Goal: Task Accomplishment & Management: Manage account settings

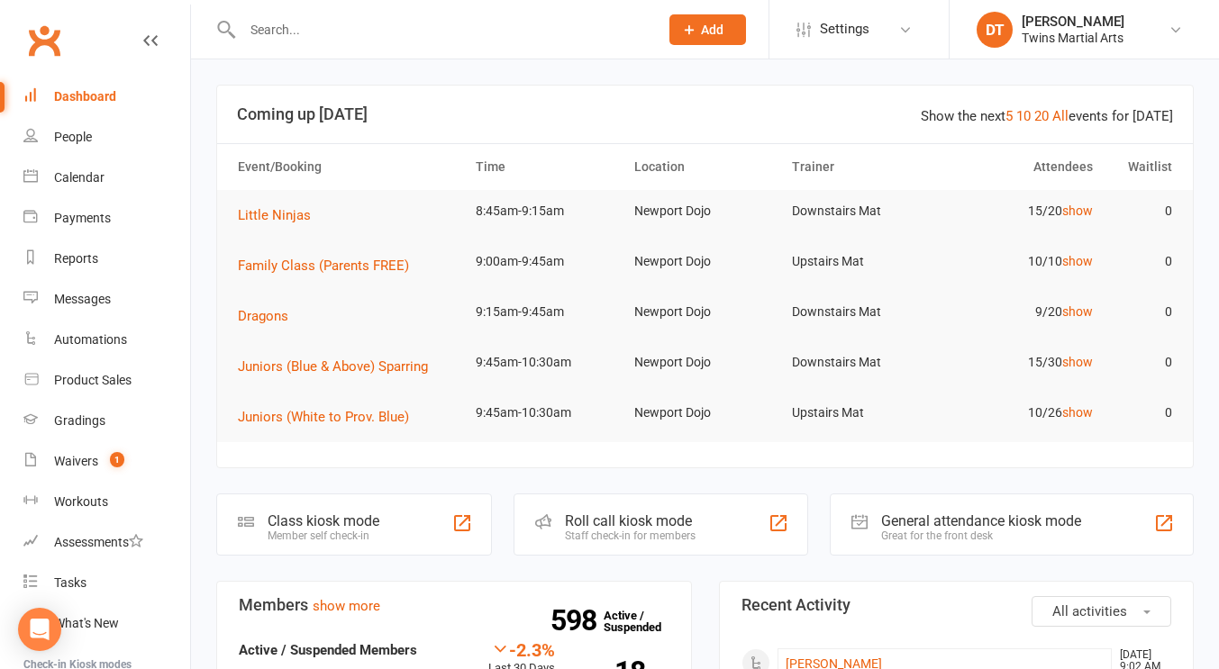
click at [536, 6] on div at bounding box center [431, 29] width 430 height 59
click at [500, 36] on input "text" at bounding box center [441, 29] width 409 height 25
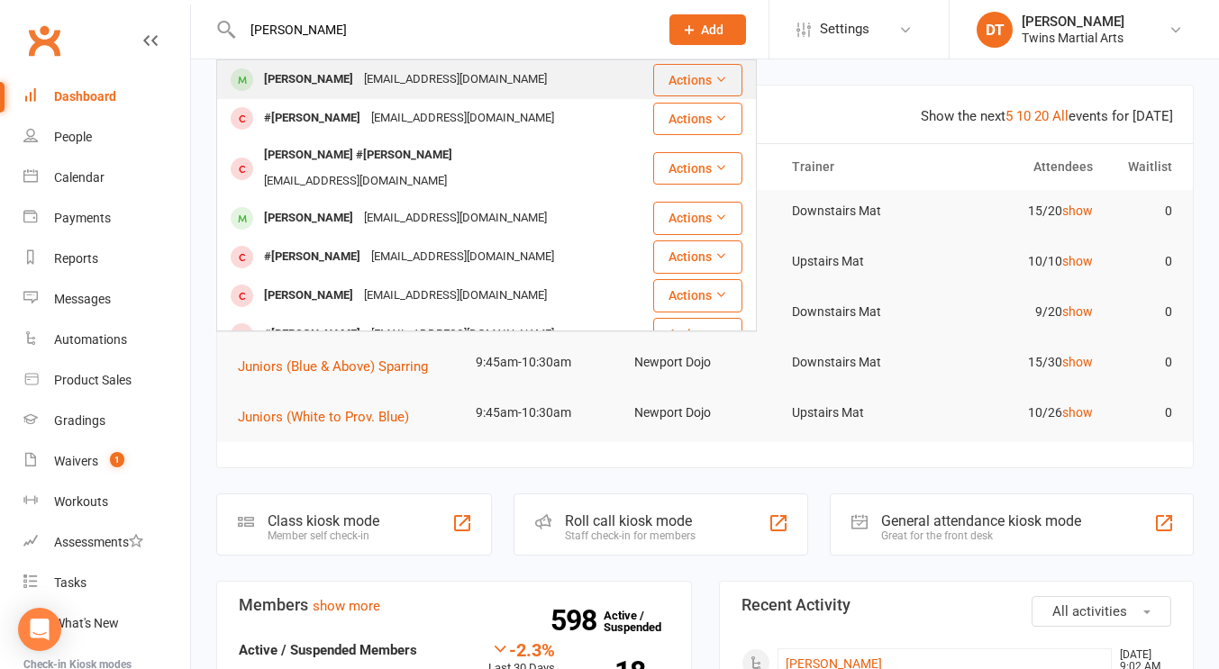
type input "charlie northey"
click at [423, 76] on div "mail@katrinatyler.com" at bounding box center [456, 80] width 194 height 26
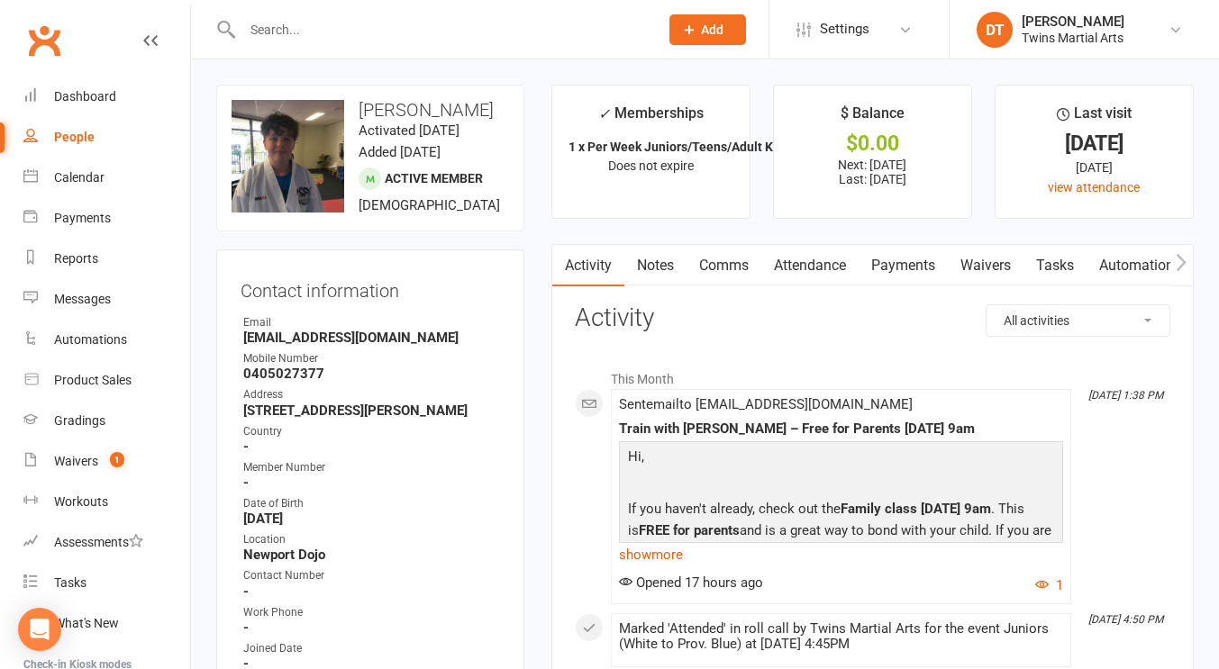
click at [839, 264] on link "Attendance" at bounding box center [809, 265] width 97 height 41
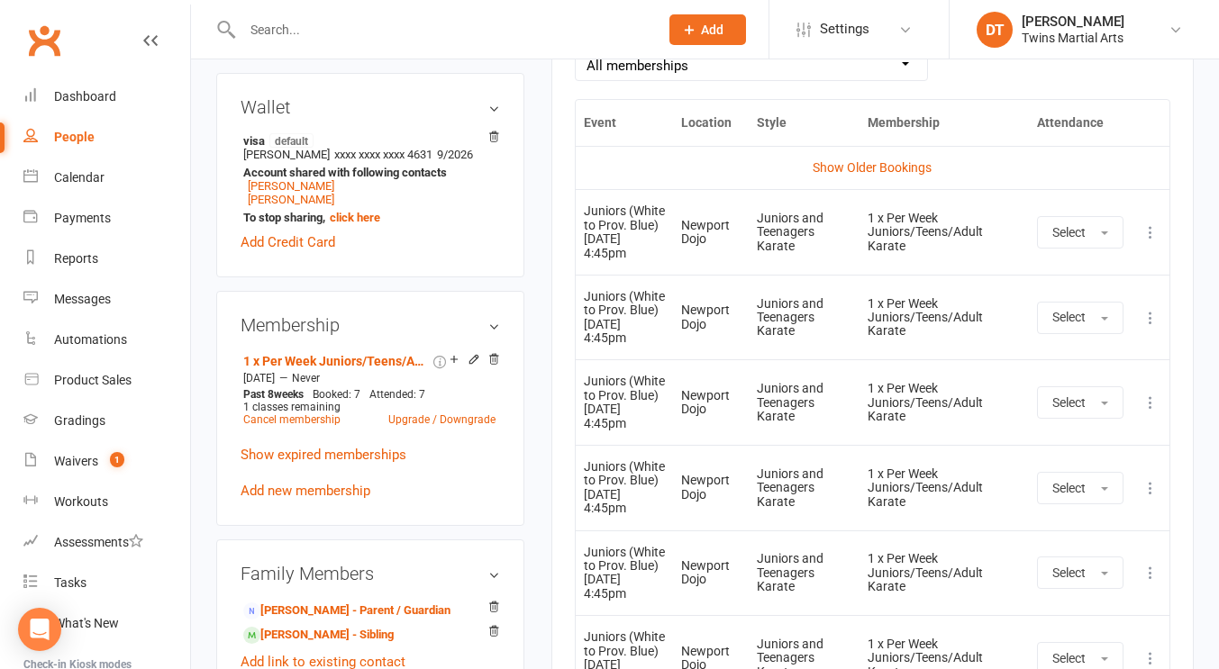
scroll to position [875, 0]
click at [766, 404] on div "Juniors and Teenagers Karate" at bounding box center [804, 403] width 95 height 41
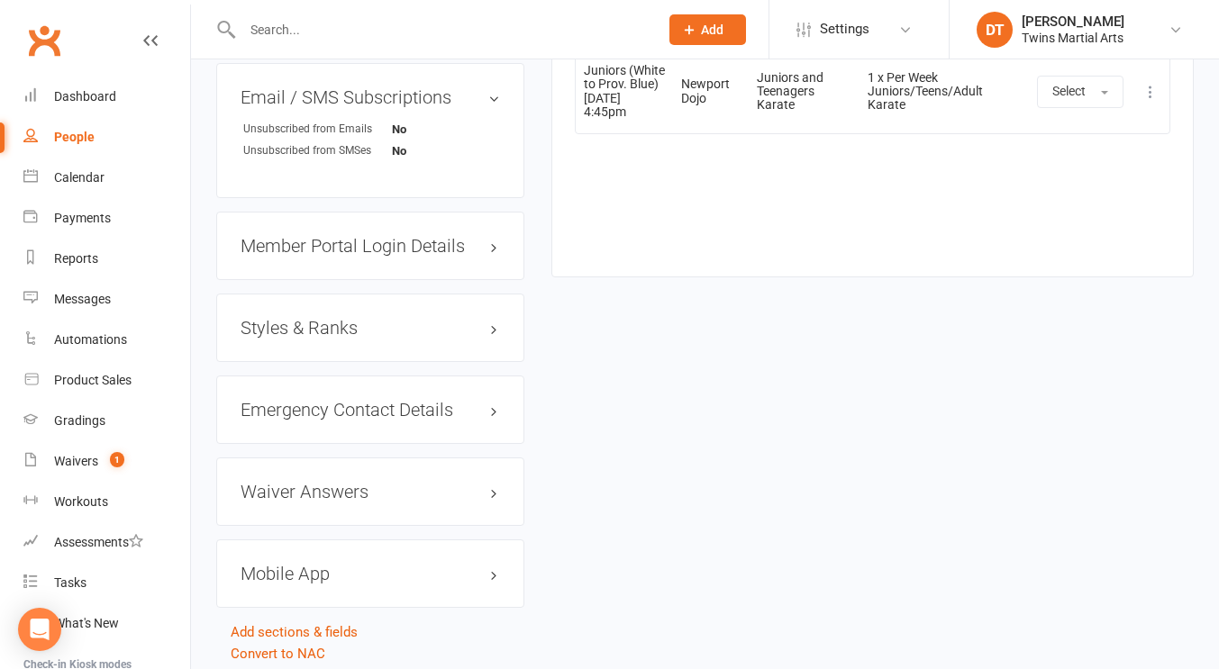
scroll to position [1699, 0]
click at [334, 335] on div "Styles & Ranks" at bounding box center [370, 327] width 308 height 68
click at [306, 337] on h3 "Styles & Ranks" at bounding box center [370, 327] width 259 height 20
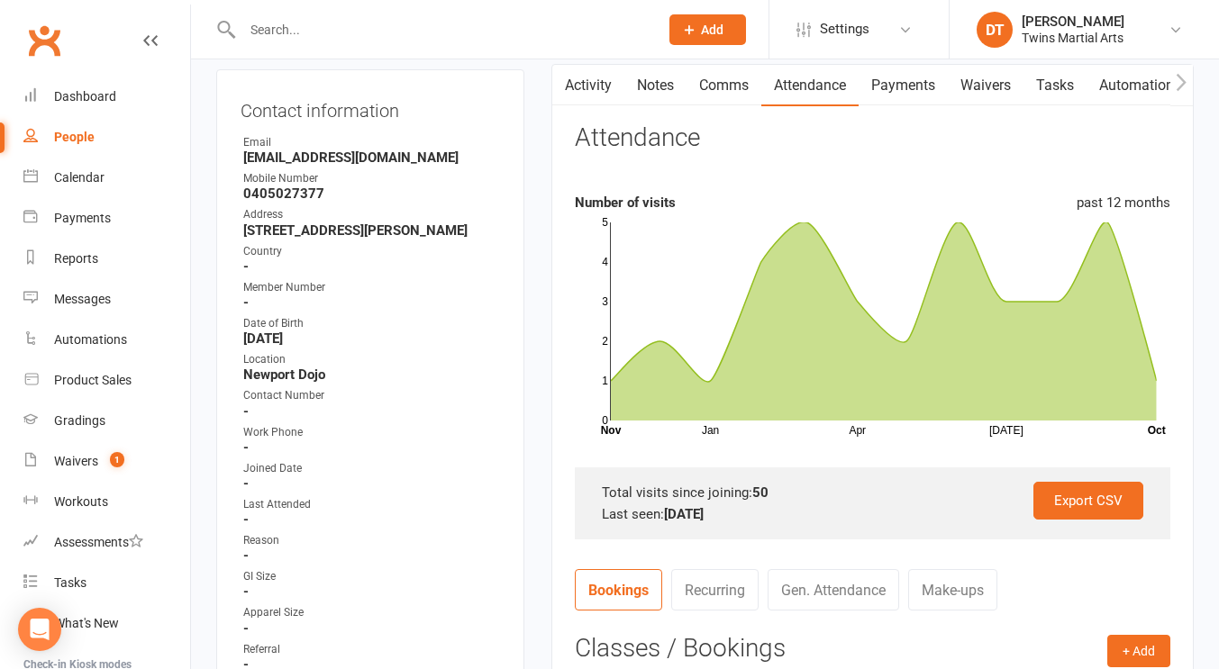
scroll to position [0, 0]
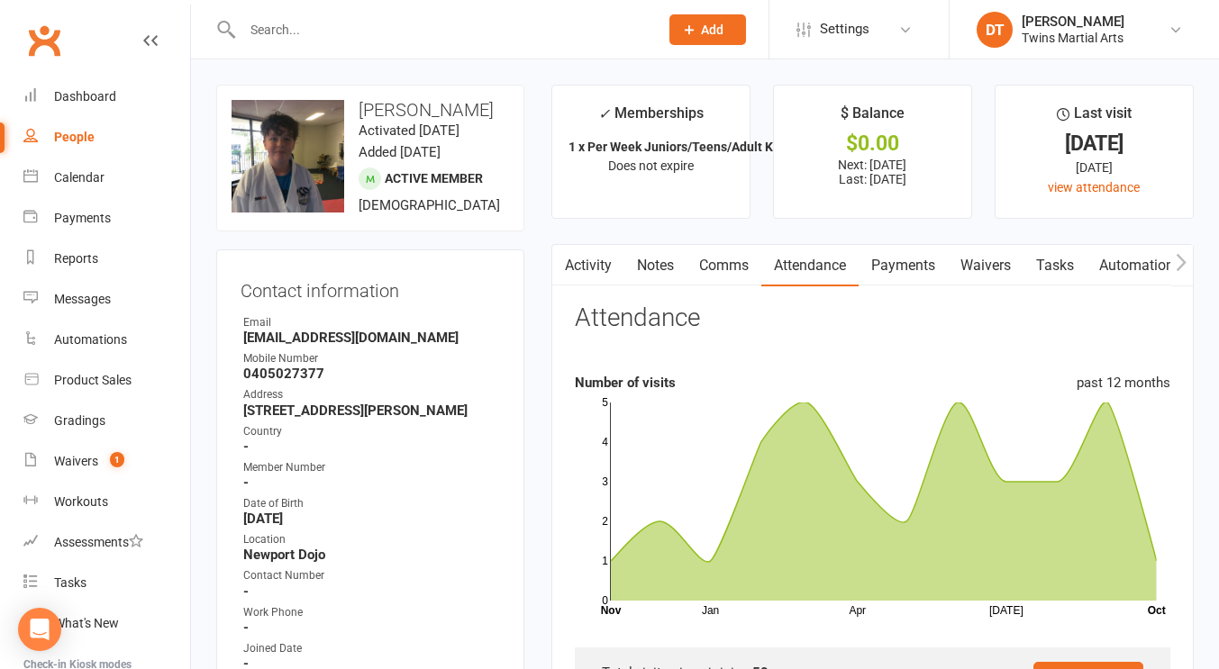
click at [365, 32] on input "text" at bounding box center [441, 29] width 409 height 25
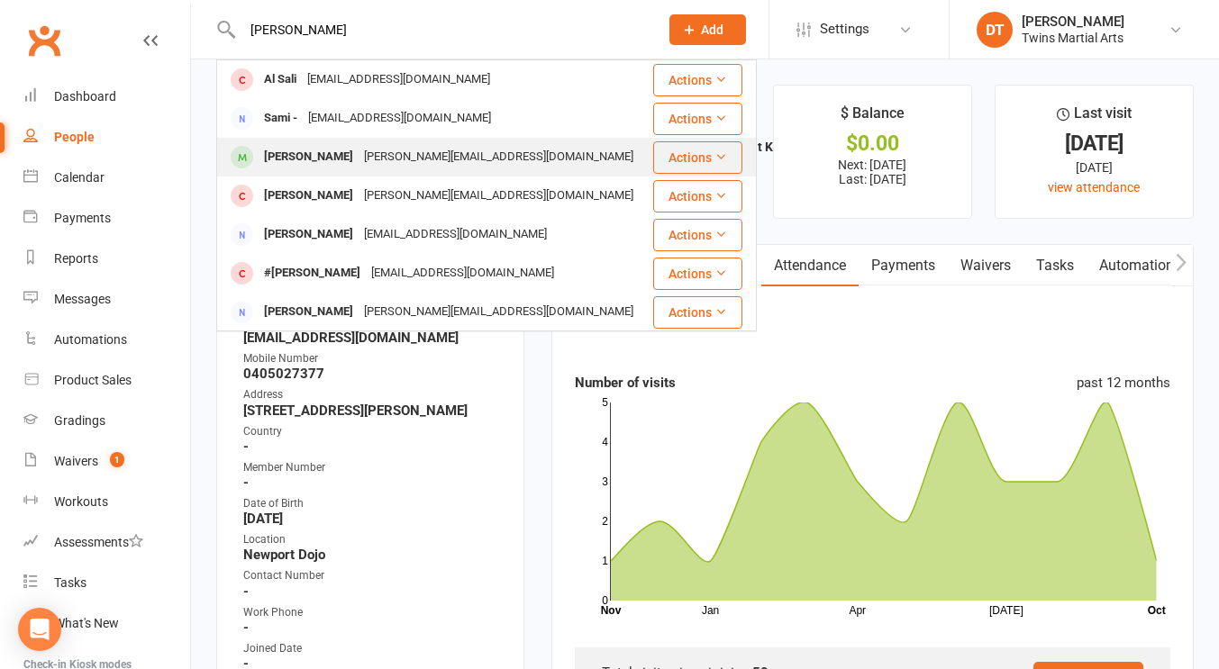
type input "sami al"
click at [414, 159] on div "Julia.boonzaier@gmail.com" at bounding box center [499, 157] width 280 height 26
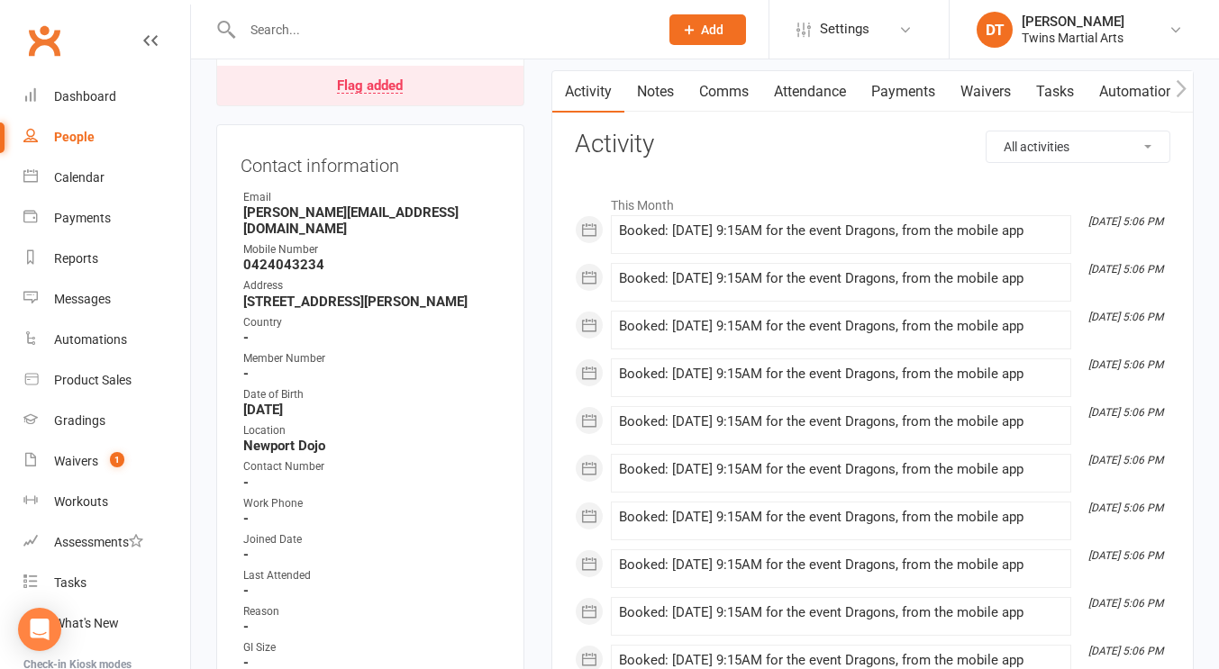
scroll to position [156, 0]
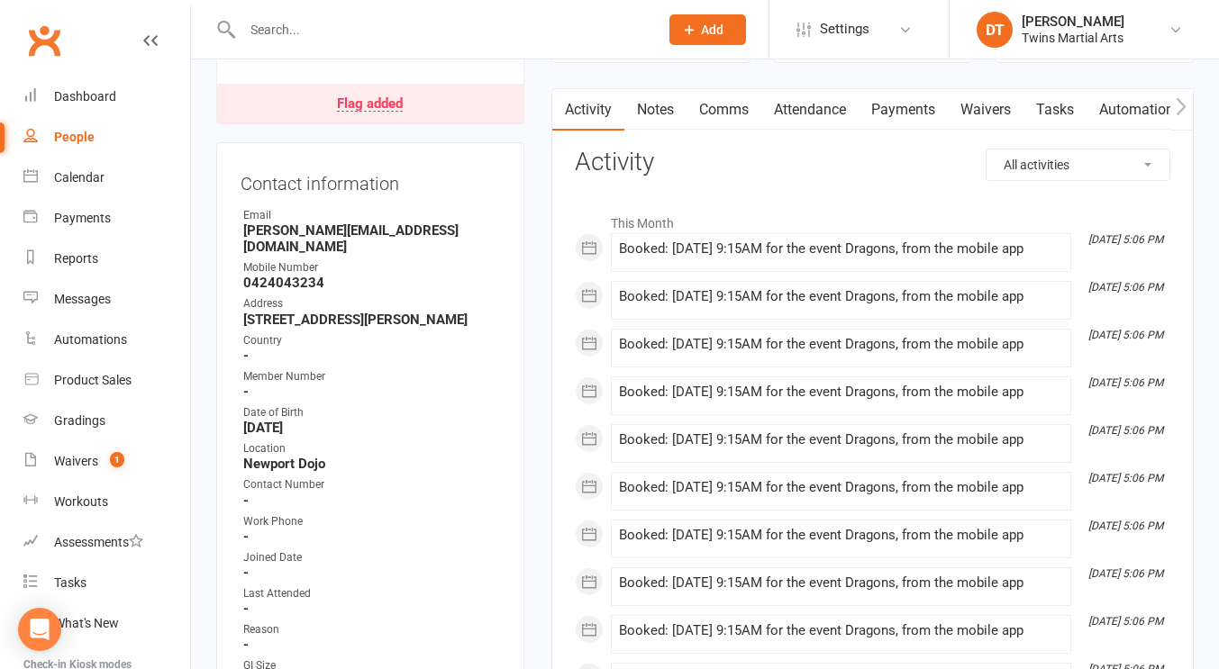
click at [804, 108] on link "Attendance" at bounding box center [809, 109] width 97 height 41
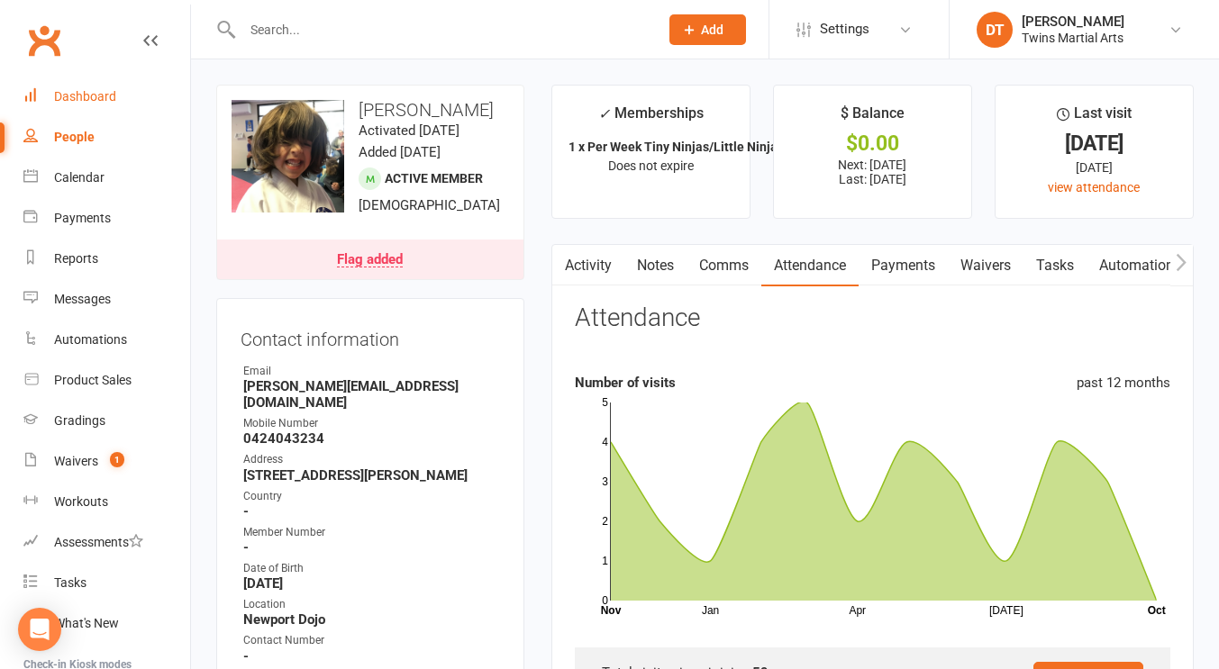
click at [128, 97] on link "Dashboard" at bounding box center [106, 97] width 167 height 41
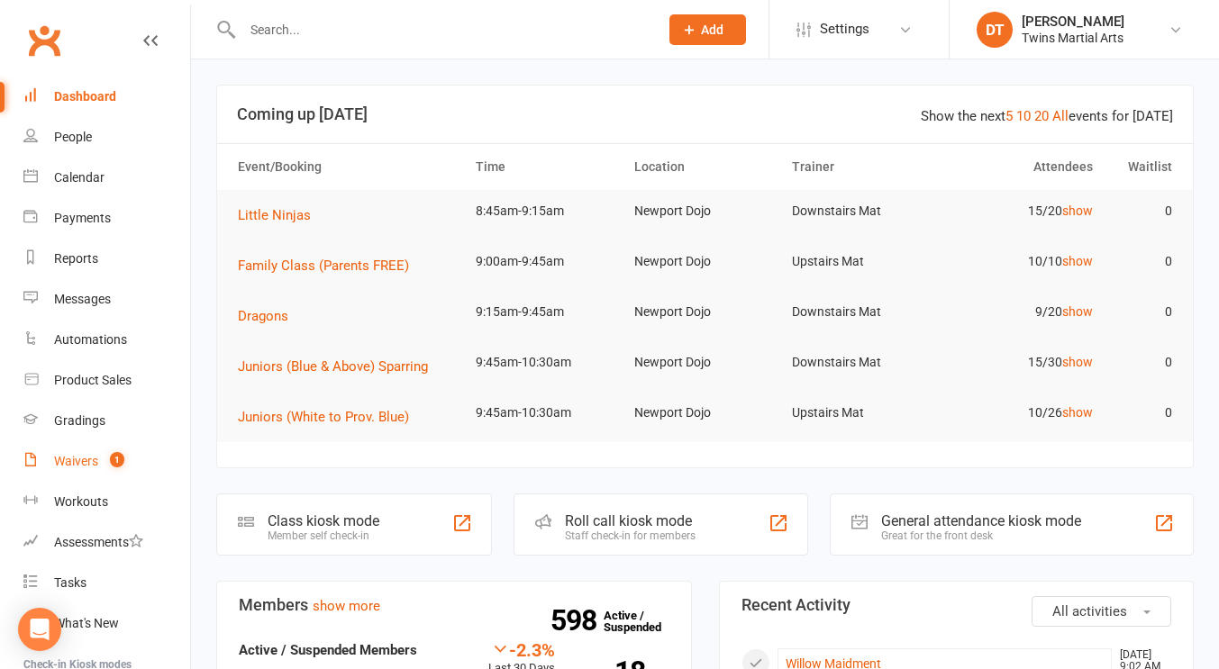
click at [99, 477] on link "Waivers 1" at bounding box center [106, 461] width 167 height 41
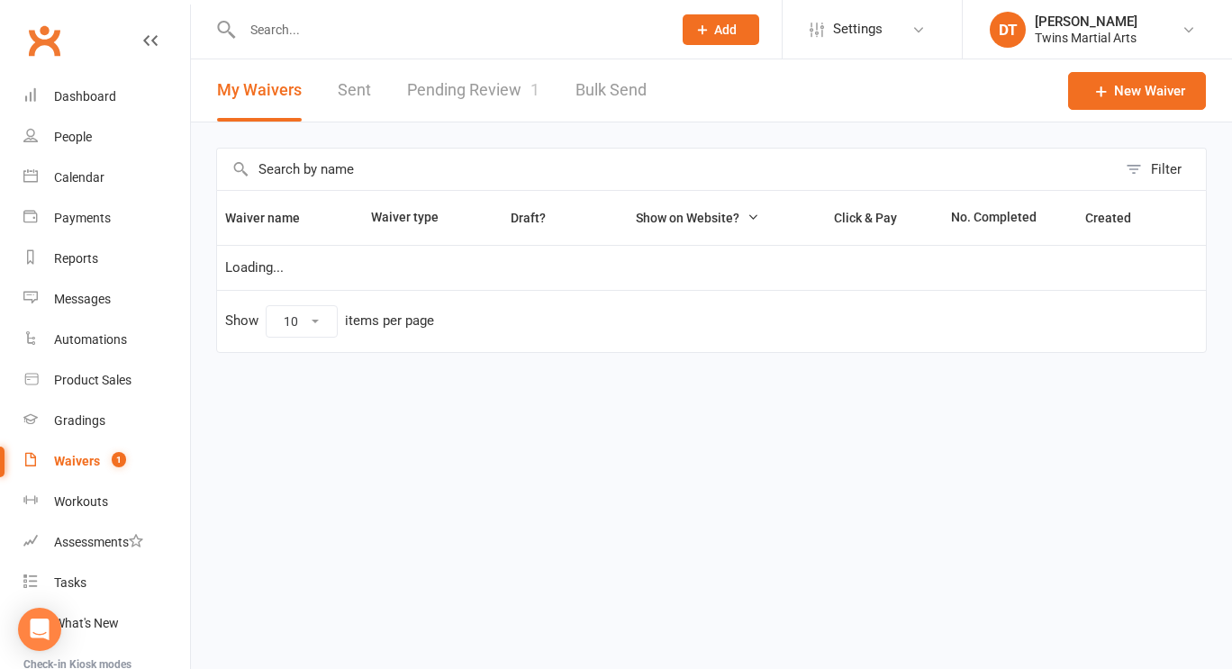
click at [501, 95] on link "Pending Review 1" at bounding box center [473, 90] width 132 height 62
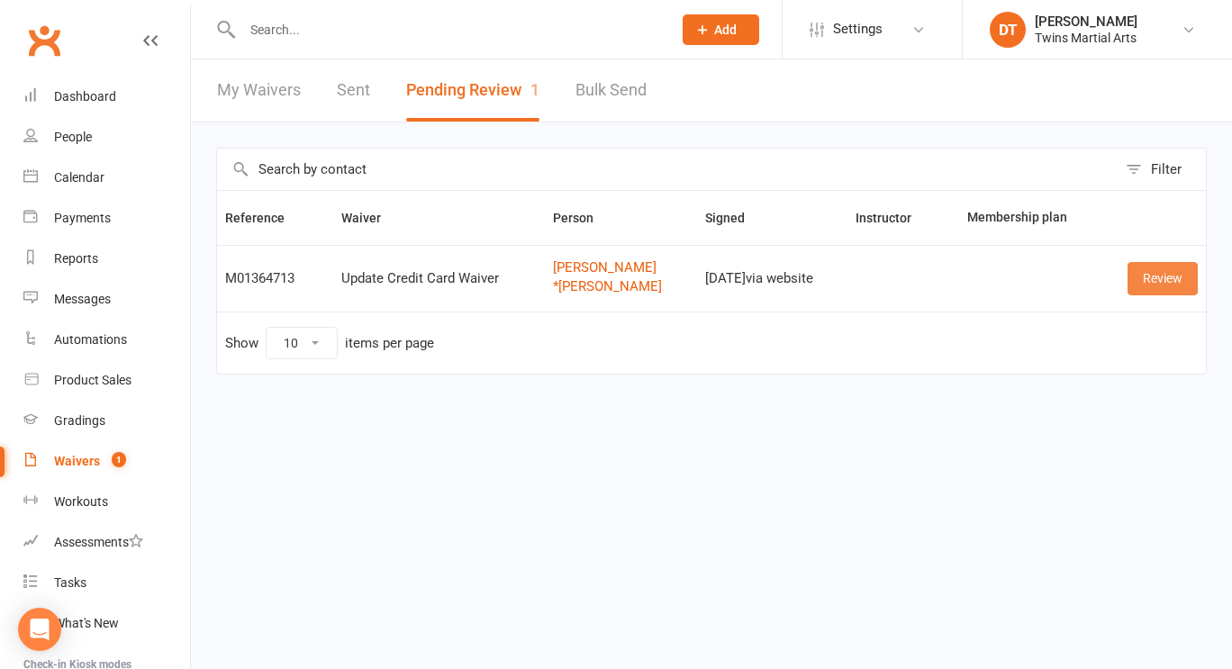
click at [1140, 281] on link "Review" at bounding box center [1163, 278] width 70 height 32
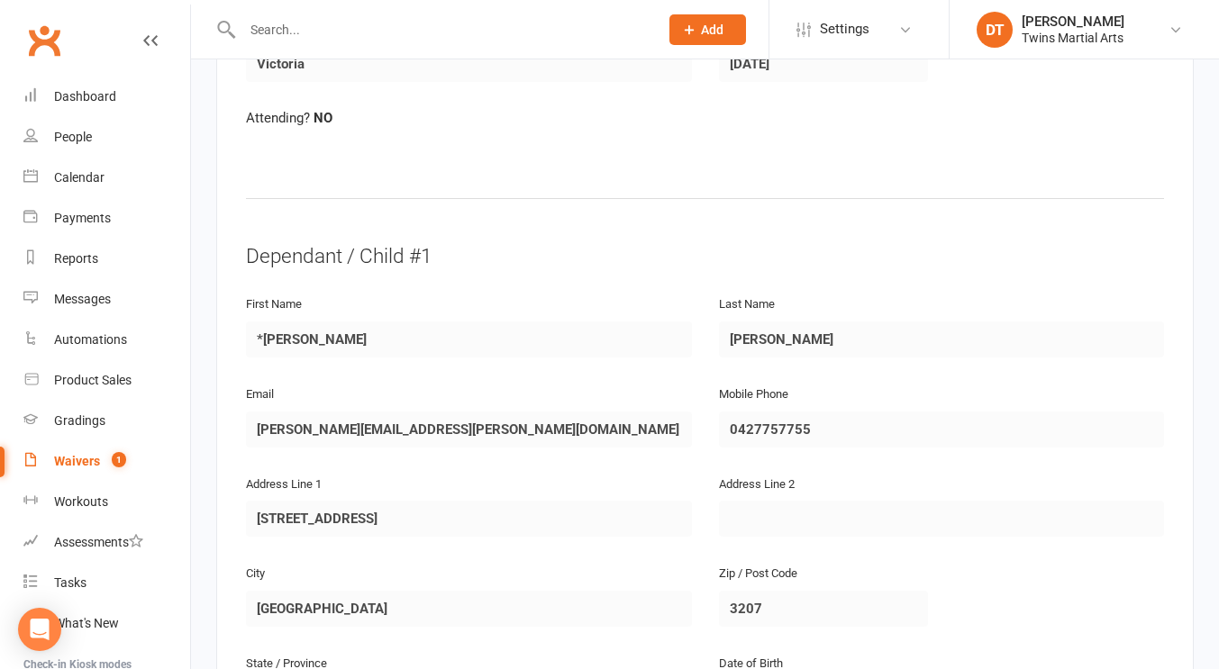
scroll to position [1608, 0]
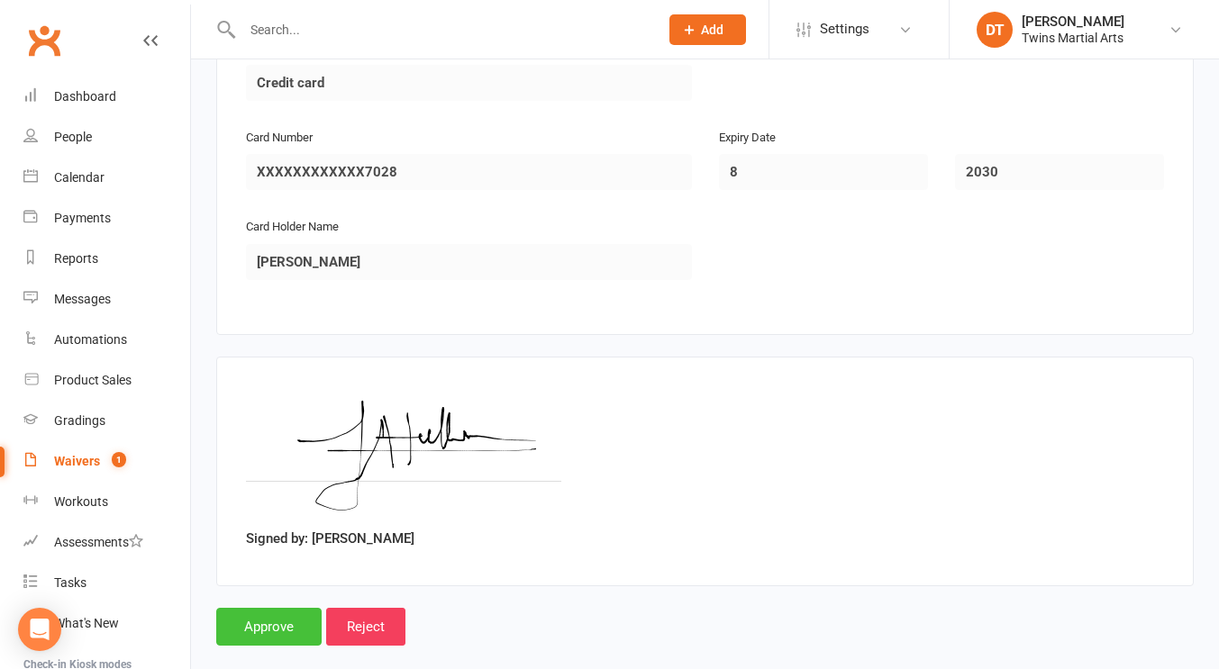
click at [237, 608] on input "Approve" at bounding box center [268, 627] width 105 height 38
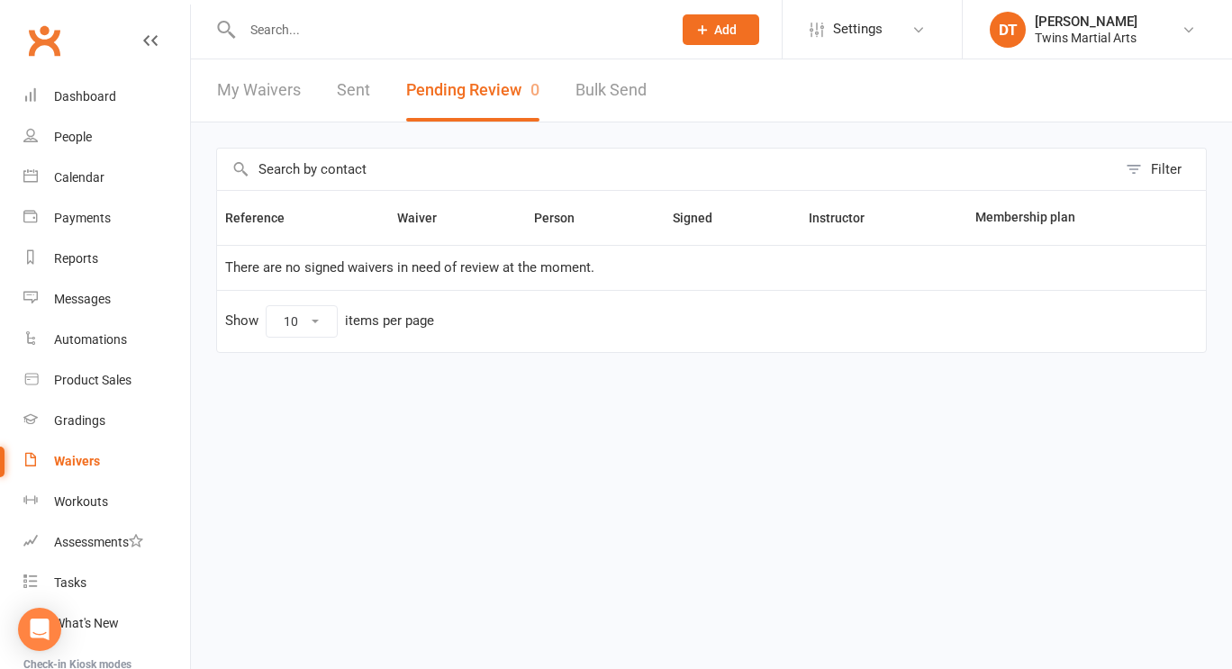
click at [431, 12] on div at bounding box center [437, 29] width 443 height 59
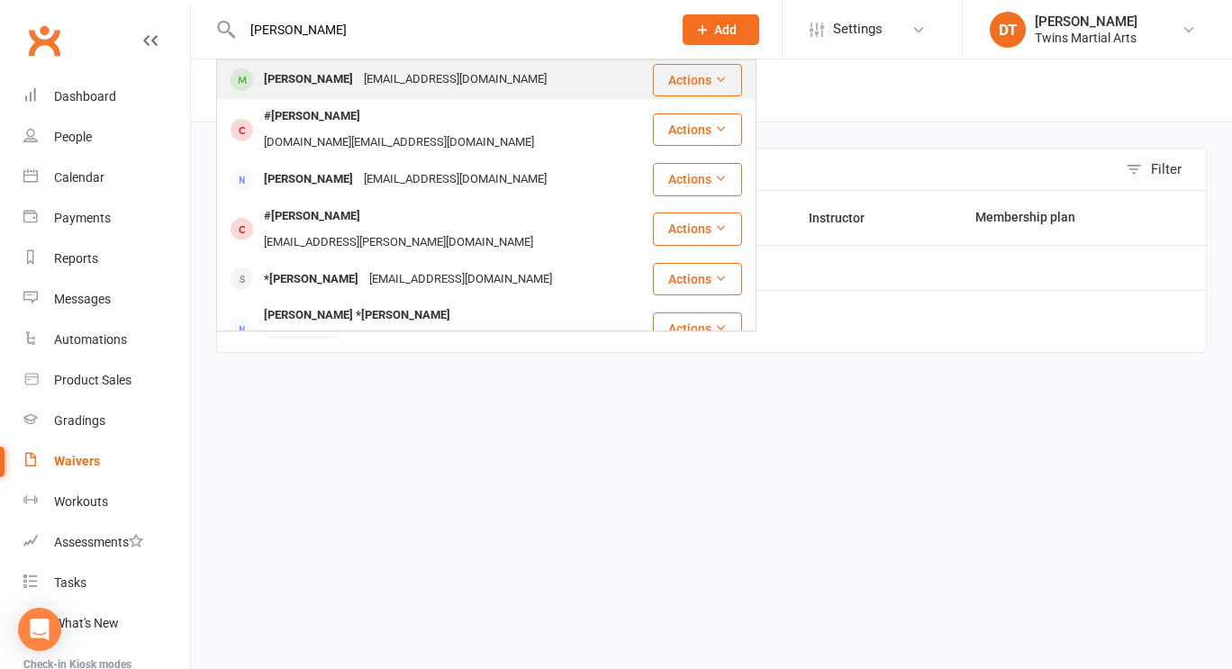
type input "arlo gray"
click at [387, 73] on div "[EMAIL_ADDRESS][DOMAIN_NAME]" at bounding box center [456, 80] width 194 height 26
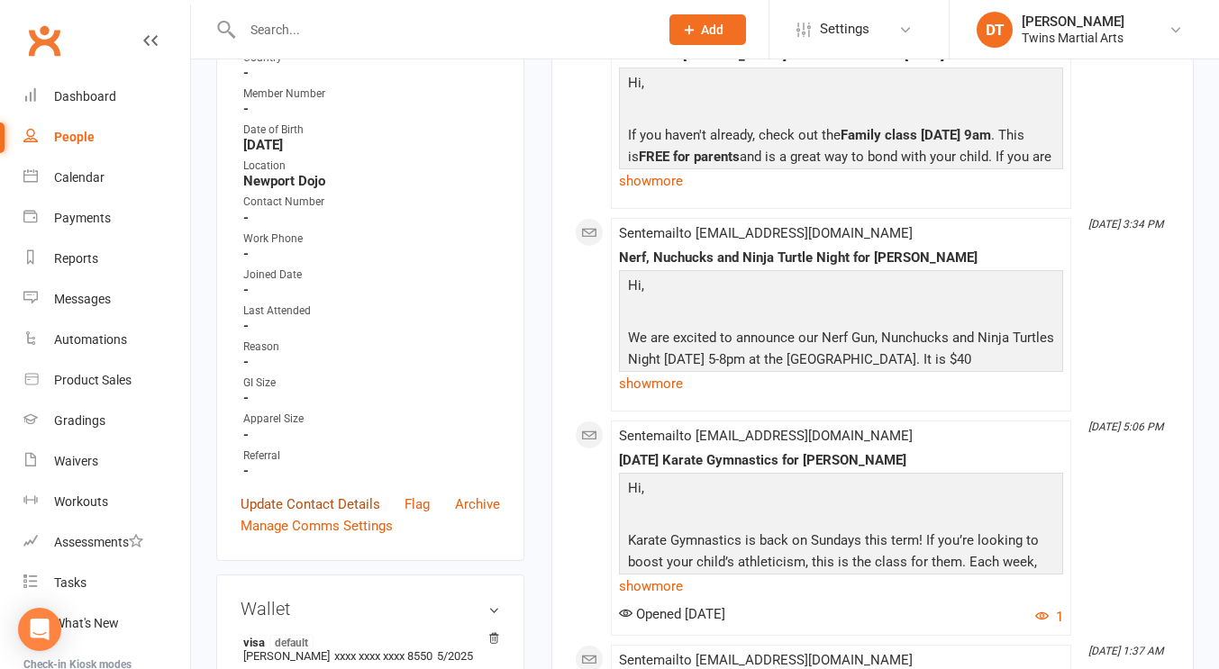
click at [323, 515] on link "Update Contact Details" at bounding box center [311, 505] width 140 height 22
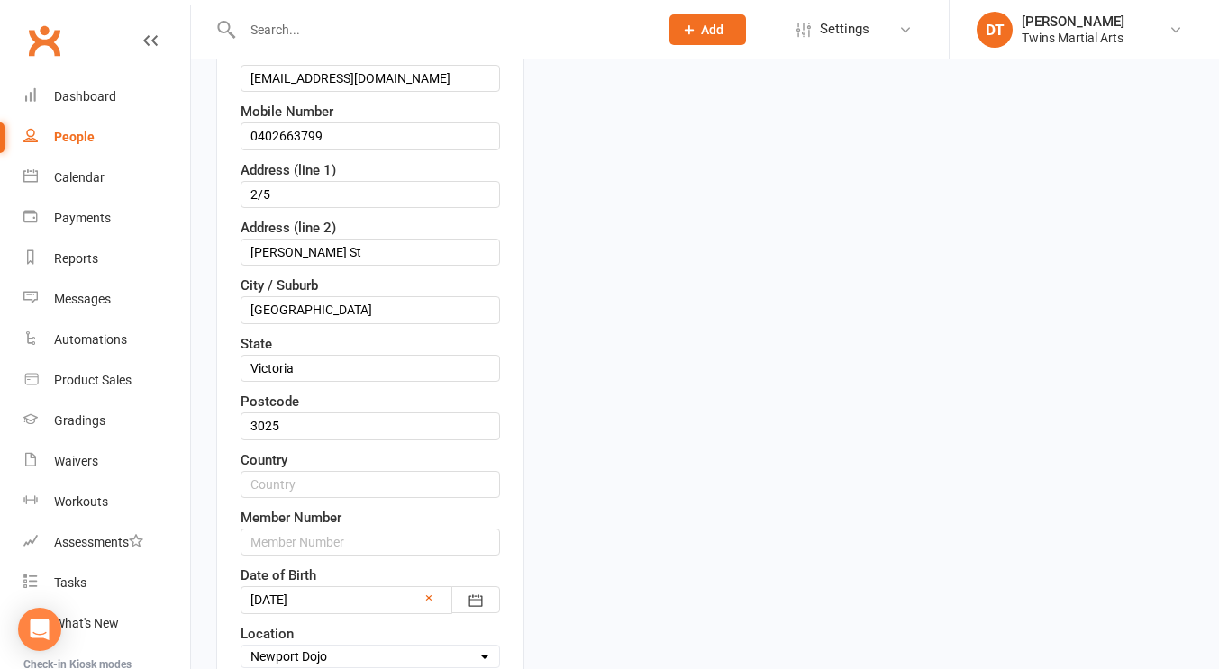
scroll to position [85, 0]
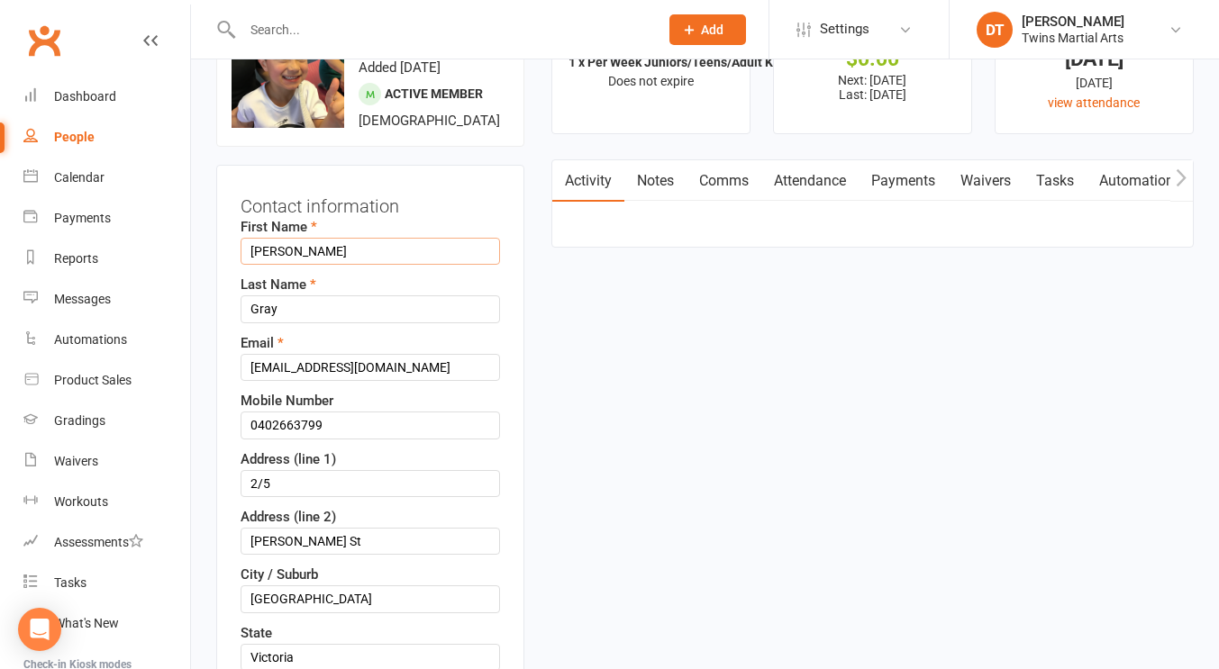
click at [249, 265] on input "Arlo" at bounding box center [370, 251] width 259 height 27
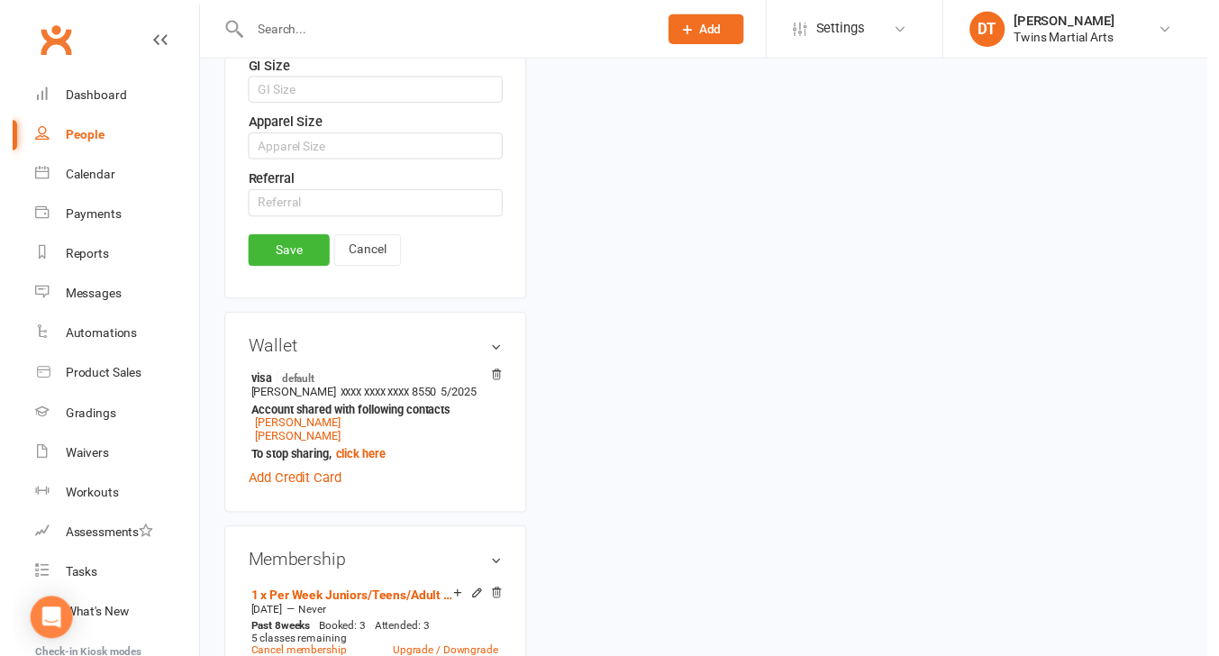
scroll to position [1286, 0]
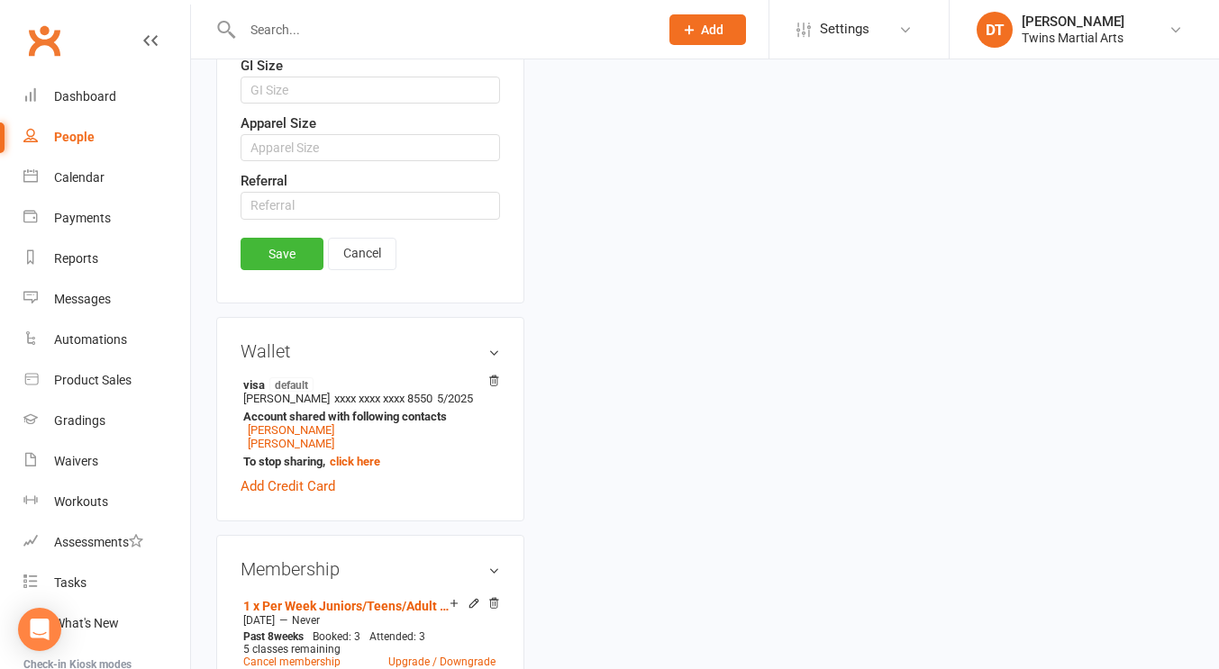
type input "#Arlo"
click at [278, 279] on div "Save Cancel" at bounding box center [370, 258] width 259 height 41
click at [274, 270] on link "Save" at bounding box center [282, 254] width 83 height 32
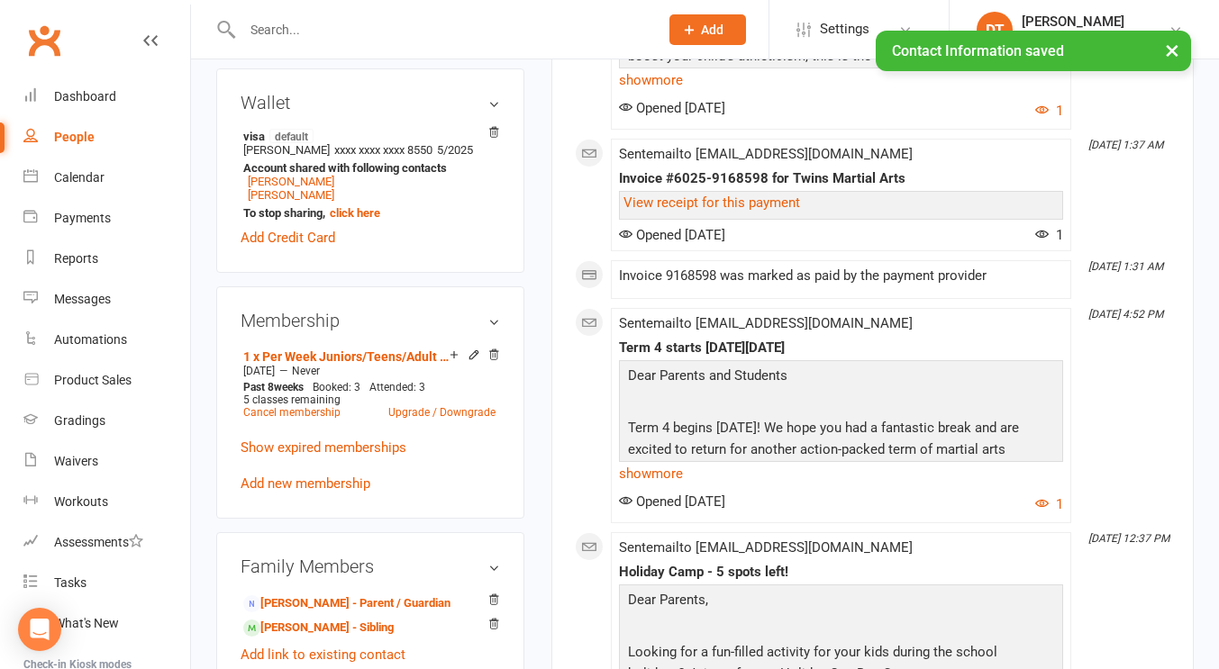
scroll to position [881, 0]
click at [325, 418] on link "Cancel membership" at bounding box center [291, 411] width 97 height 13
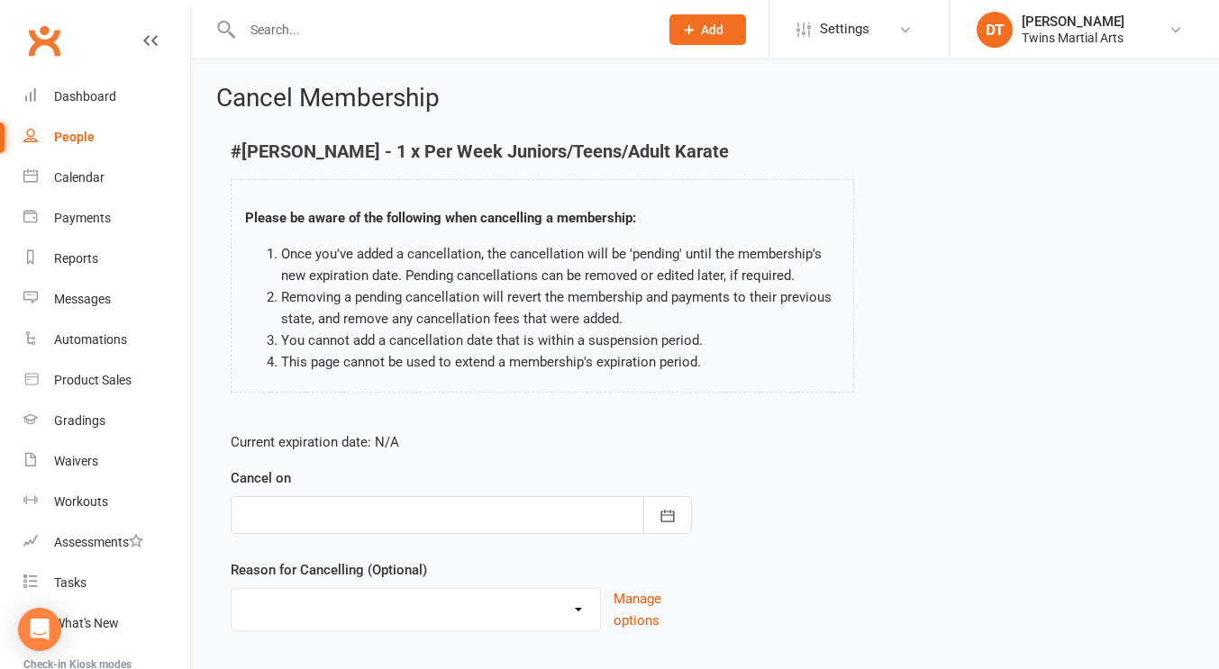
click at [464, 507] on div at bounding box center [461, 515] width 461 height 38
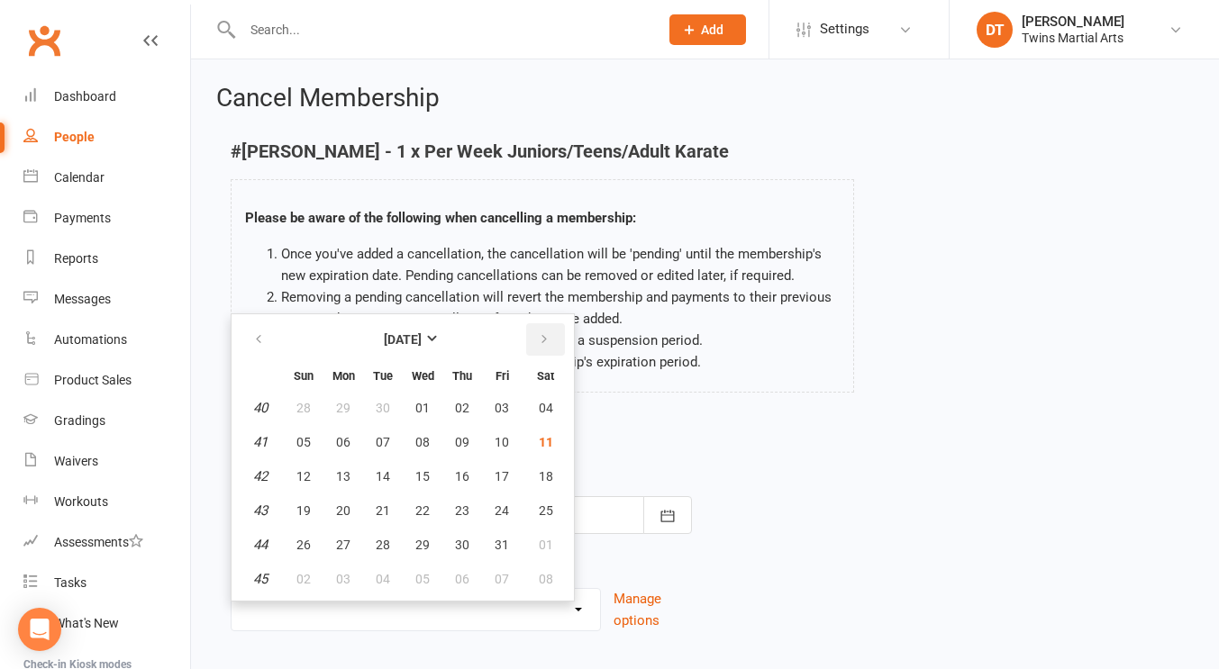
click at [549, 339] on icon "button" at bounding box center [544, 339] width 13 height 14
click at [496, 442] on span "07" at bounding box center [502, 442] width 14 height 14
type input "07 Nov 2025"
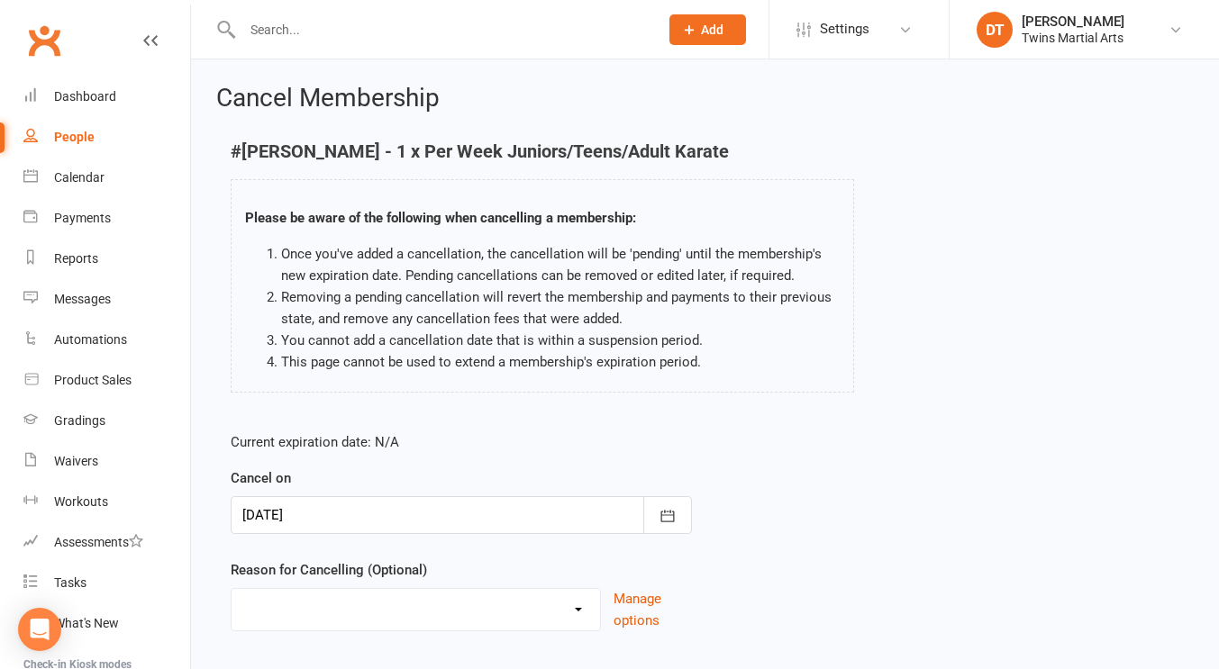
scroll to position [109, 0]
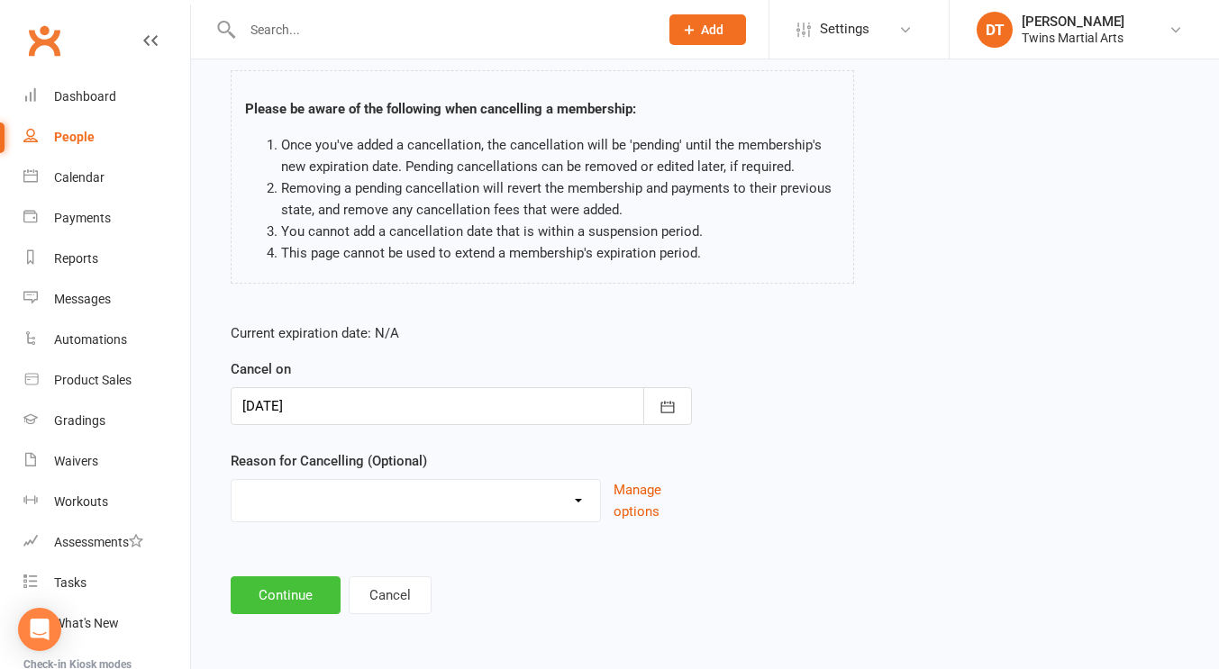
click at [304, 584] on button "Continue" at bounding box center [286, 595] width 110 height 38
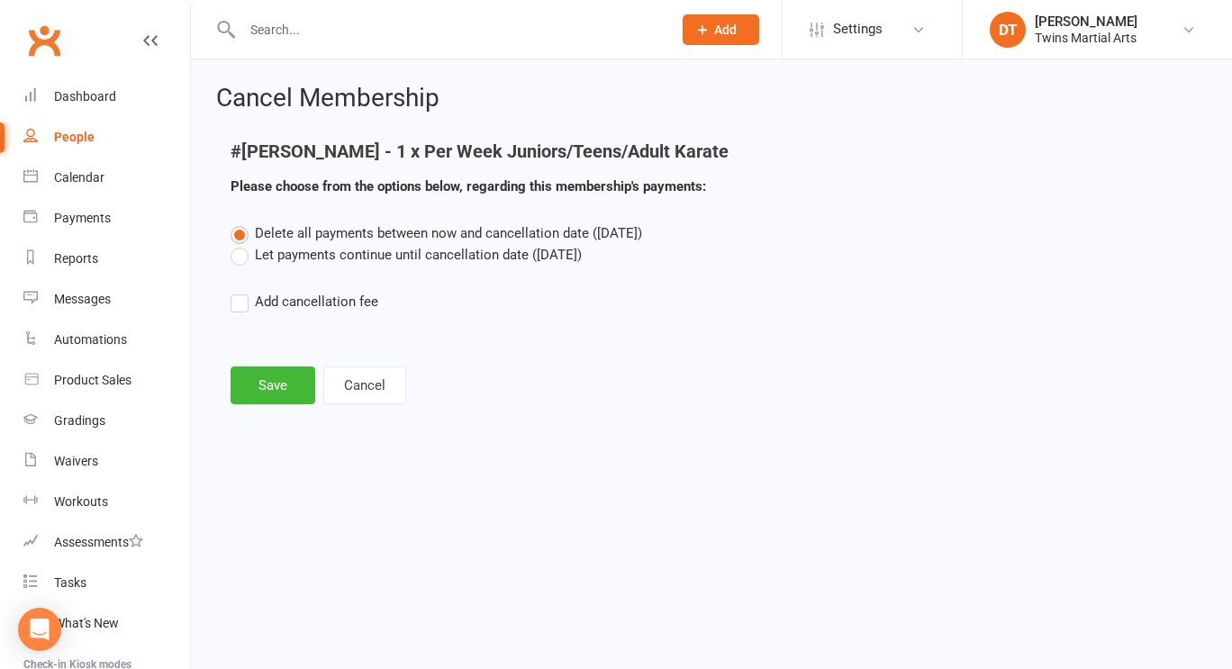
click at [400, 259] on label "Let payments continue until cancellation date (Nov 7, 2025)" at bounding box center [406, 255] width 351 height 22
click at [242, 244] on input "Let payments continue until cancellation date (Nov 7, 2025)" at bounding box center [237, 244] width 12 height 0
click at [279, 387] on button "Save" at bounding box center [273, 386] width 85 height 38
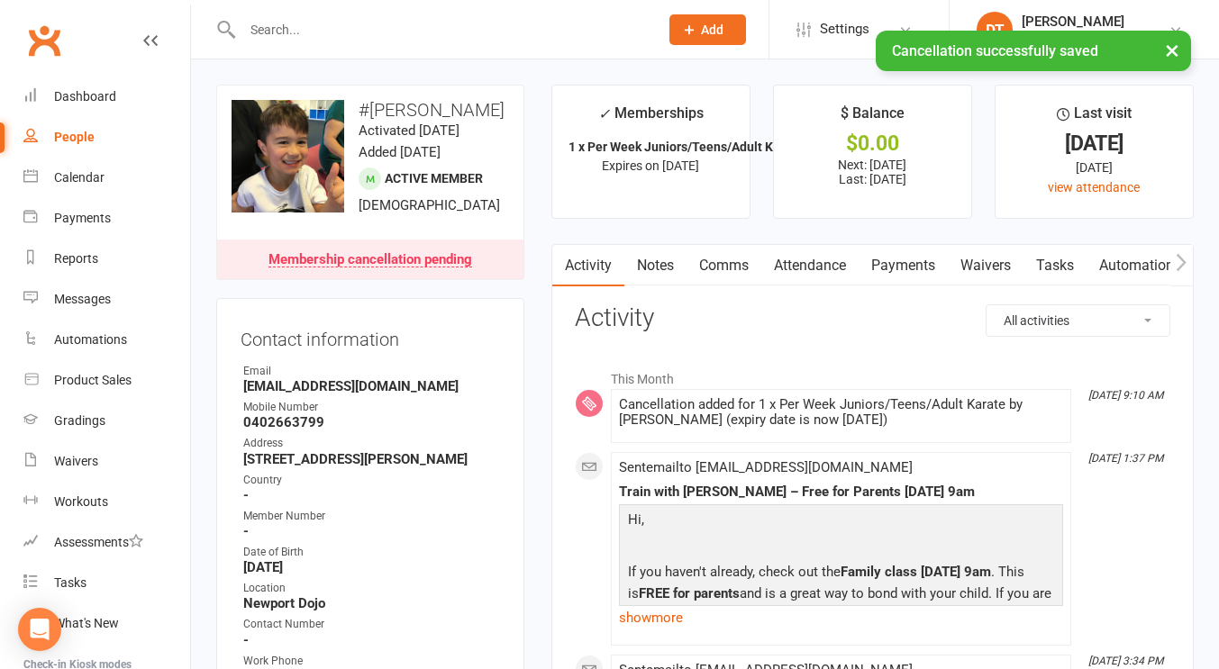
click at [886, 249] on link "Payments" at bounding box center [902, 265] width 89 height 41
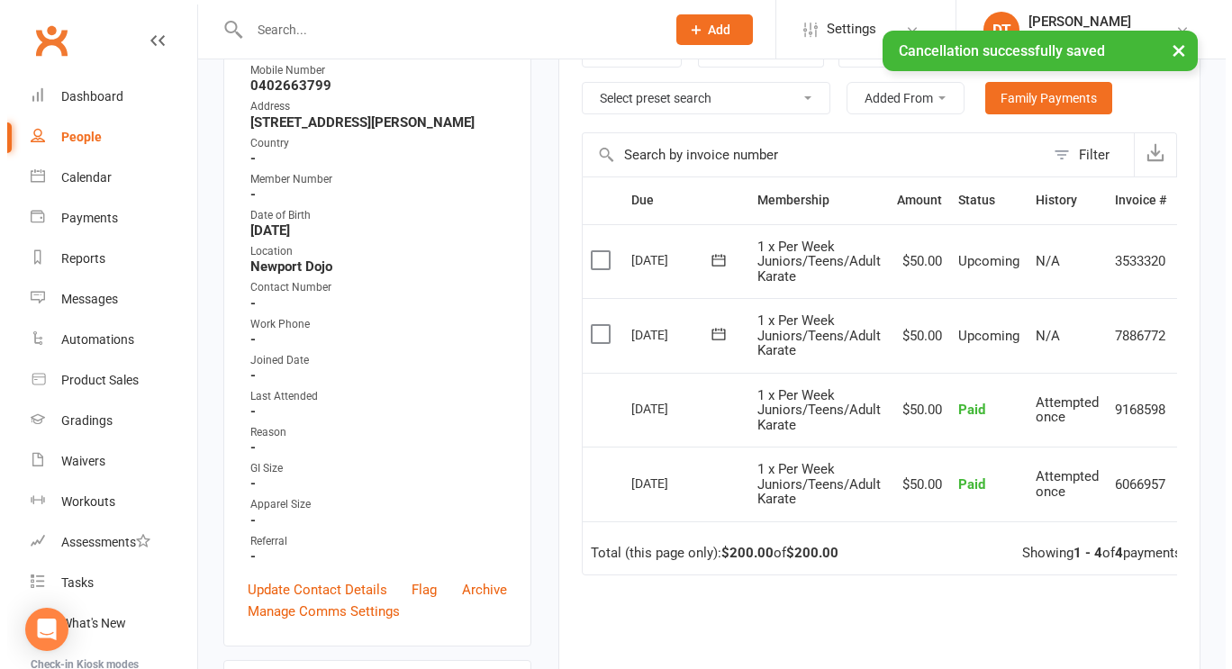
scroll to position [0, 40]
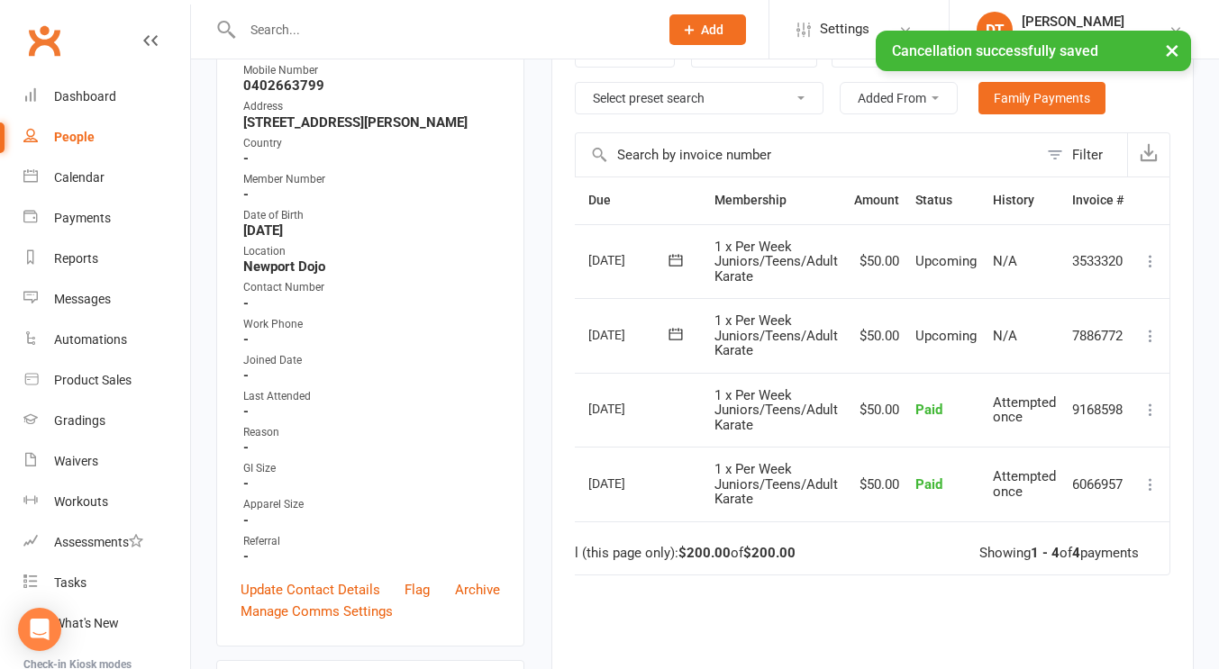
click at [1153, 265] on icon at bounding box center [1150, 261] width 18 height 18
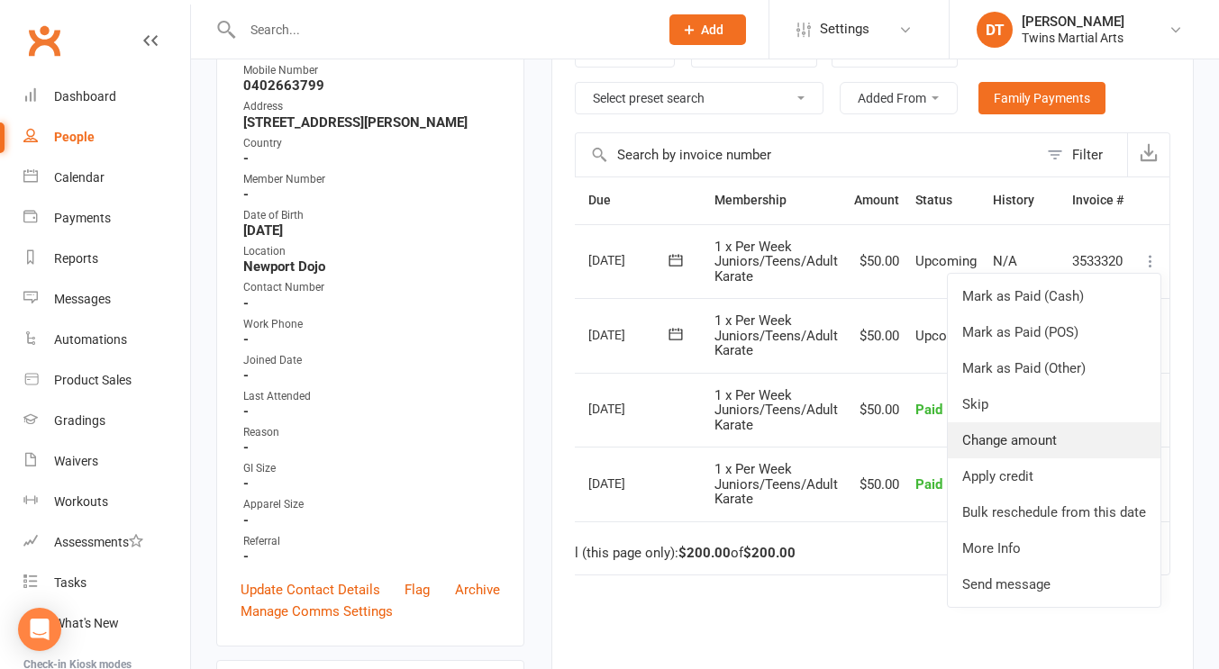
click at [1035, 455] on link "Change amount" at bounding box center [1054, 440] width 213 height 36
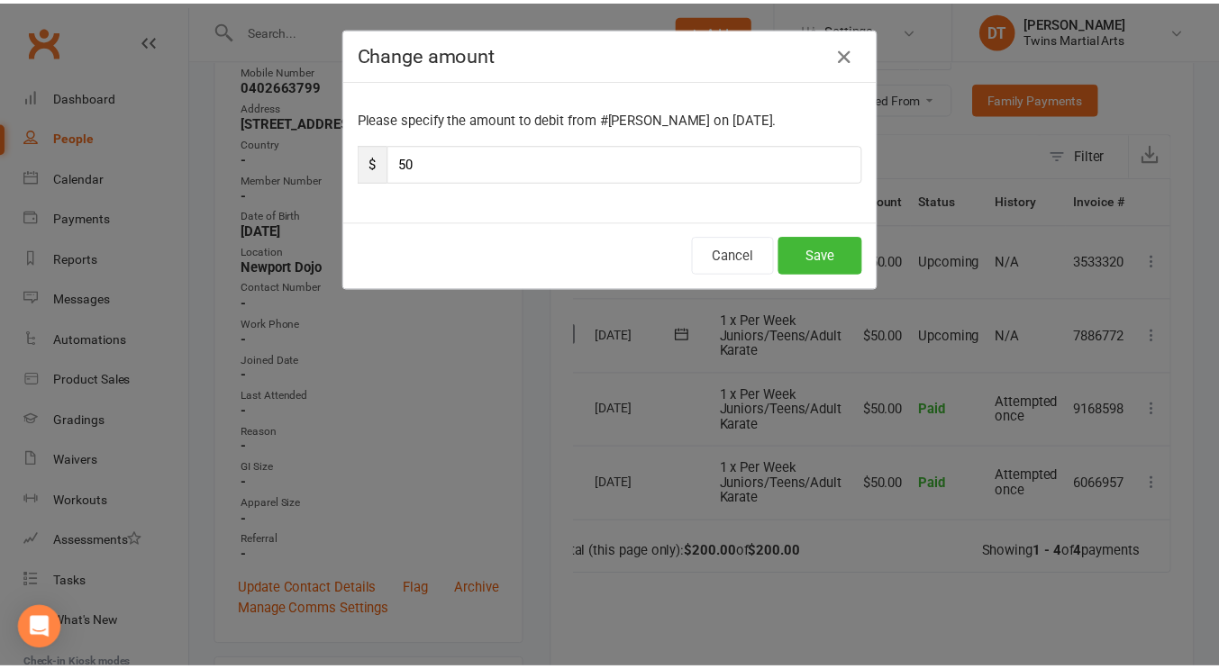
scroll to position [0, 31]
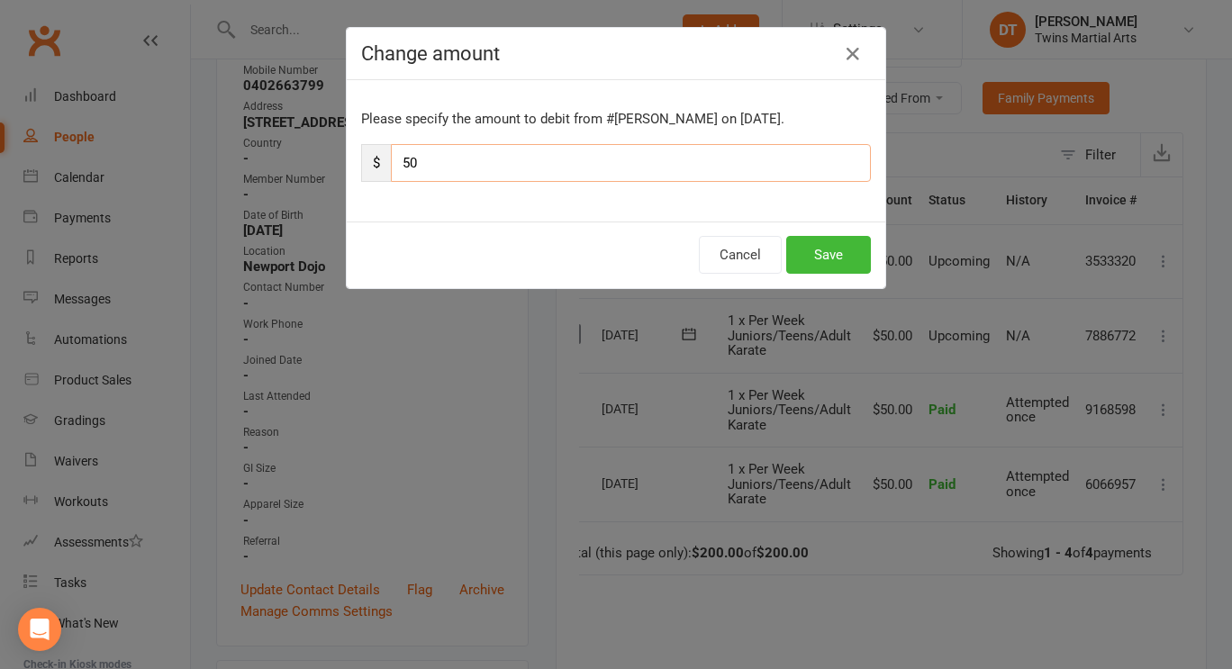
click at [599, 179] on input "50" at bounding box center [631, 163] width 480 height 38
type input "25"
click at [796, 253] on button "Save" at bounding box center [828, 255] width 85 height 38
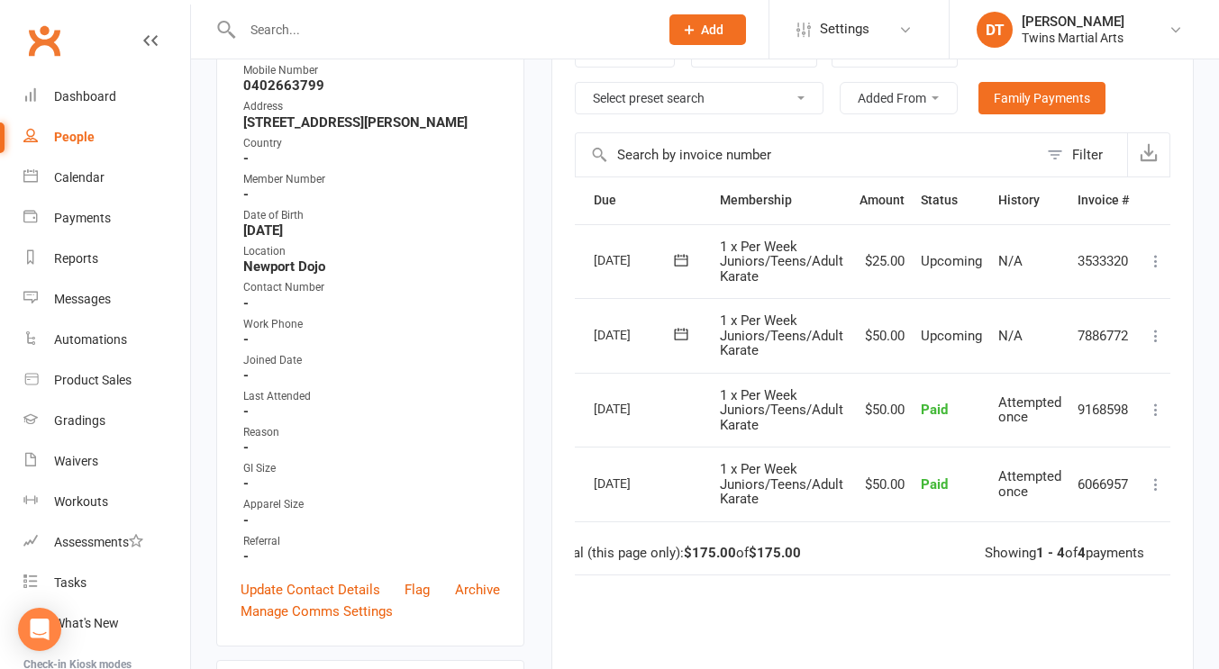
scroll to position [0, 0]
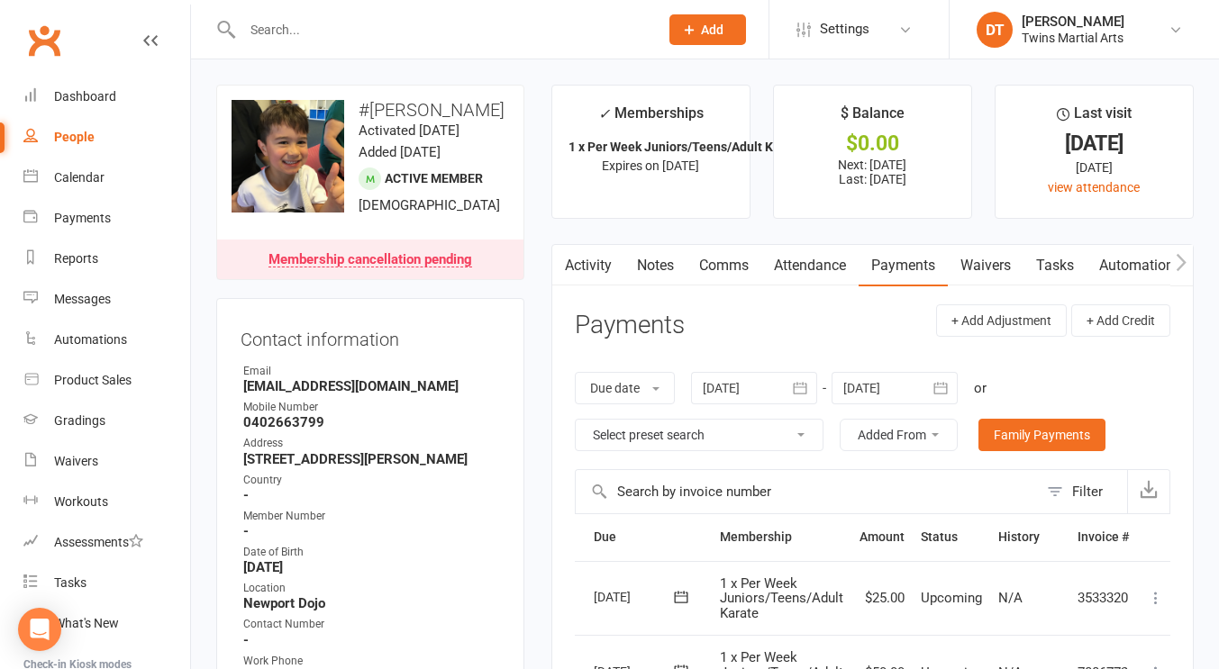
click at [370, 37] on input "text" at bounding box center [441, 29] width 409 height 25
type input "g"
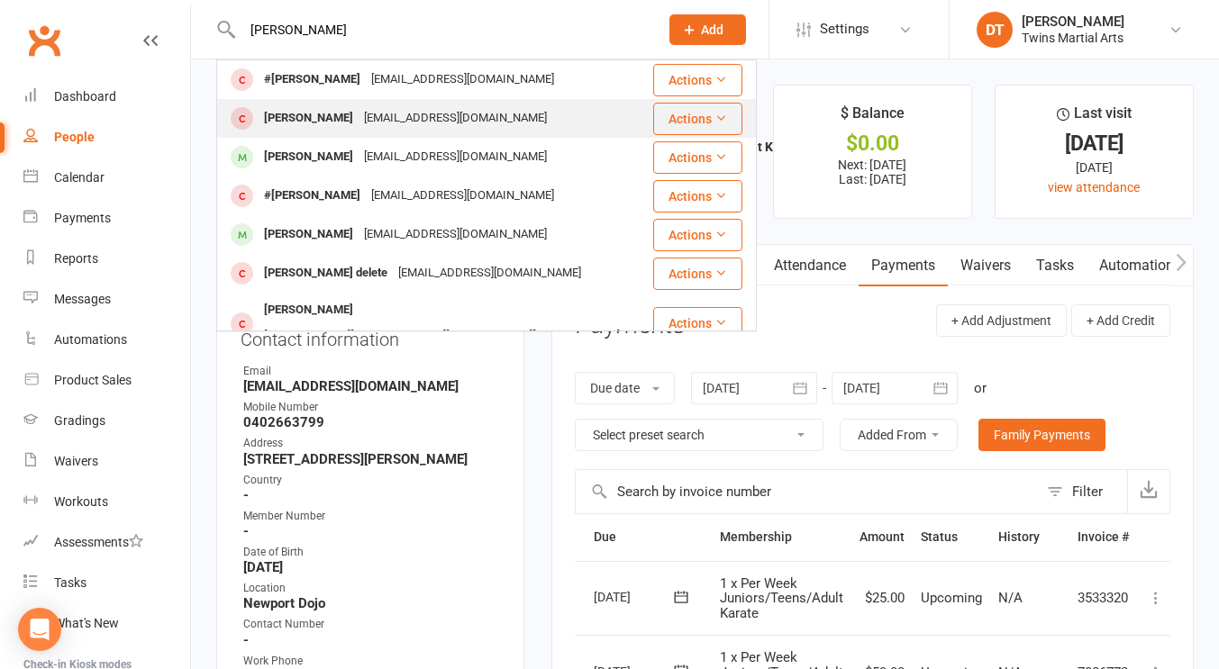
type input "freddie mrr"
click at [395, 131] on div "Annaminton@gmail.com" at bounding box center [456, 118] width 194 height 26
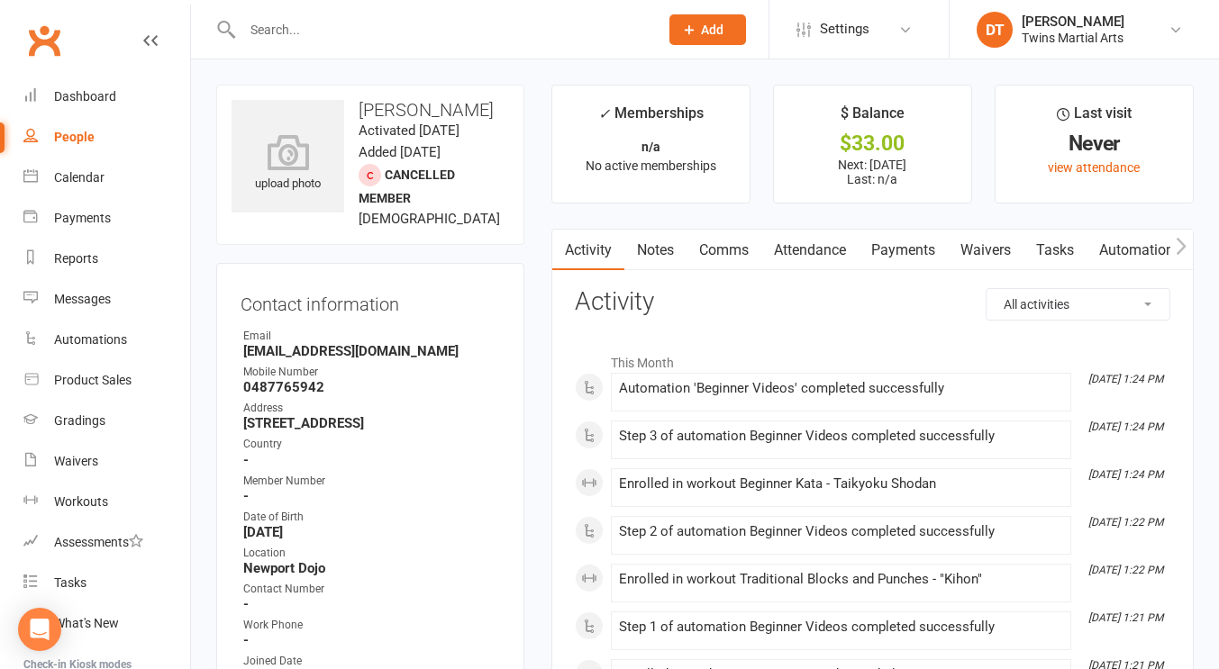
click at [818, 252] on link "Attendance" at bounding box center [809, 250] width 97 height 41
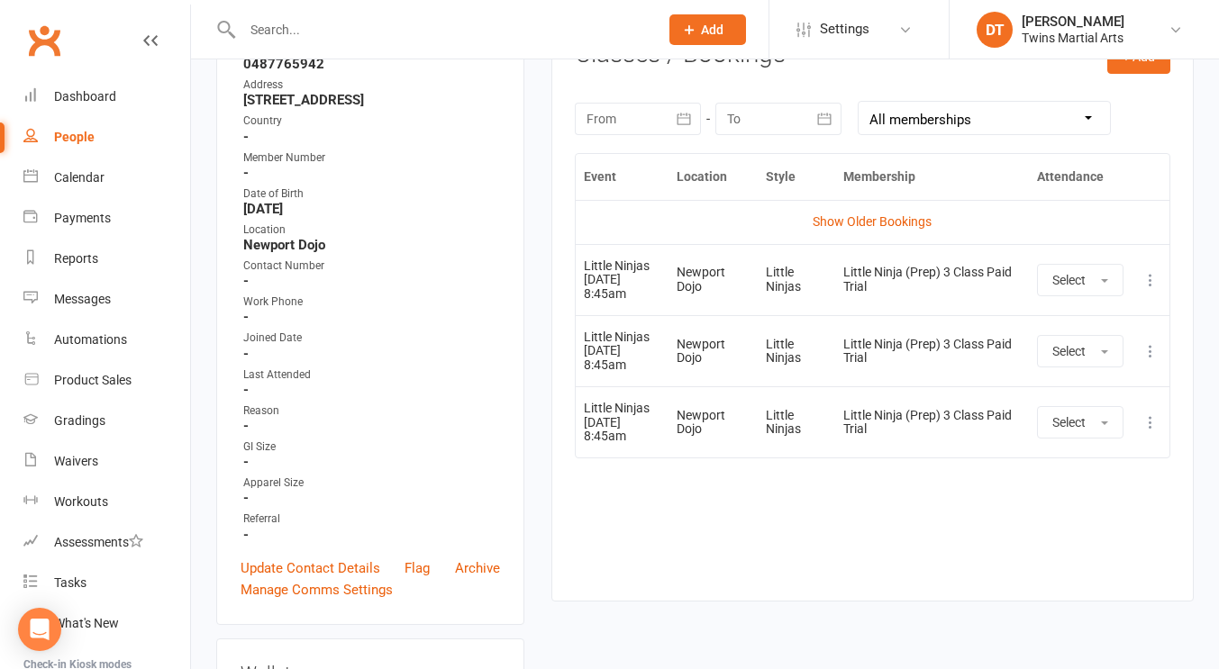
scroll to position [320, 0]
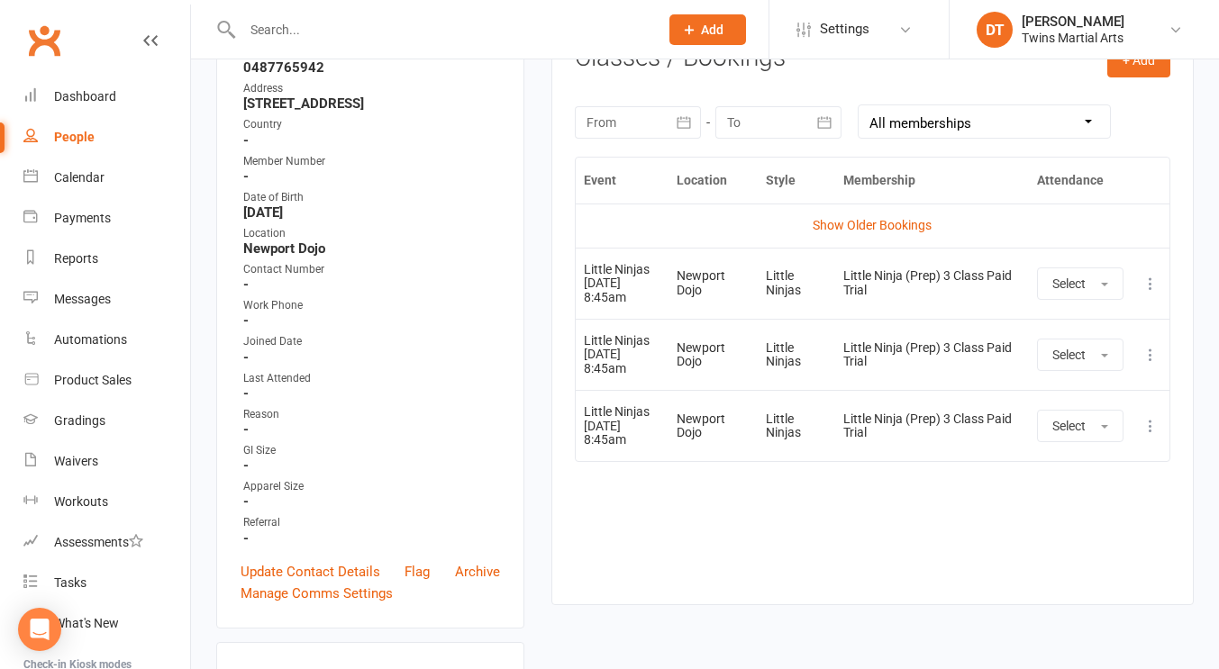
click at [1155, 435] on button at bounding box center [1150, 426] width 22 height 22
click at [1088, 526] on link "Remove booking" at bounding box center [1071, 533] width 178 height 36
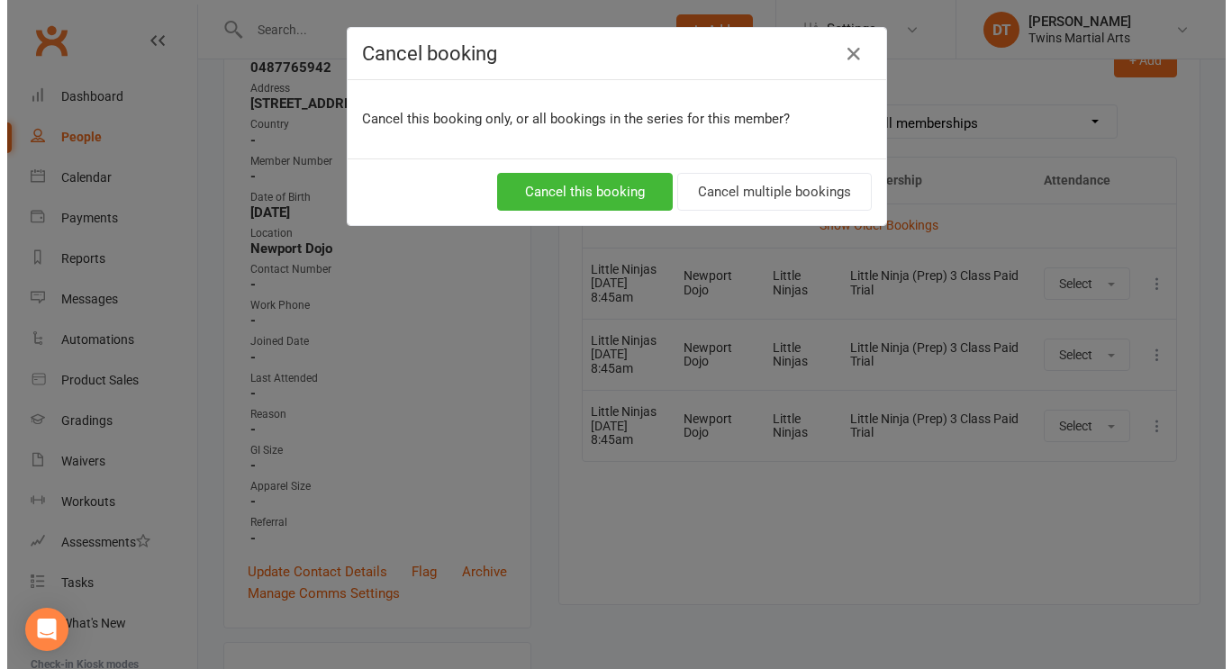
scroll to position [297, 0]
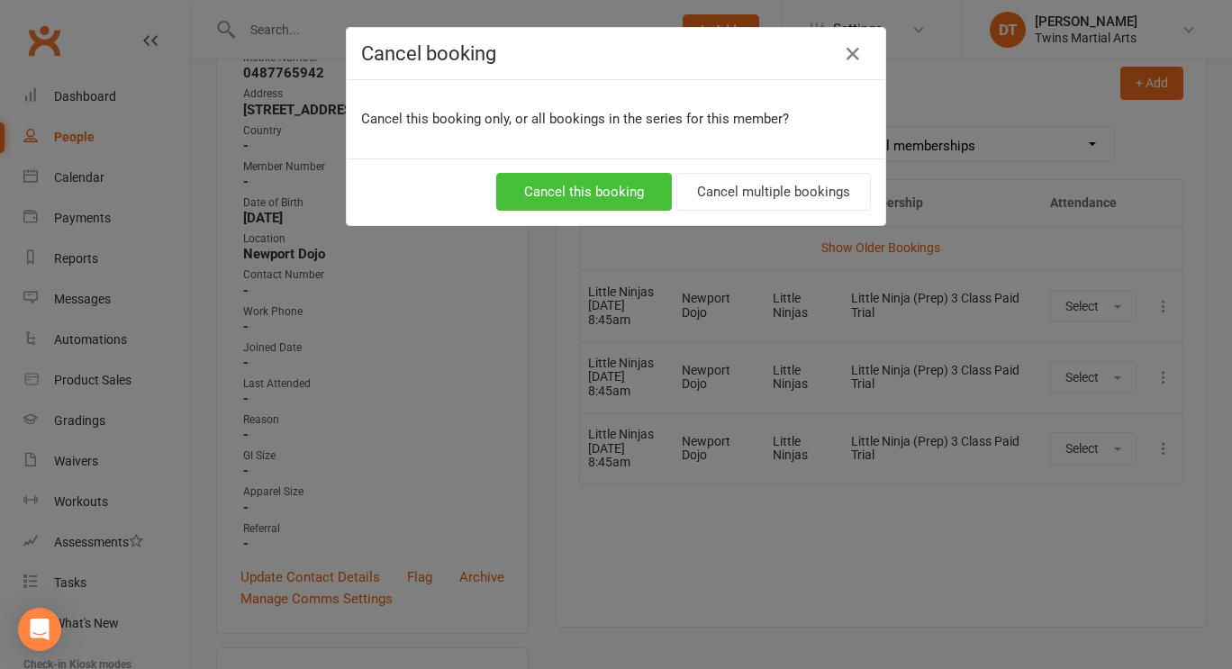
click at [619, 193] on button "Cancel this booking" at bounding box center [584, 192] width 176 height 38
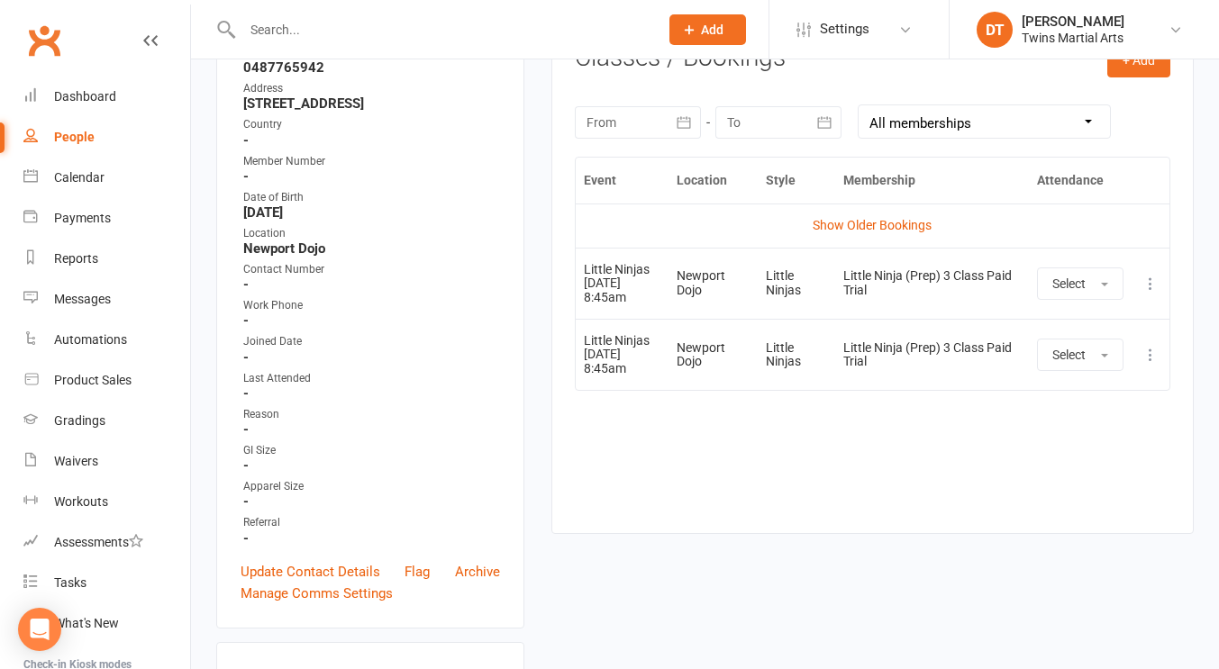
scroll to position [259, 0]
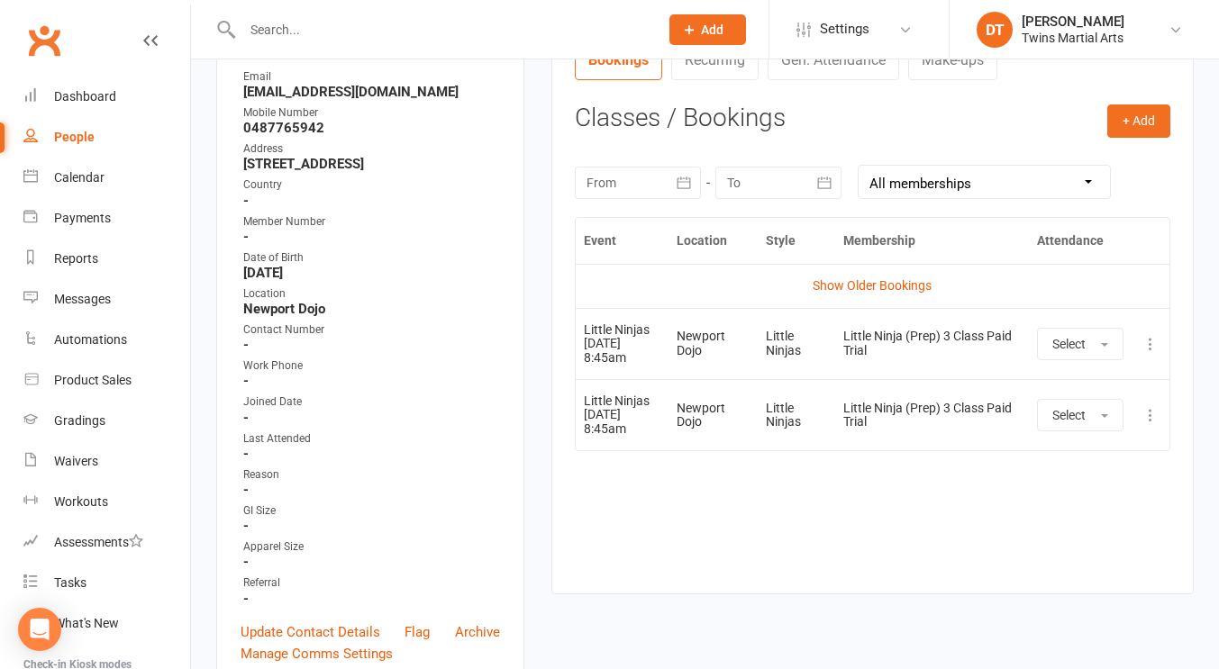
click at [1165, 99] on contact-attendance "Attendance Number of visits past 12 months Jan Month Nov Oct 0 Export CSV Total…" at bounding box center [872, 302] width 595 height 529
click at [1140, 124] on button "+ Add" at bounding box center [1138, 120] width 63 height 32
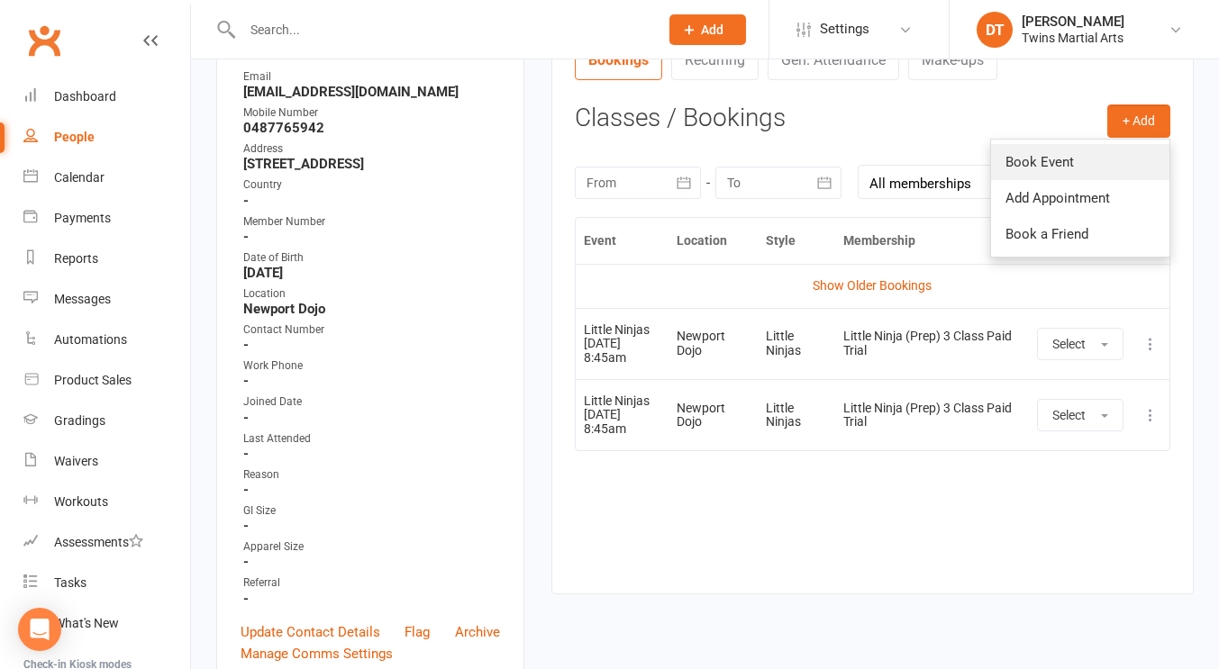
click at [1031, 173] on link "Book Event" at bounding box center [1080, 162] width 178 height 36
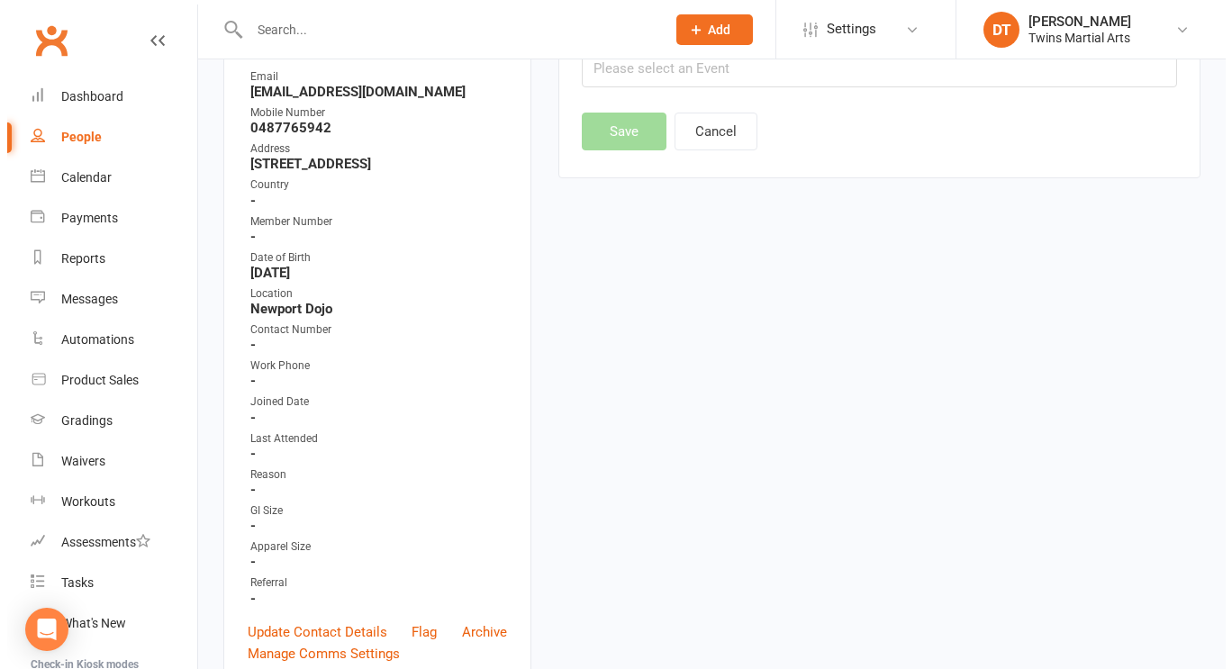
scroll to position [138, 0]
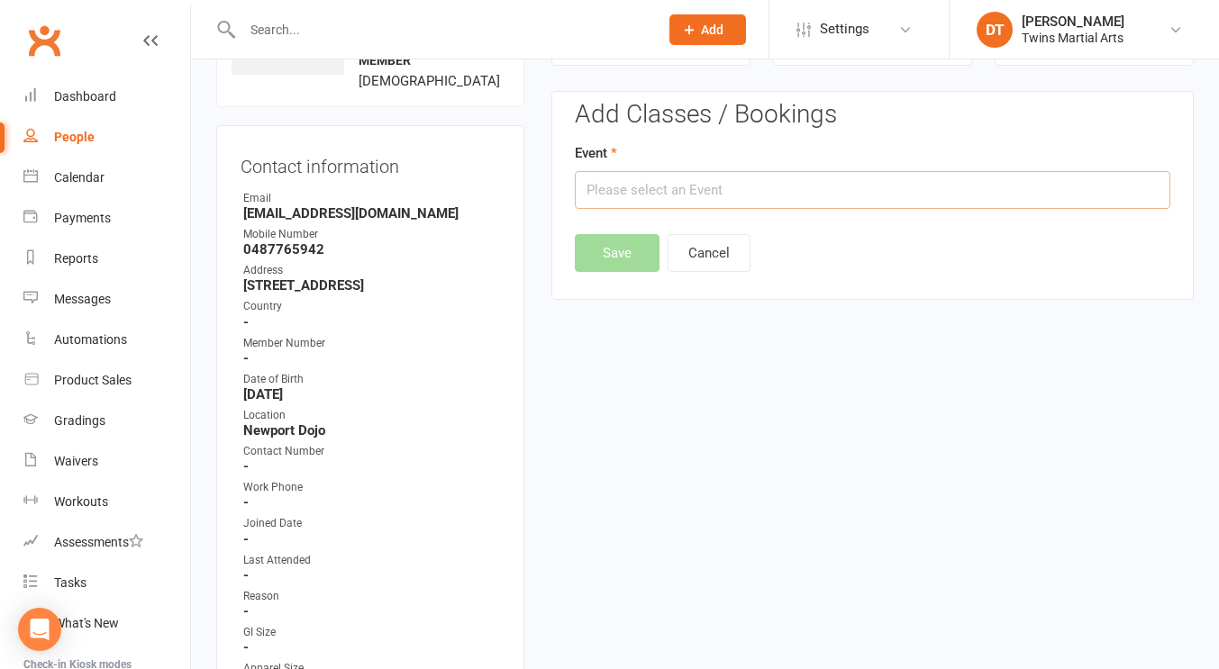
click at [817, 200] on input "text" at bounding box center [872, 190] width 595 height 38
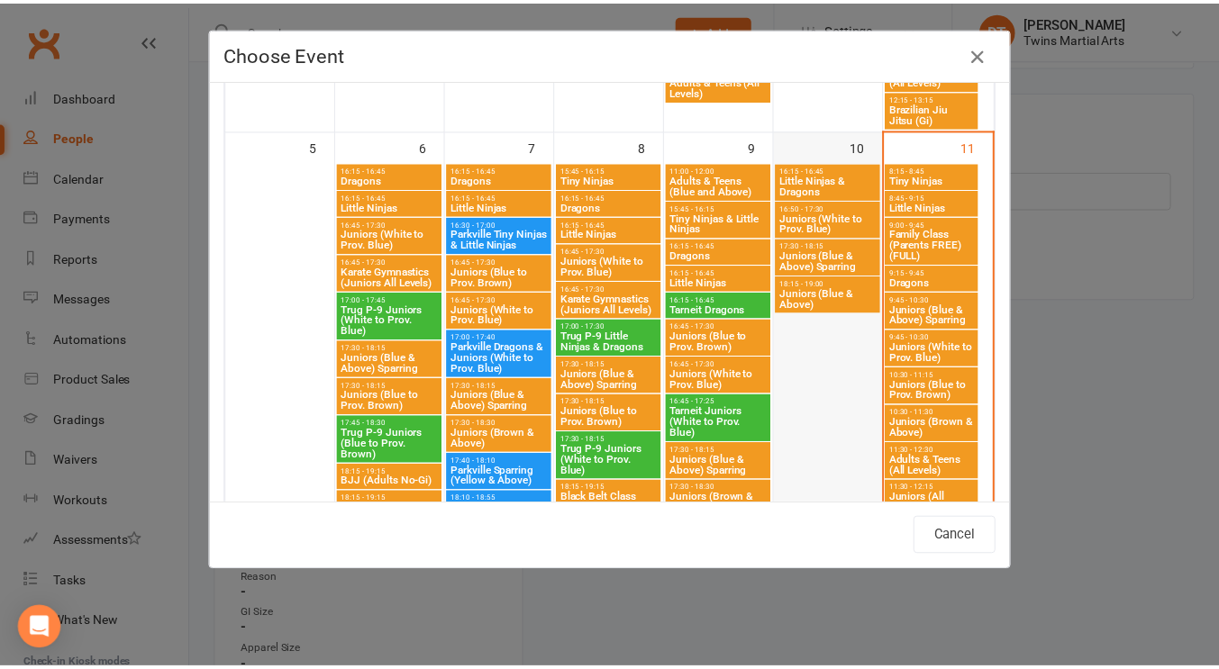
scroll to position [365, 0]
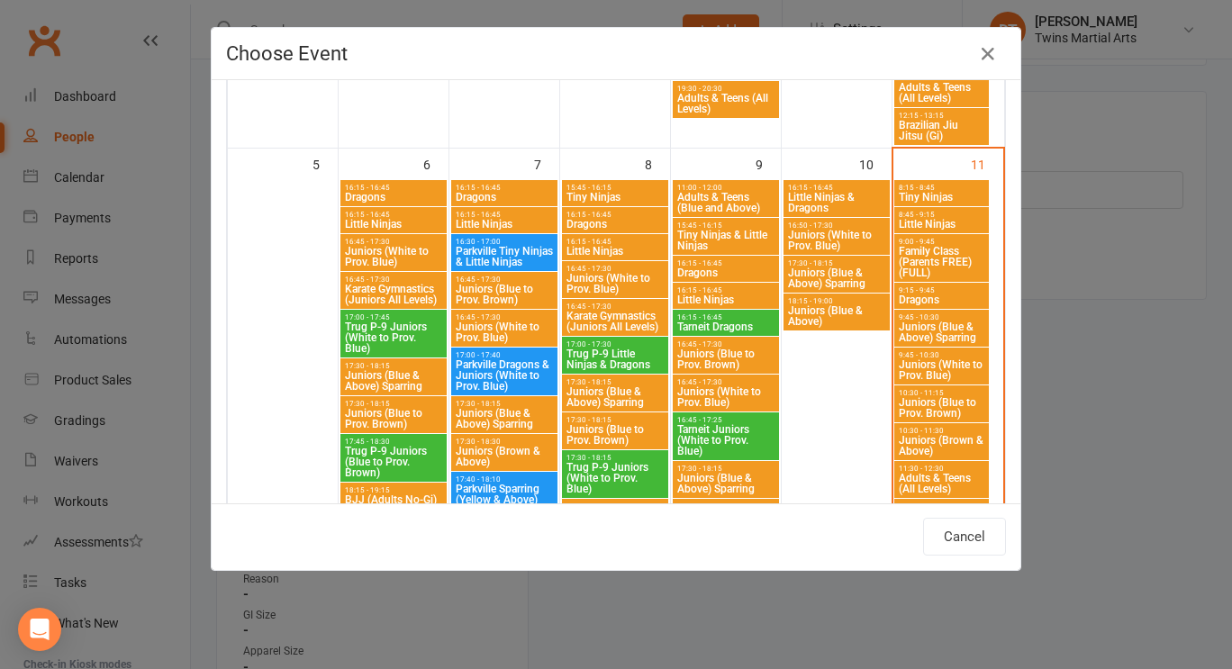
click at [927, 212] on span "8:45 - 9:15" at bounding box center [941, 215] width 87 height 8
type input "Little Ninjas - Oct 11, 2025 8:45:00 AM"
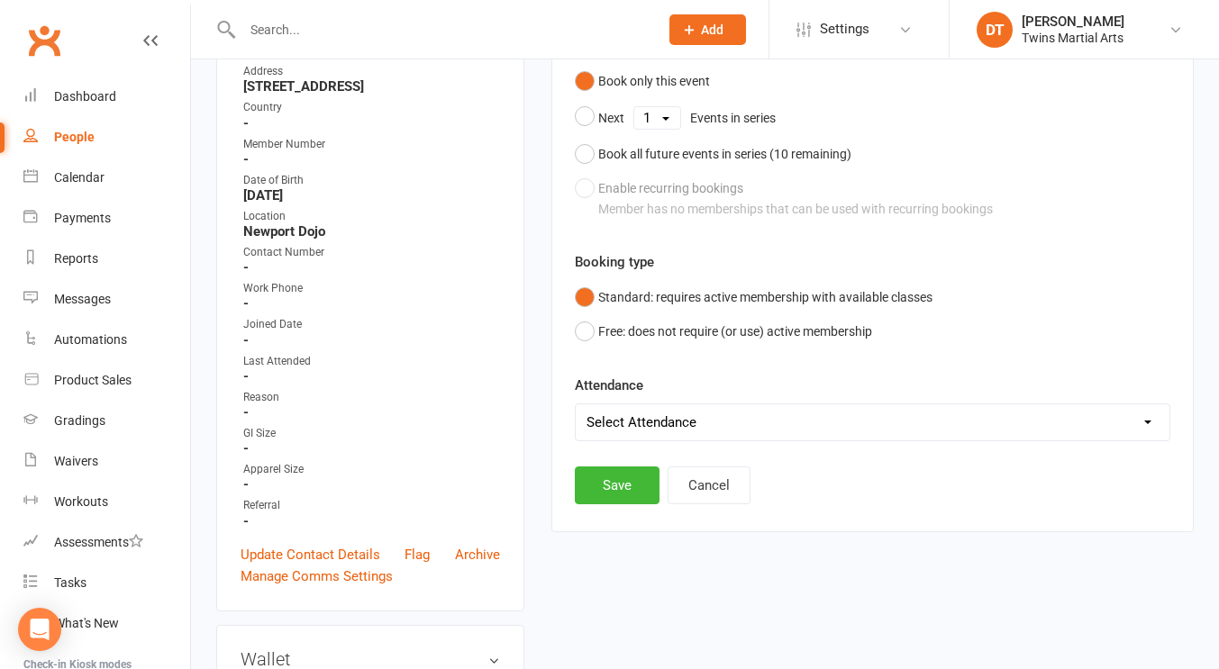
scroll to position [338, 0]
click at [713, 404] on select "Select Attendance Attended Absent" at bounding box center [873, 422] width 594 height 36
select select "0"
click at [576, 404] on select "Select Attendance Attended Absent" at bounding box center [873, 422] width 594 height 36
click at [627, 487] on button "Save" at bounding box center [617, 485] width 85 height 38
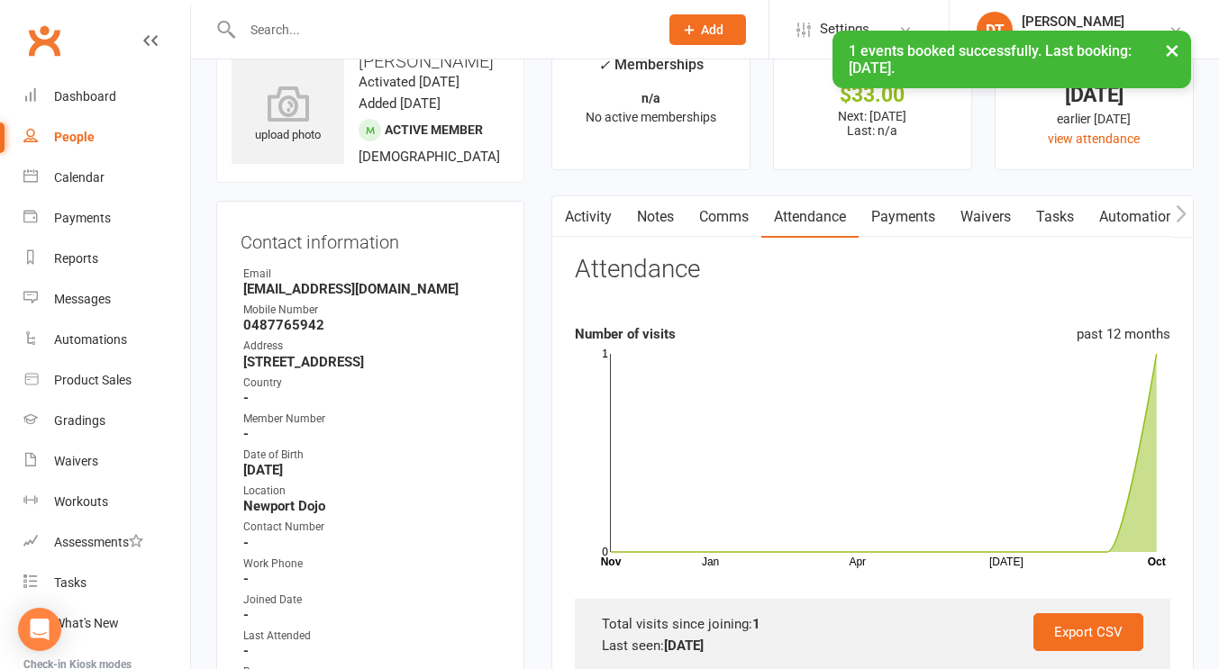
scroll to position [0, 0]
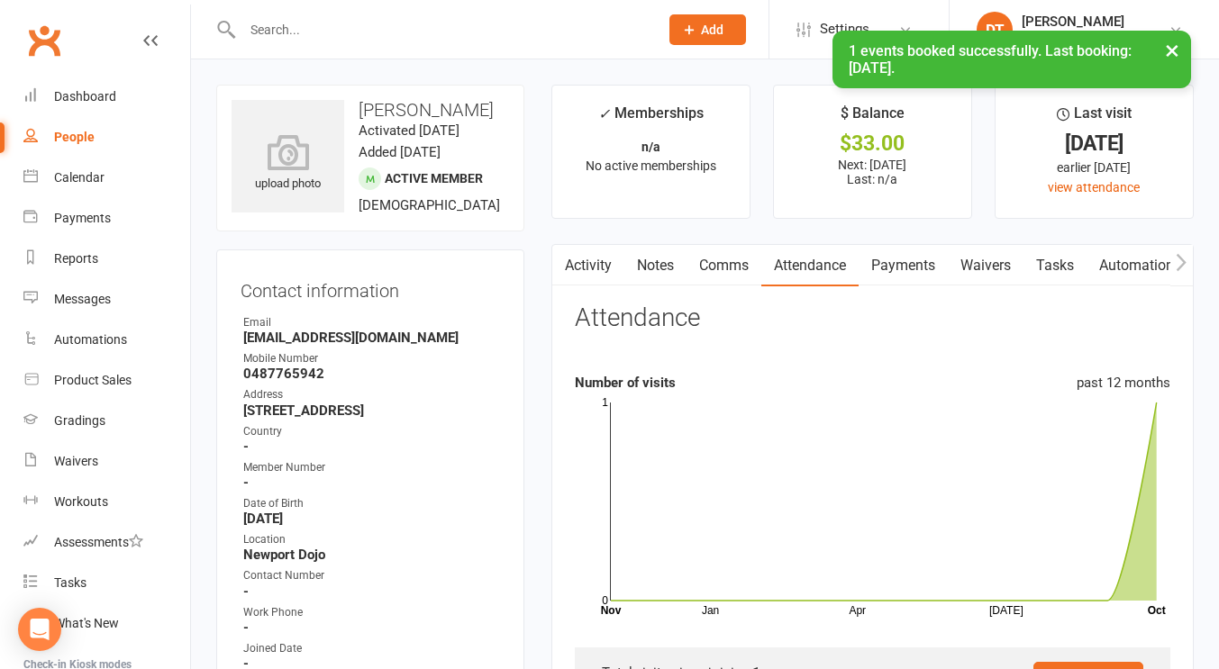
click at [93, 31] on div "× 1 events booked successfully. Last booking: Oct 11, 2025." at bounding box center [597, 31] width 1195 height 0
click at [71, 100] on div "Dashboard" at bounding box center [85, 96] width 62 height 14
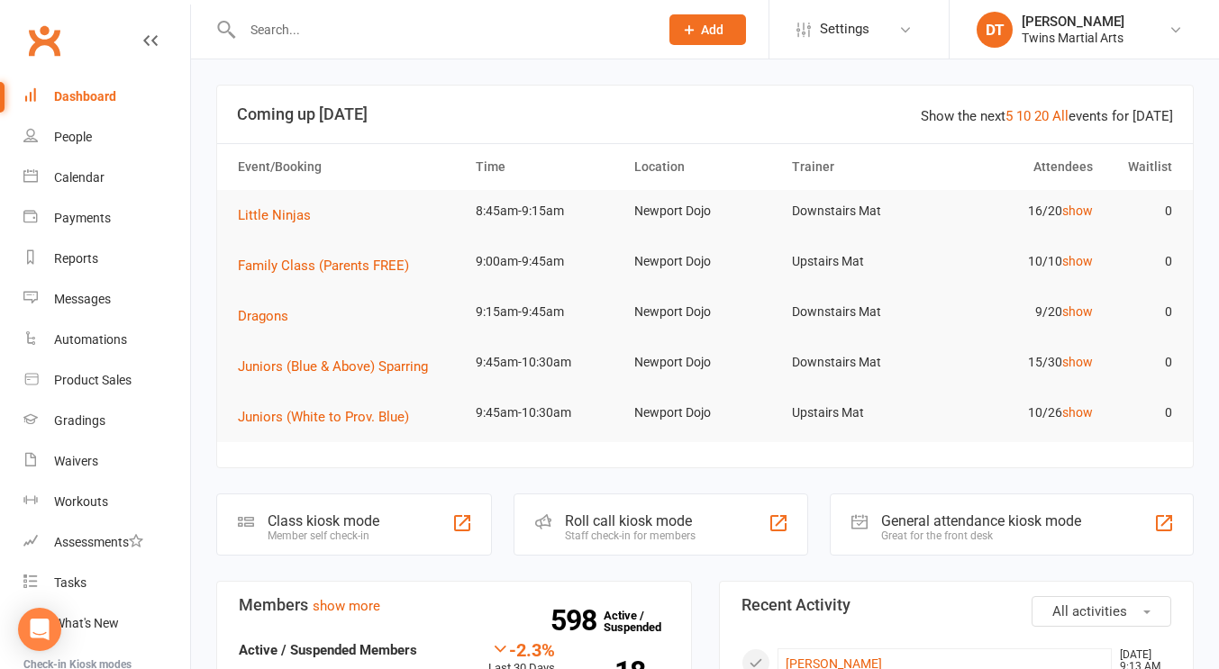
click at [448, 33] on input "text" at bounding box center [441, 29] width 409 height 25
type input "anja"
click at [360, 28] on input "text" at bounding box center [441, 29] width 409 height 25
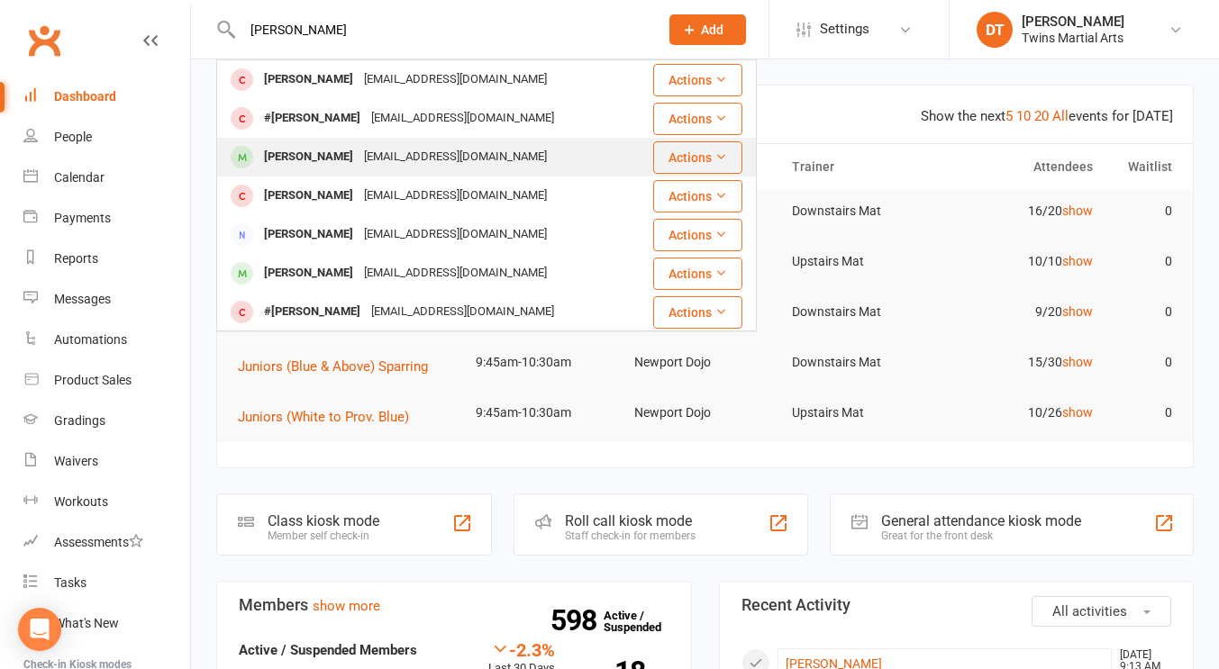
scroll to position [10, 0]
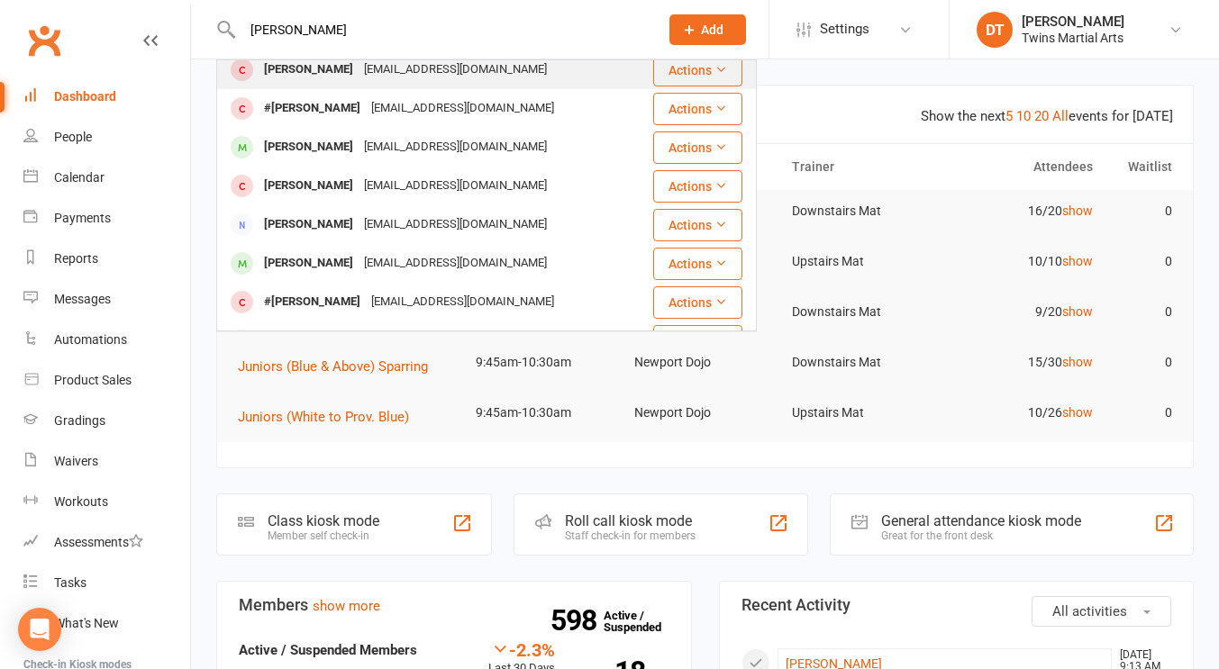
type input "freddie morris"
click at [456, 77] on div "Annaminton@gmail.com" at bounding box center [456, 70] width 194 height 26
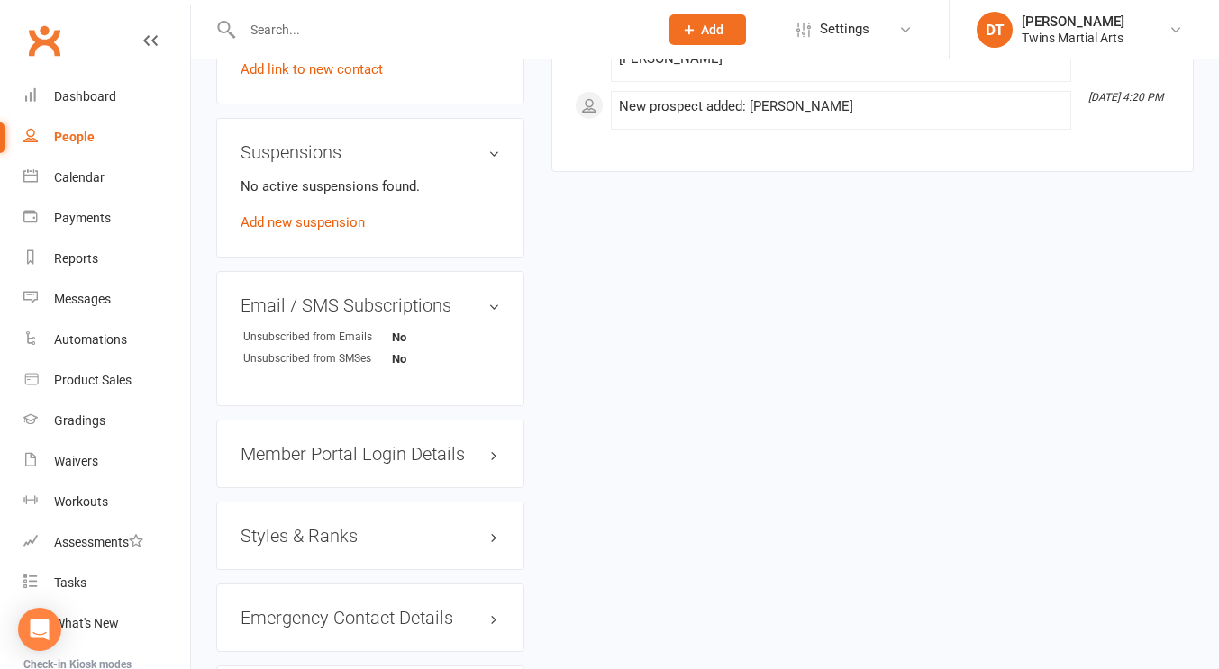
scroll to position [1445, 0]
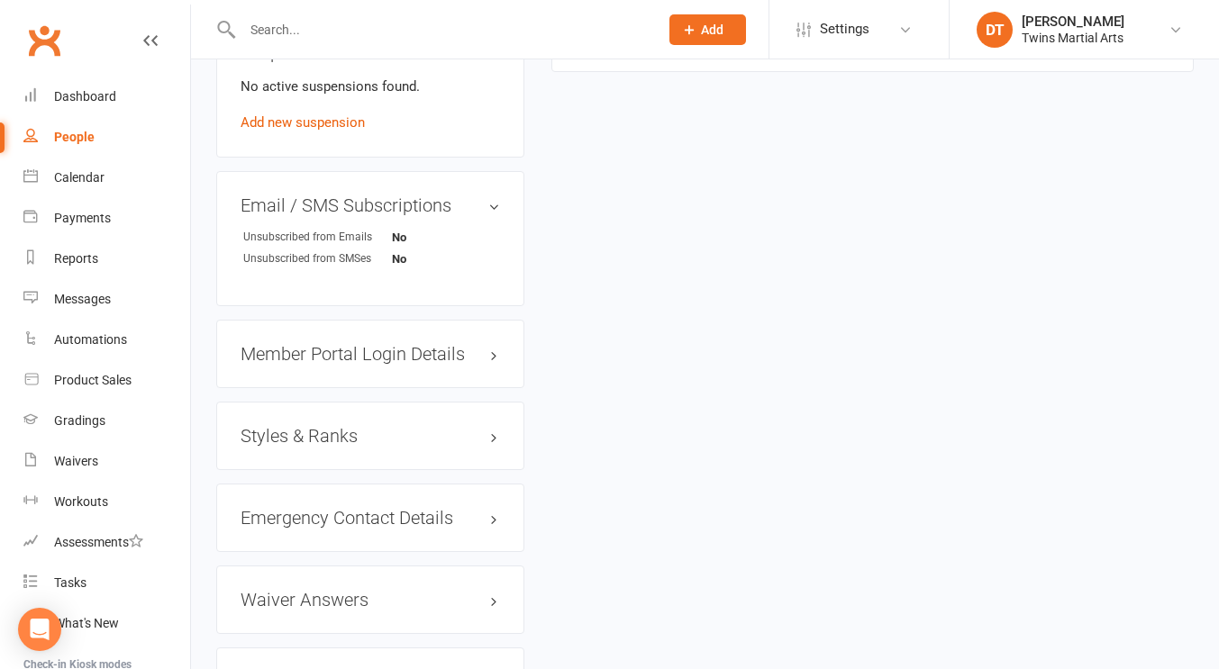
click at [382, 446] on h3 "Styles & Ranks" at bounding box center [370, 436] width 259 height 20
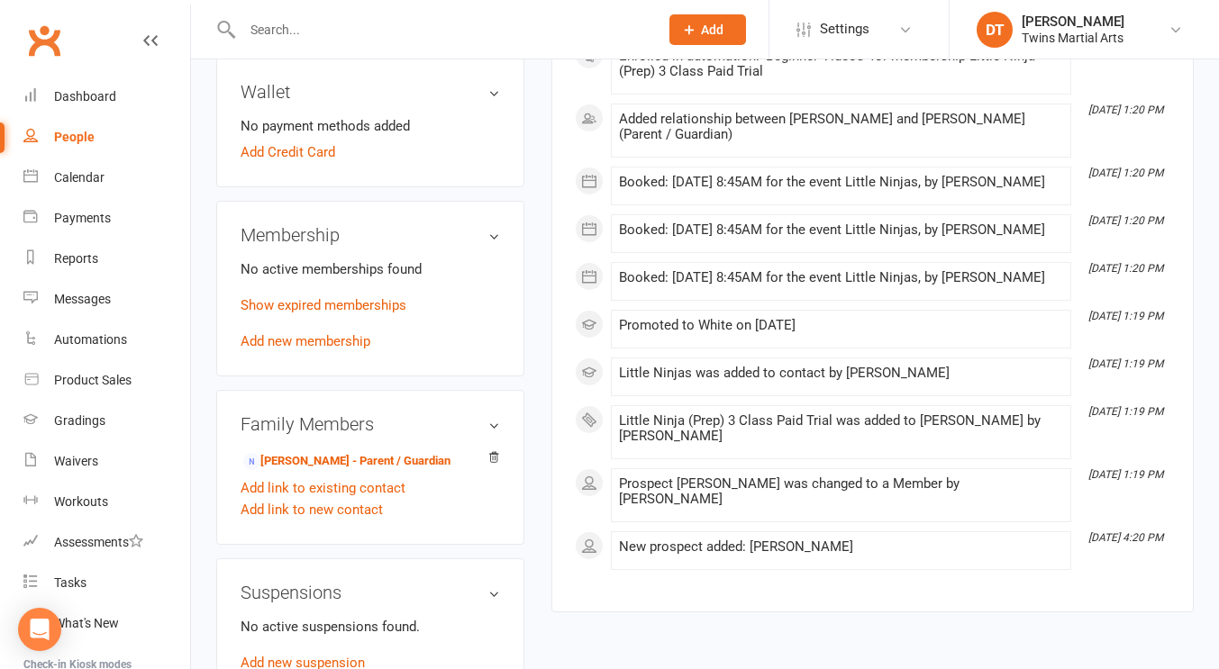
scroll to position [997, 0]
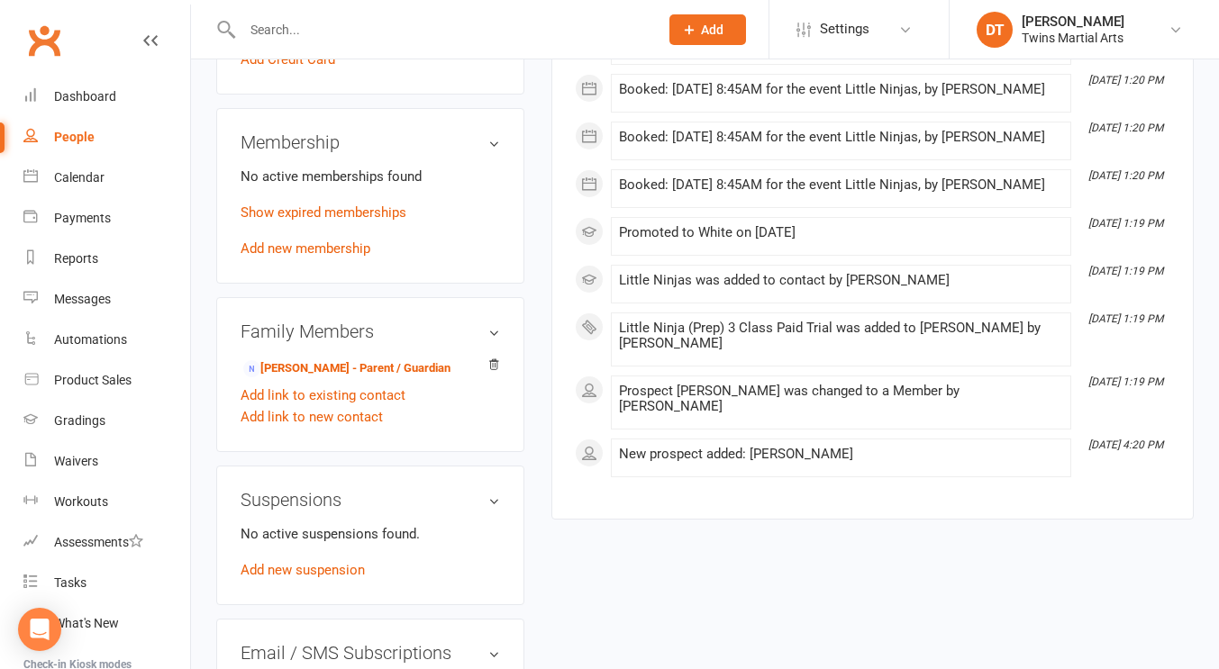
click at [499, 259] on div "No active memberships found Show expired memberships Add new membership" at bounding box center [370, 213] width 259 height 94
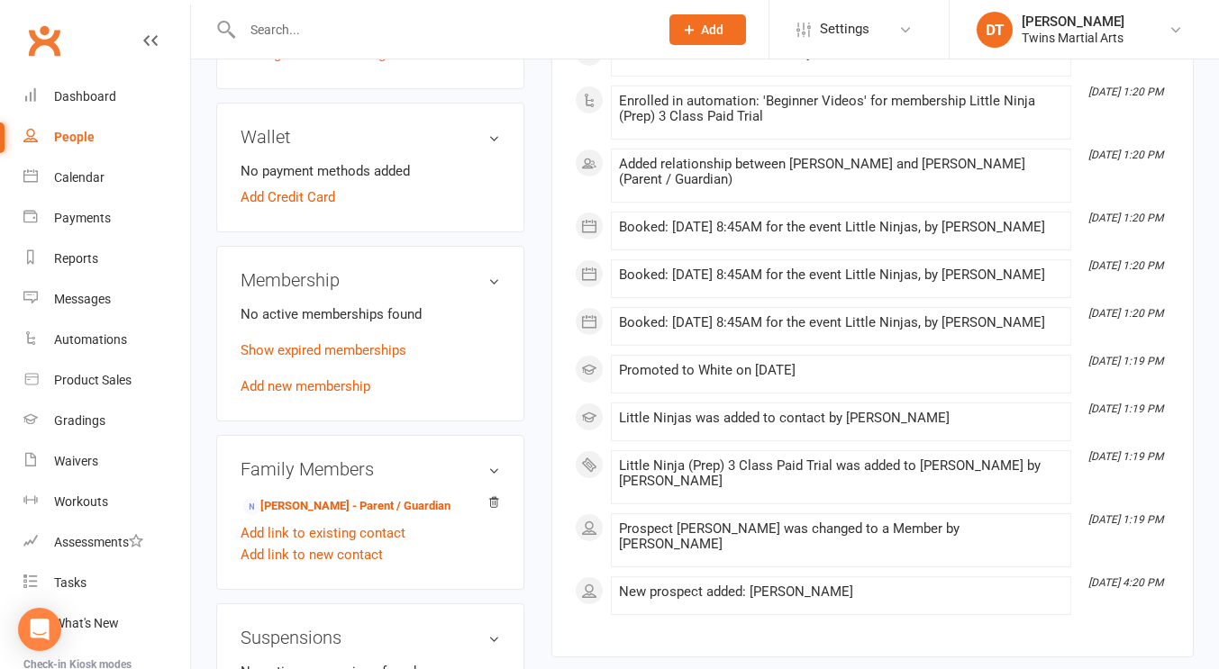
scroll to position [897, 0]
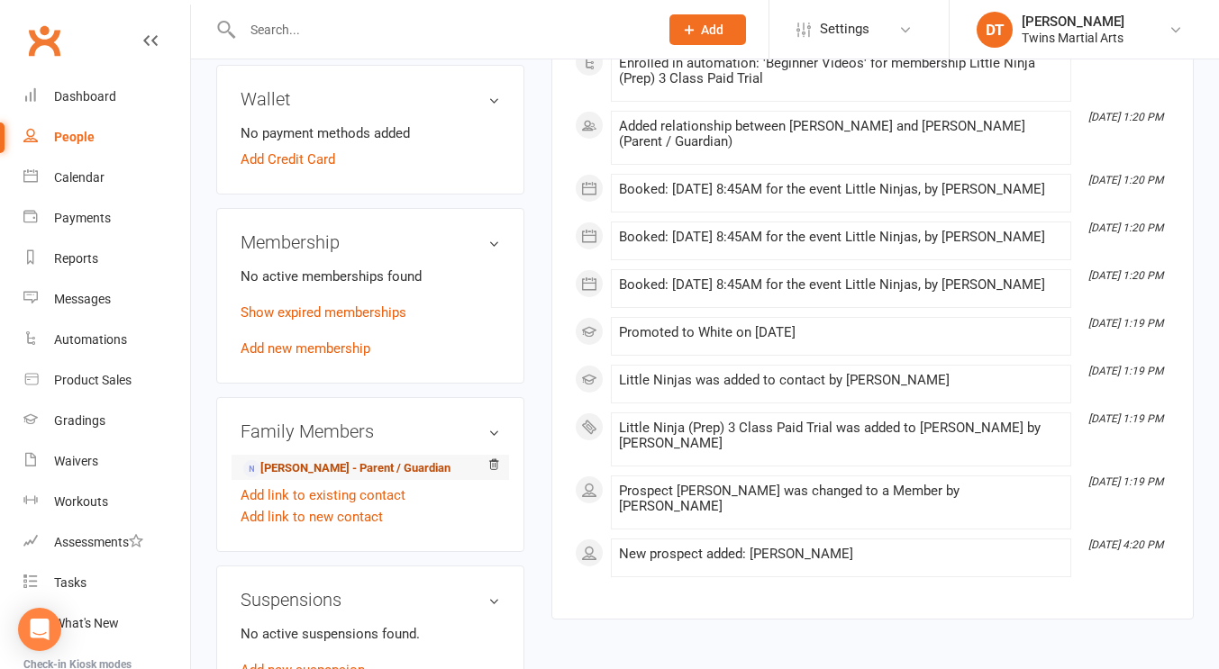
click at [367, 478] on link "Anna Minton - Parent / Guardian" at bounding box center [346, 468] width 207 height 19
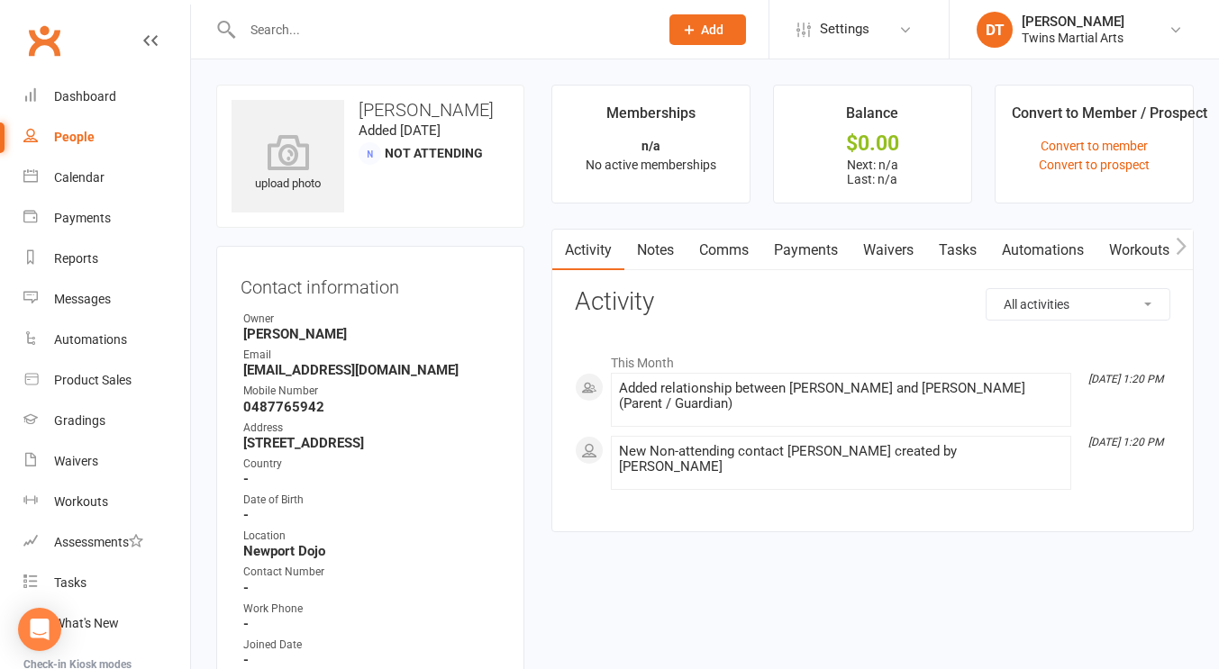
click at [538, 377] on main "Memberships n/a No active memberships Balance $0.00 Next: n/a Last: n/a Convert…" at bounding box center [872, 318] width 669 height 466
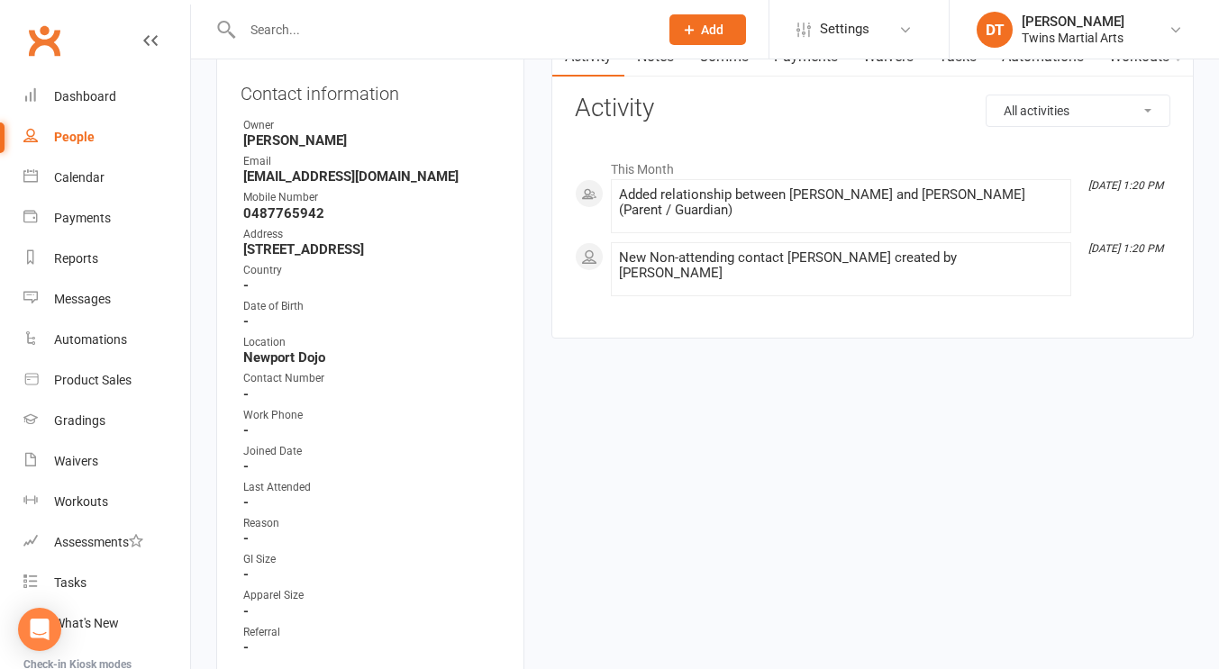
scroll to position [195, 0]
drag, startPoint x: 413, startPoint y: 177, endPoint x: 241, endPoint y: 171, distance: 171.2
click at [241, 171] on li "Email Annaminton@gmail.com" at bounding box center [370, 167] width 259 height 32
copy strong "Annaminton@gmail.com"
click at [497, 225] on div "Address" at bounding box center [371, 232] width 257 height 17
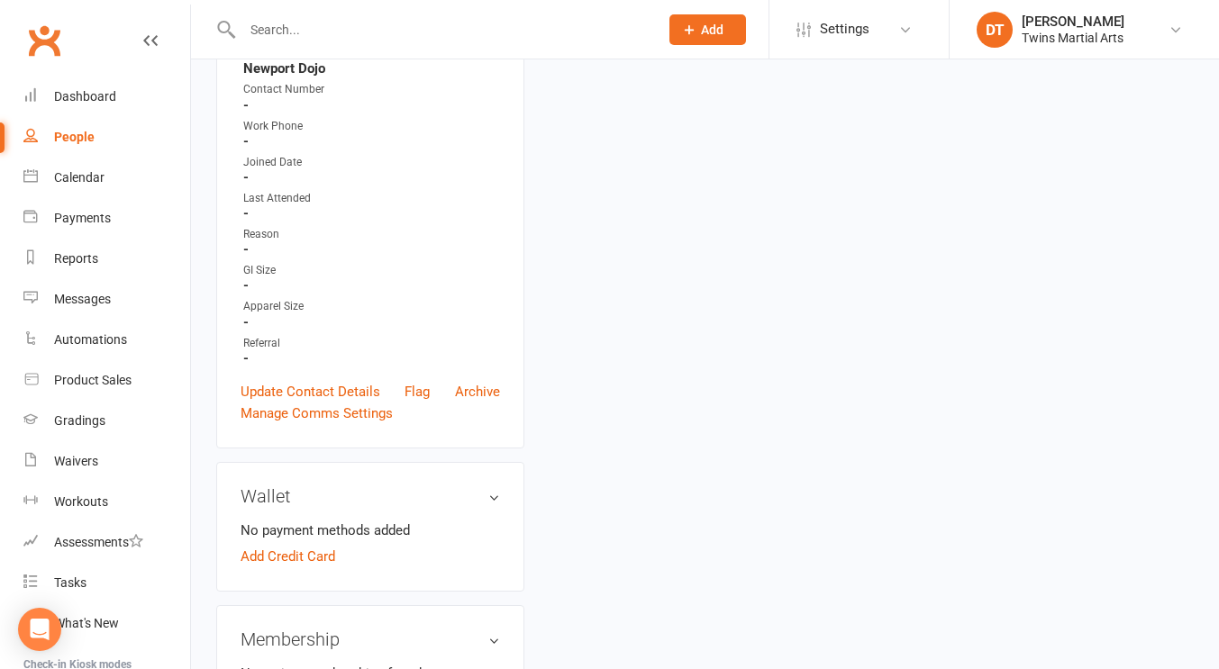
click at [616, 213] on div "upload photo Anna Minton Added 7 October, 2025 Not Attending Contact informatio…" at bounding box center [705, 508] width 1004 height 1812
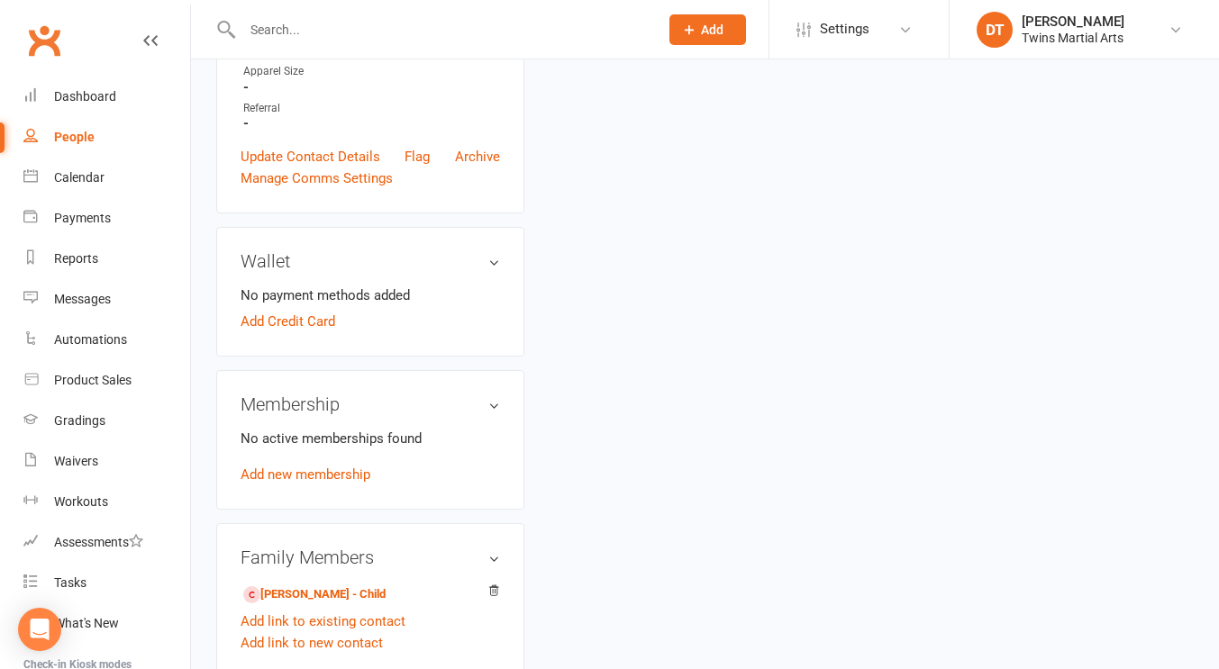
scroll to position [750, 0]
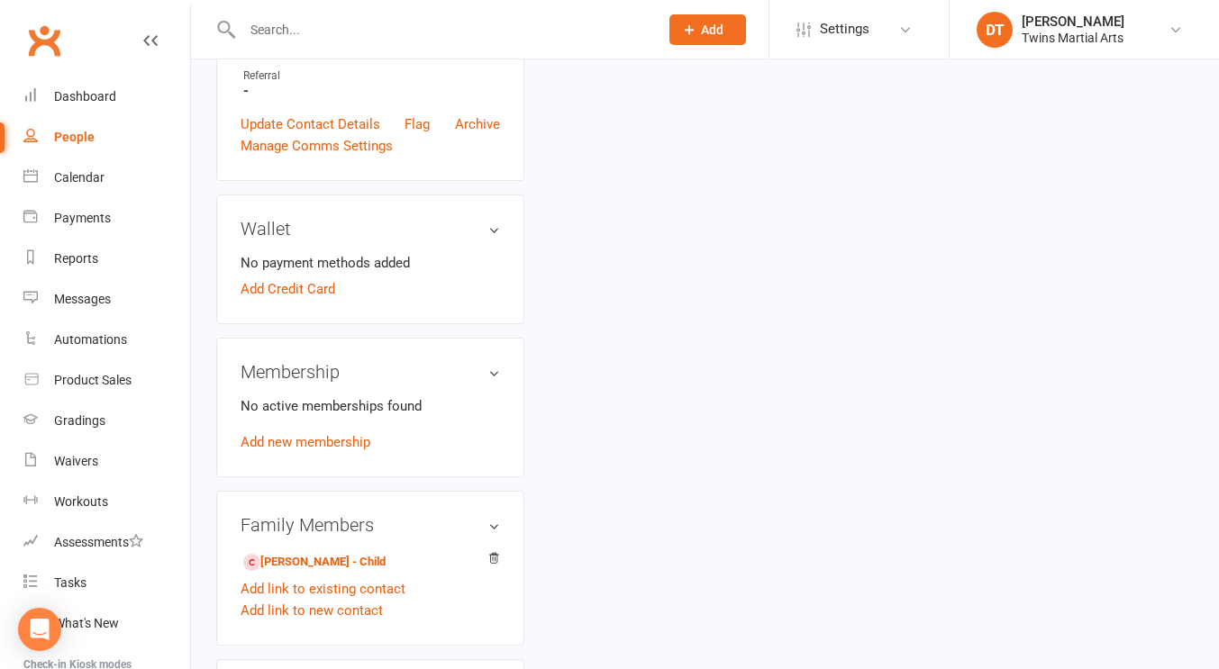
click at [580, 266] on div "upload photo Anna Minton Added 7 October, 2025 Not Attending Contact informatio…" at bounding box center [705, 240] width 1004 height 1812
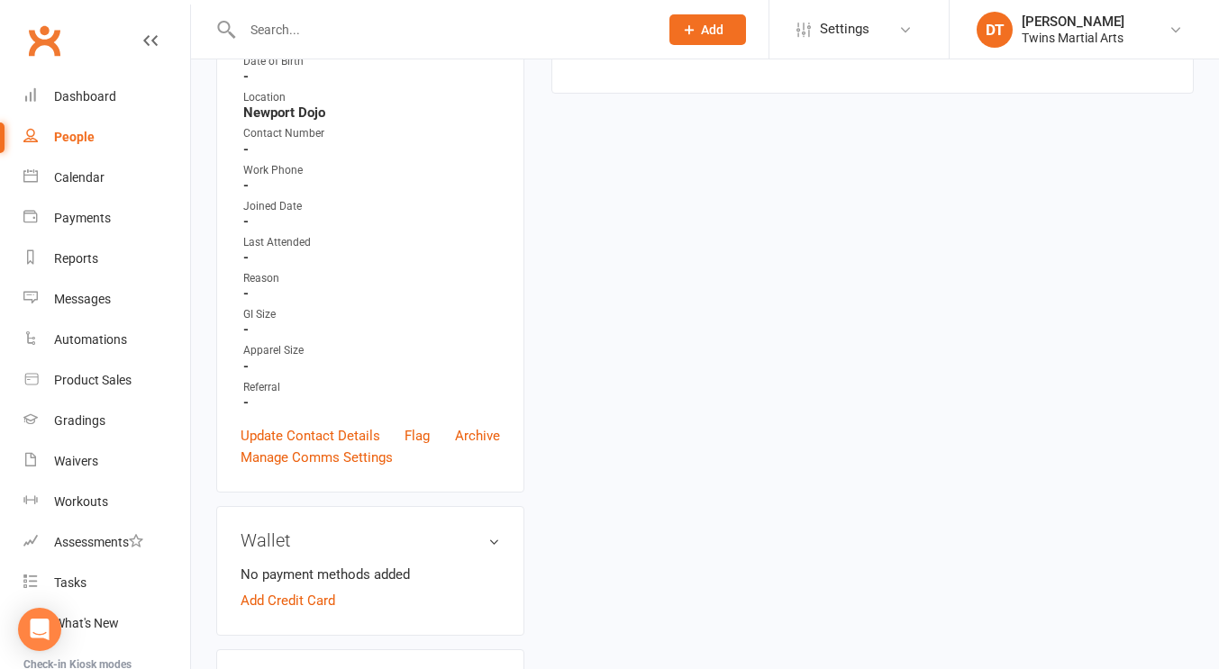
scroll to position [0, 0]
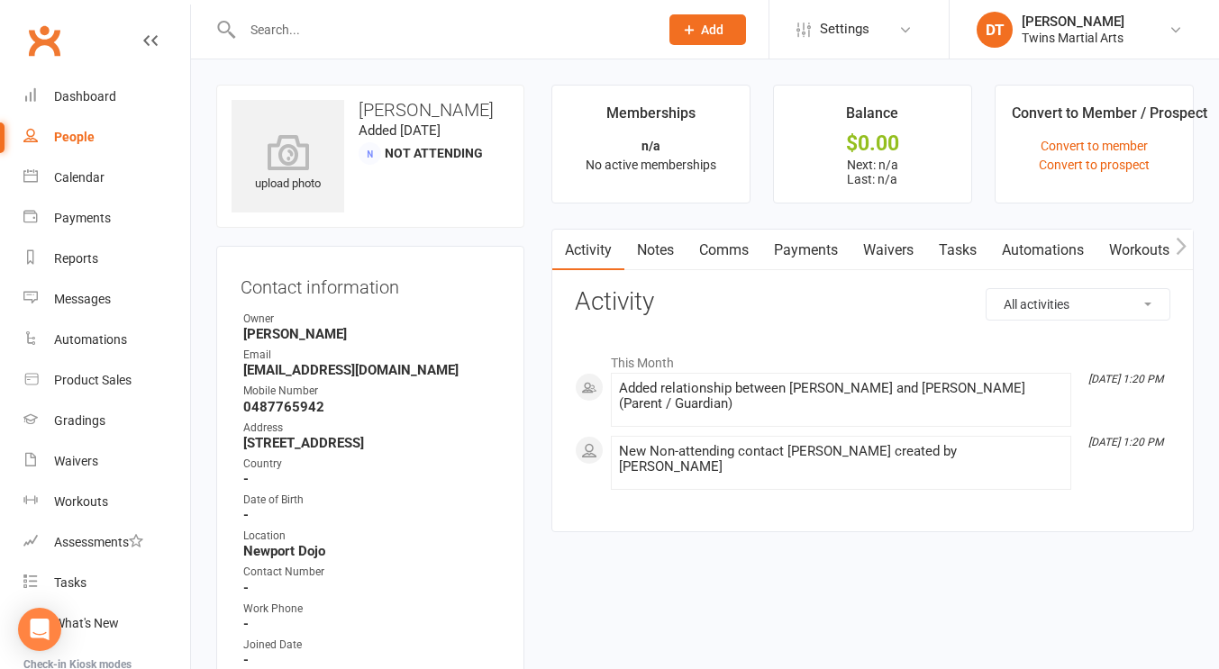
click at [888, 238] on link "Waivers" at bounding box center [888, 250] width 76 height 41
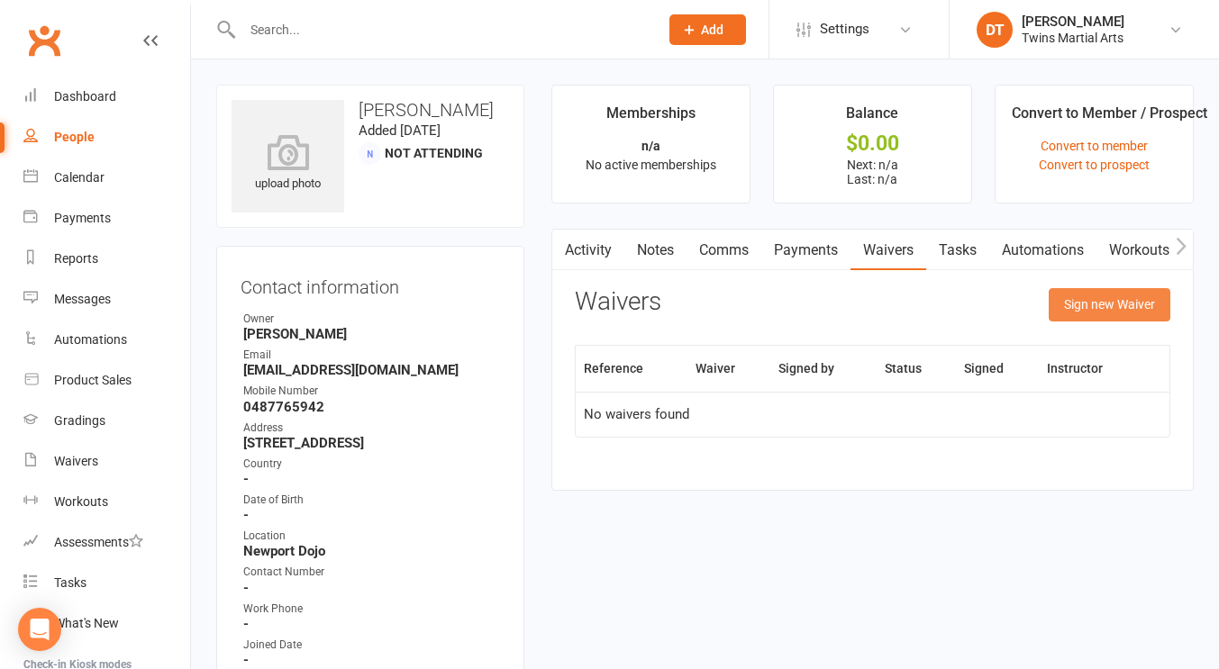
click at [1120, 310] on button "Sign new Waiver" at bounding box center [1109, 304] width 122 height 32
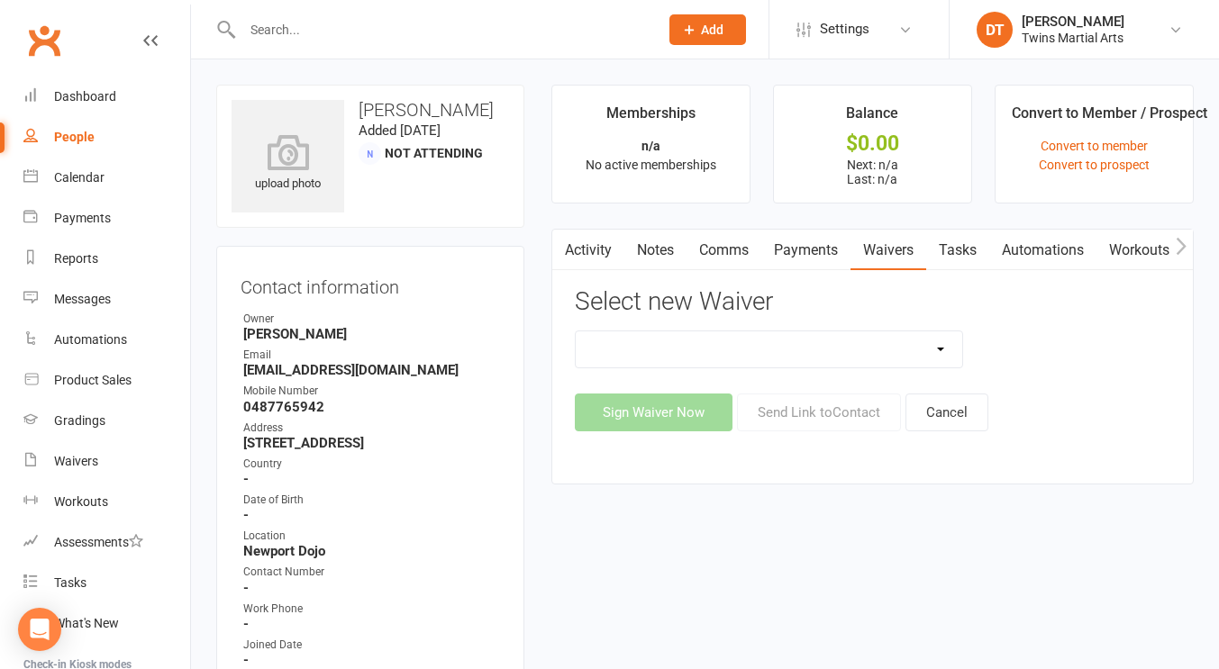
click at [694, 357] on select "Newport Paid Trial (waiver only) Paid Trial Newport Paid Trial Parkville Paid T…" at bounding box center [769, 349] width 386 height 36
select select "5584"
click at [576, 331] on select "Newport Paid Trial (waiver only) Paid Trial Newport Paid Trial Parkville Paid T…" at bounding box center [769, 349] width 386 height 36
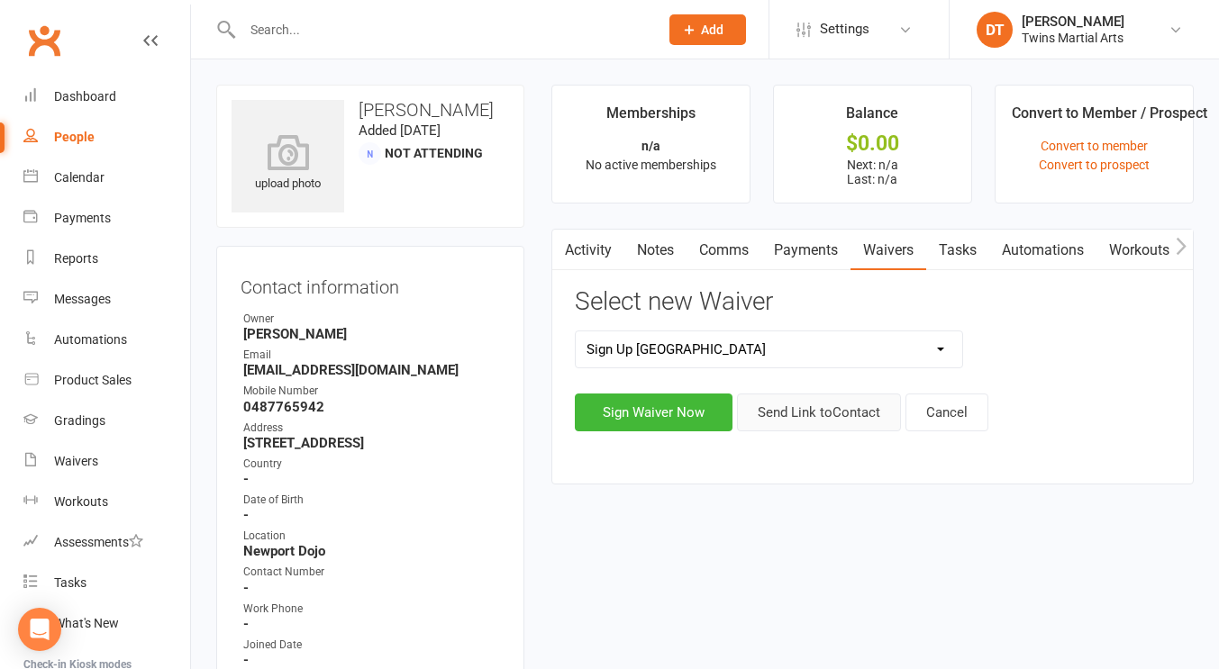
click at [780, 399] on button "Send Link to Contact" at bounding box center [819, 413] width 164 height 38
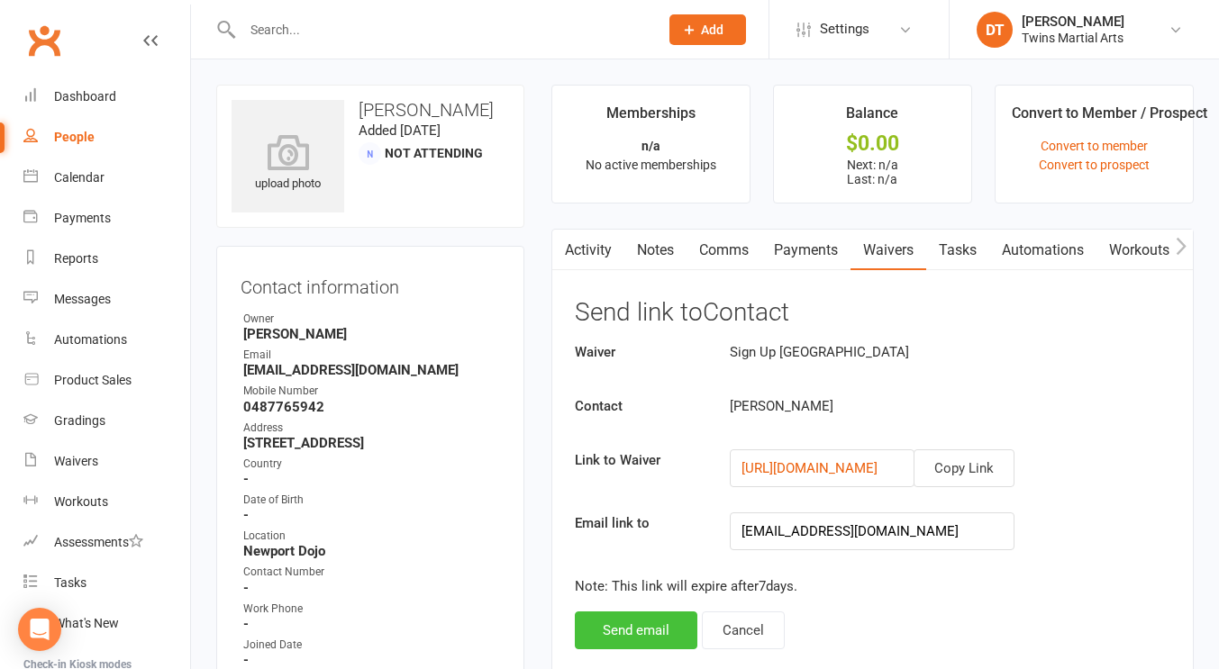
click at [610, 630] on button "Send email" at bounding box center [636, 631] width 123 height 38
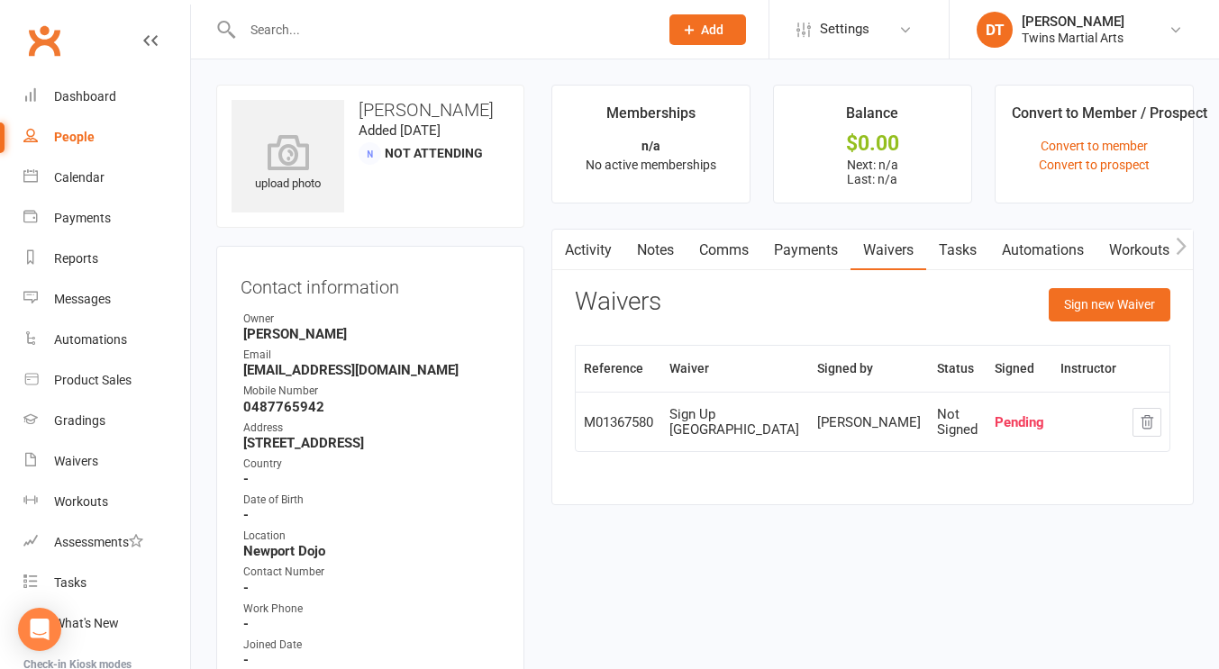
click at [689, 485] on div "Activity Notes Comms Payments Waivers Tasks Automations Workouts Mobile App Cre…" at bounding box center [872, 367] width 642 height 277
click at [132, 92] on link "Dashboard" at bounding box center [106, 97] width 167 height 41
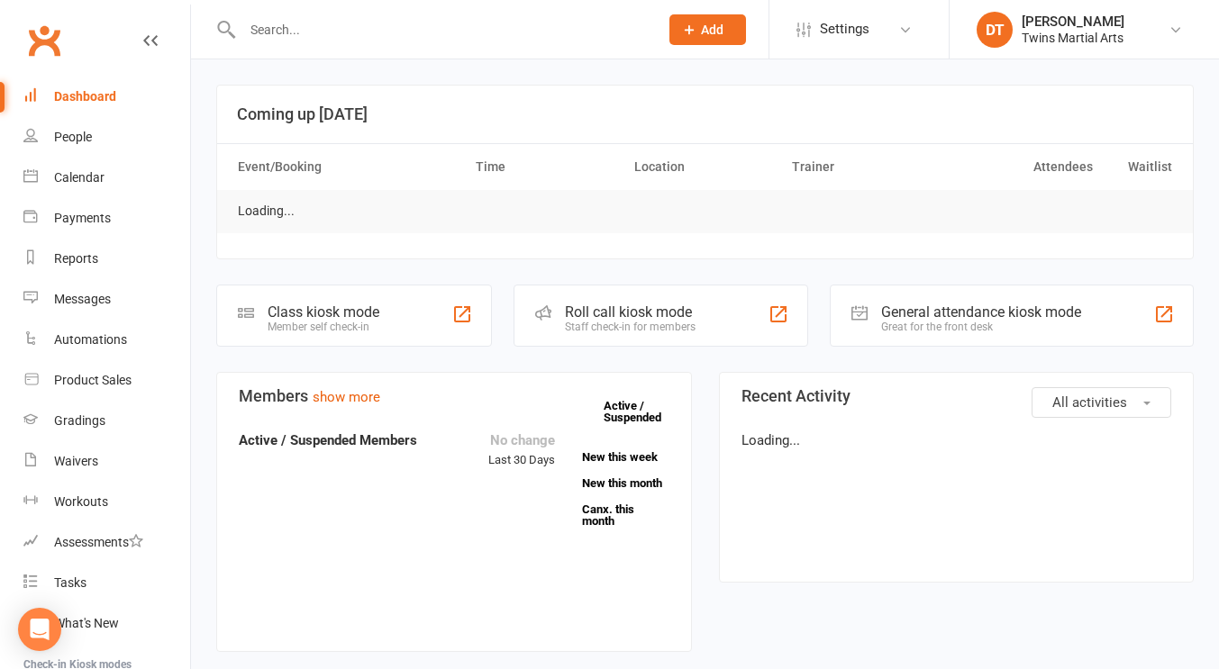
click at [324, 40] on input "text" at bounding box center [441, 29] width 409 height 25
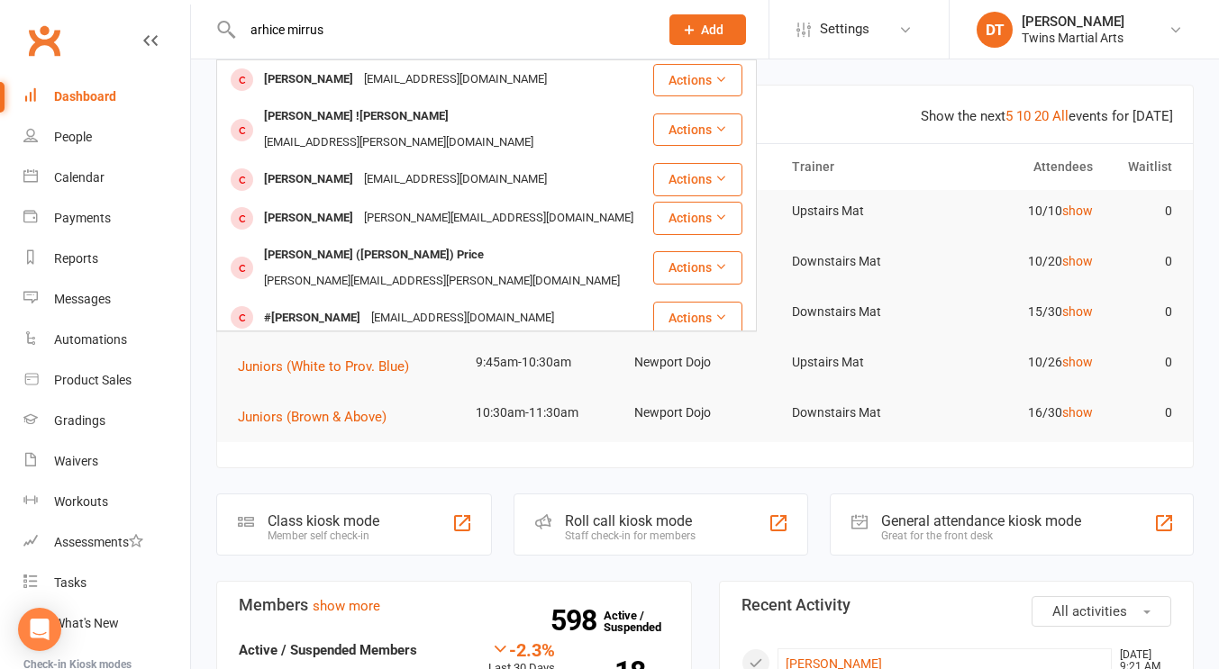
type input "arhice"
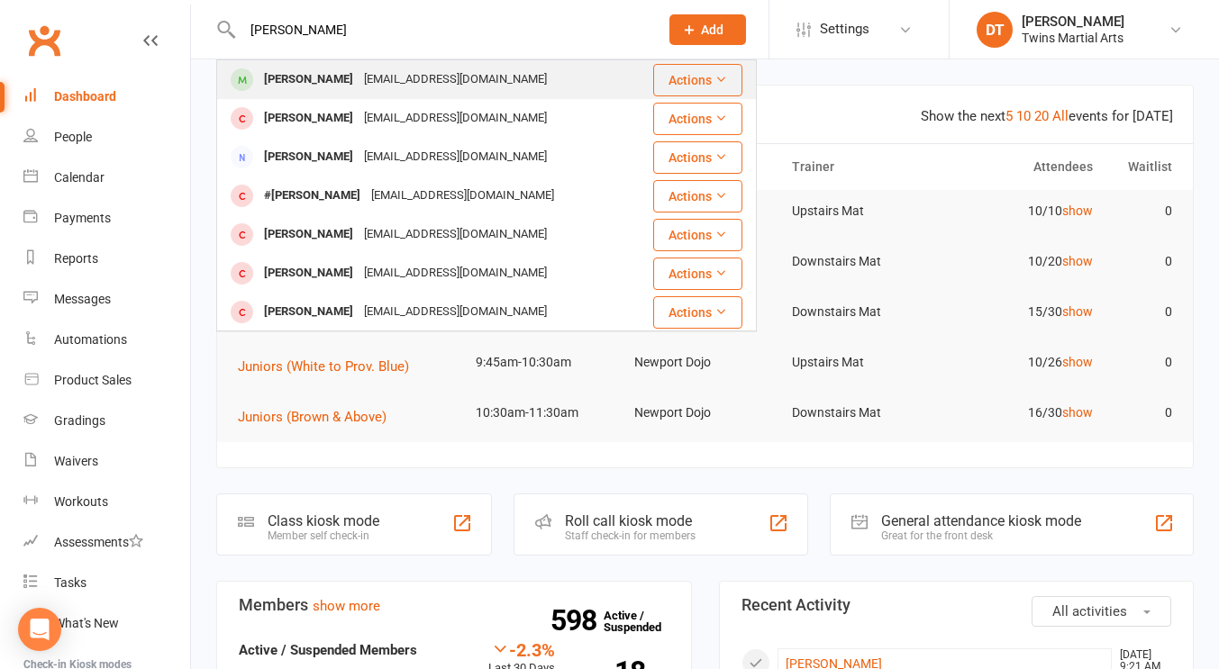
type input "archie morris"
click at [677, 86] on button "Actions" at bounding box center [697, 80] width 89 height 32
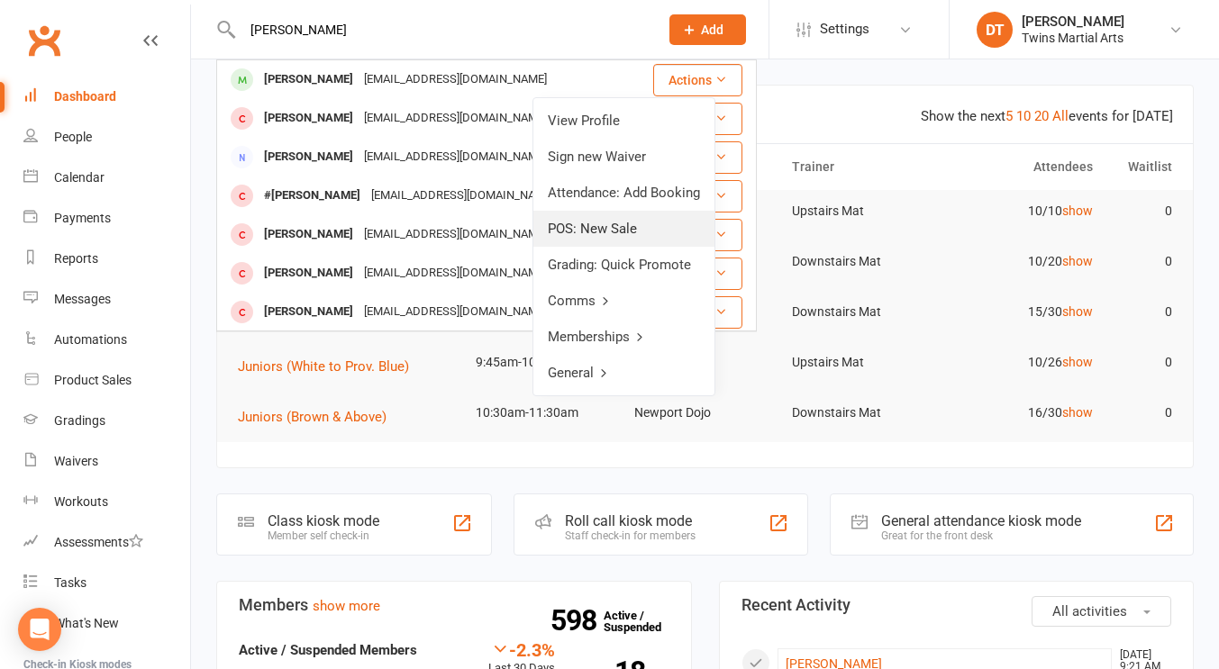
click at [650, 232] on link "POS: New Sale" at bounding box center [623, 229] width 181 height 36
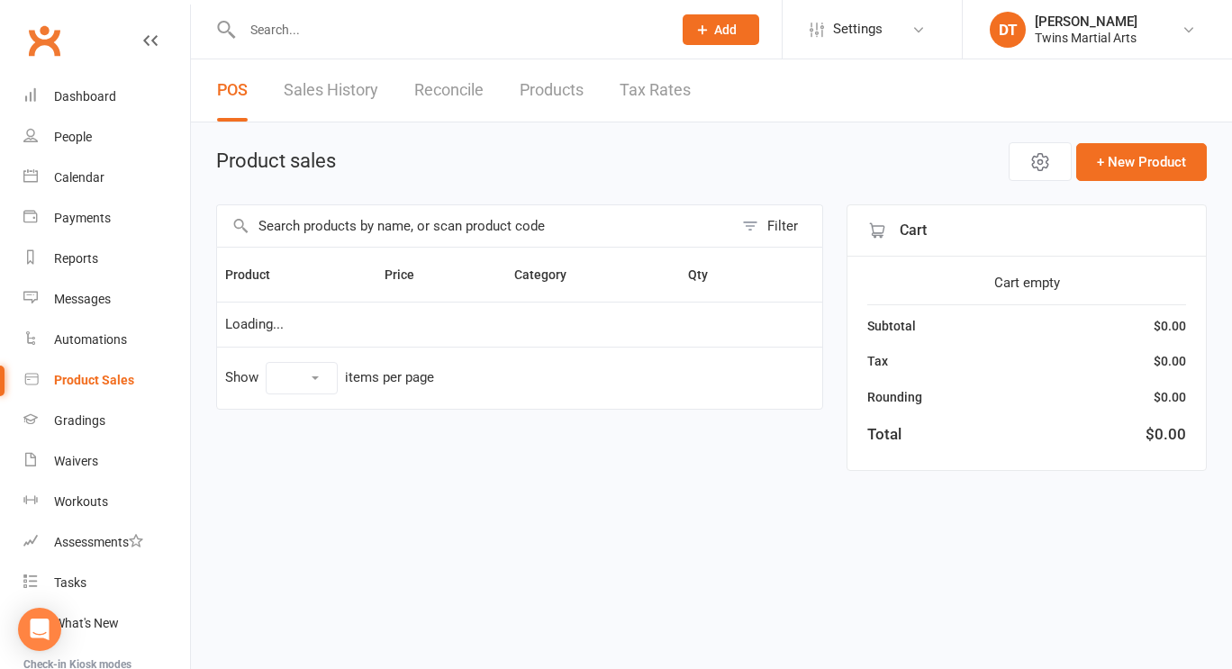
select select "100"
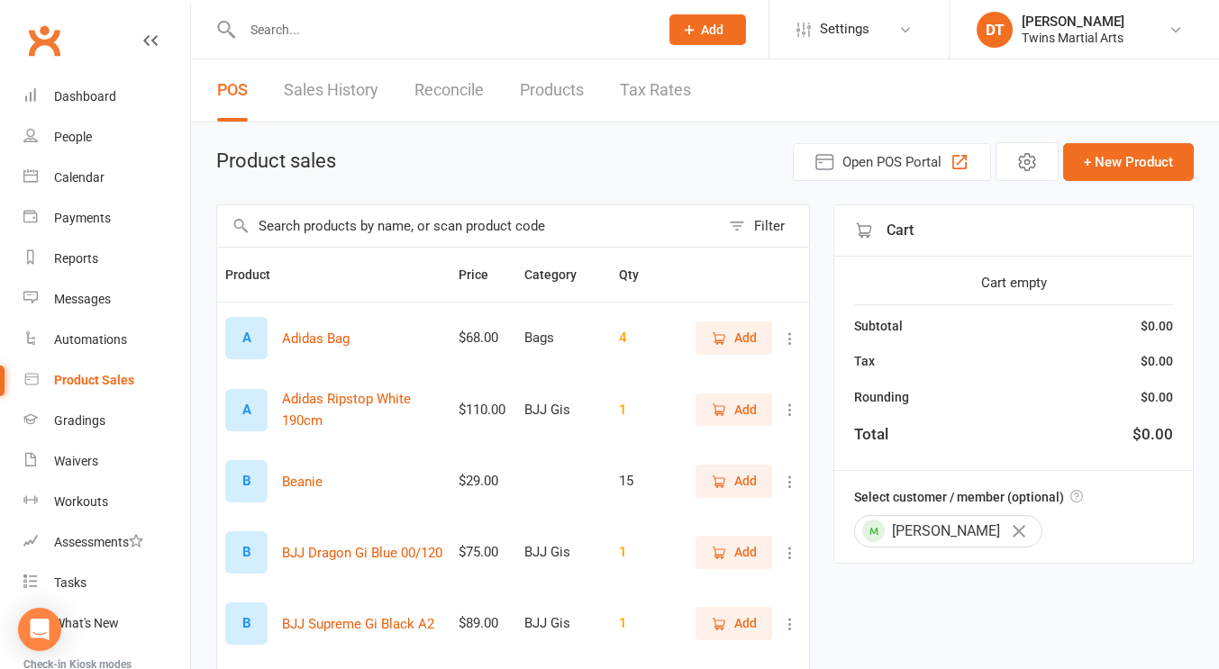
click at [518, 229] on input "text" at bounding box center [468, 225] width 503 height 41
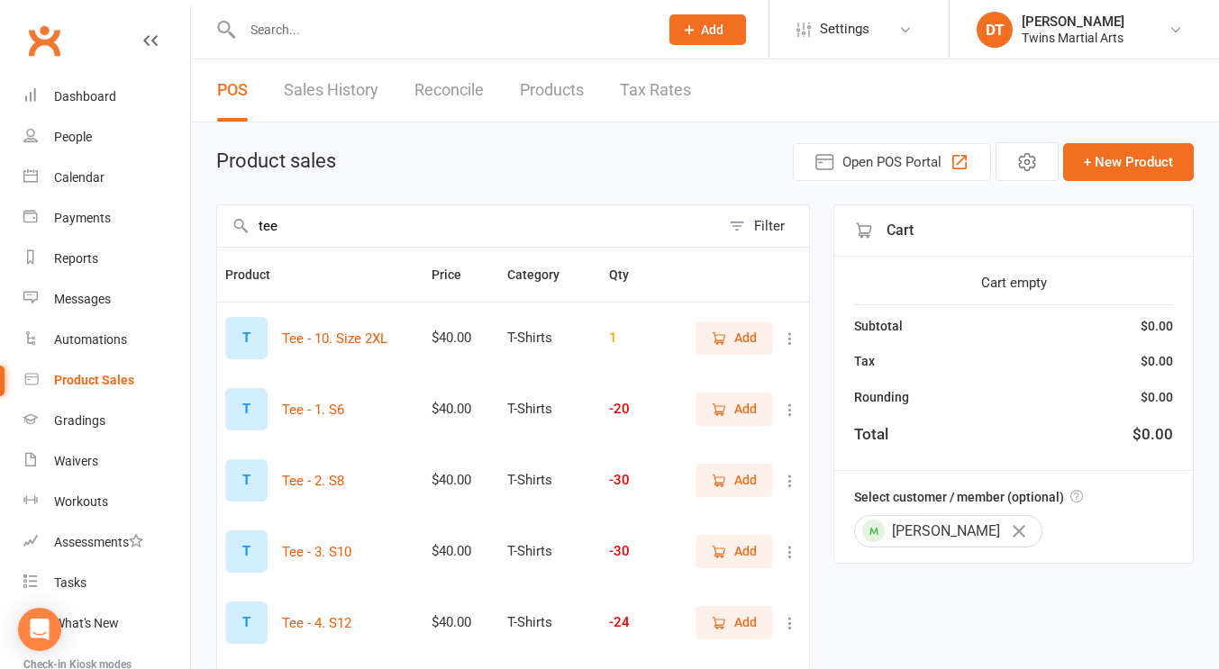
scroll to position [45, 0]
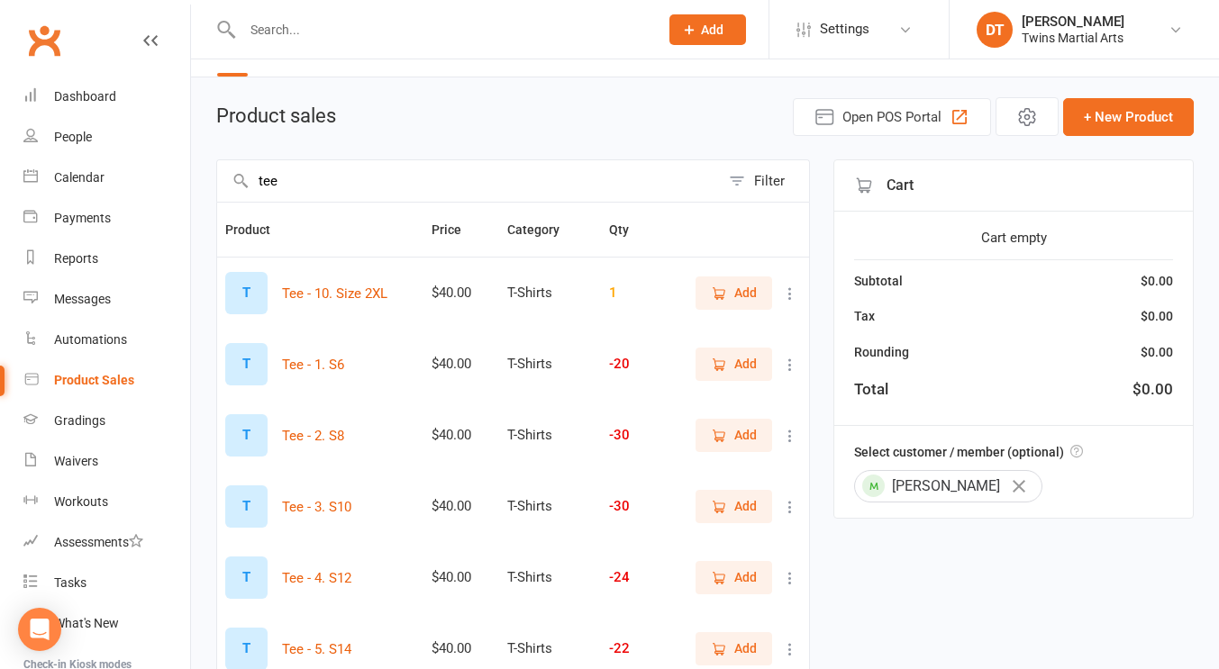
type input "tee"
click at [750, 440] on span "Add" at bounding box center [745, 435] width 23 height 20
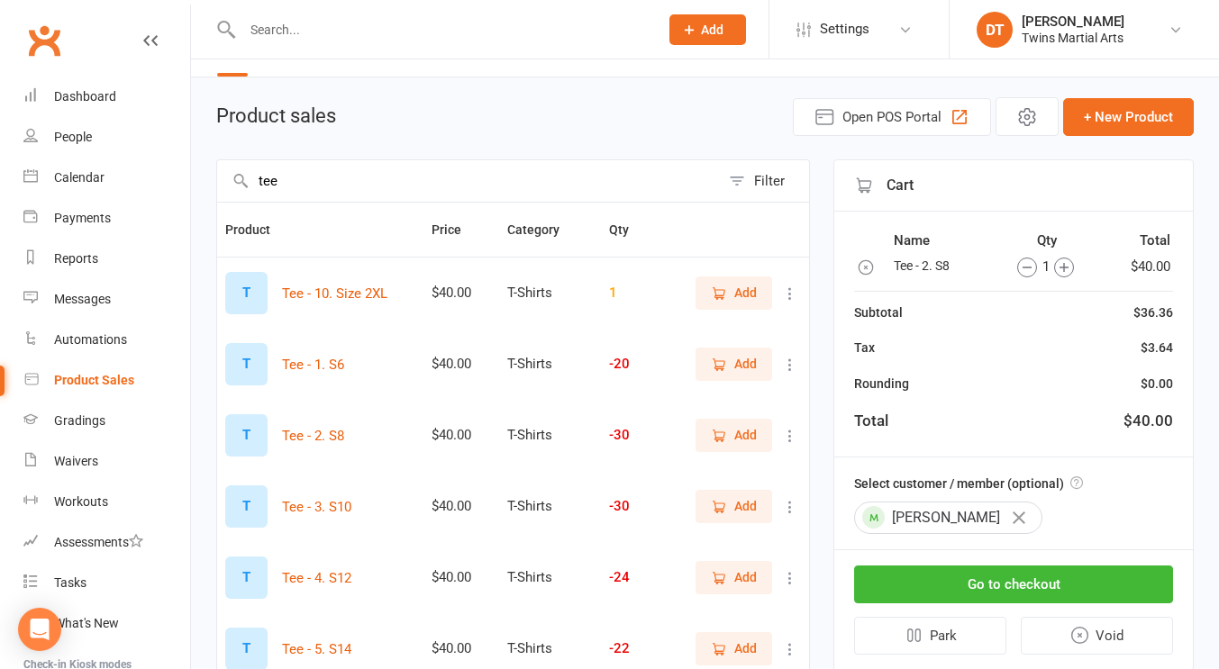
click at [458, 211] on th "Price" at bounding box center [461, 230] width 76 height 54
click at [425, 191] on input "tee" at bounding box center [468, 180] width 503 height 41
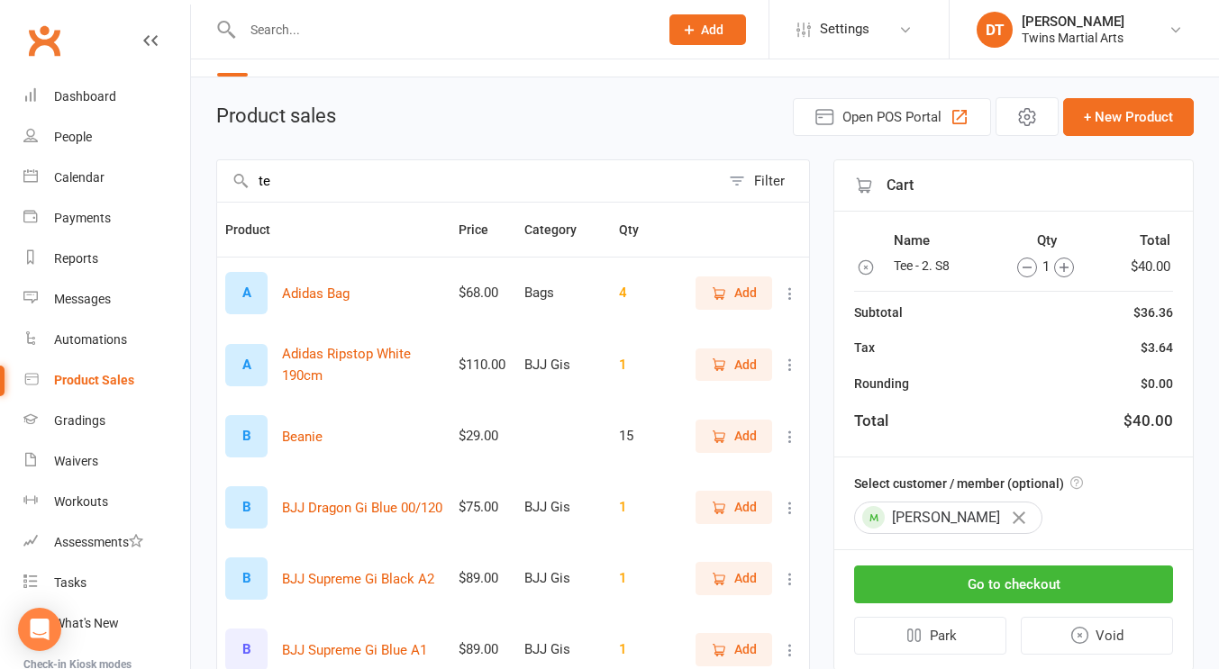
type input "tee"
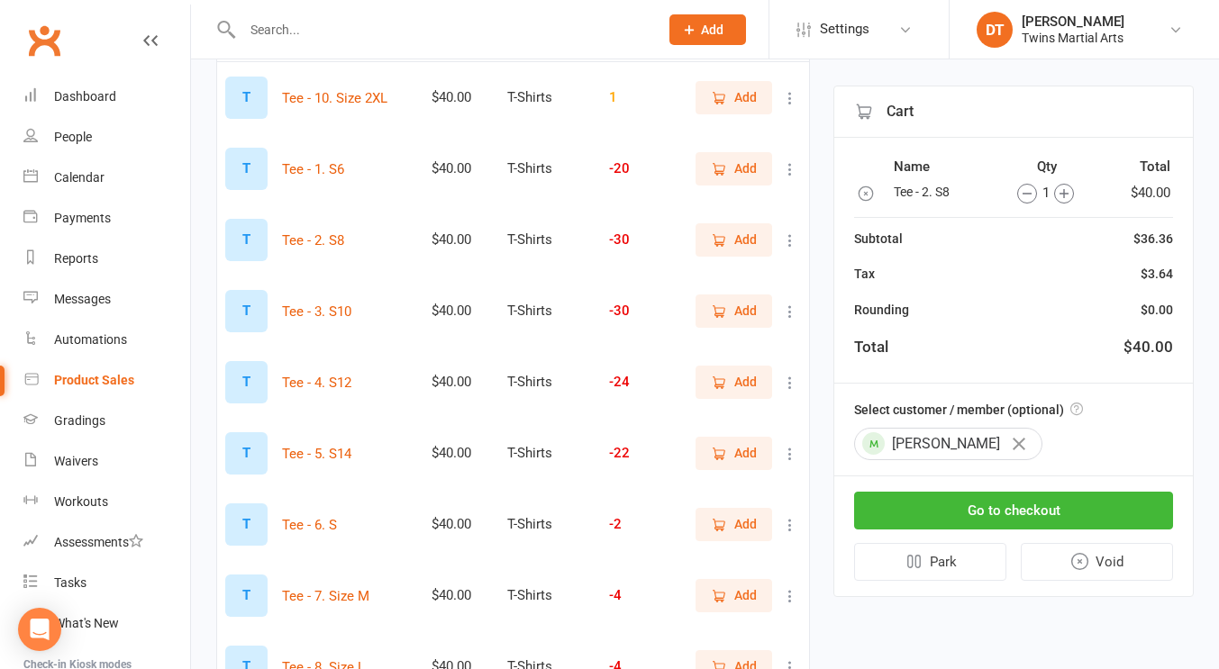
scroll to position [282, 0]
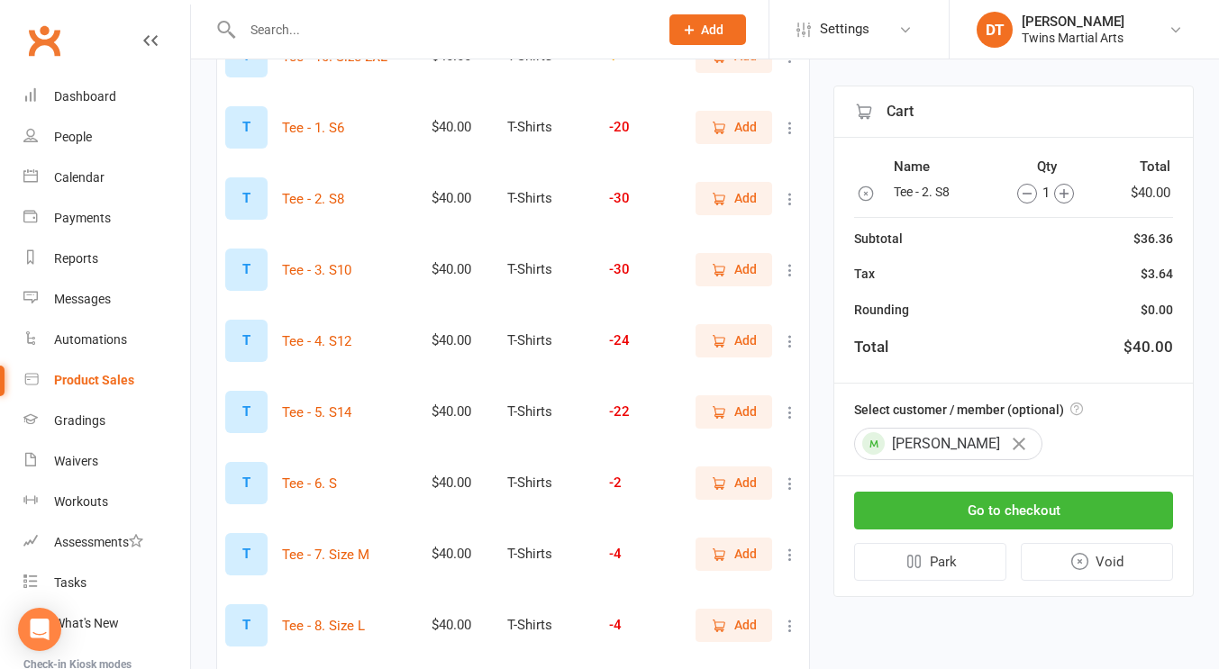
click at [726, 338] on icon "button" at bounding box center [719, 341] width 16 height 16
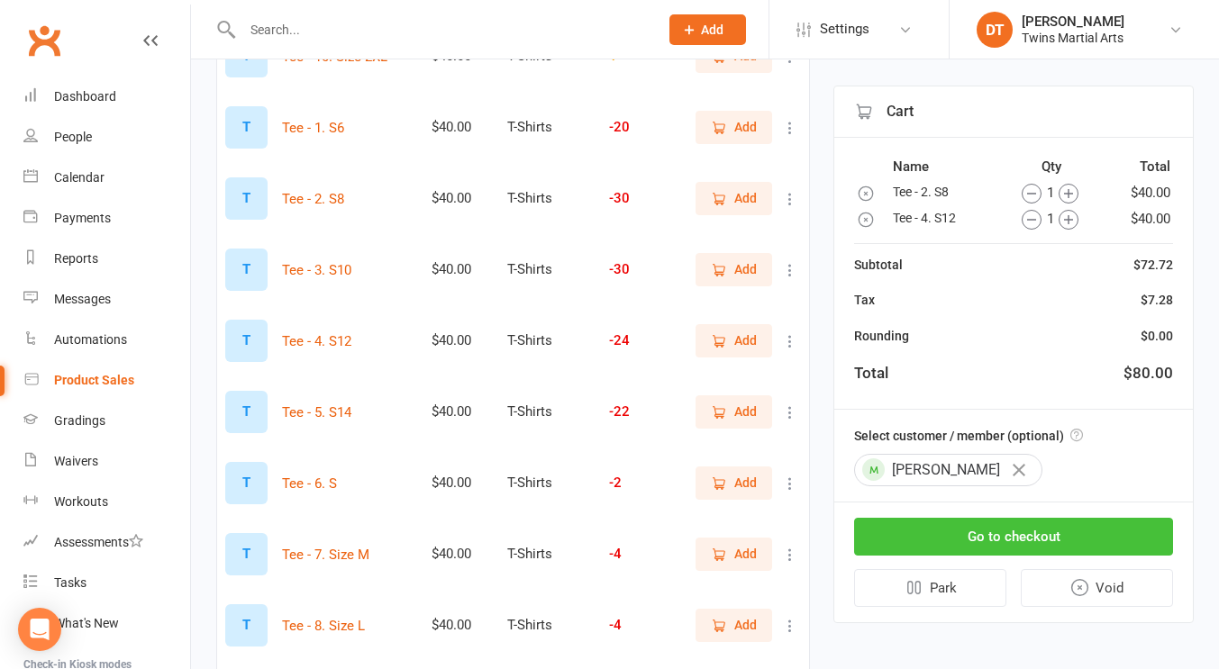
click at [958, 532] on button "Go to checkout" at bounding box center [1013, 537] width 319 height 38
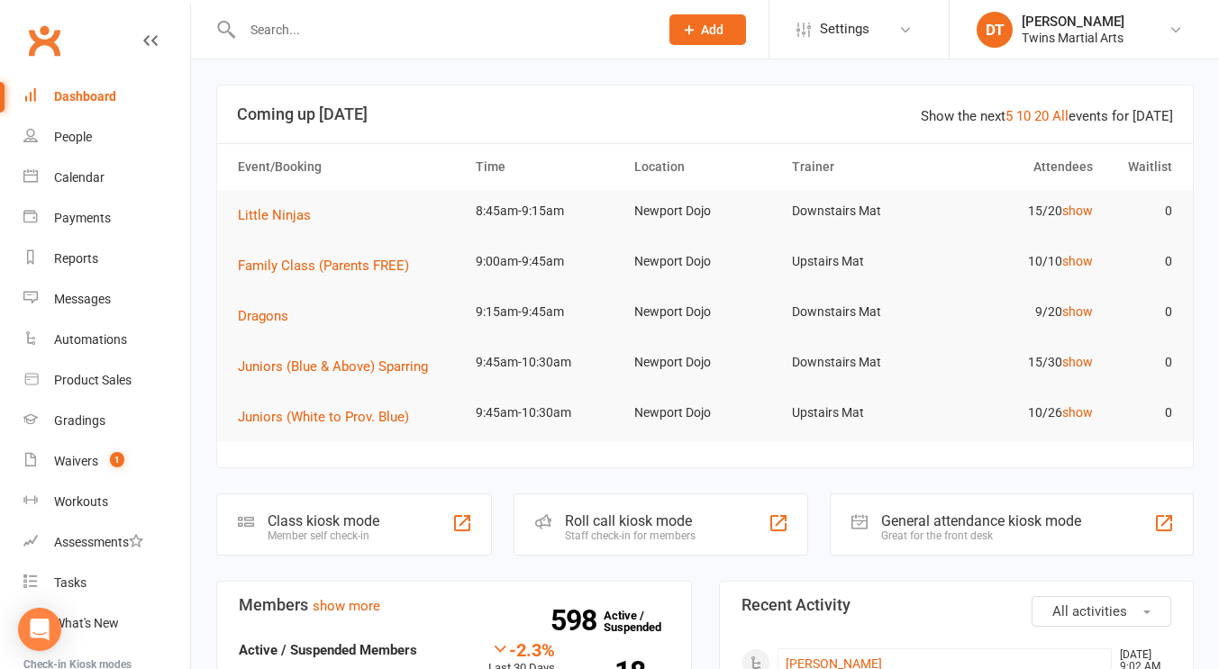
click at [273, 23] on input "text" at bounding box center [441, 29] width 409 height 25
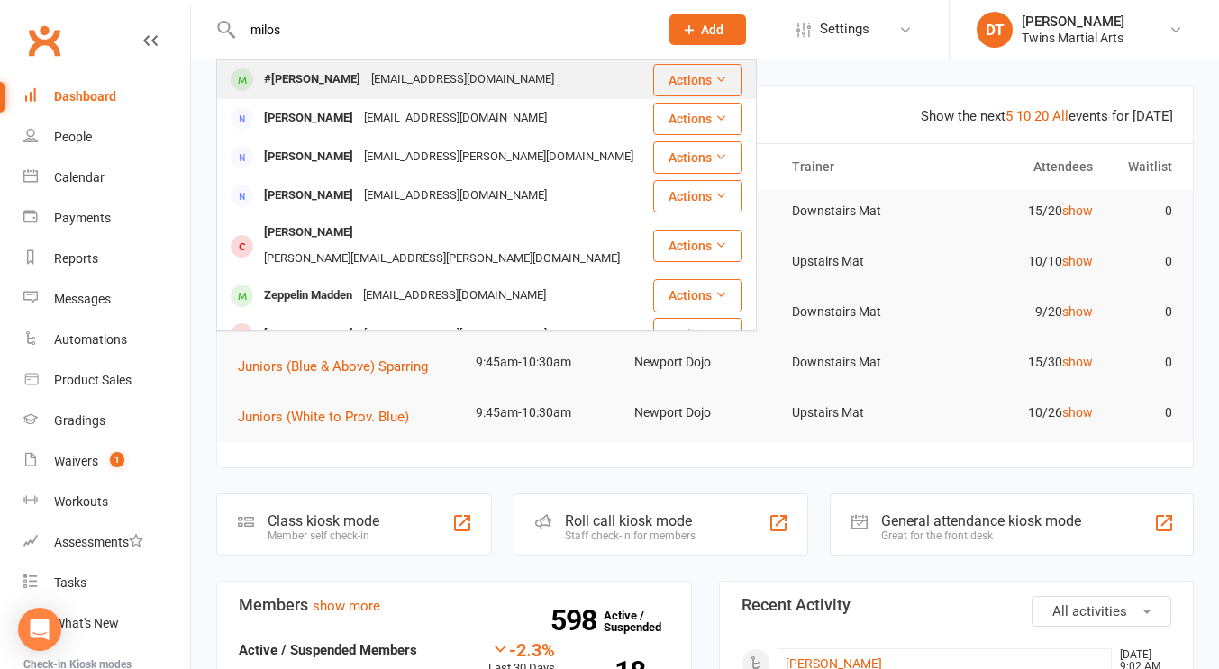
type input "milos"
click at [367, 70] on div "aermolaeff@gmail.com" at bounding box center [463, 80] width 194 height 26
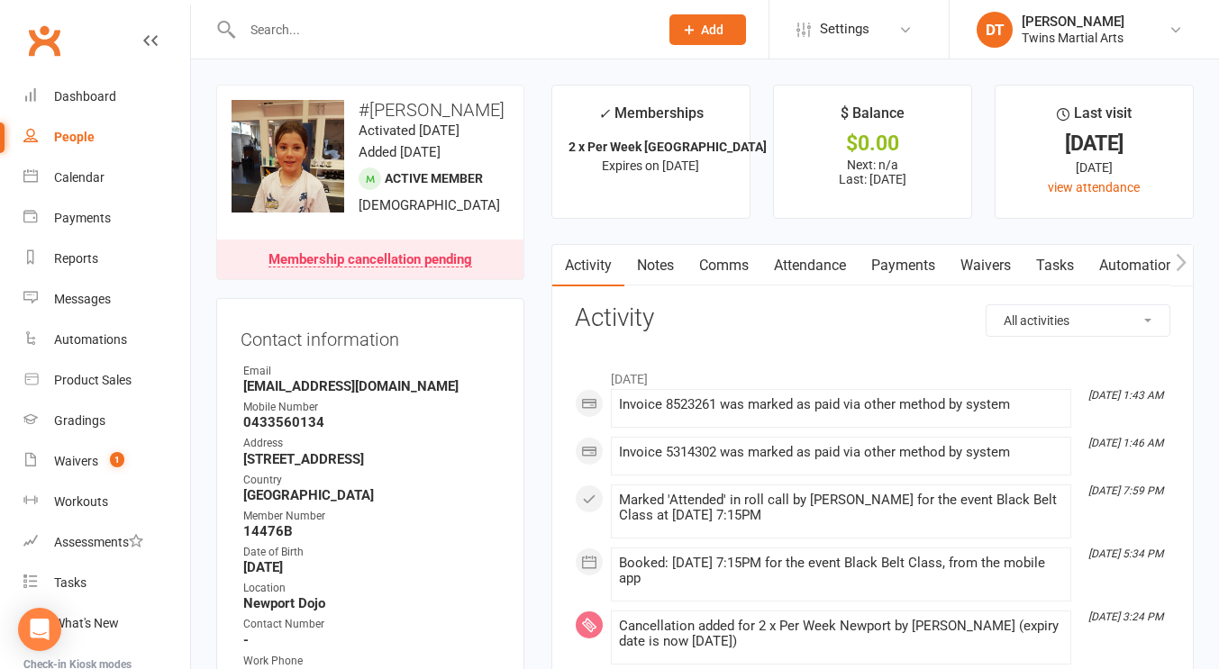
click at [77, 137] on div "People" at bounding box center [74, 137] width 41 height 14
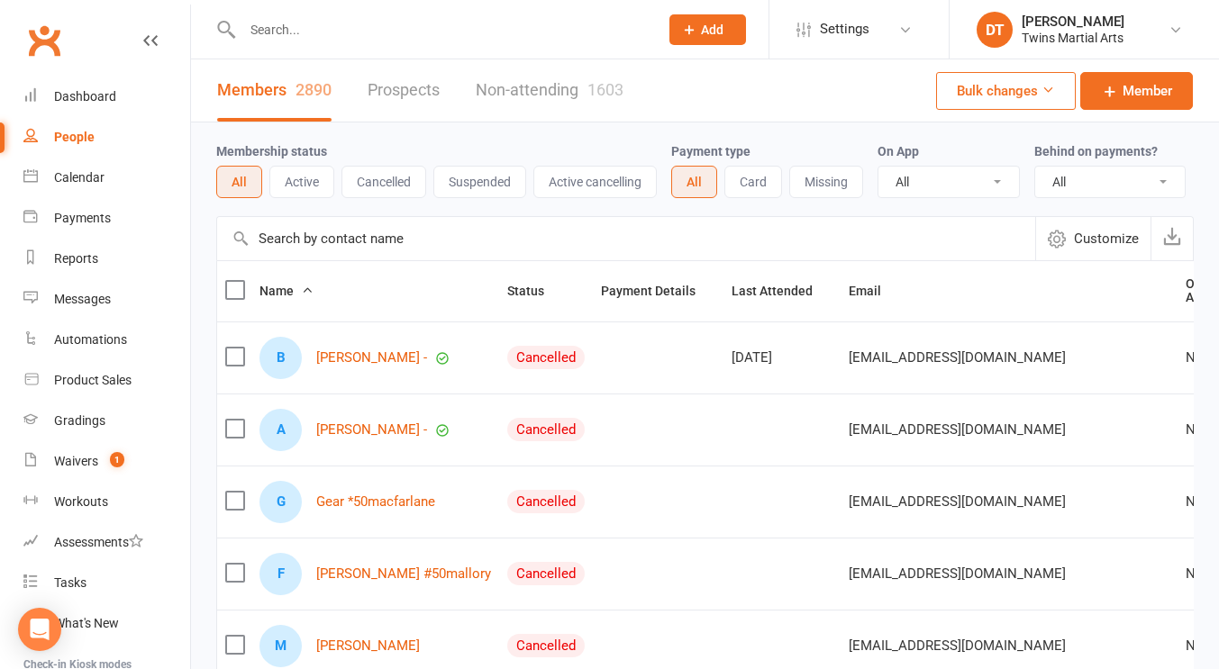
click at [419, 27] on input "text" at bounding box center [441, 29] width 409 height 25
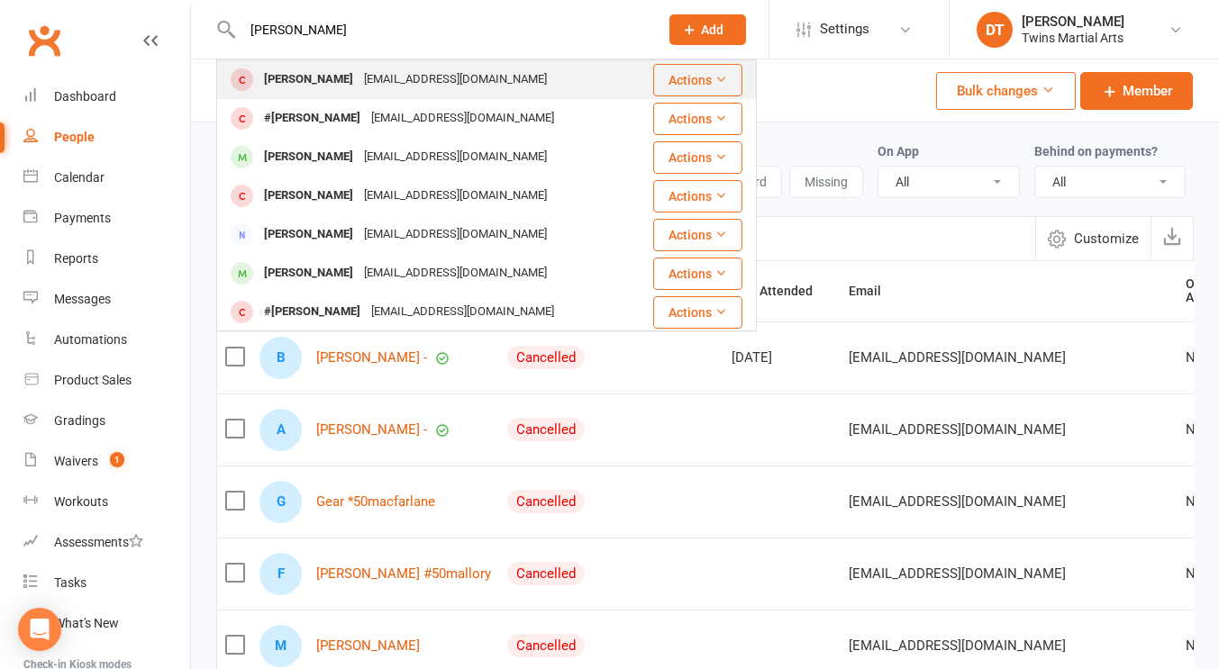
type input "freddie morris"
click at [410, 89] on div "Annaminton@gmail.com" at bounding box center [456, 80] width 194 height 26
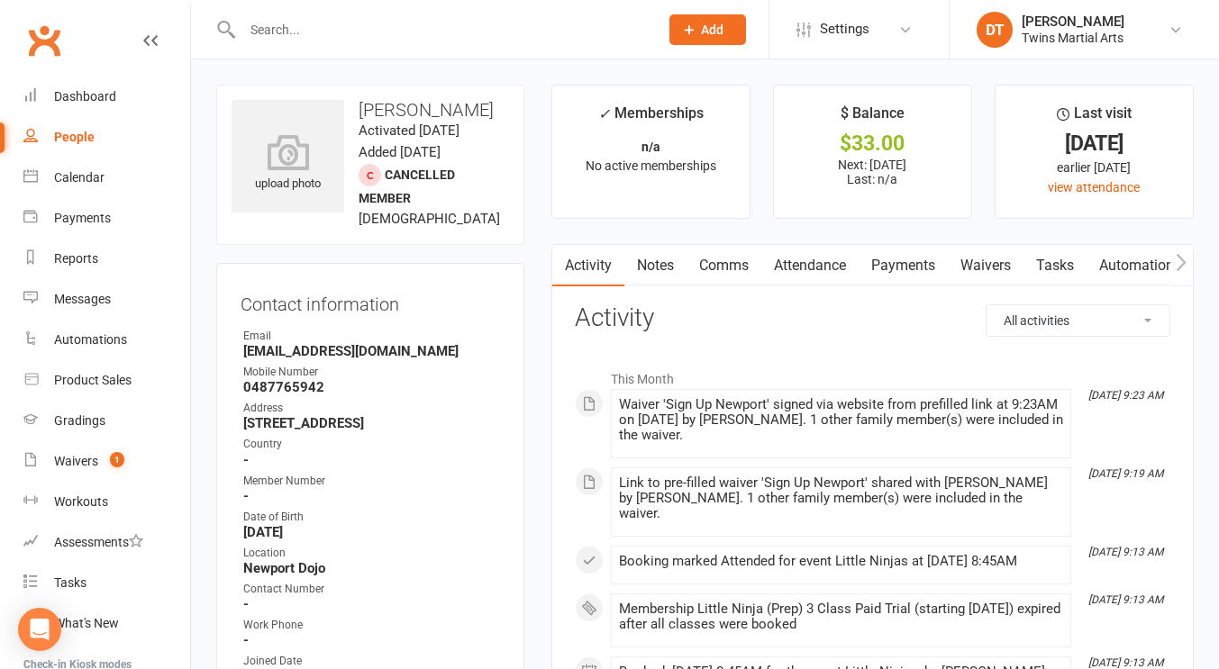
click at [828, 274] on link "Attendance" at bounding box center [809, 265] width 97 height 41
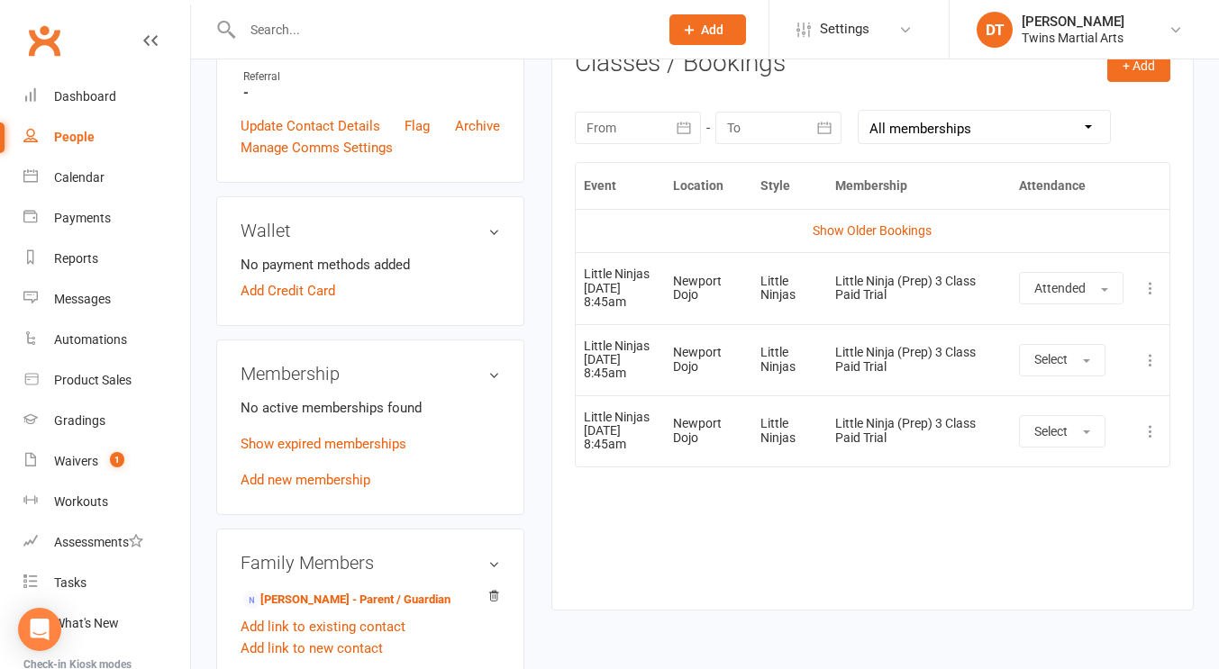
scroll to position [767, 0]
click at [744, 561] on div "Event Location Style Membership Attendance Show Older Bookings Little Ninjas 11…" at bounding box center [872, 371] width 595 height 421
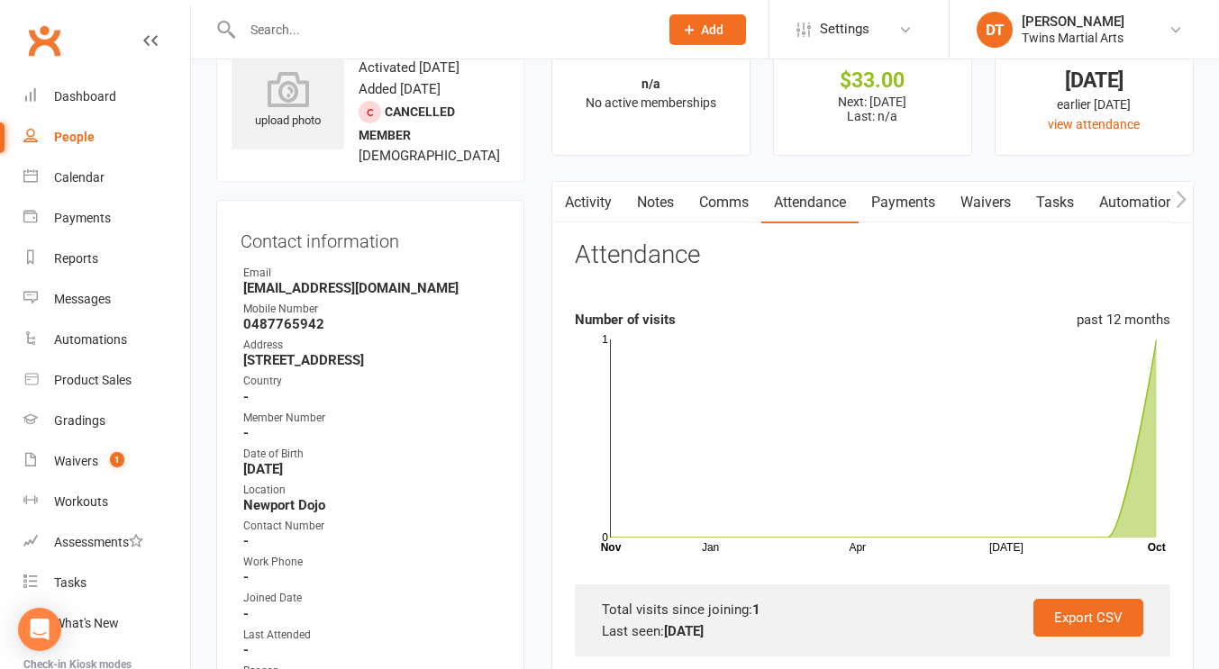
scroll to position [0, 0]
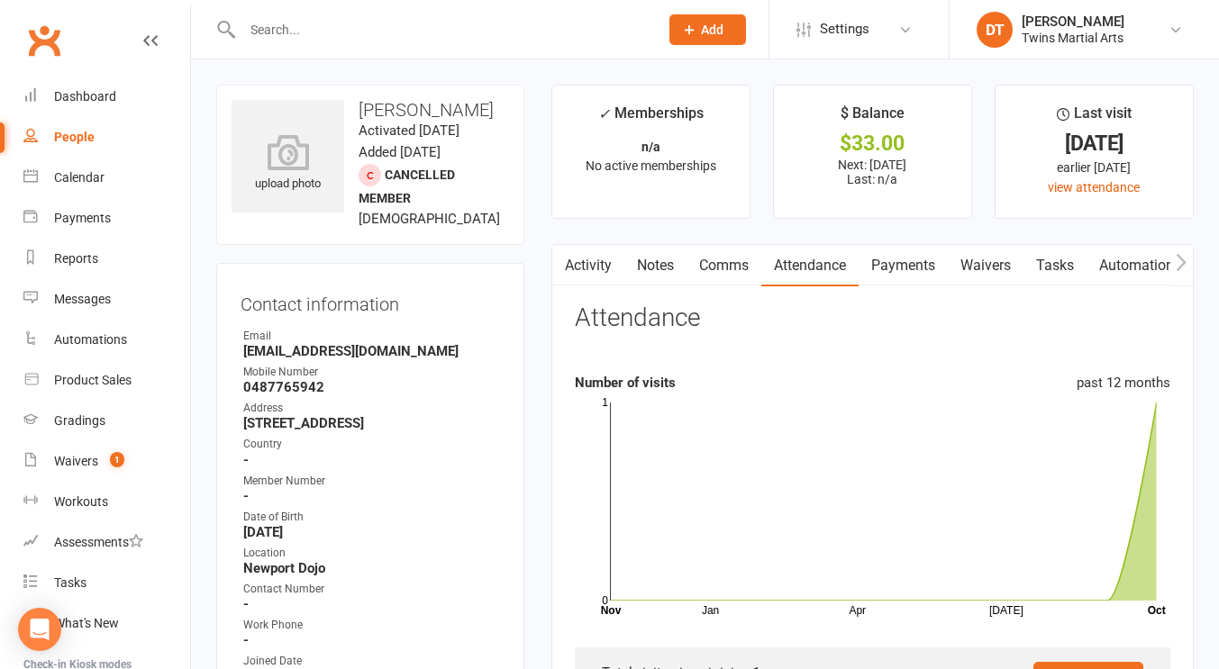
click at [422, 16] on div at bounding box center [431, 29] width 430 height 59
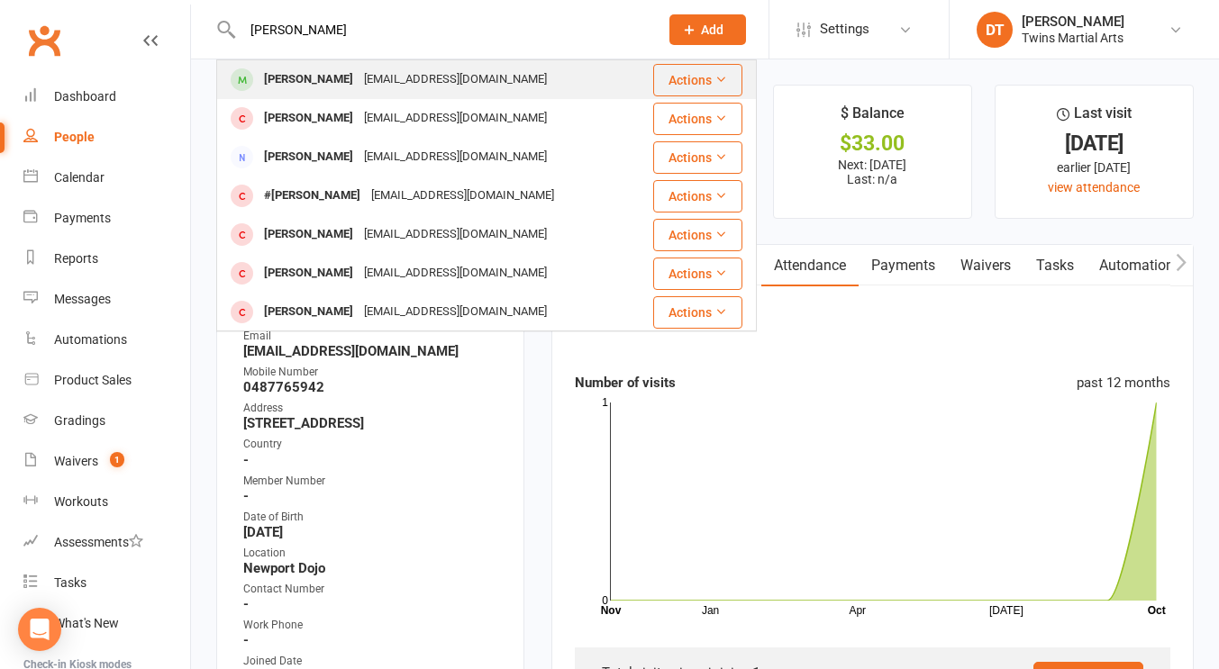
type input "archie morris"
click at [405, 86] on div "Annaminton@gmail.com" at bounding box center [456, 80] width 194 height 26
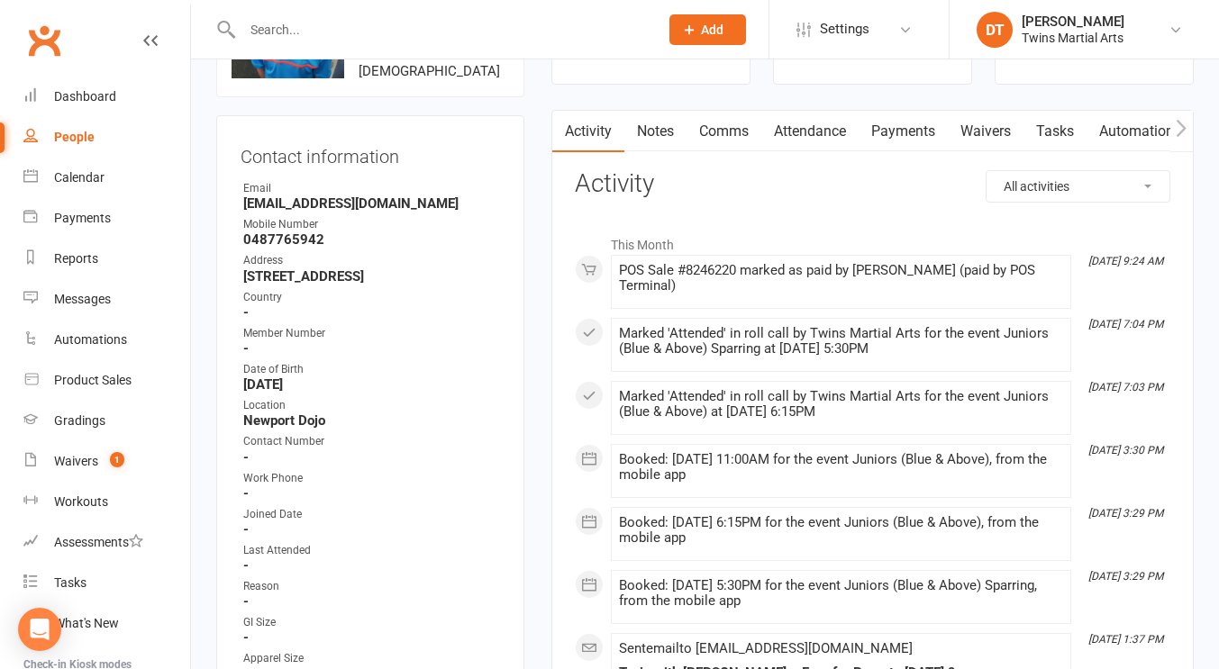
scroll to position [138, 0]
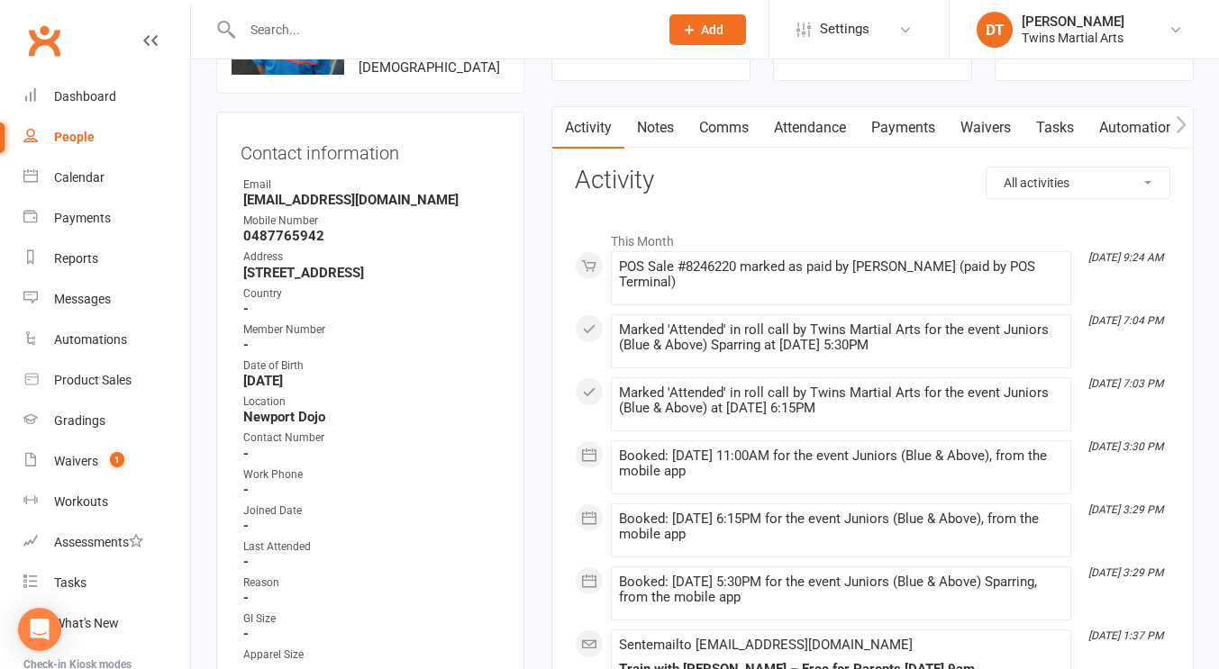
click at [909, 129] on link "Payments" at bounding box center [902, 127] width 89 height 41
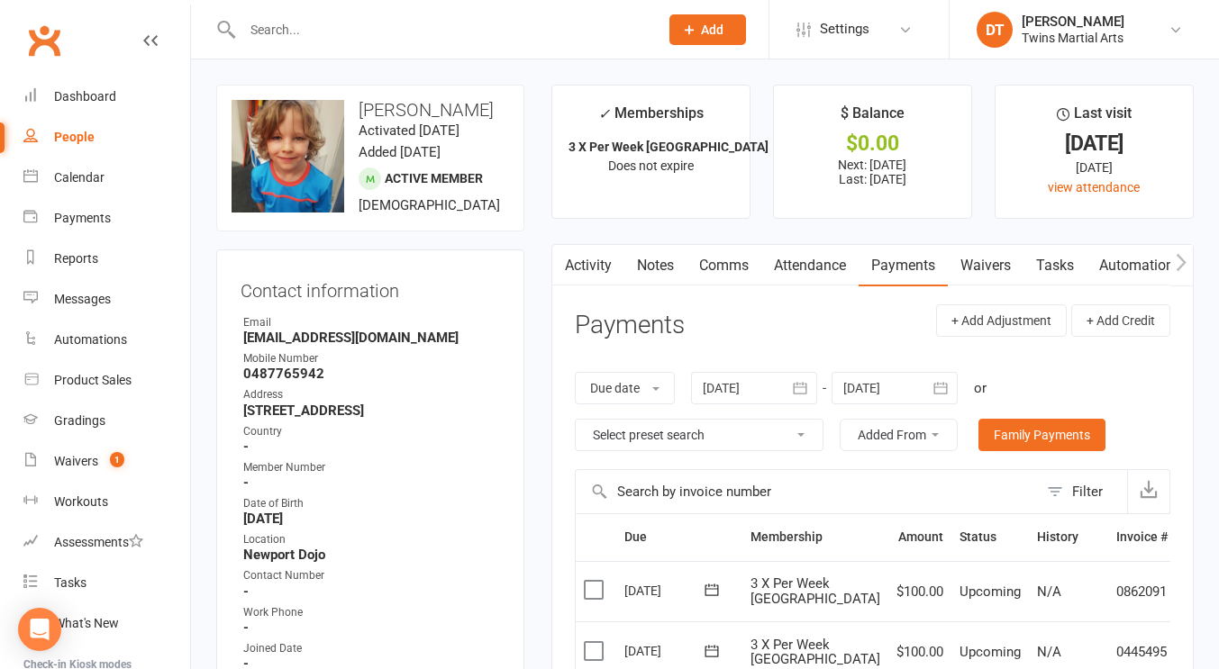
click at [368, 27] on input "text" at bounding box center [441, 29] width 409 height 25
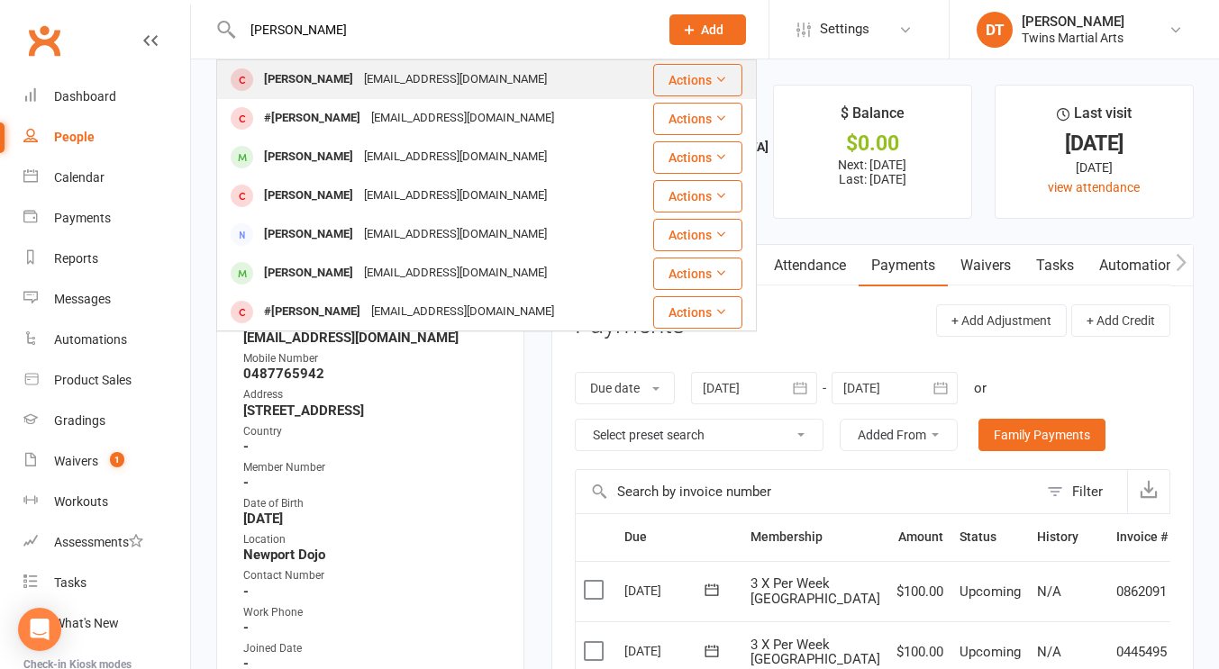
type input "freddie morris"
click at [369, 72] on div "[EMAIL_ADDRESS][DOMAIN_NAME]" at bounding box center [456, 80] width 194 height 26
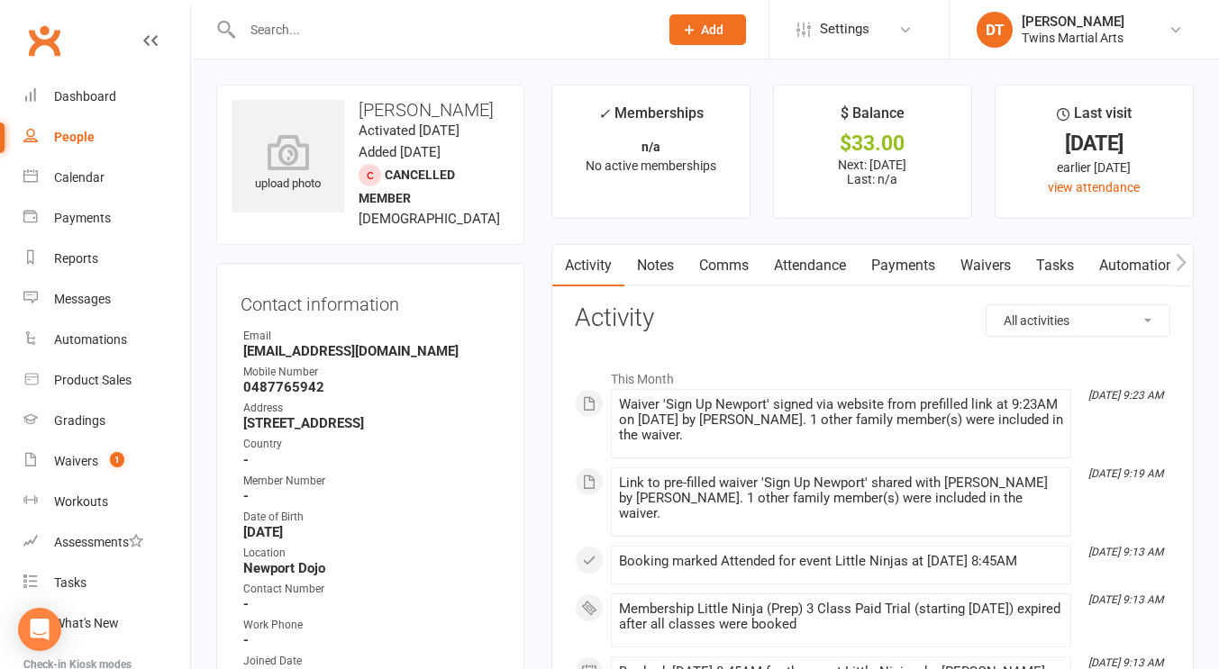
click at [888, 259] on link "Payments" at bounding box center [902, 265] width 89 height 41
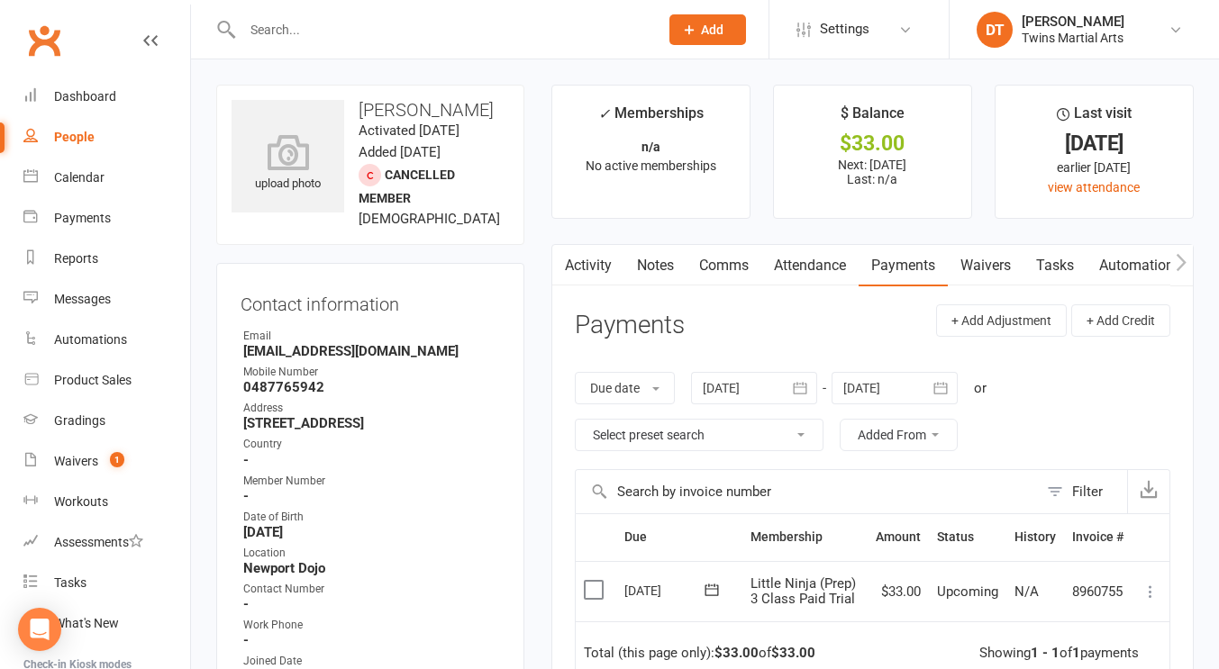
click at [810, 265] on link "Attendance" at bounding box center [809, 265] width 97 height 41
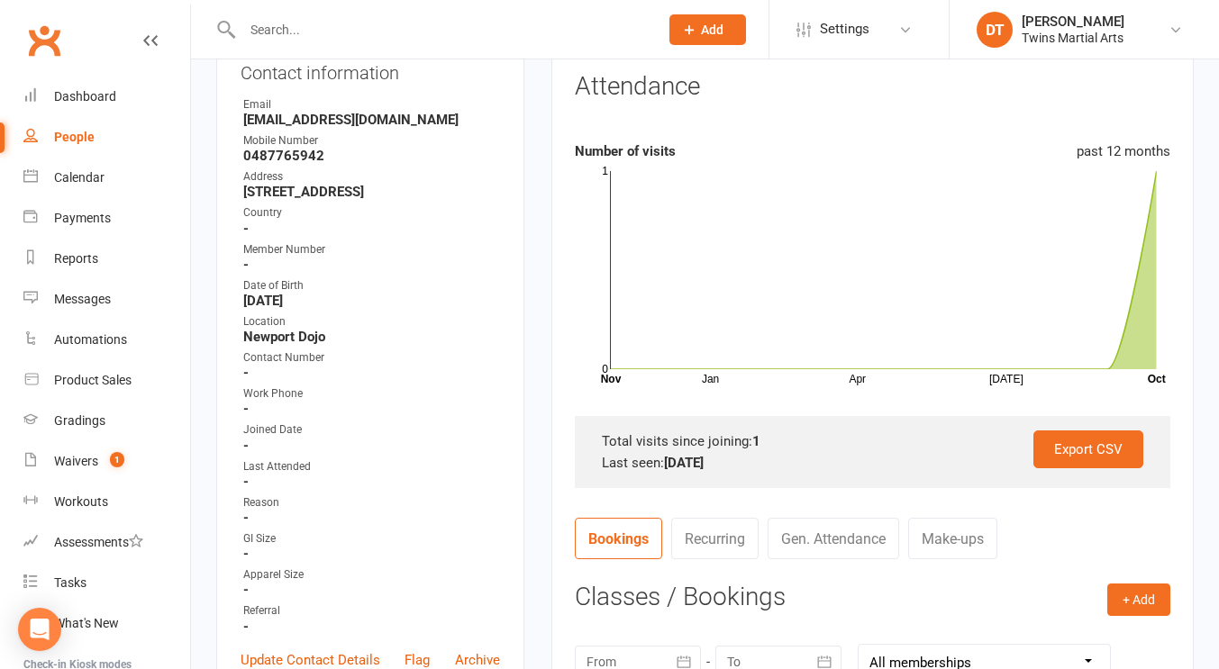
scroll to position [106, 0]
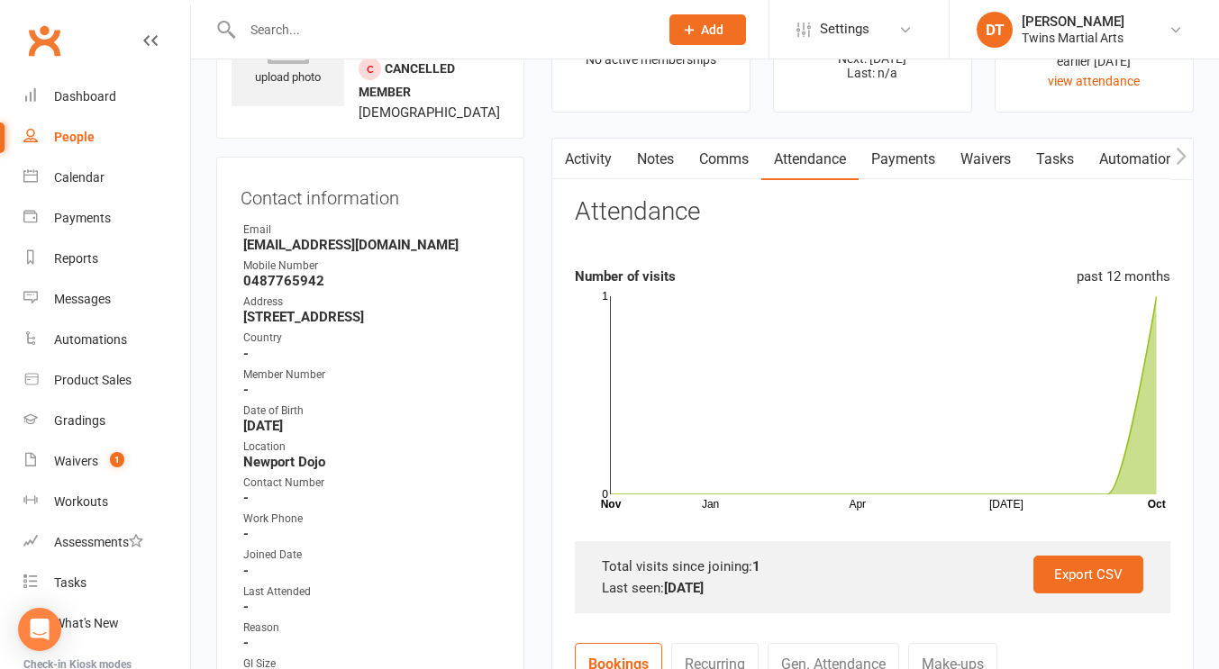
drag, startPoint x: 454, startPoint y: 342, endPoint x: 234, endPoint y: 340, distance: 219.8
click at [234, 340] on div "Contact information Owner Email Annaminton@gmail.com Mobile Number 0487765942 A…" at bounding box center [370, 499] width 308 height 685
copy strong "1 Gray Court Williamstown 3016"
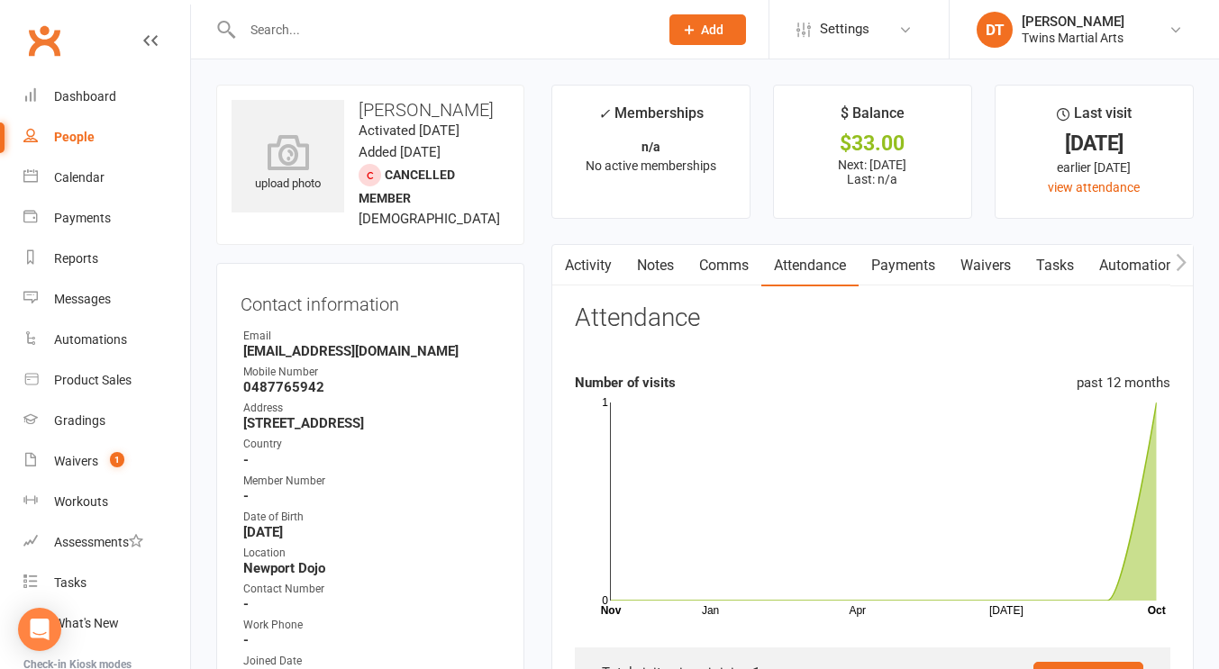
drag, startPoint x: 477, startPoint y: 106, endPoint x: 353, endPoint y: 110, distance: 124.4
click at [353, 110] on h3 "[PERSON_NAME]" at bounding box center [369, 110] width 277 height 20
copy h3 "[PERSON_NAME]"
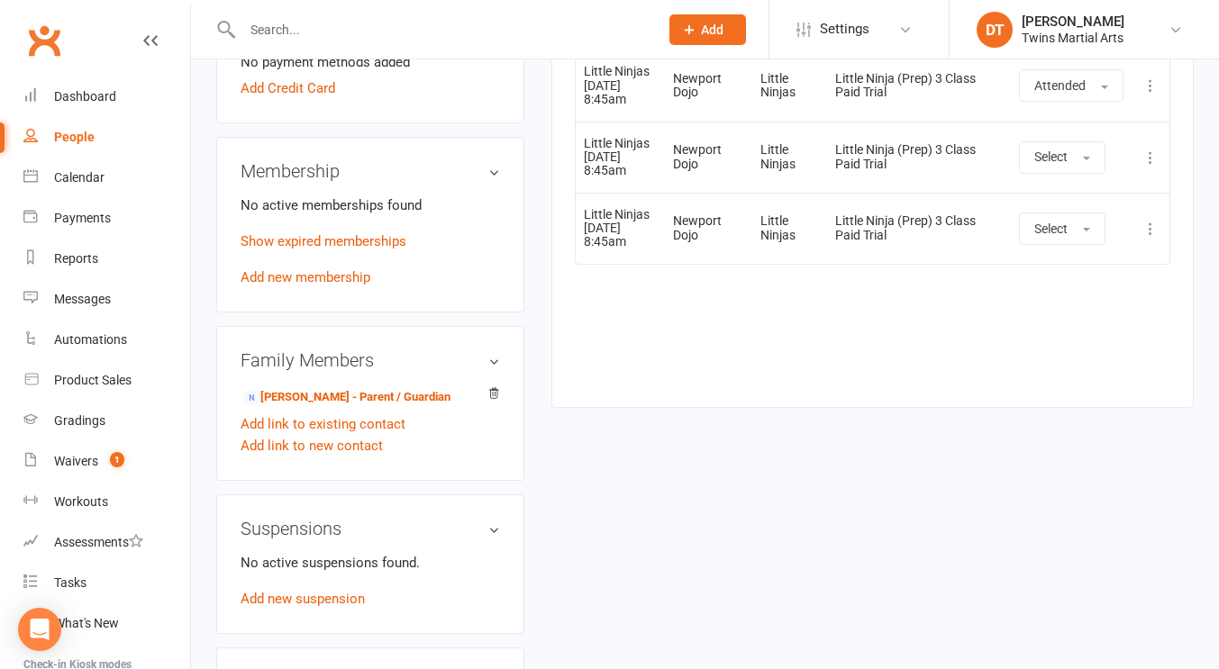
scroll to position [968, 0]
click at [370, 407] on link "Anna Minton - Parent / Guardian" at bounding box center [346, 397] width 207 height 19
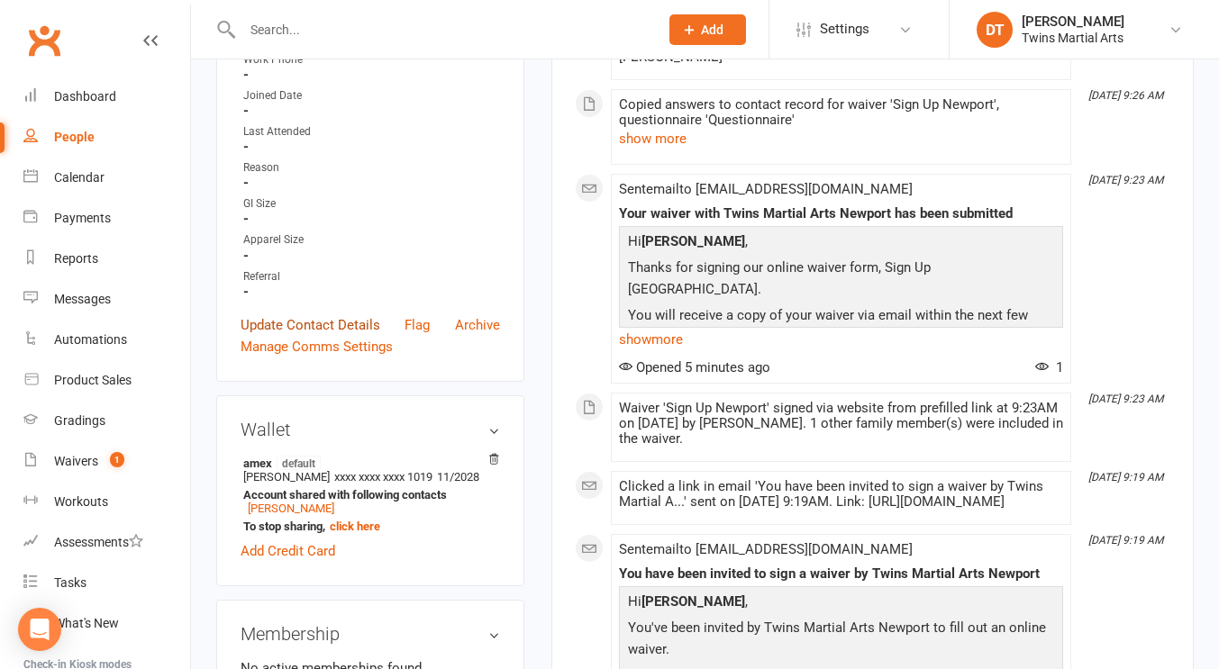
click at [355, 326] on link "Update Contact Details" at bounding box center [311, 325] width 140 height 22
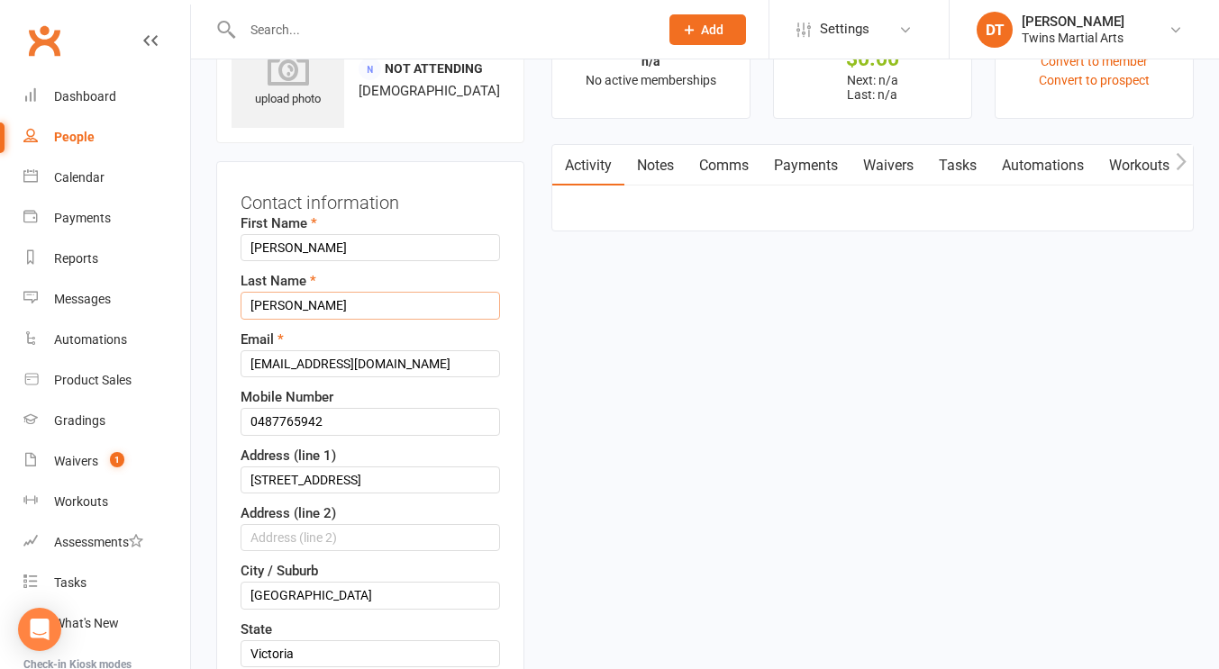
click at [332, 311] on input "Minton" at bounding box center [370, 305] width 259 height 27
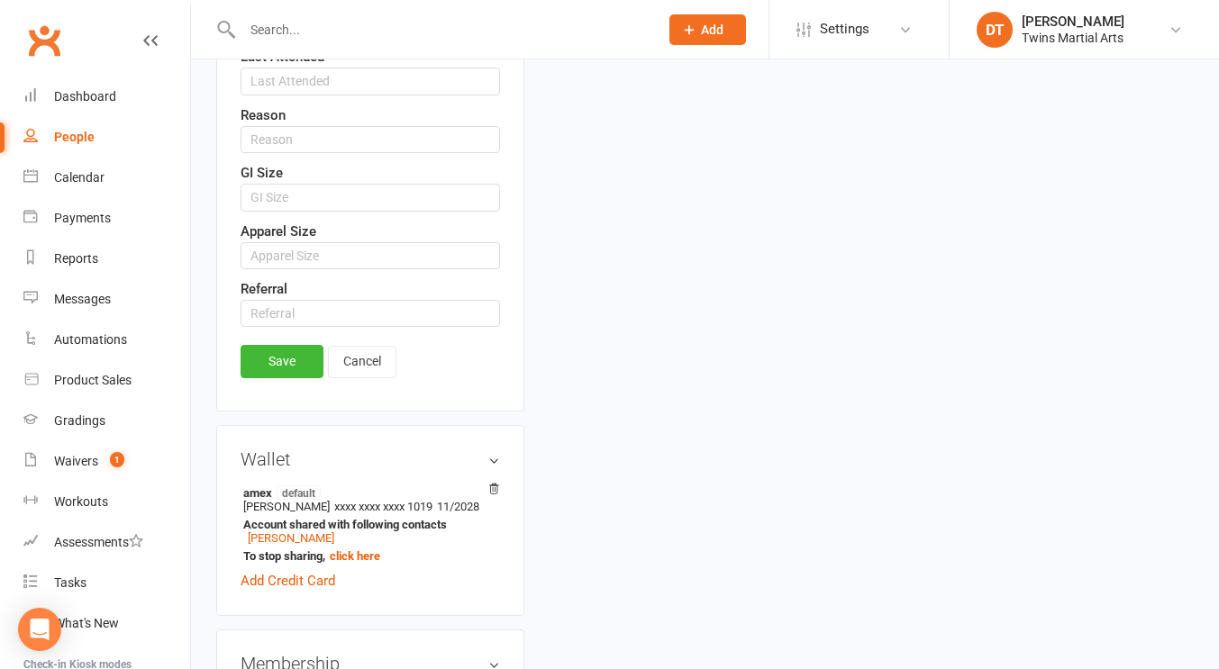
scroll to position [1119, 0]
type input "Minton 2"
click at [302, 364] on link "Save" at bounding box center [282, 359] width 83 height 32
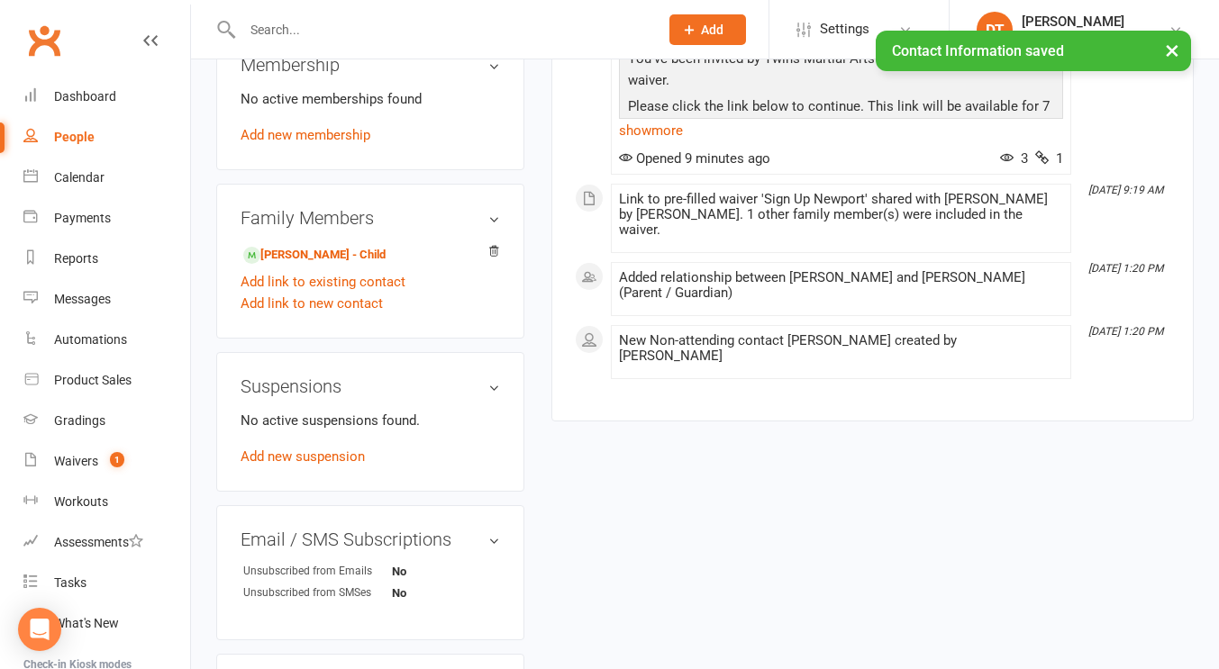
scroll to position [1048, 0]
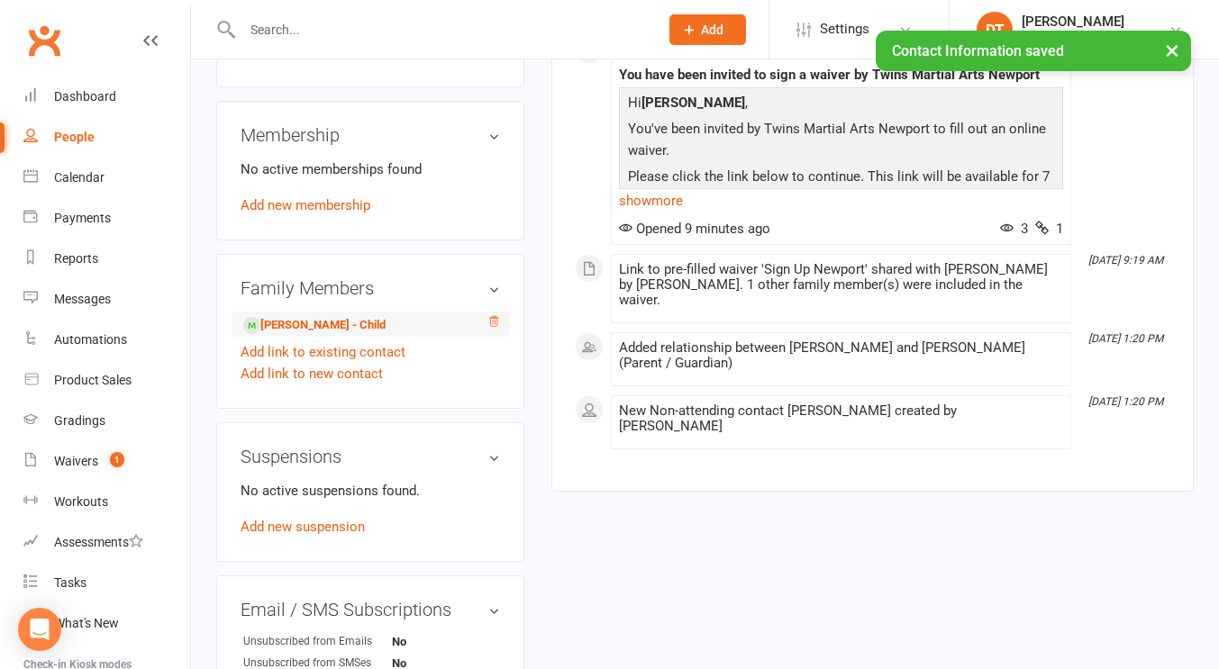
click at [496, 327] on icon at bounding box center [493, 321] width 13 height 13
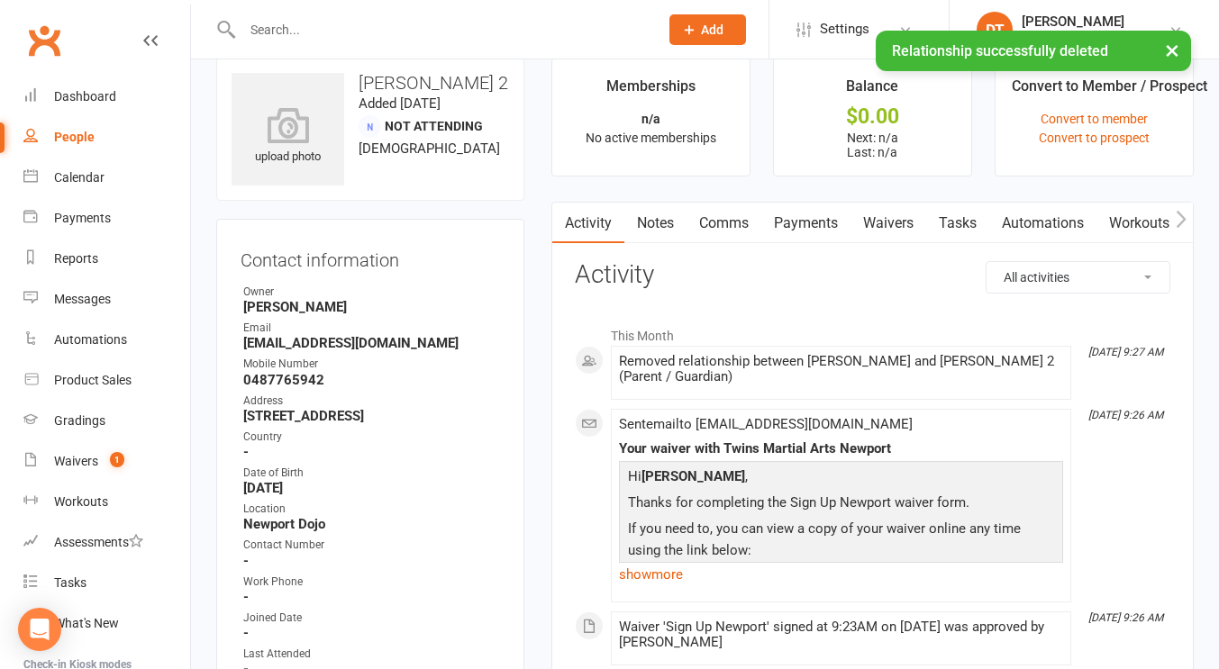
scroll to position [0, 0]
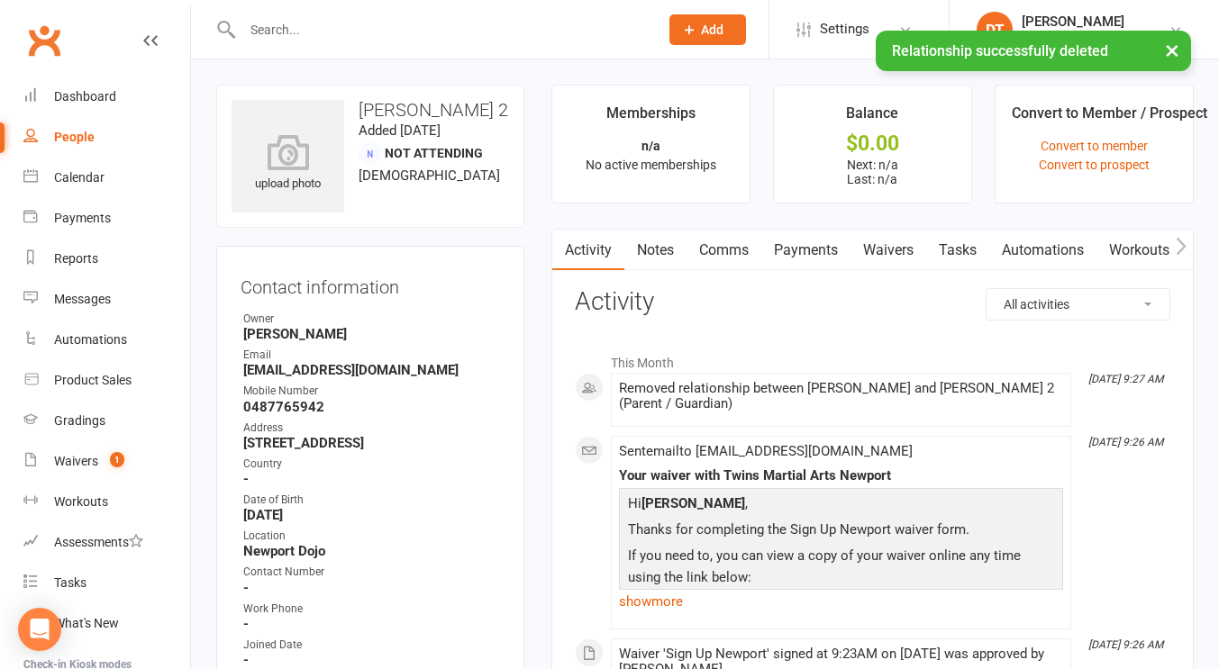
click at [513, 31] on div "× Relationship successfully deleted" at bounding box center [597, 31] width 1195 height 0
click at [504, 31] on div "× Relationship successfully deleted" at bounding box center [597, 31] width 1195 height 0
click at [486, 27] on input "text" at bounding box center [441, 29] width 409 height 25
type input "f"
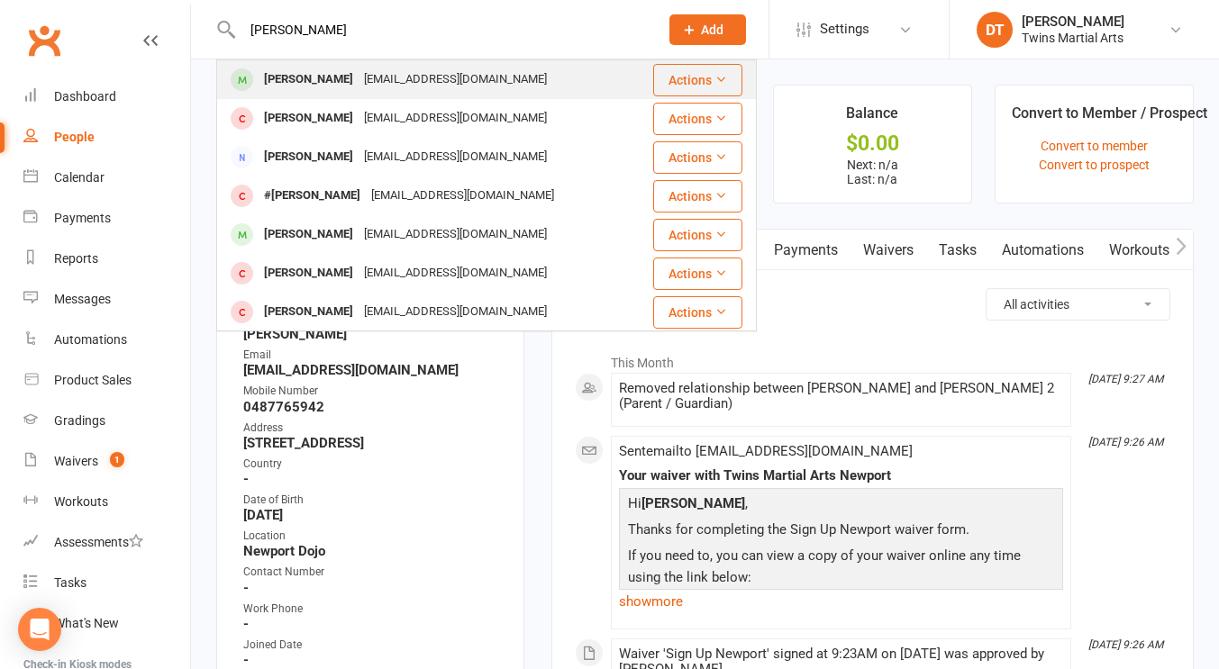
type input "archie morris"
click at [420, 82] on div "[EMAIL_ADDRESS][DOMAIN_NAME]" at bounding box center [456, 80] width 194 height 26
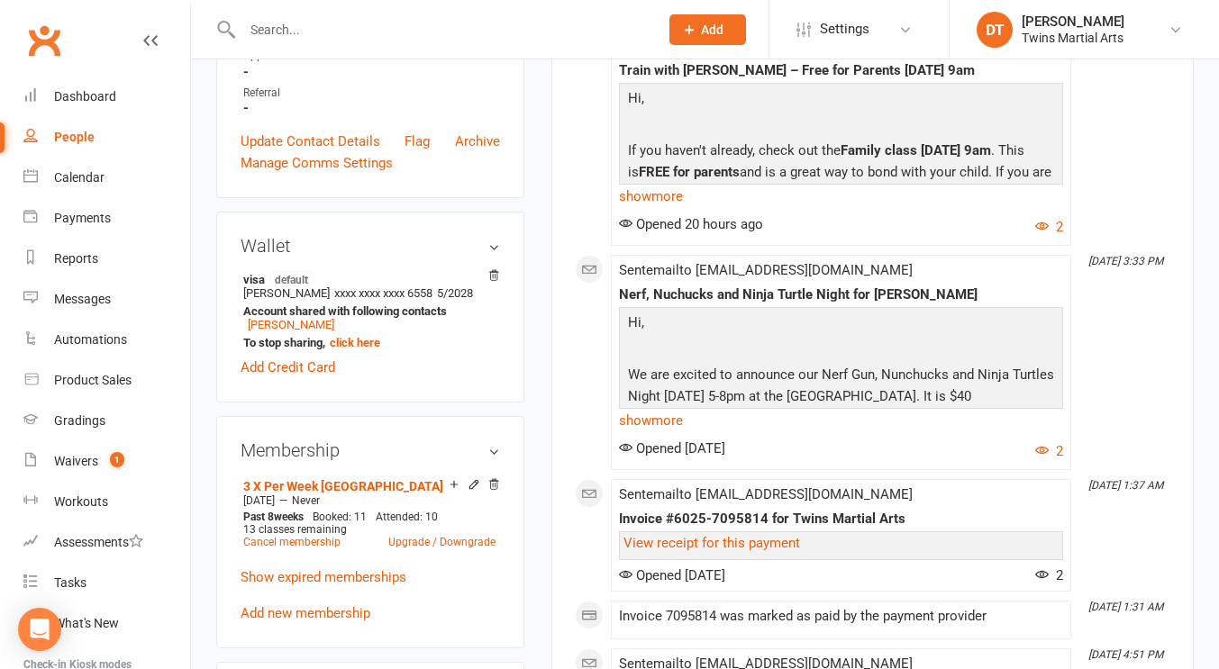
scroll to position [738, 0]
click at [303, 331] on link "Anna Minton" at bounding box center [291, 324] width 86 height 14
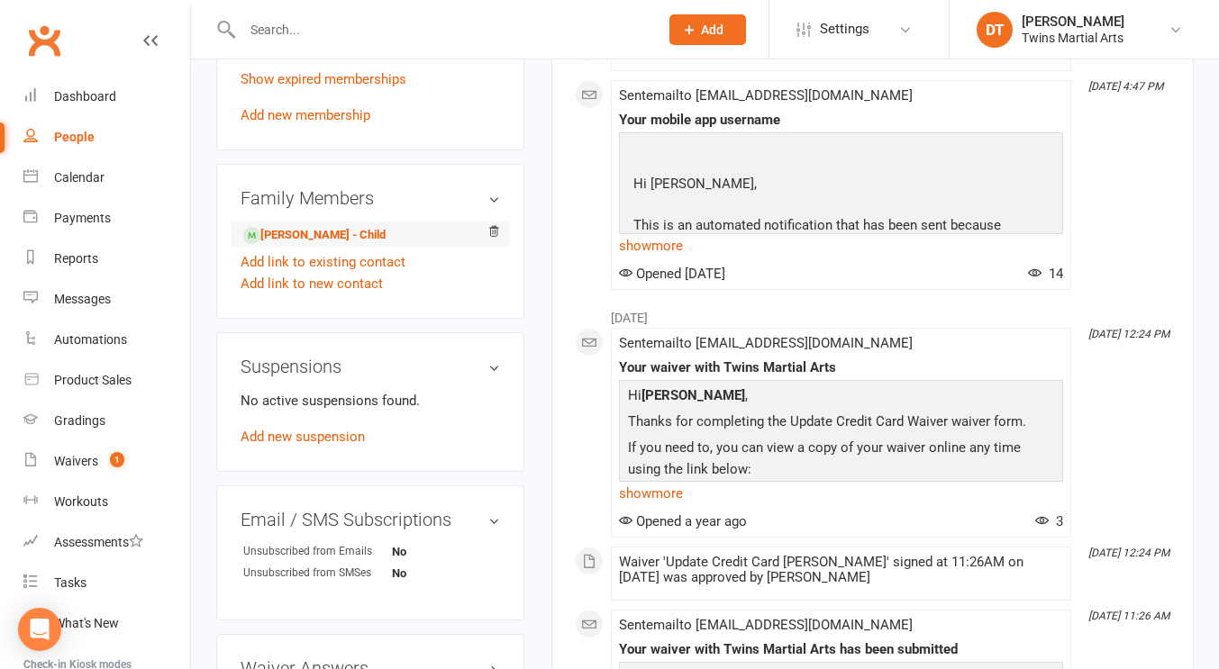
scroll to position [1121, 0]
click at [369, 258] on link "Add link to existing contact" at bounding box center [323, 263] width 165 height 22
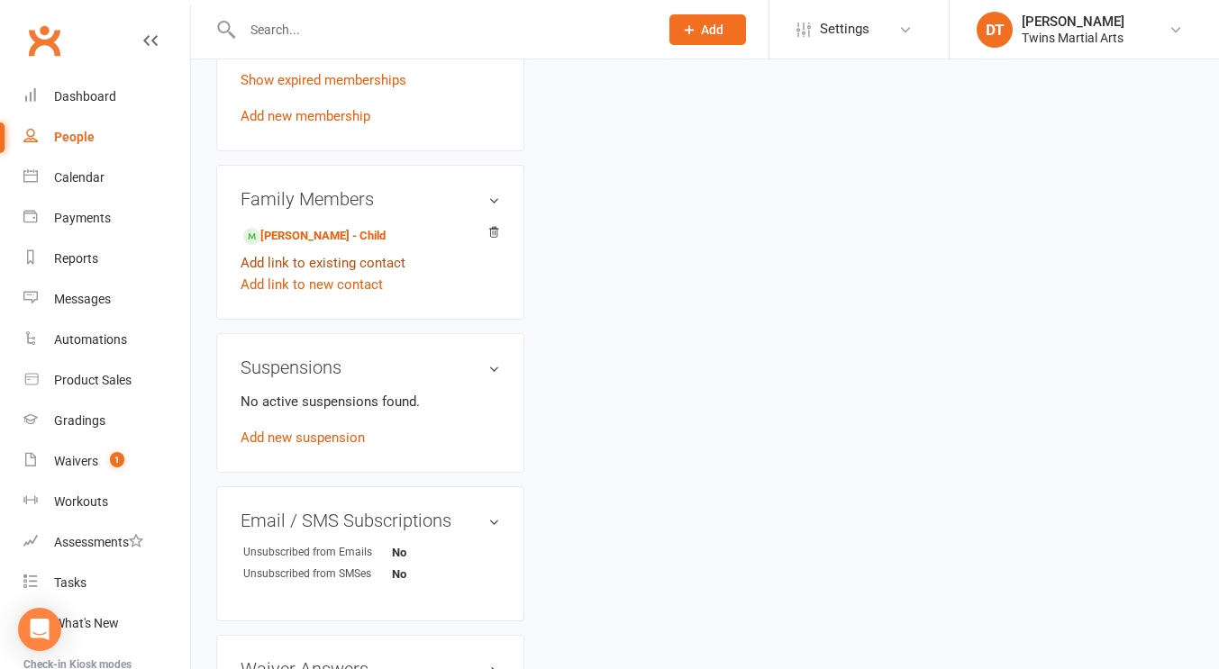
scroll to position [138, 0]
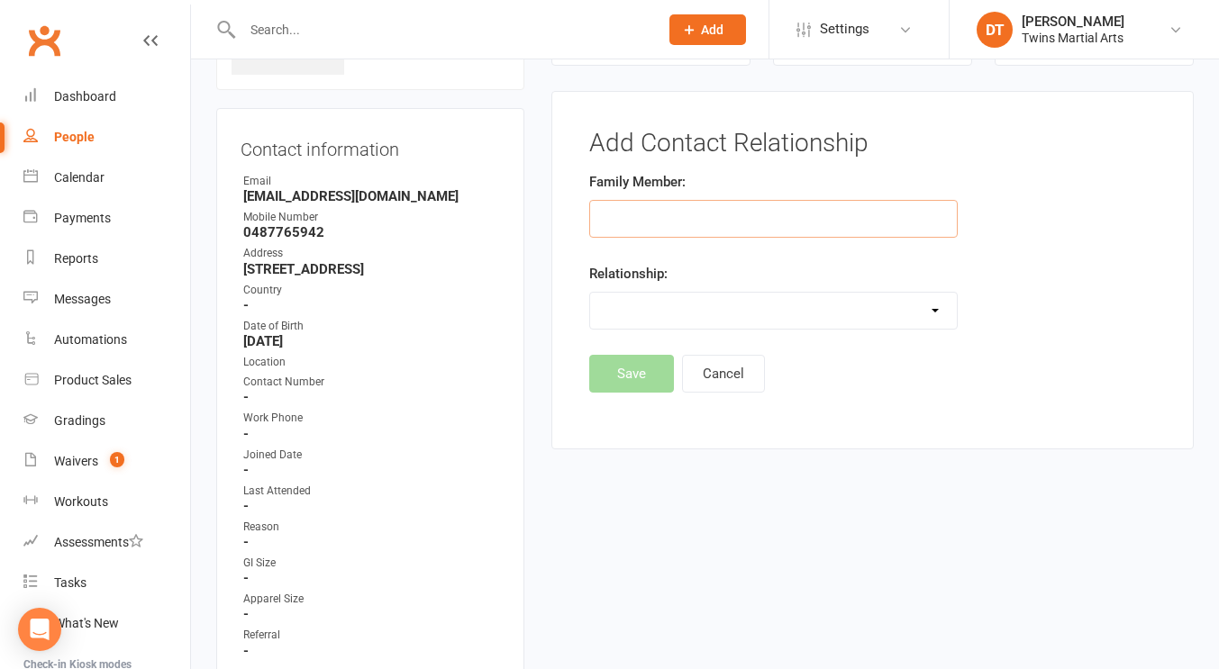
click at [745, 206] on input "text" at bounding box center [773, 219] width 369 height 38
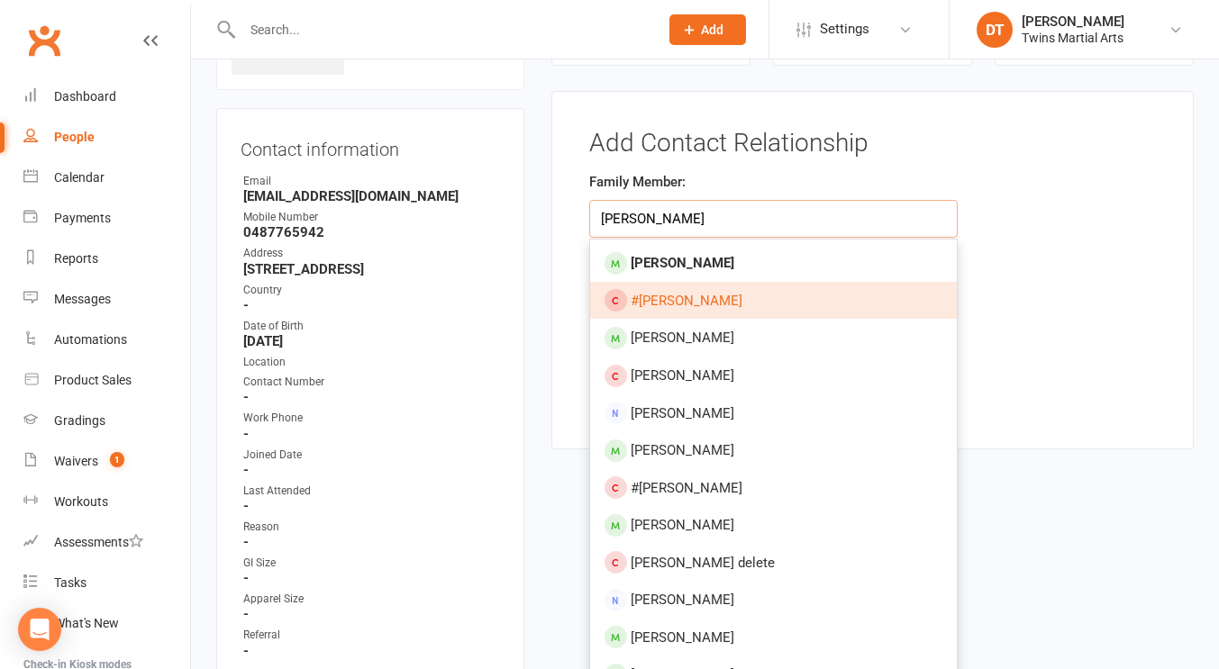
type input "freddie morris"
click at [738, 282] on link "#Freddie Otto" at bounding box center [774, 301] width 368 height 38
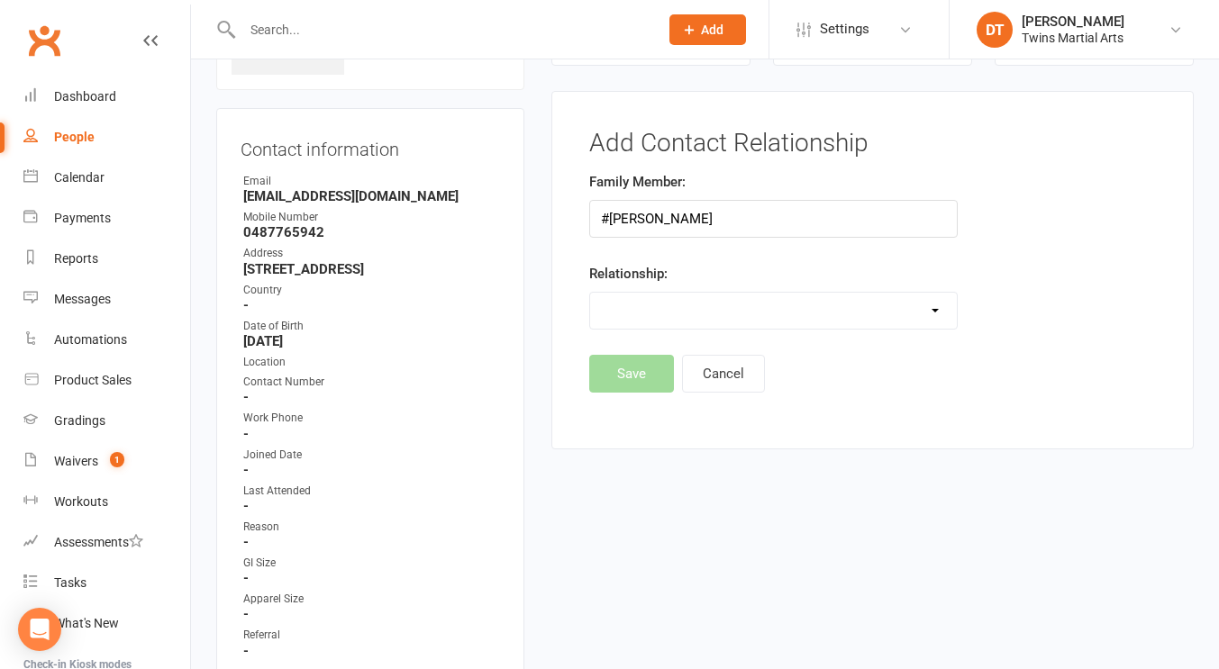
click at [738, 282] on div "Relationship: Parent / Guardian Child Sibling (parent not in system) Spouse / P…" at bounding box center [773, 296] width 369 height 67
click at [733, 231] on input "#Freddie Otto" at bounding box center [773, 219] width 369 height 38
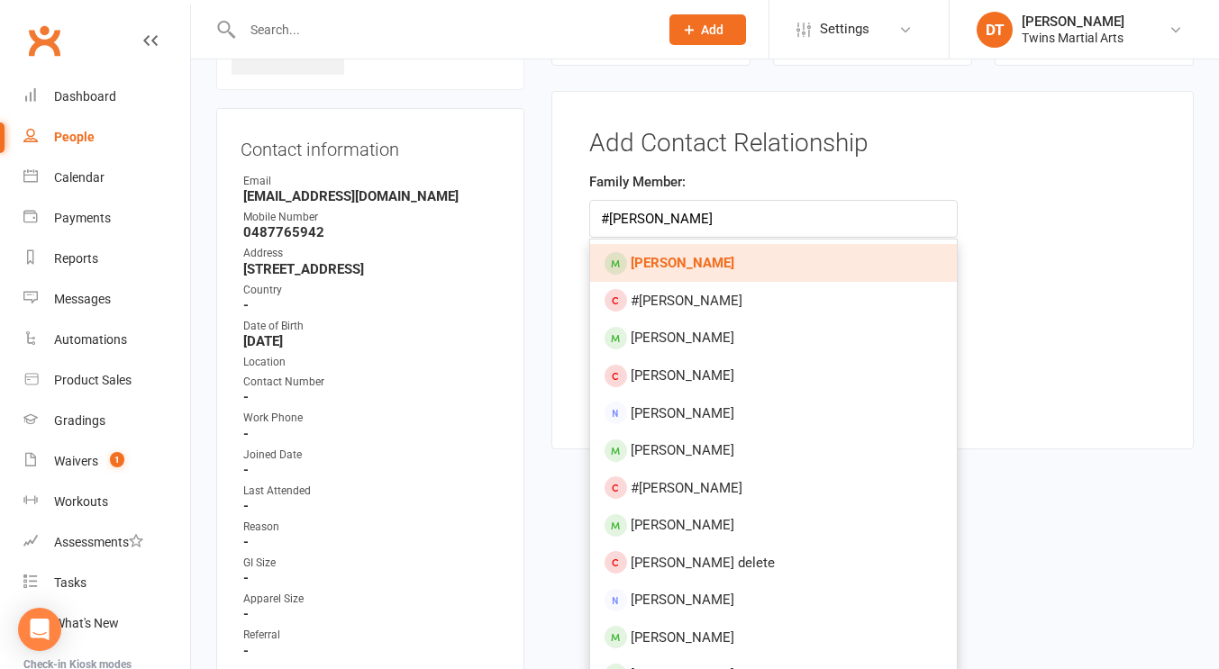
click at [728, 271] on link "[PERSON_NAME]" at bounding box center [774, 263] width 368 height 38
type input "[PERSON_NAME]"
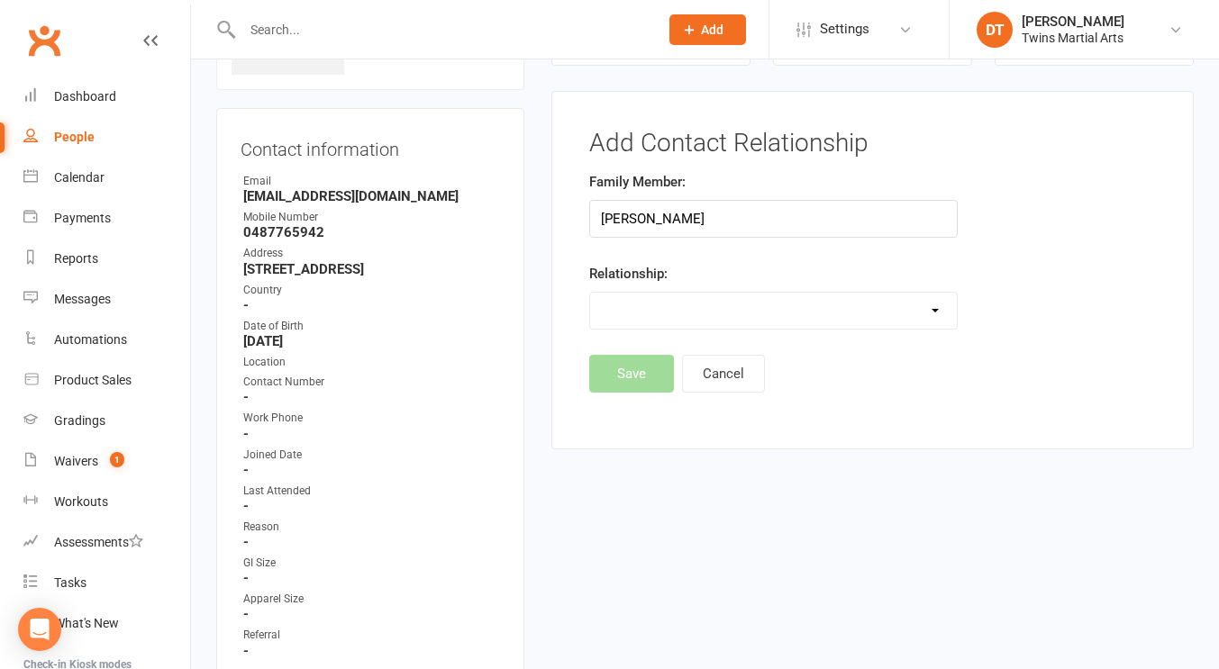
click at [756, 311] on select "Parent / Guardian Child Sibling (parent not in system) Spouse / Partner Cousin …" at bounding box center [774, 311] width 368 height 36
select select "1"
click at [590, 293] on select "Parent / Guardian Child Sibling (parent not in system) Spouse / Partner Cousin …" at bounding box center [774, 311] width 368 height 36
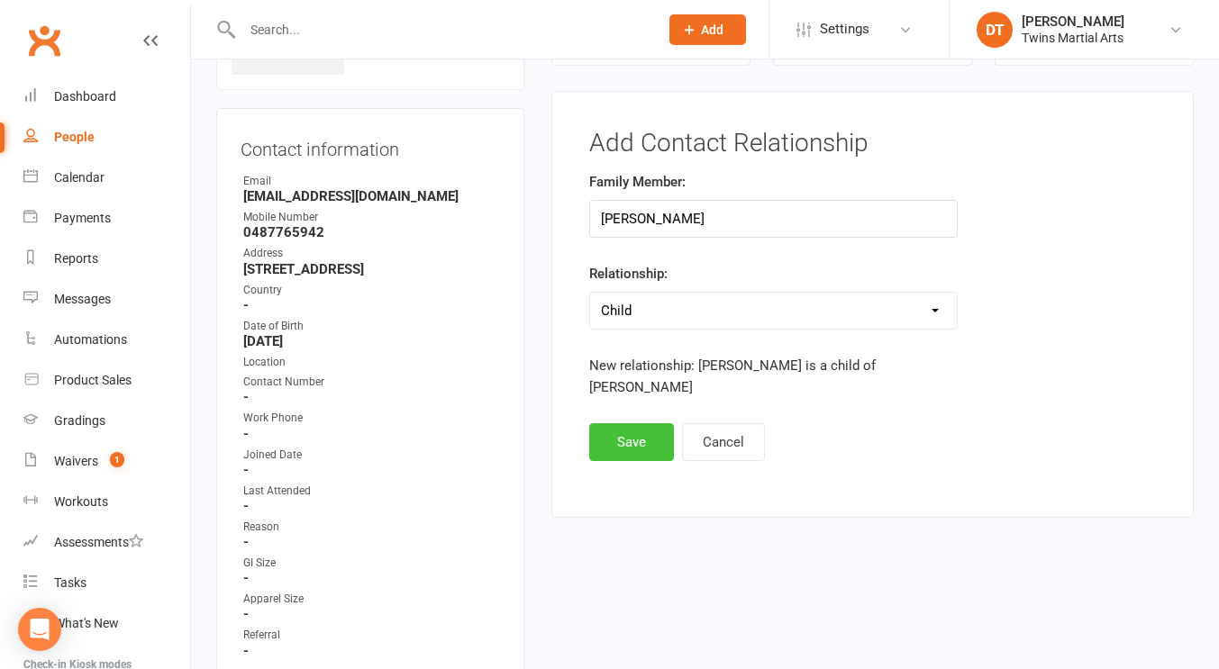
click at [643, 423] on button "Save" at bounding box center [631, 442] width 85 height 38
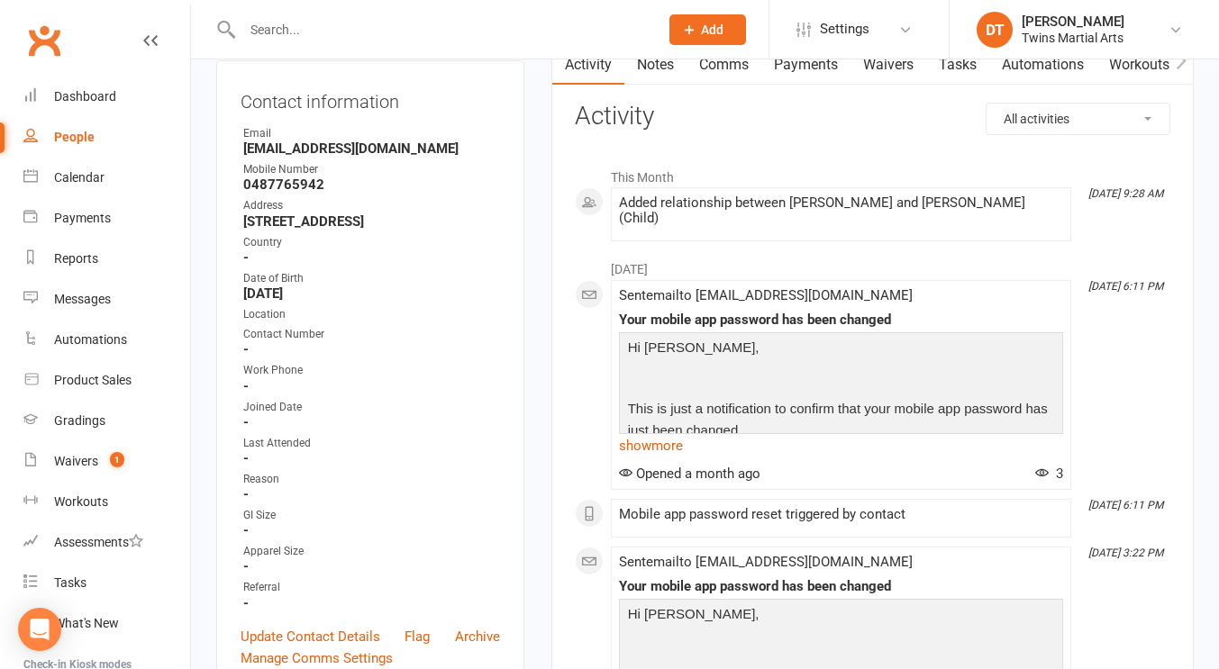
scroll to position [0, 0]
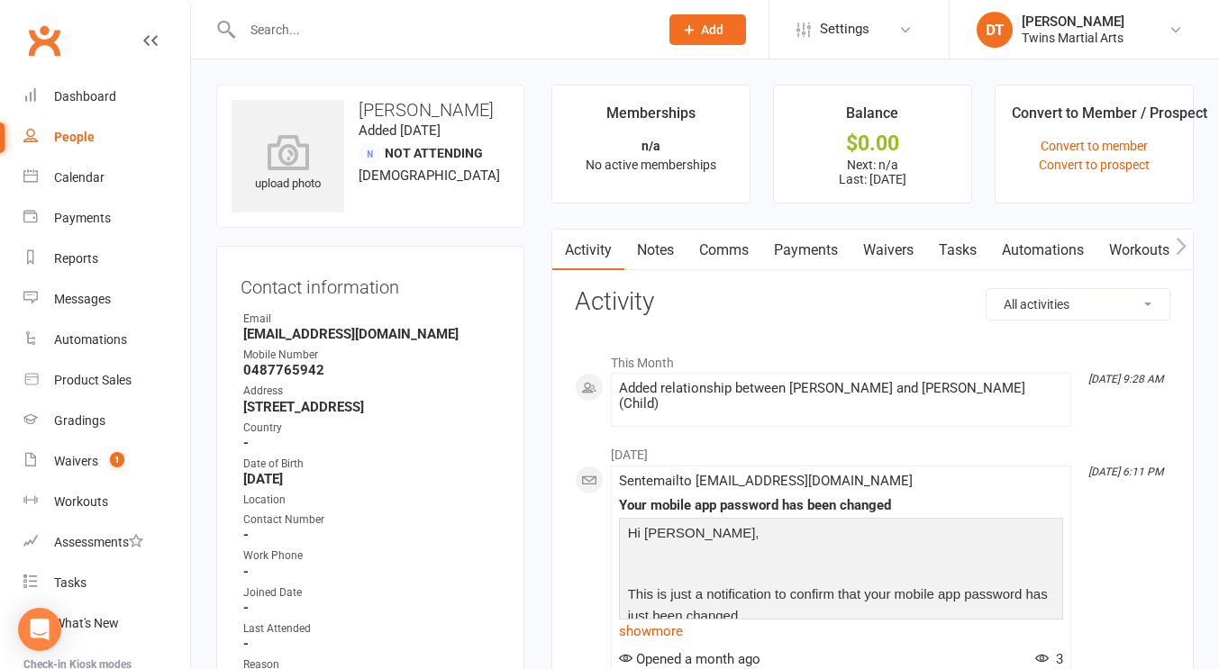
click at [333, 32] on input "text" at bounding box center [441, 29] width 409 height 25
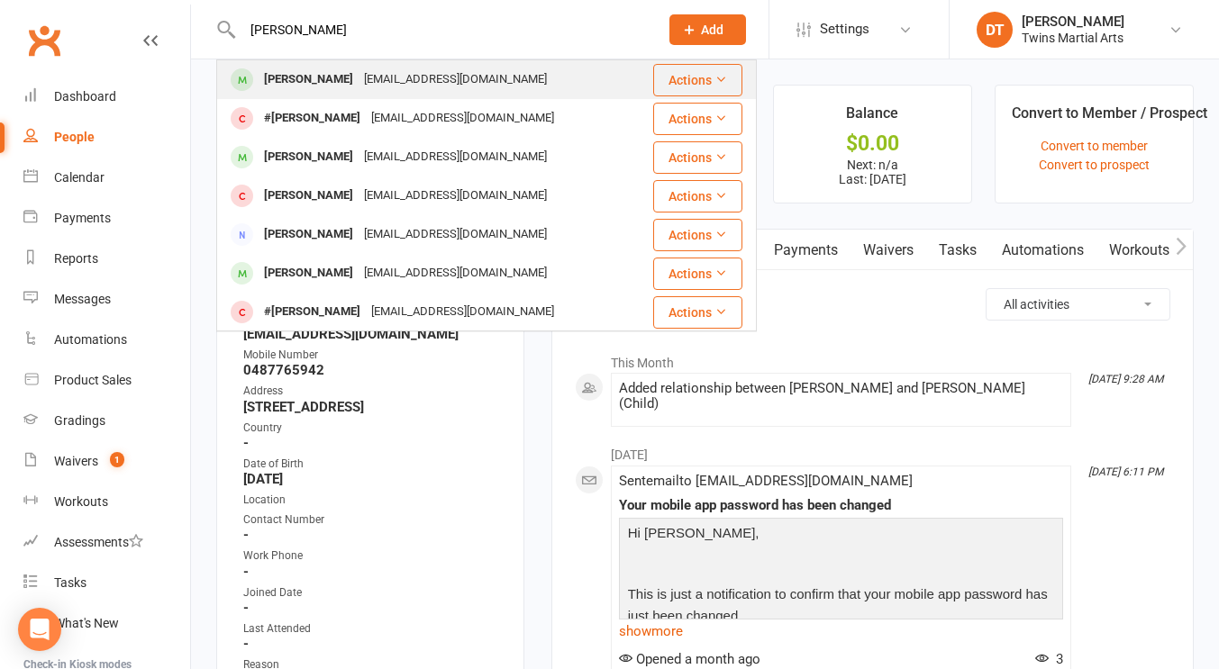
type input "freddie morris"
click at [398, 76] on div "[EMAIL_ADDRESS][DOMAIN_NAME]" at bounding box center [456, 80] width 194 height 26
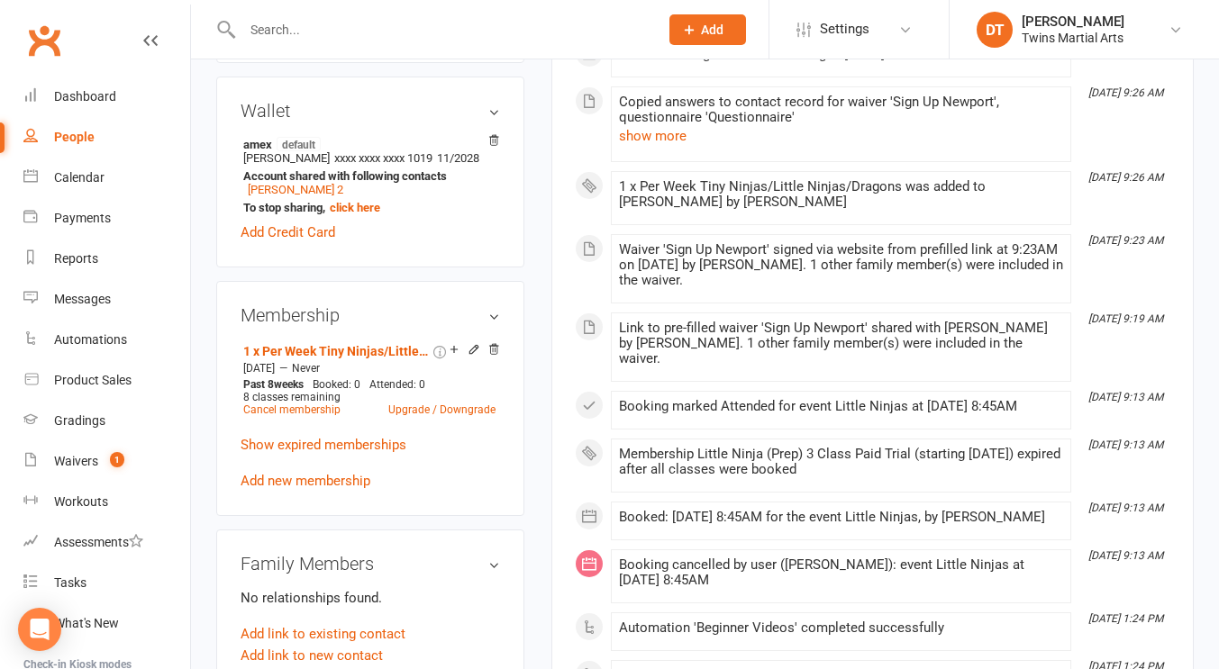
scroll to position [884, 0]
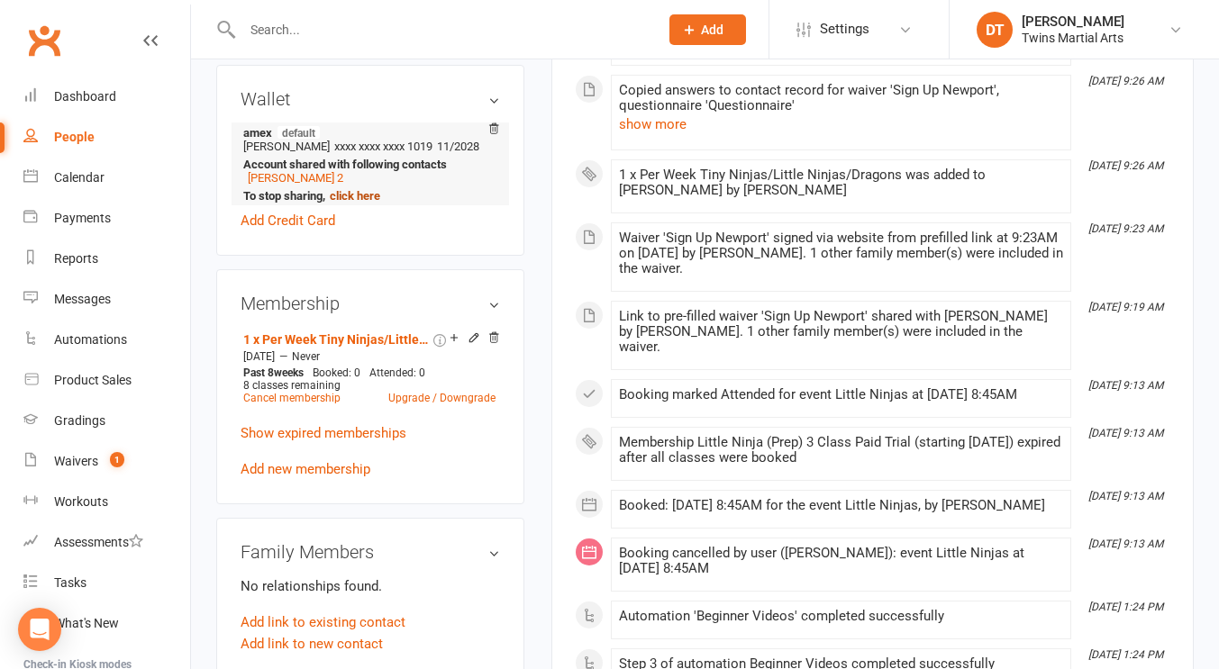
click at [360, 203] on link "click here" at bounding box center [355, 196] width 50 height 14
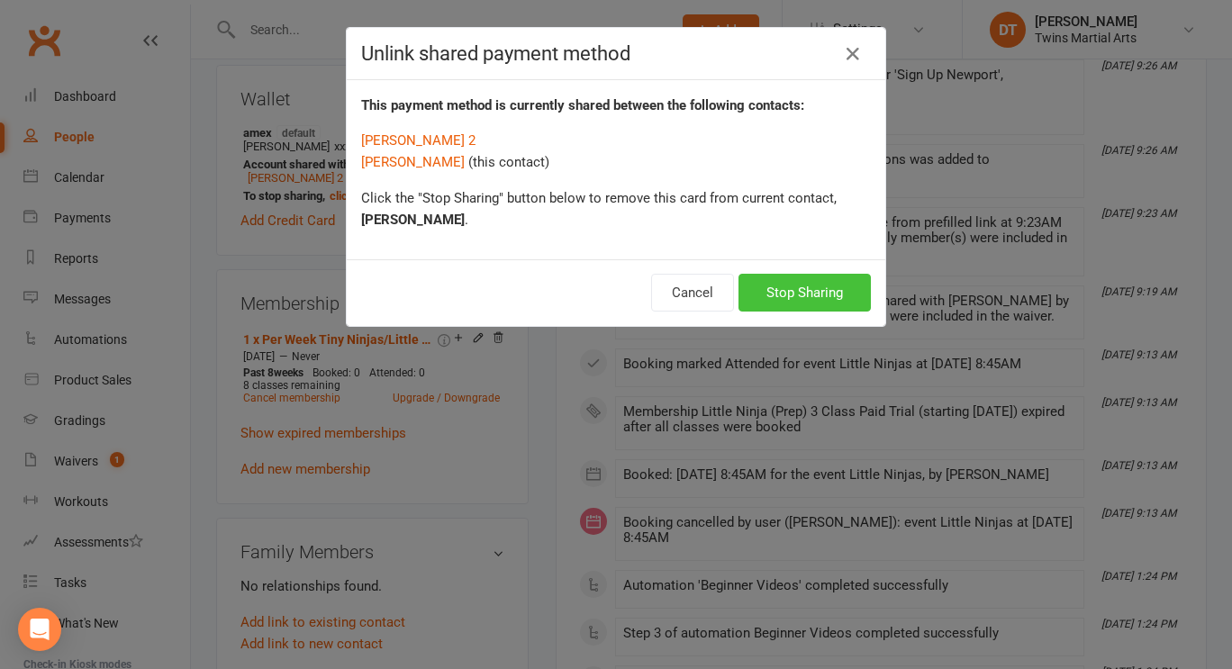
click at [766, 289] on button "Stop Sharing" at bounding box center [805, 293] width 132 height 38
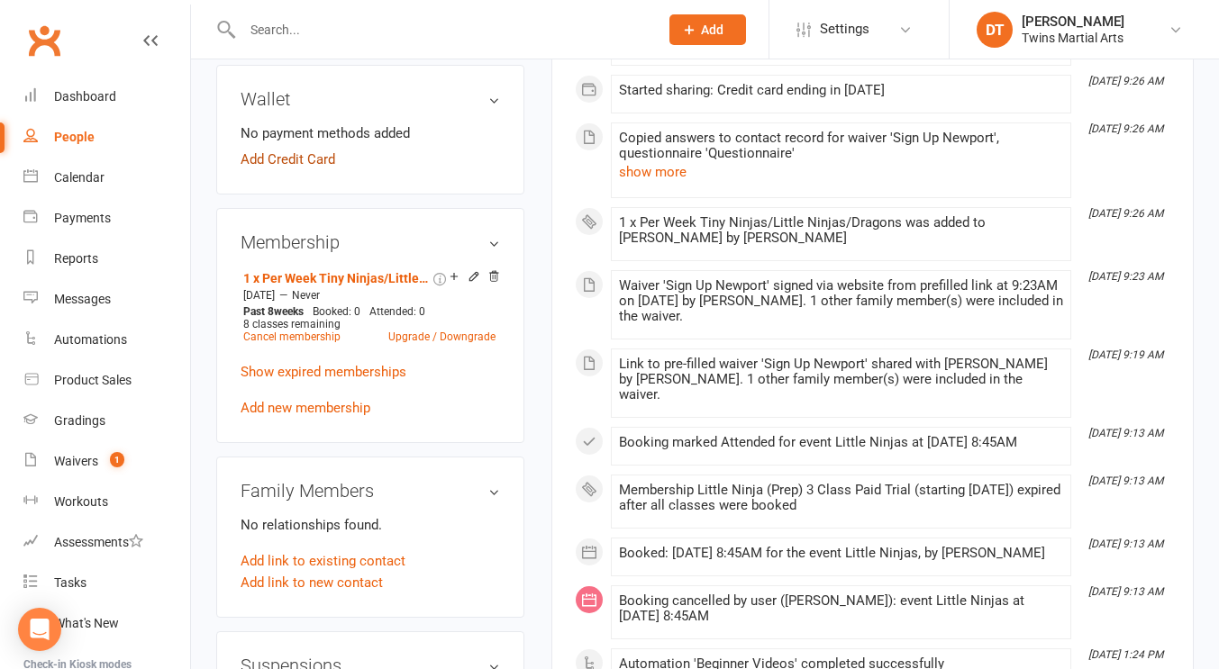
click at [310, 170] on link "Add Credit Card" at bounding box center [288, 160] width 95 height 22
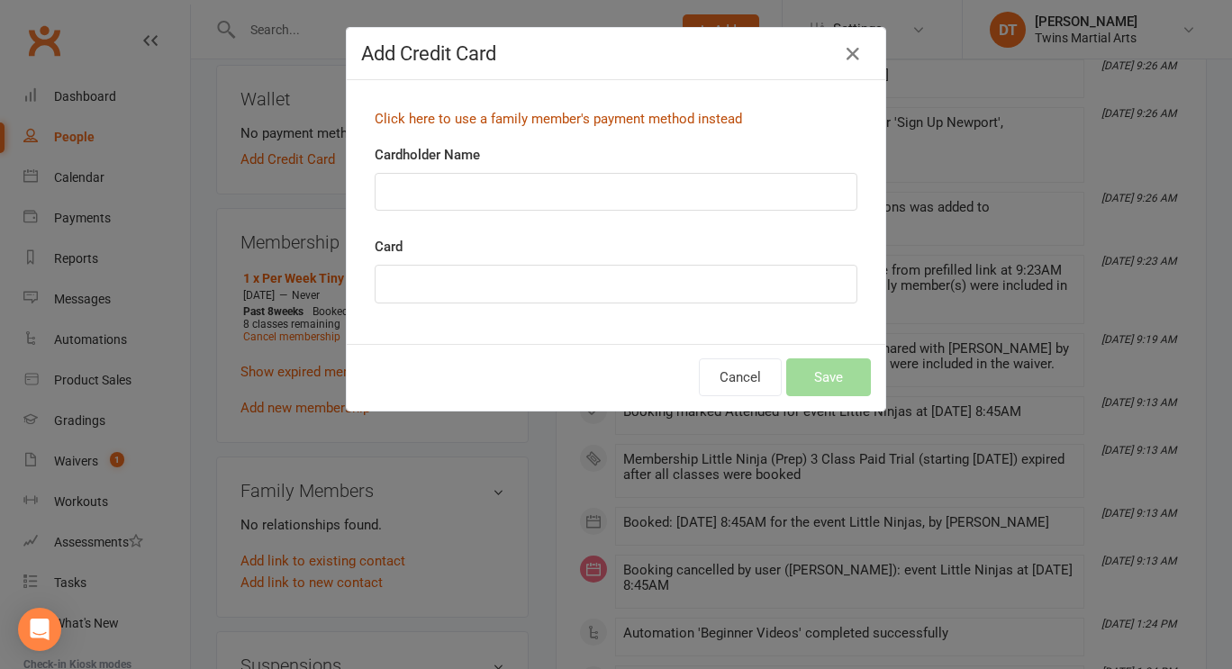
click at [523, 121] on link "Click here to use a family member's payment method instead" at bounding box center [559, 119] width 368 height 16
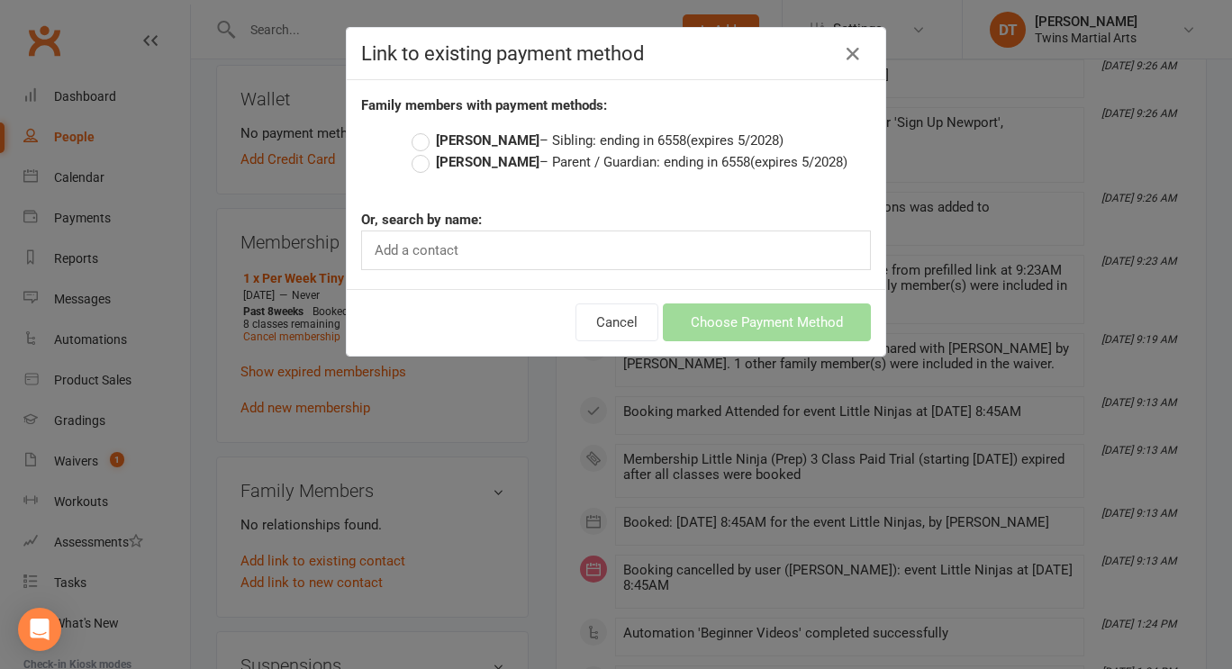
click at [585, 141] on label "Archie Morris – Sibling: ending in 6558 (expires 5/2028)" at bounding box center [598, 141] width 372 height 22
click at [423, 130] on input "Archie Morris – Sibling: ending in 6558 (expires 5/2028)" at bounding box center [418, 130] width 12 height 0
click at [566, 165] on label "Anna Minton – Parent / Guardian: ending in 6558 (expires 5/2028)" at bounding box center [630, 162] width 436 height 22
click at [423, 151] on input "Anna Minton – Parent / Guardian: ending in 6558 (expires 5/2028)" at bounding box center [418, 151] width 12 height 0
click at [778, 314] on button "Choose Payment Method" at bounding box center [767, 323] width 208 height 38
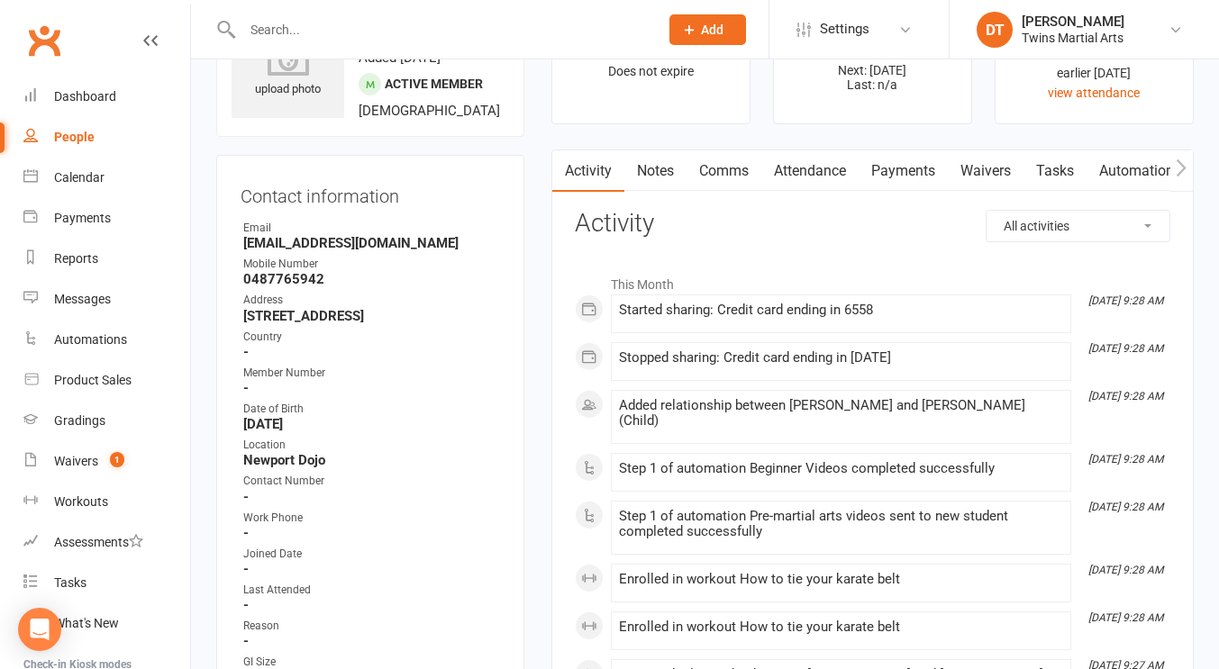
scroll to position [89, 0]
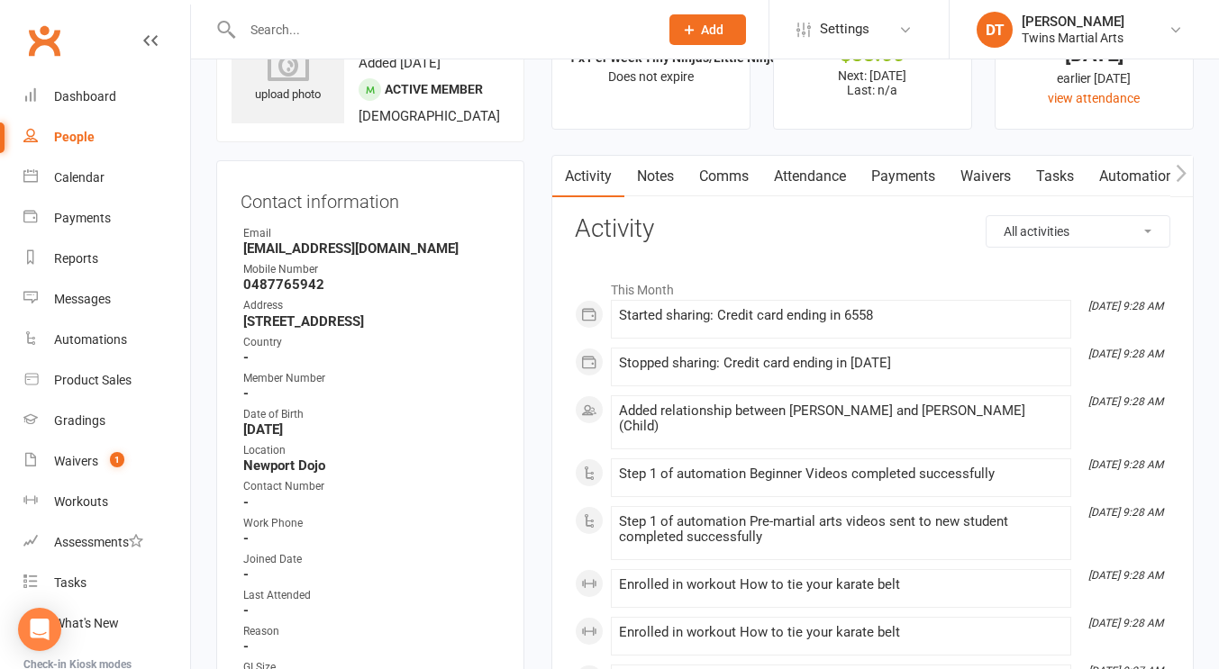
click at [724, 187] on link "Comms" at bounding box center [723, 176] width 75 height 41
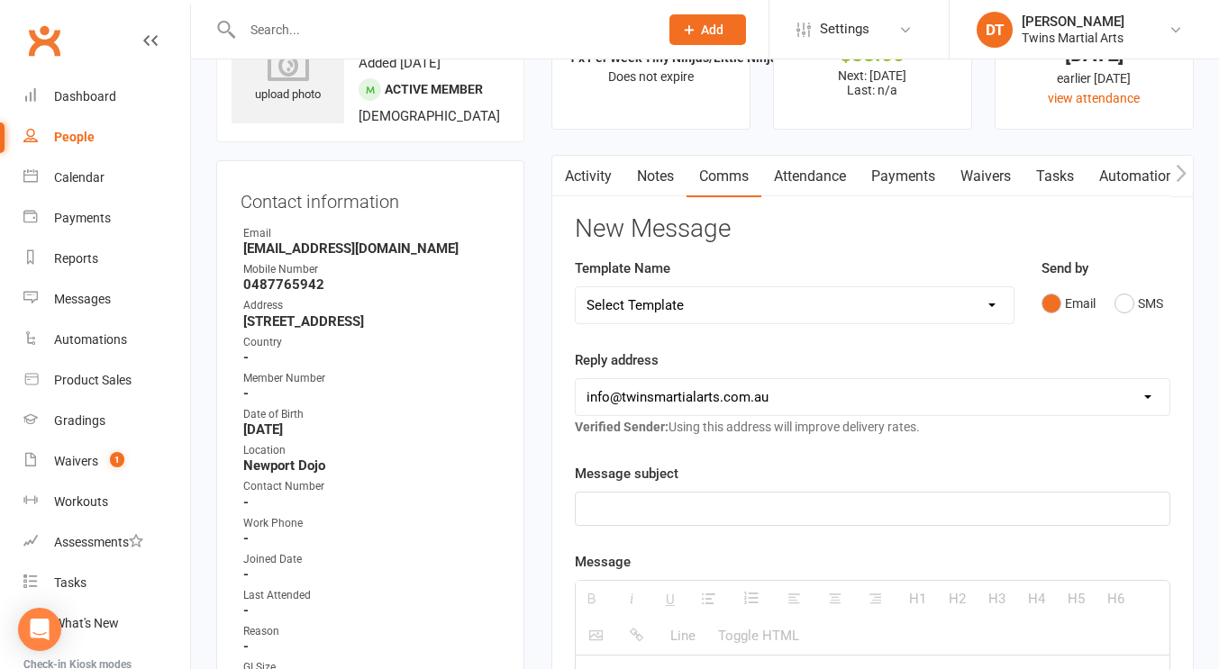
click at [936, 301] on select "Select Template [Email] Bring A Friend [Email] Bring a Friend Referral [Email] …" at bounding box center [795, 305] width 438 height 36
select select "30"
click at [576, 287] on select "Select Template [Email] Bring A Friend [Email] Bring a Friend Referral [Email] …" at bounding box center [795, 305] width 438 height 36
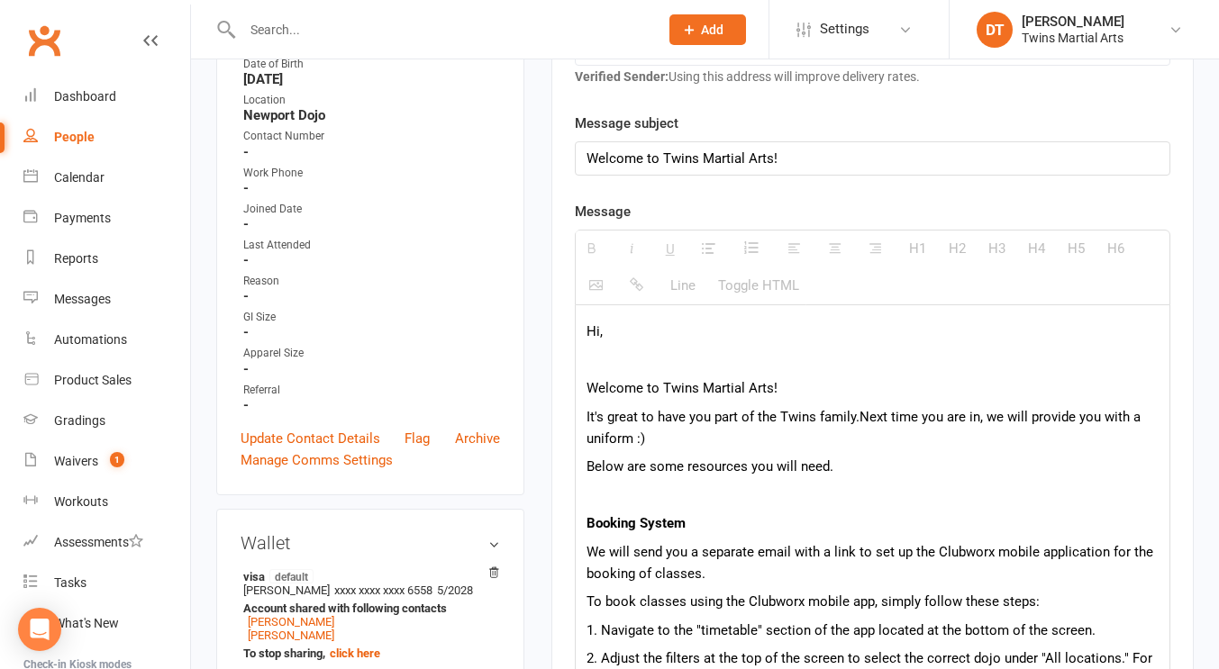
scroll to position [423, 0]
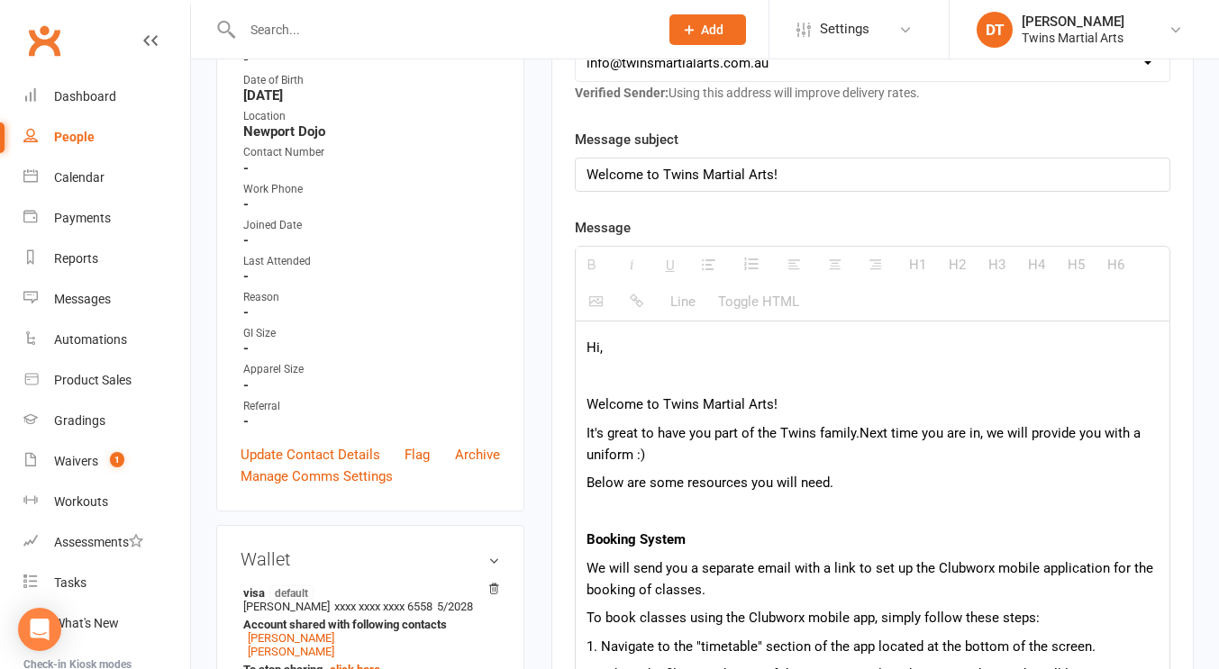
click at [695, 354] on p "Hi," at bounding box center [872, 348] width 572 height 22
click at [756, 404] on p "Welcome to Twins Martial Arts!" at bounding box center [872, 405] width 572 height 22
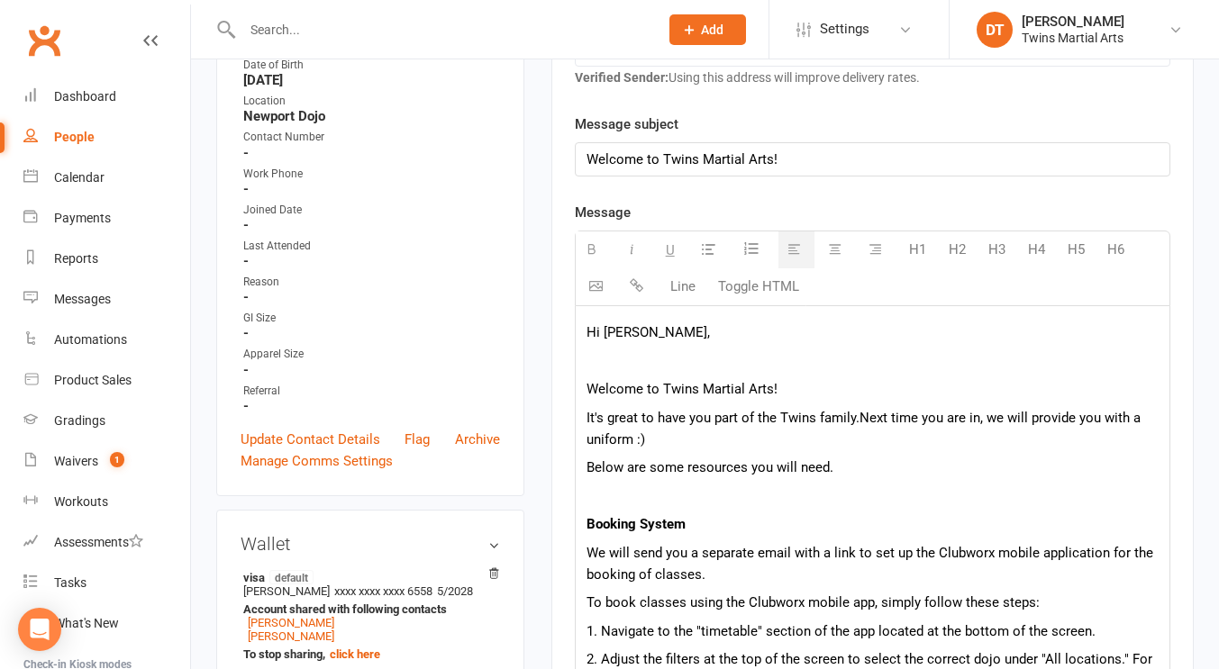
drag, startPoint x: 763, startPoint y: 444, endPoint x: 858, endPoint y: 422, distance: 97.2
click at [858, 422] on p "It's great to have you part of the Twins family. Next time you are in, we will …" at bounding box center [872, 428] width 572 height 43
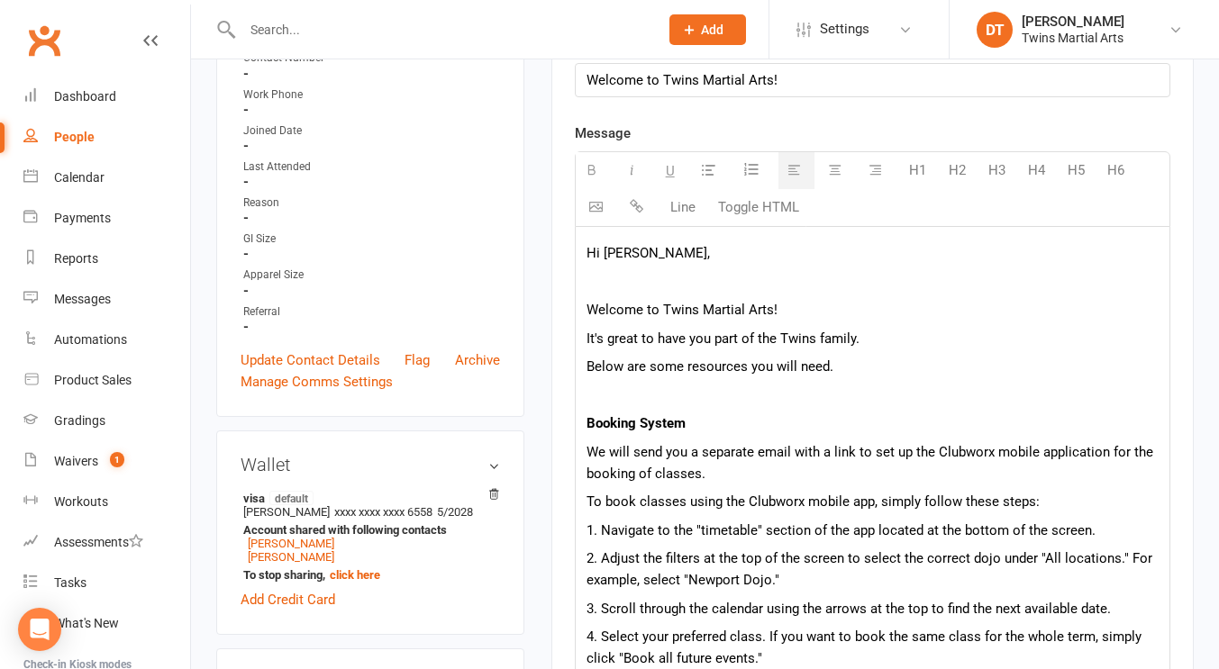
scroll to position [590, 0]
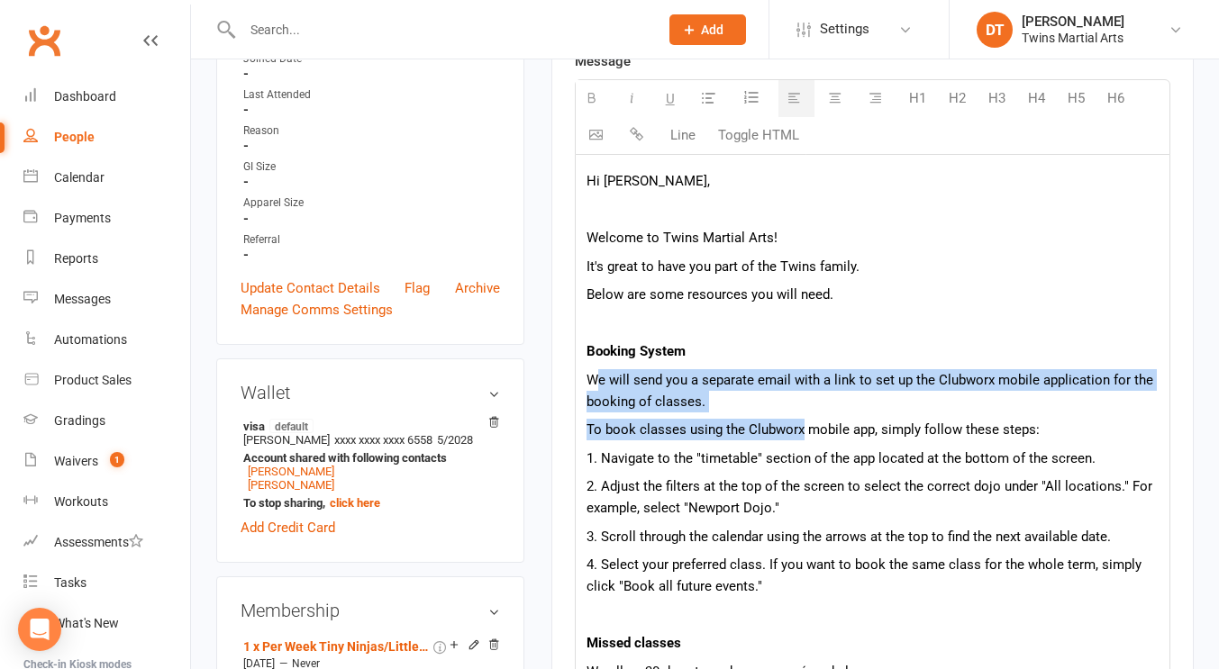
drag, startPoint x: 799, startPoint y: 413, endPoint x: 598, endPoint y: 382, distance: 203.3
click at [598, 382] on p "We will send you a separate email with a link to set up the Clubworx mobile app…" at bounding box center [872, 390] width 572 height 43
drag, startPoint x: 736, startPoint y: 409, endPoint x: 603, endPoint y: 385, distance: 135.5
click at [603, 385] on p "We will send you a separate email with a link to set up the Clubworx mobile app…" at bounding box center [872, 390] width 572 height 43
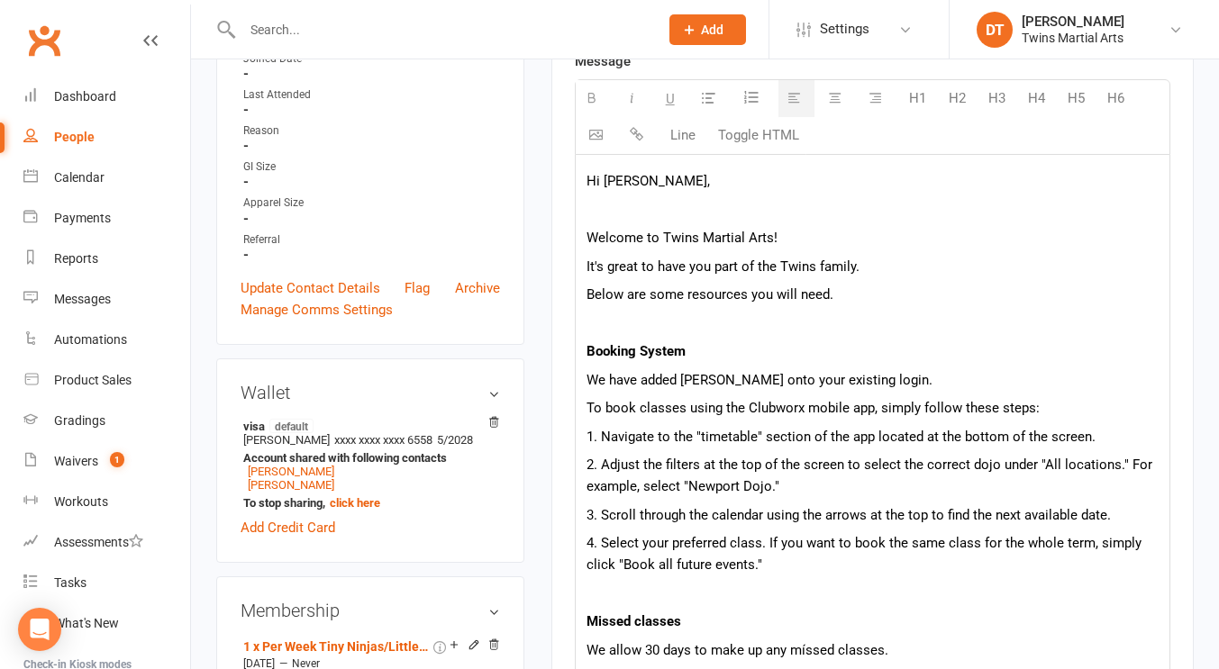
click at [824, 457] on p "2. Adjust the filters at the top of the screen to select the correct dojo under…" at bounding box center [872, 475] width 572 height 43
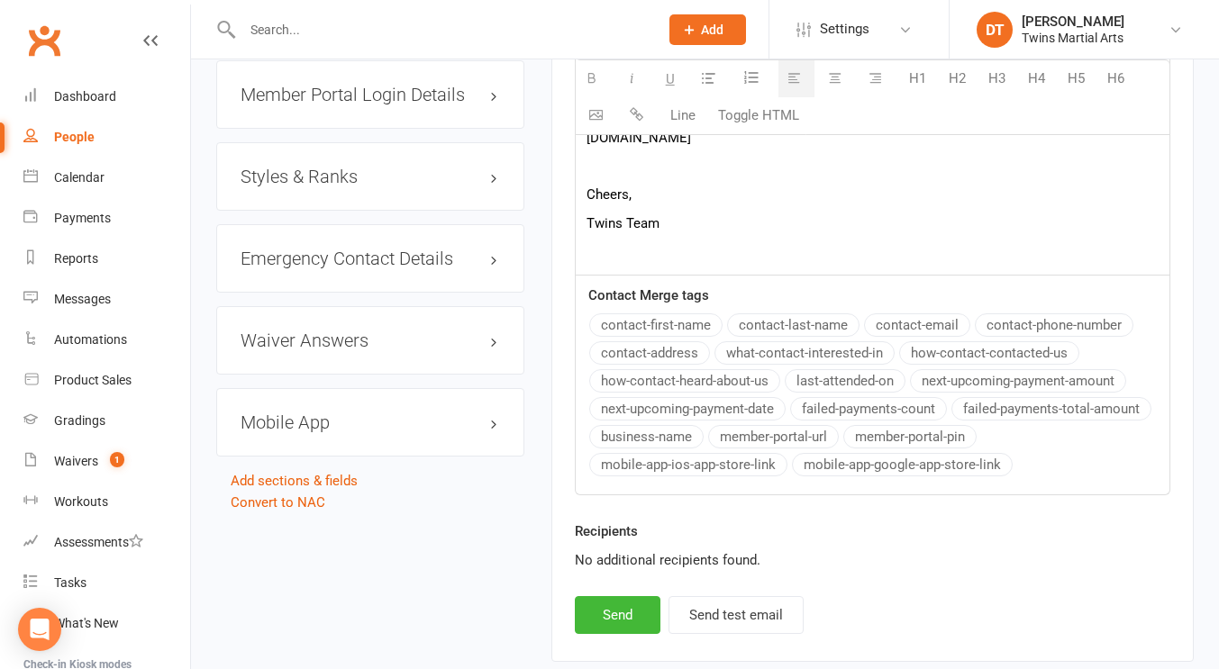
scroll to position [1978, 0]
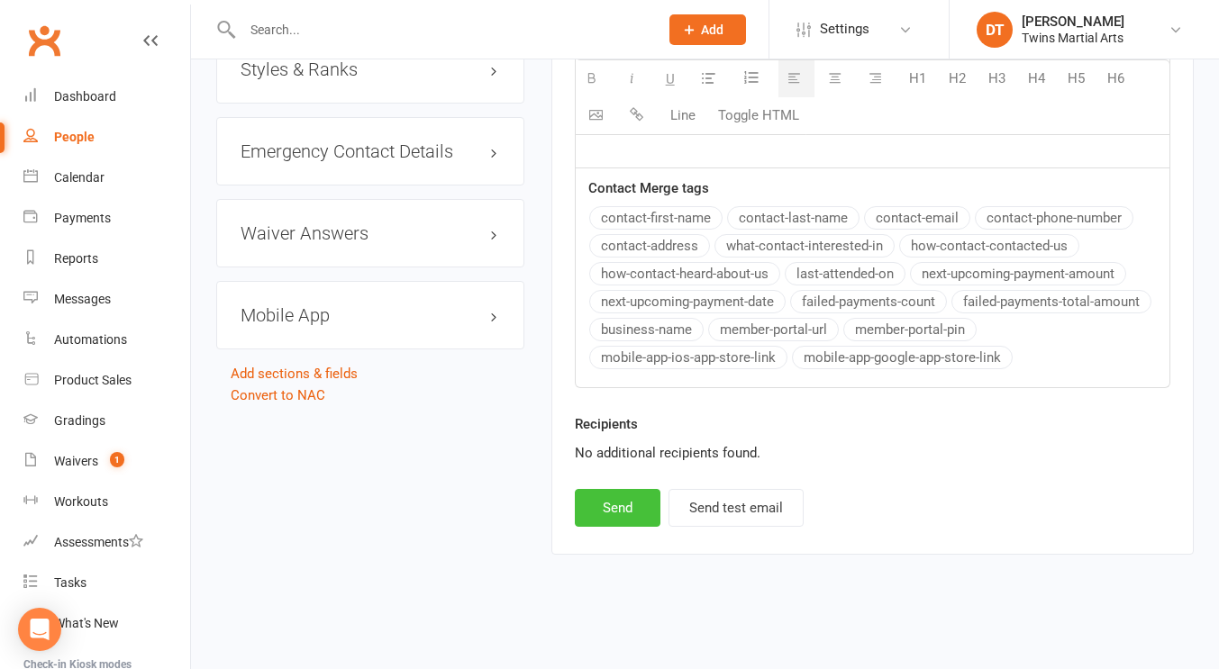
click at [655, 502] on button "Send" at bounding box center [618, 508] width 86 height 38
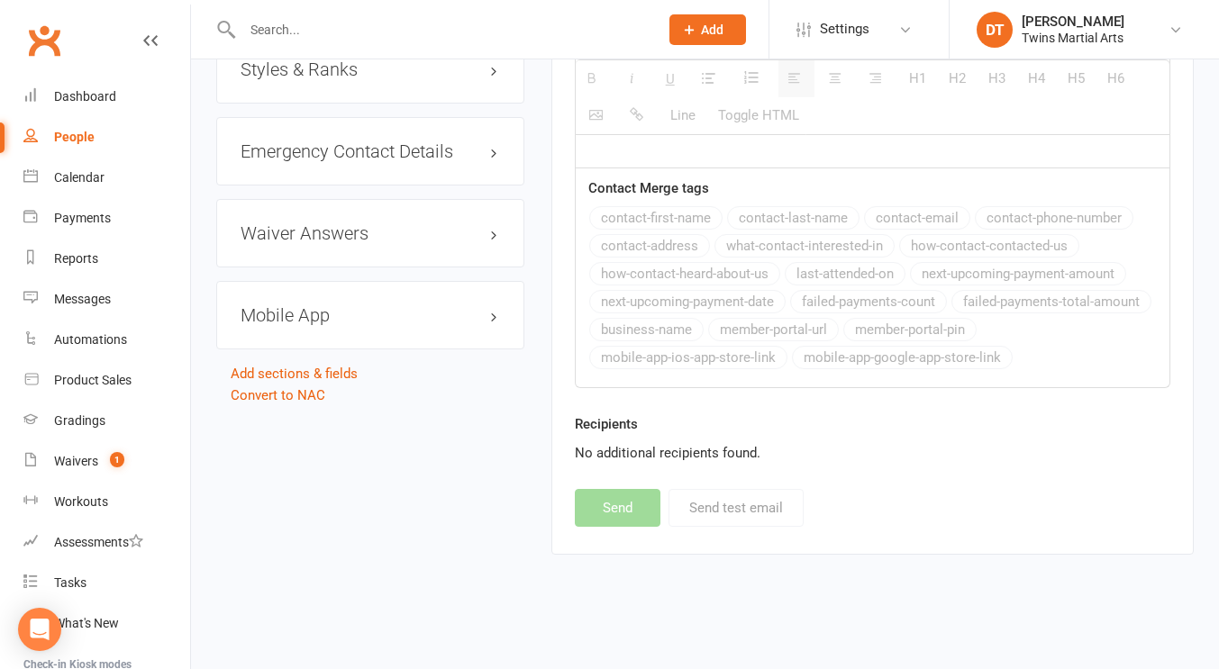
select select
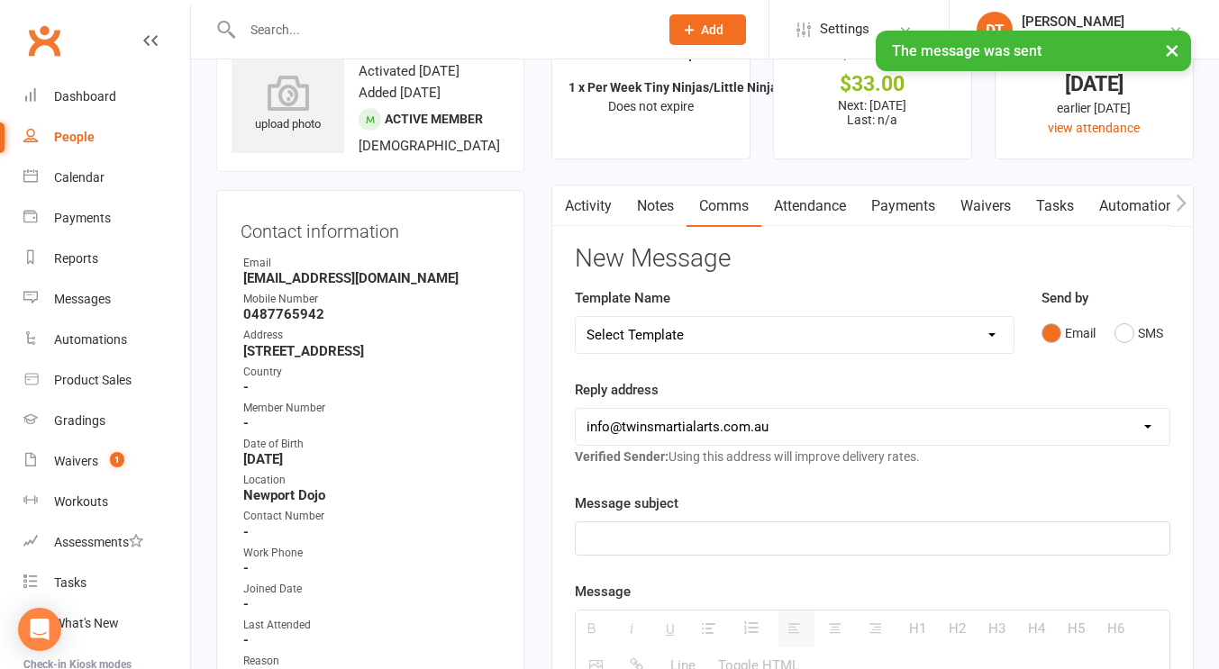
click at [845, 265] on h3 "New Message" at bounding box center [872, 259] width 595 height 28
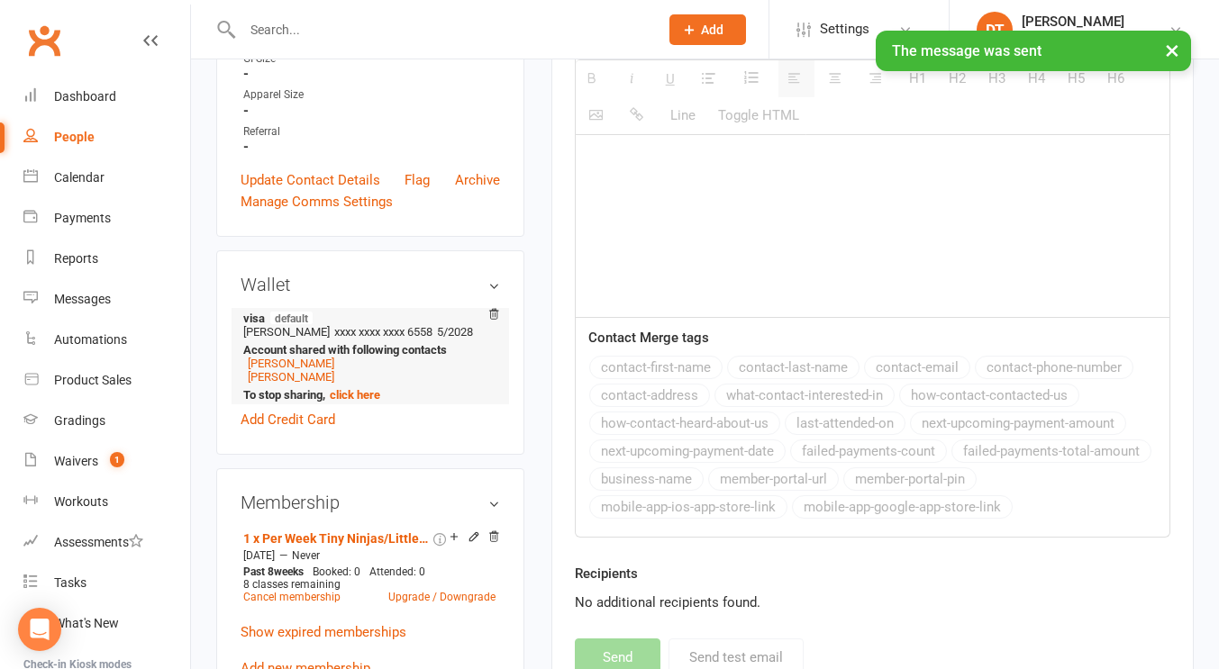
scroll to position [700, 0]
click at [296, 368] on link "Anna Minton" at bounding box center [291, 362] width 86 height 14
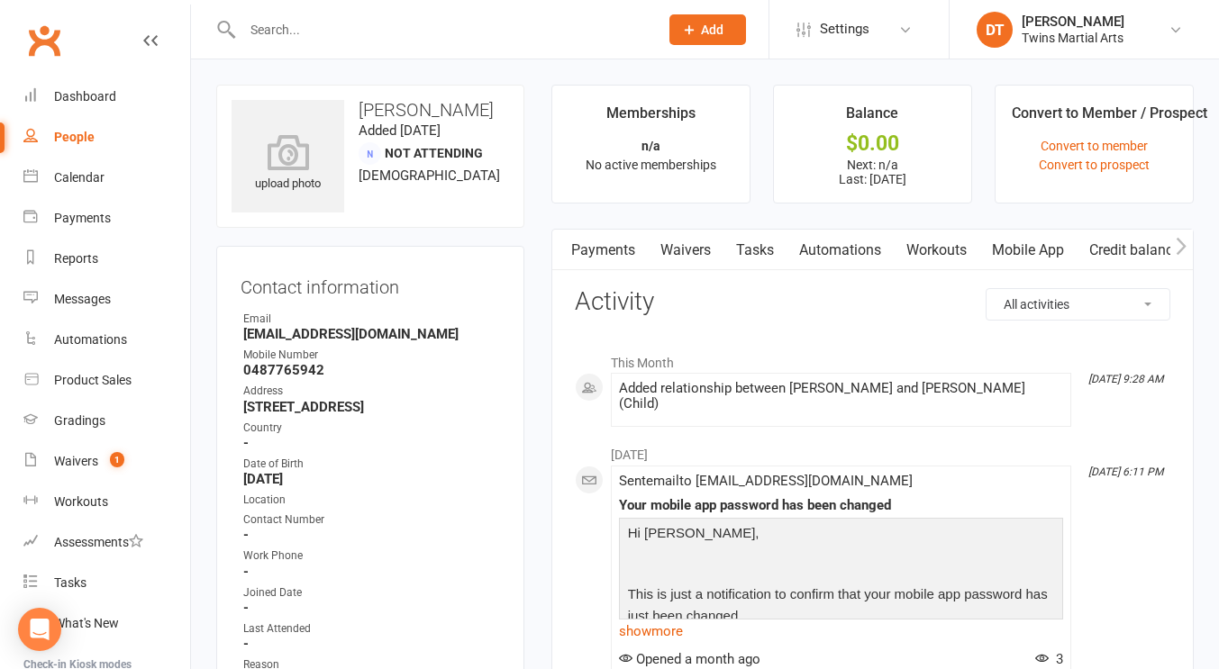
scroll to position [0, 209]
click at [1023, 240] on link "Mobile App" at bounding box center [1027, 250] width 97 height 41
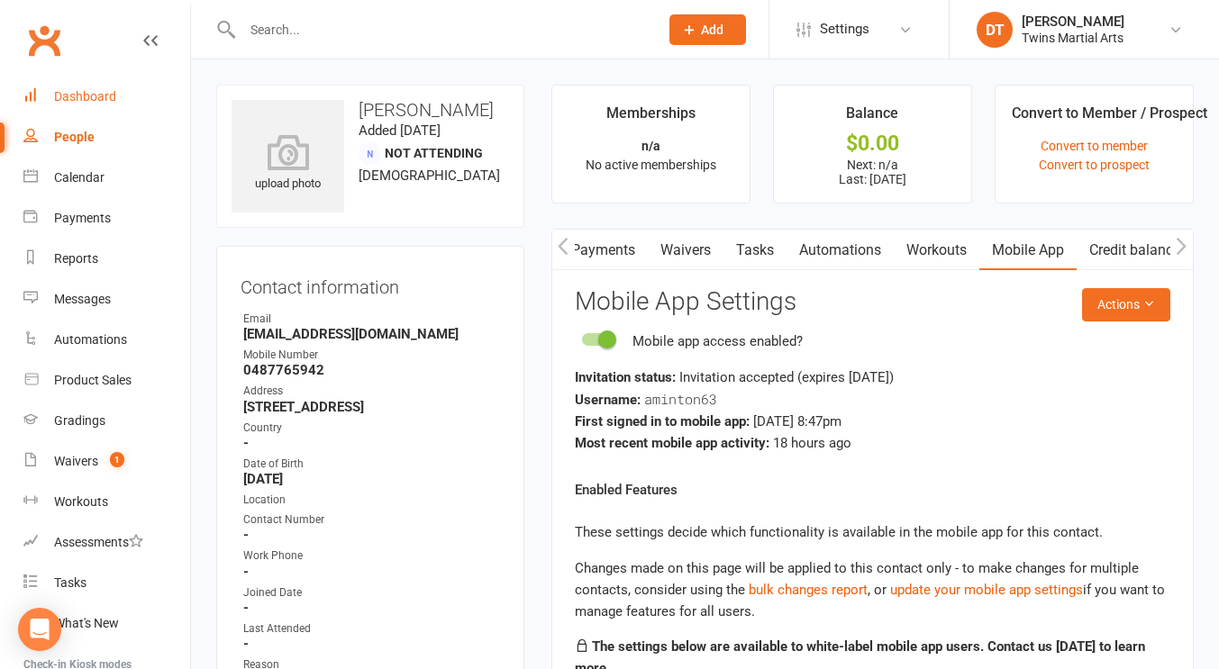
click at [101, 109] on link "Dashboard" at bounding box center [106, 97] width 167 height 41
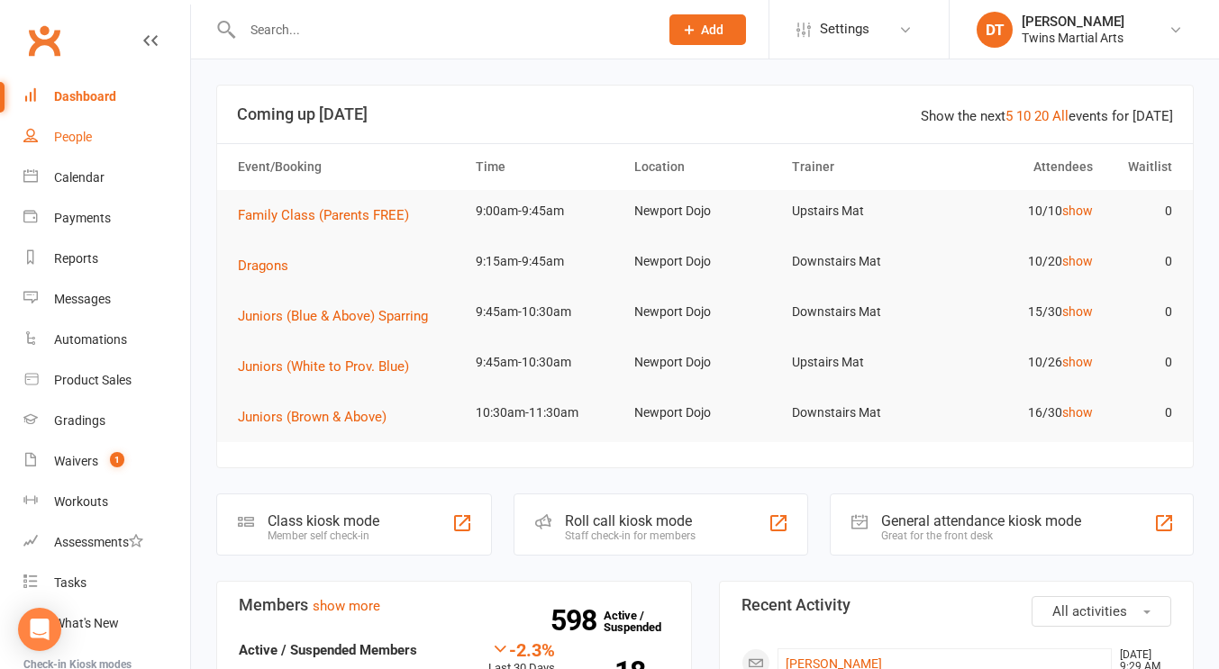
click at [88, 133] on div "People" at bounding box center [73, 137] width 38 height 14
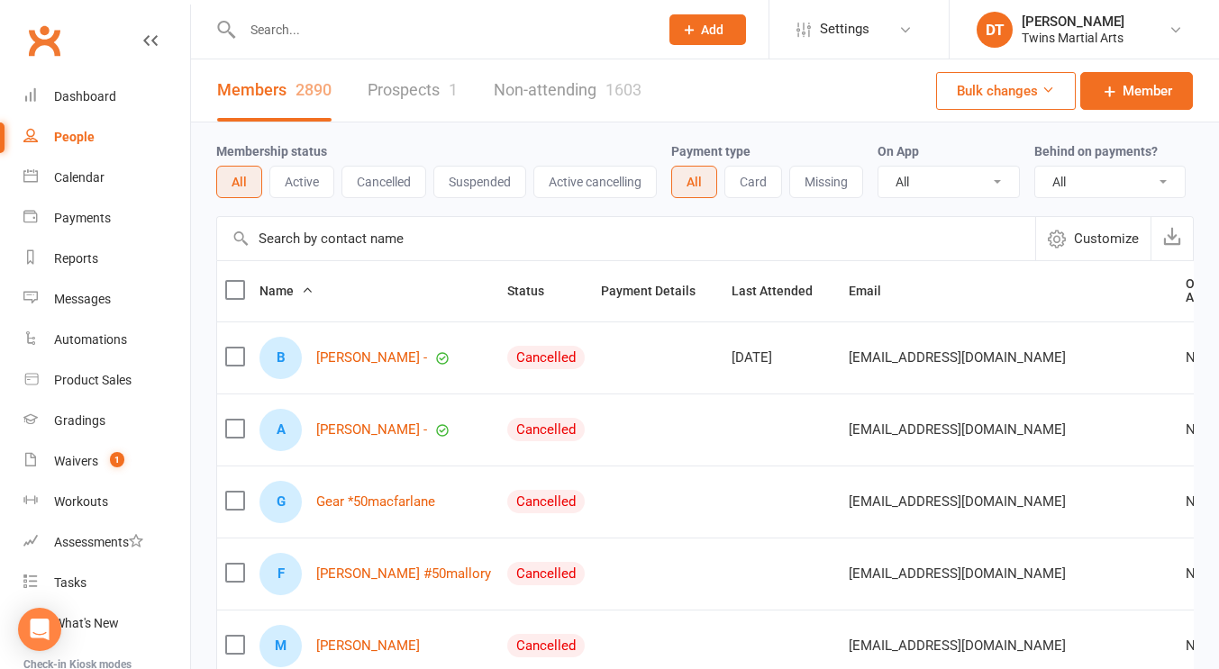
click at [413, 78] on link "Prospects 1" at bounding box center [413, 90] width 90 height 62
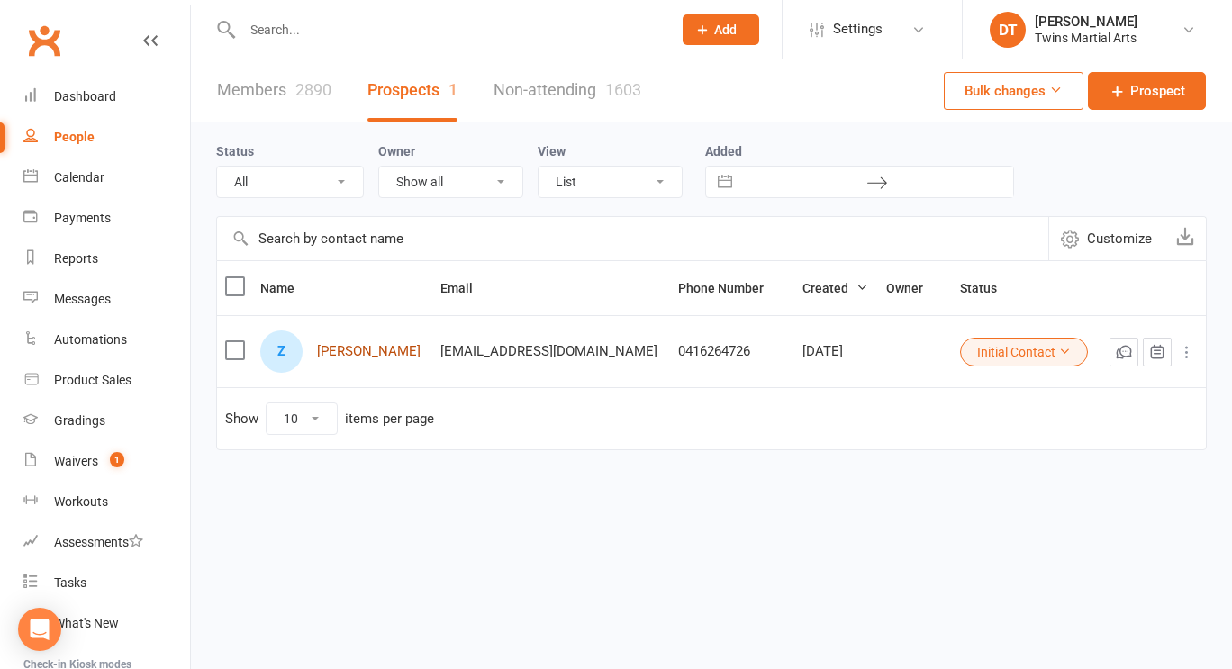
click at [362, 353] on link "Zara Erakovic Gloria" at bounding box center [369, 351] width 104 height 15
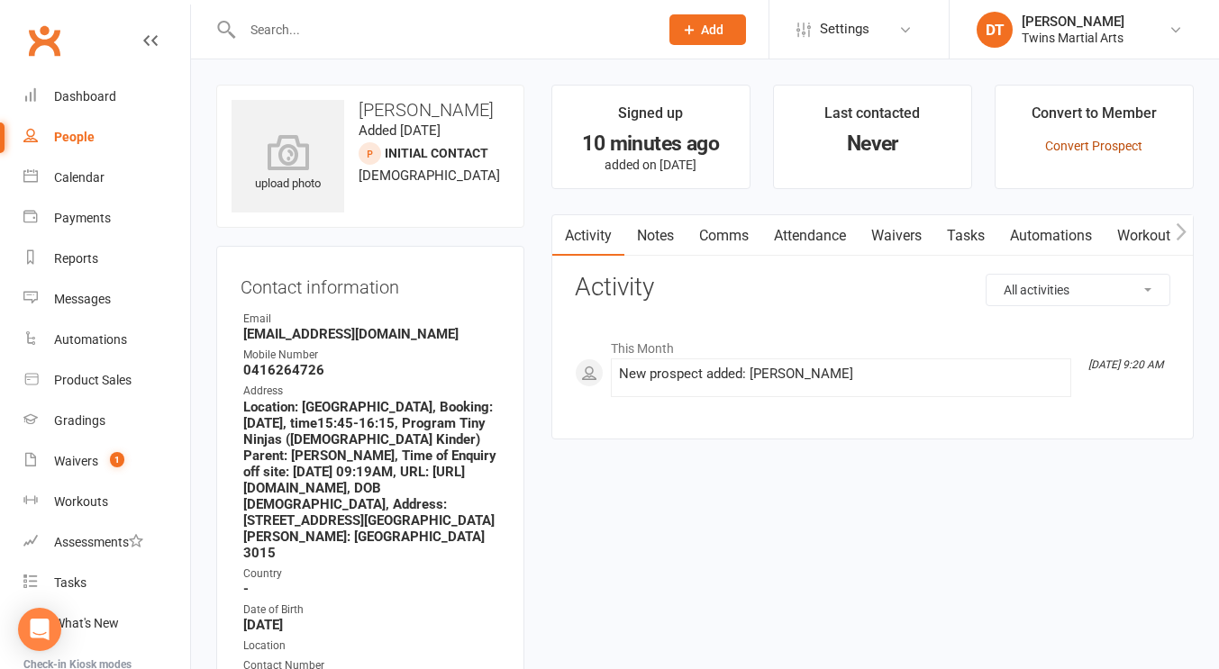
click at [1121, 142] on link "Convert Prospect" at bounding box center [1093, 146] width 97 height 14
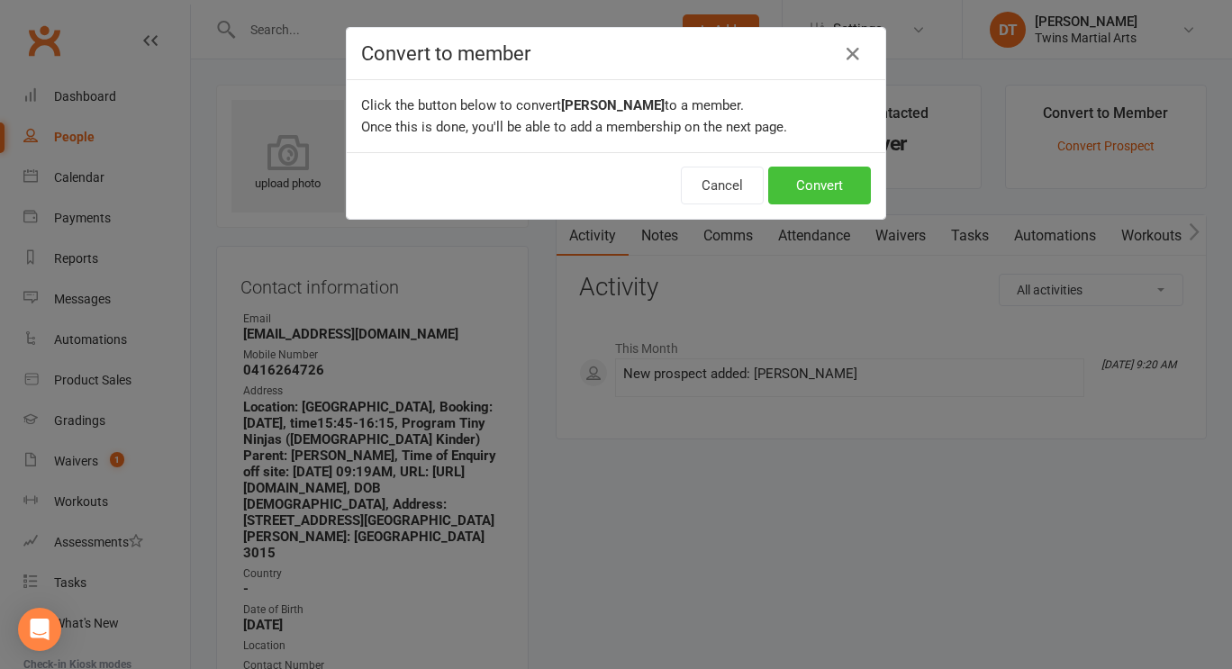
click at [839, 174] on button "Convert" at bounding box center [819, 186] width 103 height 38
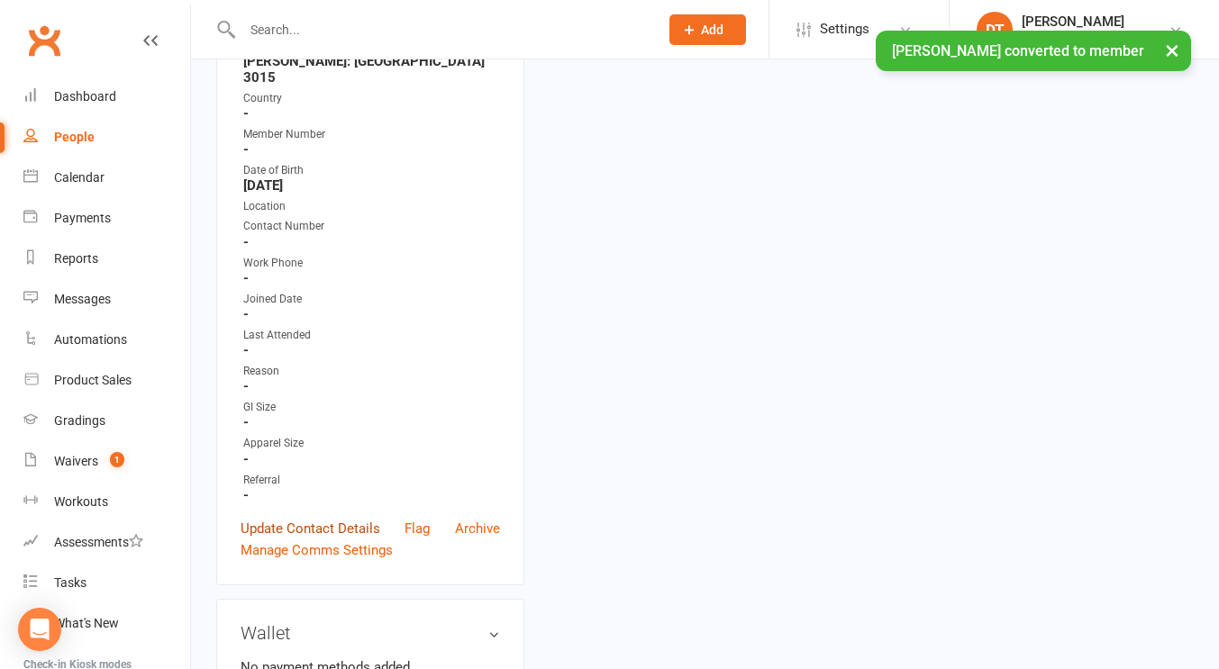
click at [277, 518] on link "Update Contact Details" at bounding box center [311, 529] width 140 height 22
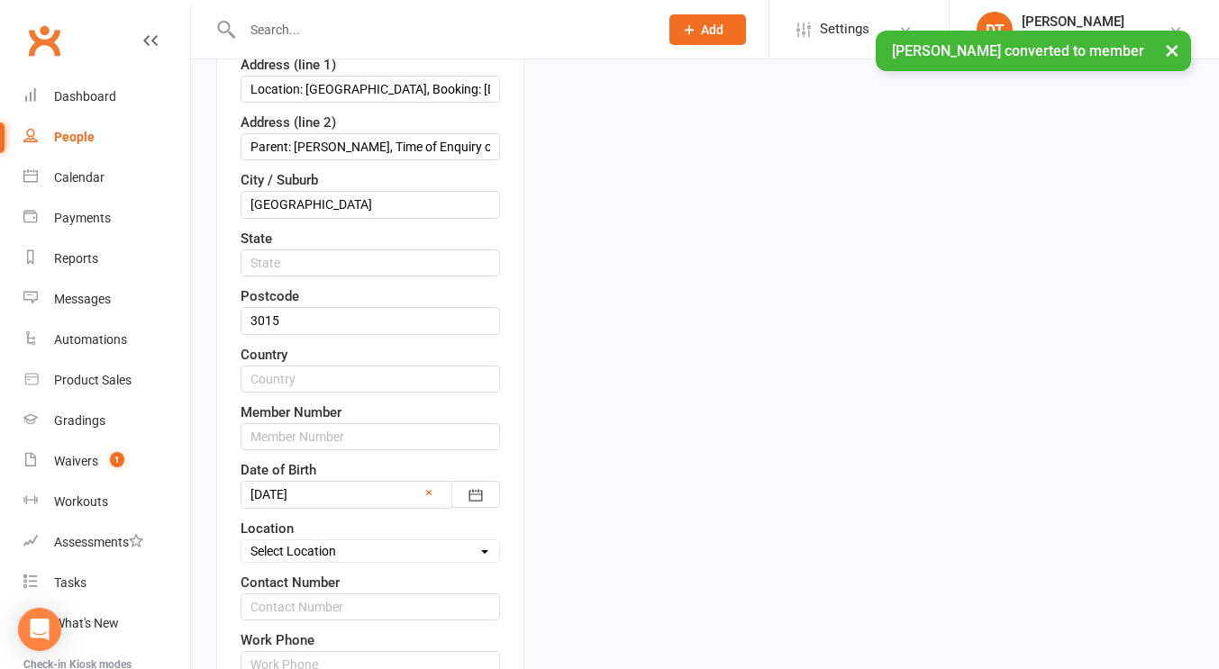
scroll to position [85, 0]
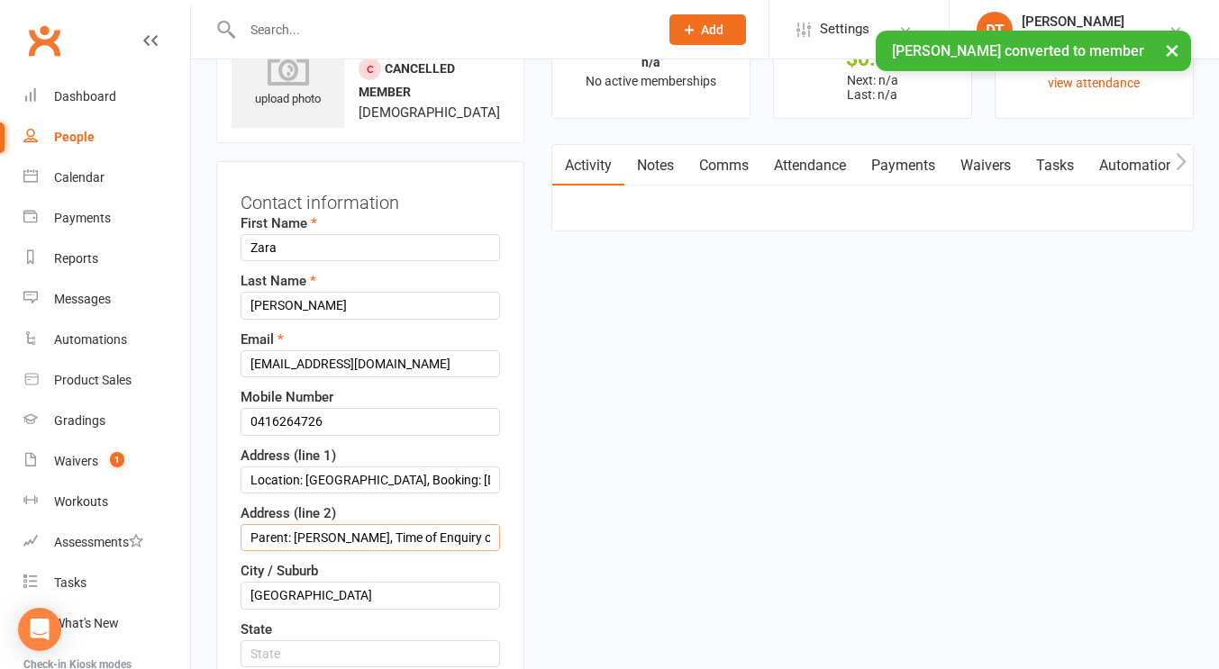
click at [313, 549] on input "Parent: Celeste, Time of Enquiry off site: 10/11/25 09:19AM, URL: https://twins…" at bounding box center [370, 537] width 259 height 27
paste input "1/36 Vernon St"
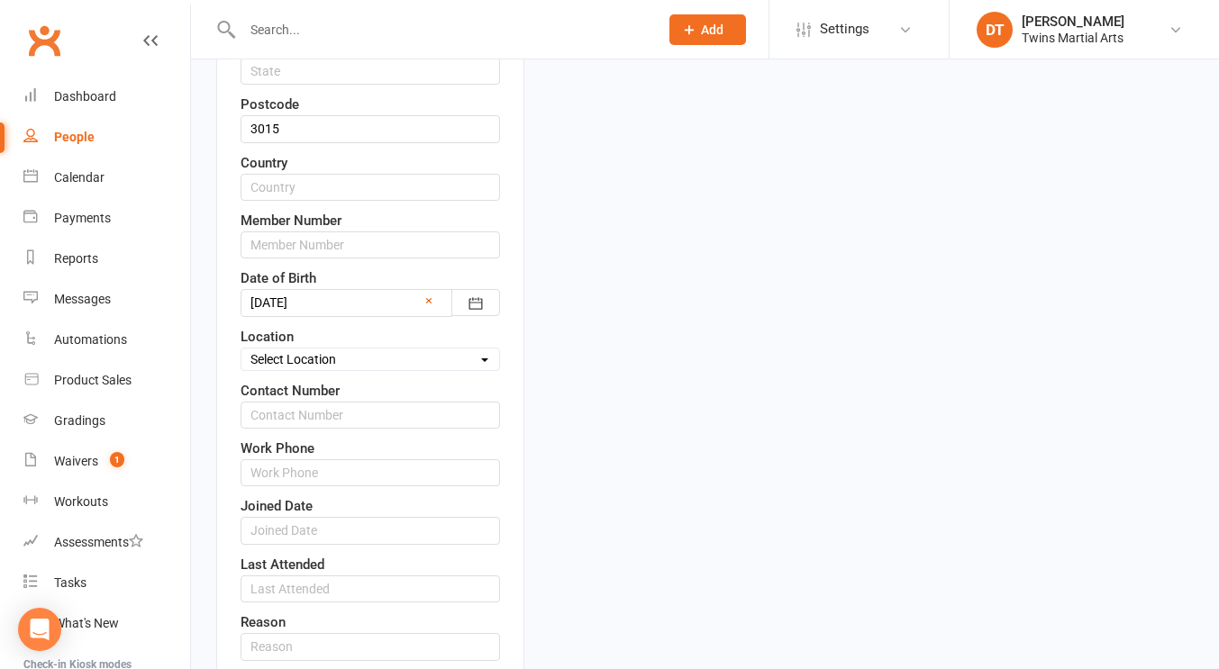
scroll to position [668, 0]
type input "1/36 Vernon St"
click at [380, 386] on div "First Name Zara Last Name Erakovic Gloria Email gloriaesceleste@gmail.com Mobil…" at bounding box center [370, 231] width 259 height 1205
click at [355, 368] on select "Select Location Newport Dojo Parkville Dojo Virtual Dojo Westside Dojo" at bounding box center [370, 359] width 258 height 20
select select "0"
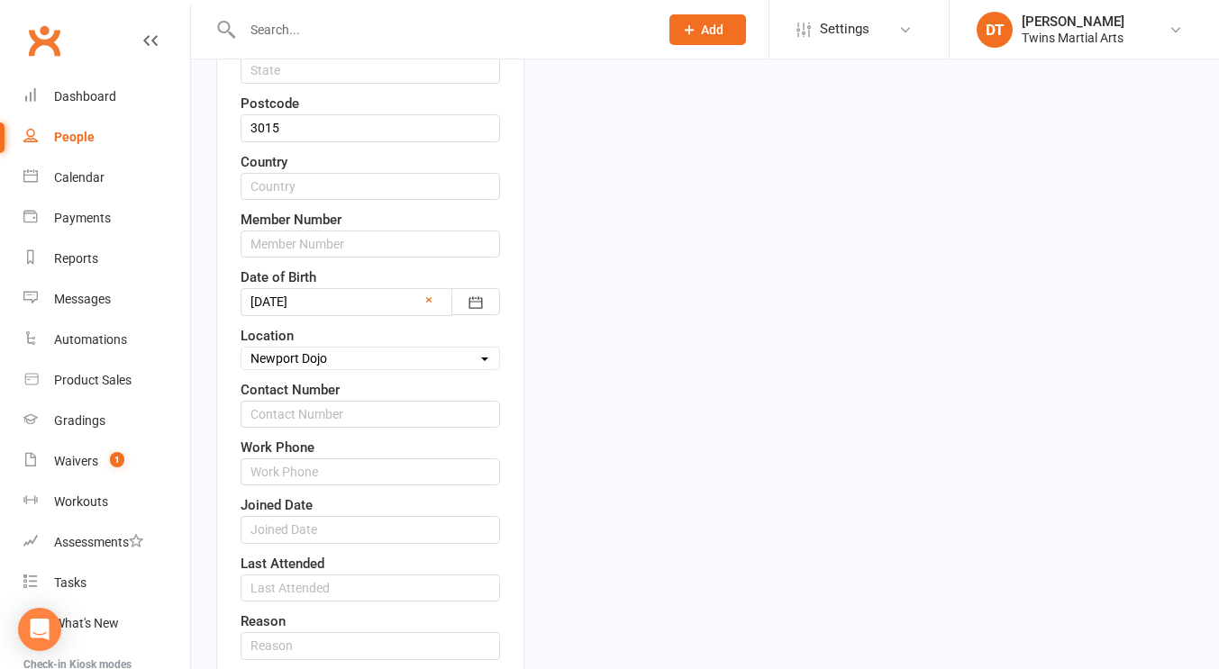
click at [241, 364] on select "Select Location Newport Dojo Parkville Dojo Virtual Dojo Westside Dojo" at bounding box center [370, 359] width 258 height 20
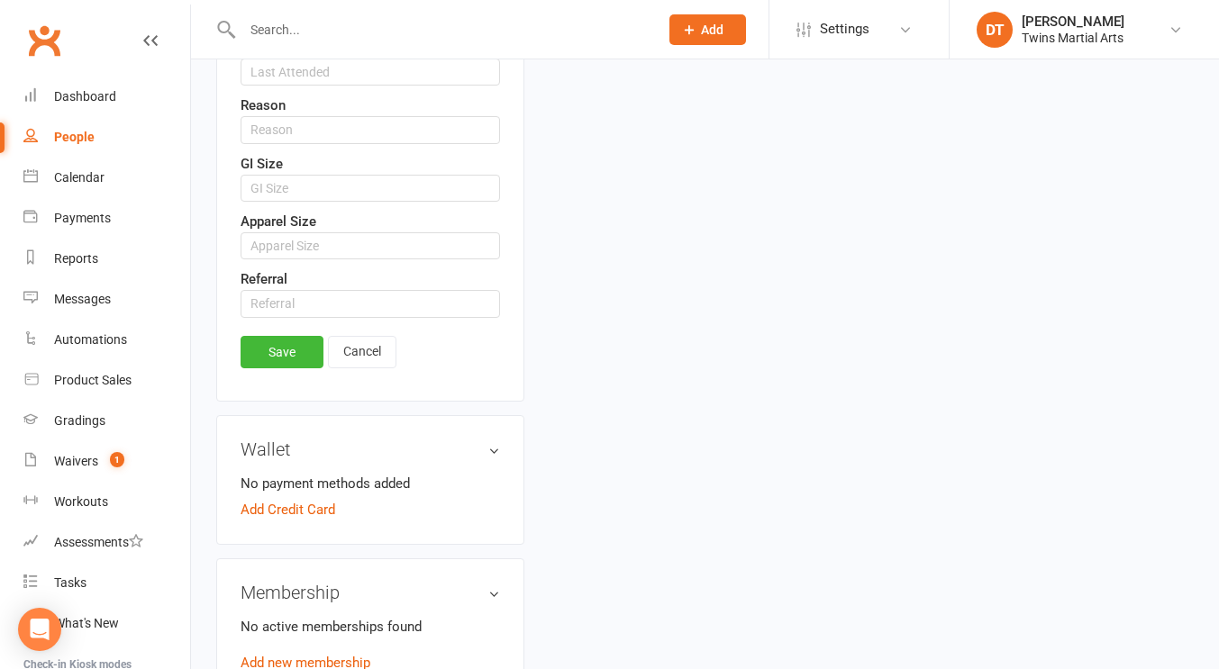
scroll to position [1196, 0]
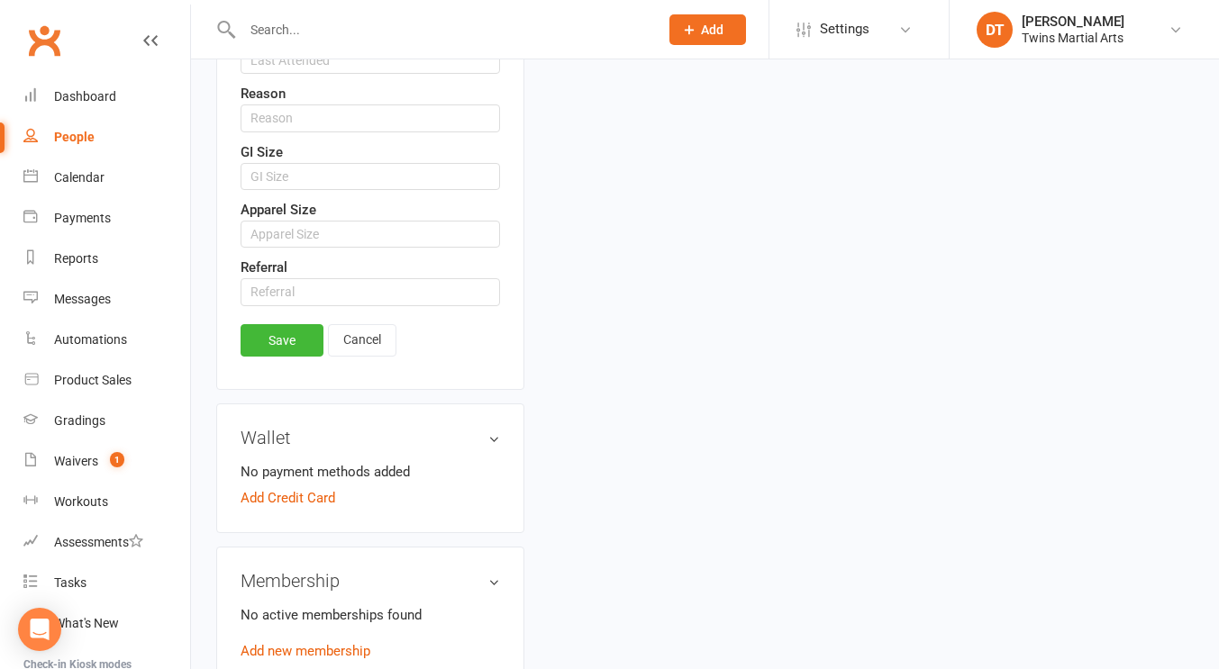
click at [288, 366] on div "Save Cancel" at bounding box center [370, 344] width 259 height 41
click at [269, 354] on link "Save" at bounding box center [282, 340] width 83 height 32
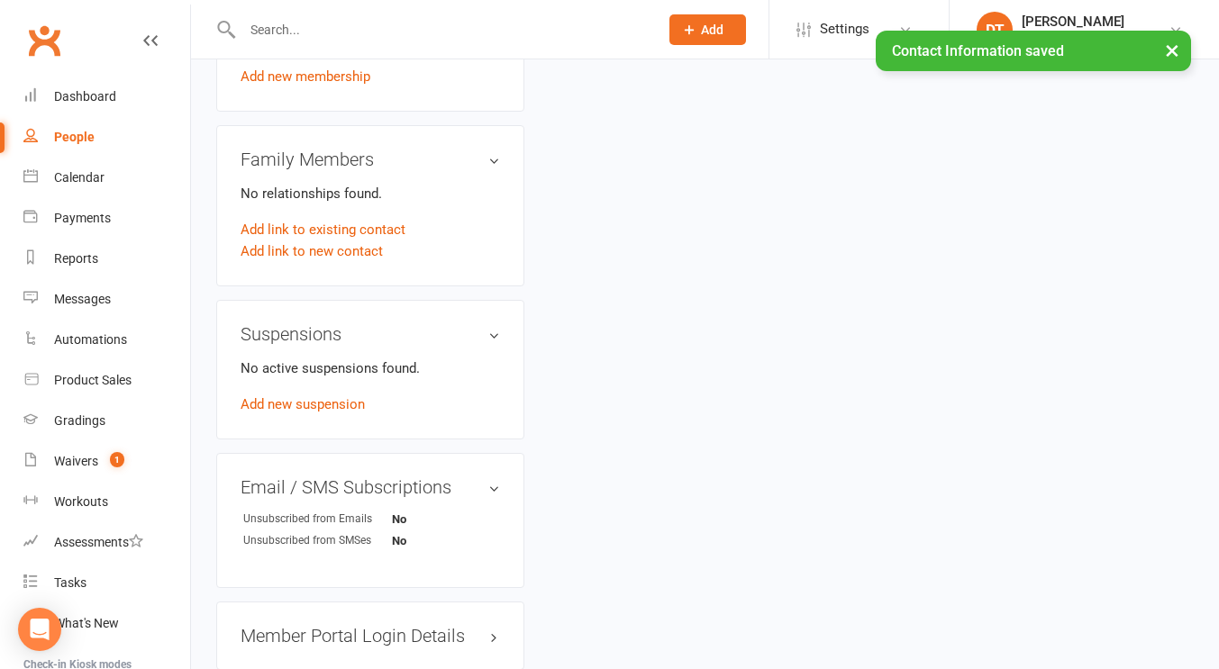
scroll to position [989, 0]
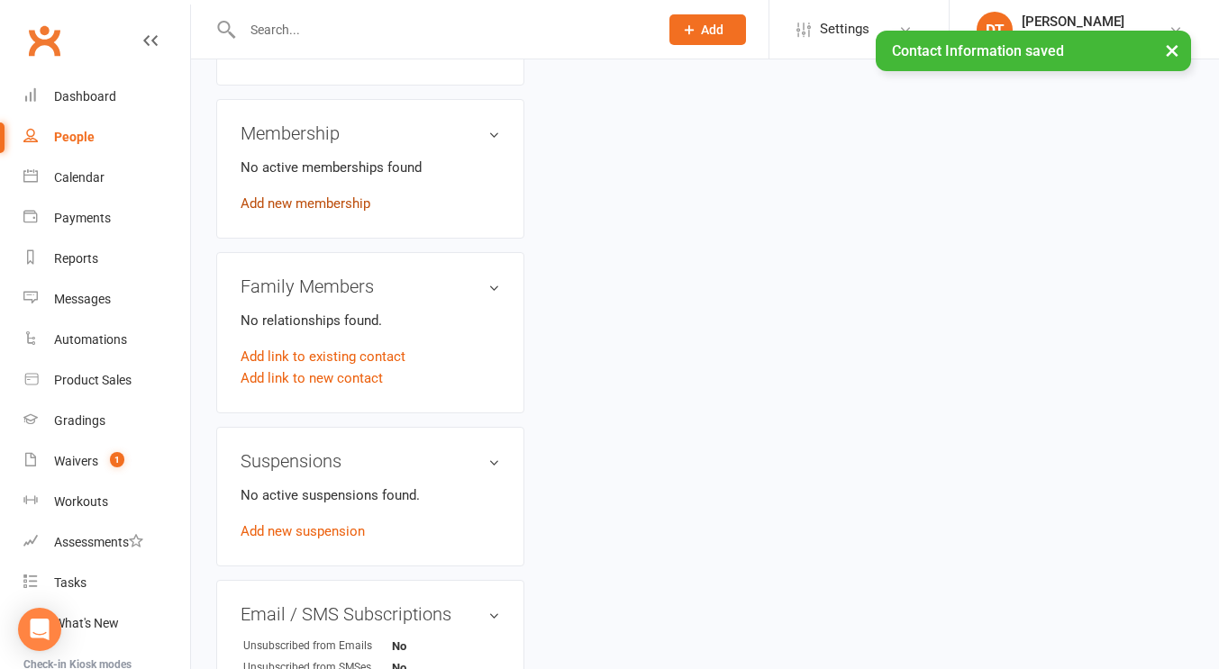
click at [343, 212] on link "Add new membership" at bounding box center [306, 203] width 130 height 16
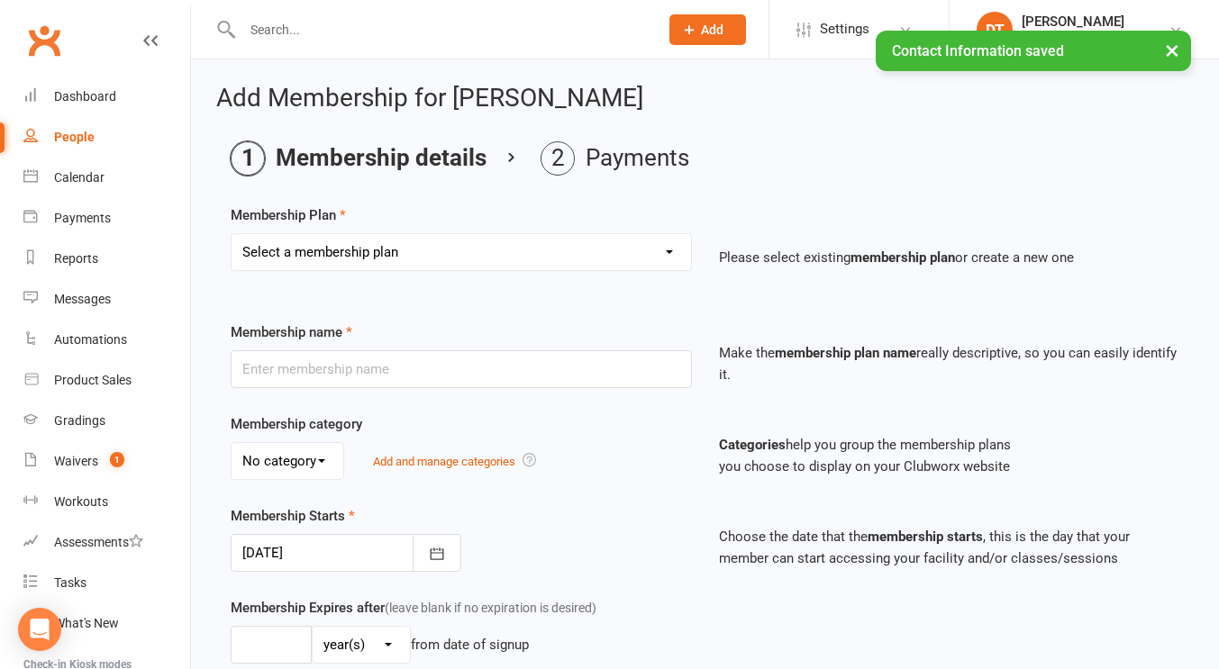
click at [545, 255] on select "Select a membership plan Create new Membership Plan 1 x Per Week Tiny Ninjas/Li…" at bounding box center [460, 252] width 459 height 36
select select "8"
click at [231, 234] on select "Select a membership plan Create new Membership Plan 1 x Per Week Tiny Ninjas/Li…" at bounding box center [460, 252] width 459 height 36
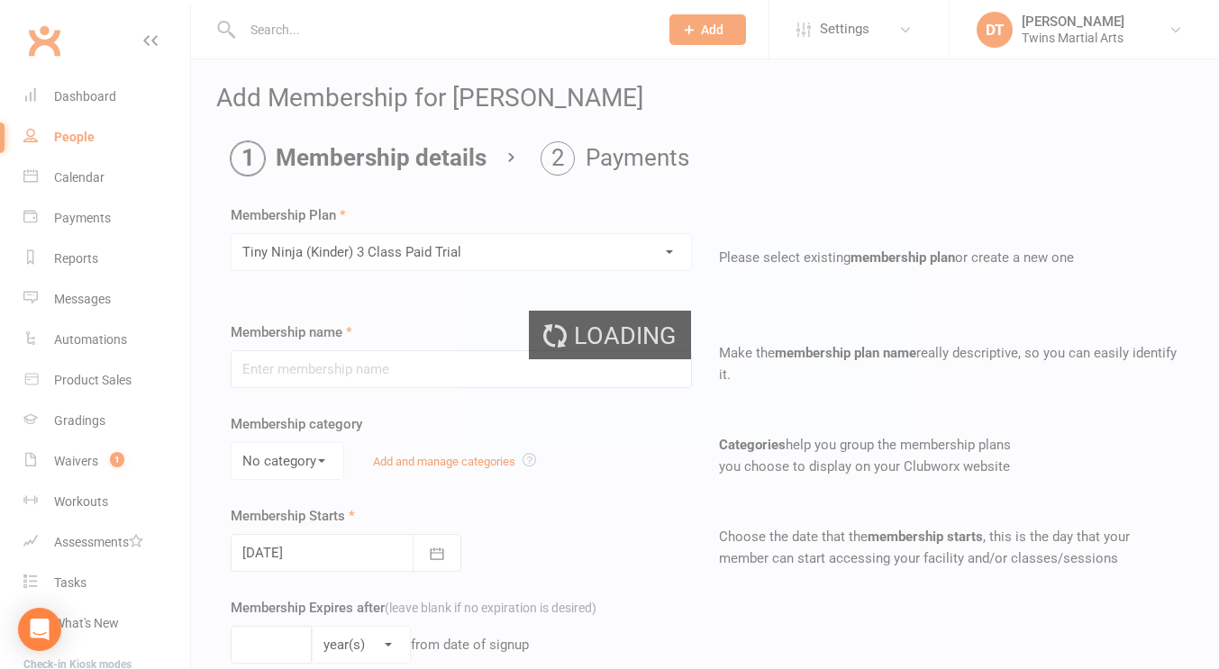
type input "Tiny Ninja (Kinder) 3 Class Paid Trial"
select select "2"
type input "6"
select select "1"
type input "3"
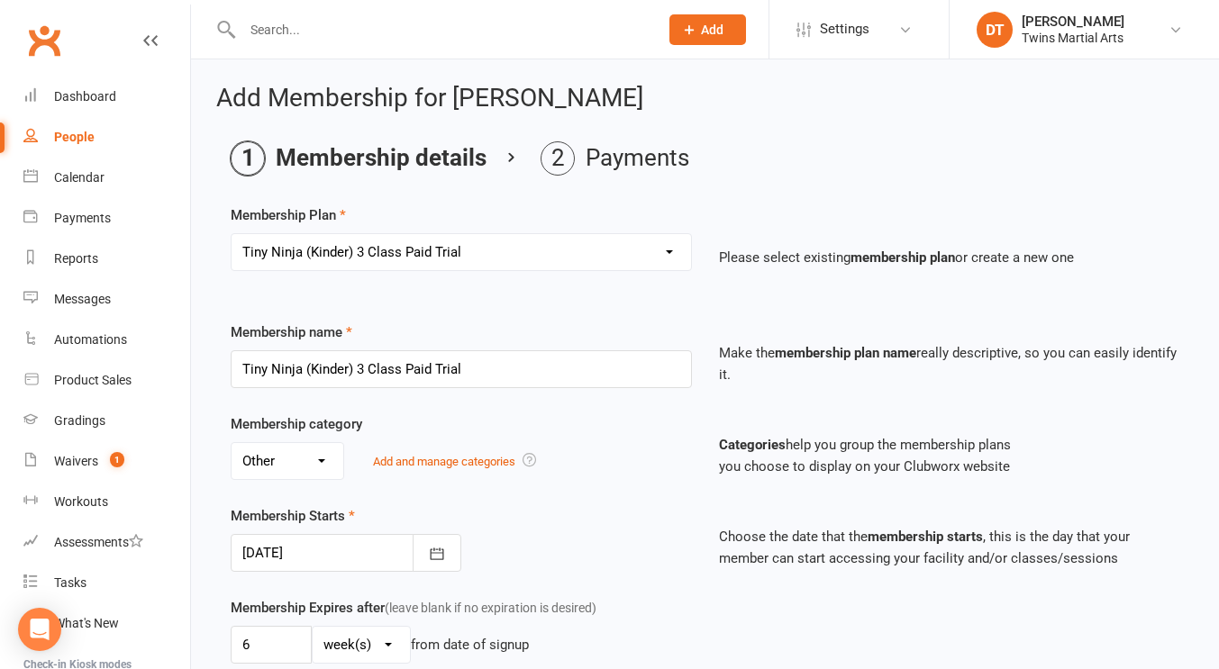
scroll to position [82, 0]
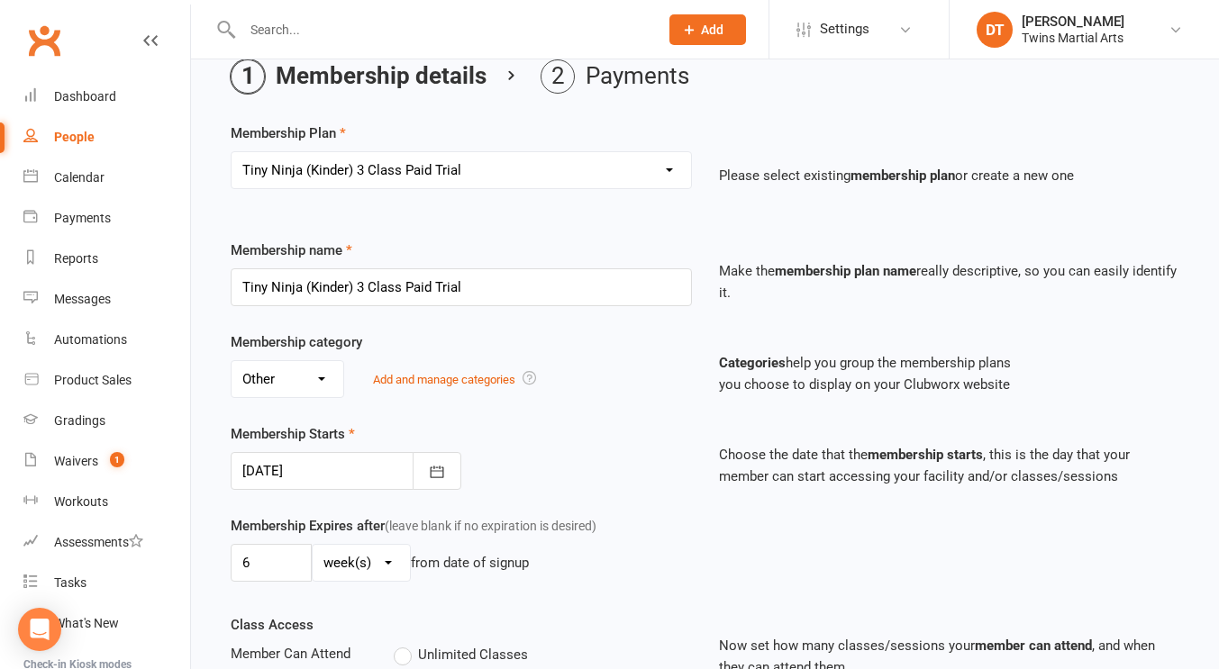
click at [395, 458] on div at bounding box center [346, 471] width 231 height 38
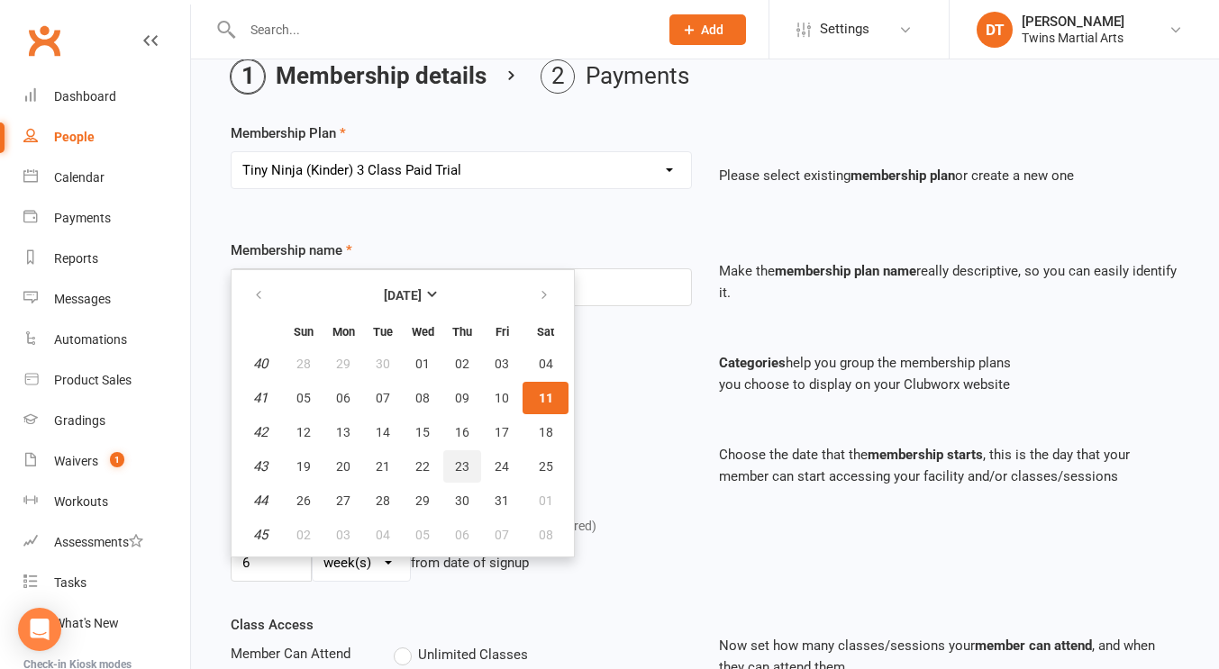
click at [453, 463] on button "23" at bounding box center [462, 466] width 38 height 32
type input "23 Oct 2025"
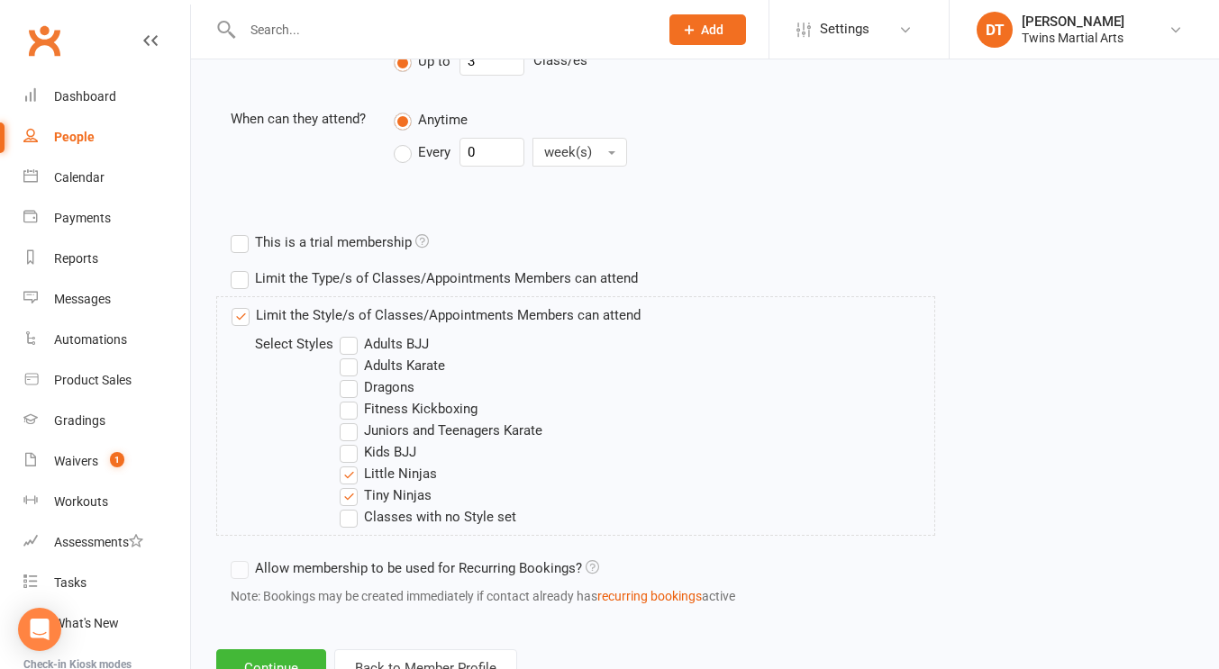
scroll to position [778, 0]
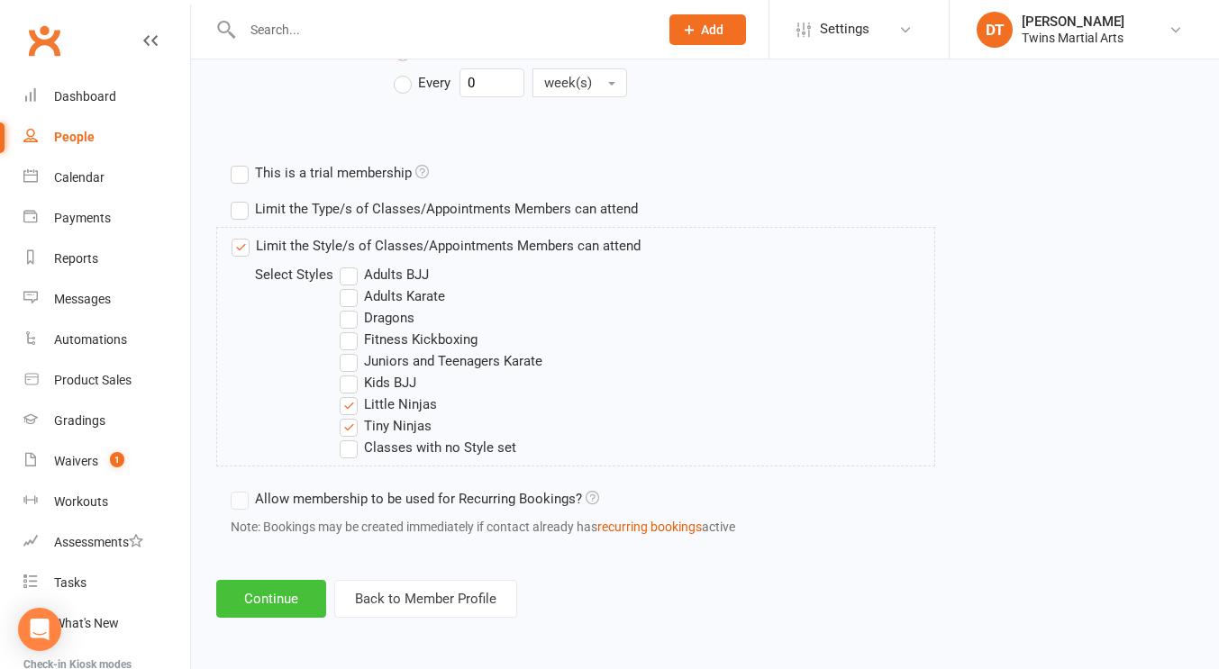
click at [304, 596] on button "Continue" at bounding box center [271, 599] width 110 height 38
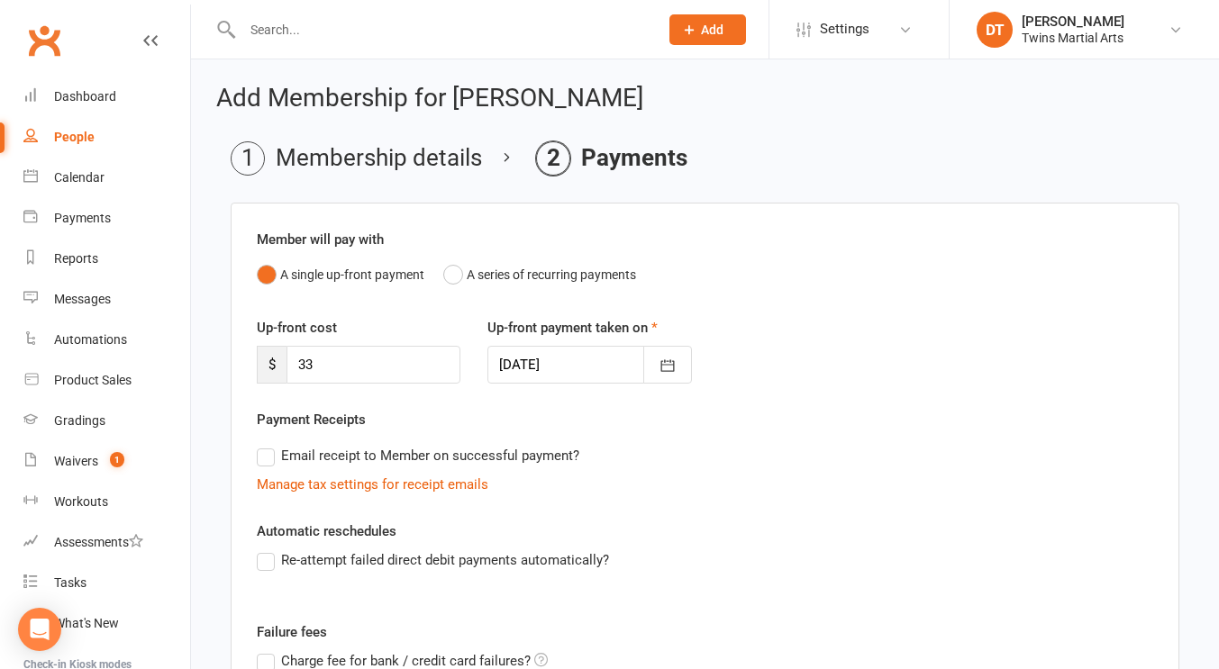
scroll to position [312, 0]
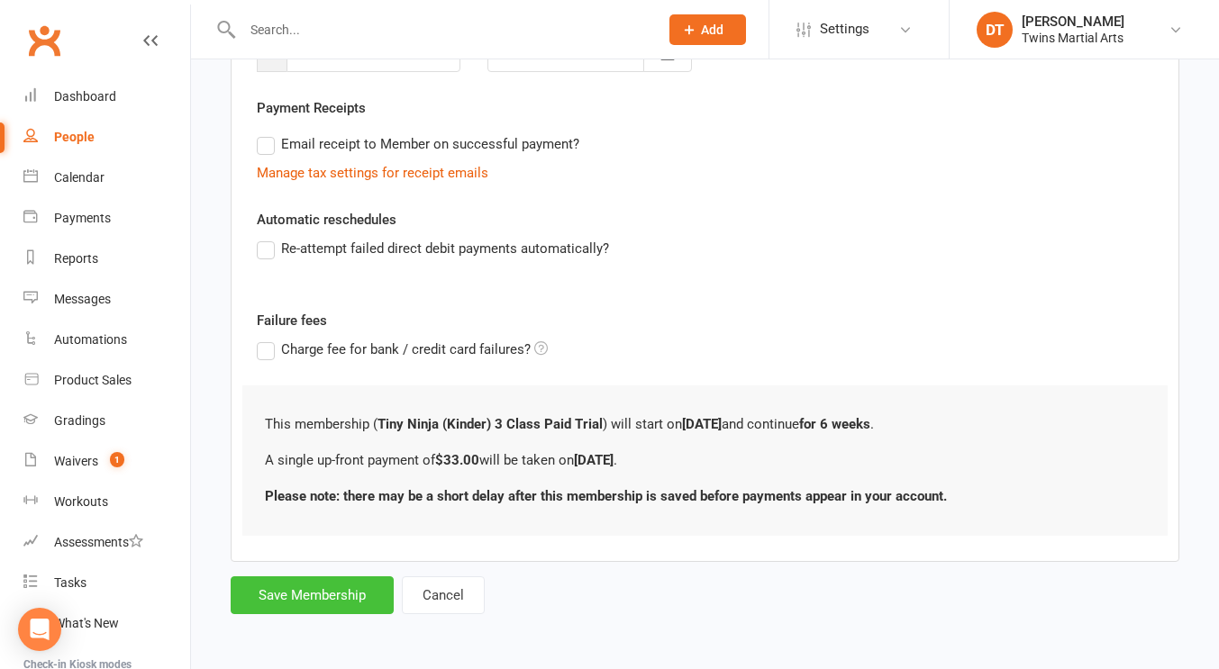
click at [355, 588] on button "Save Membership" at bounding box center [312, 595] width 163 height 38
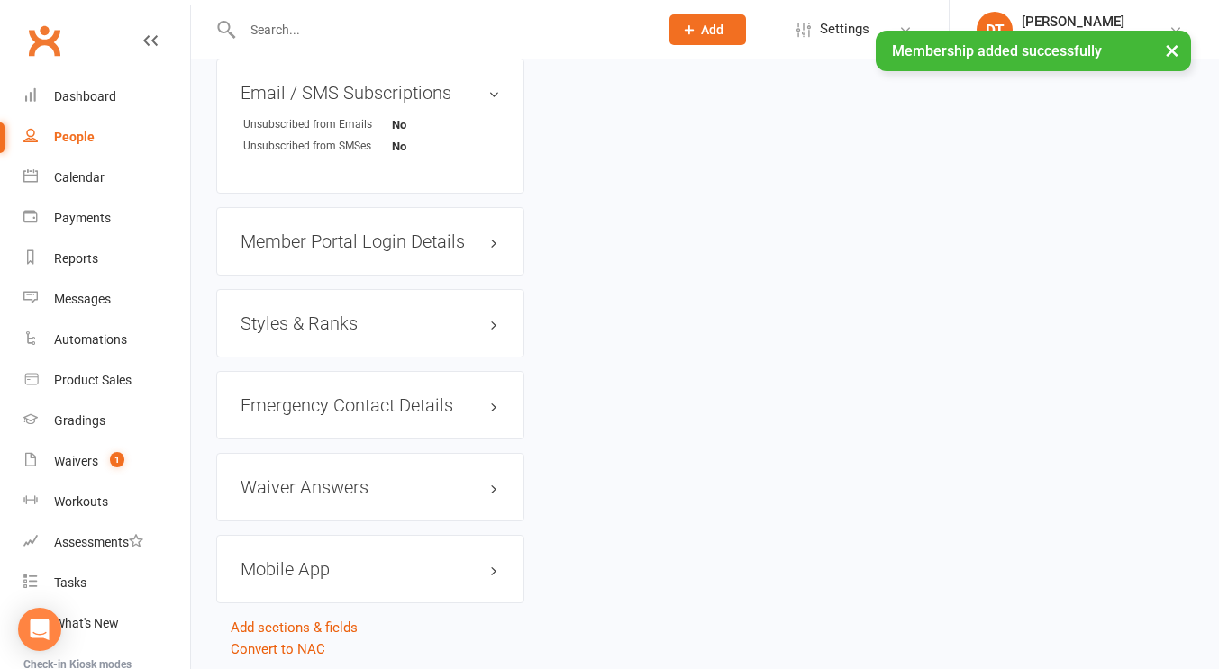
scroll to position [1657, 0]
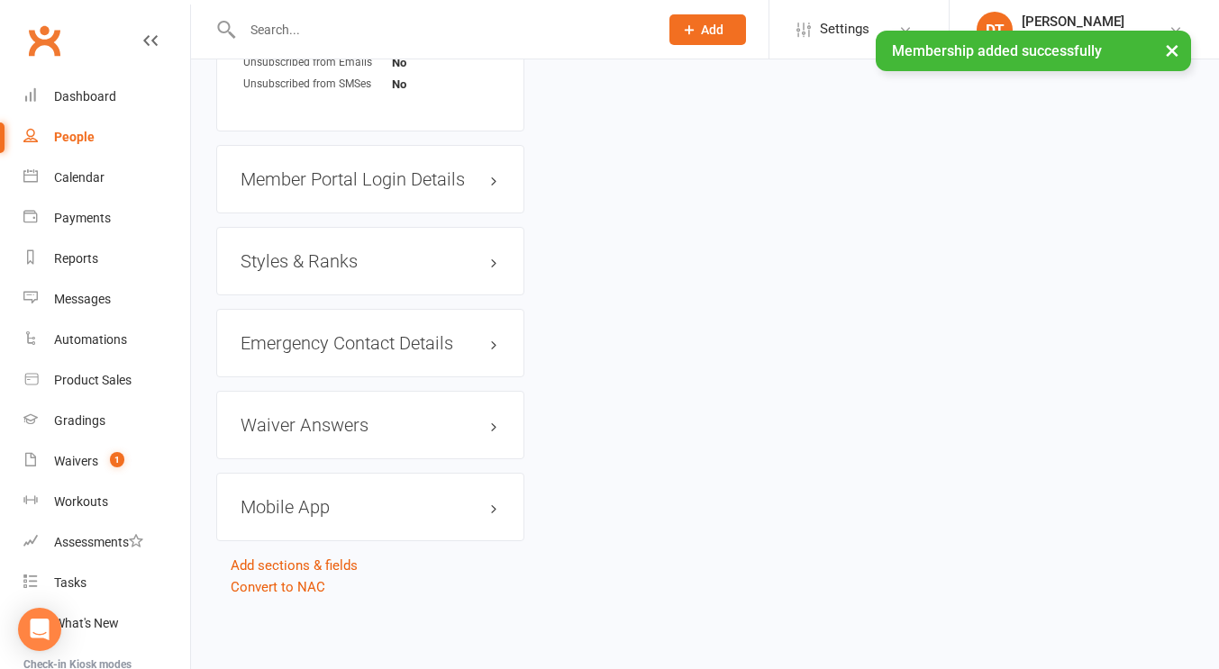
click at [376, 253] on h3 "Styles & Ranks" at bounding box center [370, 261] width 259 height 20
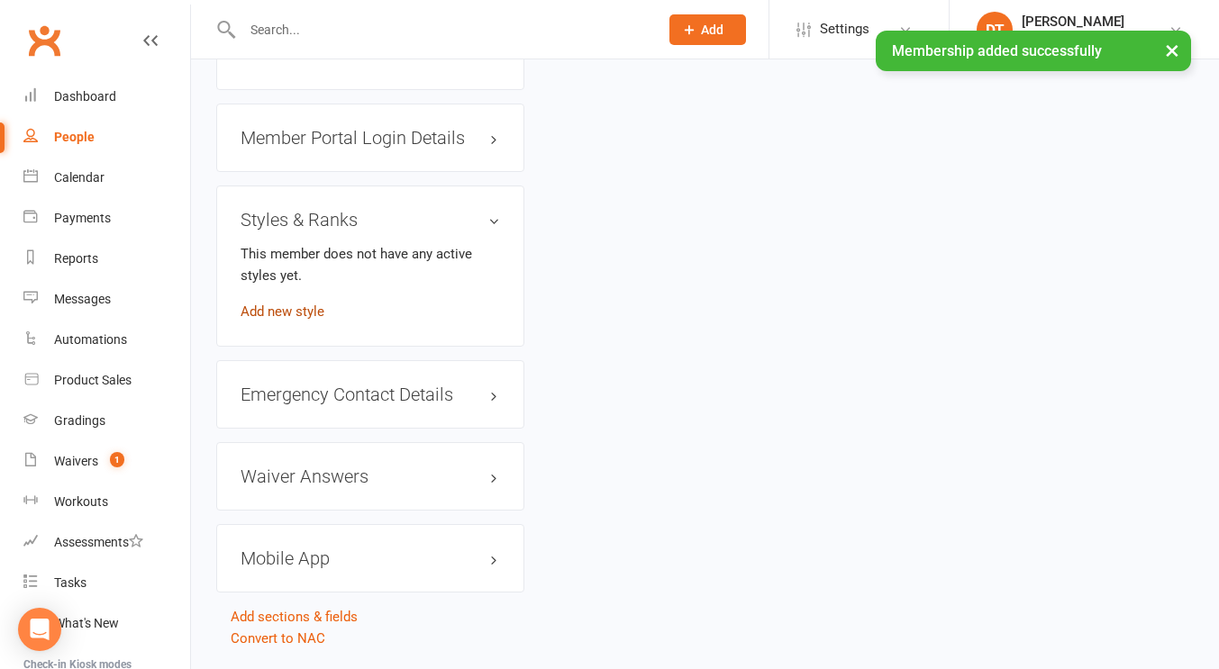
click at [288, 320] on link "Add new style" at bounding box center [283, 312] width 84 height 16
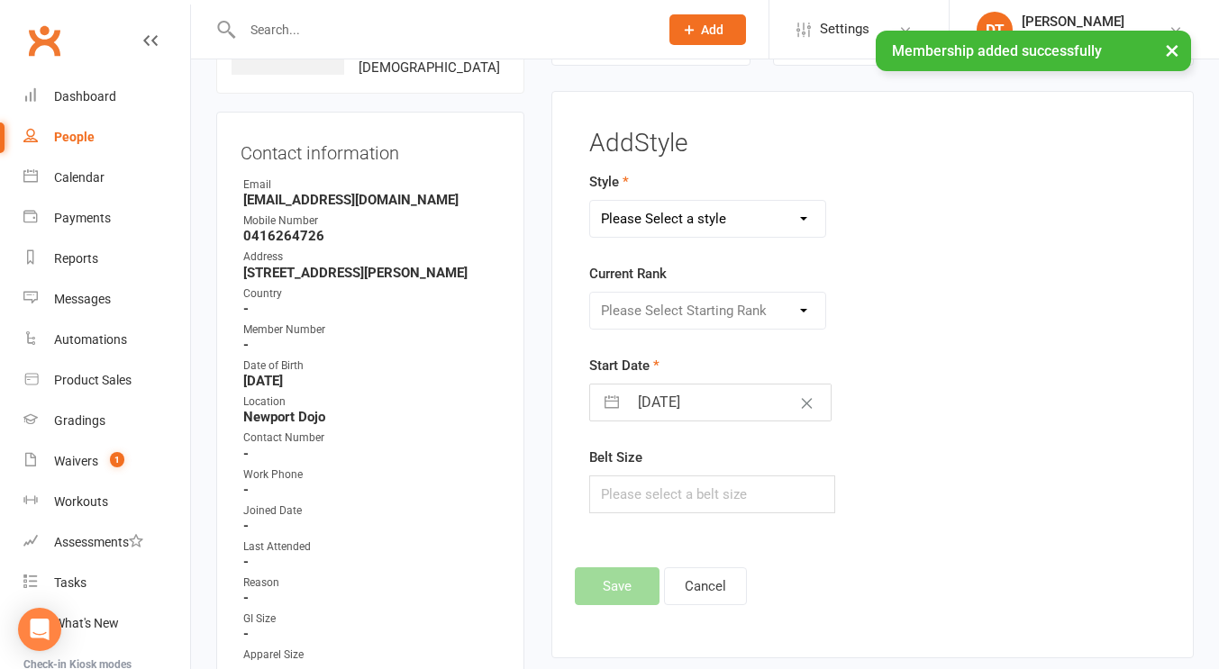
click at [788, 221] on select "Please Select a style Adults BJJ Adults Karate Dragons Fitness Kickboxing Junio…" at bounding box center [707, 219] width 235 height 36
select select "1744"
click at [590, 201] on select "Please Select a style Adults BJJ Adults Karate Dragons Fitness Kickboxing Junio…" at bounding box center [707, 219] width 235 height 36
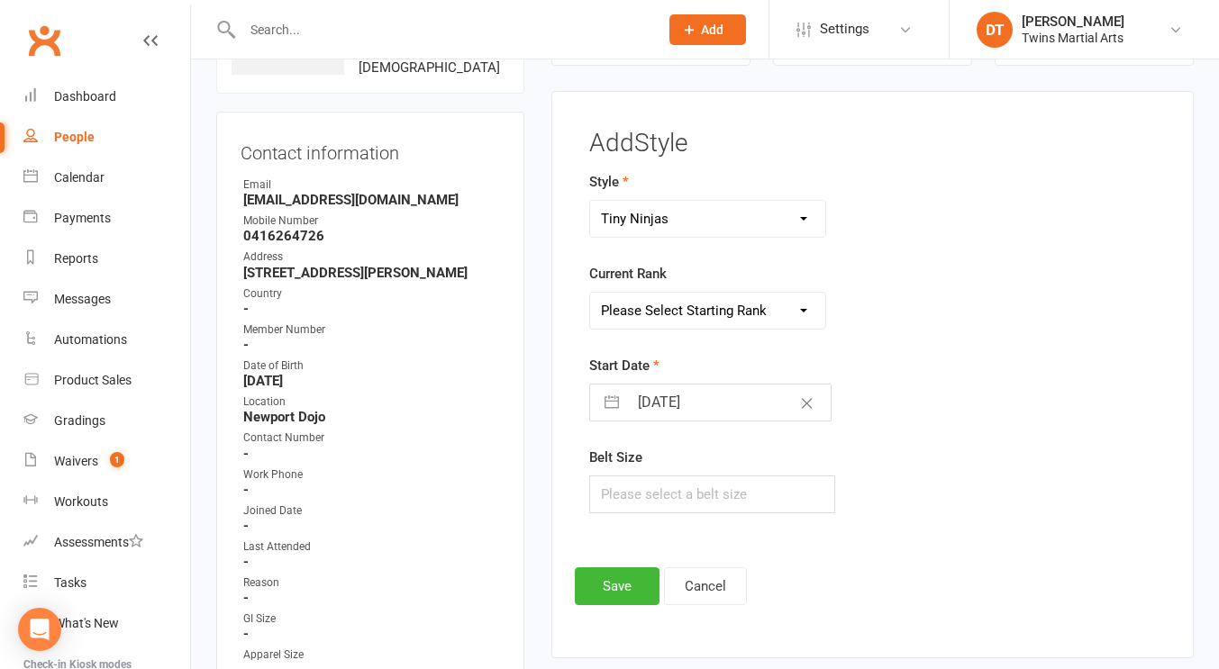
click at [721, 315] on select "Please Select Starting Rank White Yellow & Orange Orange & Green Green & Blue B…" at bounding box center [707, 311] width 235 height 36
select select "17218"
click at [590, 293] on select "Please Select Starting Rank White Yellow & Orange Orange & Green Green & Blue B…" at bounding box center [707, 311] width 235 height 36
click at [674, 413] on input "11 Oct 2025" at bounding box center [729, 403] width 203 height 36
select select "8"
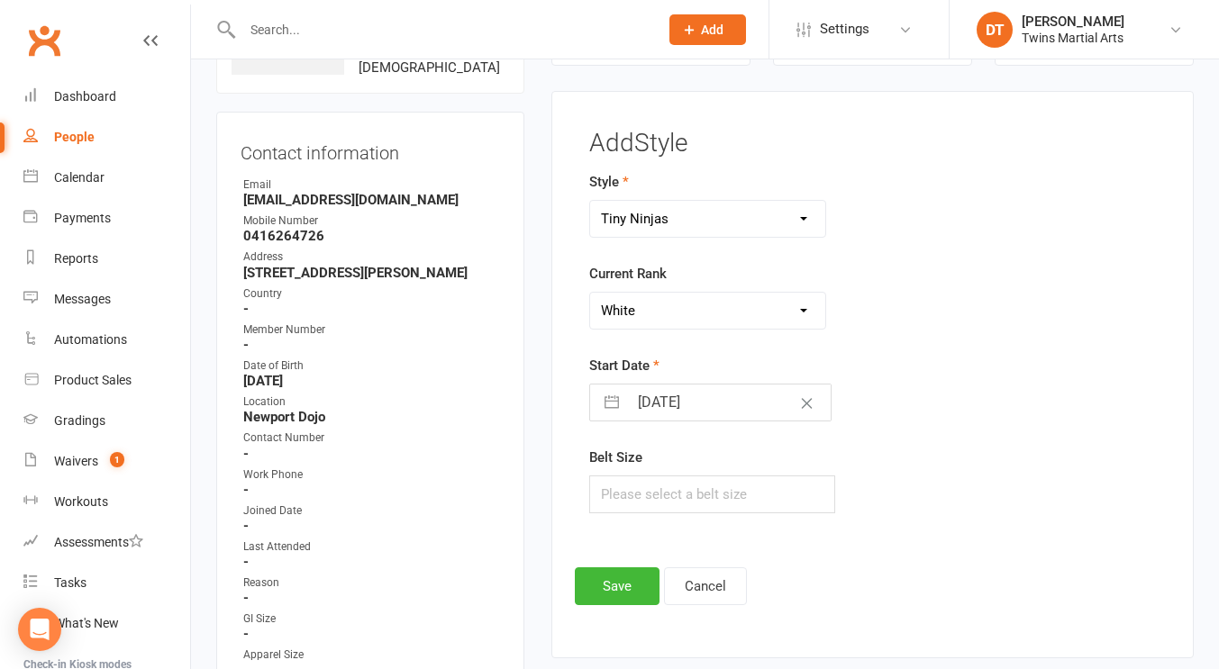
select select "2025"
select select "9"
select select "2025"
select select "10"
select select "2025"
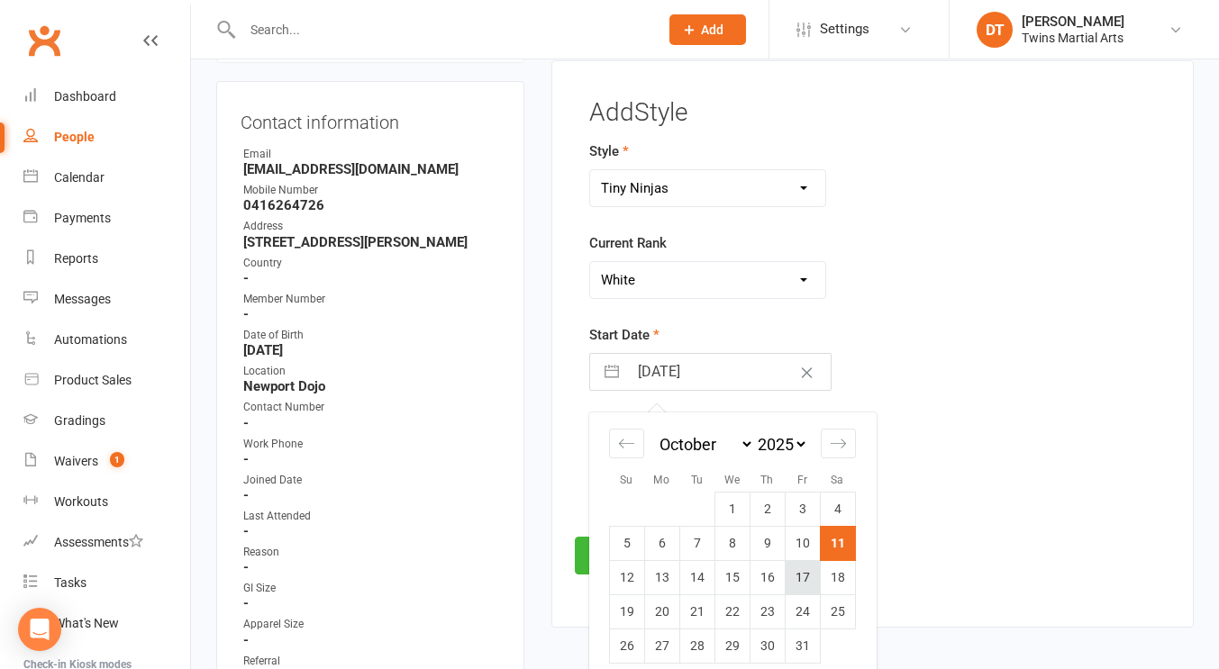
scroll to position [169, 0]
click at [753, 613] on td "23" at bounding box center [766, 612] width 35 height 34
type input "23 Oct 2025"
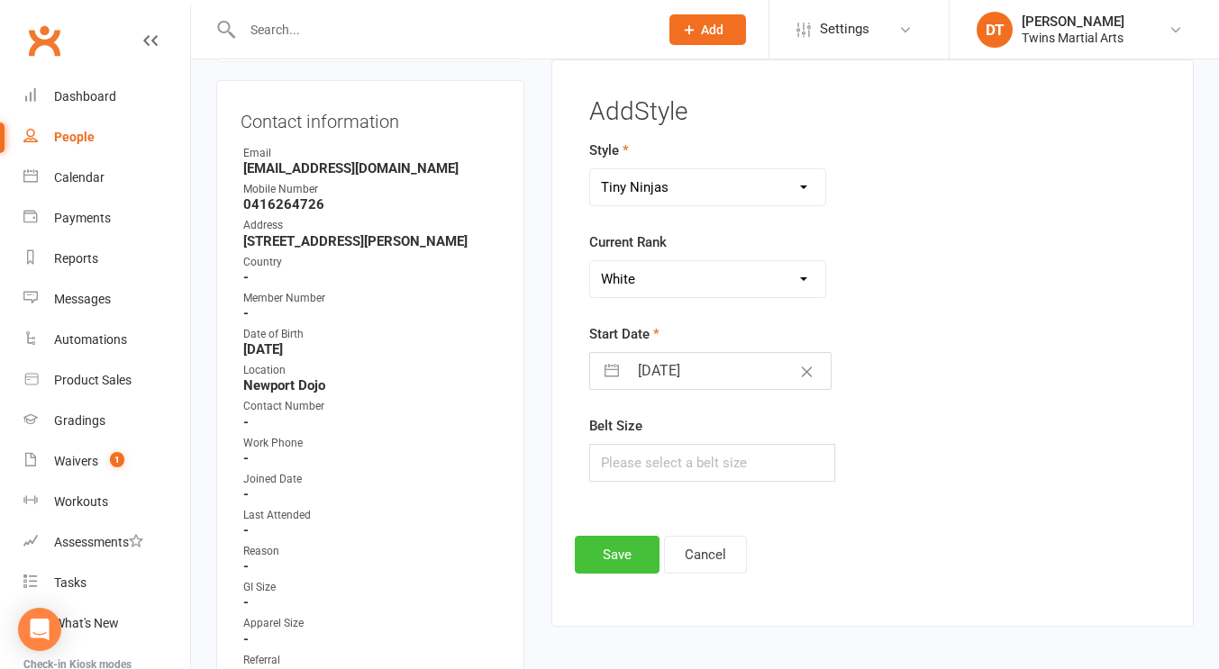
click at [631, 543] on button "Save" at bounding box center [617, 555] width 85 height 38
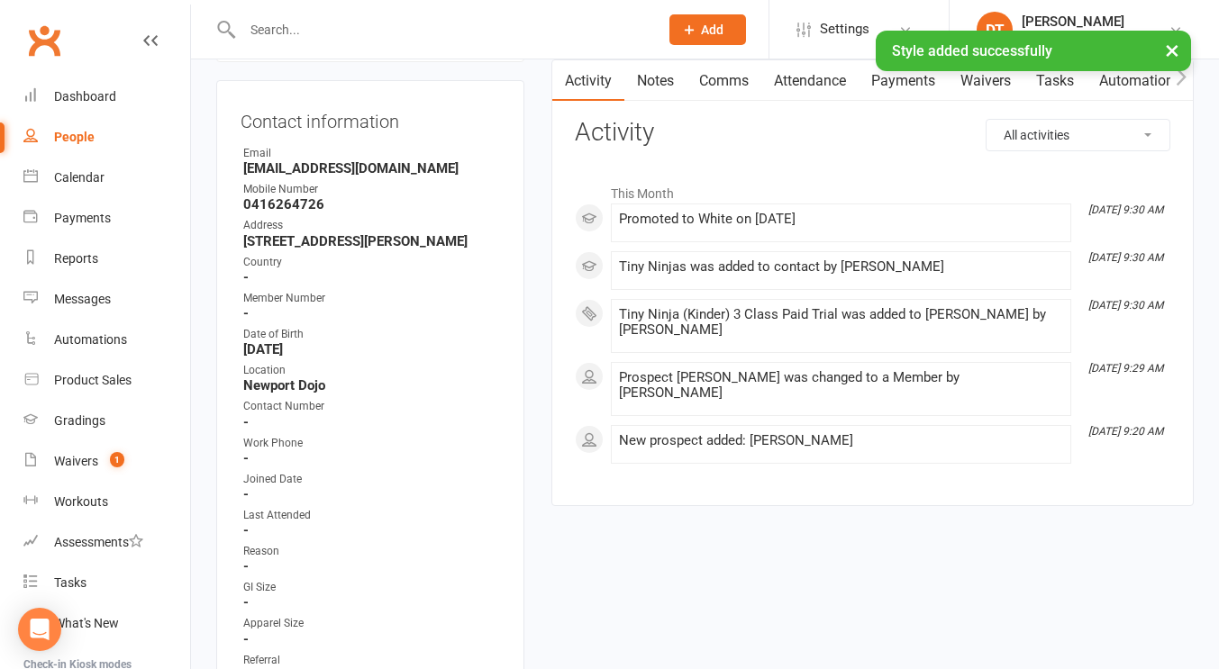
click at [806, 92] on link "Attendance" at bounding box center [809, 80] width 97 height 41
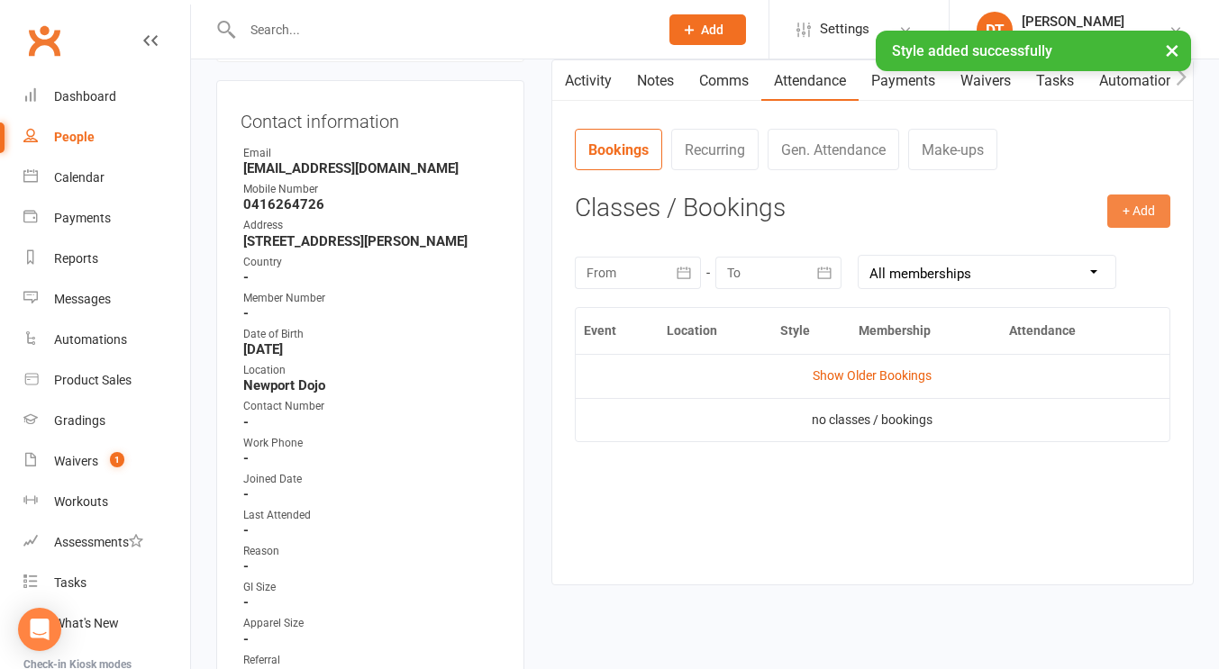
click at [1137, 217] on button "+ Add" at bounding box center [1138, 211] width 63 height 32
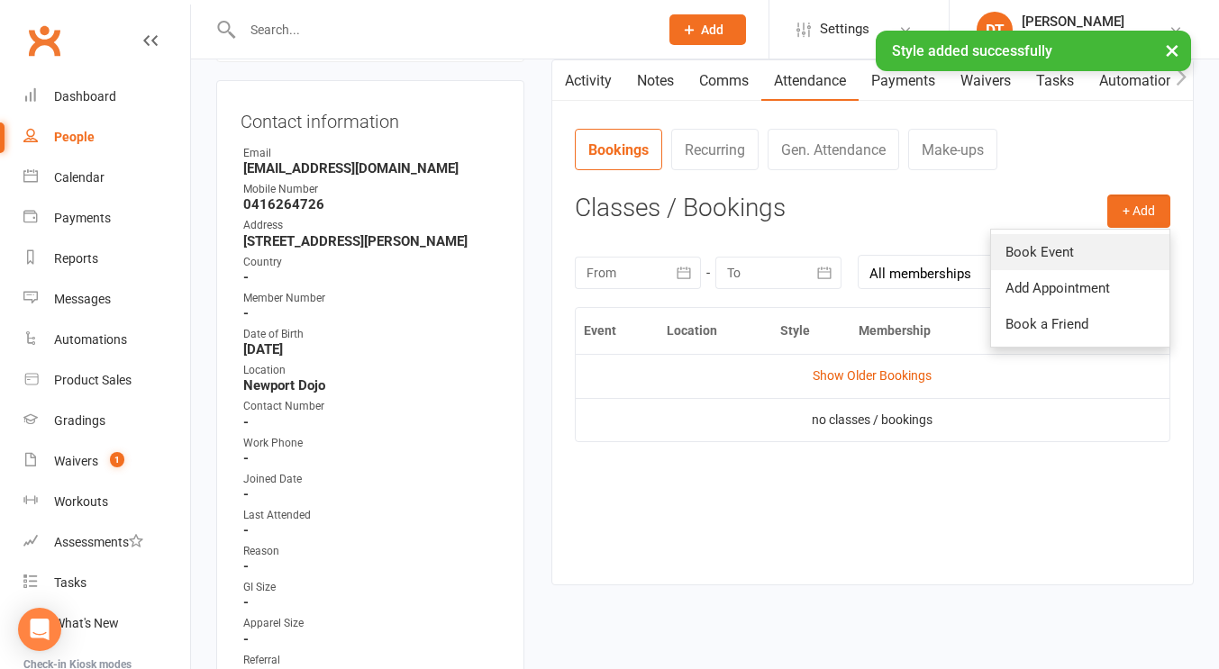
click at [1114, 249] on link "Book Event" at bounding box center [1080, 252] width 178 height 36
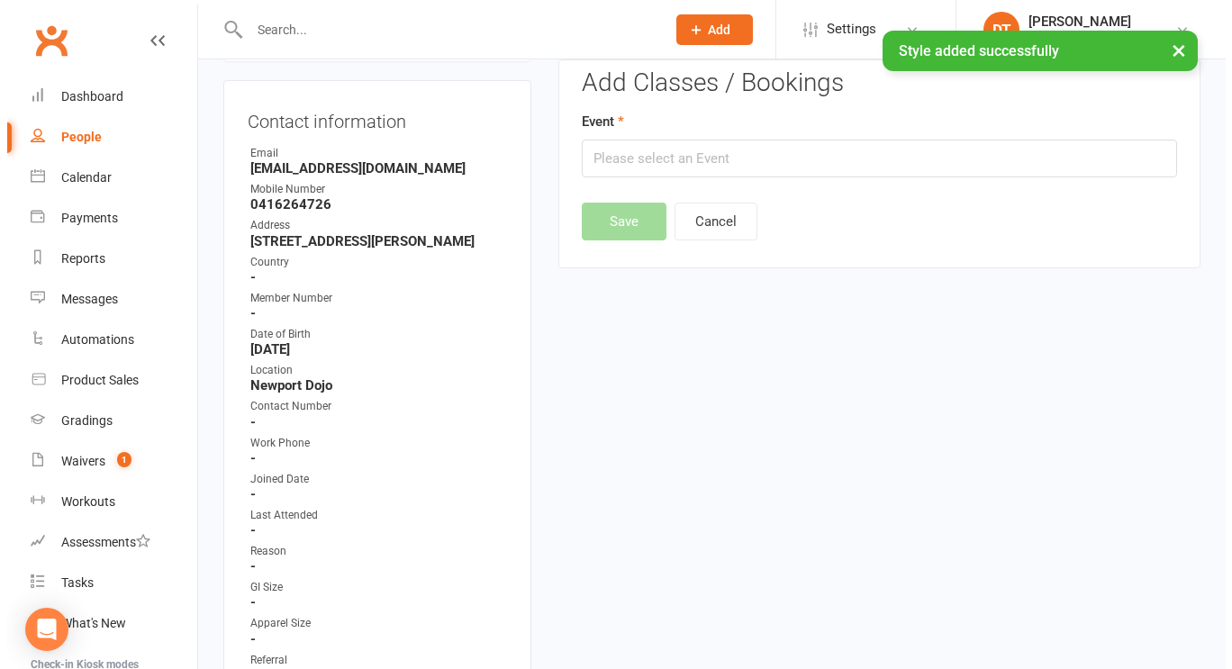
scroll to position [138, 0]
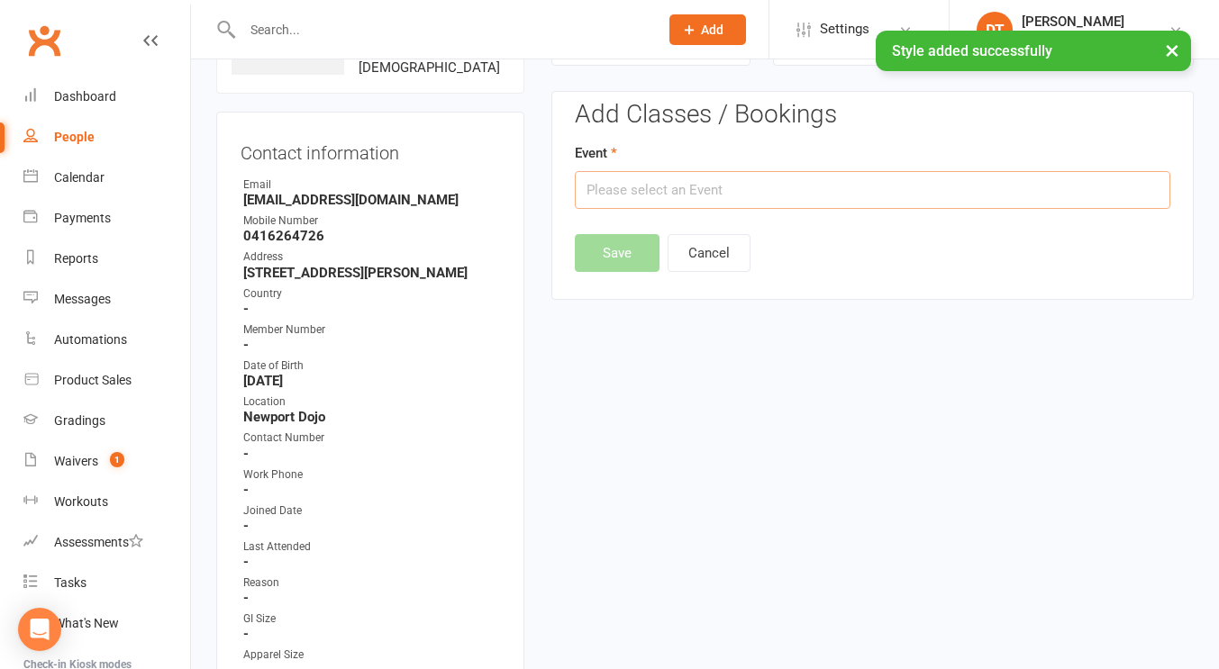
click at [849, 202] on input "text" at bounding box center [872, 190] width 595 height 38
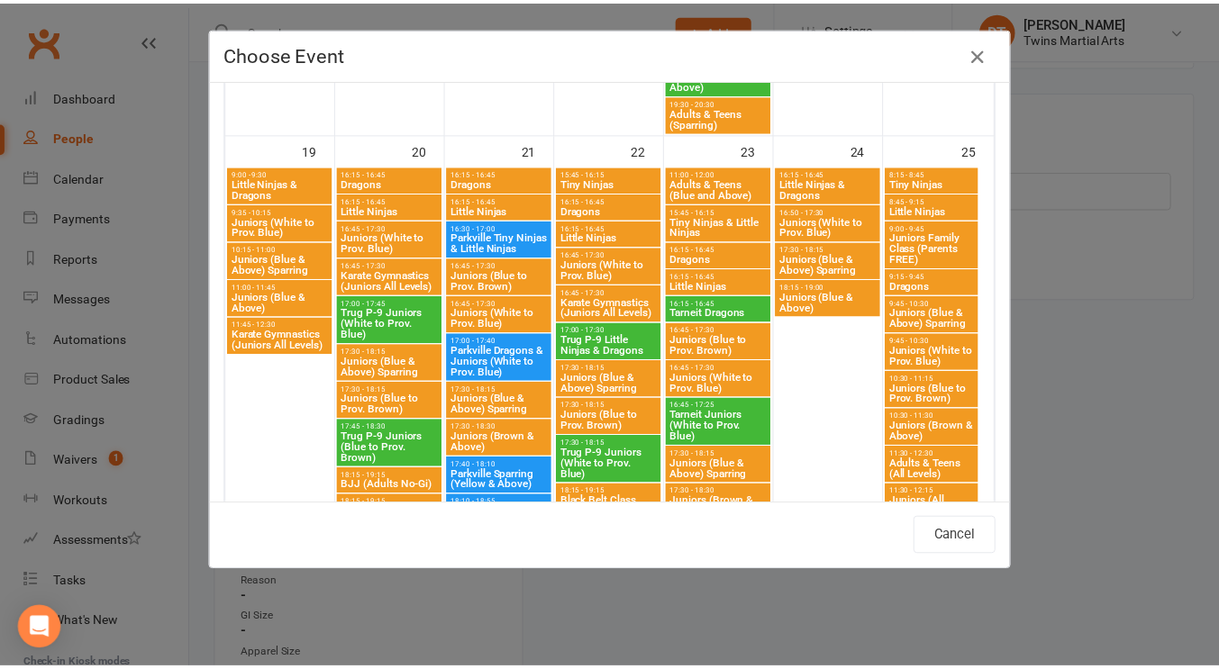
scroll to position [1615, 0]
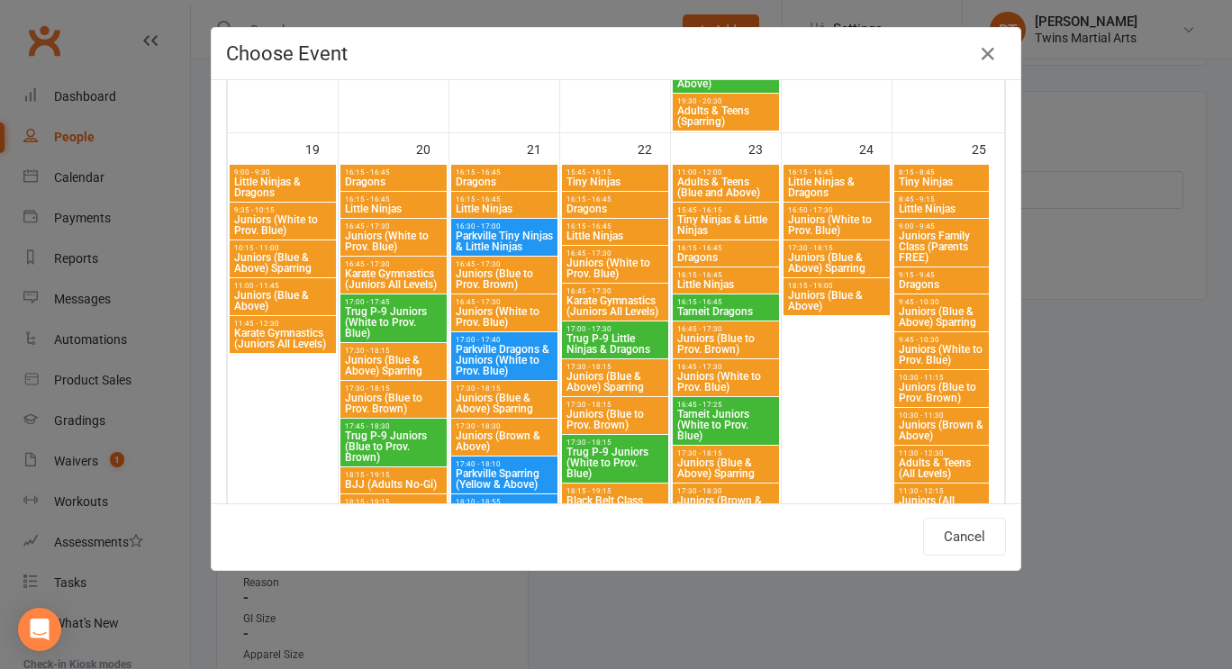
click at [715, 218] on span "Tiny Ninjas & Little Ninjas" at bounding box center [725, 225] width 99 height 22
type input "Tiny Ninjas & Little Ninjas - Oct 23, 2025 3:45:00 PM"
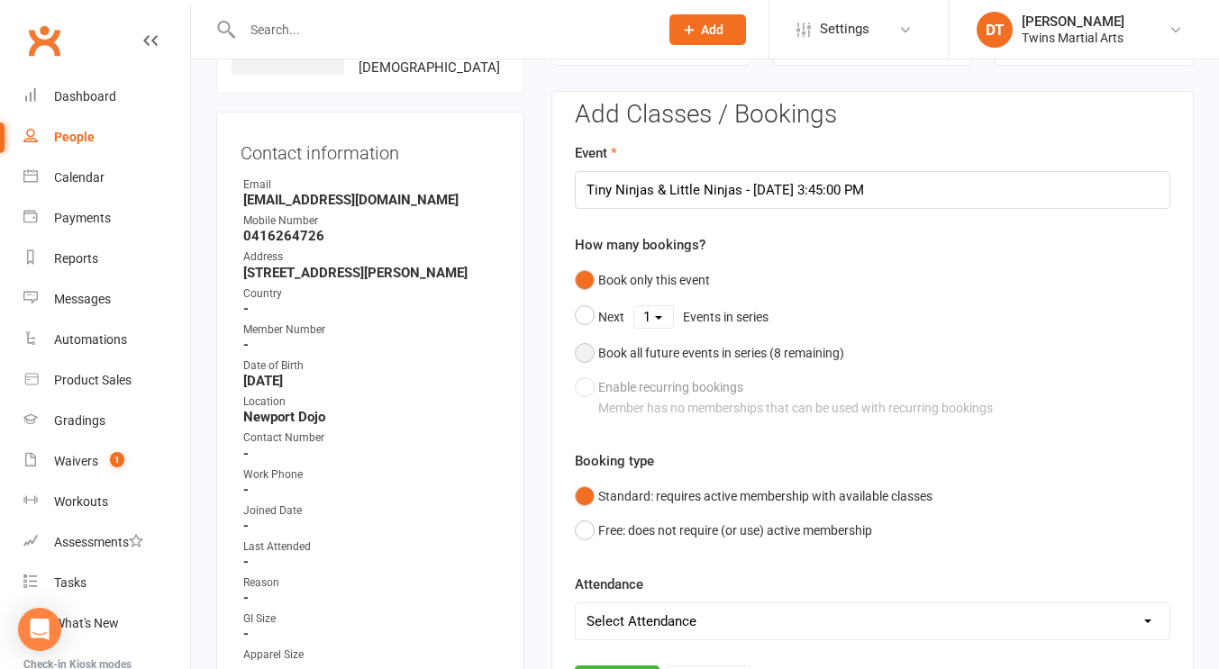
click at [669, 359] on div "Book all future events in series ( 8 remaining)" at bounding box center [721, 353] width 246 height 20
click at [622, 590] on button "Save" at bounding box center [617, 593] width 85 height 38
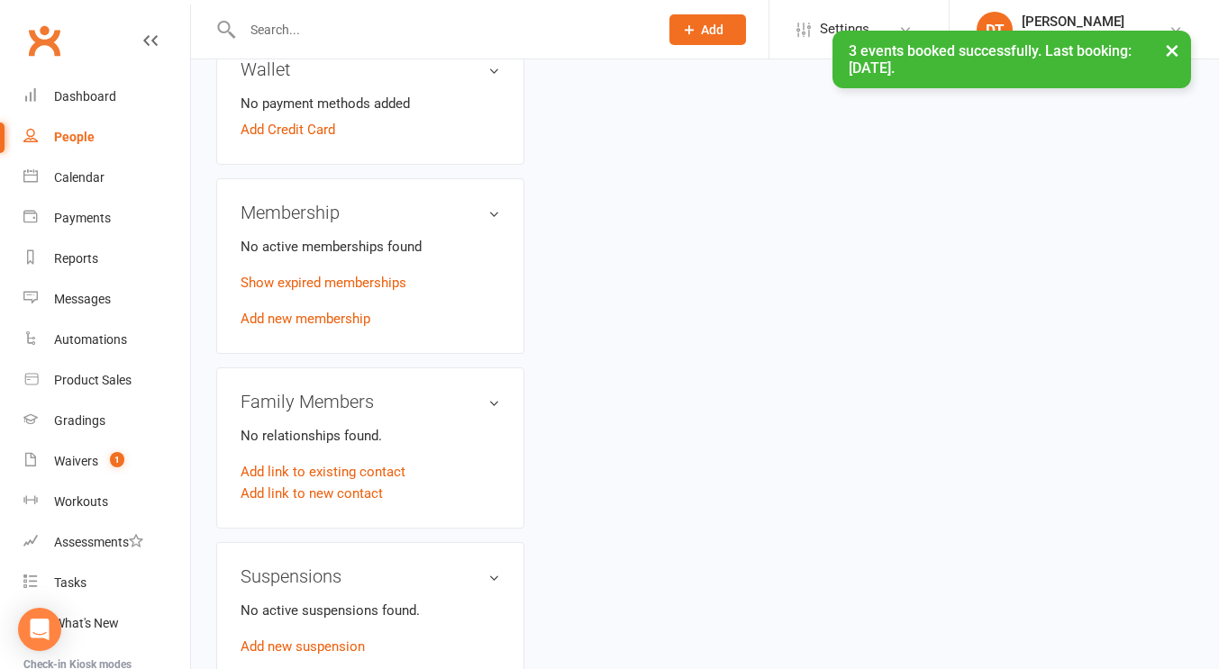
scroll to position [914, 0]
click at [358, 504] on link "Add link to new contact" at bounding box center [312, 493] width 142 height 22
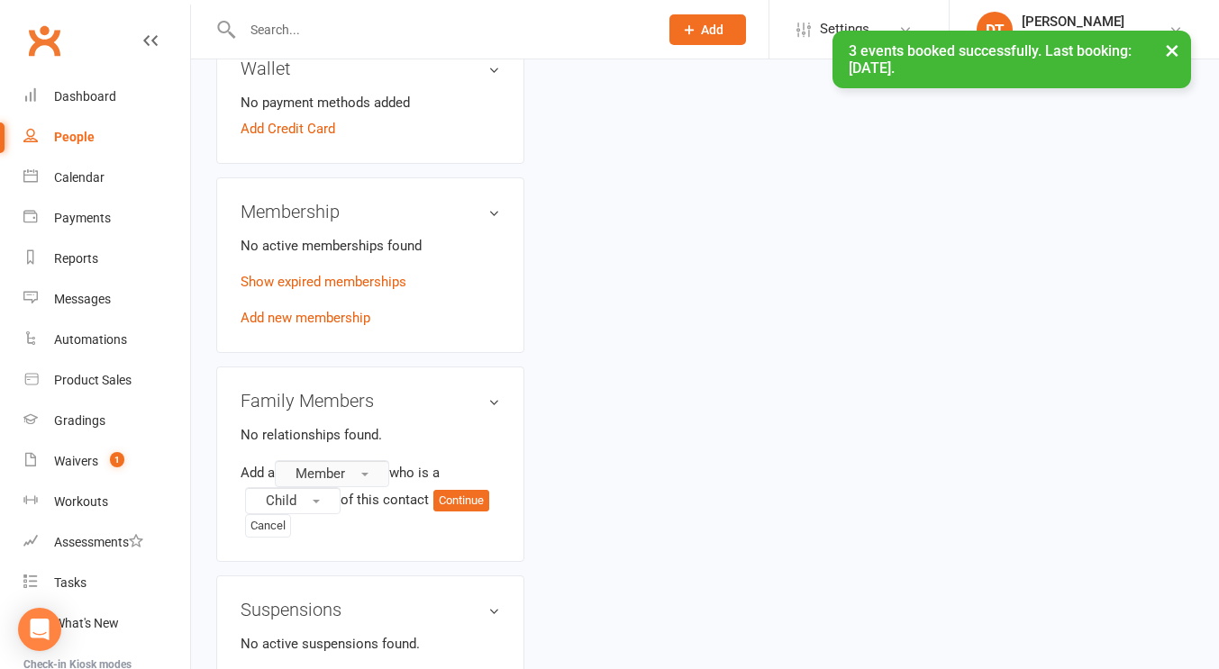
click at [355, 487] on button "Member" at bounding box center [332, 473] width 114 height 27
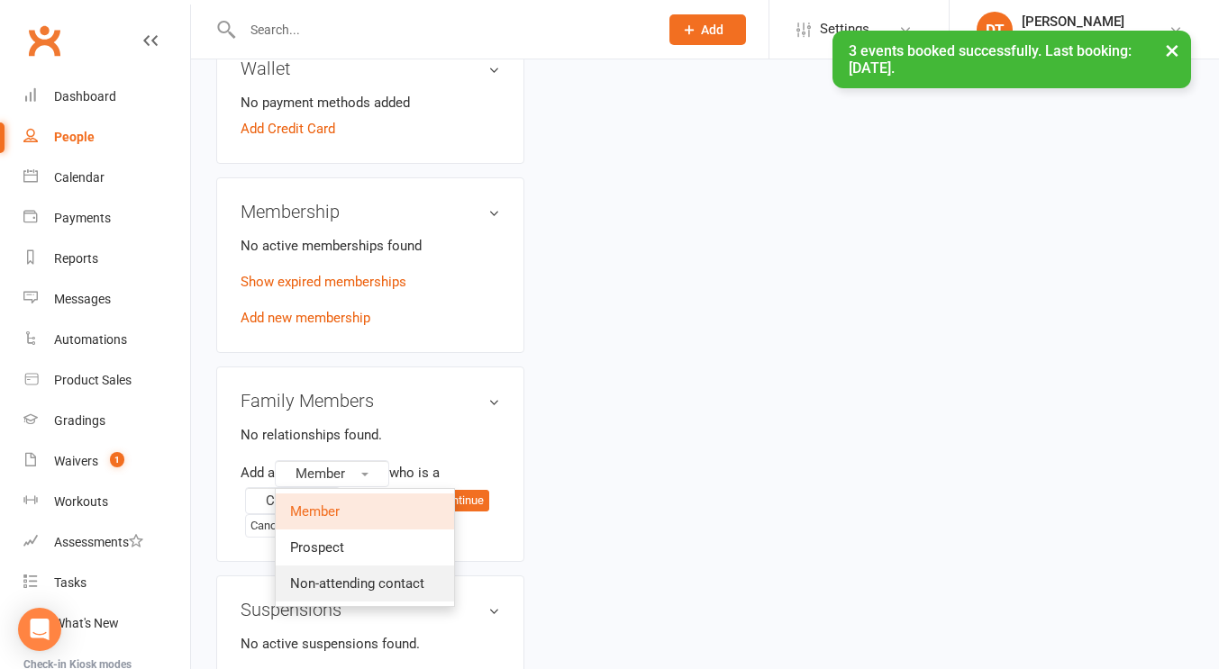
click at [391, 592] on span "Non-attending contact" at bounding box center [357, 584] width 134 height 16
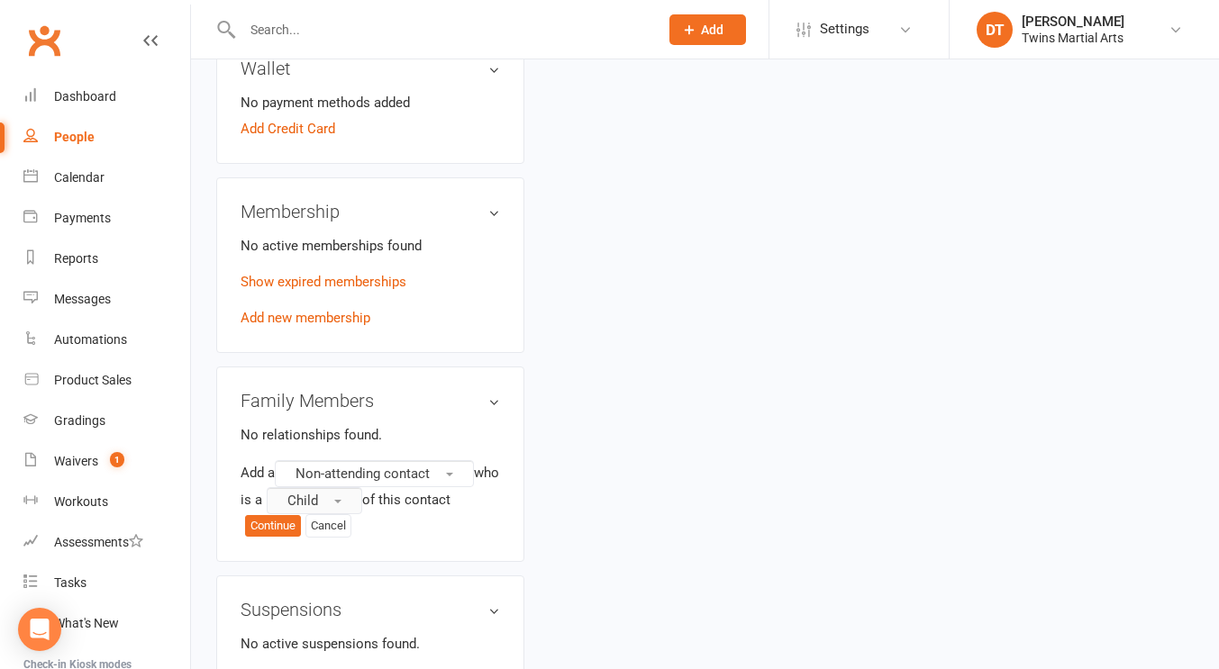
click at [341, 504] on span "button" at bounding box center [337, 502] width 7 height 4
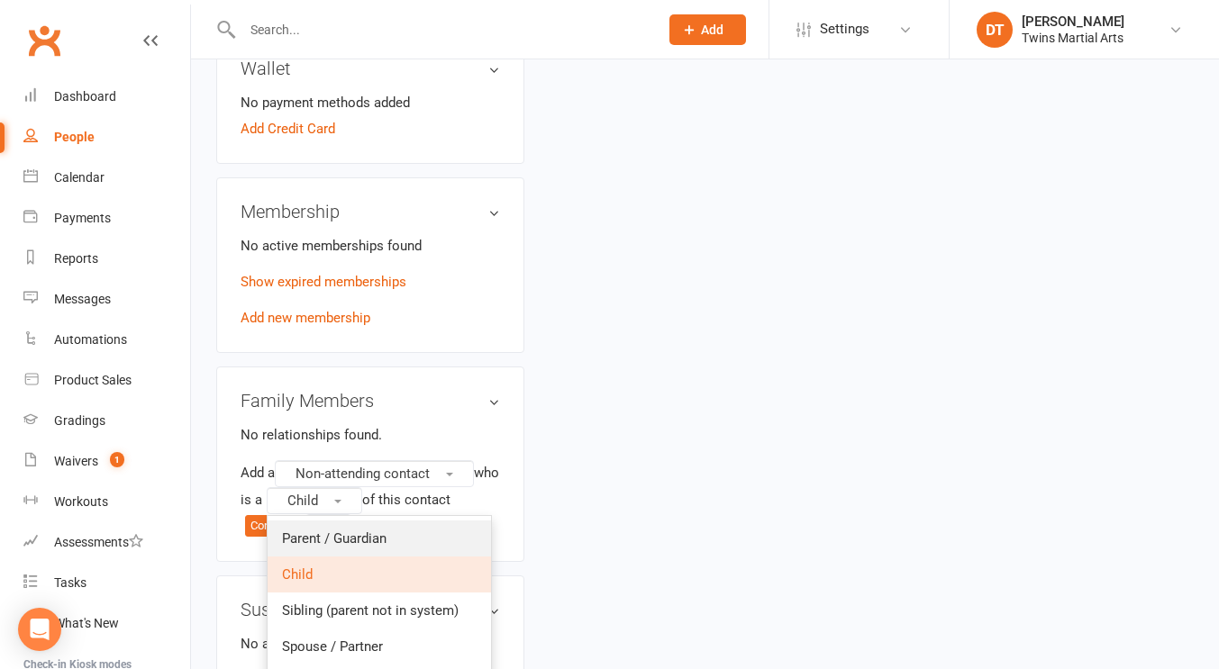
click at [370, 547] on span "Parent / Guardian" at bounding box center [334, 539] width 104 height 16
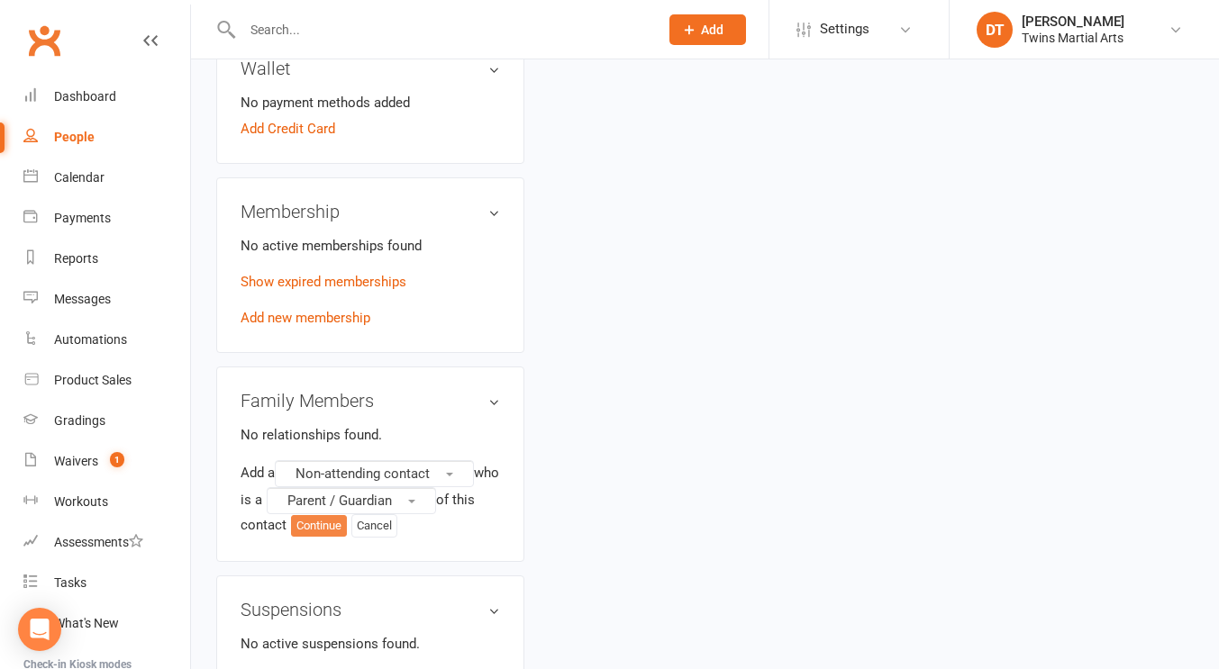
click at [347, 537] on button "Continue" at bounding box center [319, 526] width 56 height 22
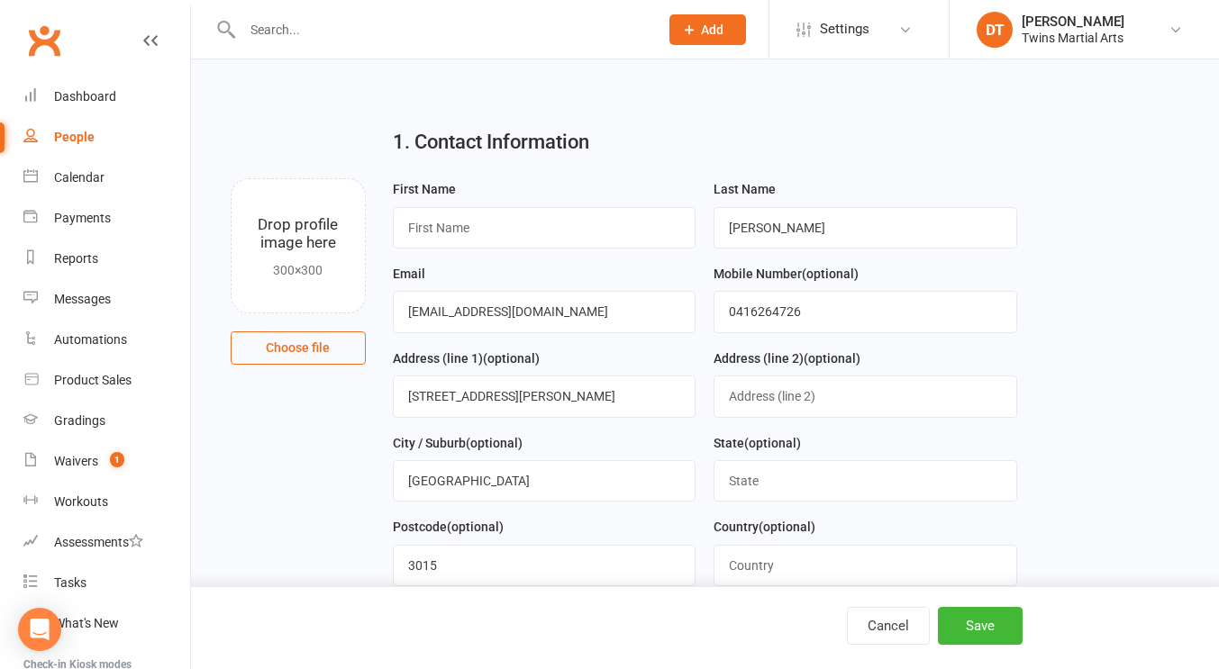
click at [555, 205] on div "First Name" at bounding box center [545, 213] width 304 height 70
type input "Celeste"
click at [787, 222] on input "Erakovic Gloria" at bounding box center [865, 227] width 304 height 41
type input "Gloria"
click at [982, 619] on button "Save" at bounding box center [980, 626] width 85 height 38
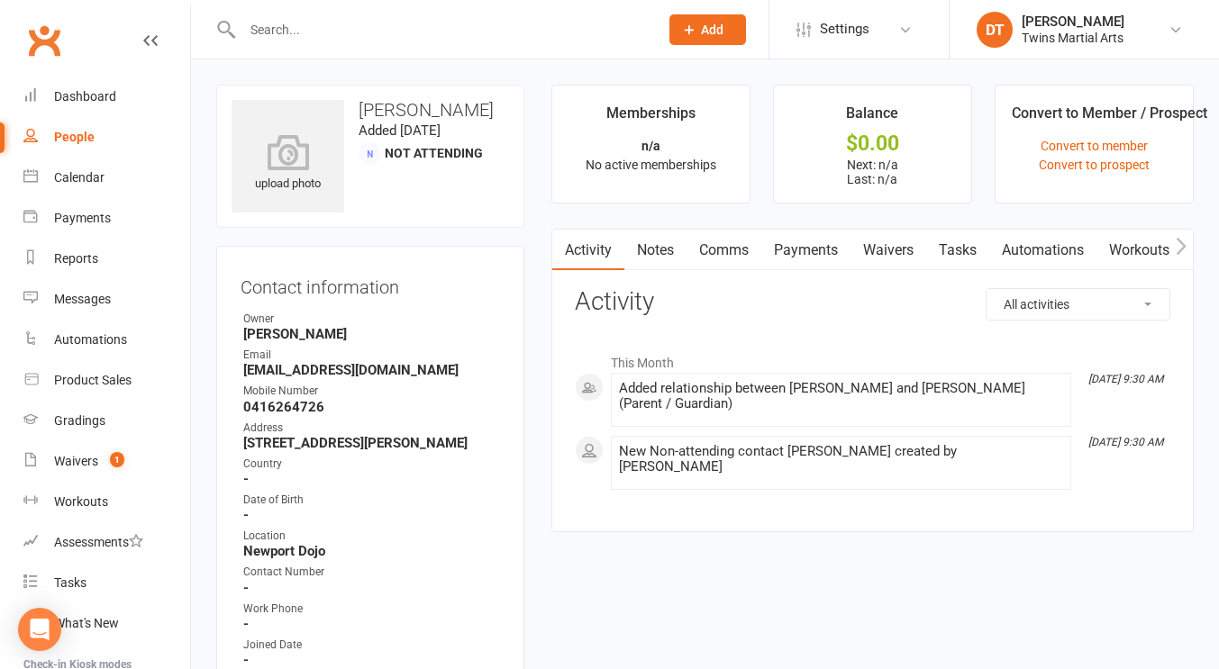
click at [889, 489] on div "Activity Notes Comms Payments Waivers Tasks Automations Workouts Mobile App Cre…" at bounding box center [872, 381] width 642 height 304
click at [731, 317] on div "All activities Bookings / Attendances Communications Notes Failed SMSes Grading…" at bounding box center [872, 396] width 595 height 216
click at [391, 23] on input "text" at bounding box center [441, 29] width 409 height 25
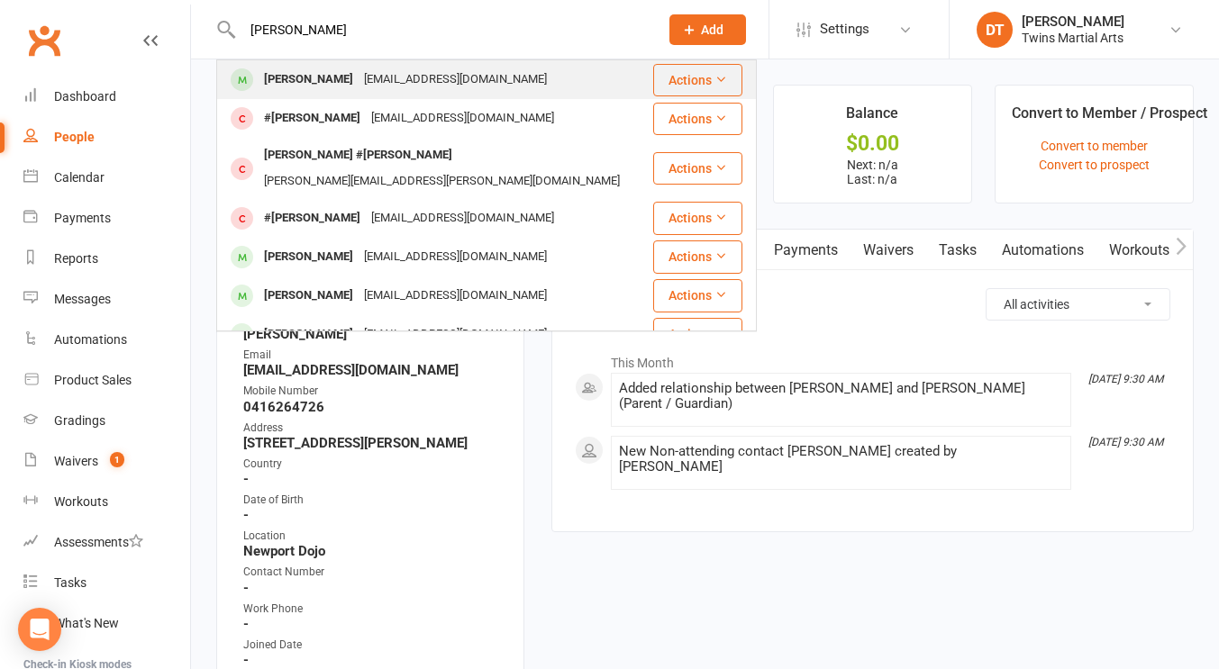
type input "rory o"
click at [435, 95] on div "Rory O'Mahoney diamanmichelle@yahoo.com" at bounding box center [434, 79] width 433 height 37
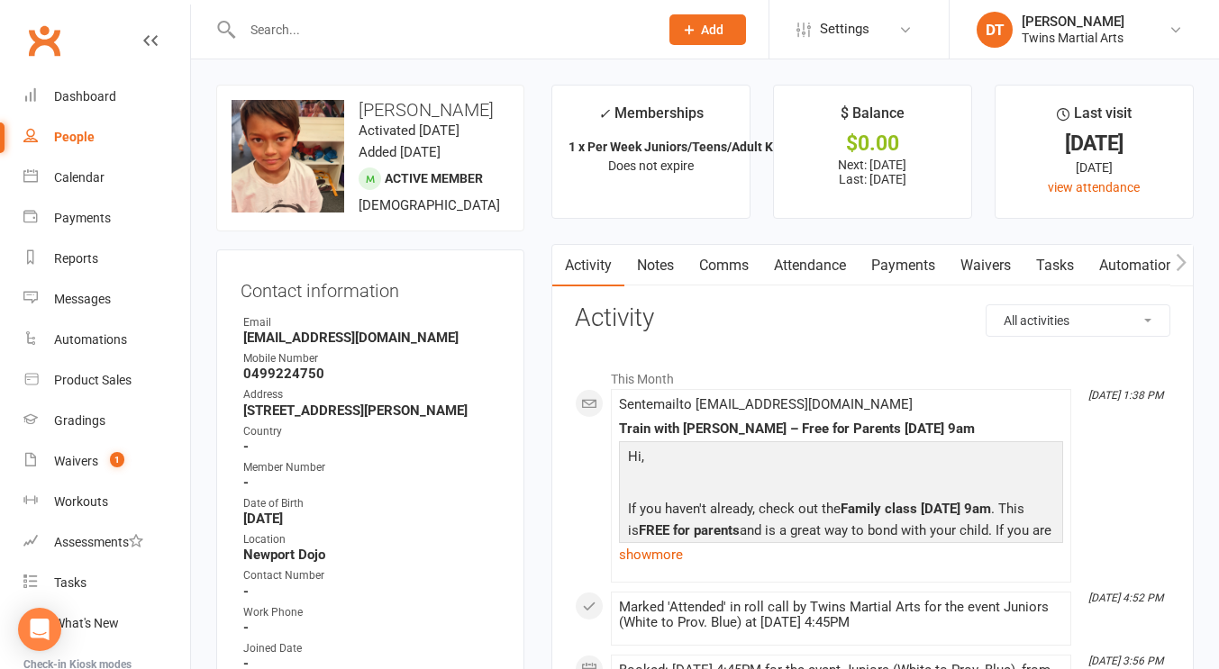
drag, startPoint x: 510, startPoint y: 106, endPoint x: 356, endPoint y: 115, distance: 154.3
click at [356, 115] on div "upload photo change photo Rory O'Mahoney Activated 25 January, 2024 Added 25 Ja…" at bounding box center [370, 158] width 308 height 147
copy h3 "Rory O'Mahoney"
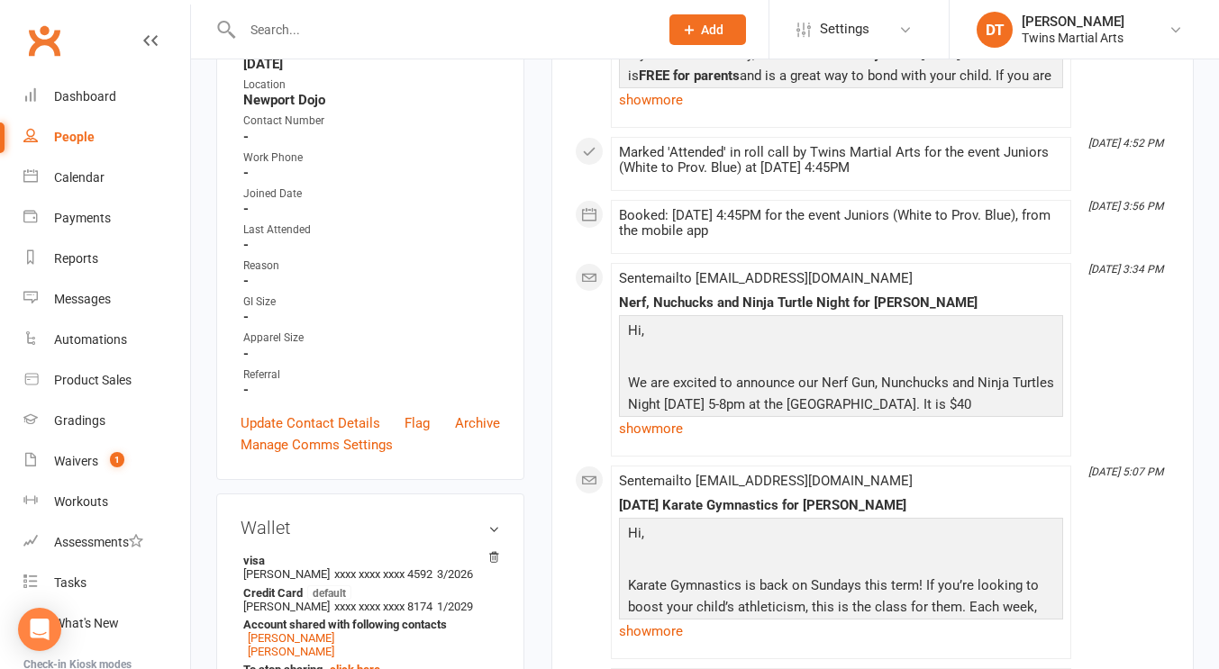
scroll to position [935, 0]
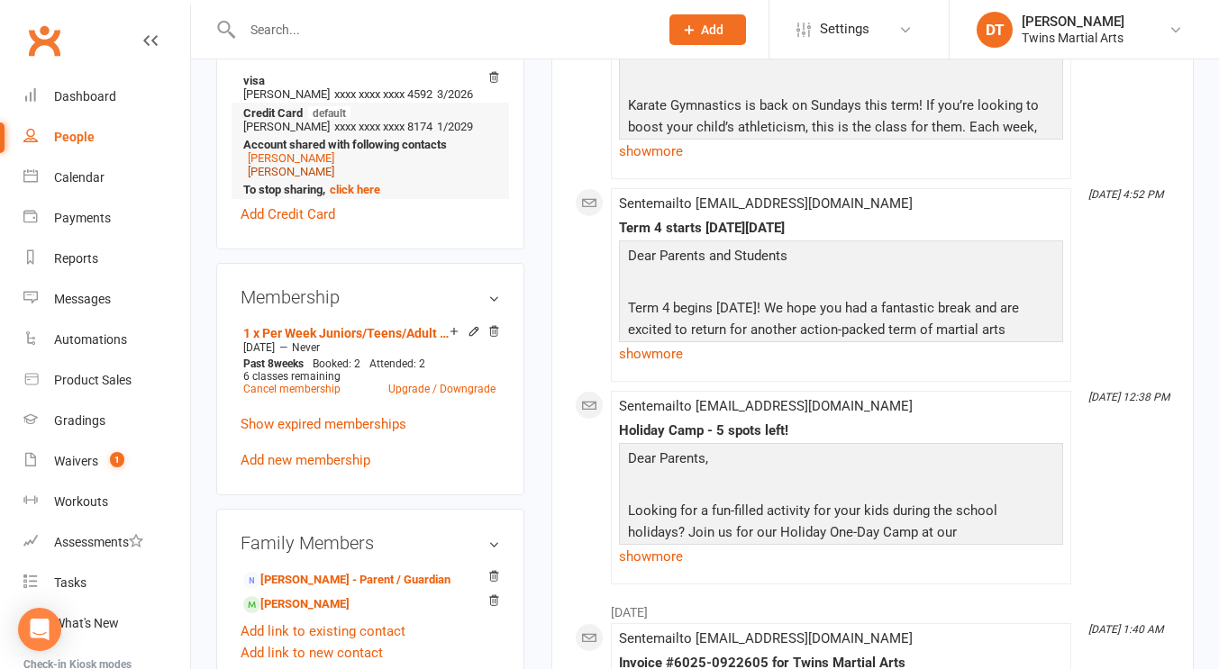
click at [327, 178] on link "Jesse O'Mahoney" at bounding box center [291, 172] width 86 height 14
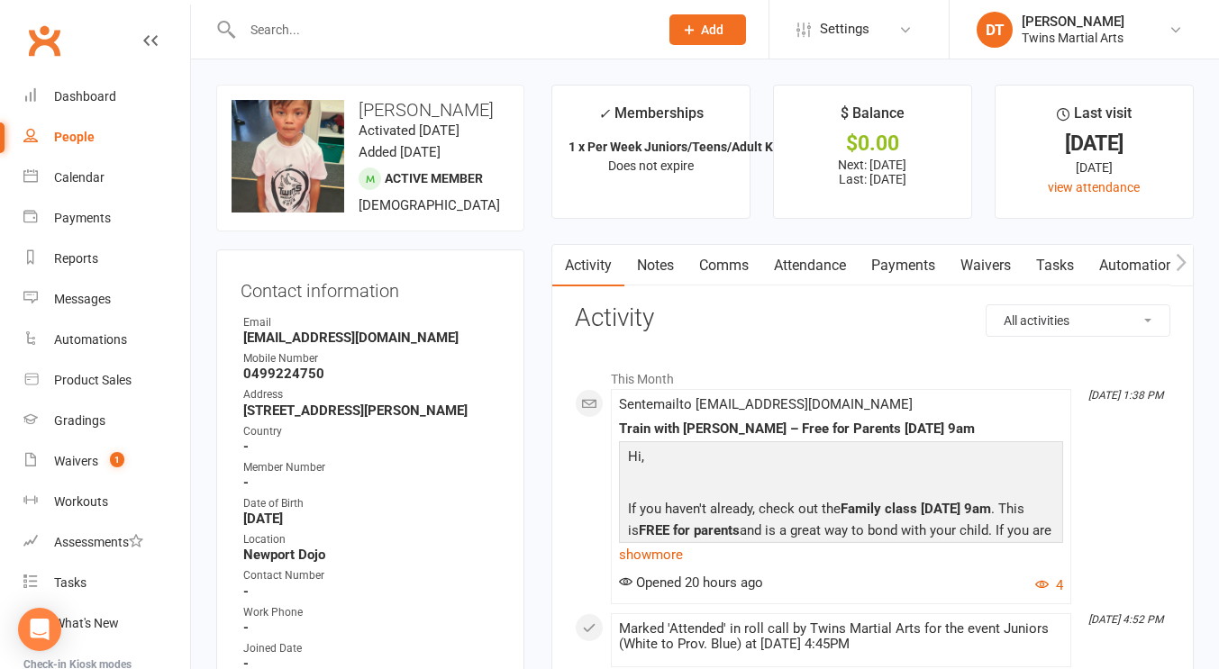
drag, startPoint x: 503, startPoint y: 110, endPoint x: 362, endPoint y: 106, distance: 140.6
click at [362, 106] on h3 "Jesse O'Mahoney" at bounding box center [369, 110] width 277 height 20
copy h3 "Jesse O'Mahoney"
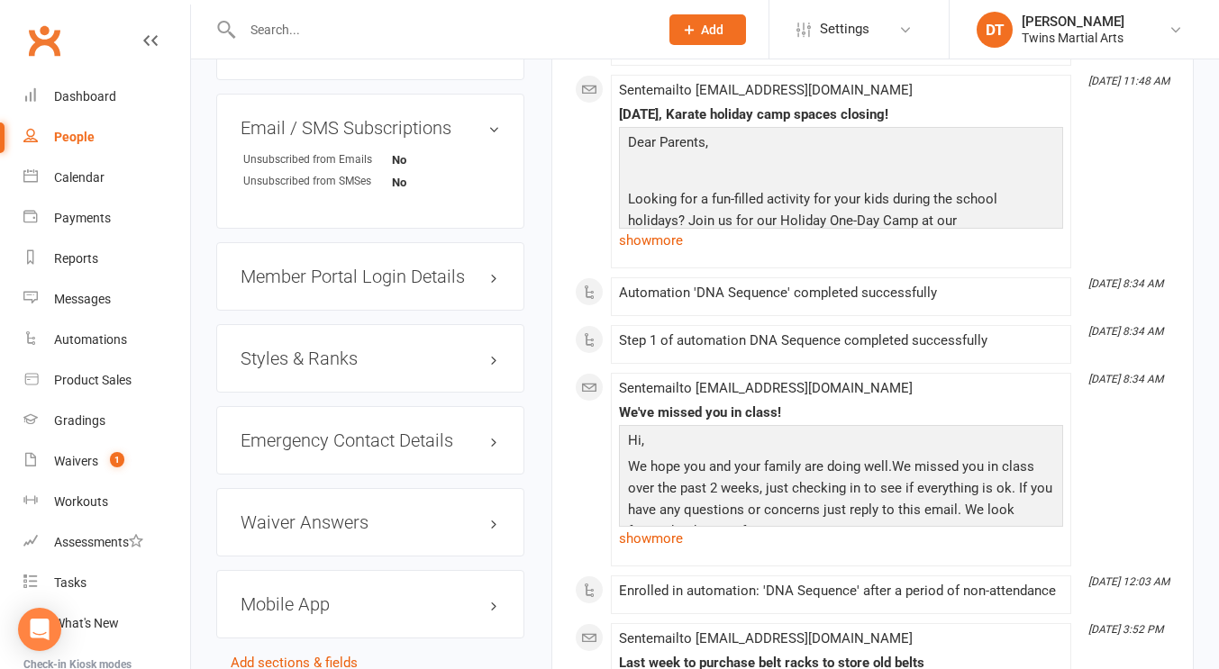
scroll to position [1697, 0]
click at [305, 380] on div "Styles & Ranks" at bounding box center [370, 357] width 308 height 68
click at [289, 368] on h3 "Styles & Ranks" at bounding box center [370, 358] width 259 height 20
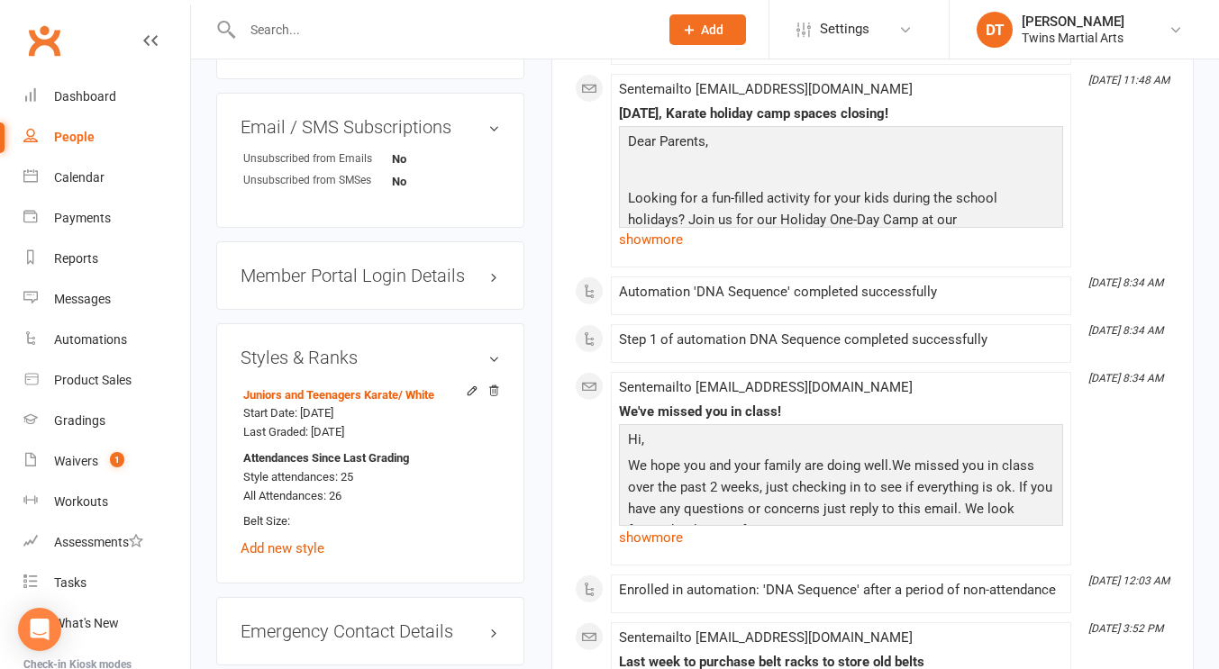
scroll to position [1749, 0]
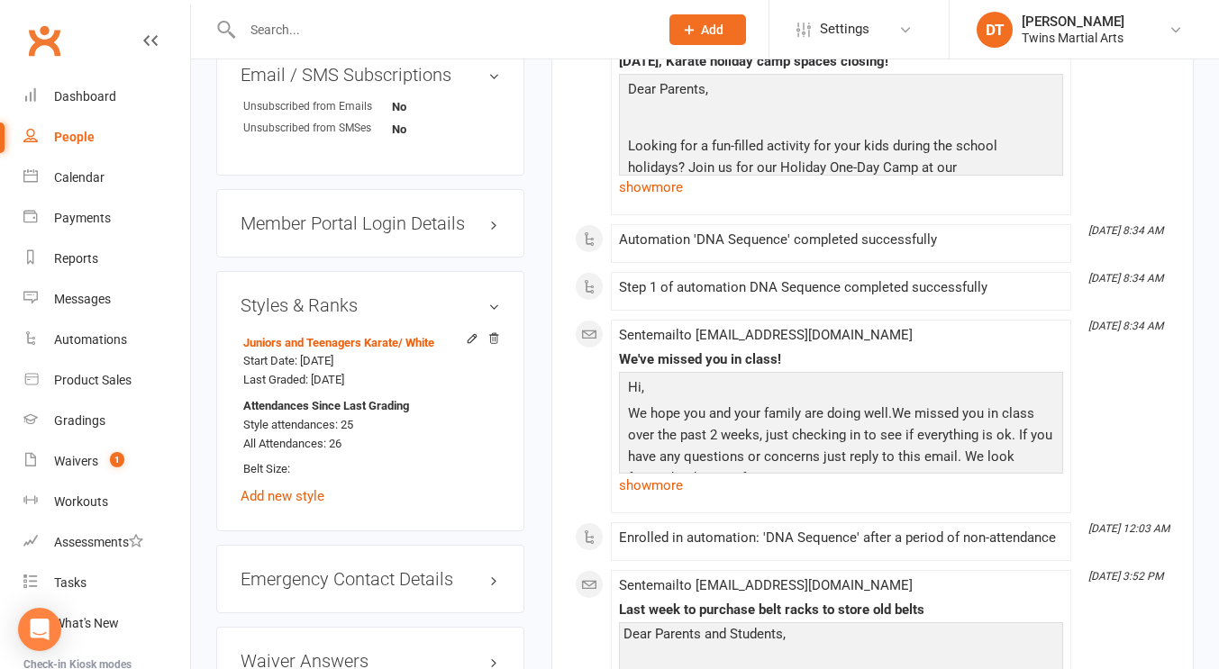
click at [499, 30] on input "text" at bounding box center [441, 29] width 409 height 25
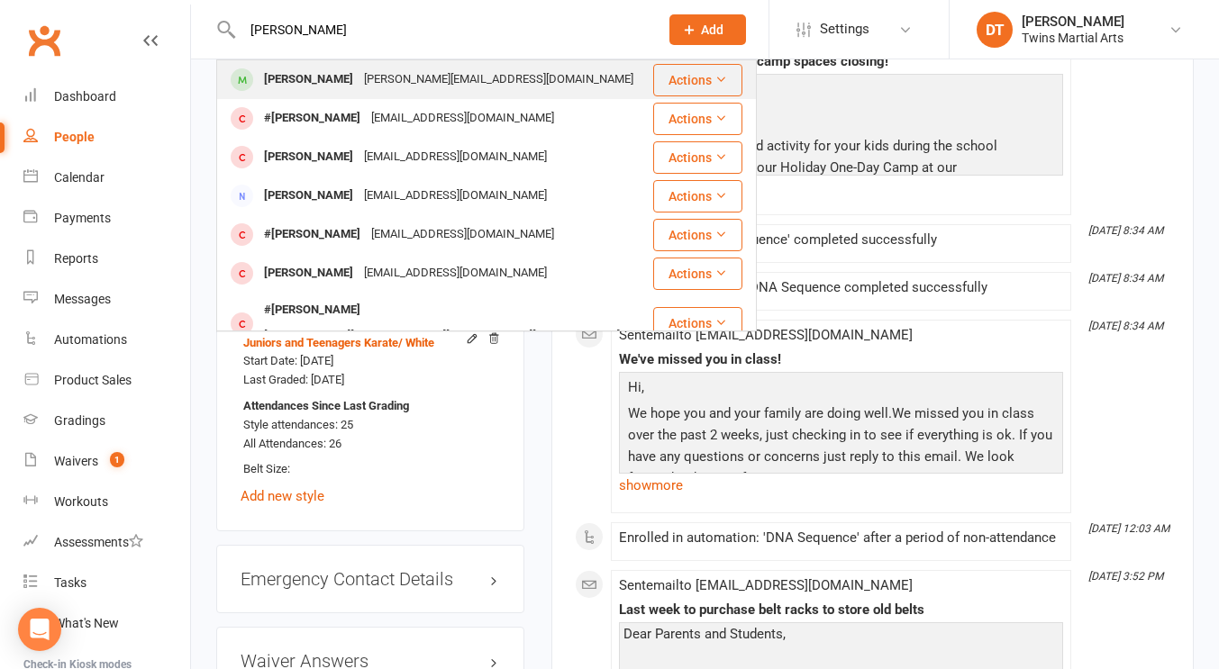
type input "luca zak"
click at [452, 88] on div "[PERSON_NAME][EMAIL_ADDRESS][DOMAIN_NAME]" at bounding box center [499, 80] width 280 height 26
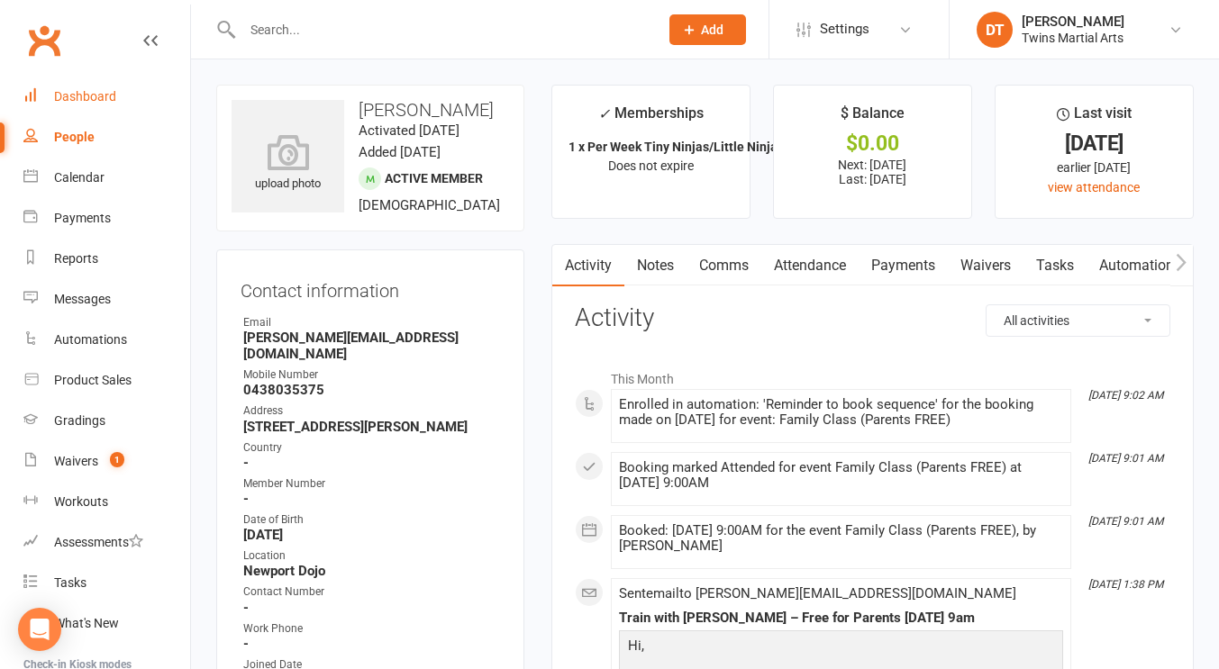
click at [110, 111] on link "Dashboard" at bounding box center [106, 97] width 167 height 41
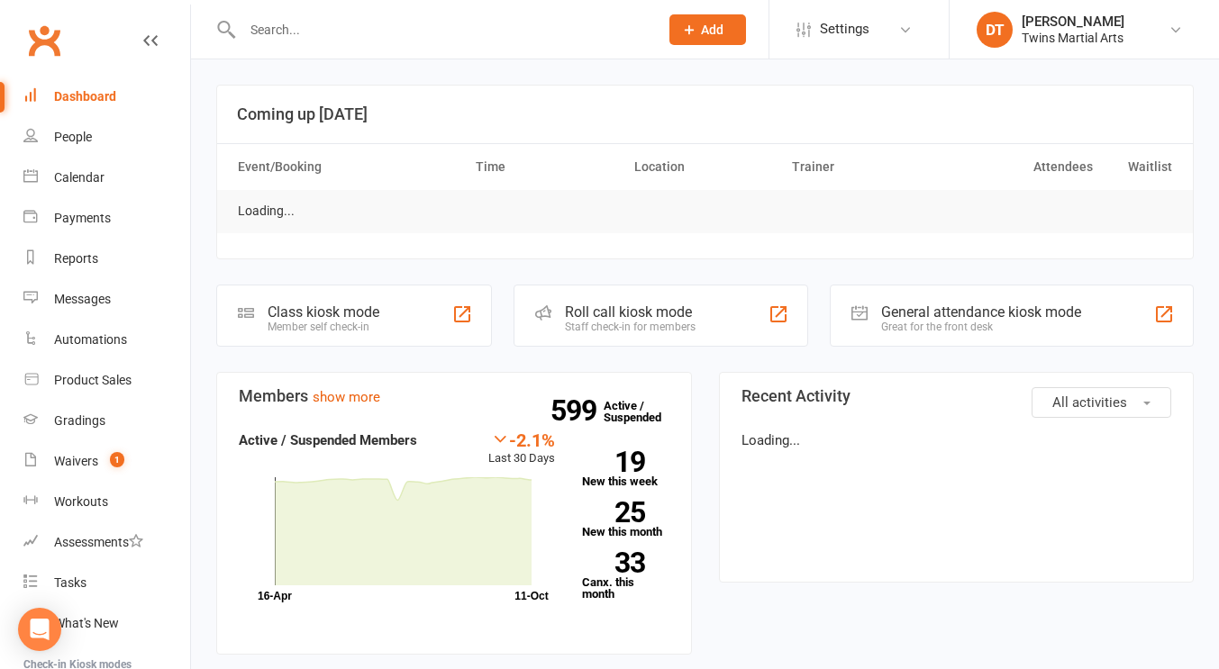
click at [297, 34] on input "text" at bounding box center [441, 29] width 409 height 25
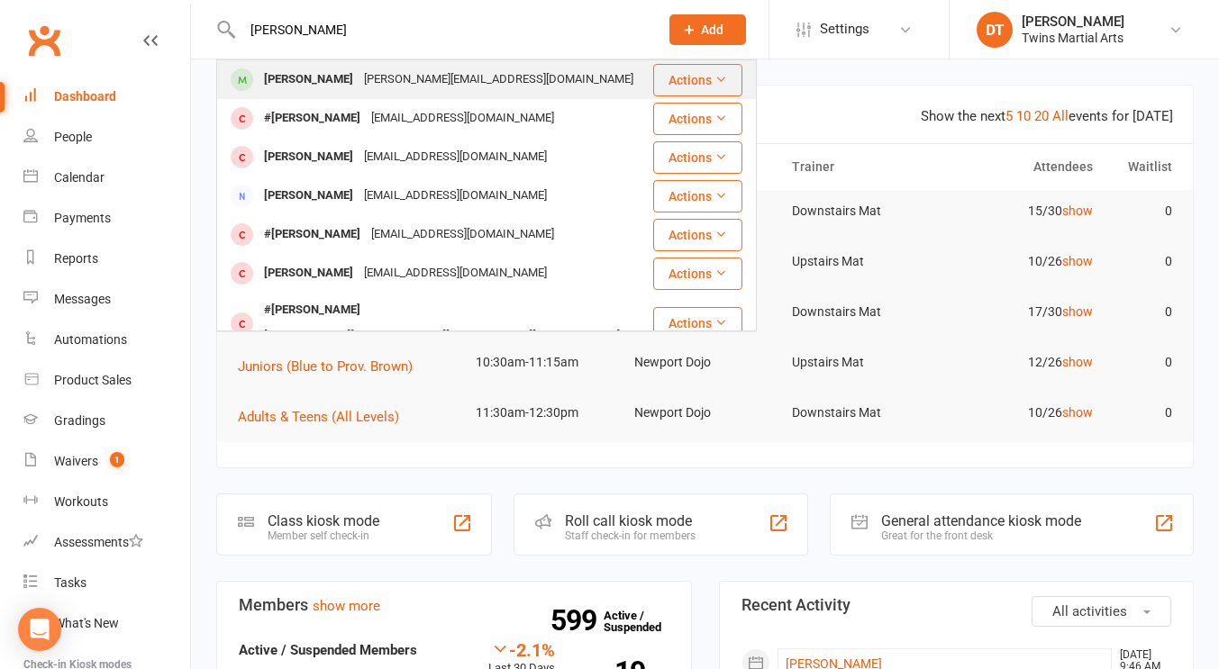
type input "luca zak"
click at [674, 86] on button "Actions" at bounding box center [697, 80] width 89 height 32
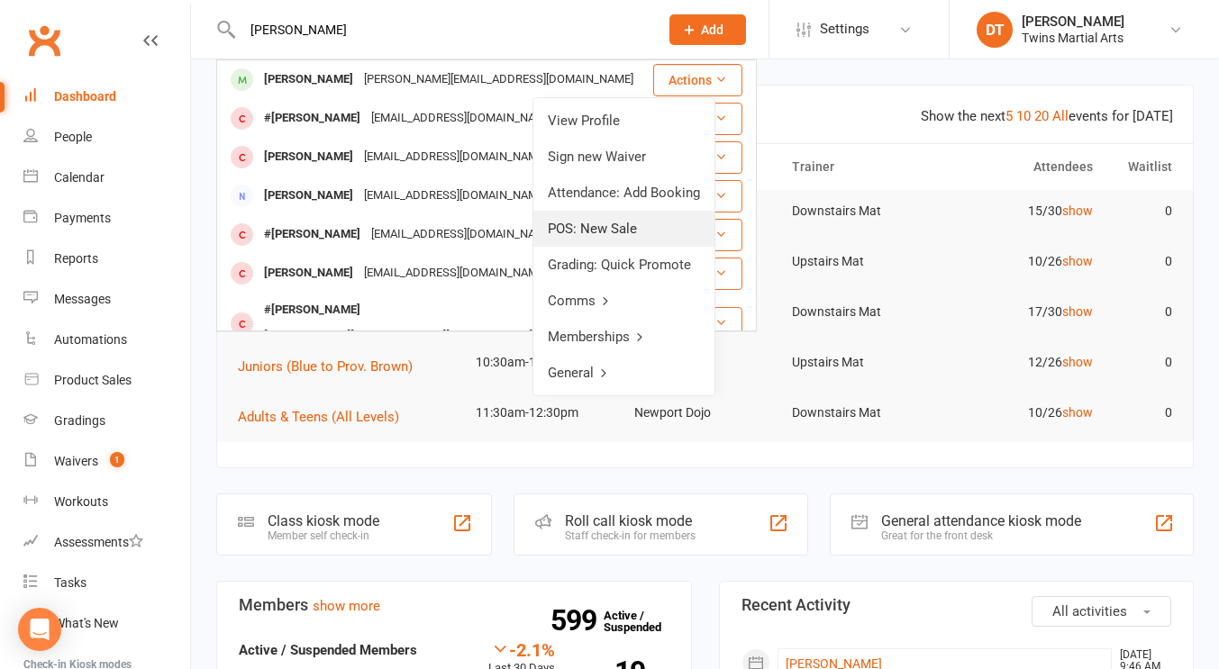
click at [648, 222] on link "POS: New Sale" at bounding box center [623, 229] width 181 height 36
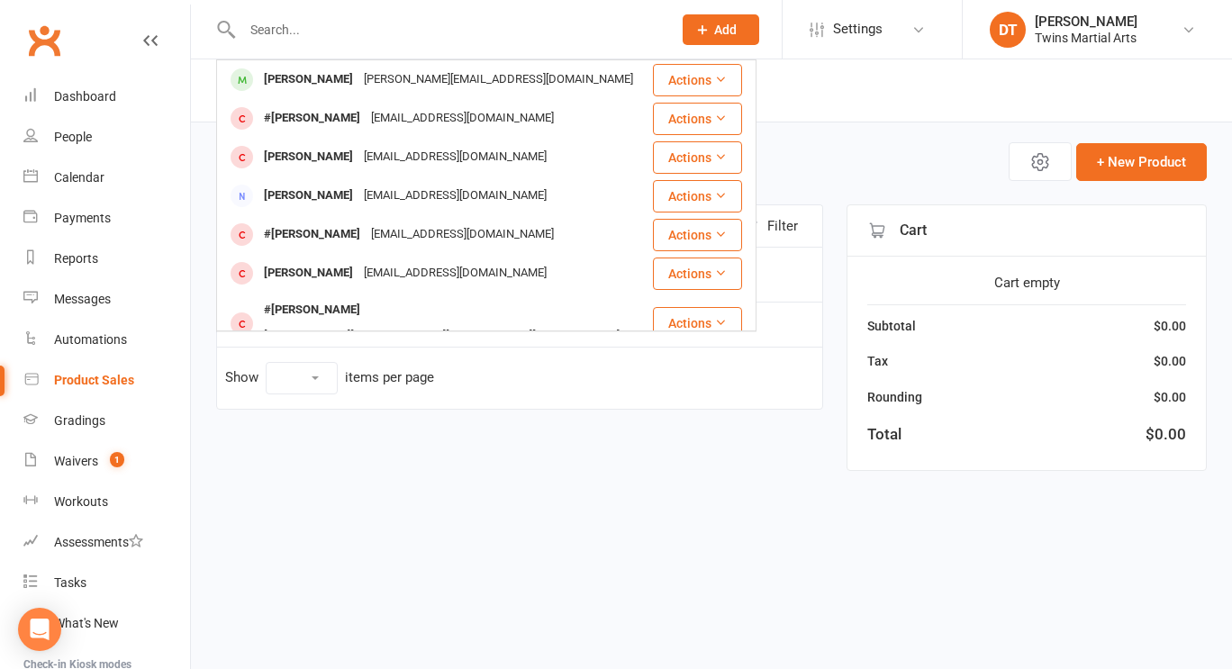
select select "100"
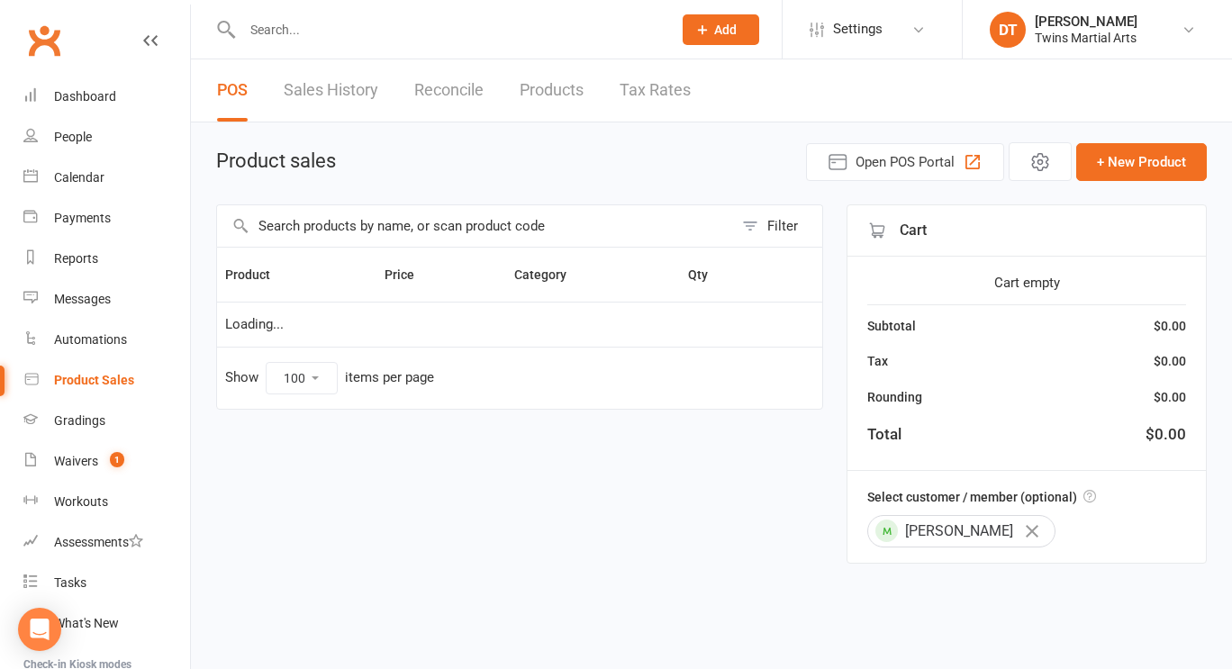
click at [567, 232] on input "text" at bounding box center [475, 225] width 516 height 41
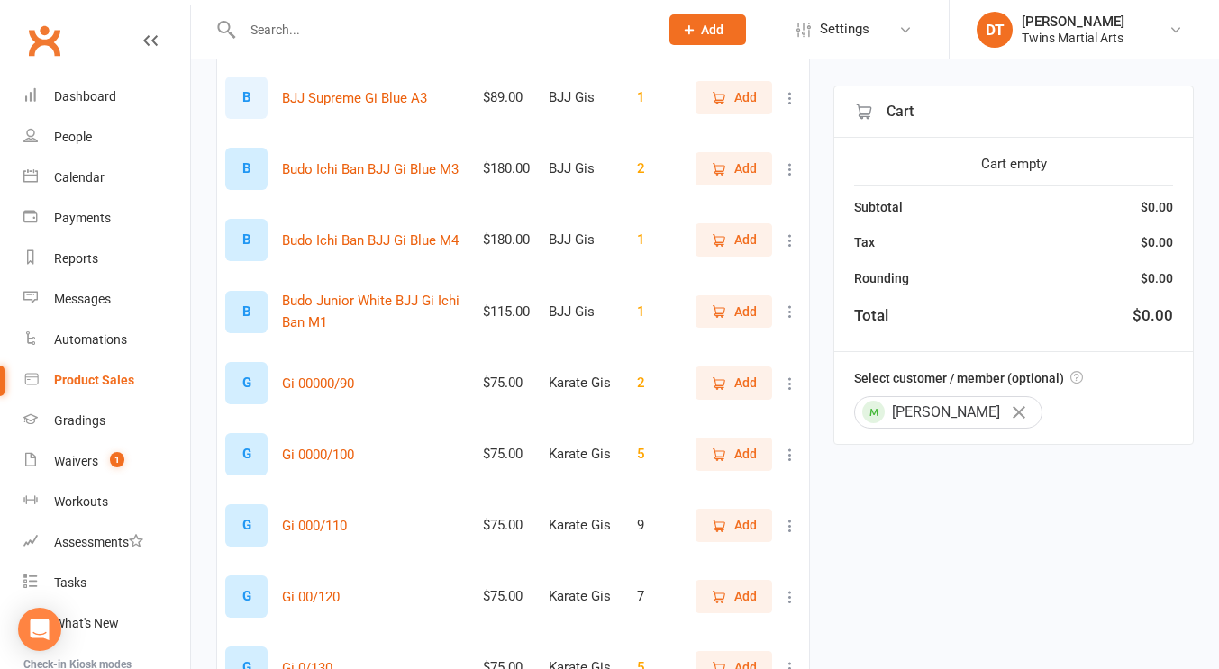
scroll to position [653, 0]
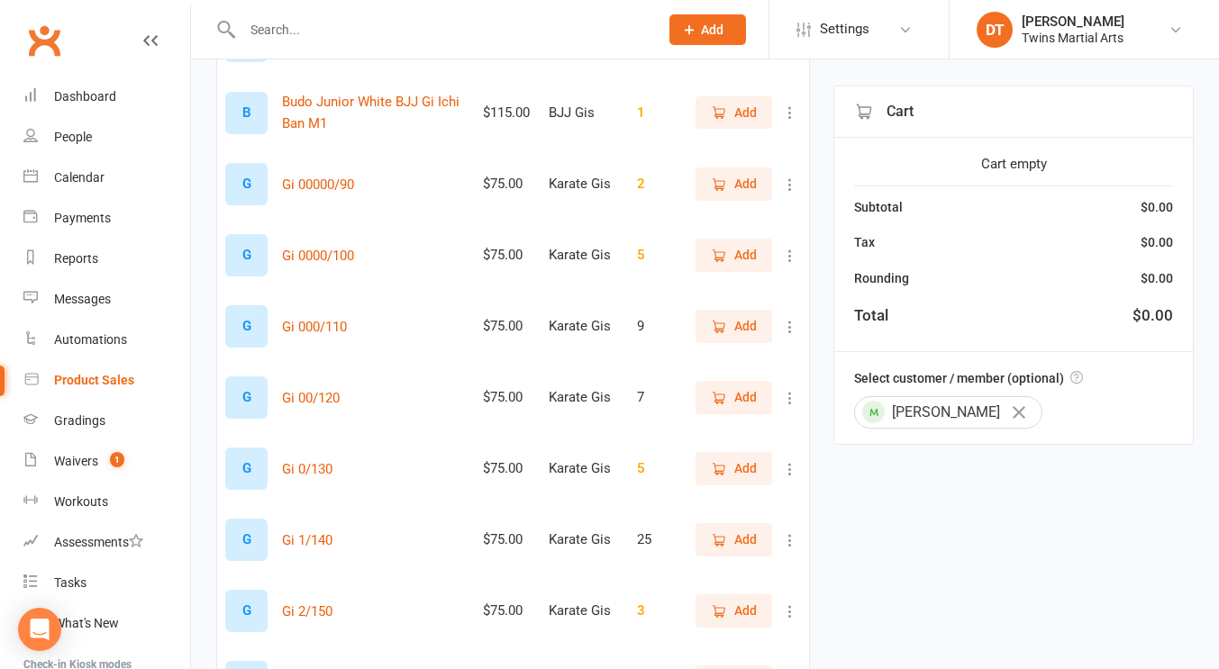
type input "gi"
click at [731, 471] on span "Add" at bounding box center [734, 468] width 46 height 20
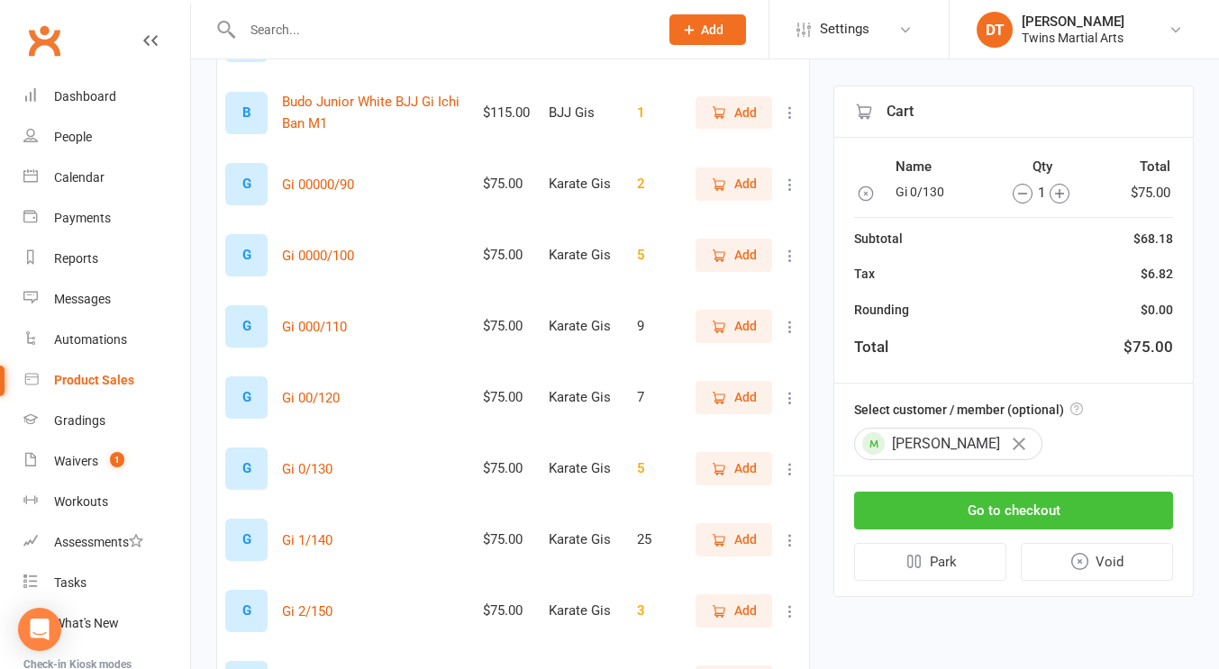
click at [1021, 501] on button "Go to checkout" at bounding box center [1013, 511] width 319 height 38
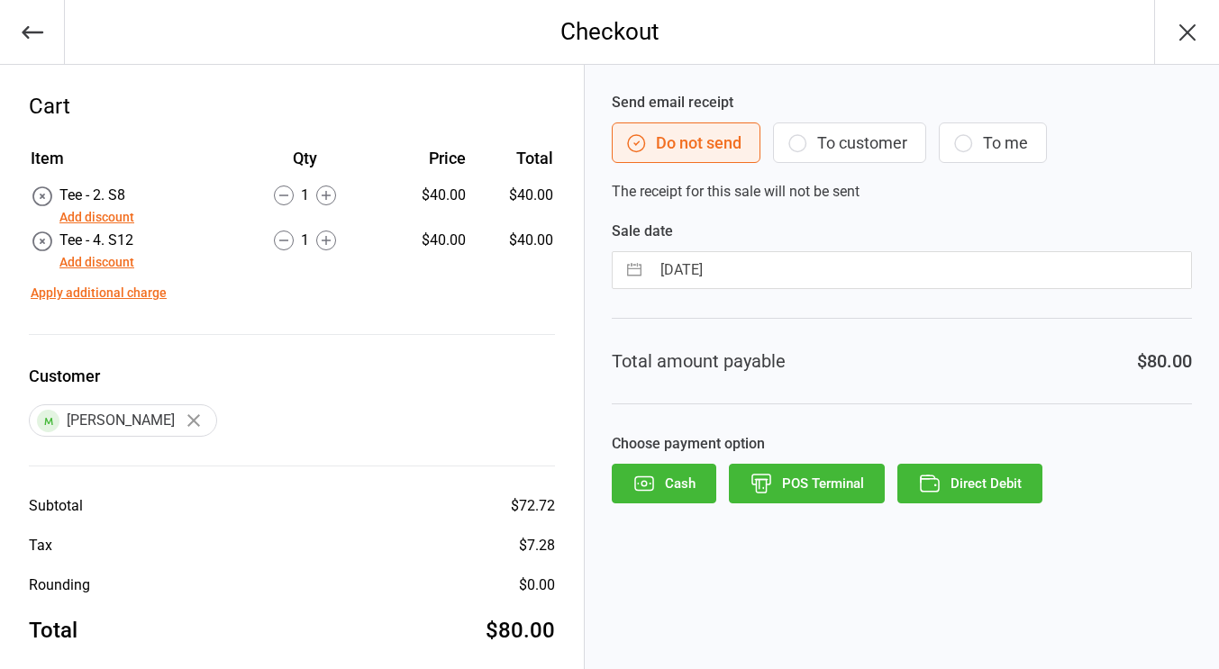
click at [821, 474] on button "POS Terminal" at bounding box center [807, 484] width 156 height 40
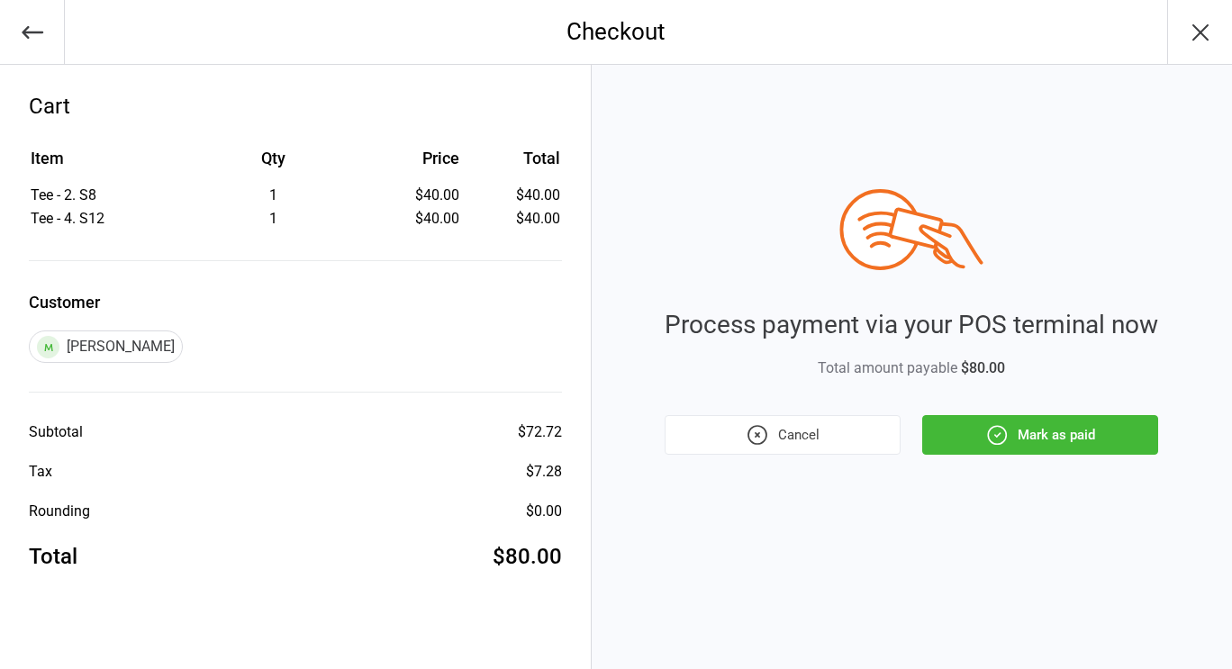
click at [1065, 426] on button "Mark as paid" at bounding box center [1040, 435] width 236 height 40
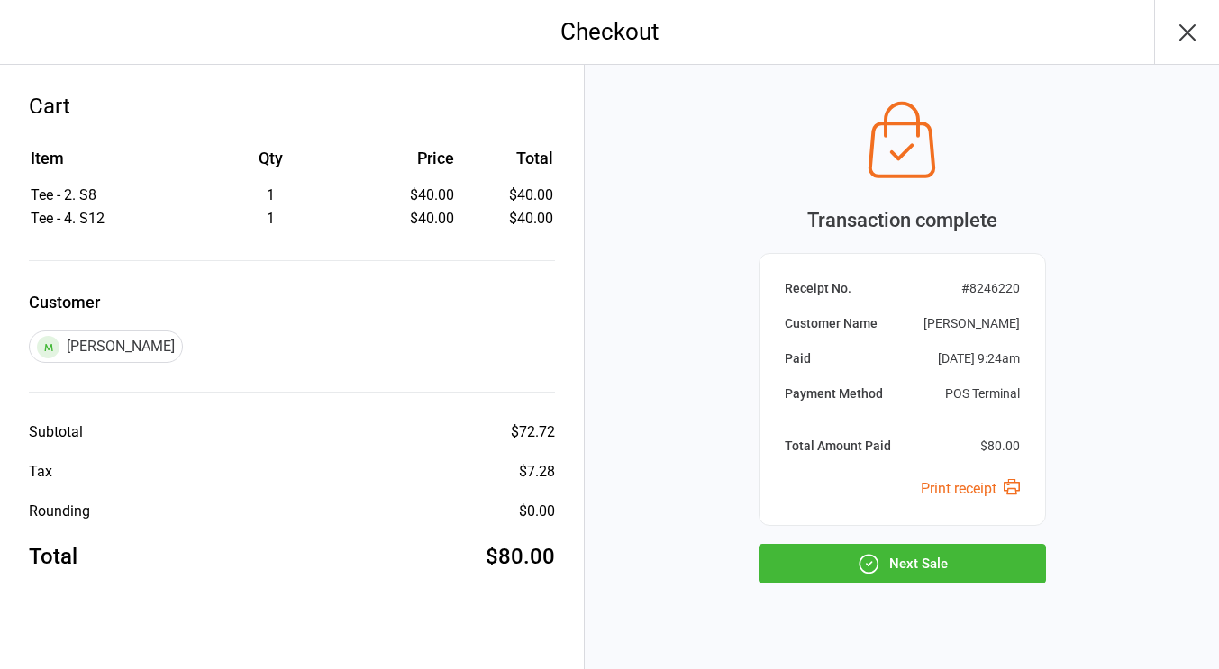
click at [929, 556] on button "Next Sale" at bounding box center [901, 564] width 287 height 40
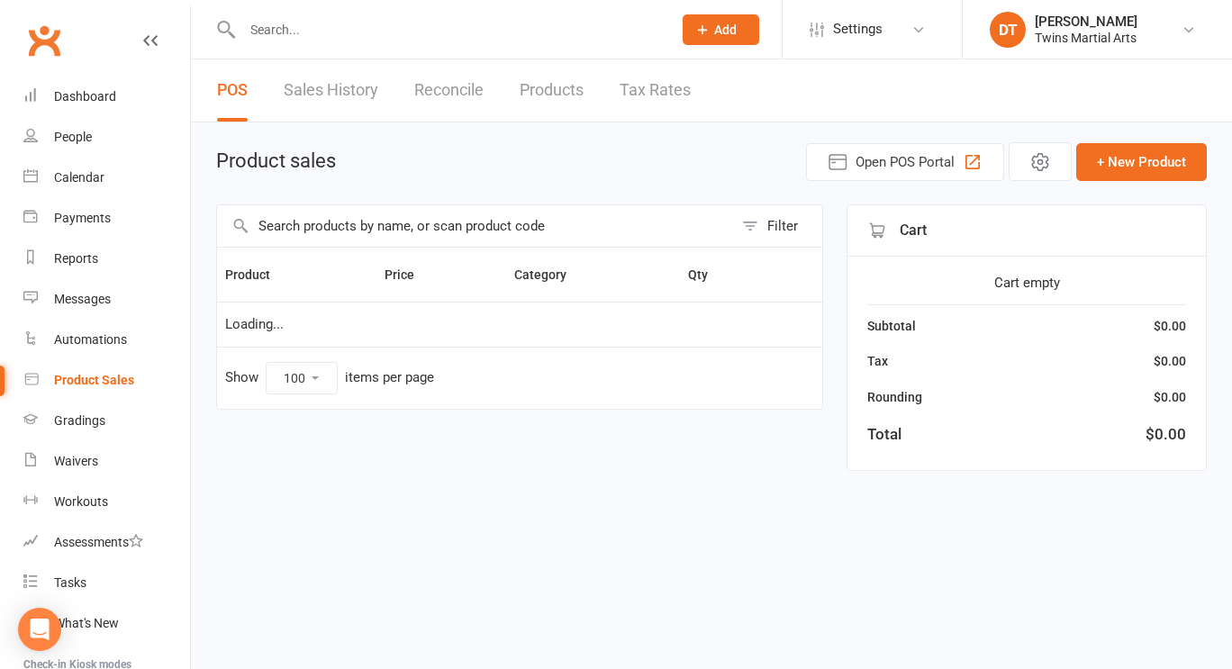
select select "100"
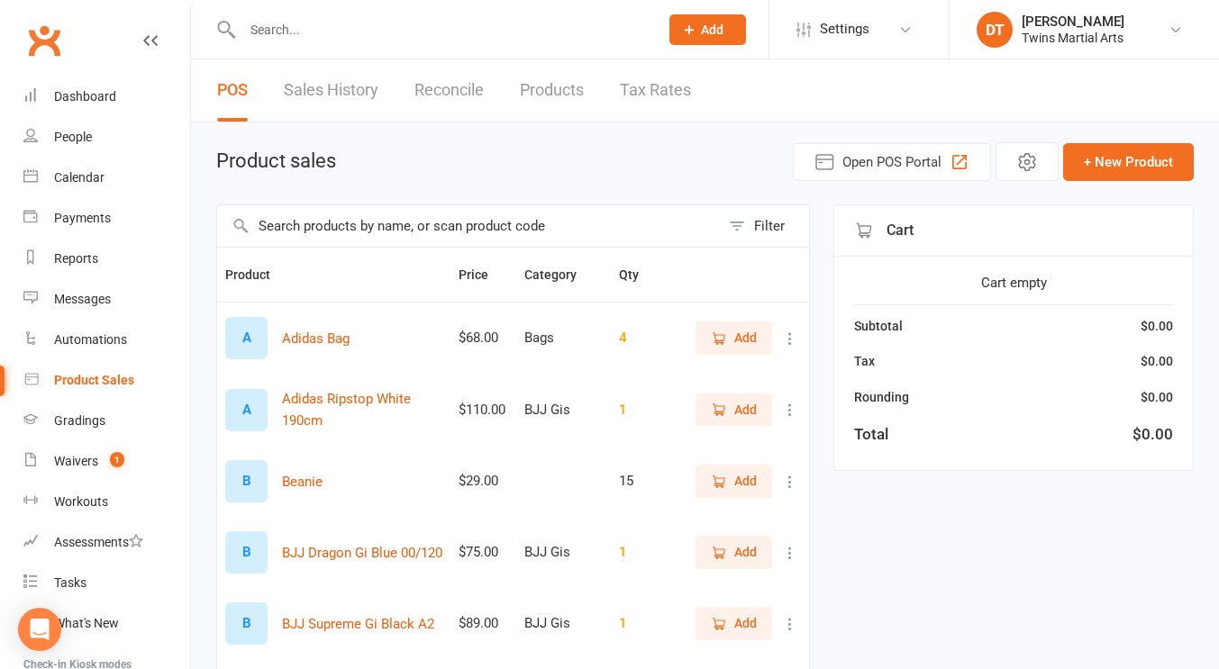
click at [463, 168] on div "Product sales Open POS Portal + New Product" at bounding box center [704, 161] width 977 height 39
click at [344, 38] on input "text" at bounding box center [441, 29] width 409 height 25
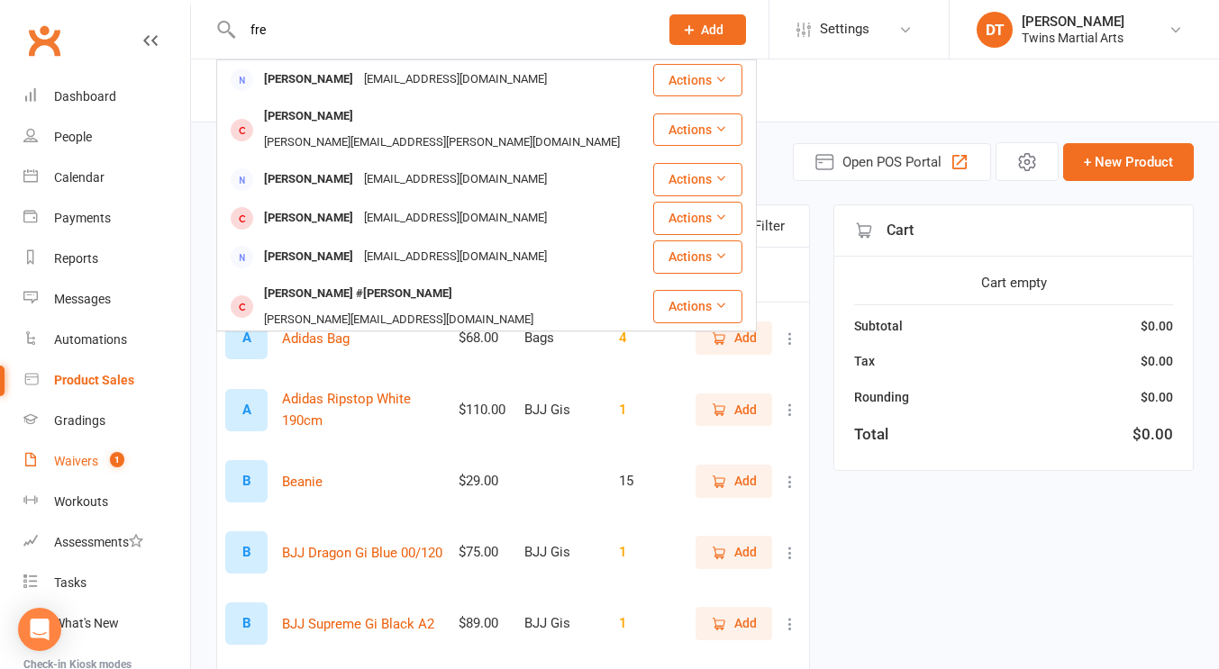
type input "fre"
click at [100, 454] on link "Waivers 1" at bounding box center [106, 461] width 167 height 41
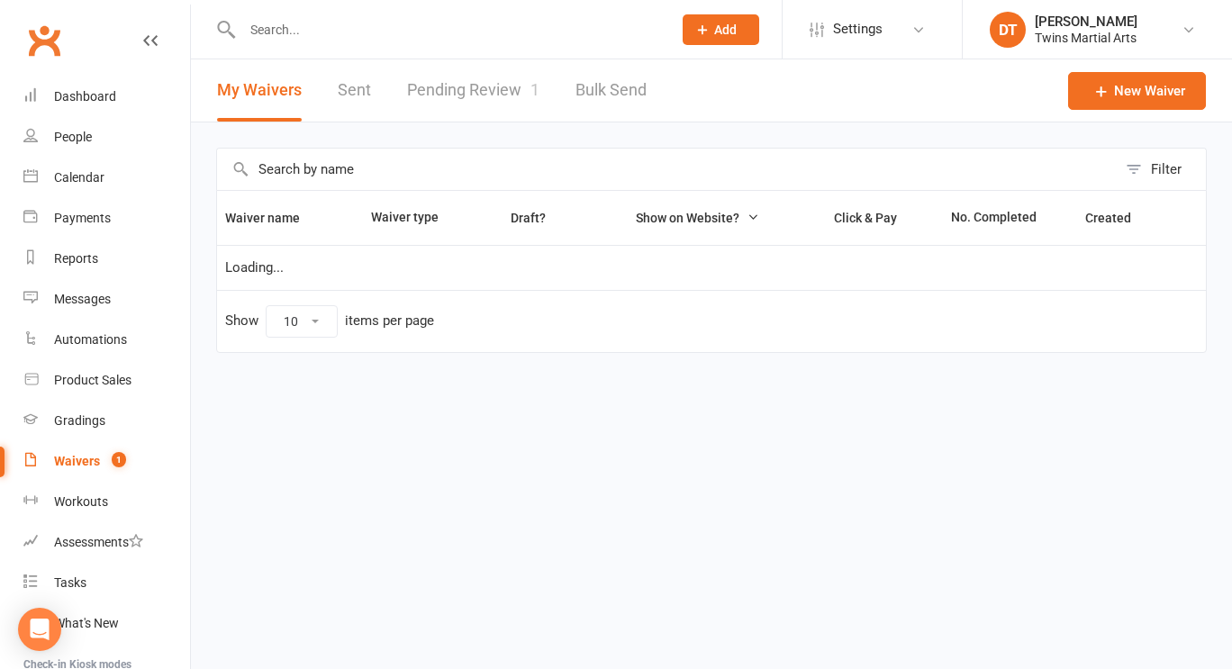
click at [508, 85] on link "Pending Review 1" at bounding box center [473, 90] width 132 height 62
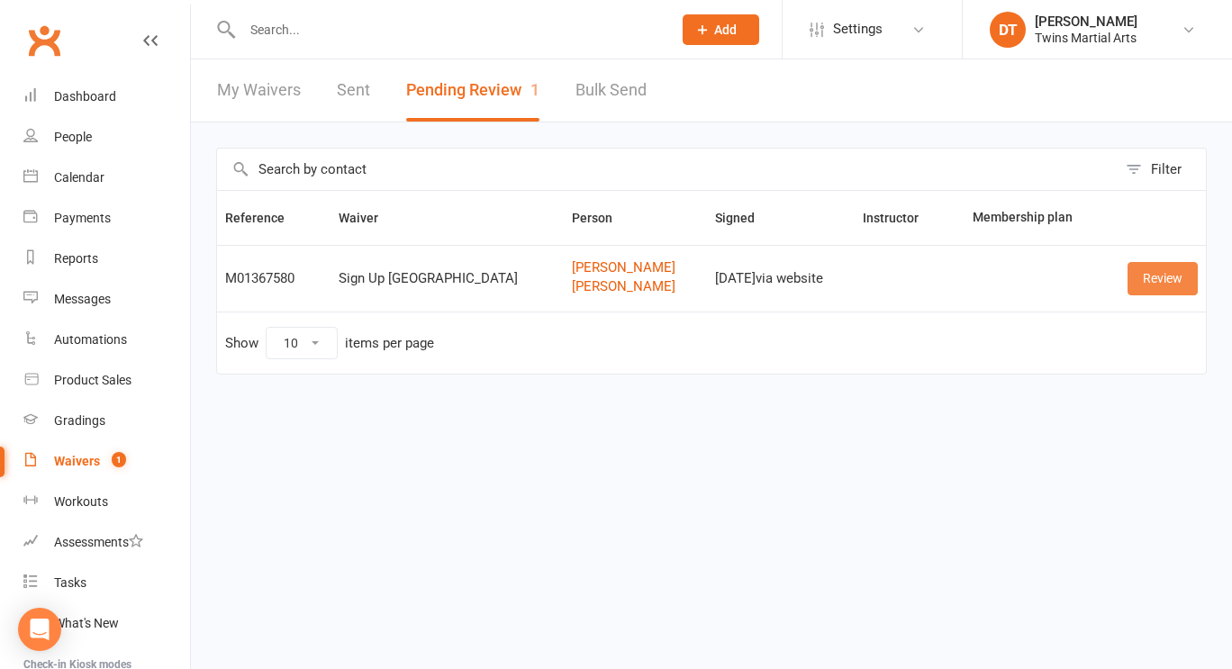
click at [1158, 287] on link "Review" at bounding box center [1163, 278] width 70 height 32
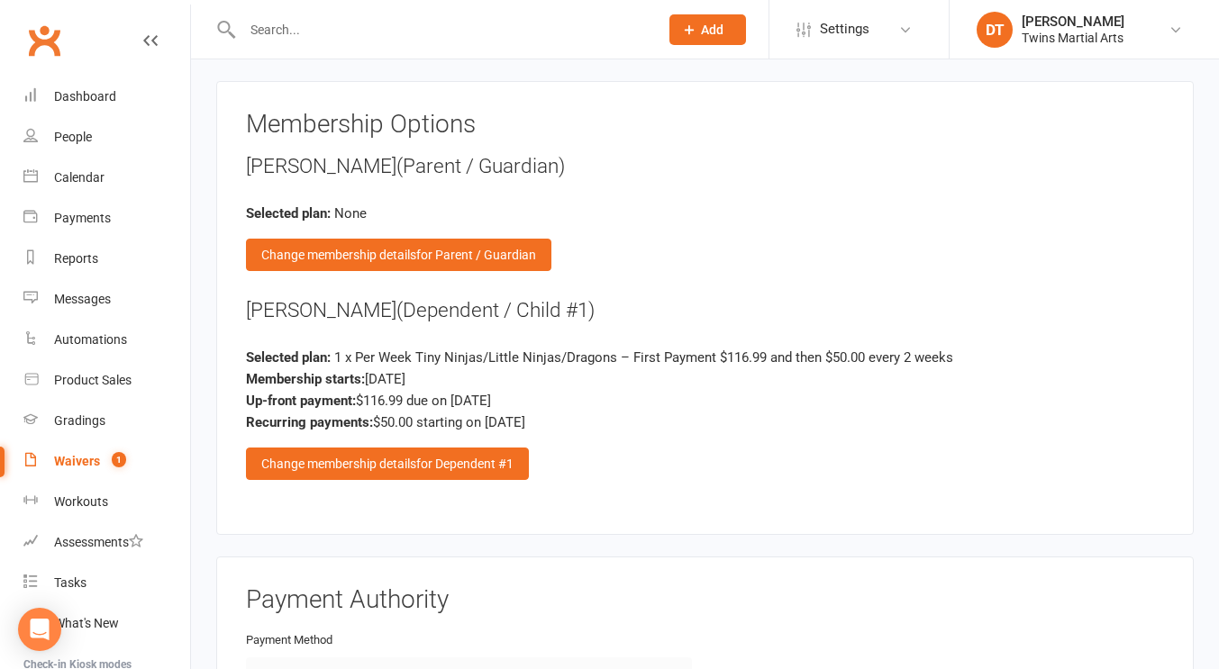
scroll to position [2267, 0]
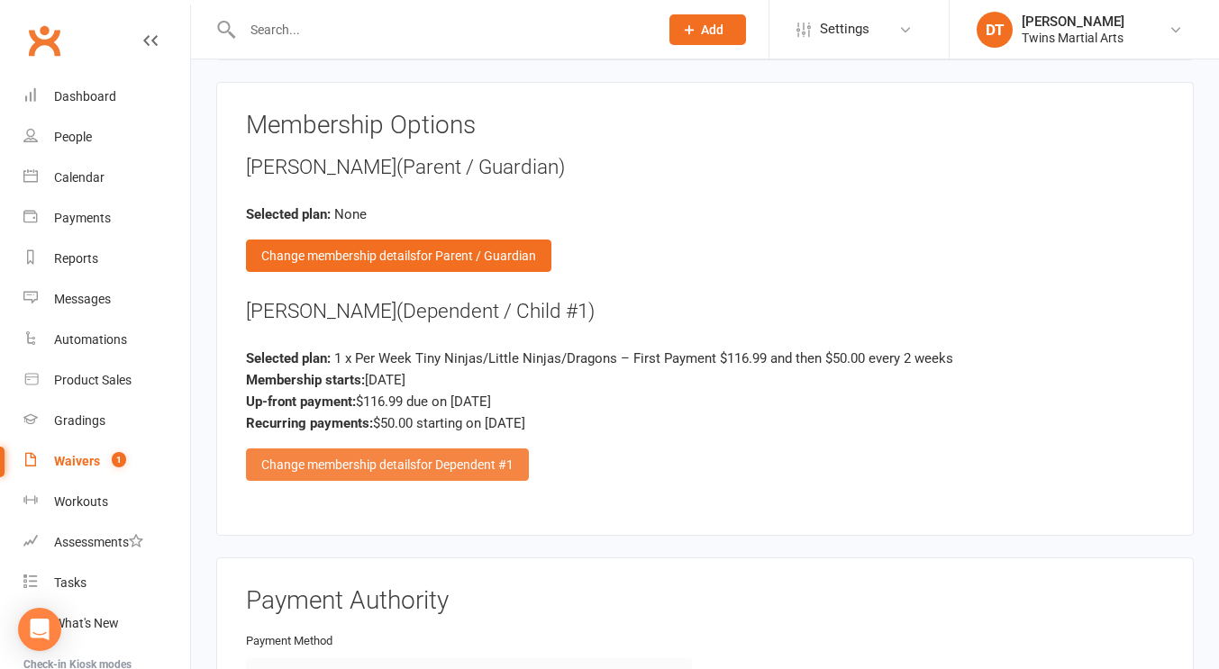
click at [437, 449] on div "Change membership details for Dependent #1" at bounding box center [387, 465] width 283 height 32
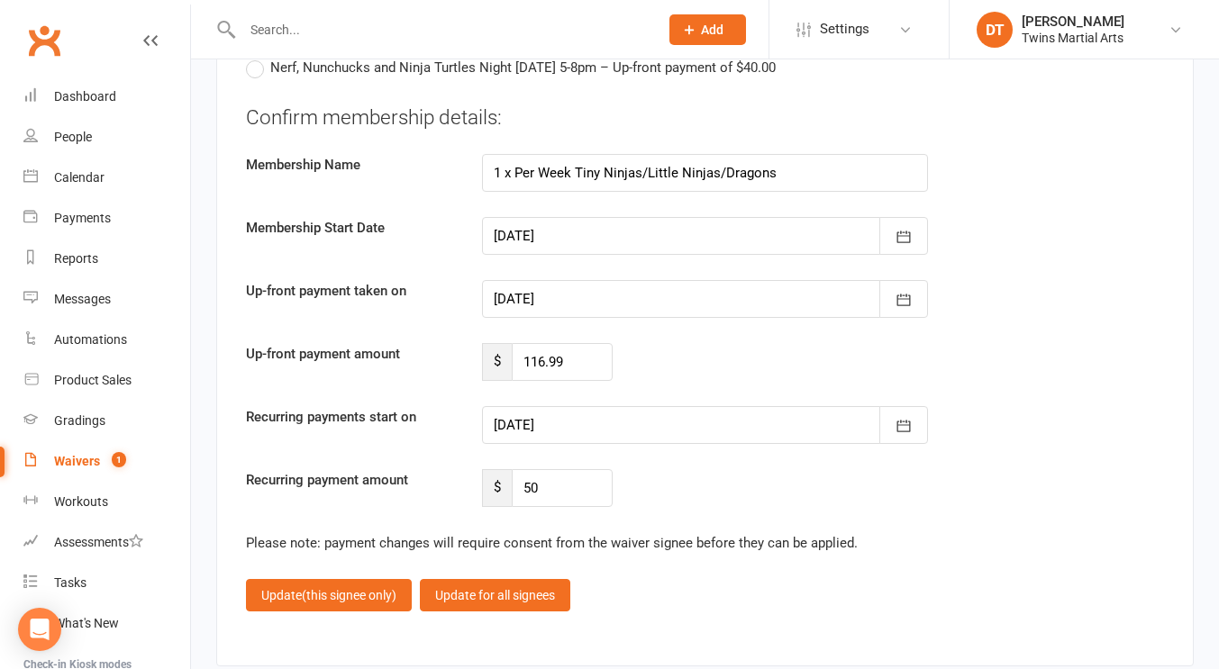
scroll to position [4658, 0]
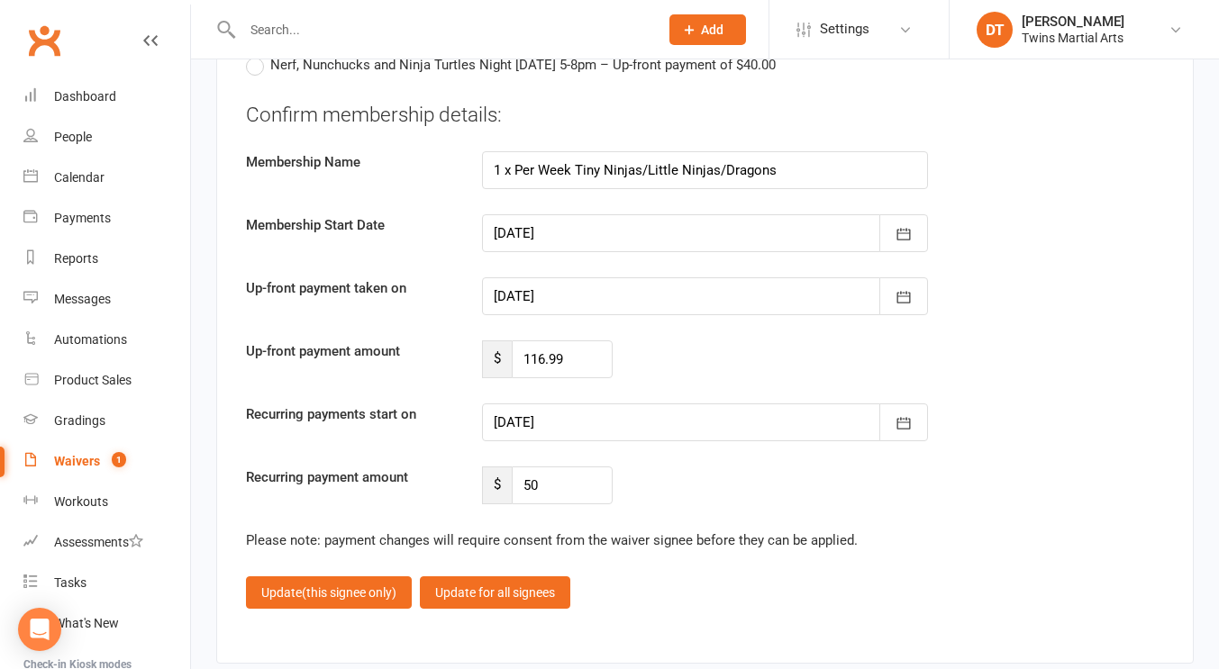
click at [673, 282] on div at bounding box center [705, 296] width 446 height 38
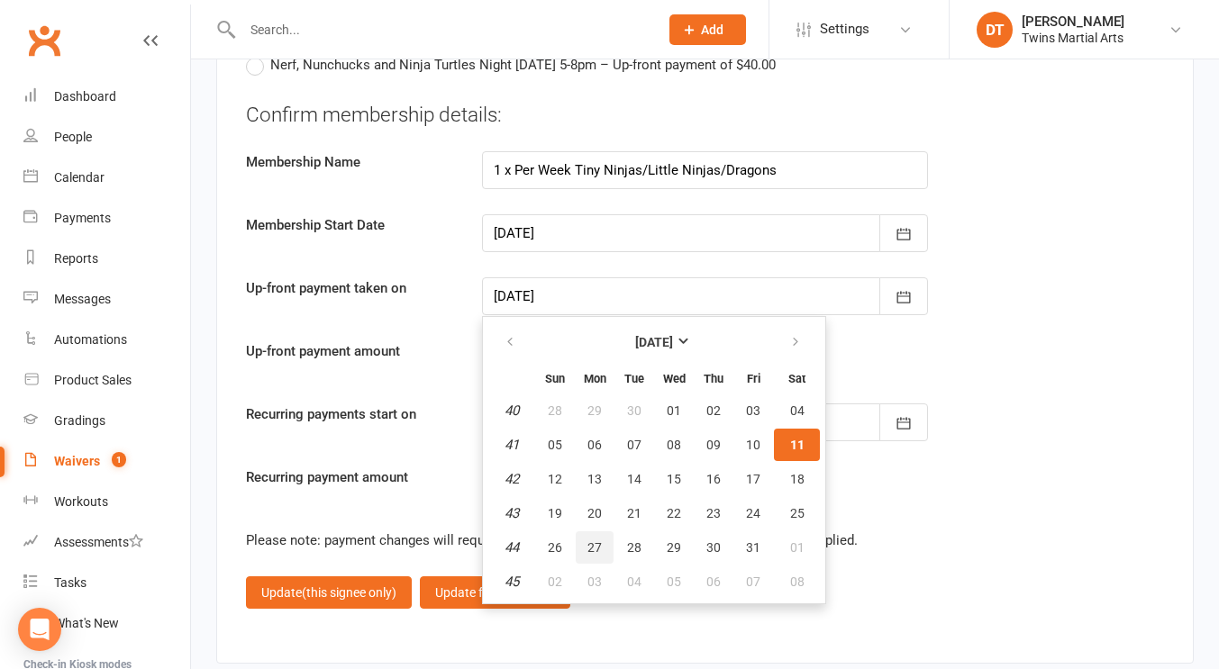
click at [594, 540] on span "27" at bounding box center [594, 547] width 14 height 14
type input "27 Oct 2025"
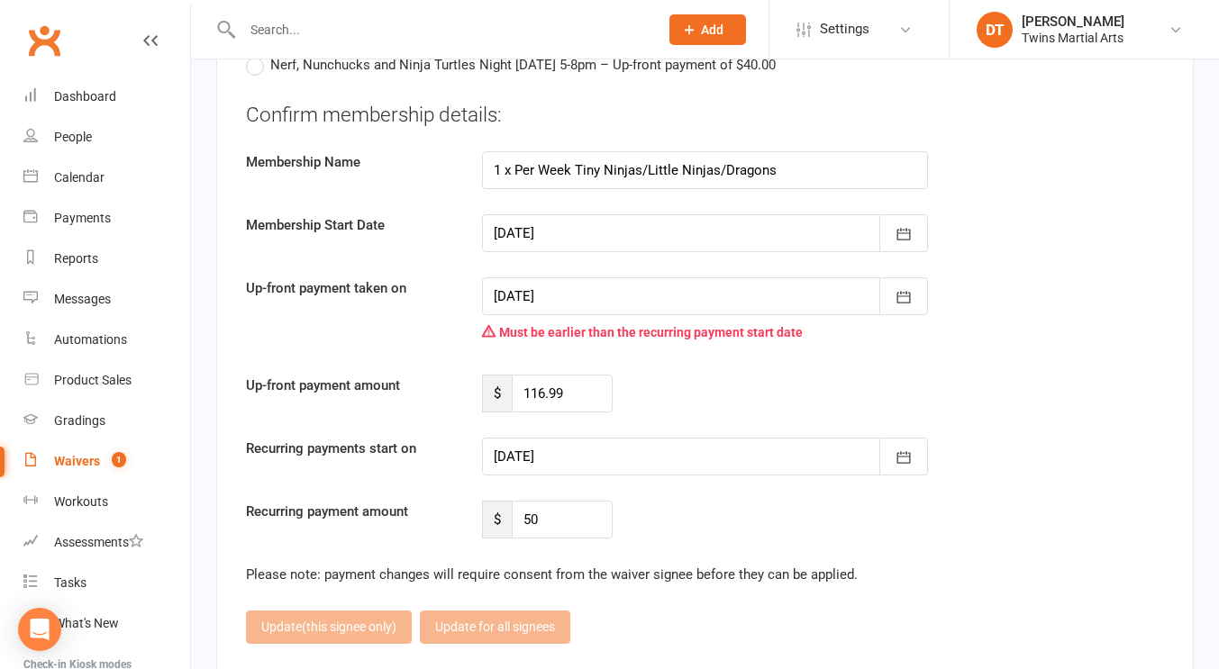
click at [658, 442] on div at bounding box center [705, 457] width 446 height 38
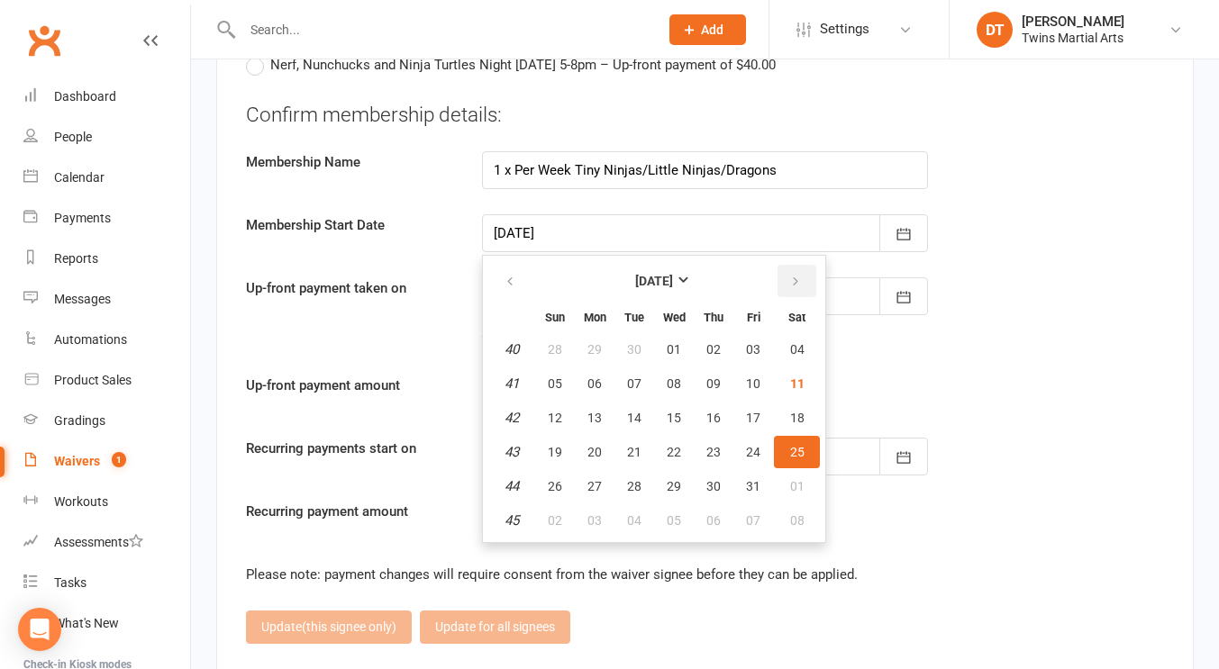
click at [791, 280] on icon "button" at bounding box center [795, 282] width 13 height 14
click at [600, 411] on span "10" at bounding box center [594, 418] width 14 height 14
type input "10 Nov 2025"
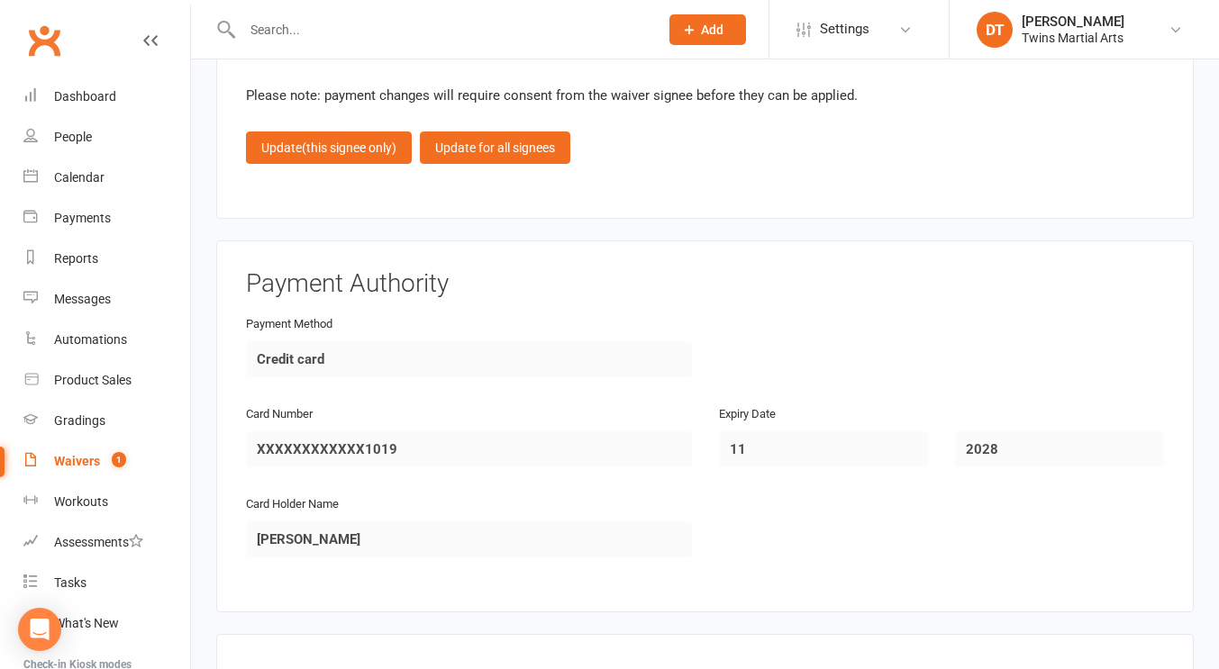
scroll to position [5155, 0]
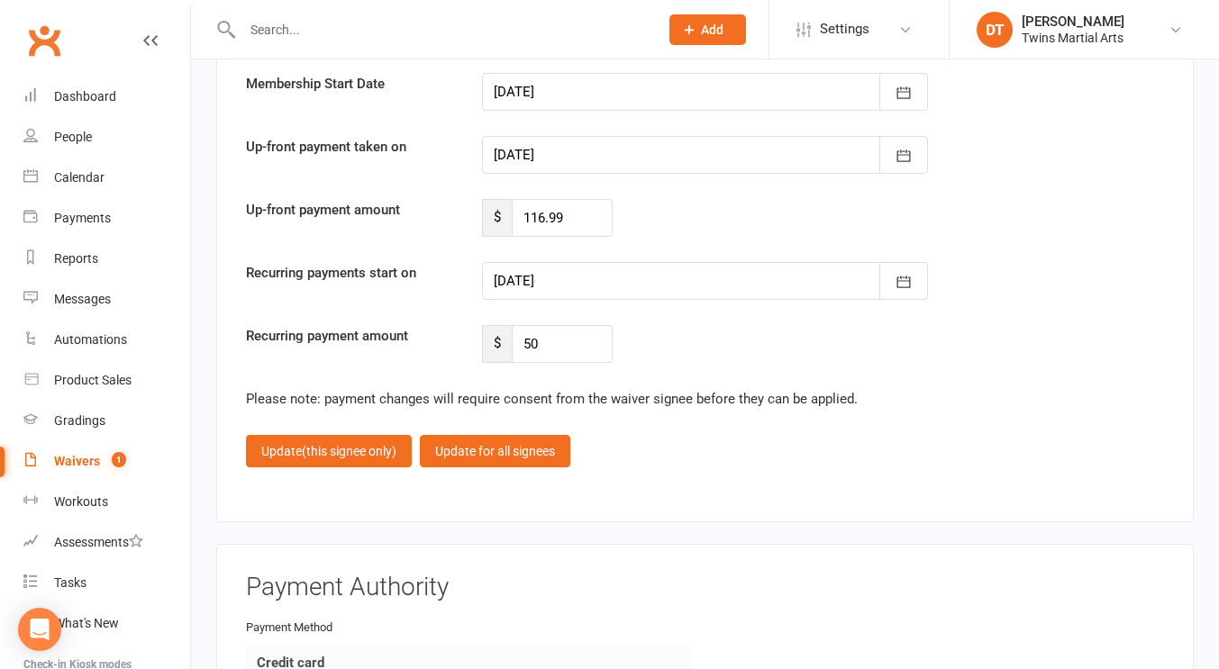
scroll to position [4700, 0]
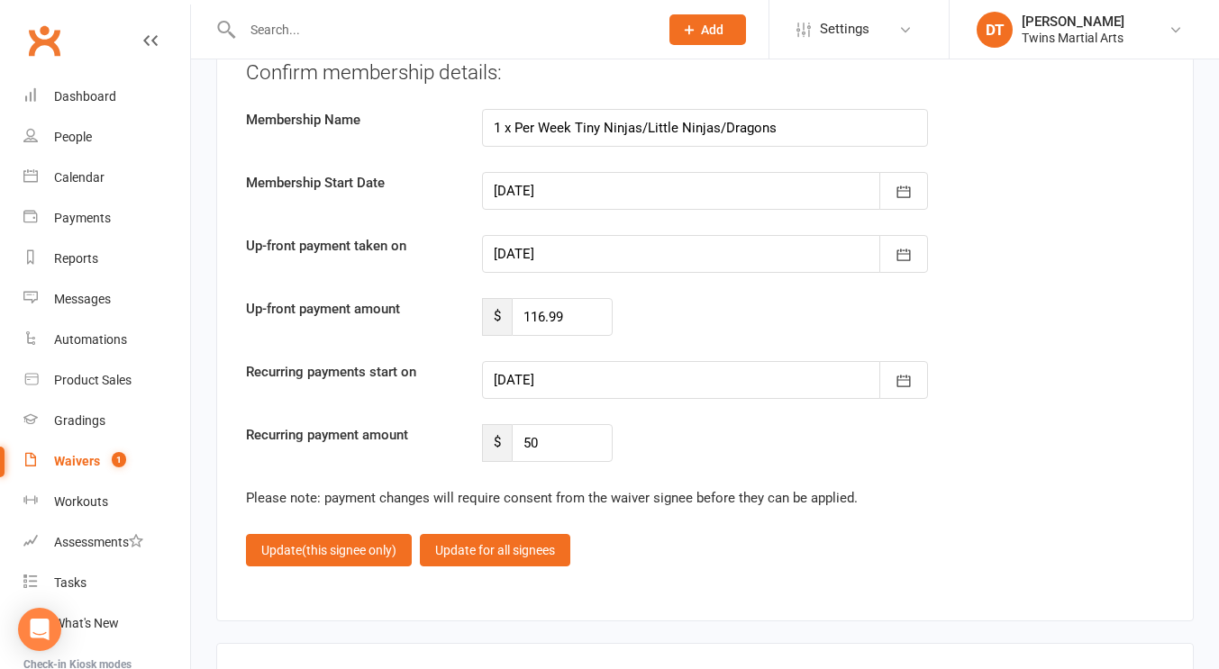
click at [452, 140] on div "Membership Name 1 x Per Week Tiny Ninjas/Little Ninjas/Dragons" at bounding box center [704, 128] width 945 height 38
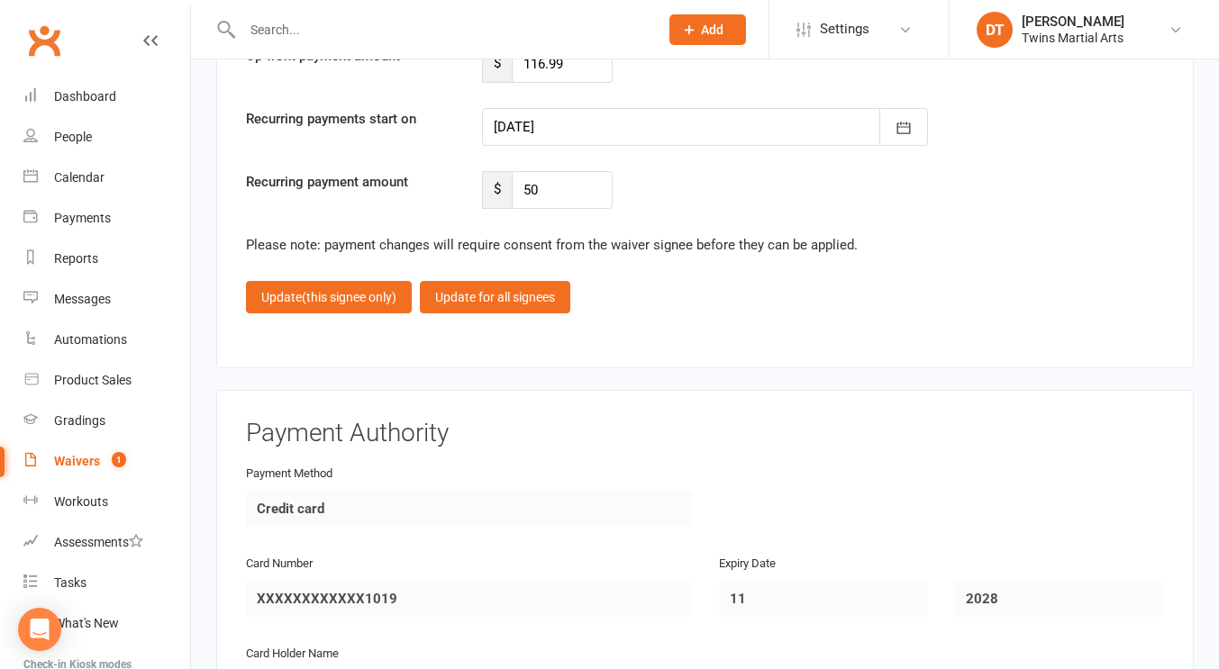
scroll to position [4952, 0]
click at [360, 299] on span "(this signee only)" at bounding box center [349, 298] width 95 height 14
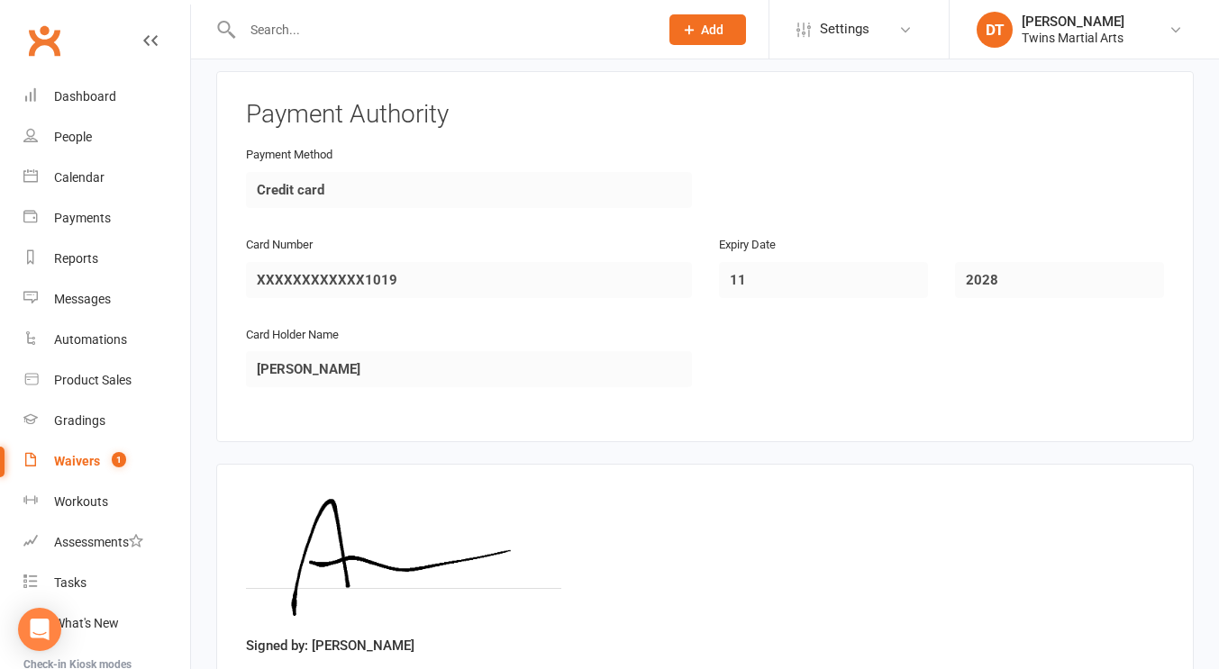
scroll to position [2882, 0]
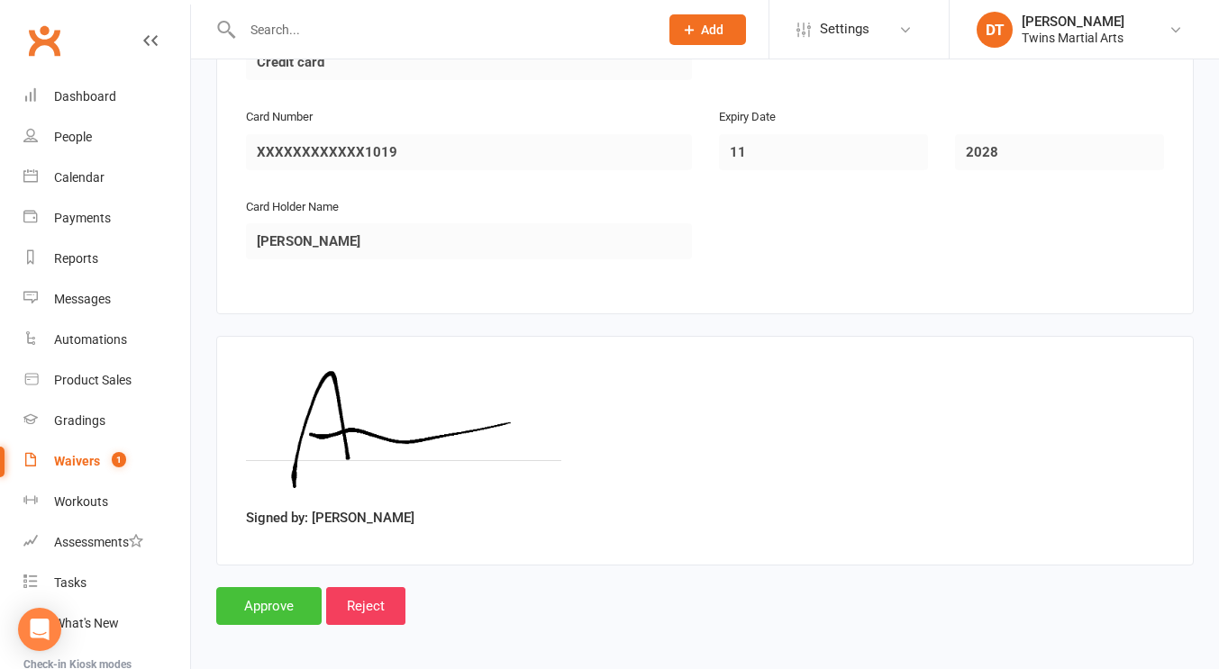
click at [252, 591] on input "Approve" at bounding box center [268, 606] width 105 height 38
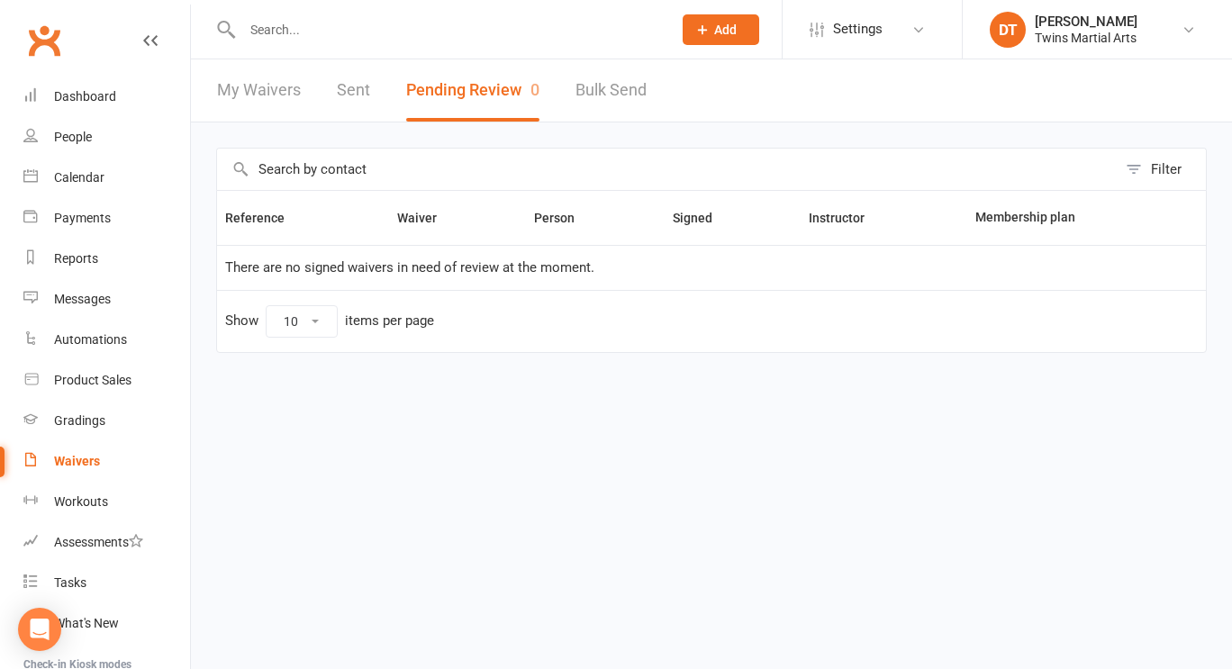
click at [490, 24] on input "text" at bounding box center [448, 29] width 422 height 25
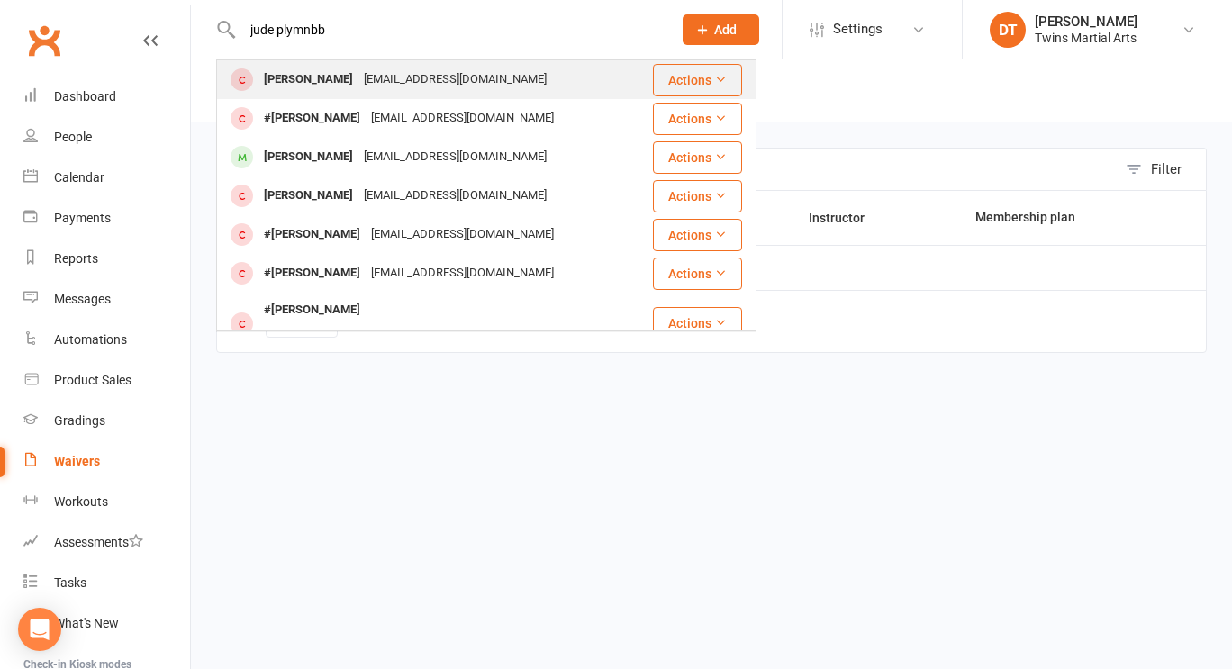
type input "jude plymnbb"
click at [458, 68] on div "laurenlplumb@gmail.com" at bounding box center [456, 80] width 194 height 26
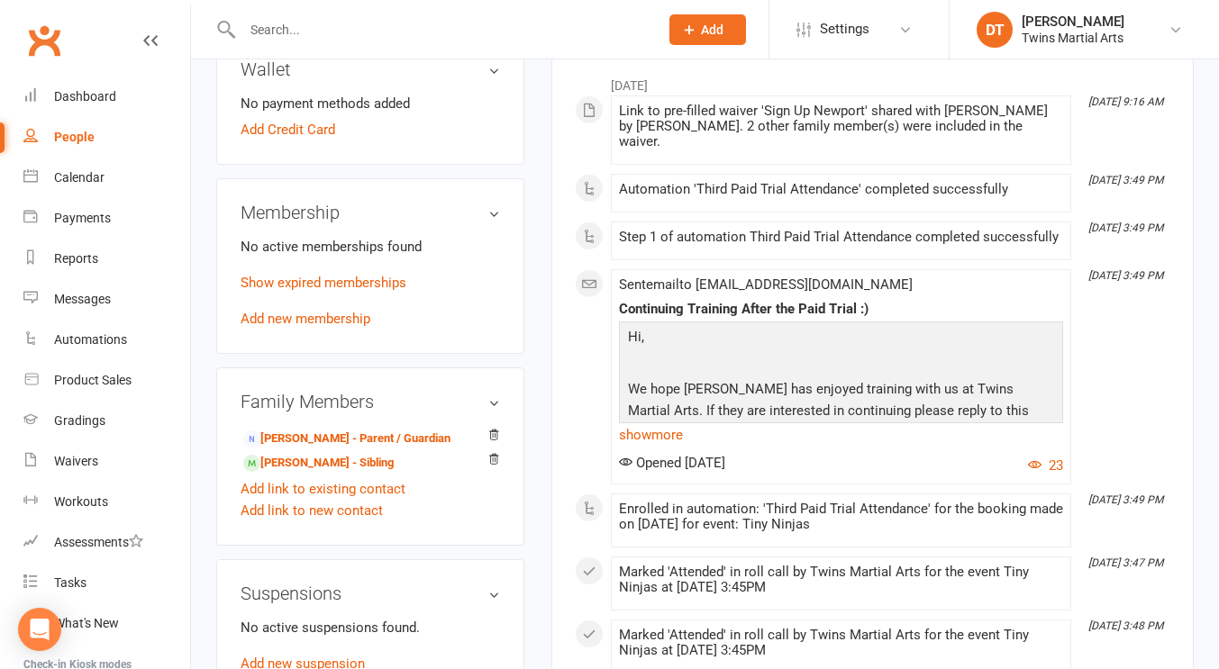
scroll to position [932, 0]
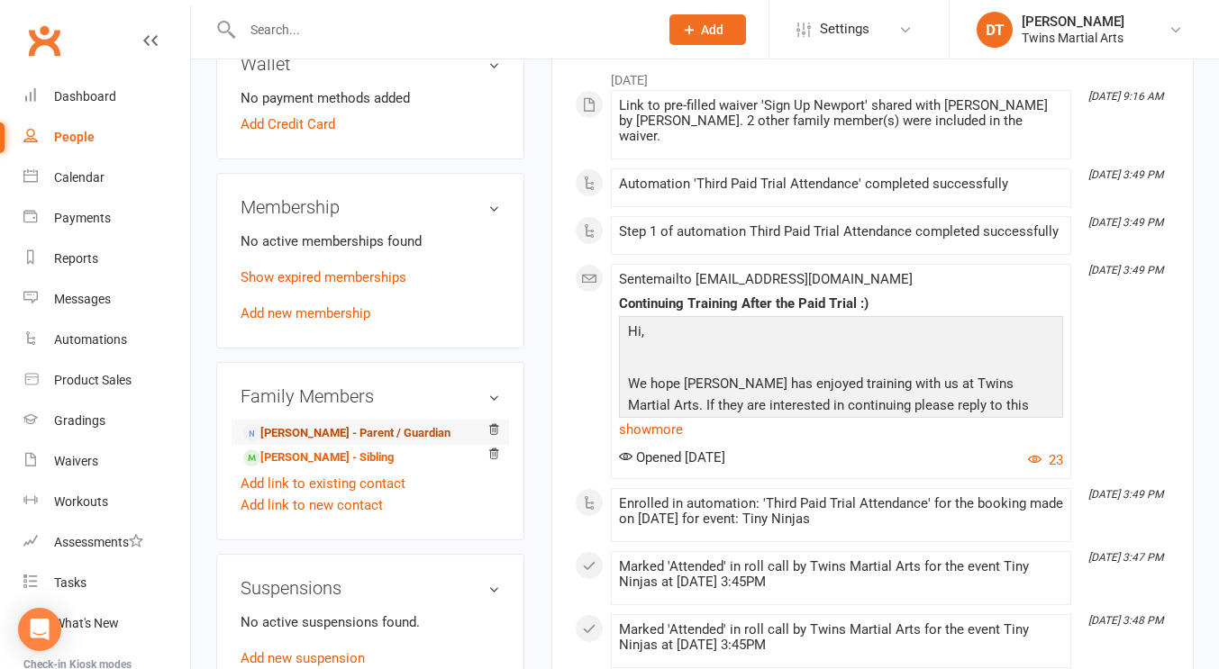
click at [385, 435] on link "Lauren Plumb - Parent / Guardian" at bounding box center [346, 433] width 207 height 19
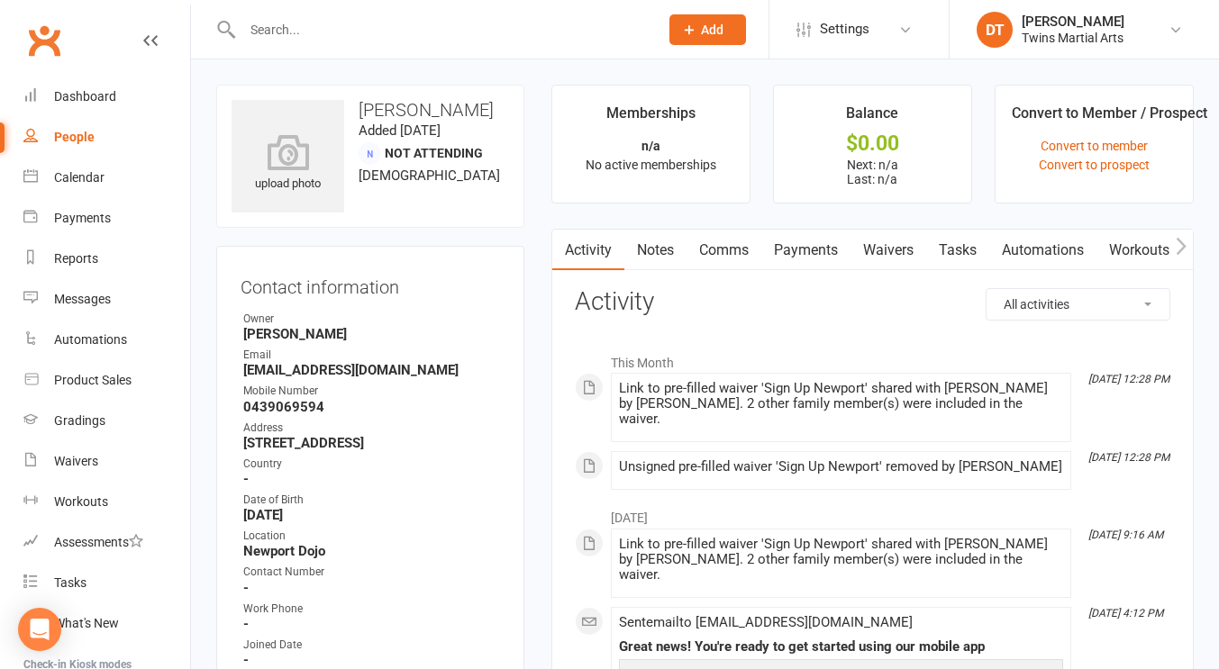
click at [910, 257] on link "Waivers" at bounding box center [888, 250] width 76 height 41
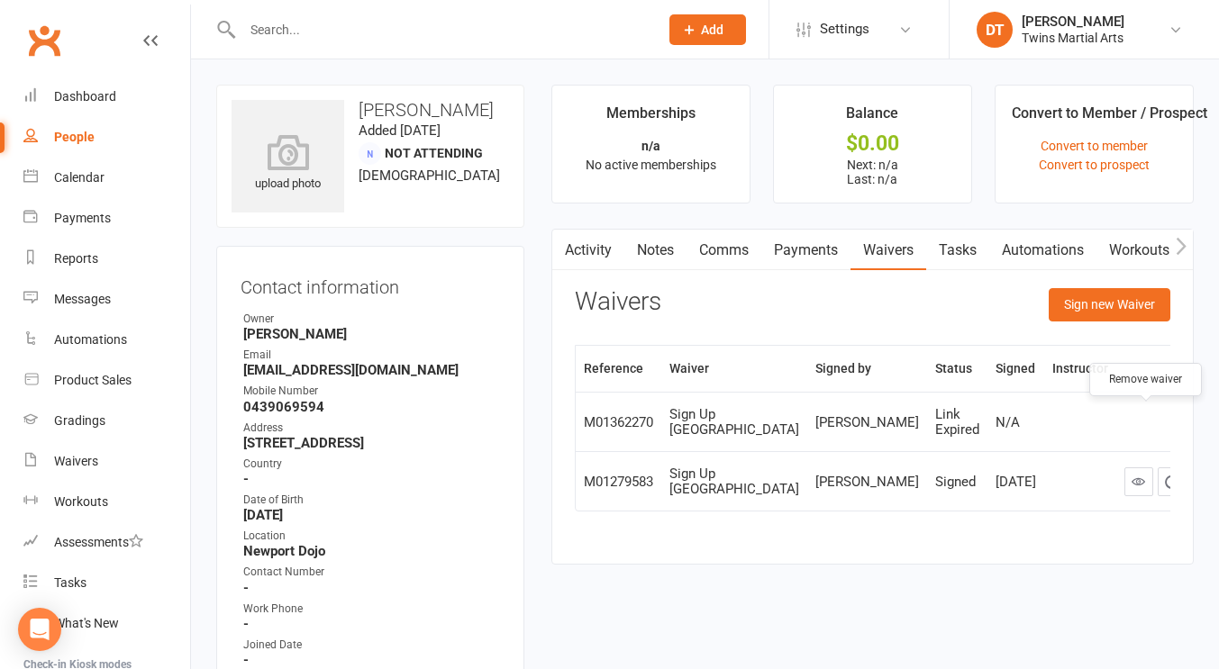
click at [1191, 422] on button "button" at bounding box center [1205, 422] width 29 height 29
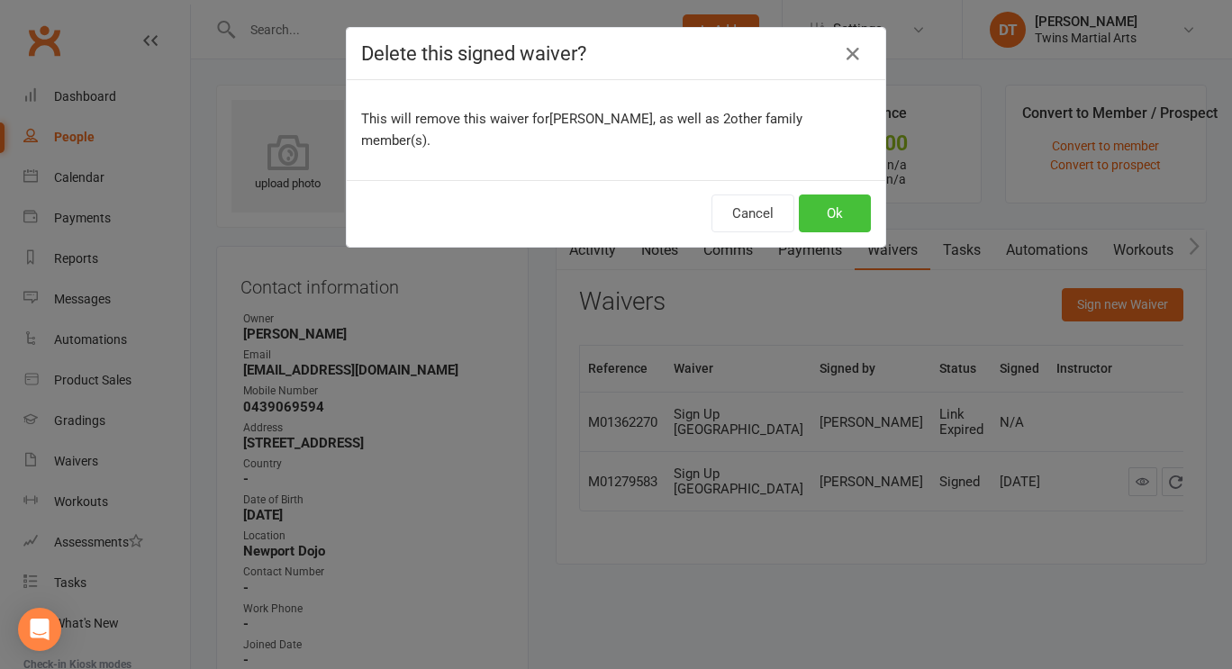
click at [826, 195] on button "Ok" at bounding box center [835, 214] width 72 height 38
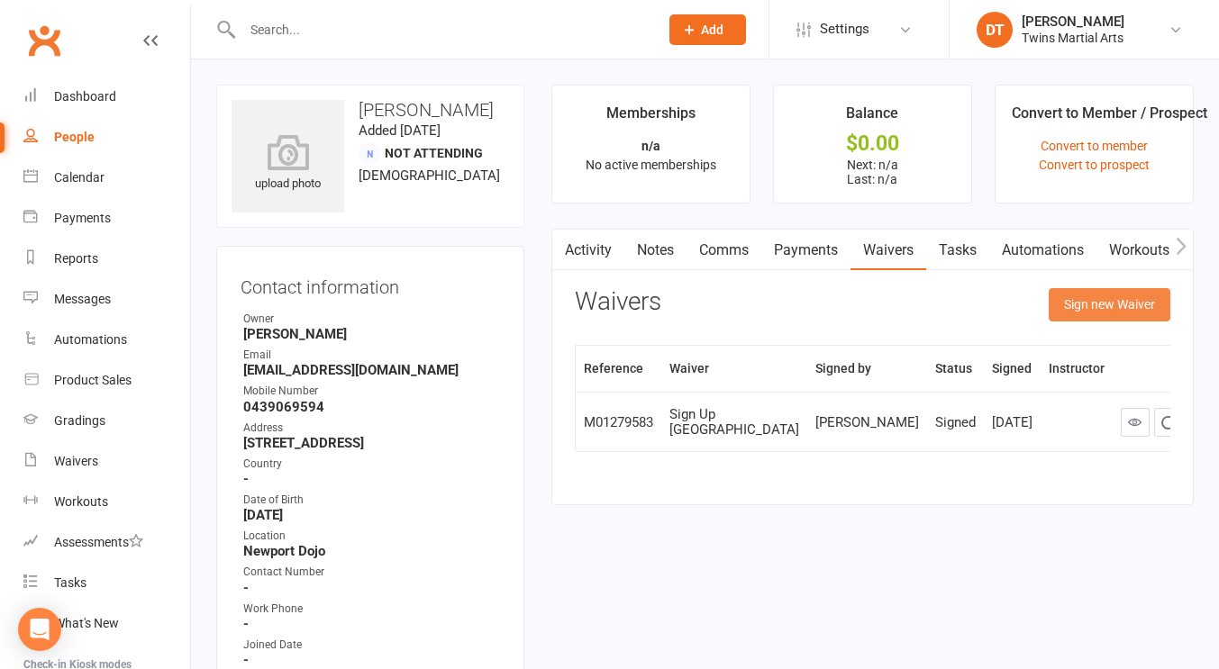
click at [1097, 320] on button "Sign new Waiver" at bounding box center [1109, 304] width 122 height 32
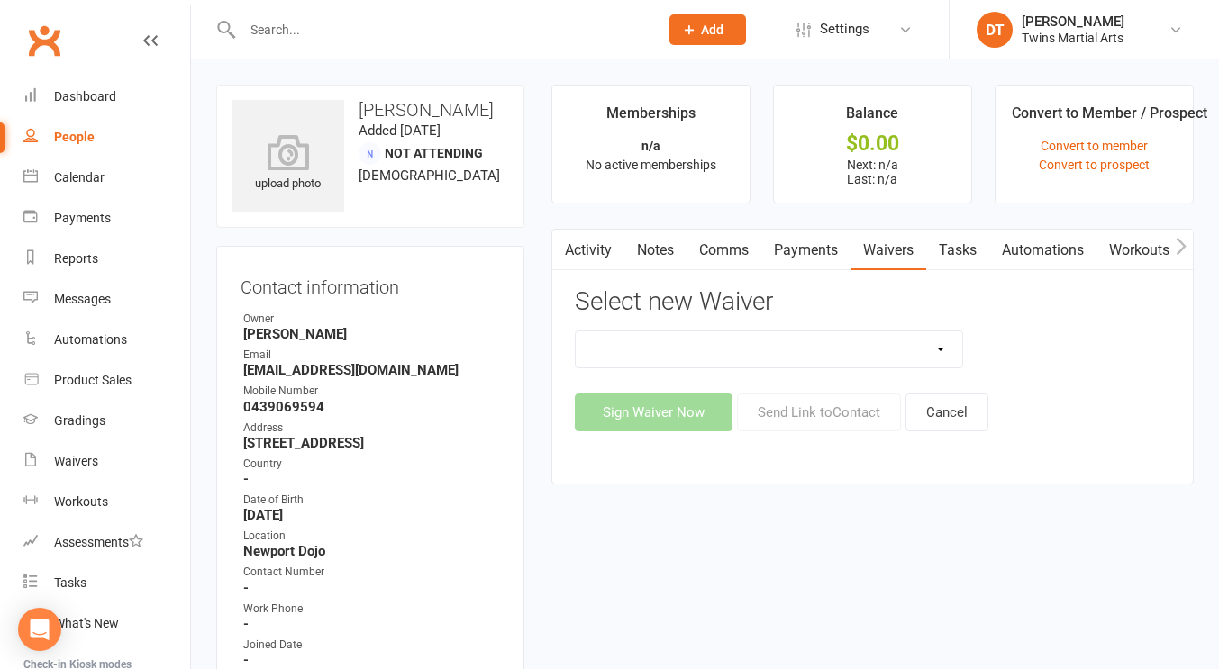
click at [885, 346] on select "Newport Paid Trial (waiver only) Paid Trial Newport Paid Trial Parkville Paid T…" at bounding box center [769, 349] width 386 height 36
select select "5584"
click at [576, 331] on select "Newport Paid Trial (waiver only) Paid Trial Newport Paid Trial Parkville Paid T…" at bounding box center [769, 349] width 386 height 36
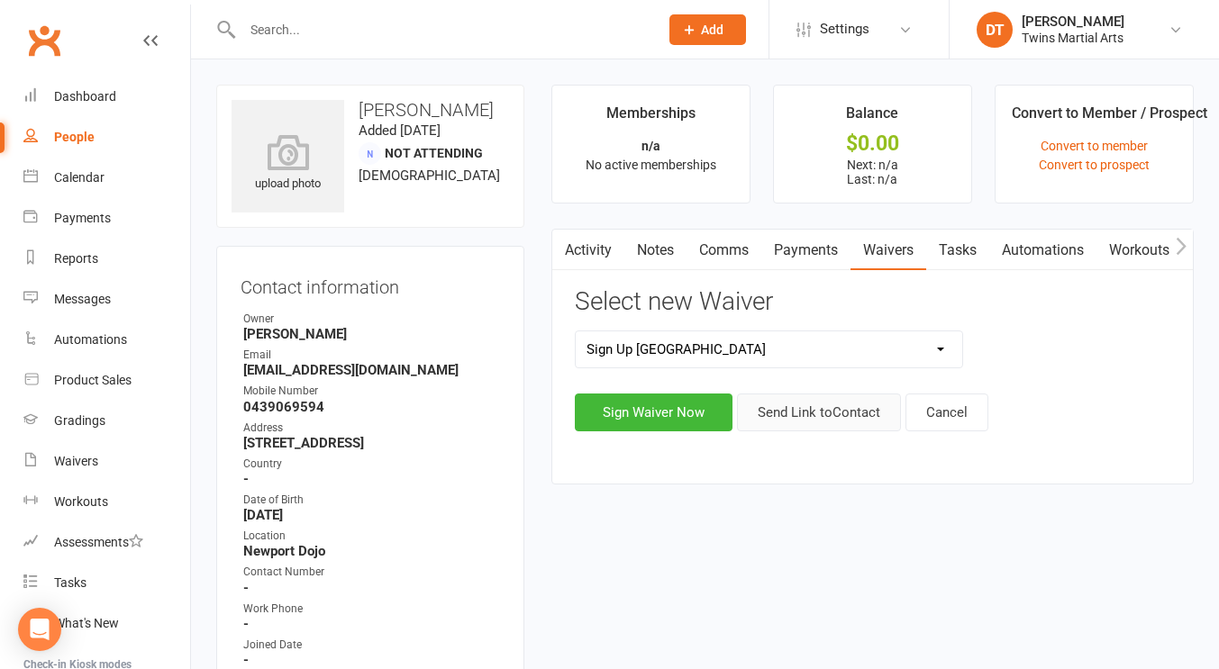
click at [800, 419] on button "Send Link to Contact" at bounding box center [819, 413] width 164 height 38
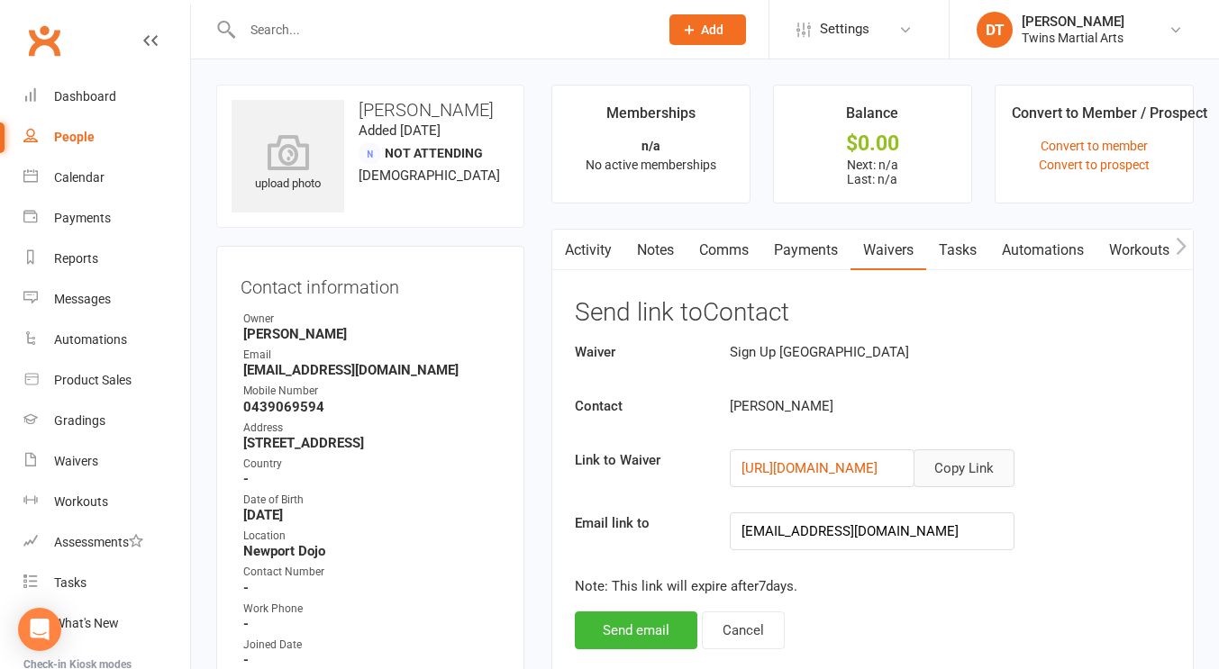
click at [949, 474] on button "Copy Link" at bounding box center [963, 468] width 101 height 38
click at [425, 20] on input "text" at bounding box center [441, 29] width 409 height 25
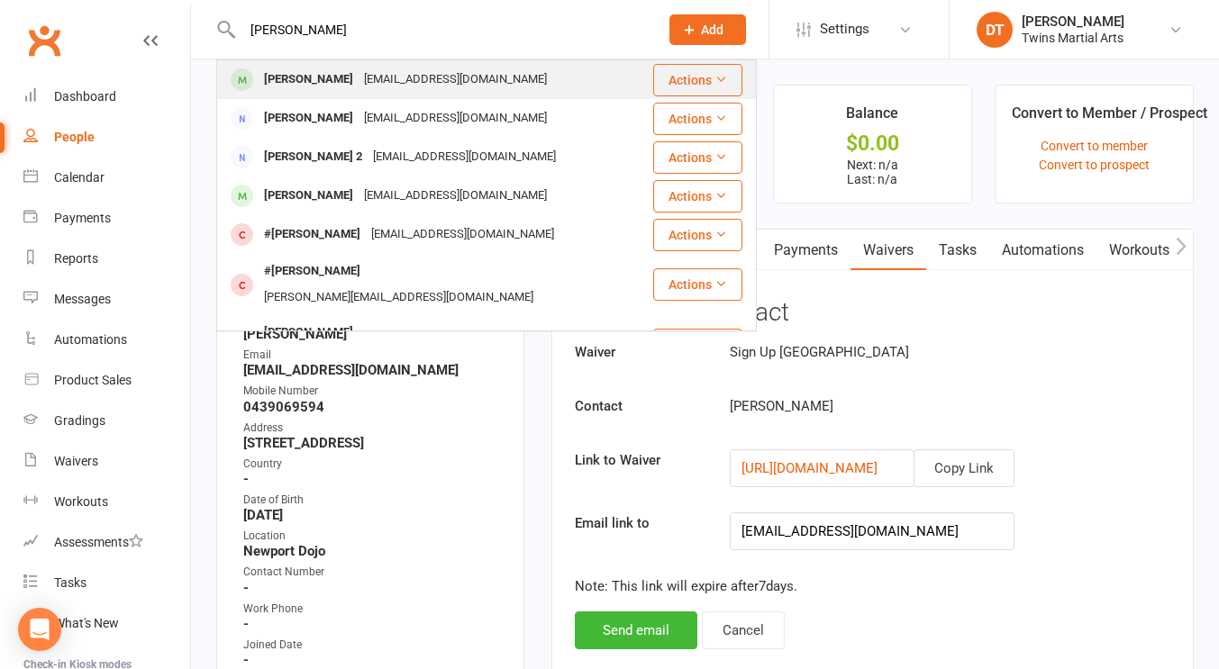
type input "ahana sethi"
click at [459, 86] on div "poornimasethi1990@gmail.com" at bounding box center [456, 80] width 194 height 26
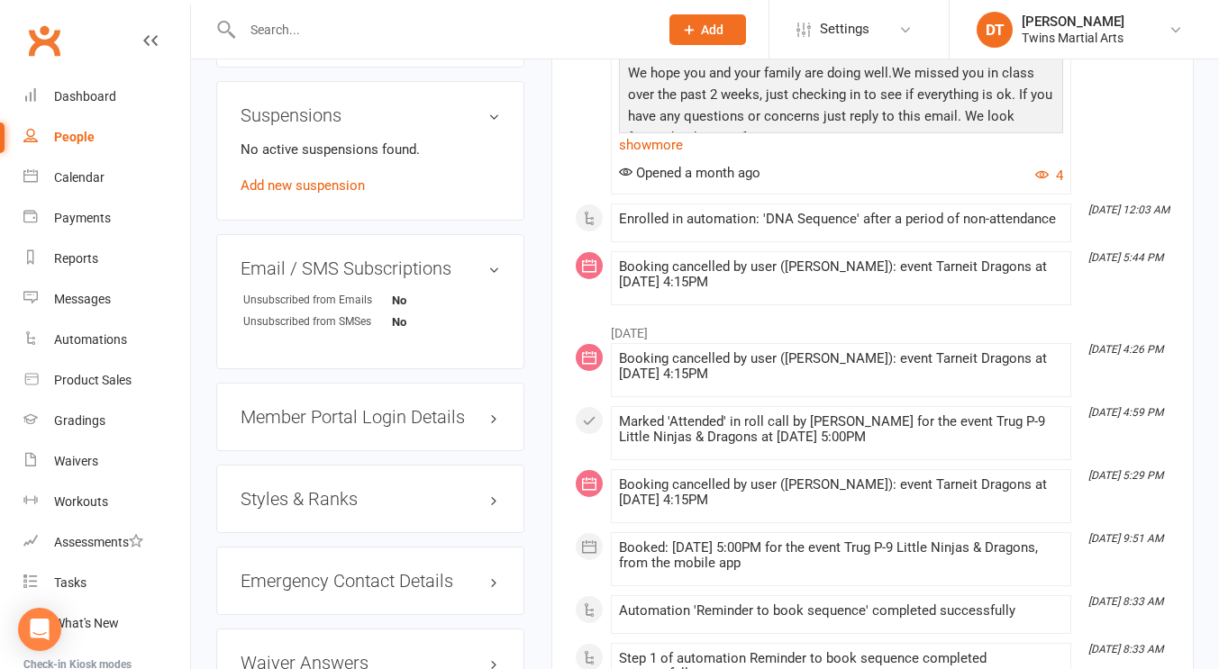
scroll to position [1683, 0]
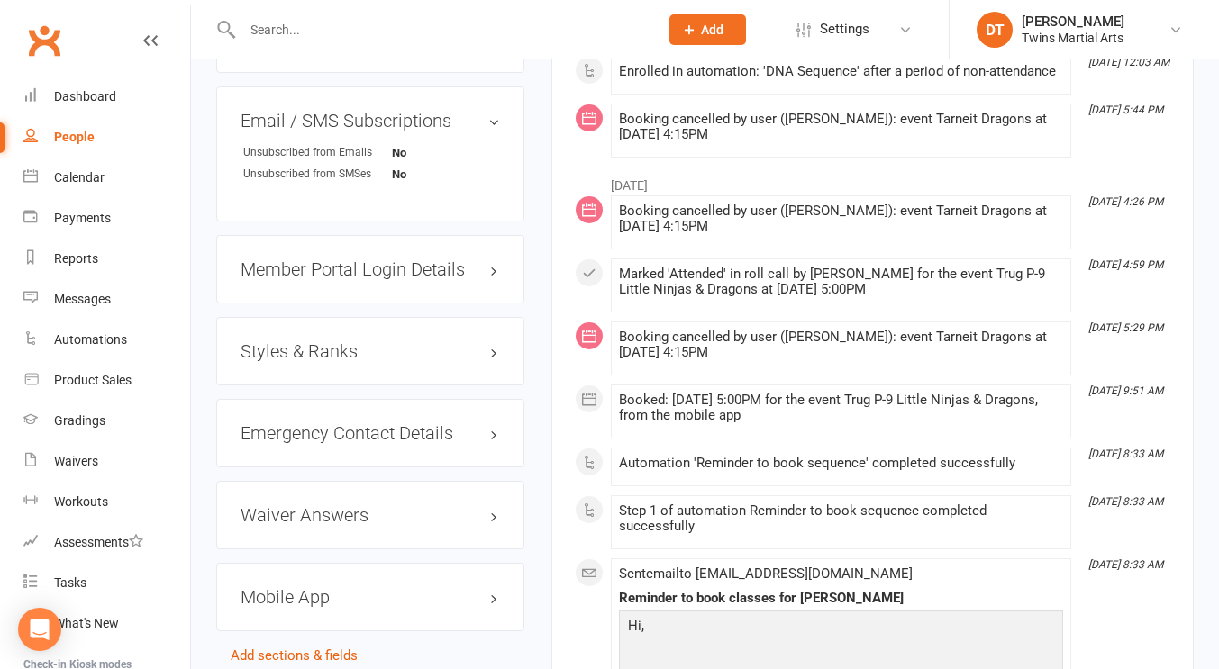
click at [363, 351] on h3 "Styles & Ranks" at bounding box center [370, 351] width 259 height 20
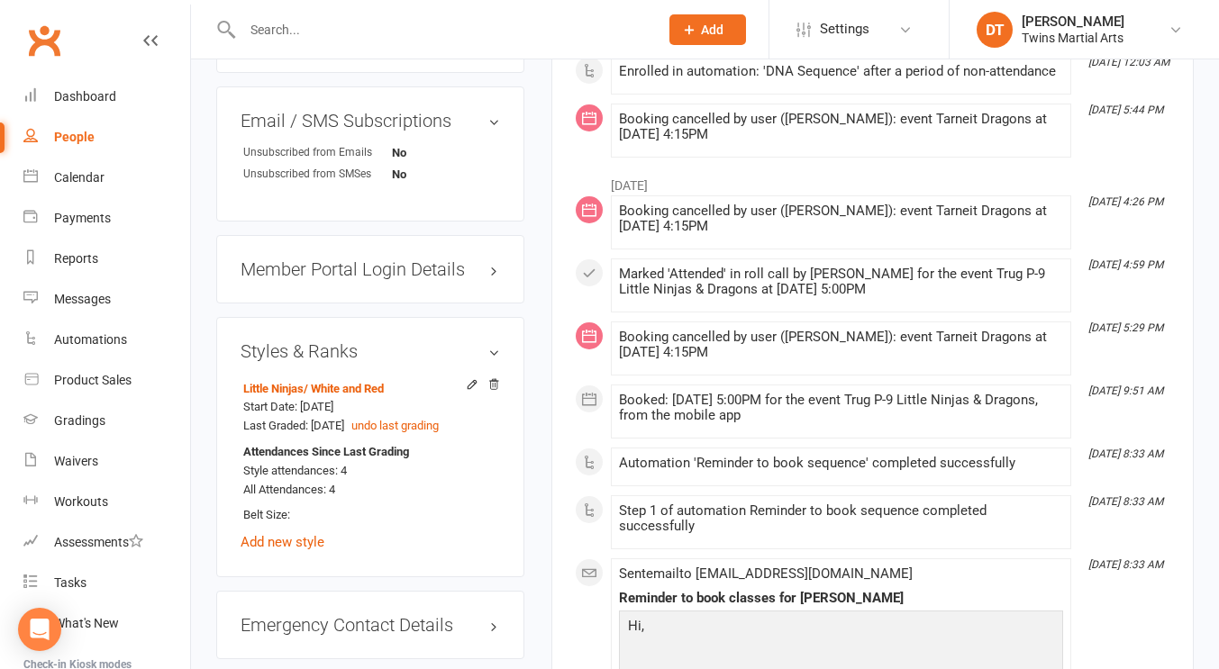
click at [549, 306] on main "✓ Memberships Westside Term Fee 1/w Expires on 20th December, 2025 $ Balance $2…" at bounding box center [872, 433] width 669 height 4063
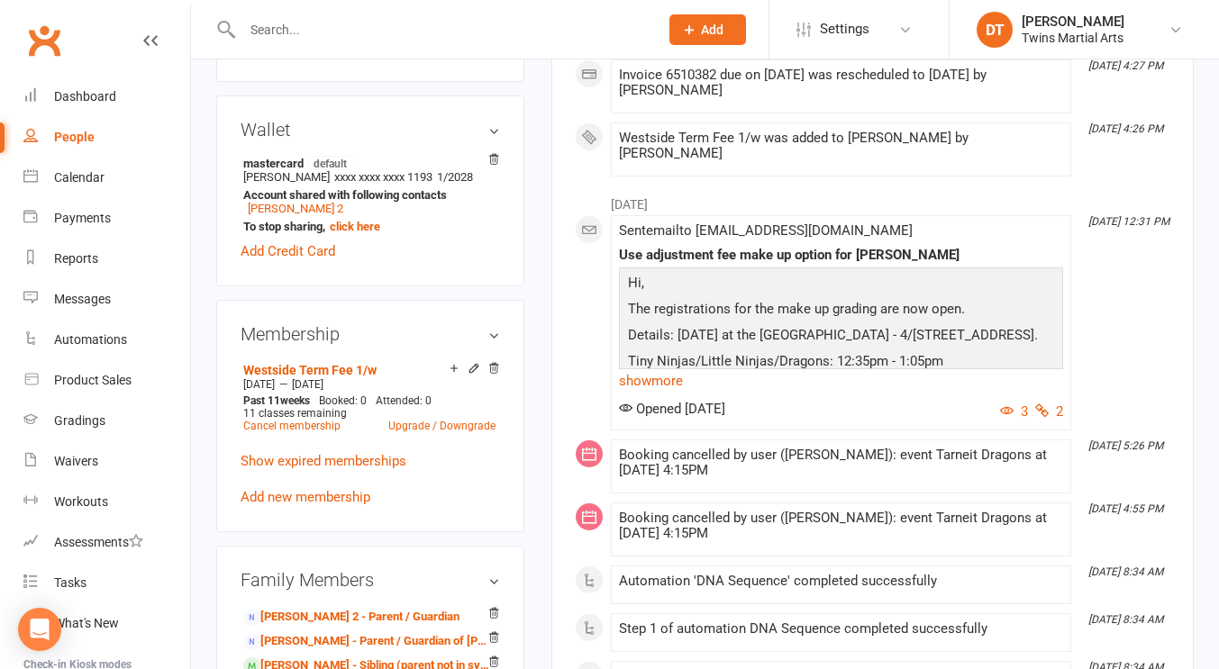
scroll to position [0, 0]
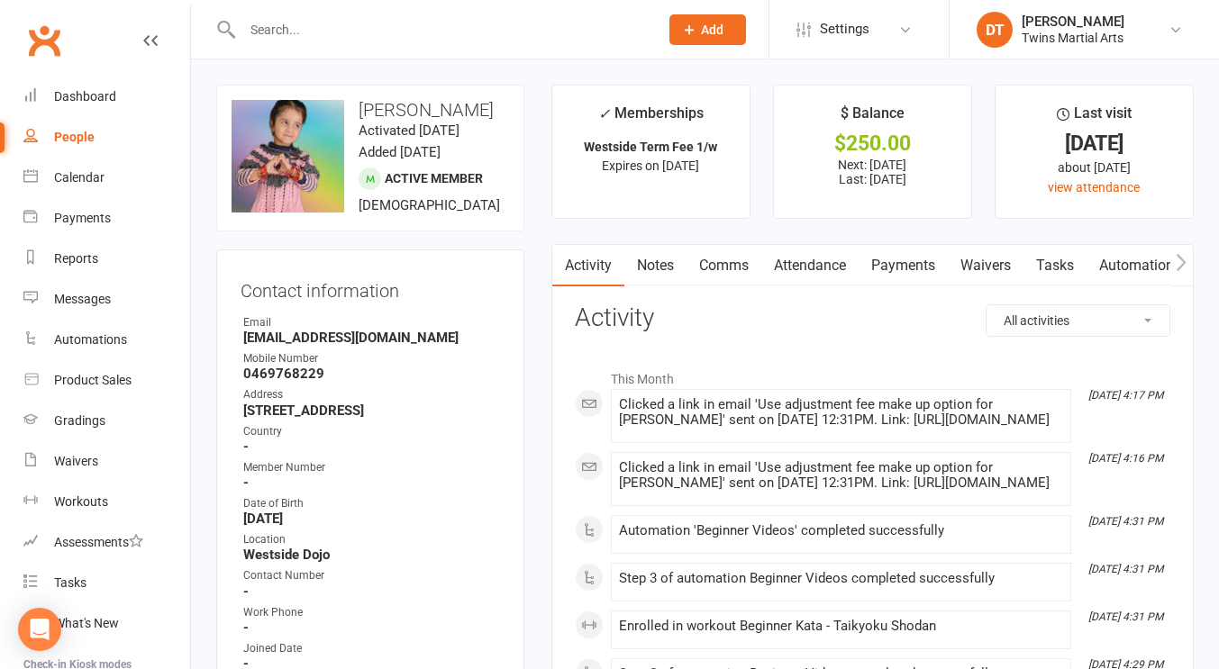
click at [470, 24] on input "text" at bounding box center [441, 29] width 409 height 25
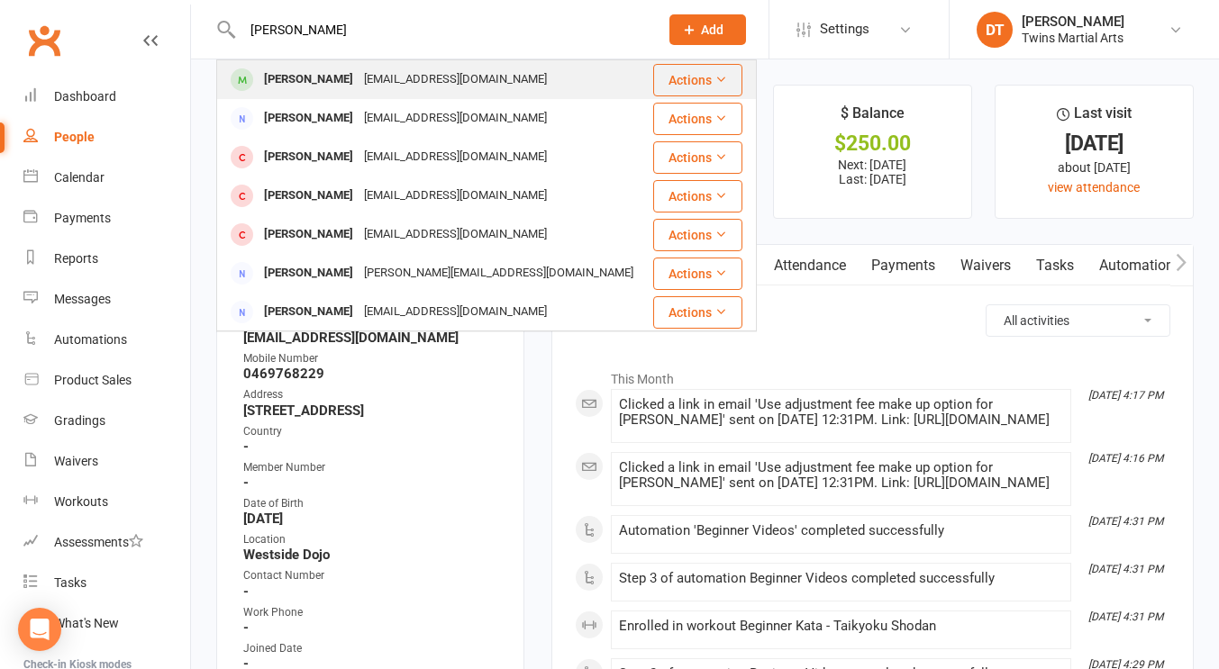
type input "emil deodata"
click at [413, 82] on div "lala_aus@hotmail.com" at bounding box center [456, 80] width 194 height 26
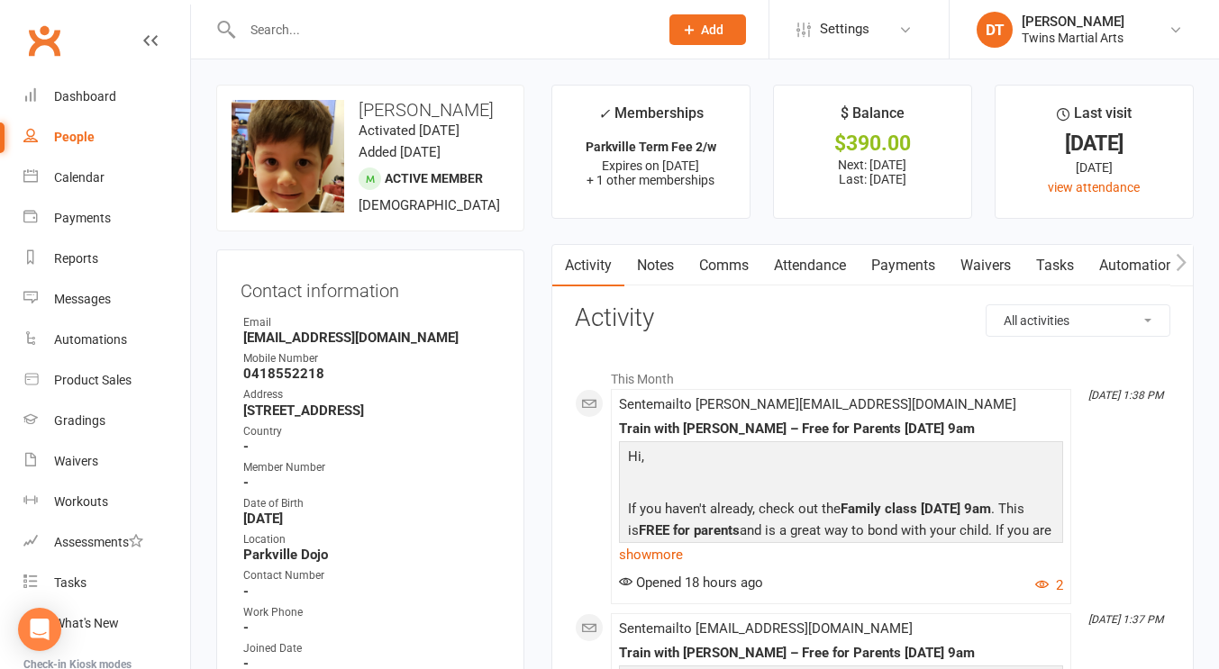
click at [901, 271] on link "Payments" at bounding box center [902, 265] width 89 height 41
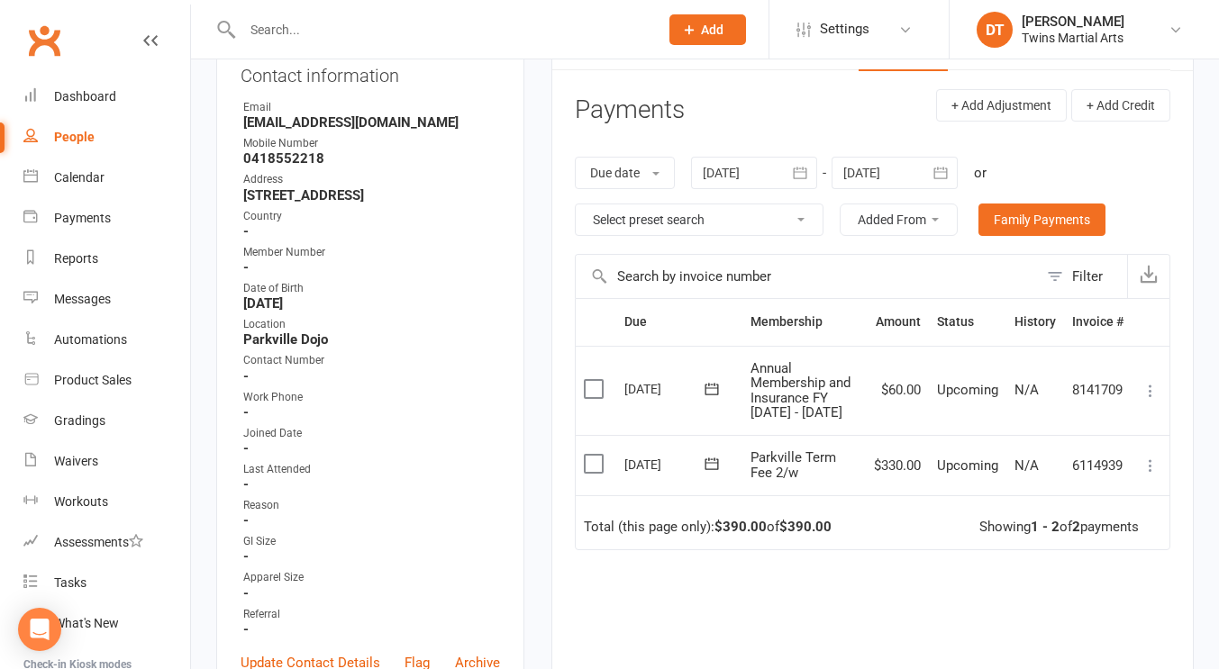
scroll to position [216, 0]
click at [870, 420] on td "$60.00" at bounding box center [897, 389] width 63 height 89
click at [527, 37] on input "text" at bounding box center [441, 29] width 409 height 25
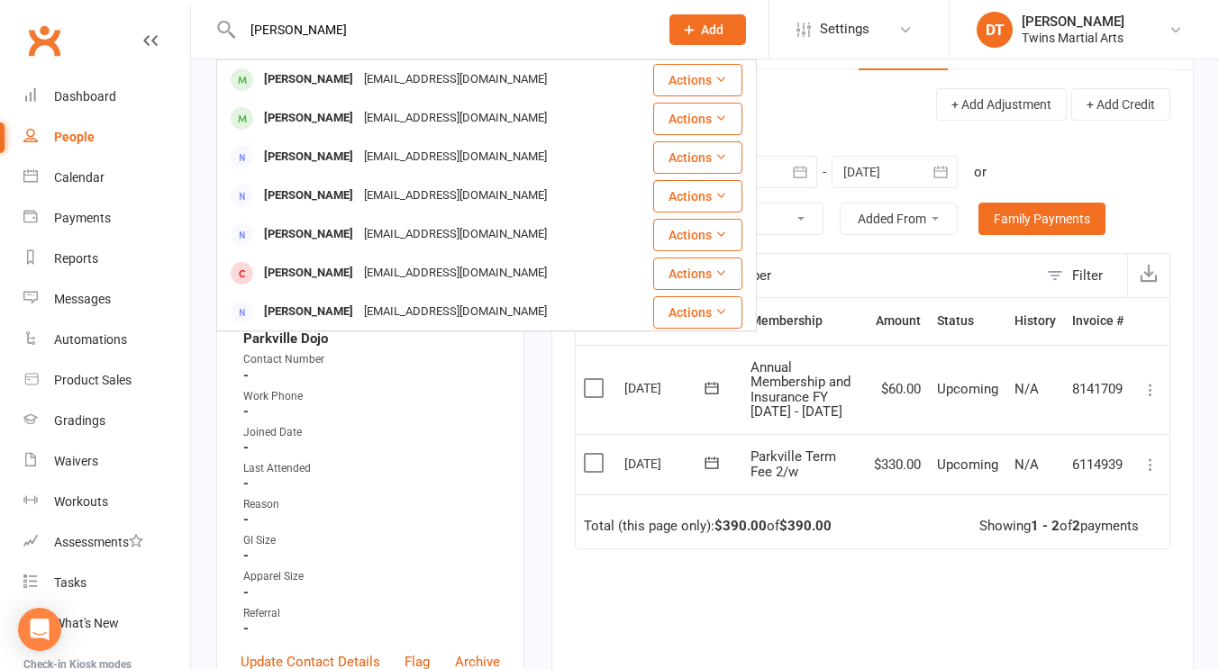
type input "prakul"
click at [449, 54] on div "prakul Prakul Gupta erpahulgupta@gmail.com Actions Aryesa Pradhan Prakritiyamas…" at bounding box center [431, 29] width 430 height 59
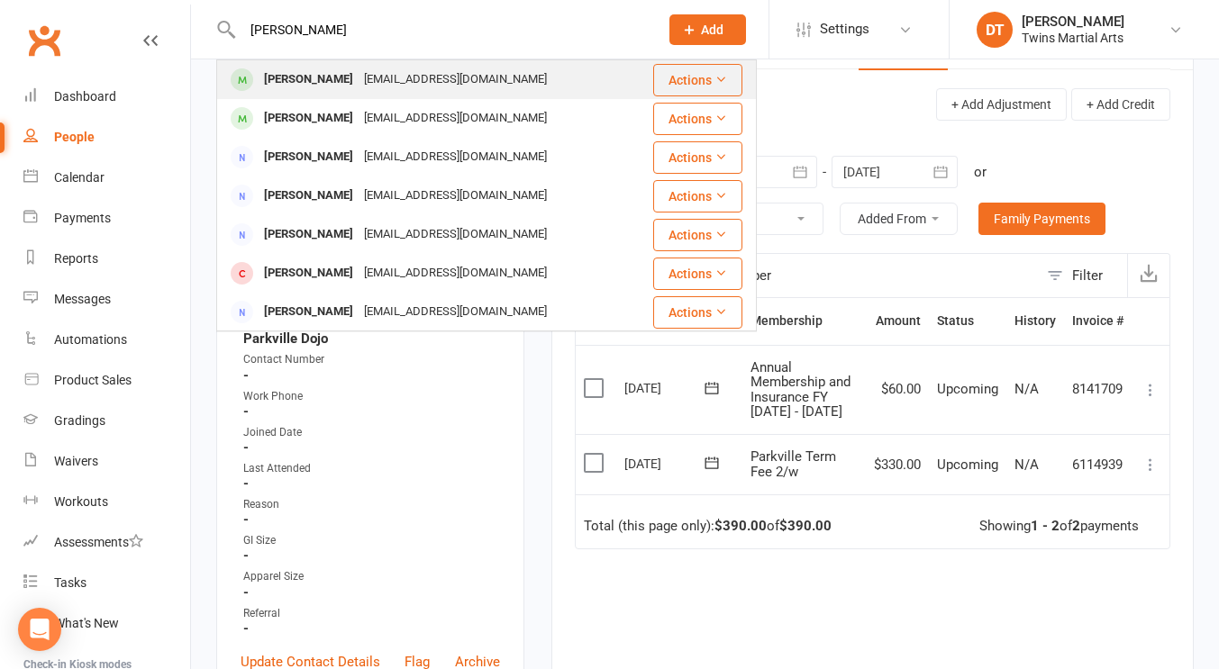
click at [431, 68] on div "erpahulgupta@gmail.com" at bounding box center [456, 80] width 194 height 26
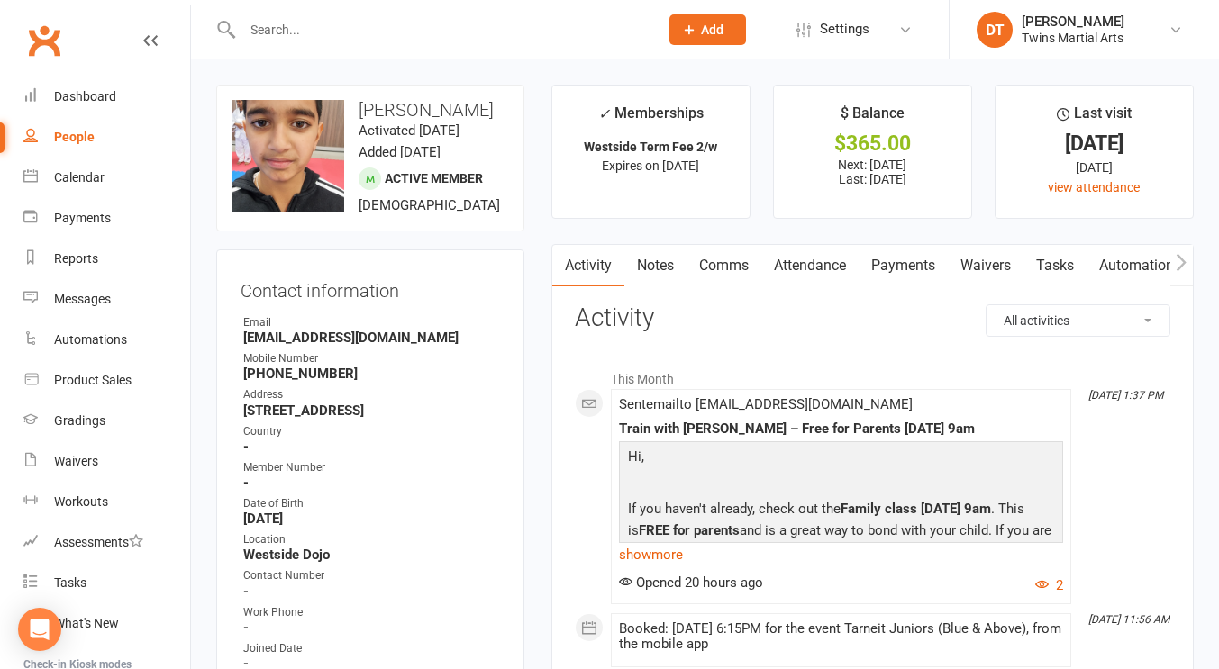
click at [916, 265] on link "Payments" at bounding box center [902, 265] width 89 height 41
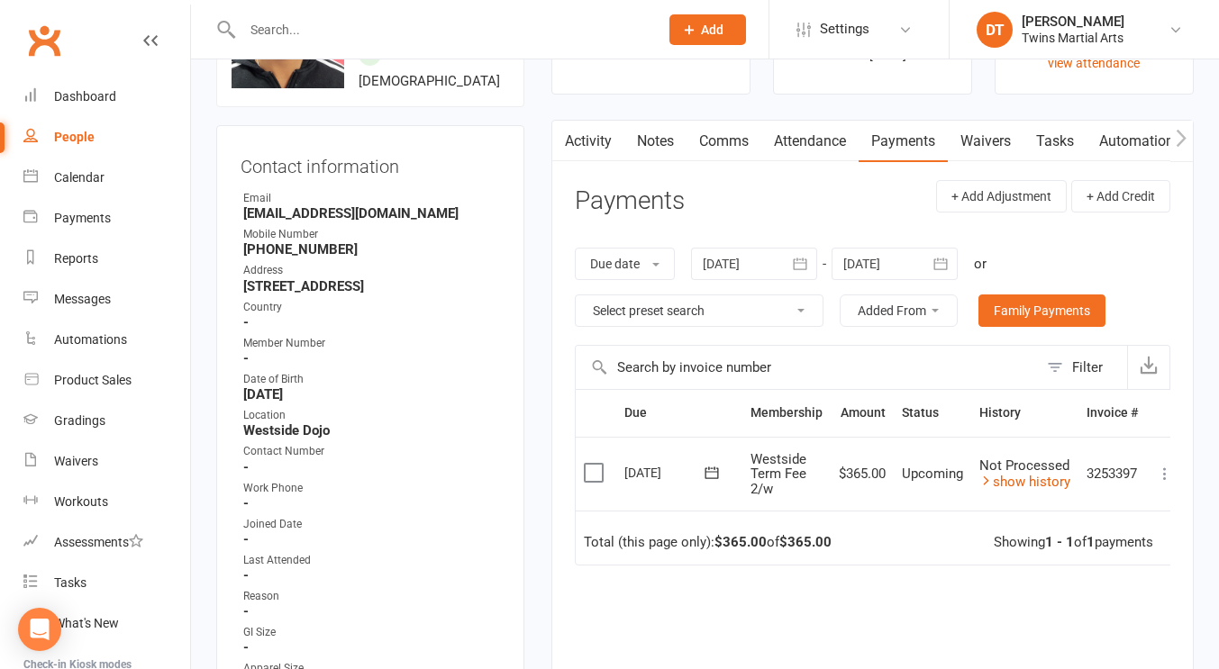
scroll to position [0, 19]
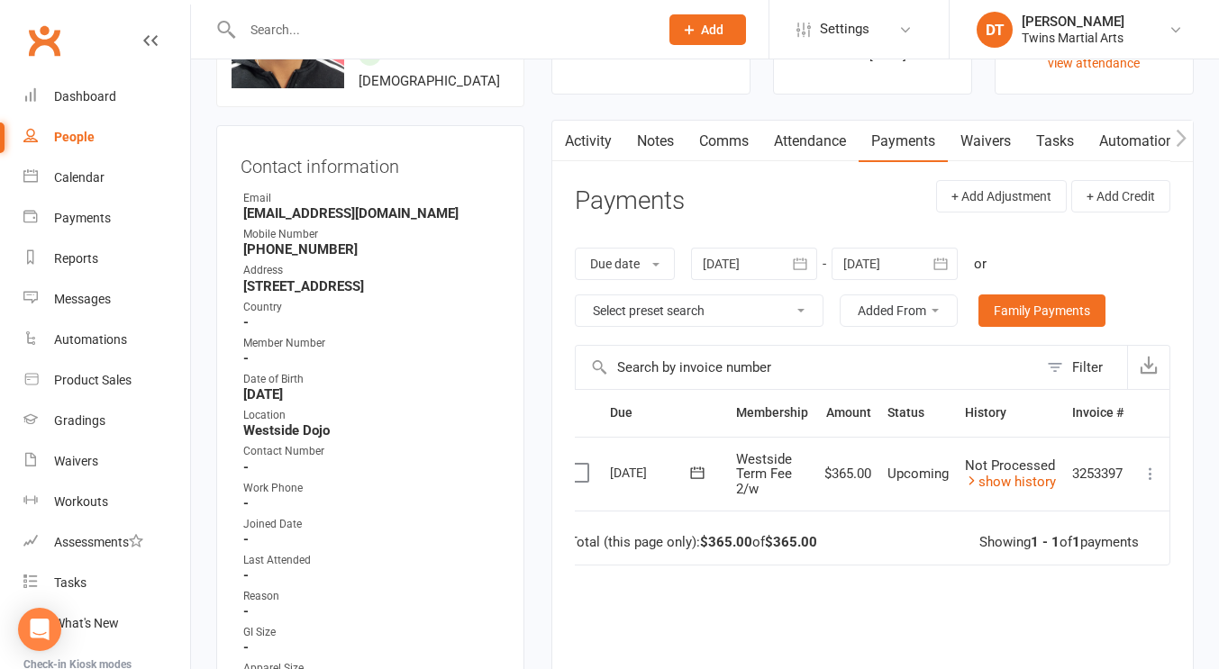
click at [1146, 476] on icon at bounding box center [1150, 474] width 18 height 18
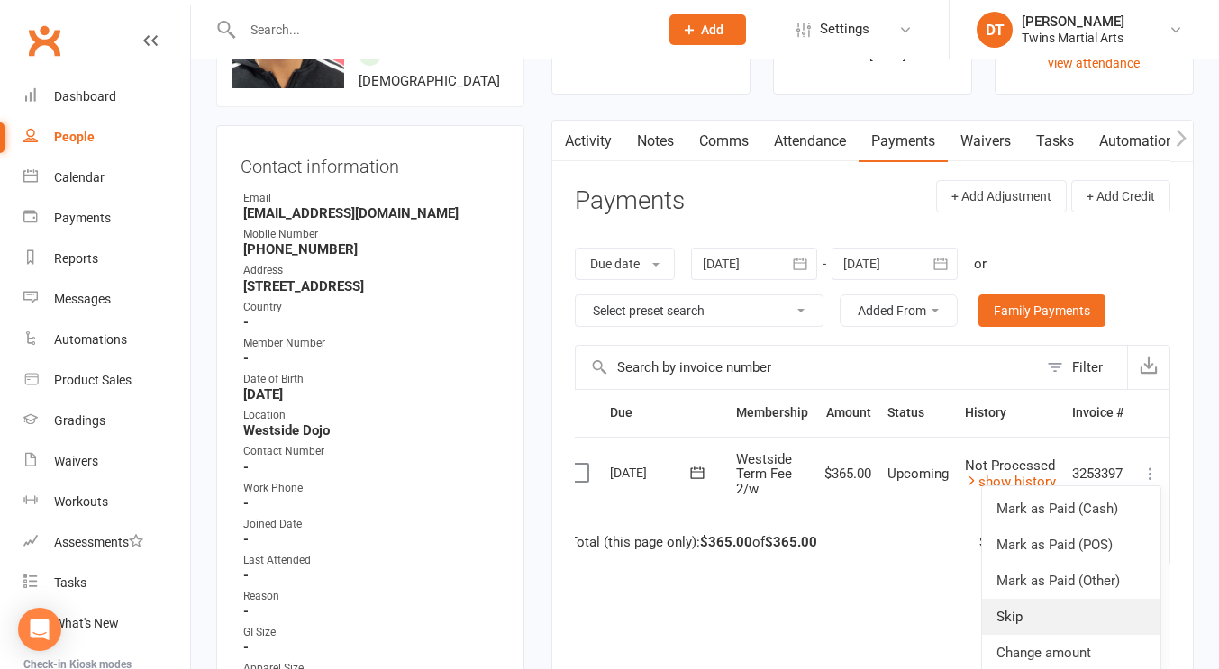
scroll to position [165, 0]
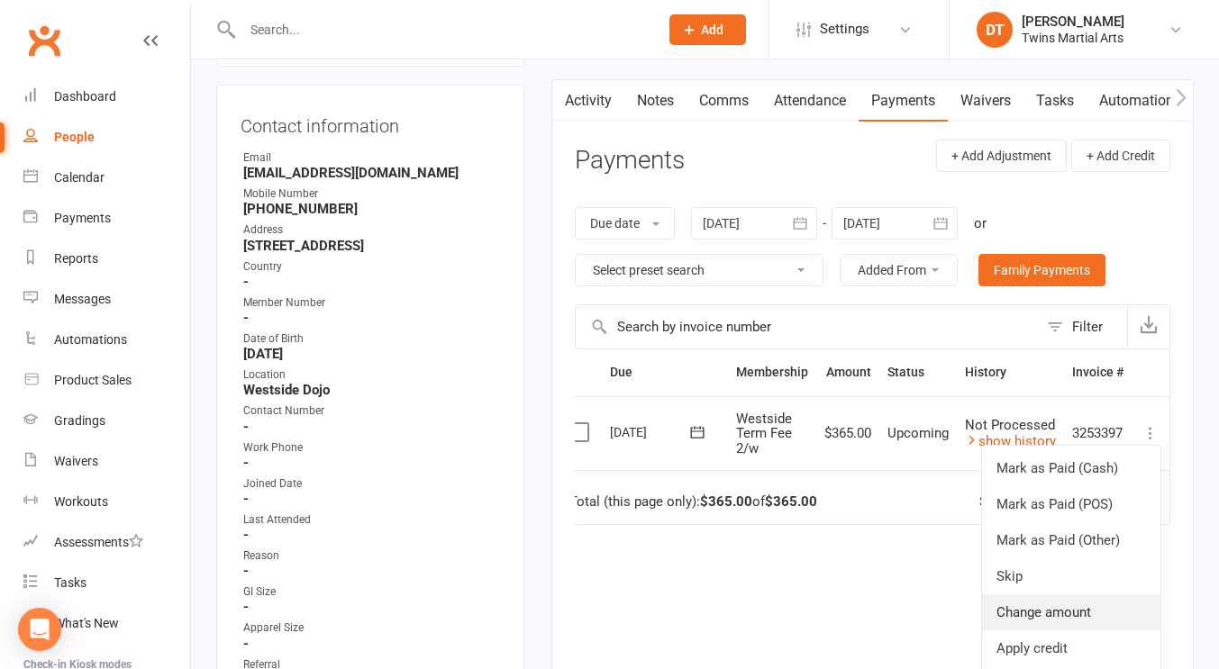
click at [1037, 613] on link "Change amount" at bounding box center [1071, 613] width 178 height 36
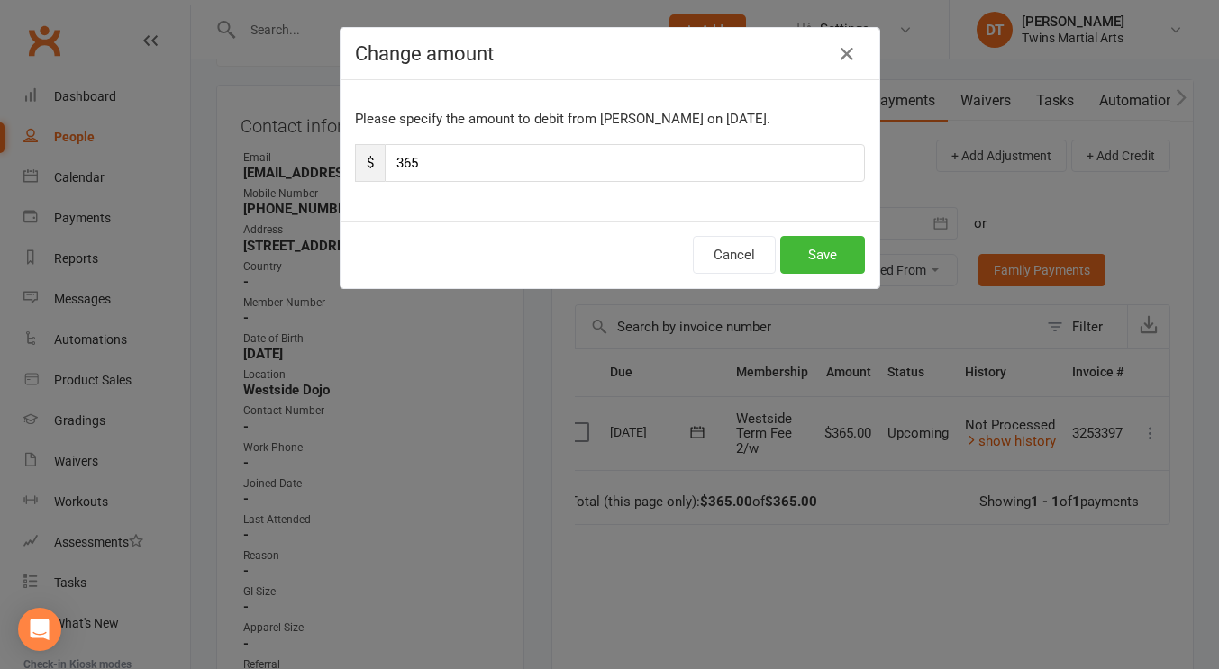
scroll to position [0, 10]
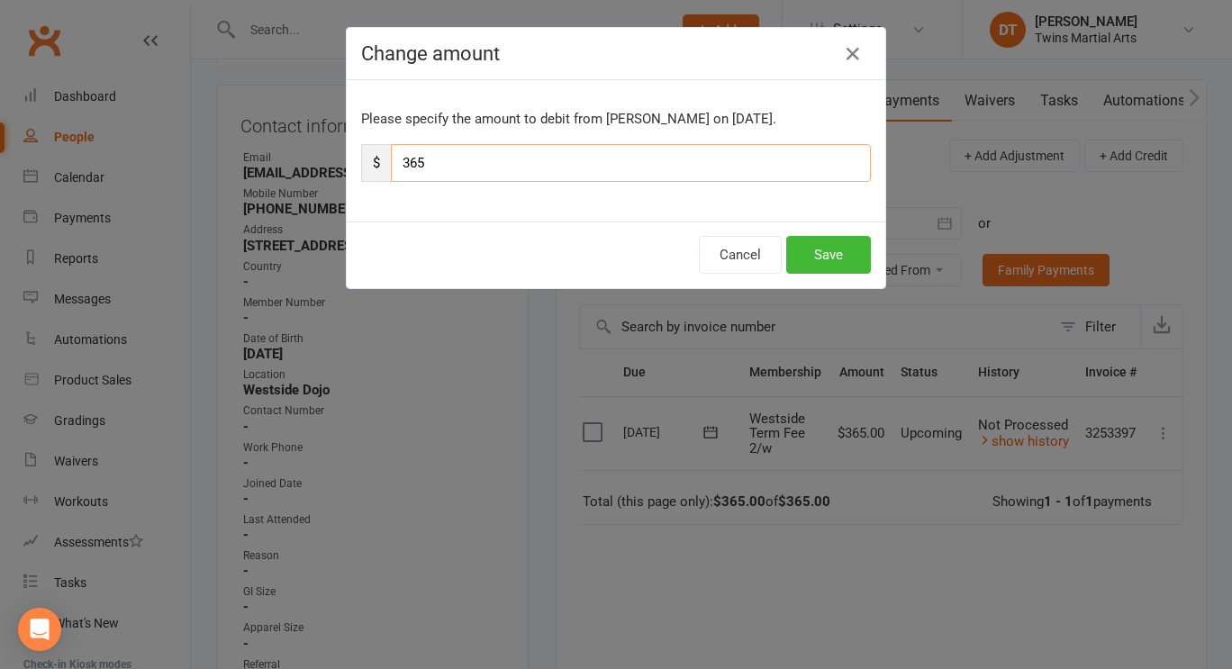
click at [653, 171] on input "365" at bounding box center [631, 163] width 480 height 38
type input "256"
click at [857, 251] on button "Save" at bounding box center [828, 255] width 85 height 38
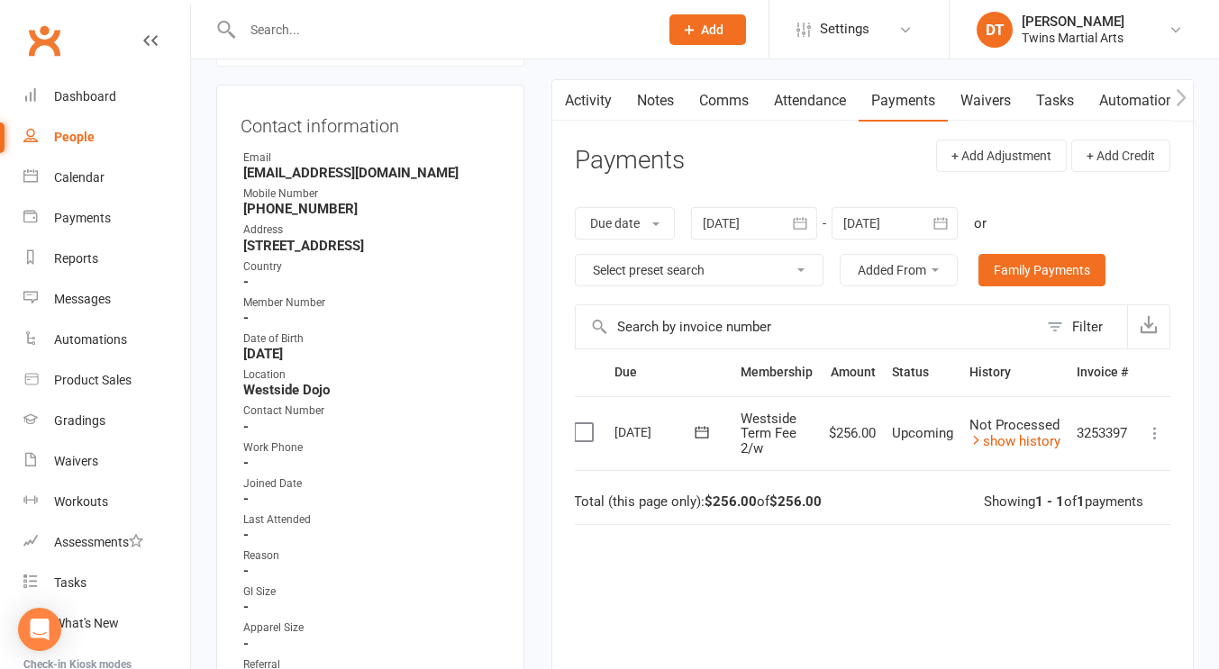
click at [856, 332] on input "text" at bounding box center [807, 326] width 462 height 43
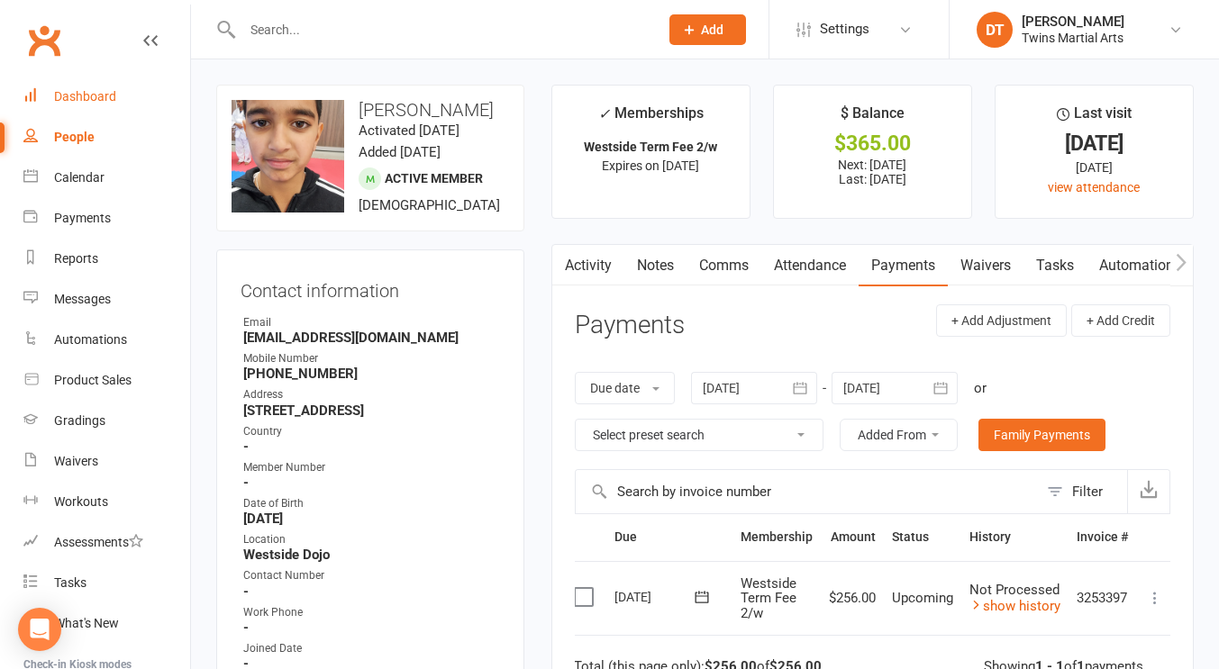
click at [128, 91] on link "Dashboard" at bounding box center [106, 97] width 167 height 41
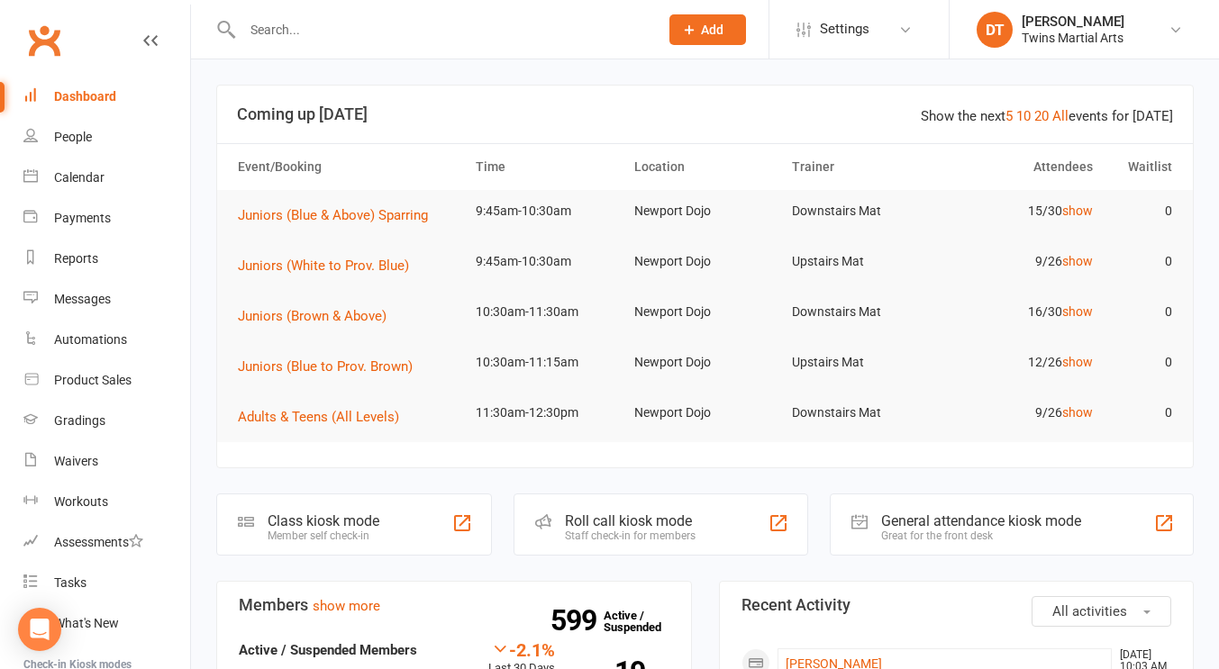
click at [431, 27] on input "text" at bounding box center [441, 29] width 409 height 25
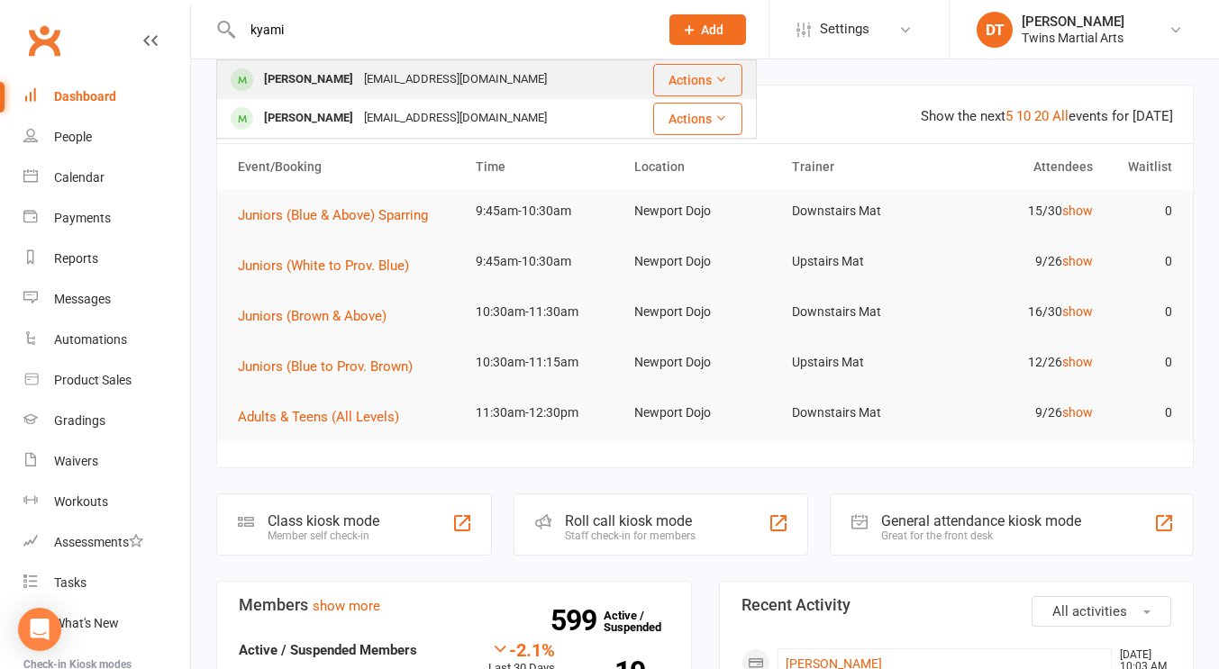
type input "kyami"
click at [428, 87] on div "rutespalma@gmail.com" at bounding box center [456, 80] width 194 height 26
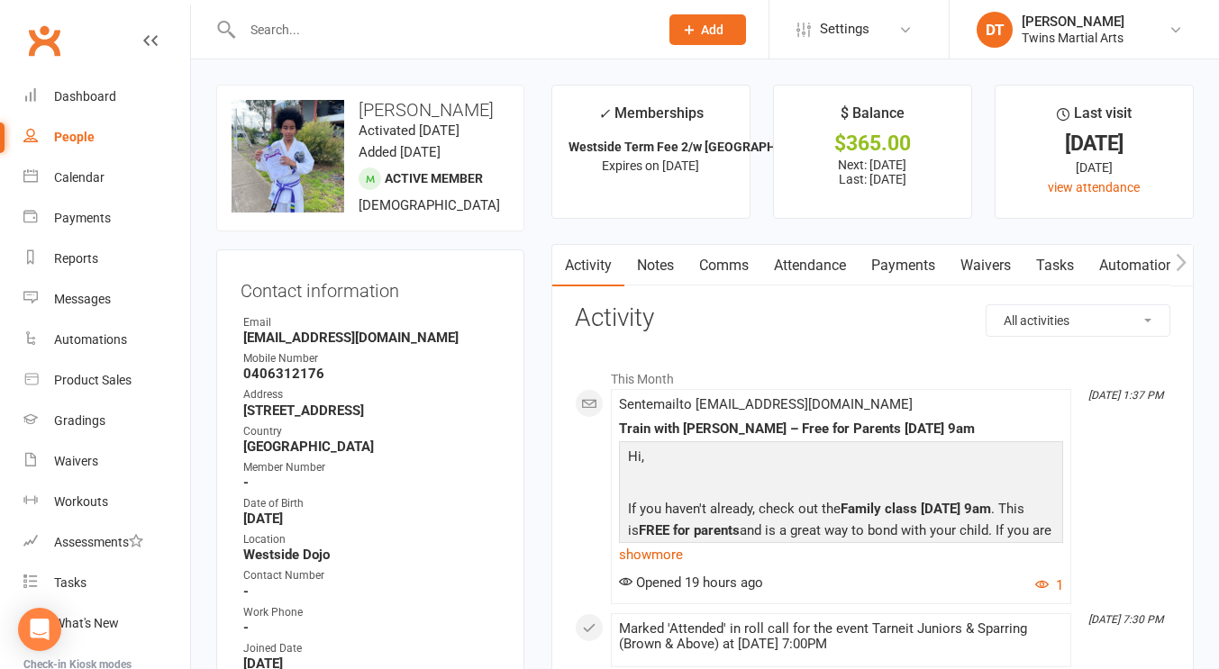
click at [928, 263] on link "Payments" at bounding box center [902, 265] width 89 height 41
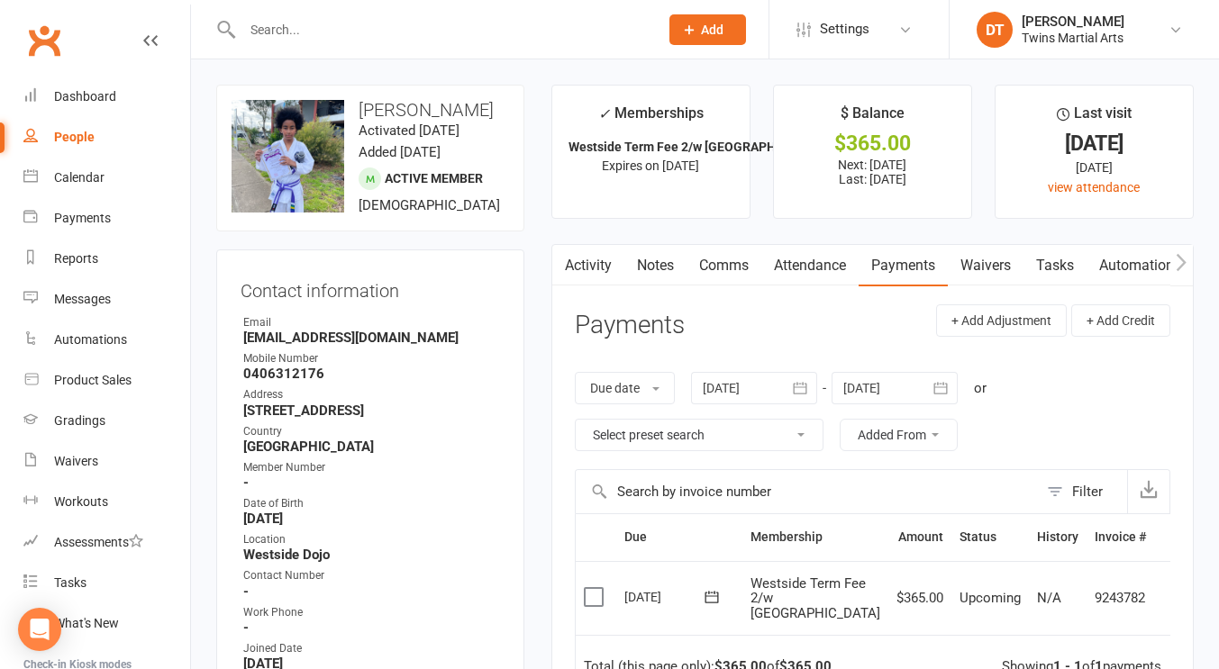
click at [450, 33] on input "text" at bounding box center [441, 29] width 409 height 25
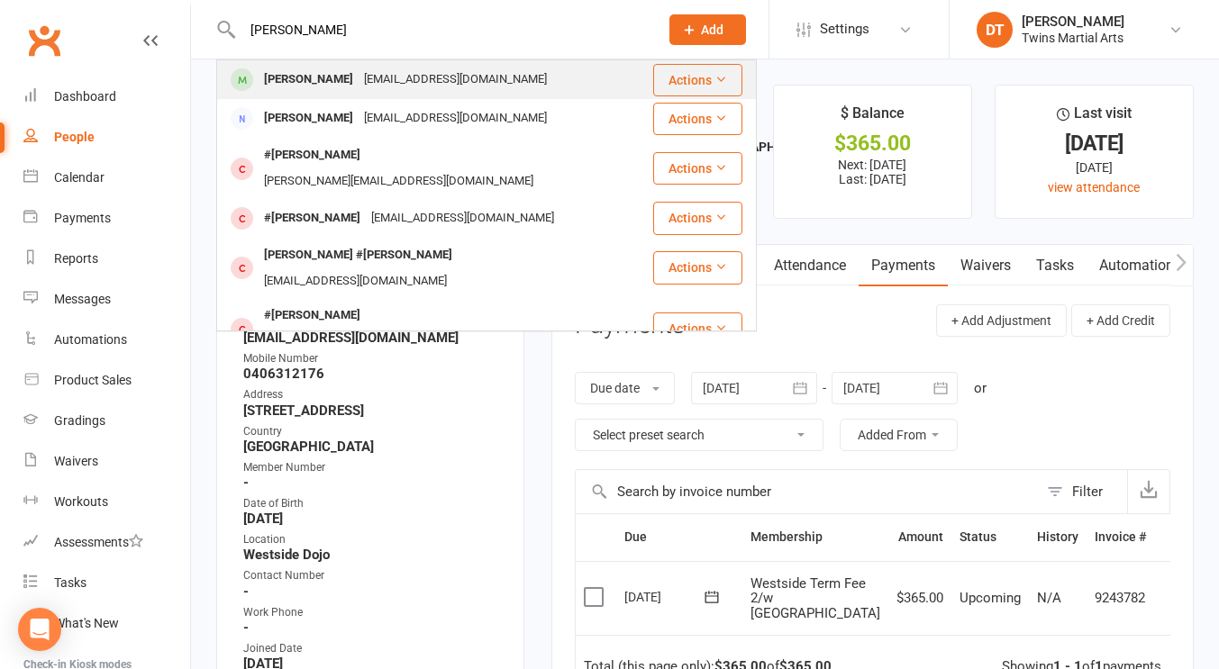
type input "lewis metcalf"
click at [434, 82] on div "[EMAIL_ADDRESS][DOMAIN_NAME]" at bounding box center [456, 80] width 194 height 26
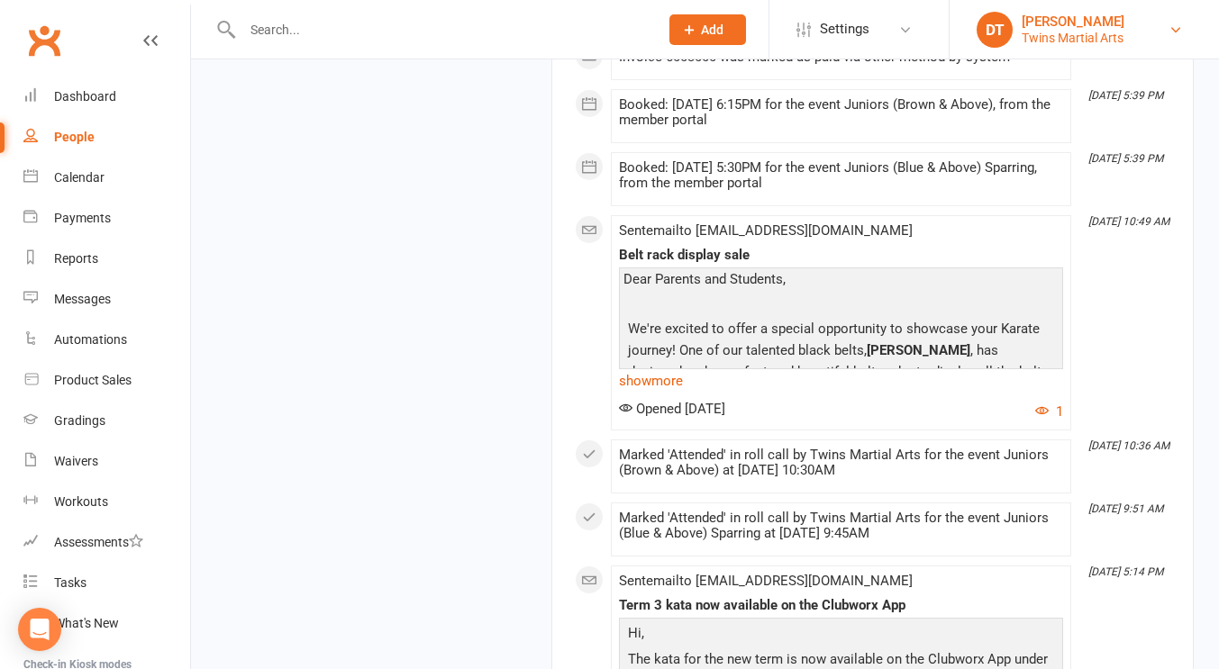
scroll to position [8147, 0]
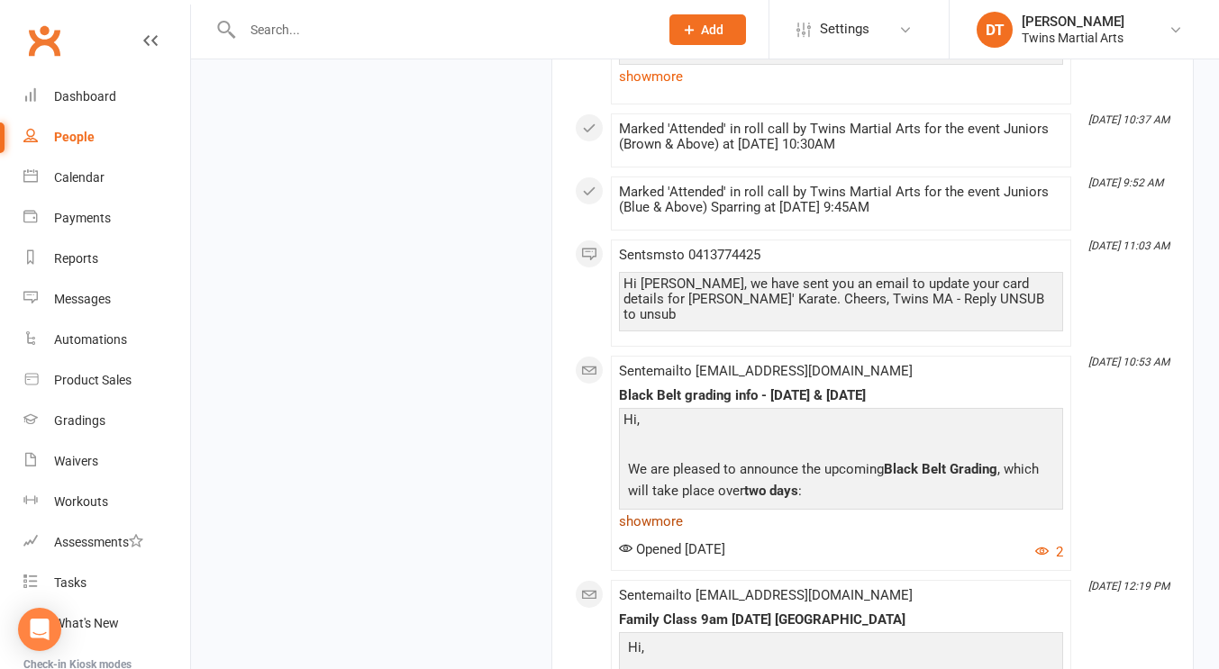
click at [676, 509] on link "show more" at bounding box center [841, 521] width 444 height 25
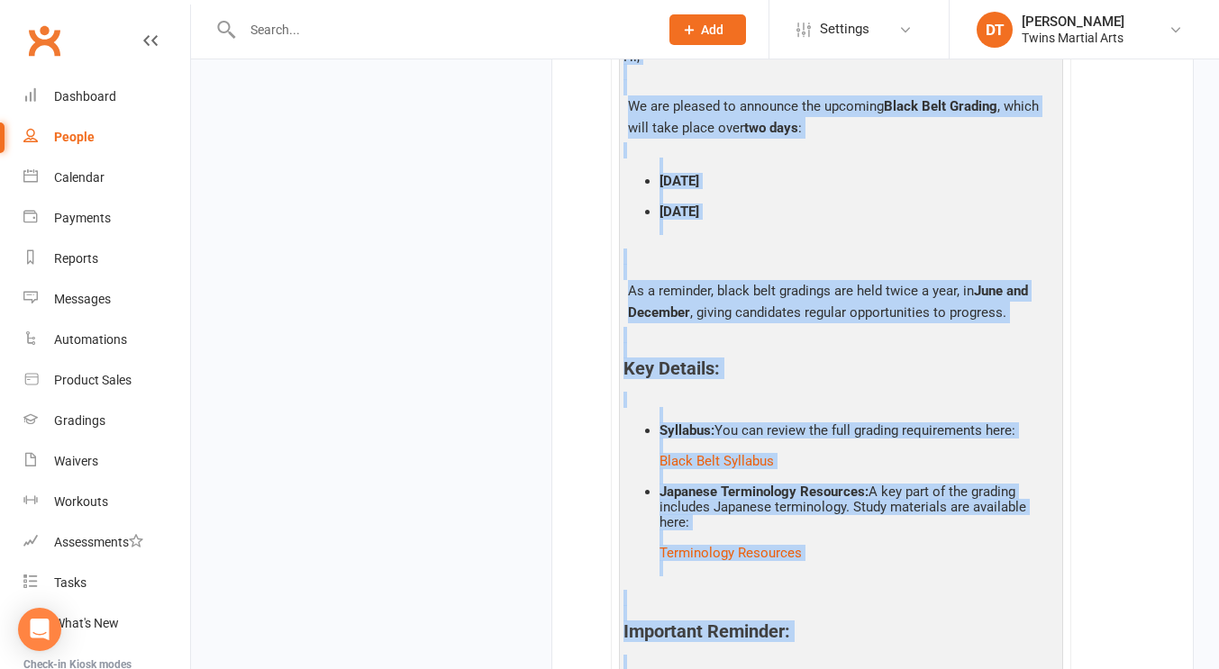
scroll to position [8085, 0]
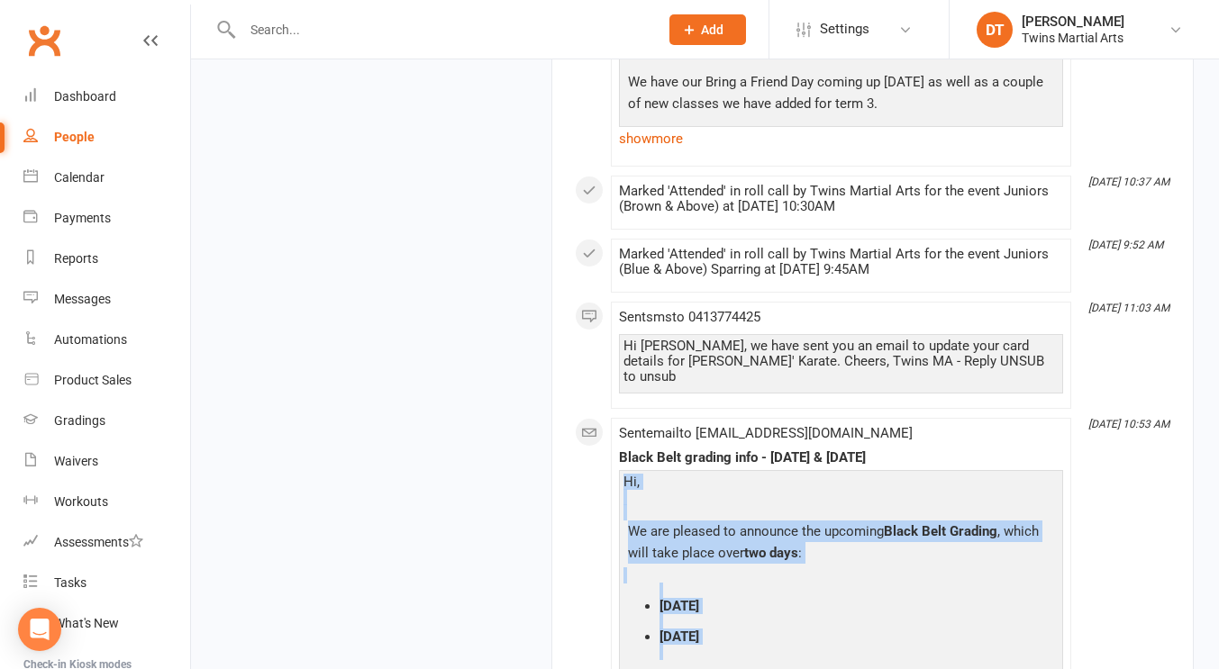
drag, startPoint x: 756, startPoint y: 511, endPoint x: 619, endPoint y: 425, distance: 161.5
copy div "Hi, We are pleased to announce the upcoming Black Belt Grading , which will tak…"
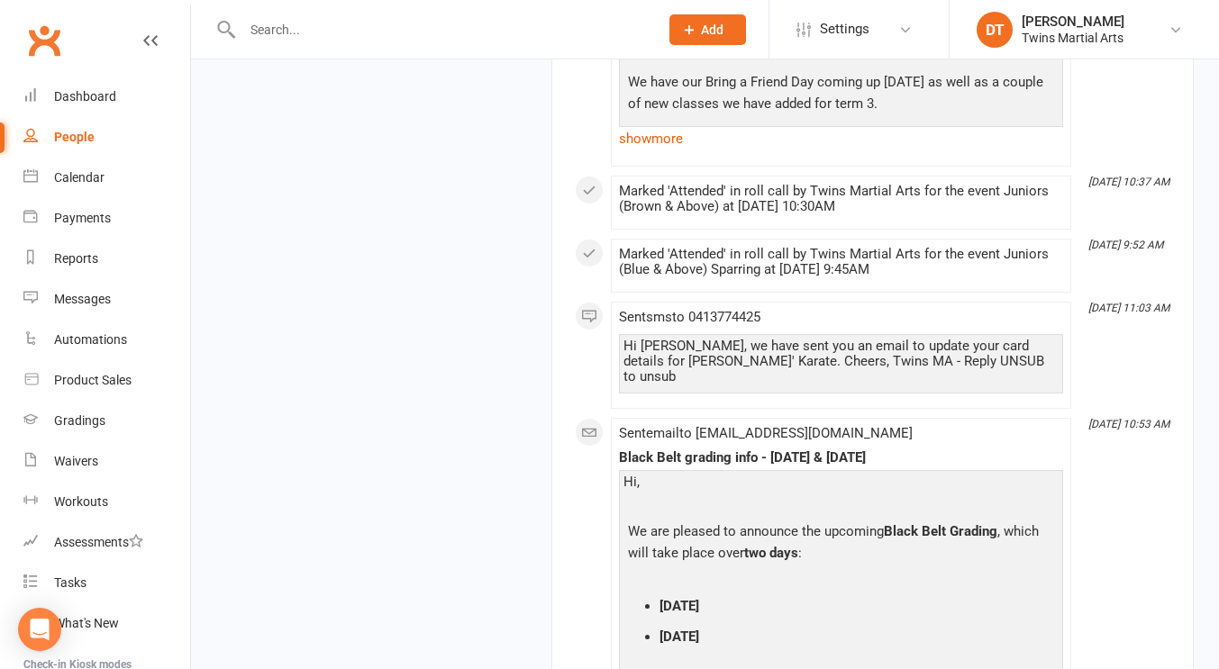
scroll to position [8122, 0]
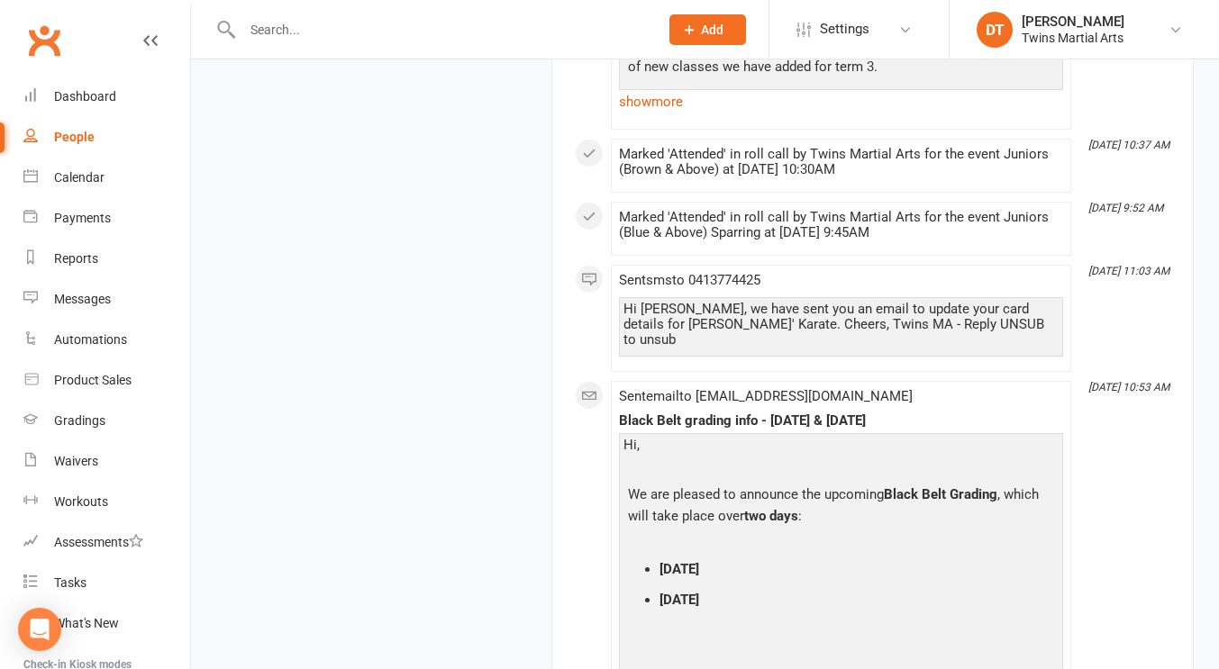
click at [1006, 484] on p "We are pleased to announce the upcoming Black Belt Grading , which will take pl…" at bounding box center [840, 508] width 435 height 48
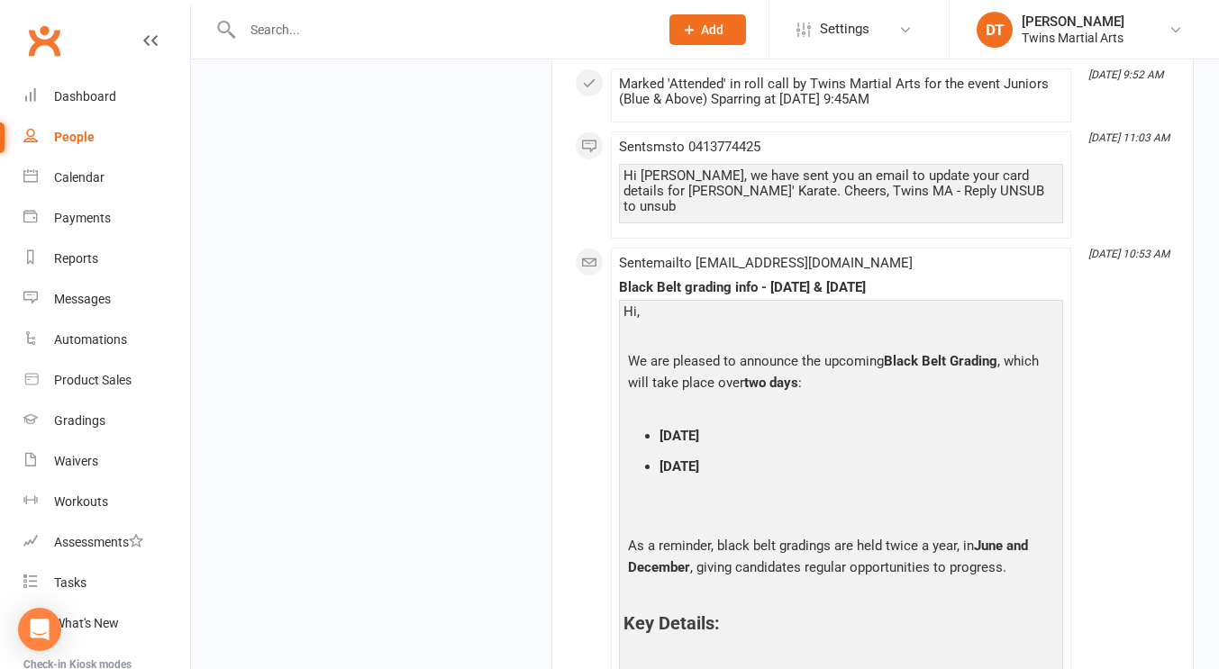
scroll to position [8274, 0]
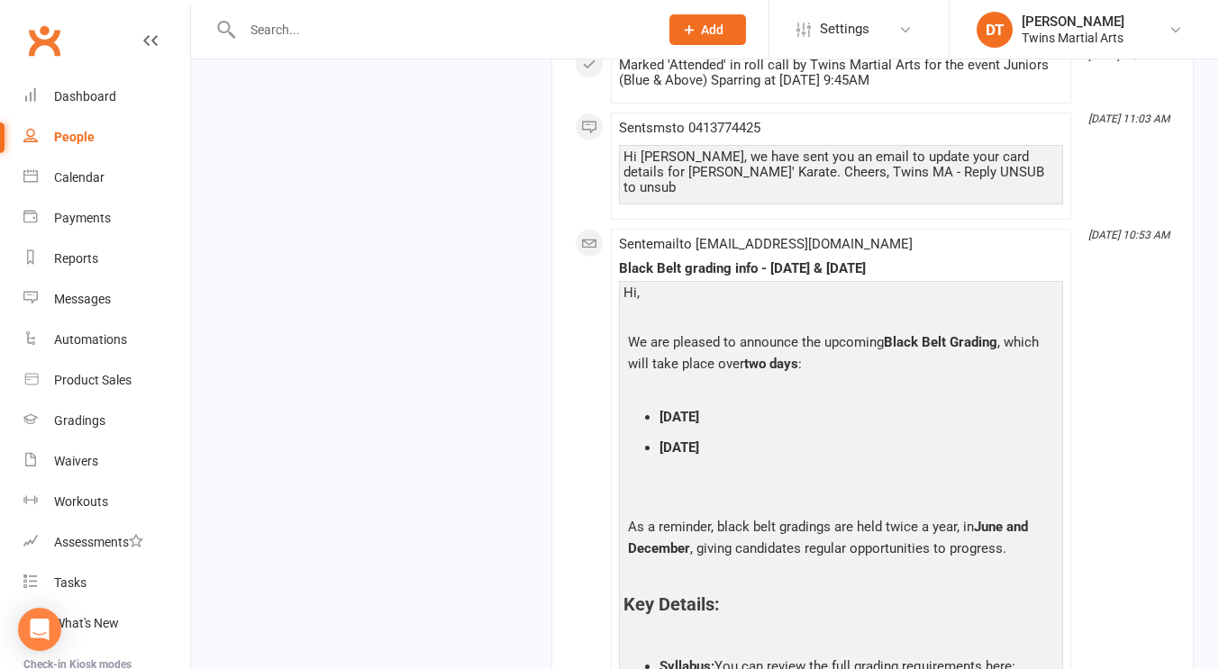
click at [939, 395] on ul "Friday, December 5, 2025 Saturday, December 6, 2025" at bounding box center [840, 433] width 435 height 77
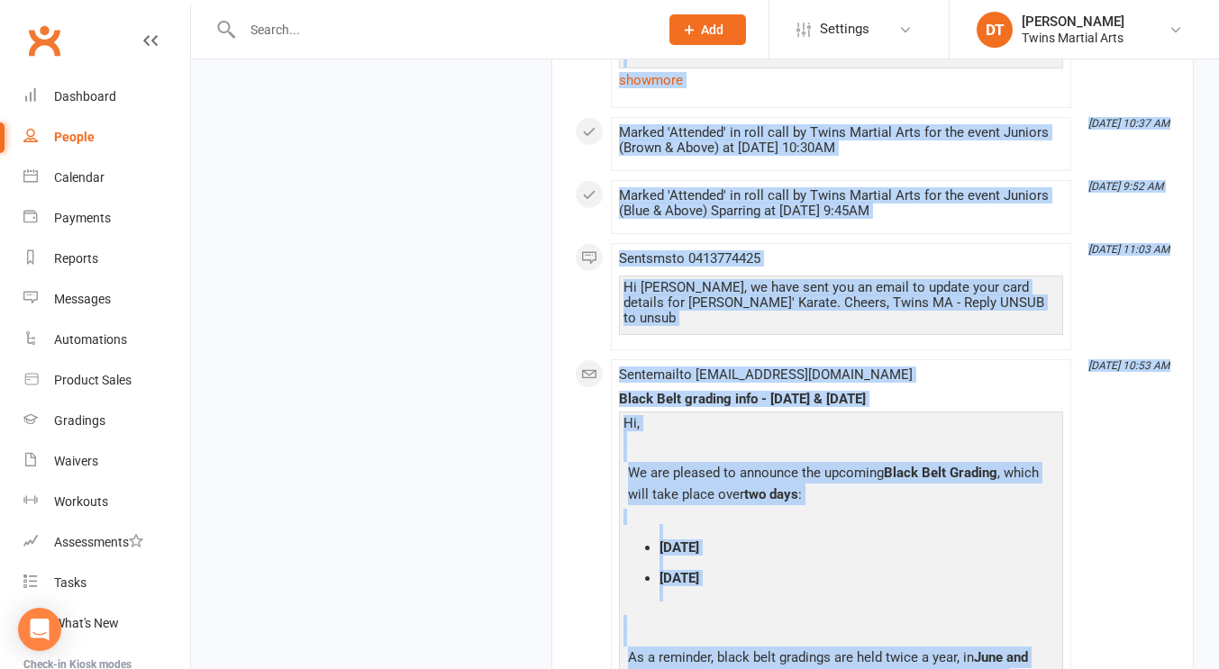
scroll to position [8067, 0]
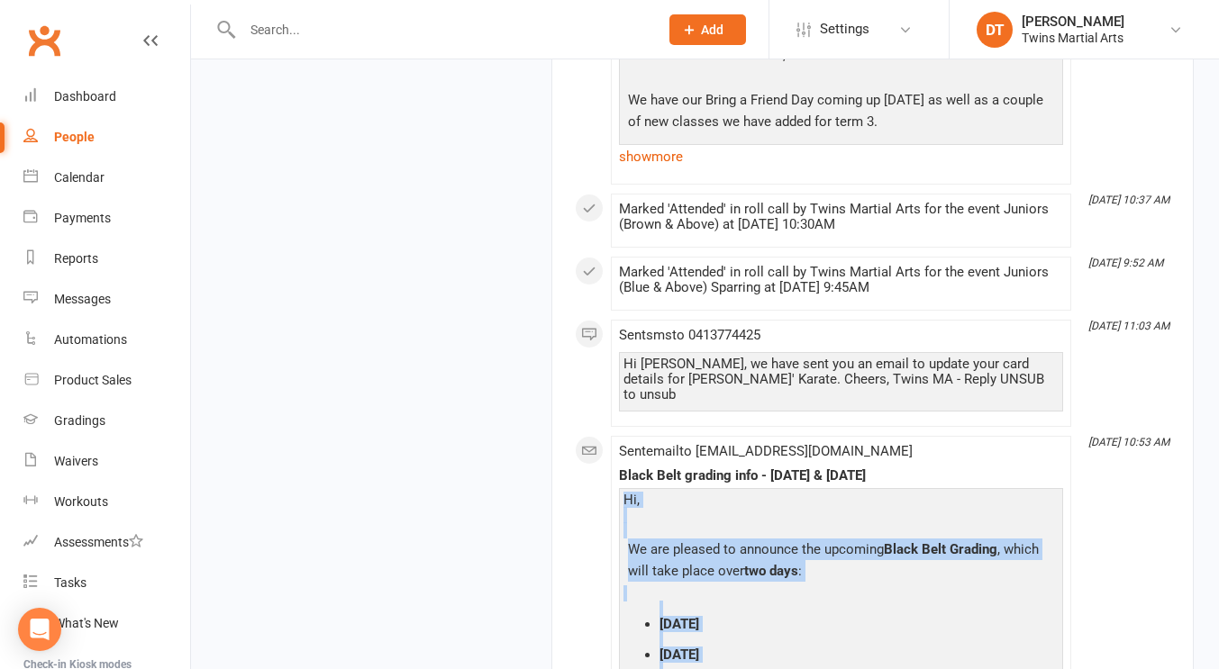
drag, startPoint x: 749, startPoint y: 555, endPoint x: 614, endPoint y: 440, distance: 177.6
copy div "Hi, We are pleased to announce the upcoming Black Belt Grading , which will tak…"
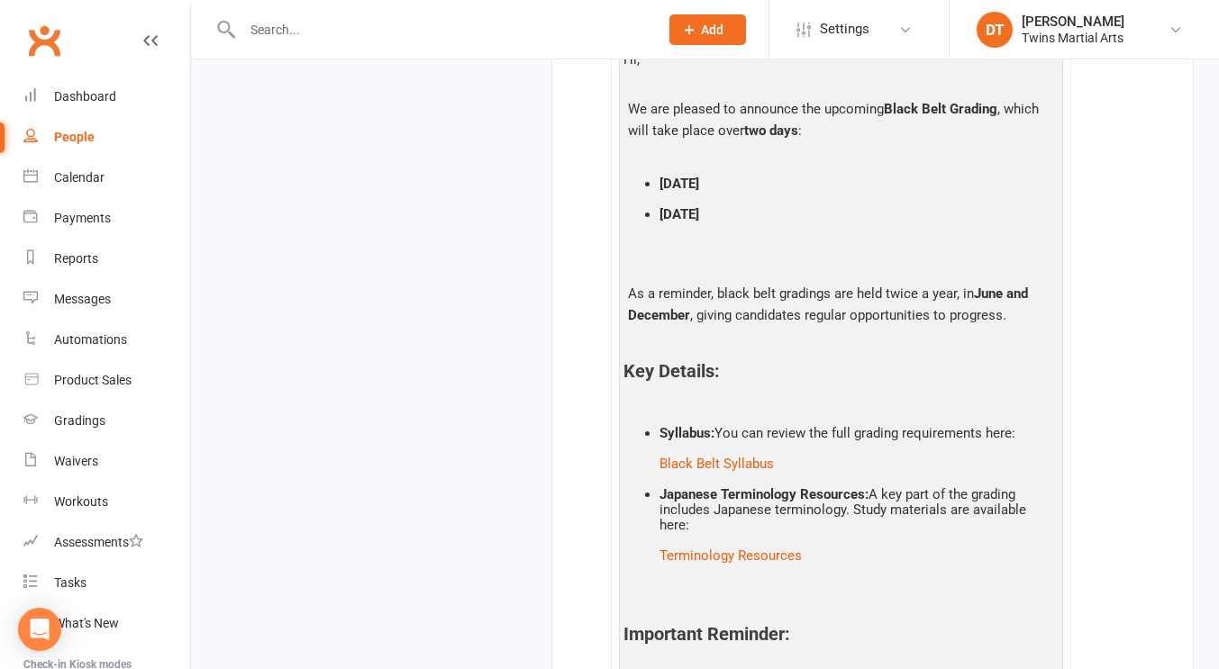
scroll to position [8510, 0]
click at [482, 16] on div at bounding box center [431, 29] width 430 height 59
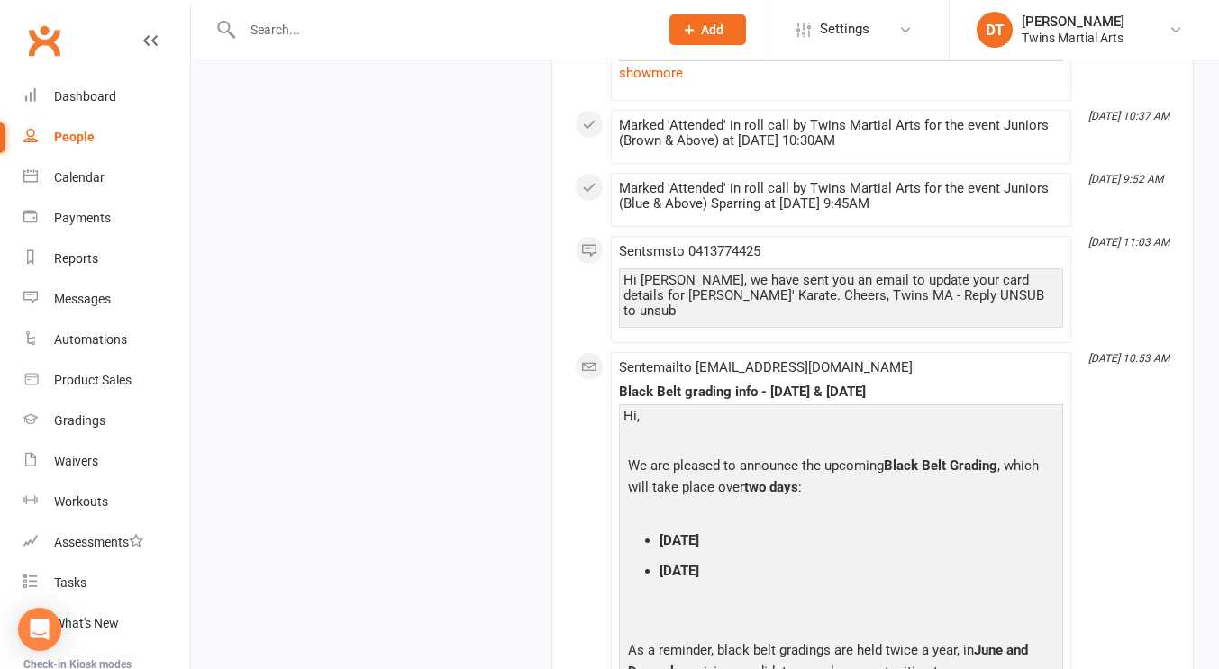
scroll to position [8150, 0]
click at [853, 410] on div "Hi," at bounding box center [840, 417] width 435 height 15
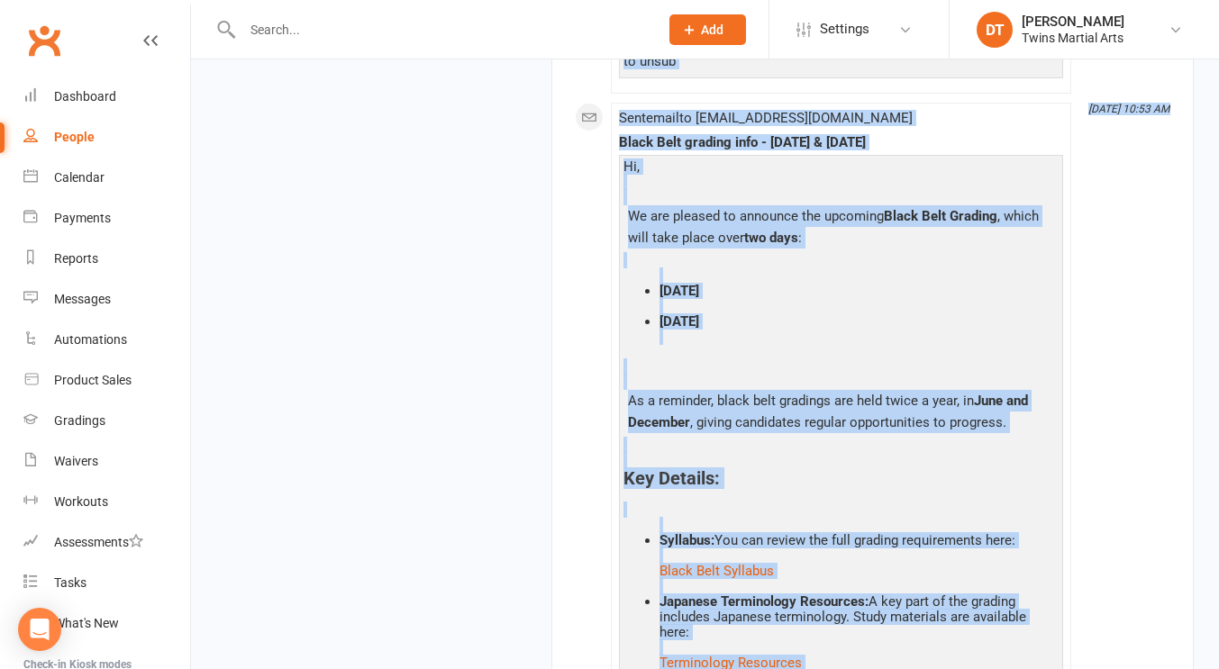
scroll to position [8238, 0]
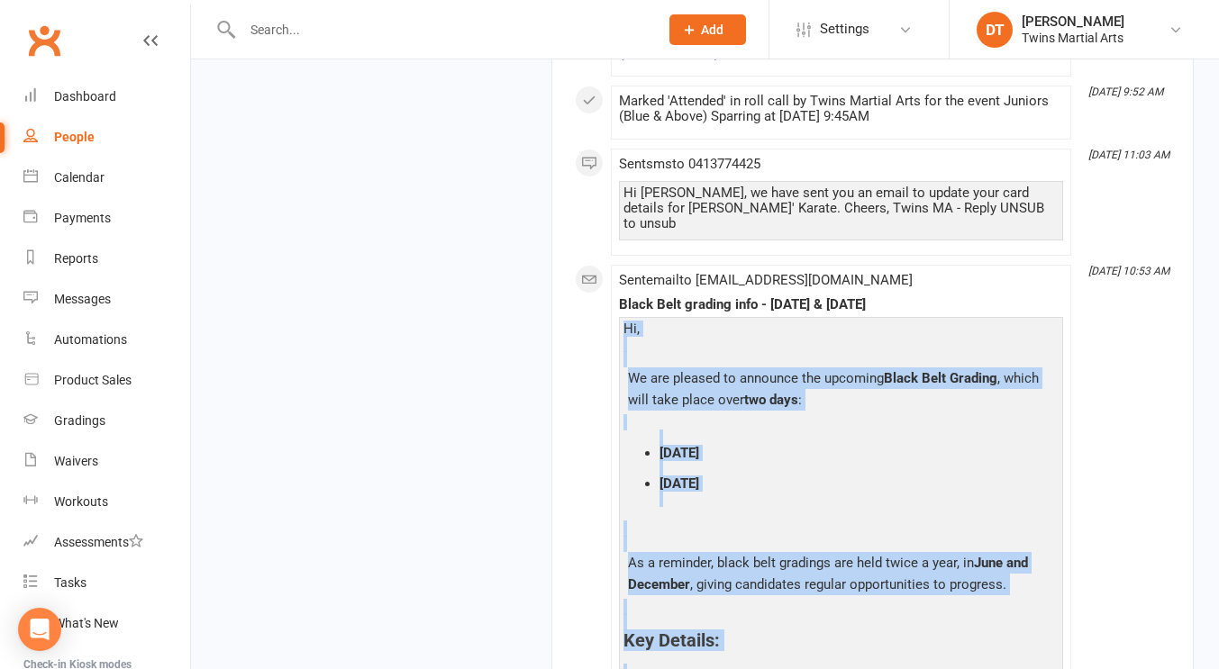
drag, startPoint x: 757, startPoint y: 577, endPoint x: 616, endPoint y: 273, distance: 335.3
copy div "Hi, We are pleased to announce the upcoming Black Belt Grading , which will tak…"
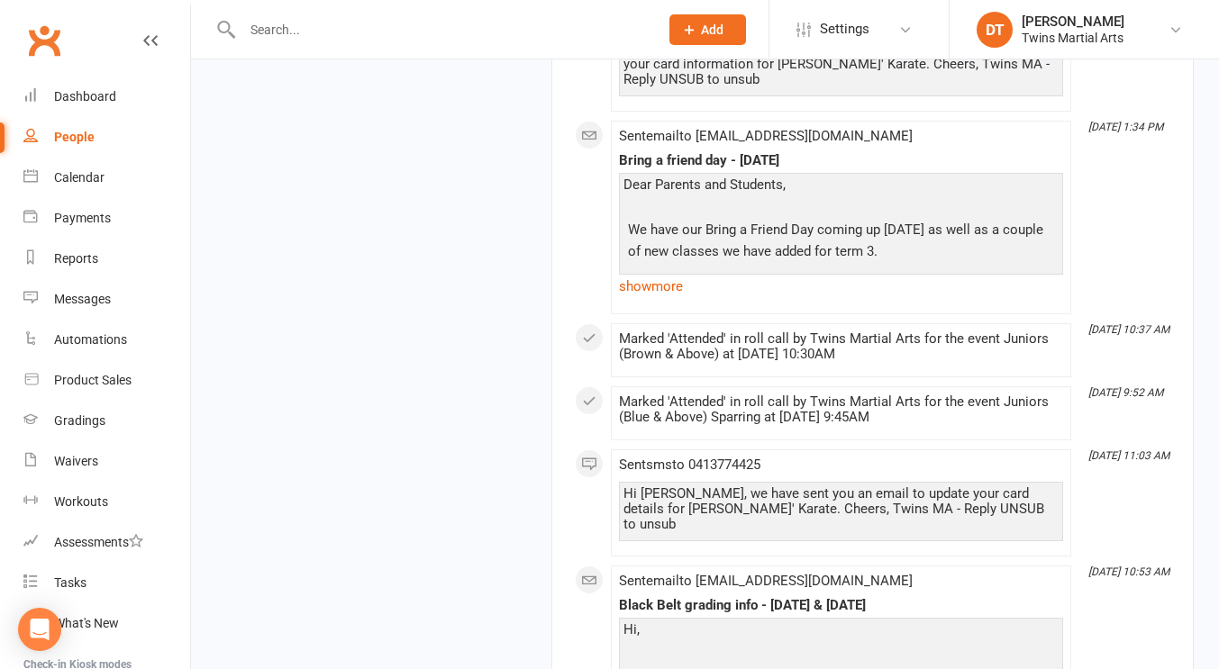
scroll to position [7801, 0]
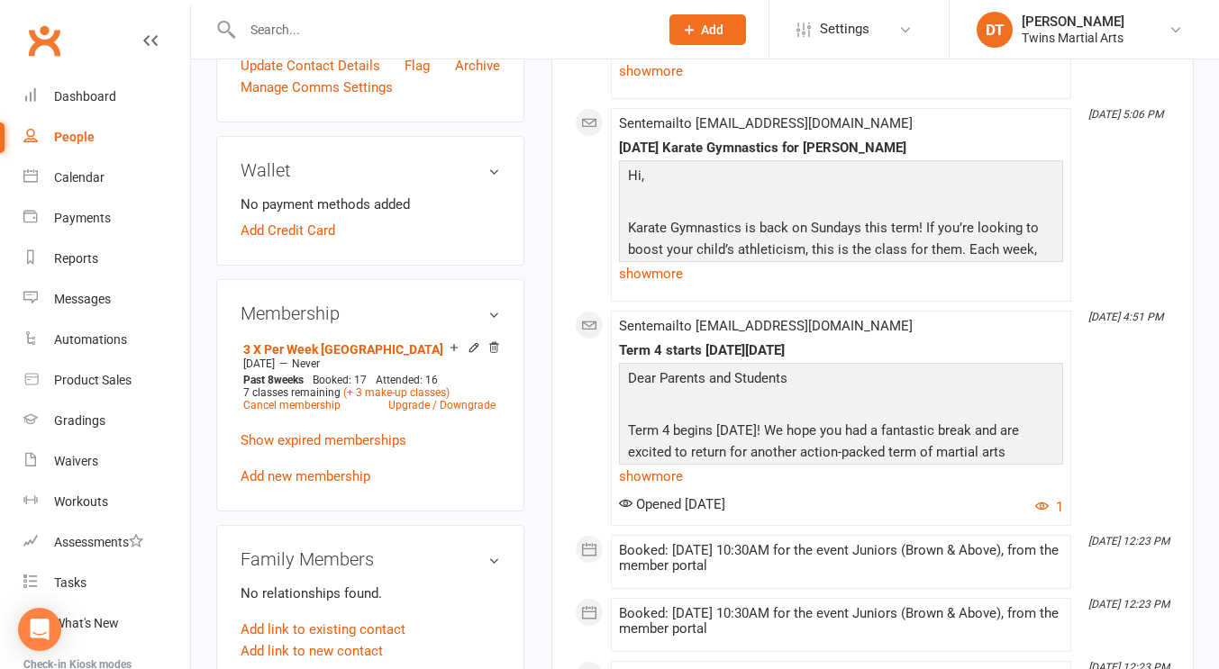
scroll to position [0, 0]
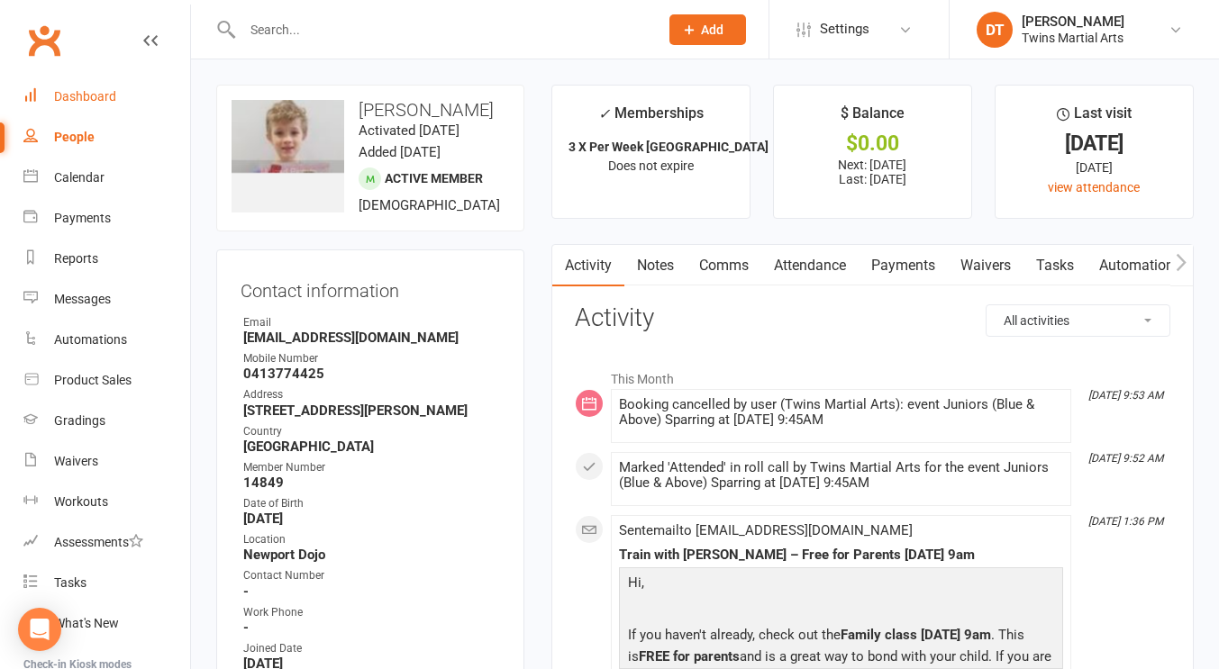
click at [98, 79] on link "Dashboard" at bounding box center [106, 97] width 167 height 41
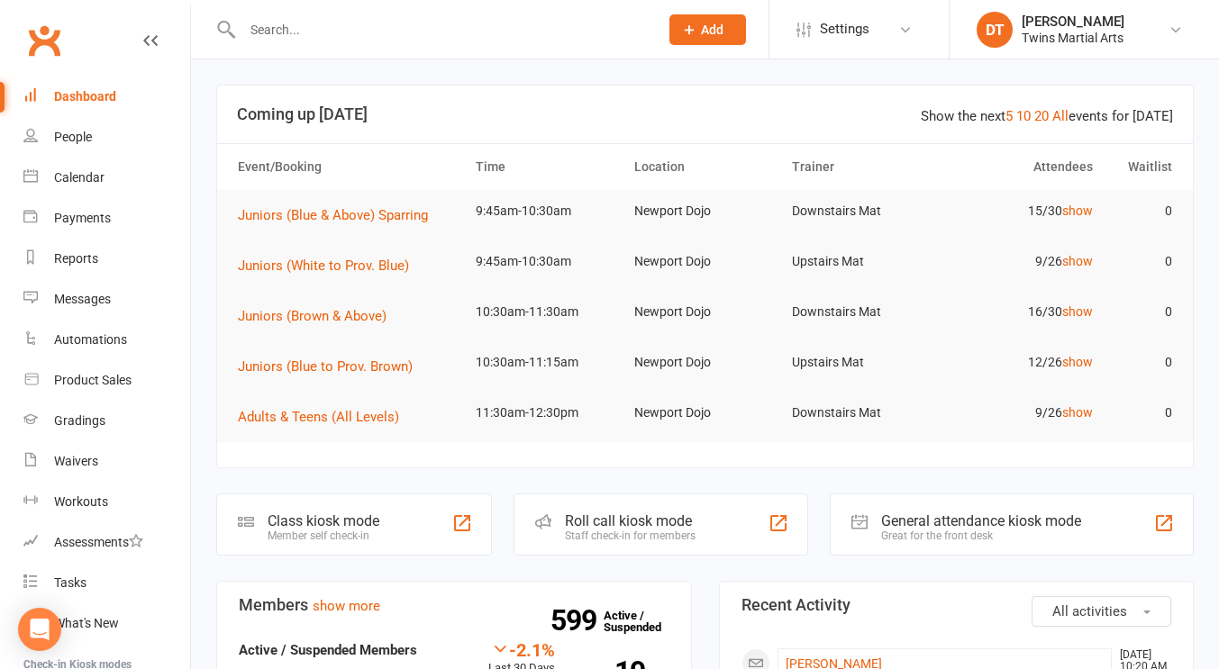
click at [758, 119] on h3 "Coming up [DATE]" at bounding box center [705, 114] width 936 height 18
click at [1086, 406] on link "show" at bounding box center [1077, 412] width 31 height 14
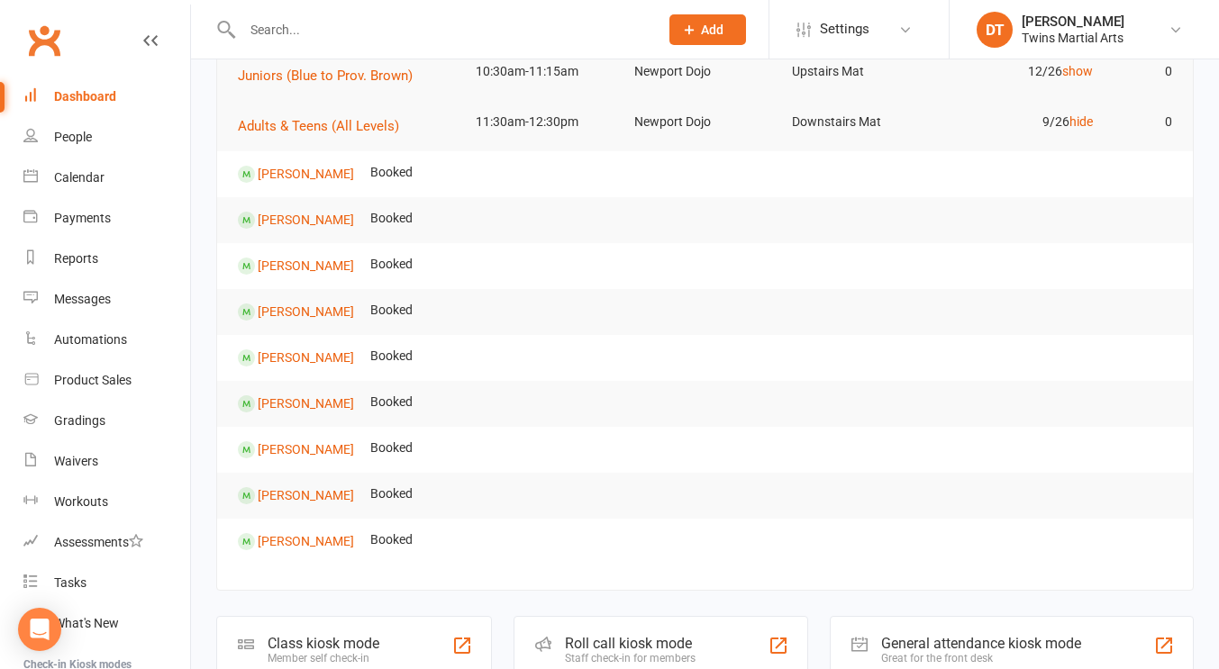
scroll to position [228, 0]
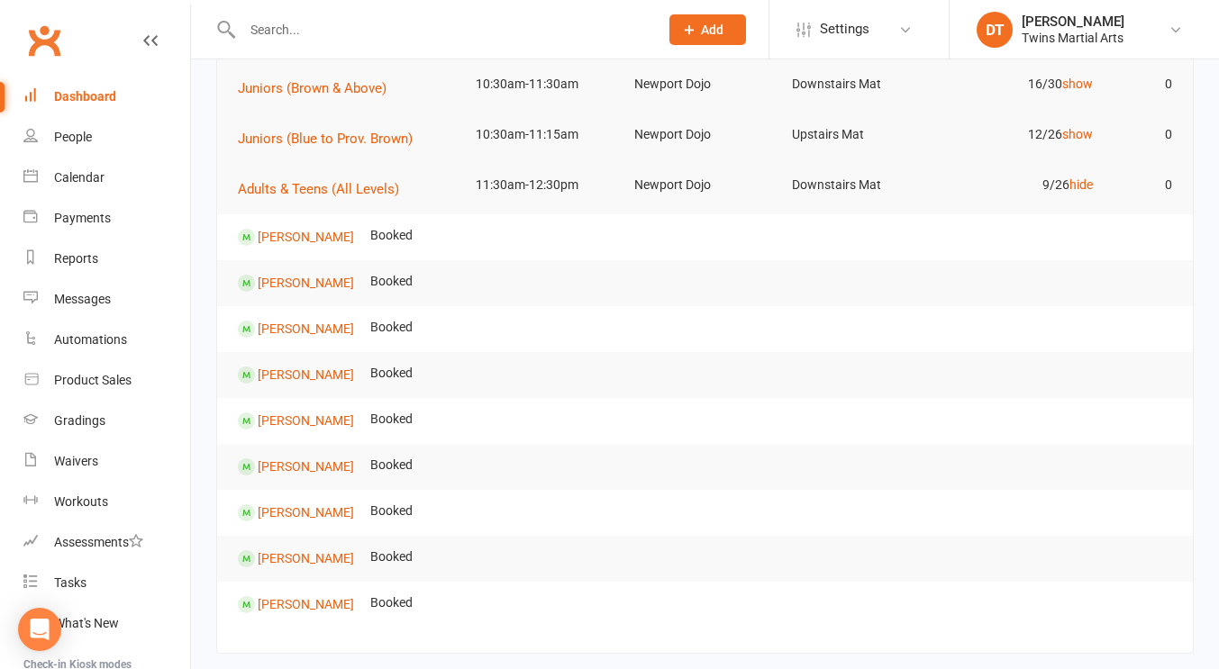
click at [346, 24] on input "text" at bounding box center [441, 29] width 409 height 25
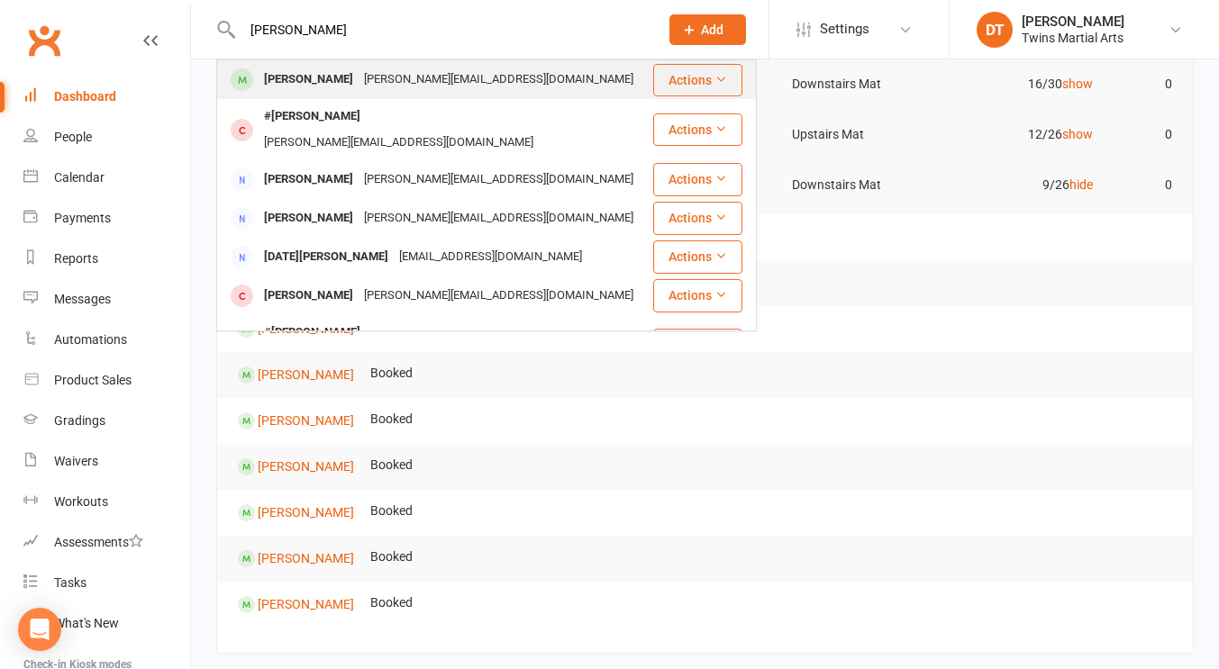
type input "lucian lusi"
click at [386, 84] on div "steven_lusi@hotmail.com" at bounding box center [499, 80] width 280 height 26
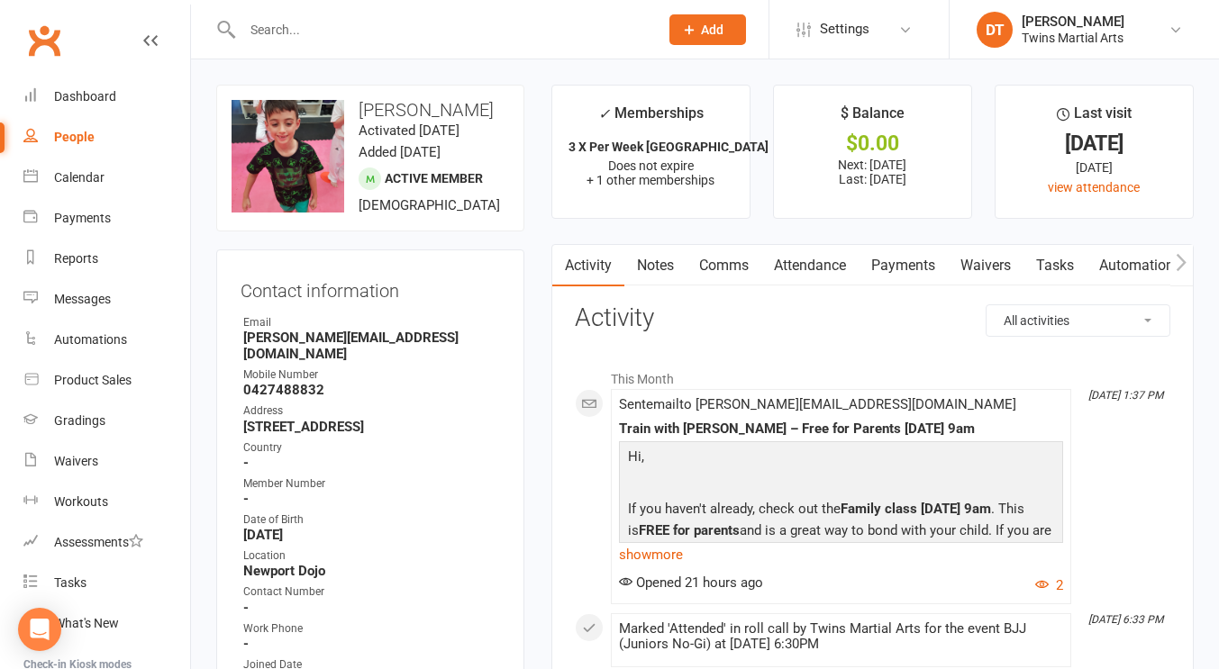
drag, startPoint x: 465, startPoint y: 120, endPoint x: 392, endPoint y: 113, distance: 73.2
click at [392, 113] on div "upload photo change photo Lucian Lusi Activated 10 March, 2021 Added 9 March, 2…" at bounding box center [370, 158] width 308 height 147
click at [392, 113] on h3 "Lucian Lusi" at bounding box center [369, 110] width 277 height 20
drag, startPoint x: 410, startPoint y: 362, endPoint x: 233, endPoint y: 352, distance: 176.8
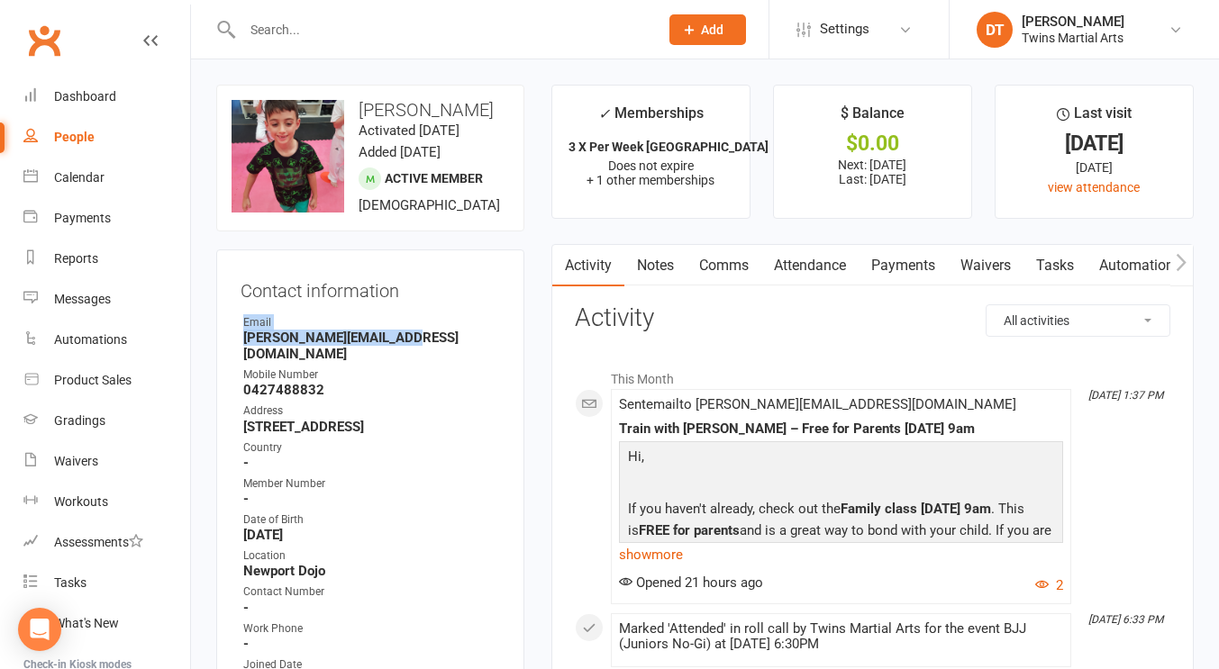
click at [233, 352] on div "Contact information Owner Email steven_lusi@hotmail.com Mobile Number 042748883…" at bounding box center [370, 601] width 308 height 702
drag, startPoint x: 413, startPoint y: 359, endPoint x: 229, endPoint y: 360, distance: 184.7
click at [229, 360] on div "Contact information Owner Email steven_lusi@hotmail.com Mobile Number 042748883…" at bounding box center [370, 601] width 308 height 702
copy strong "steven_lusi@hotmail.com"
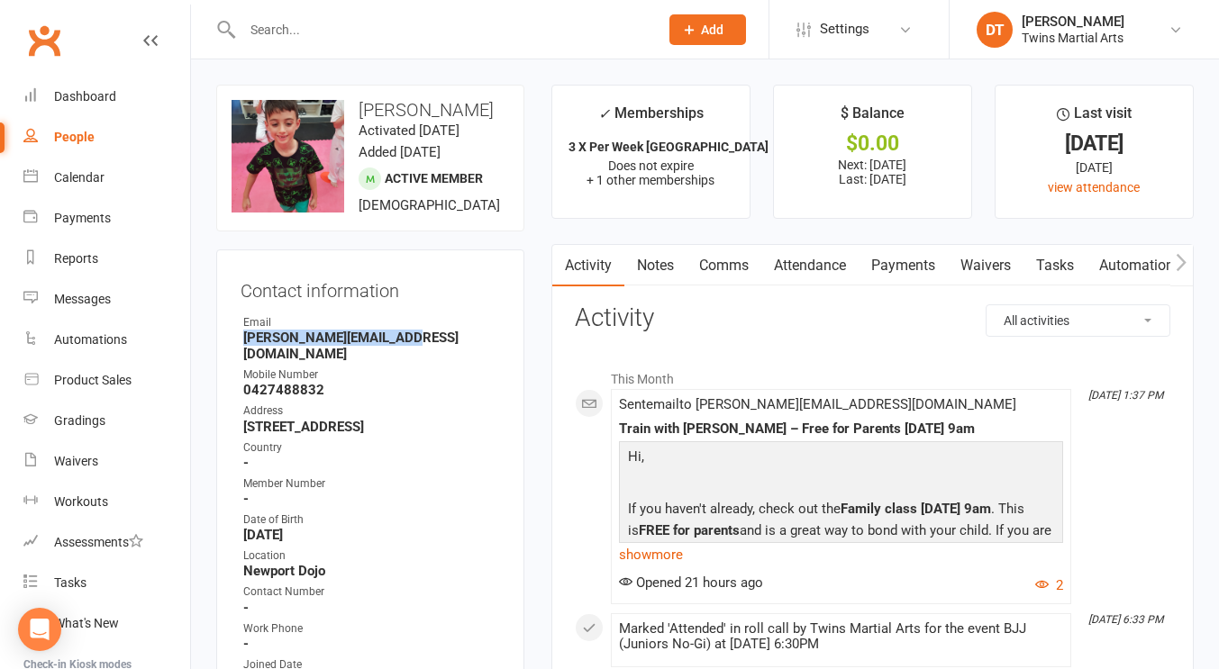
click at [342, 362] on strong "steven_lusi@hotmail.com" at bounding box center [371, 346] width 257 height 32
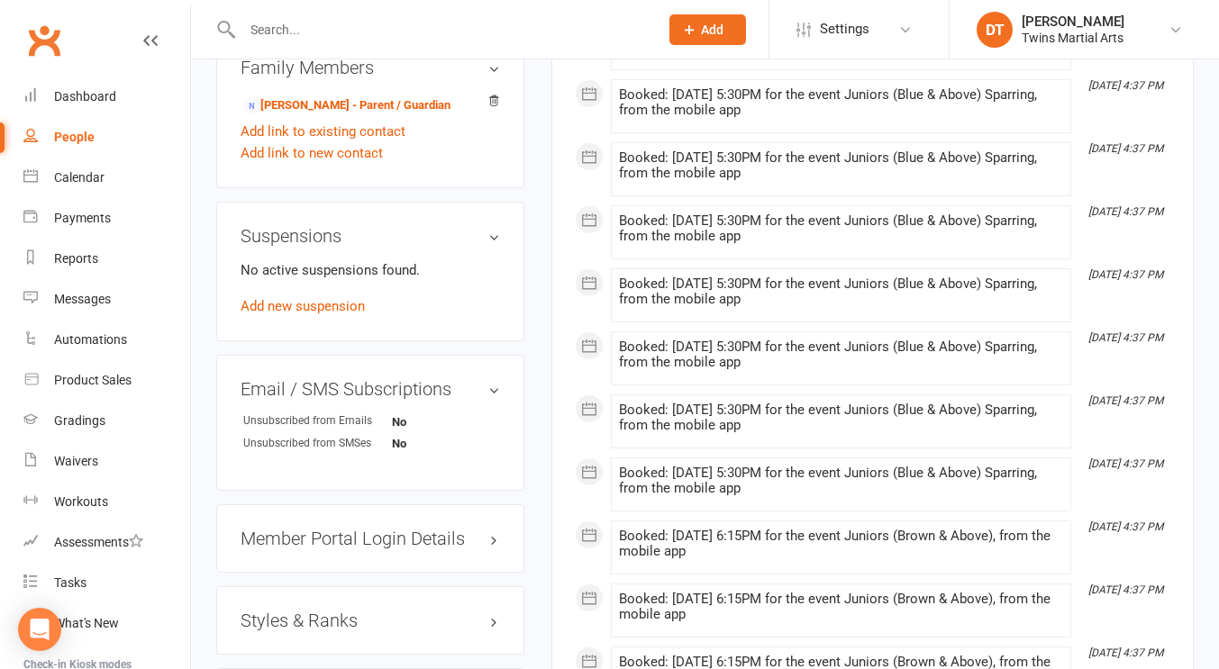
scroll to position [1657, 0]
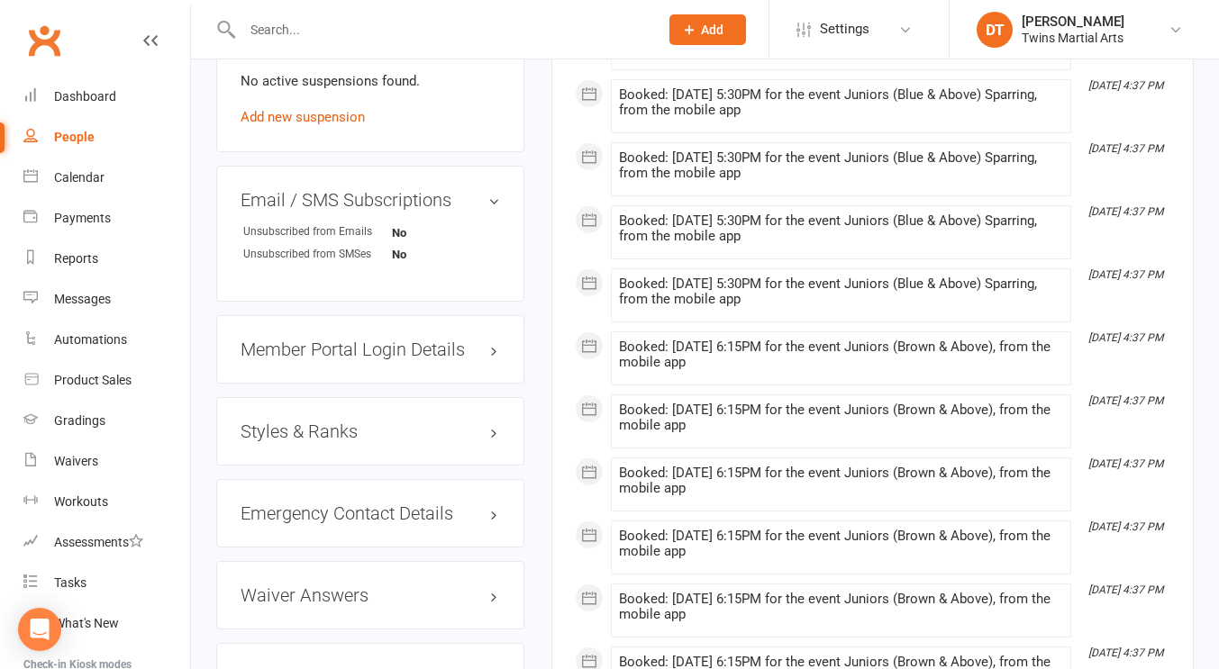
click at [365, 433] on h3 "Styles & Ranks" at bounding box center [370, 432] width 259 height 20
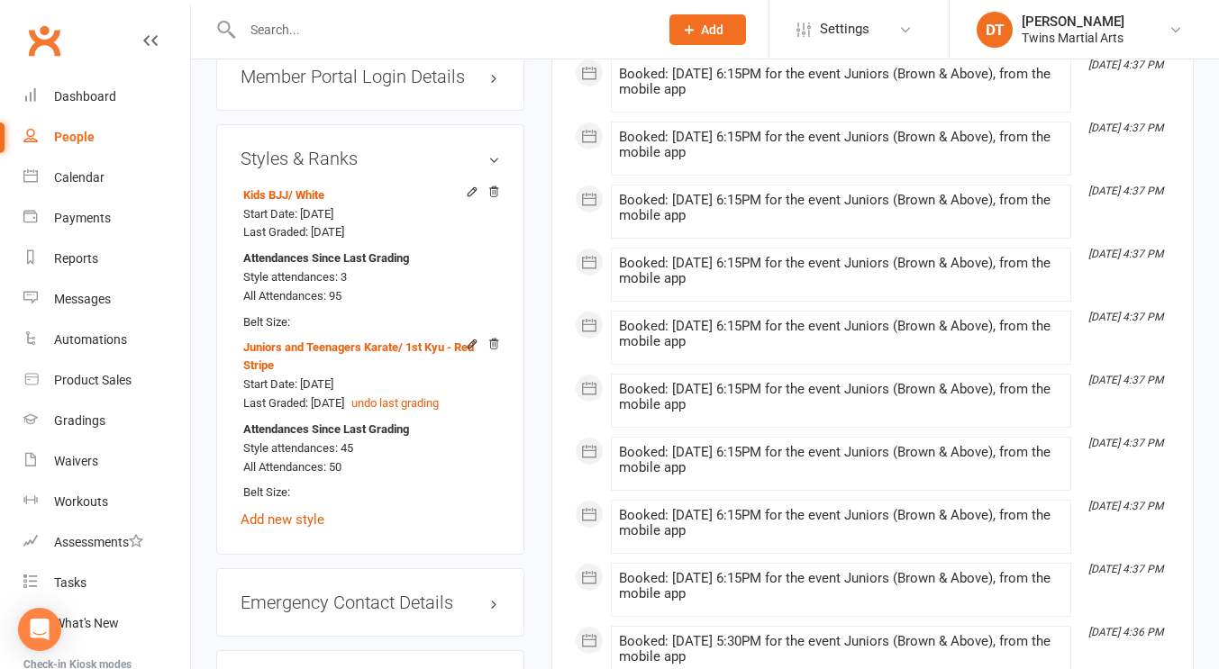
scroll to position [1931, 0]
click at [569, 29] on input "text" at bounding box center [441, 29] width 409 height 25
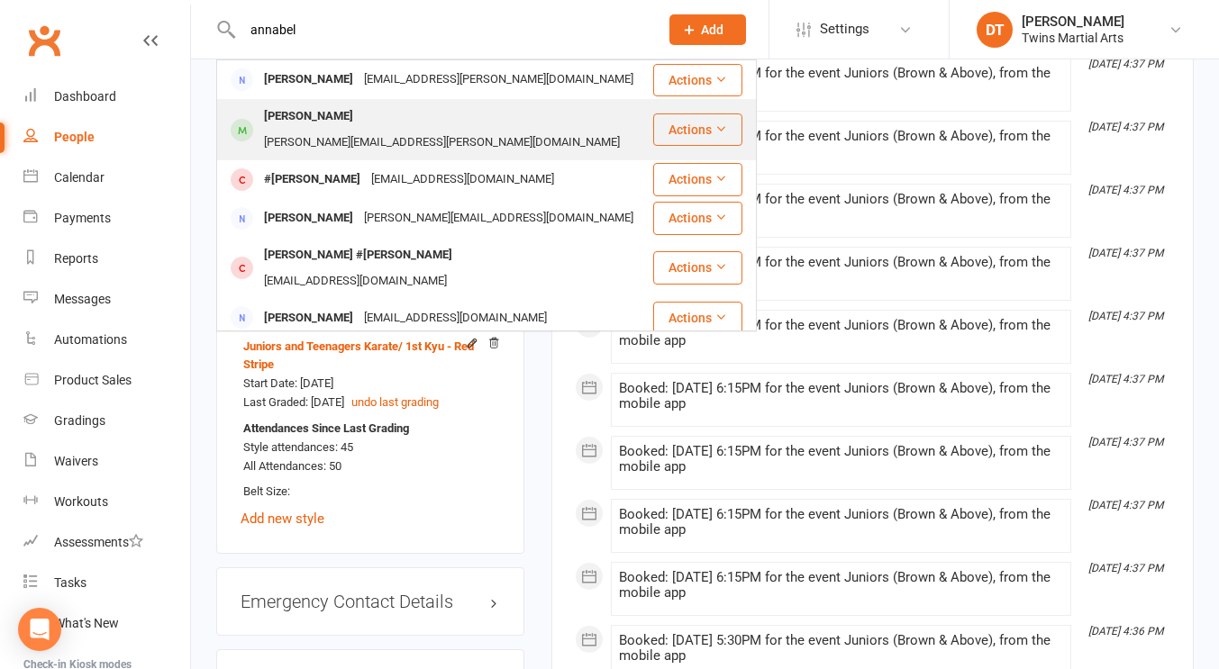
type input "annabel"
click at [672, 116] on button "Actions" at bounding box center [697, 129] width 89 height 32
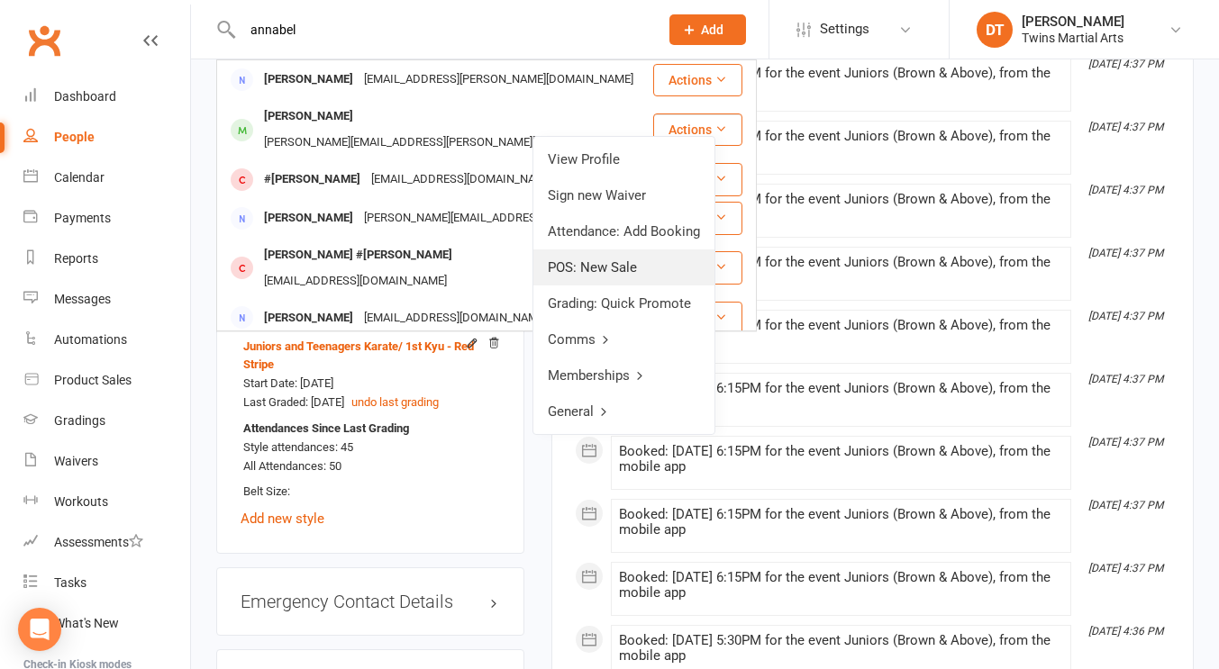
click at [685, 271] on link "POS: New Sale" at bounding box center [623, 268] width 181 height 36
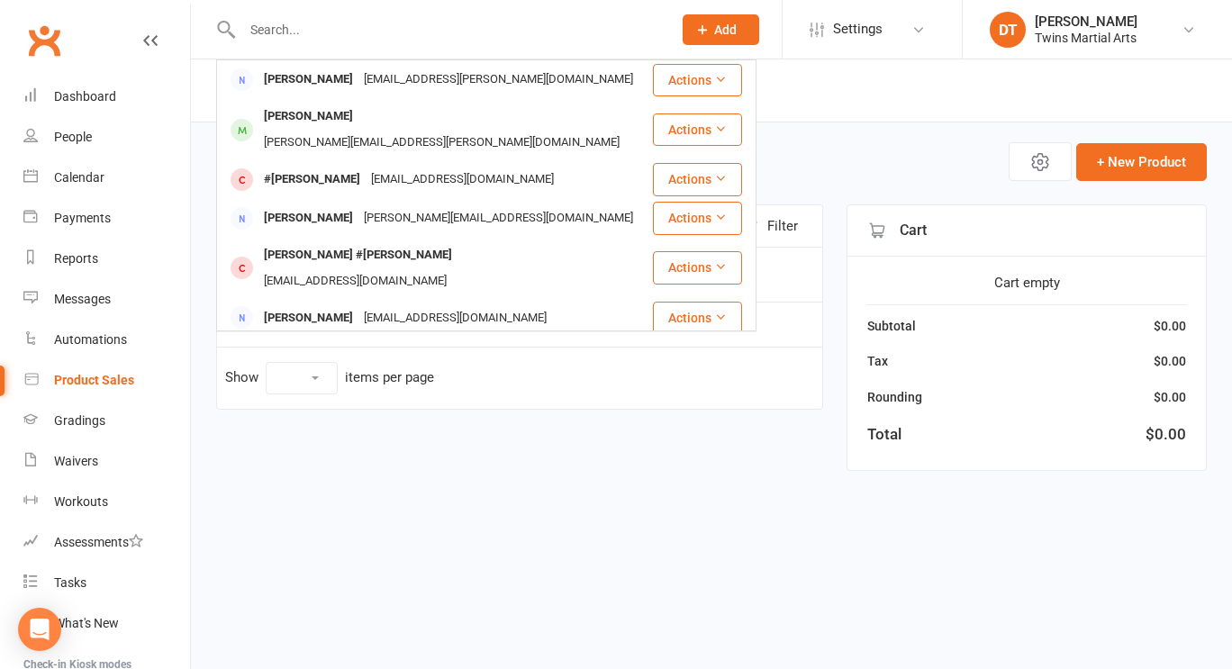
select select "100"
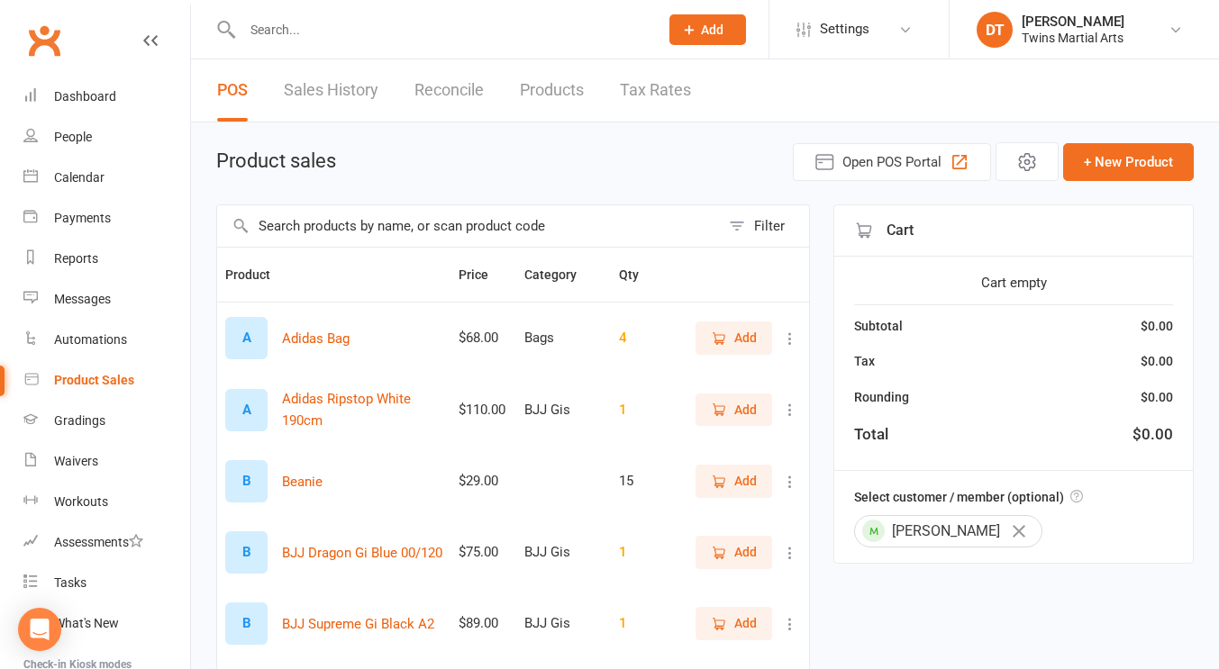
click at [494, 223] on input "text" at bounding box center [468, 225] width 503 height 41
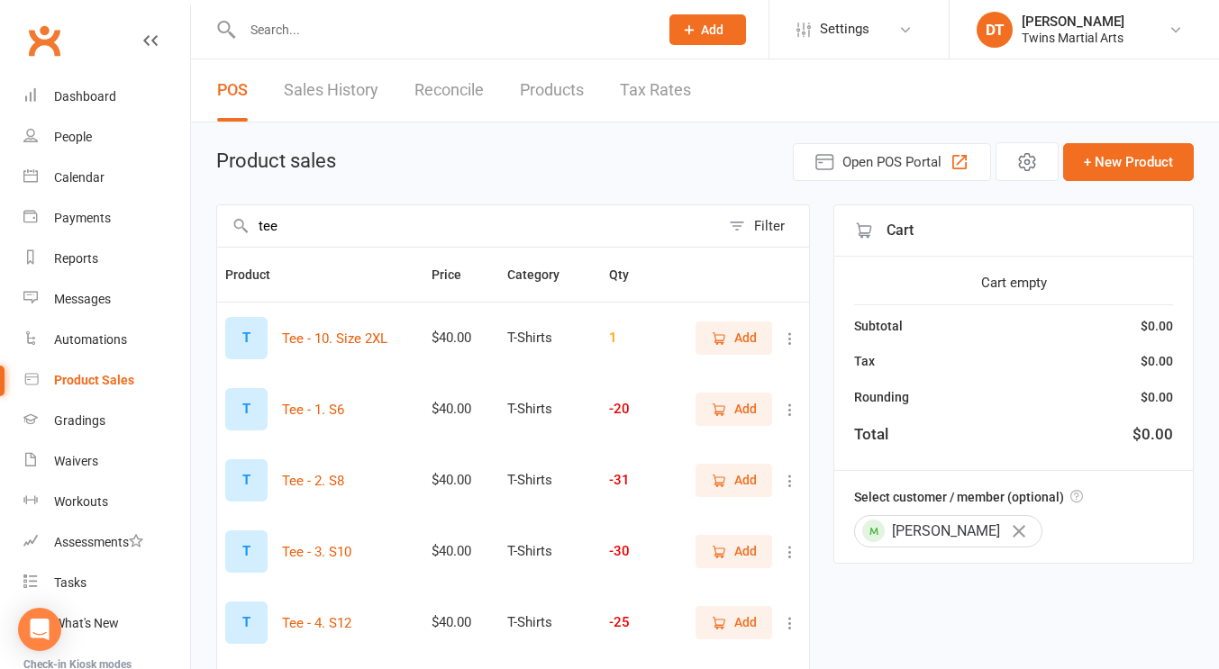
scroll to position [44, 0]
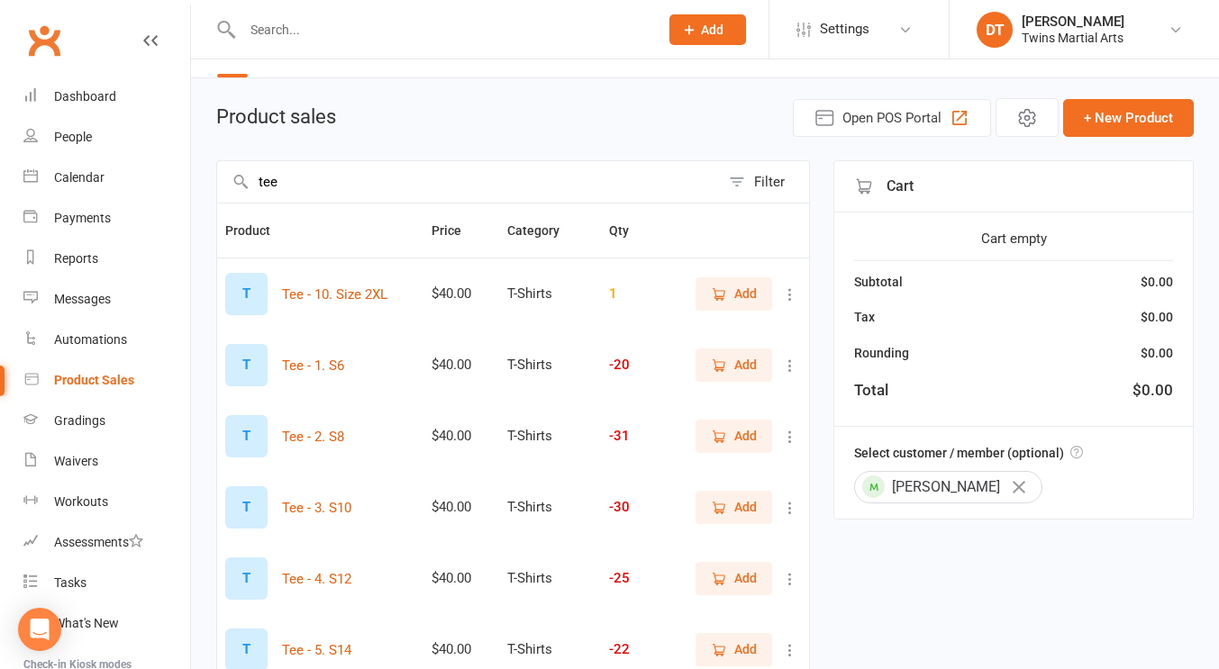
type input "tee"
click at [733, 443] on span "Add" at bounding box center [734, 436] width 46 height 20
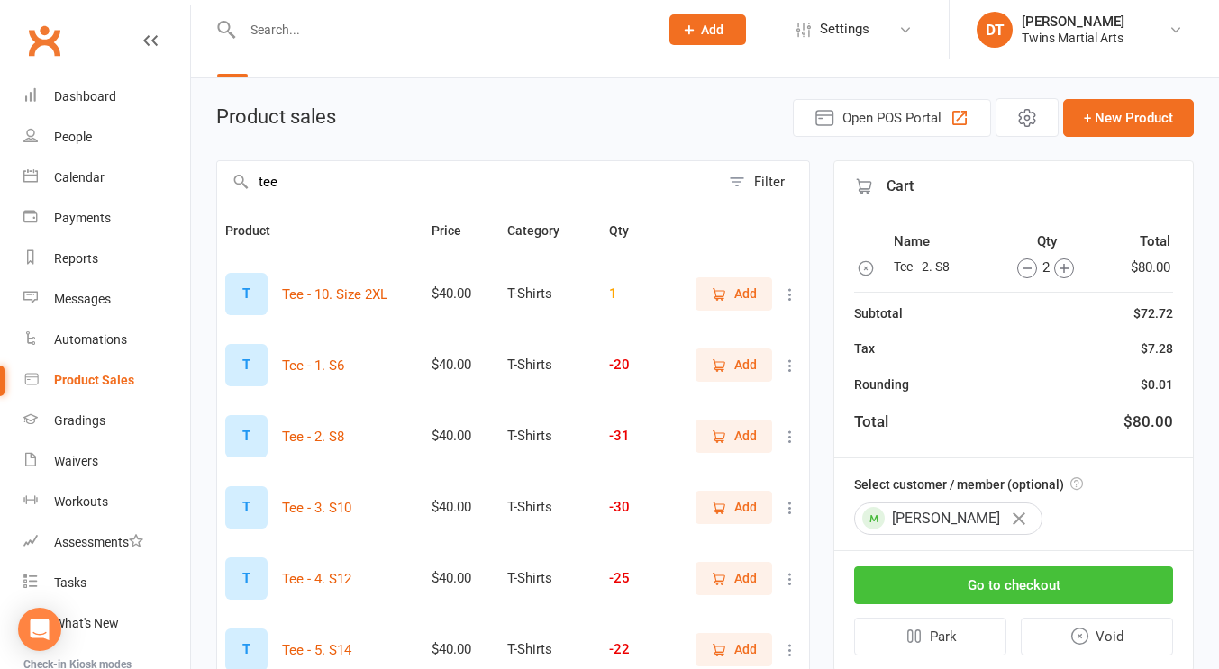
click at [1109, 583] on button "Go to checkout" at bounding box center [1013, 586] width 319 height 38
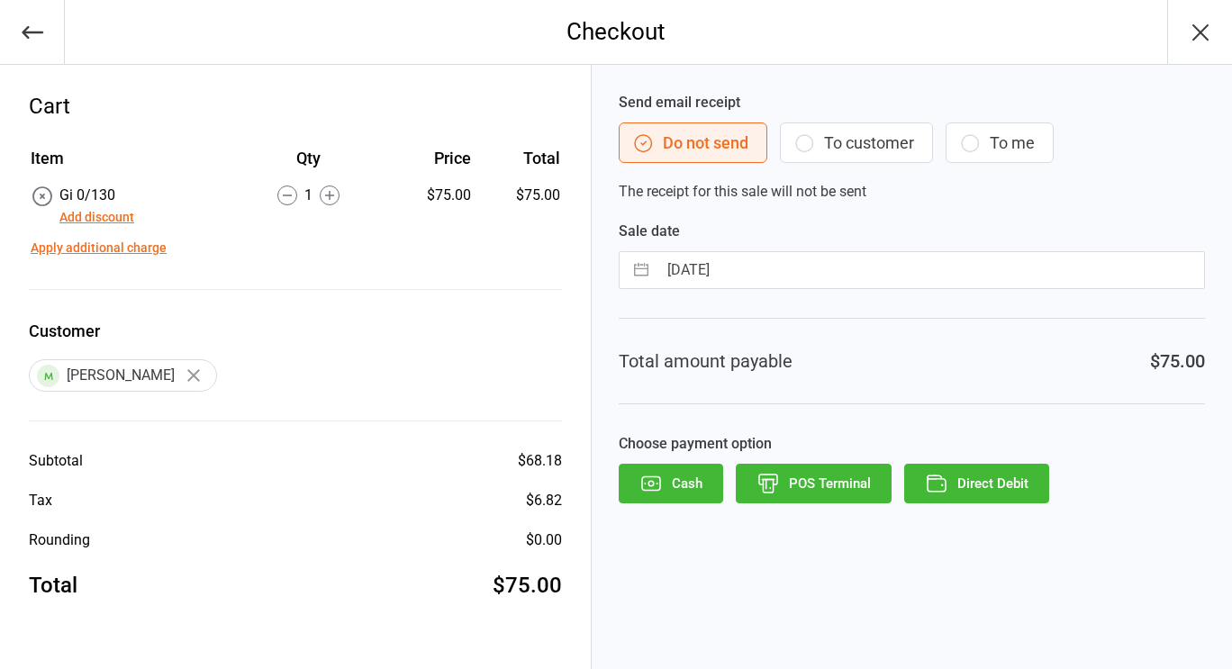
click at [90, 217] on button "Add discount" at bounding box center [96, 217] width 75 height 19
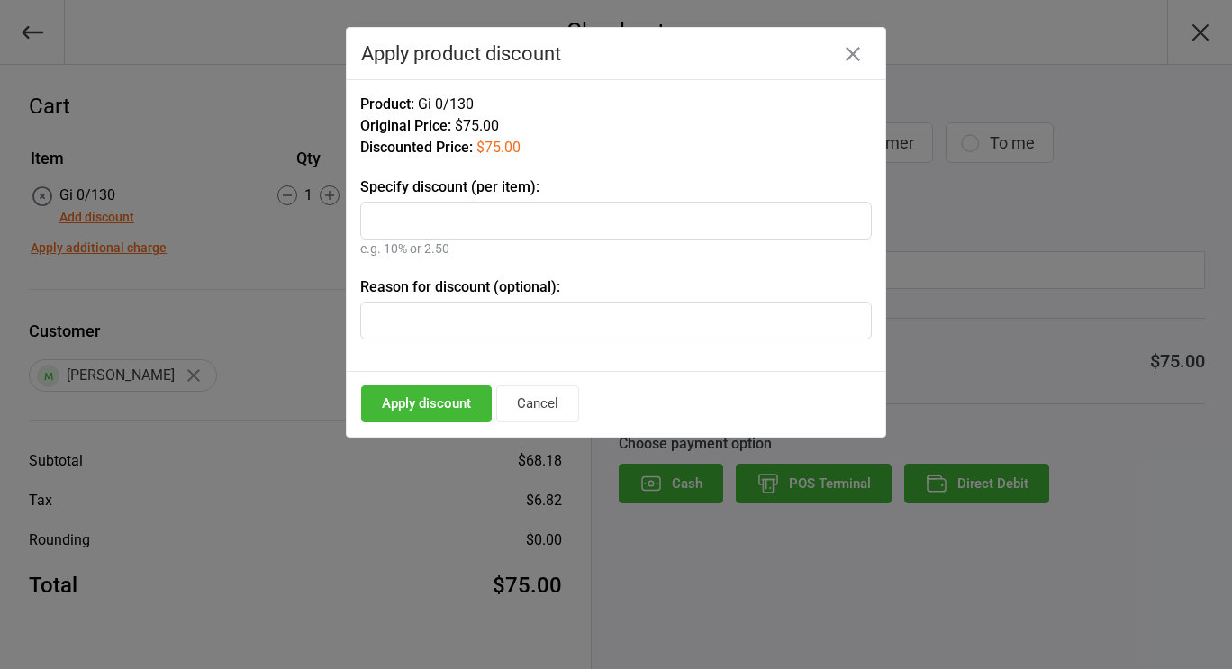
click at [554, 208] on input "text" at bounding box center [616, 221] width 512 height 38
type input "100%"
click at [398, 404] on button "Apply discount" at bounding box center [426, 404] width 131 height 37
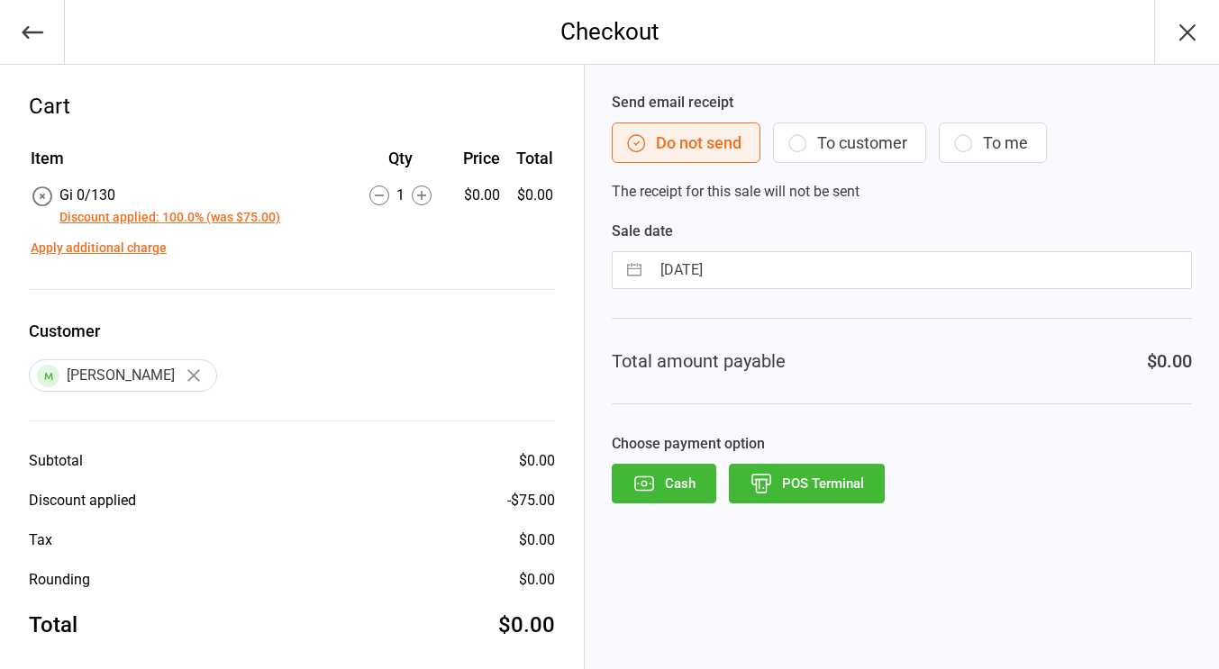
click at [855, 486] on button "POS Terminal" at bounding box center [807, 484] width 156 height 40
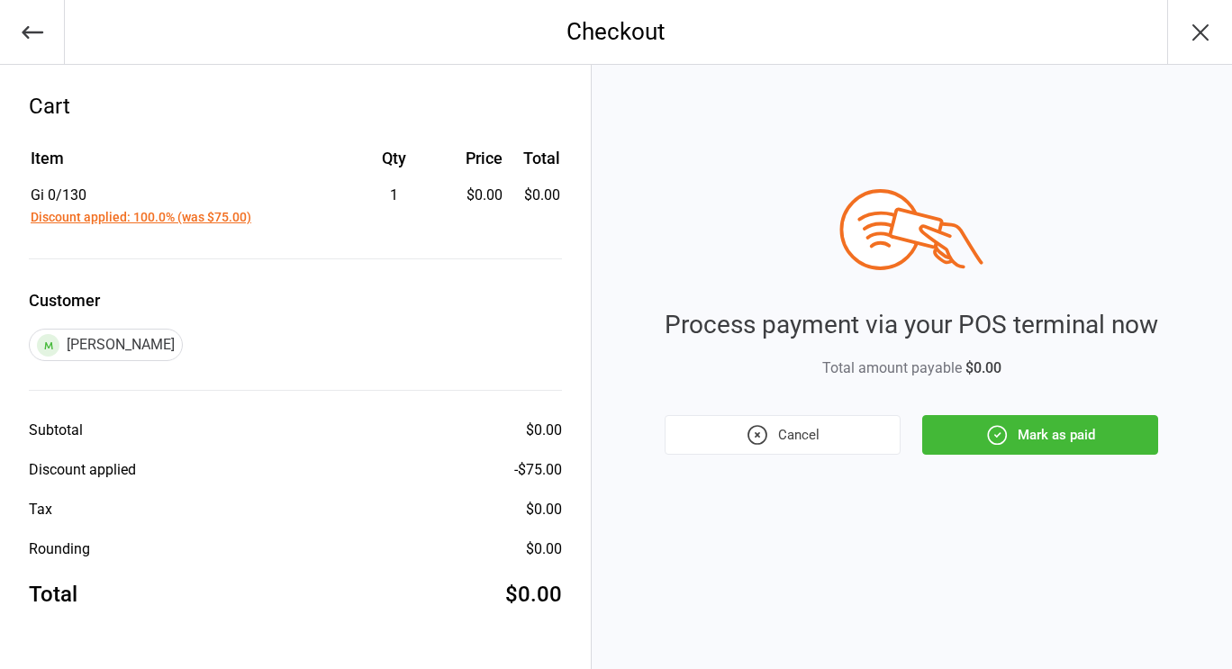
click at [1030, 449] on button "Mark as paid" at bounding box center [1040, 435] width 236 height 40
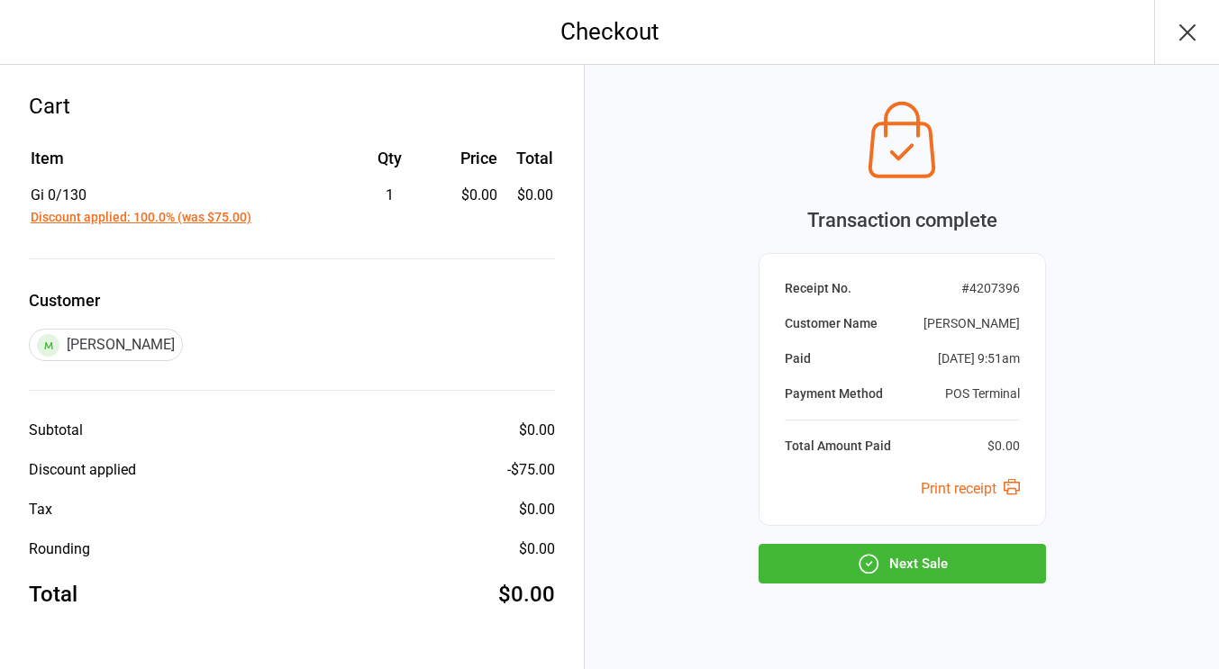
click at [871, 548] on button "Next Sale" at bounding box center [901, 564] width 287 height 40
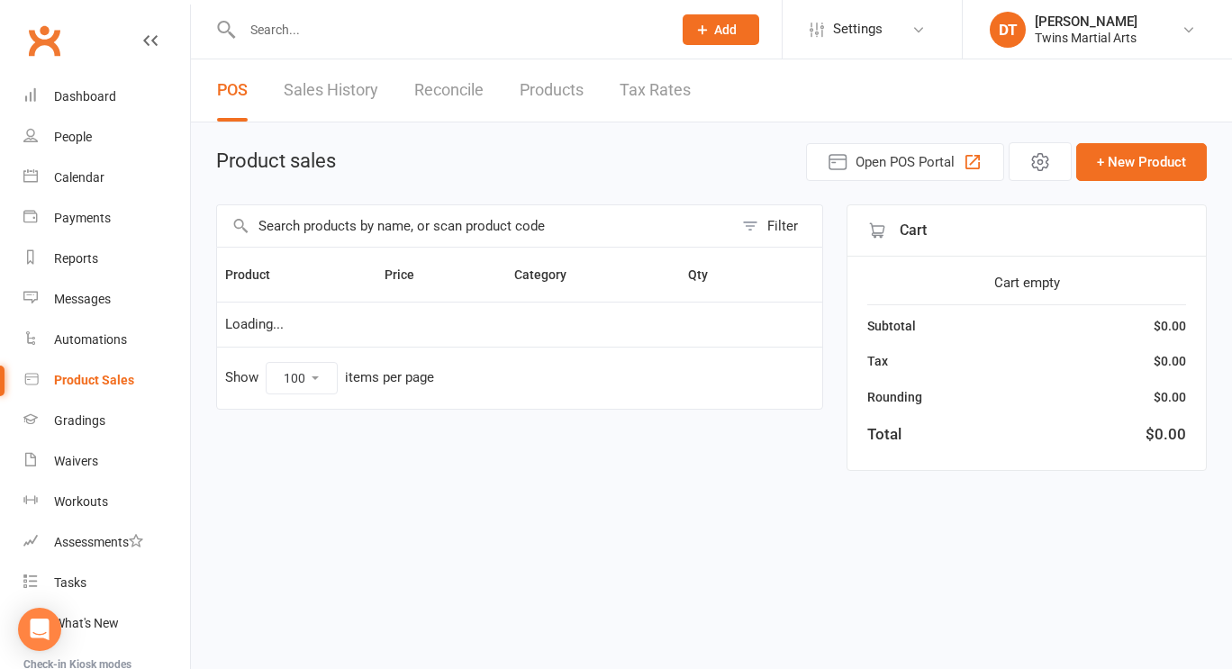
select select "100"
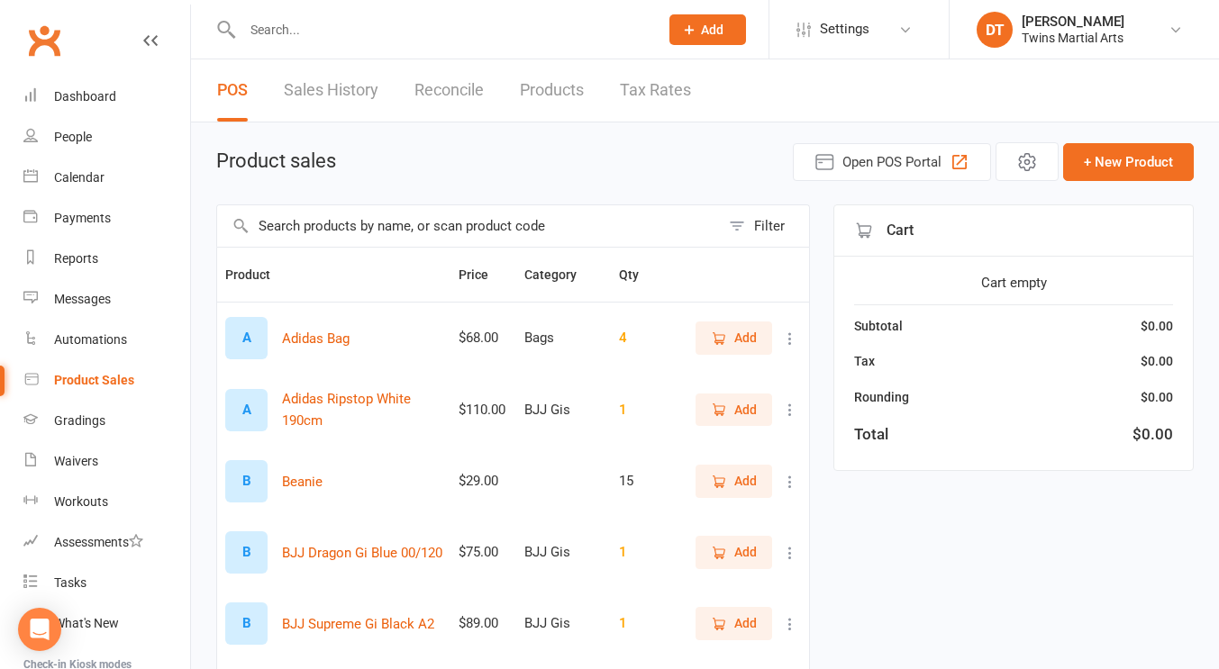
click at [384, 32] on input "text" at bounding box center [441, 29] width 409 height 25
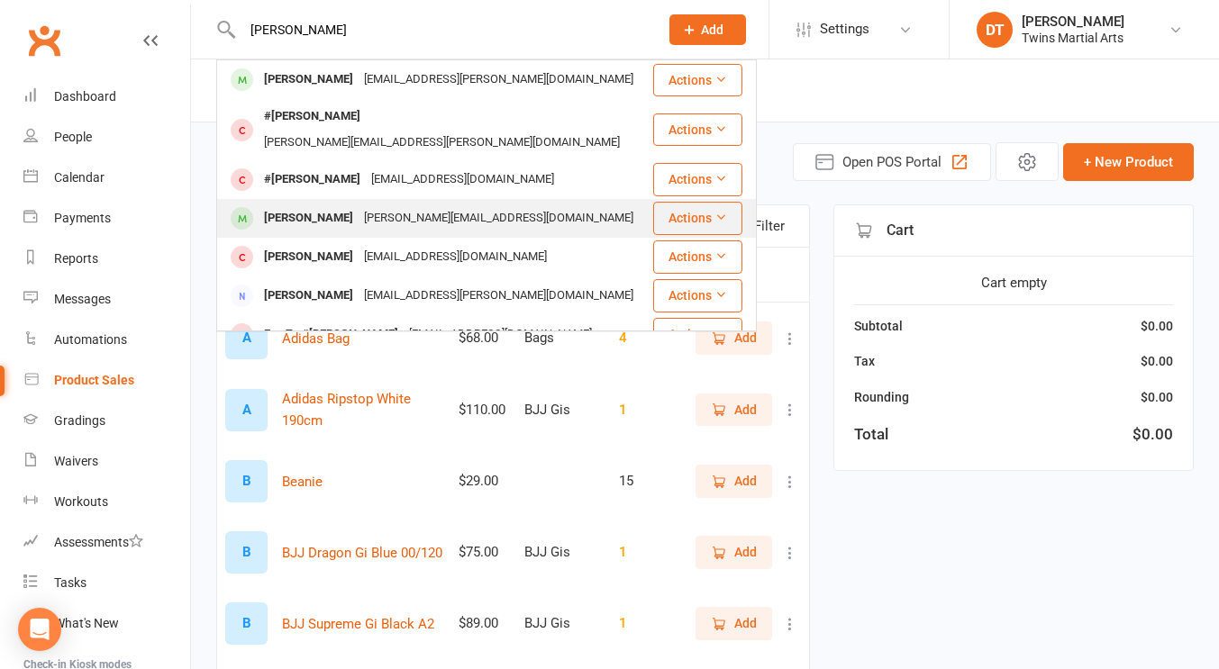
type input "[PERSON_NAME]"
click at [402, 205] on div "[PERSON_NAME][EMAIL_ADDRESS][DOMAIN_NAME]" at bounding box center [499, 218] width 280 height 26
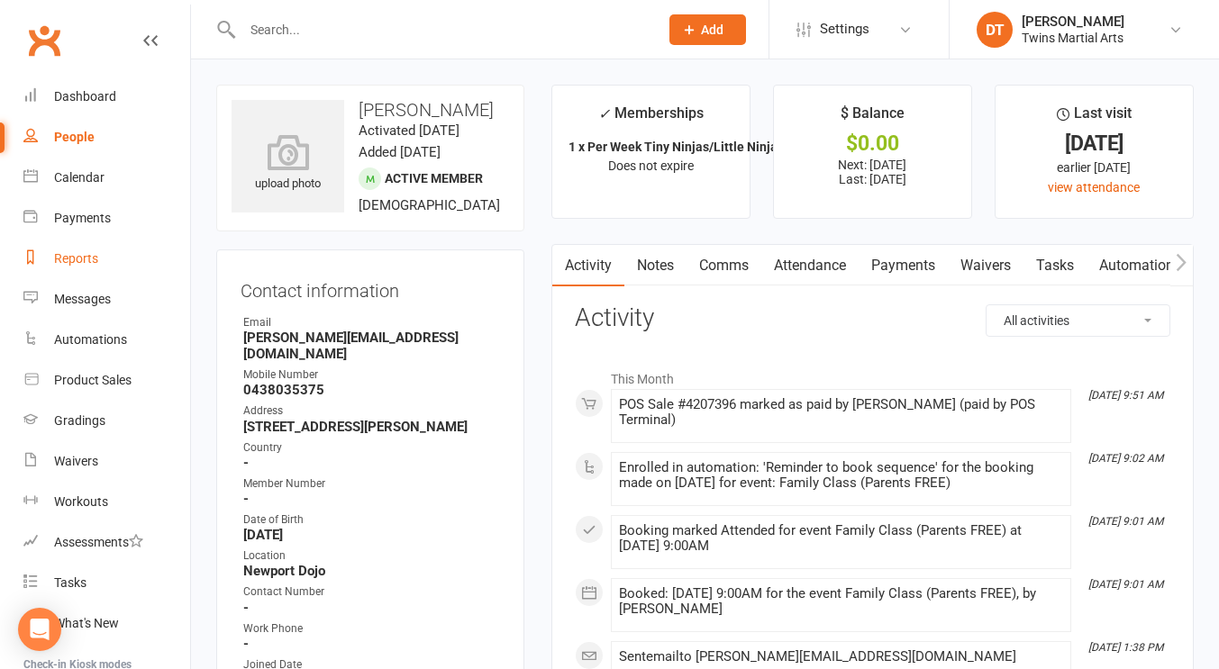
click at [77, 268] on link "Reports" at bounding box center [106, 259] width 167 height 41
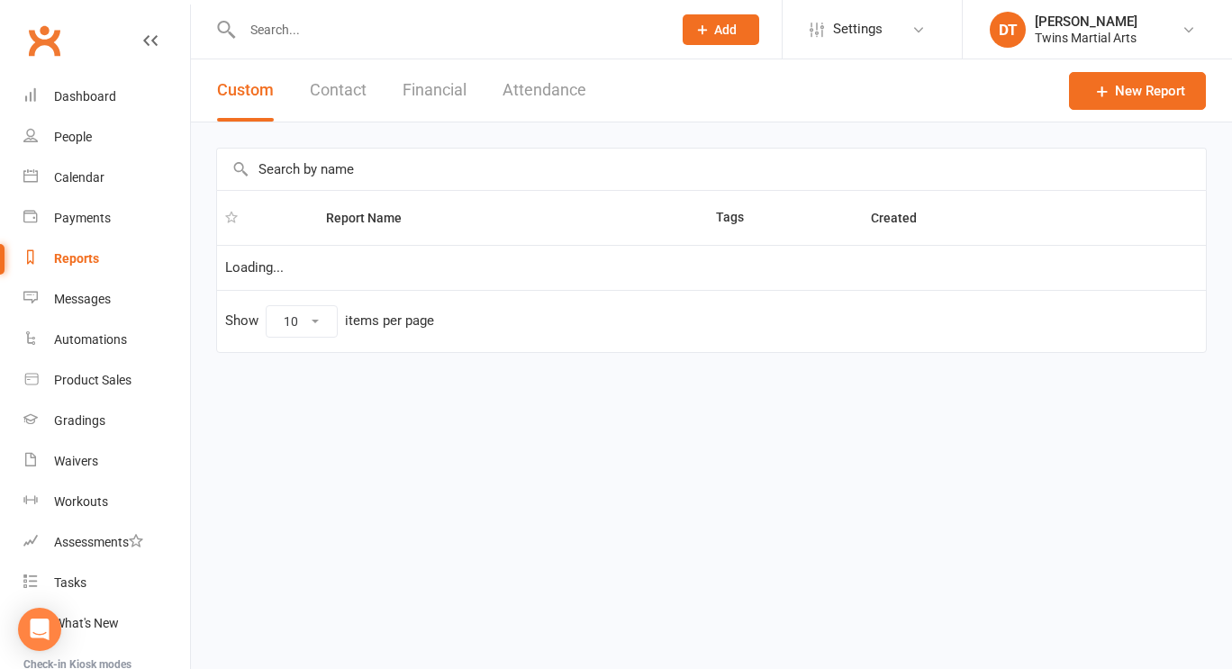
select select "100"
click at [608, 169] on input "text" at bounding box center [711, 169] width 989 height 41
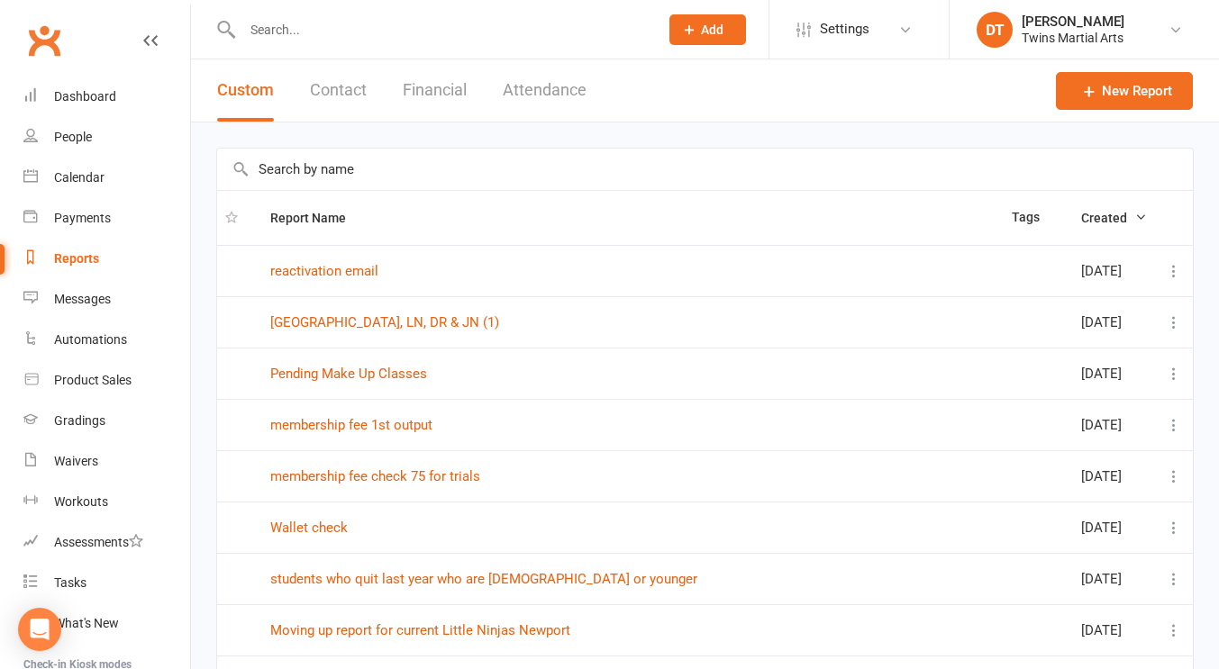
click at [608, 169] on input "text" at bounding box center [705, 169] width 976 height 41
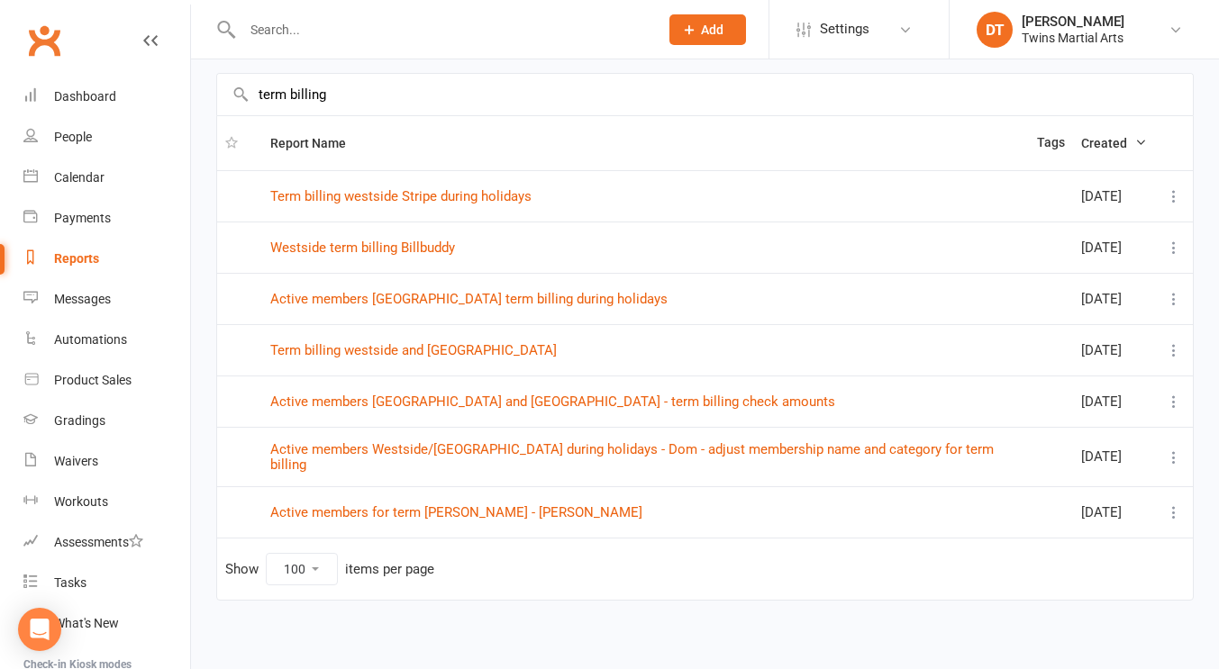
scroll to position [74, 0]
type input "term billing"
click at [630, 402] on link "Active members [GEOGRAPHIC_DATA] and [GEOGRAPHIC_DATA] - term billing check amo…" at bounding box center [552, 403] width 565 height 16
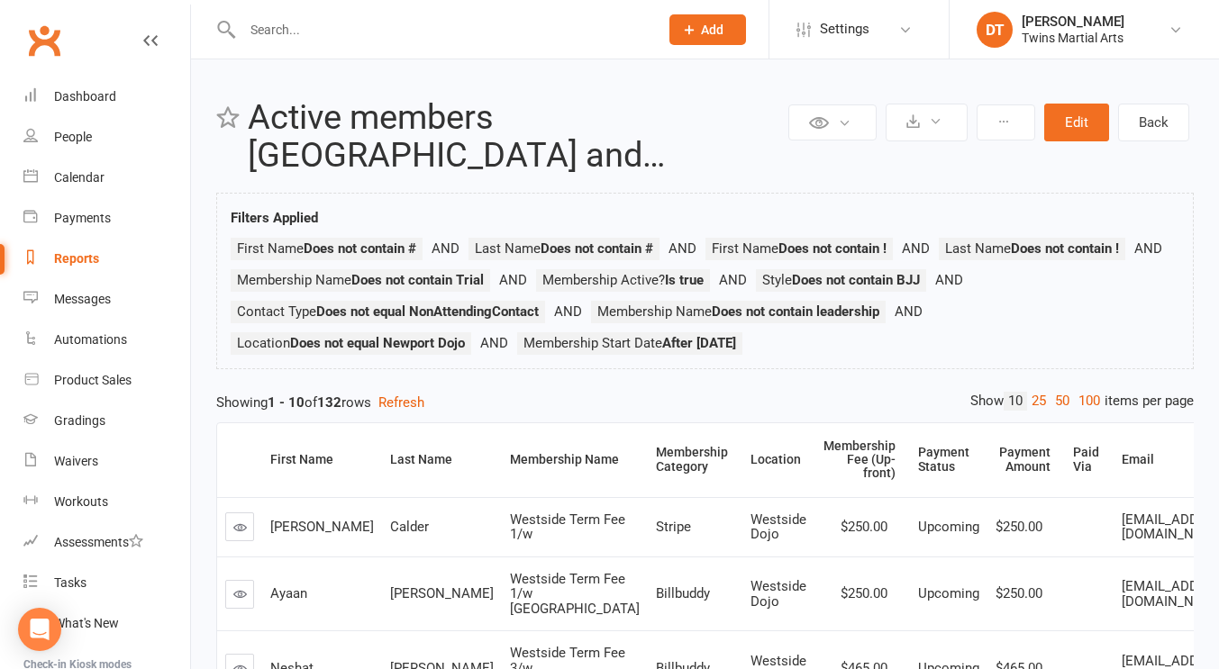
click at [661, 404] on div "Showing 1 - 10 of 132 rows Refresh" at bounding box center [704, 403] width 977 height 22
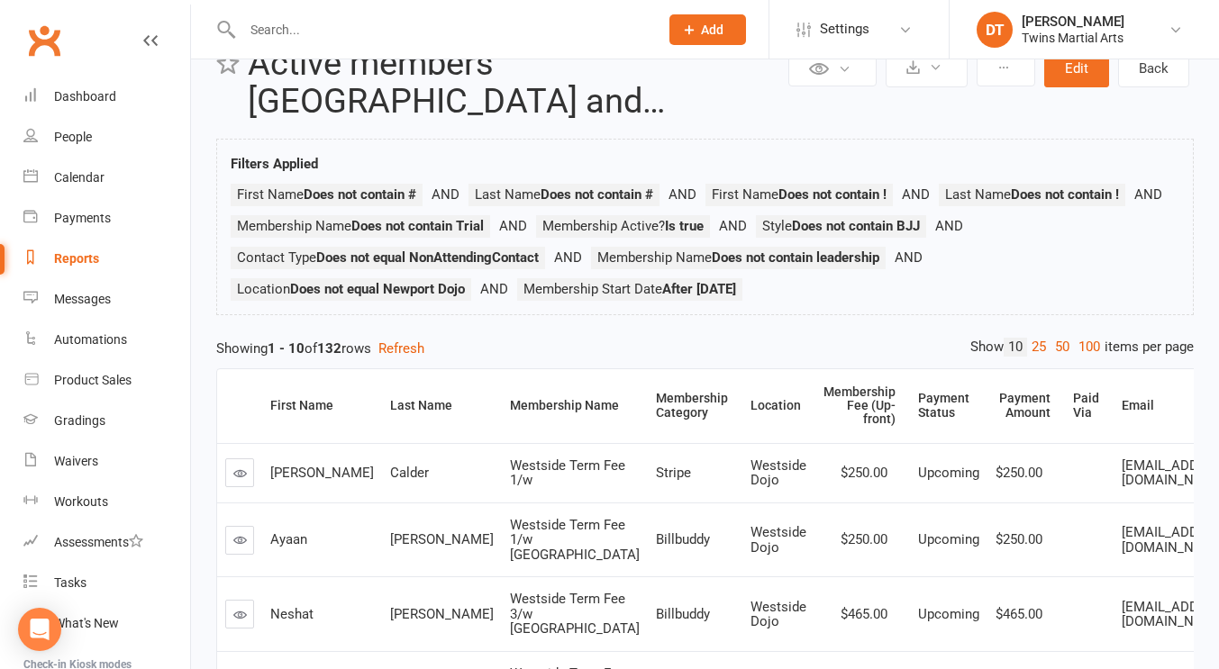
scroll to position [55, 0]
click at [1072, 59] on button "Edit" at bounding box center [1076, 68] width 65 height 38
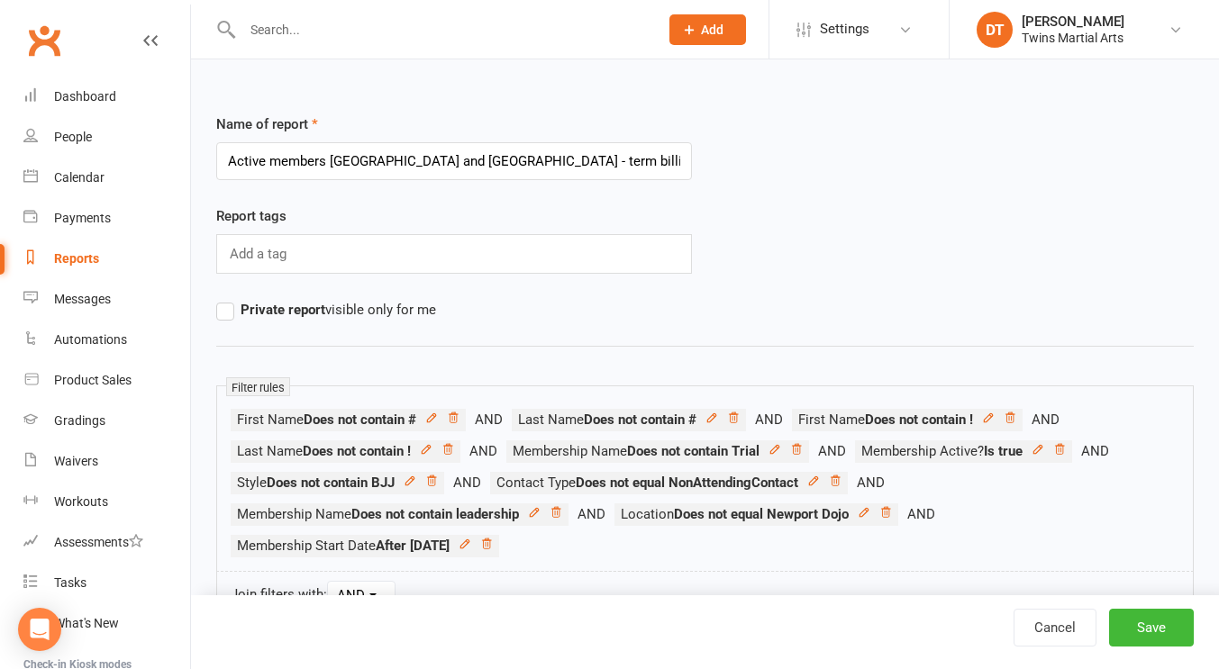
scroll to position [179, 0]
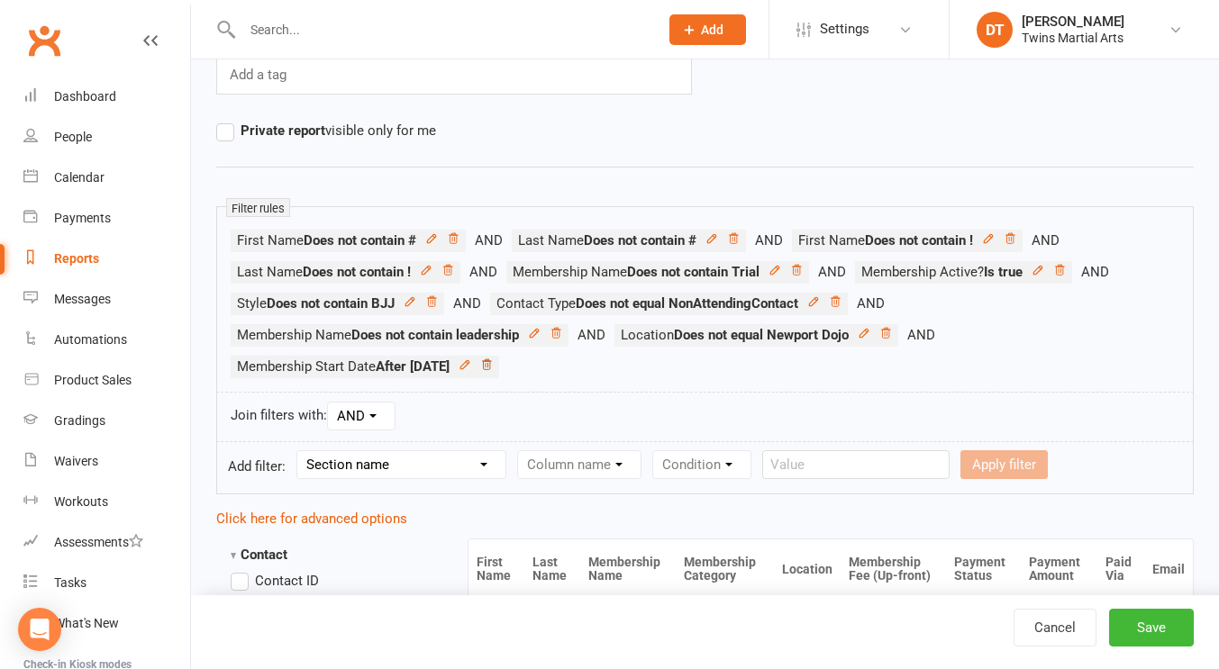
click at [493, 363] on icon at bounding box center [486, 365] width 13 height 13
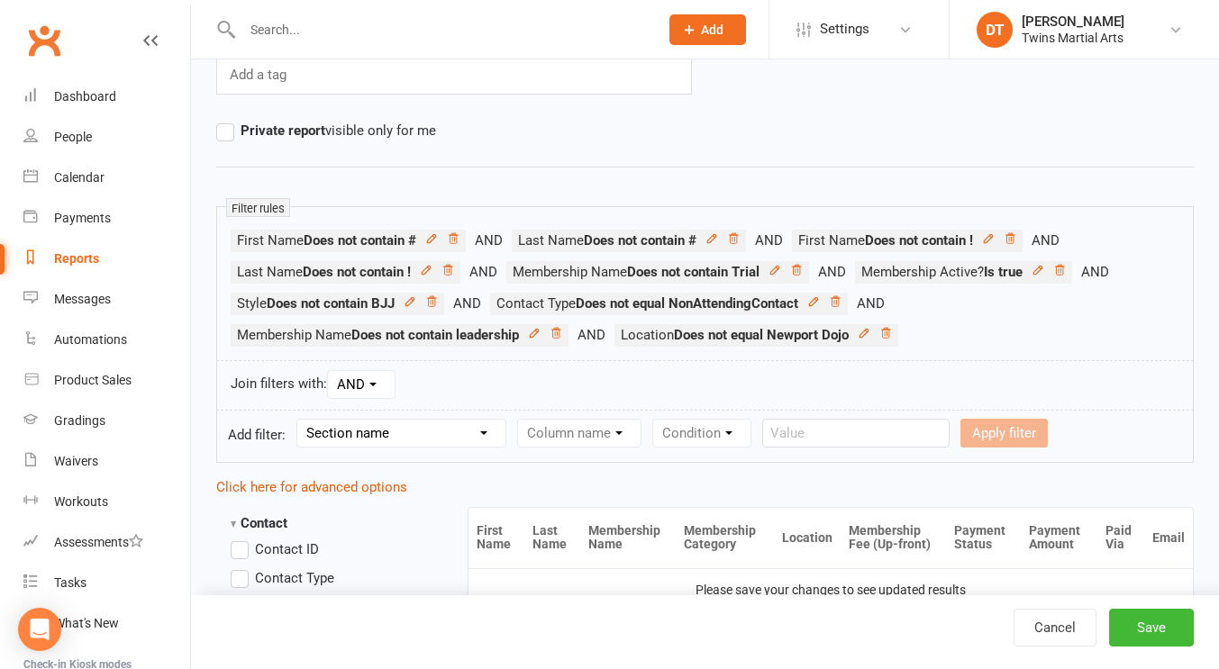
click at [448, 436] on select "Section name Contact Attendance Aggregate Payment Booking Waitlist Attendees Ca…" at bounding box center [401, 433] width 208 height 27
click at [392, 442] on select "Section name Contact Attendance Aggregate Payment Booking Waitlist Attendees Ca…" at bounding box center [401, 433] width 208 height 27
select select "11"
click at [300, 420] on select "Section name Contact Attendance Aggregate Payment Booking Waitlist Attendees Ca…" at bounding box center [401, 433] width 208 height 27
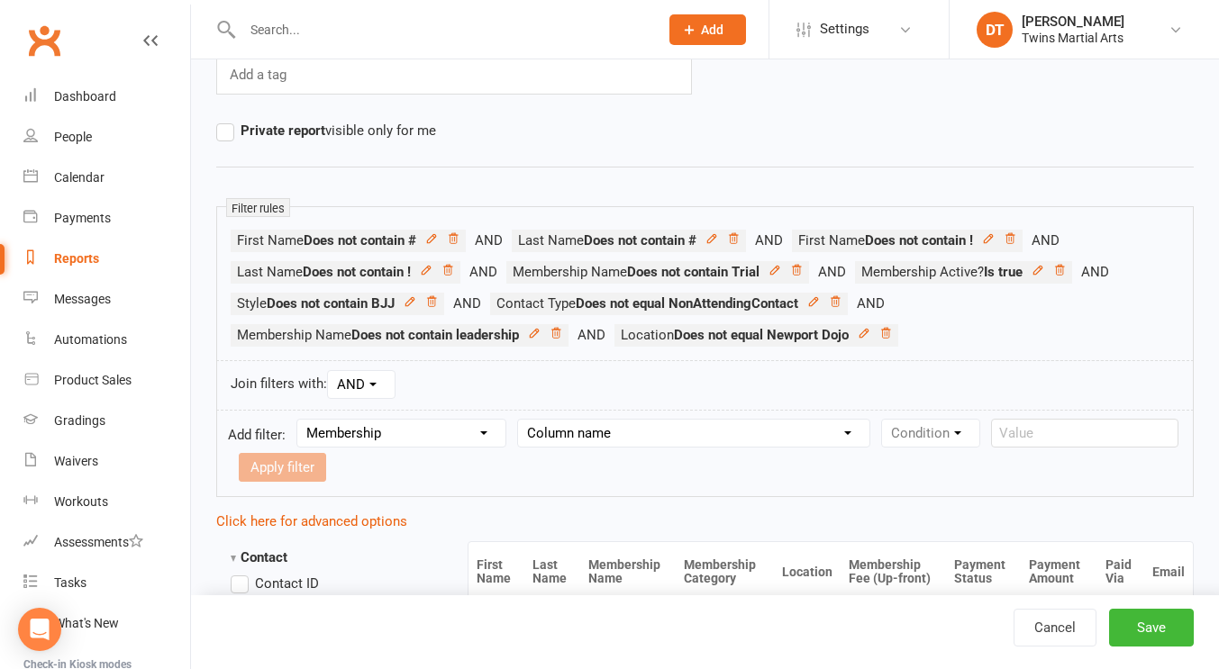
click at [585, 431] on select "Column name Membership ID Membership Name Membership Category Membership Start …" at bounding box center [693, 433] width 351 height 27
click at [521, 420] on select "Column name Membership ID Membership Name Membership Category Membership Start …" at bounding box center [693, 433] width 351 height 27
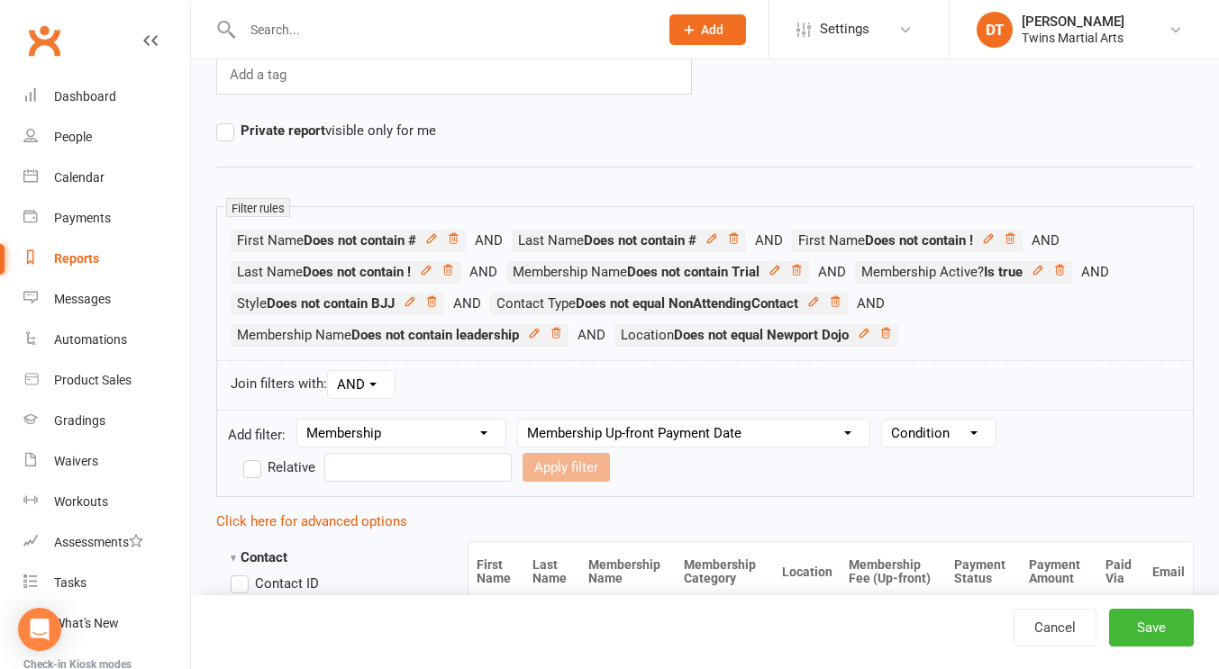
click at [667, 424] on select "Column name Membership ID Membership Name Membership Category Membership Start …" at bounding box center [693, 433] width 351 height 27
select select "3"
click at [521, 420] on select "Column name Membership ID Membership Name Membership Category Membership Start …" at bounding box center [693, 433] width 351 height 27
click at [936, 428] on select "Condition Is Is not Before After Before or on After or on Is blank Is not blank" at bounding box center [938, 433] width 113 height 27
select select "3"
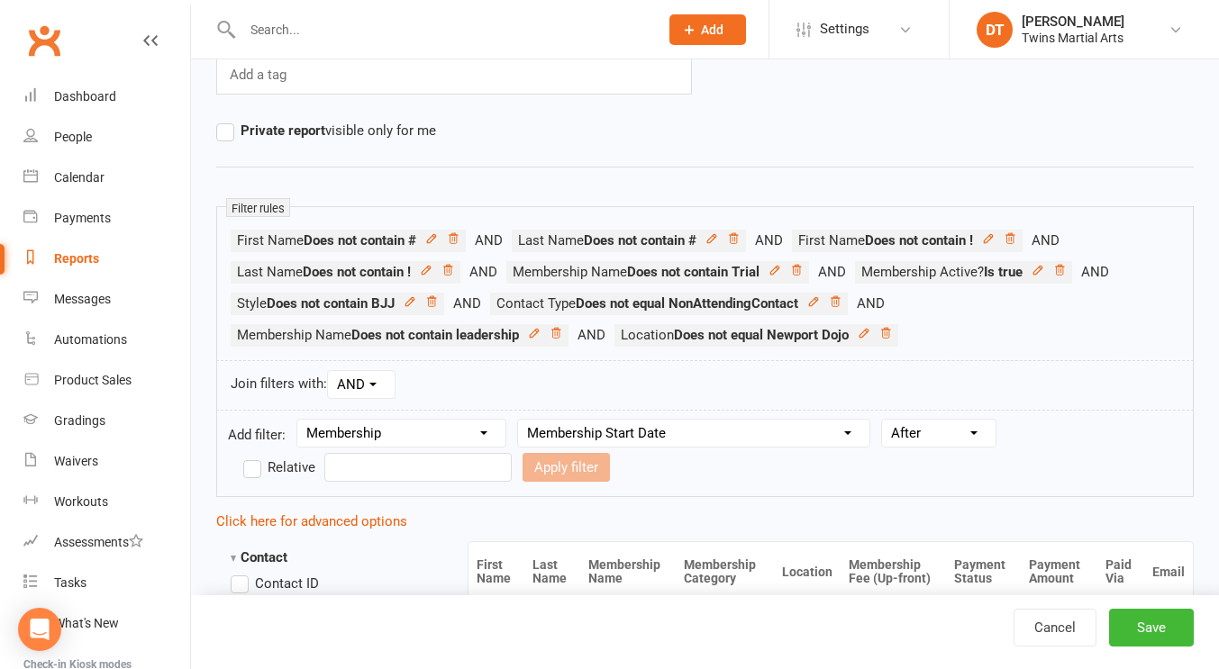
click at [885, 420] on select "Condition Is Is not Before After Before or on After or on Is blank Is not blank" at bounding box center [938, 433] width 113 height 27
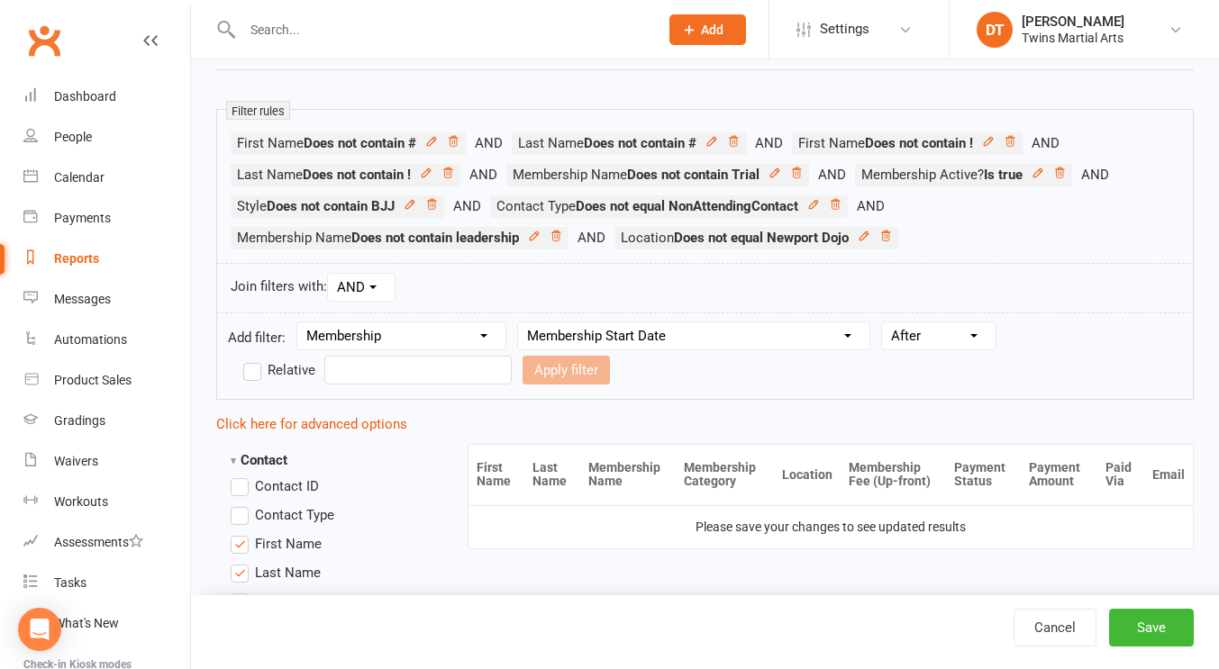
click at [418, 378] on input "text" at bounding box center [417, 370] width 187 height 29
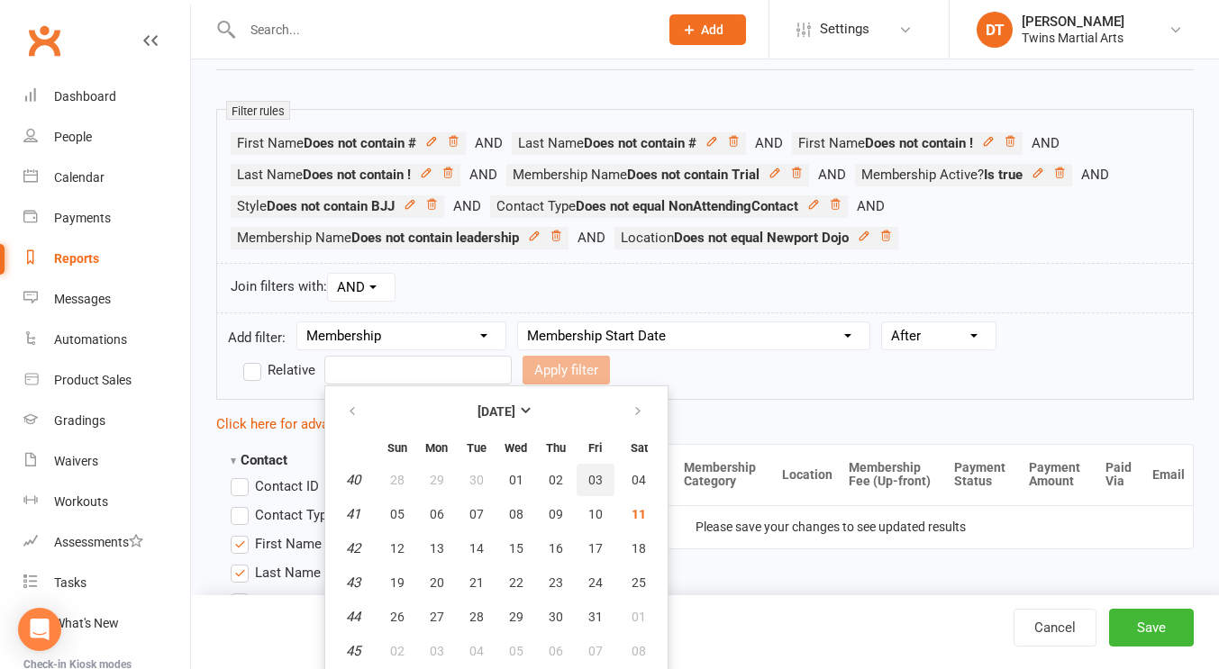
click at [595, 480] on span "03" at bounding box center [595, 480] width 14 height 14
type input "[DATE]"
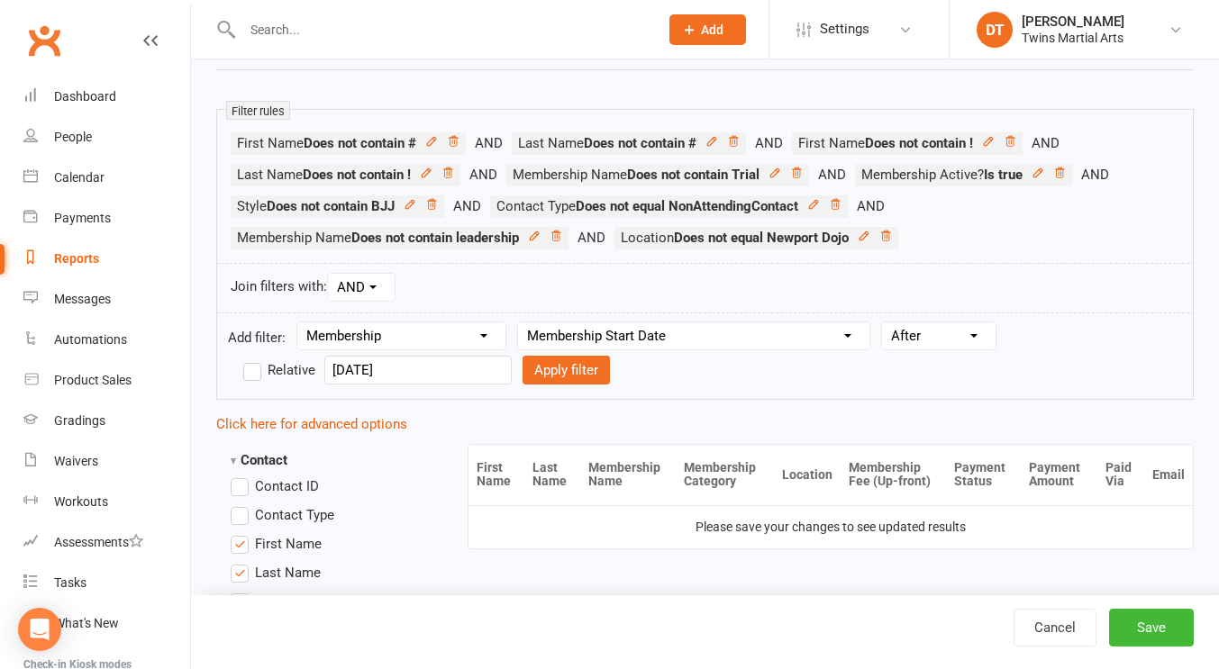
click at [545, 386] on form "Add filter: Section name Contact Attendance Aggregate Payment Booking Waitlist …" at bounding box center [704, 356] width 977 height 87
click at [543, 377] on button "Apply filter" at bounding box center [565, 370] width 87 height 29
select select
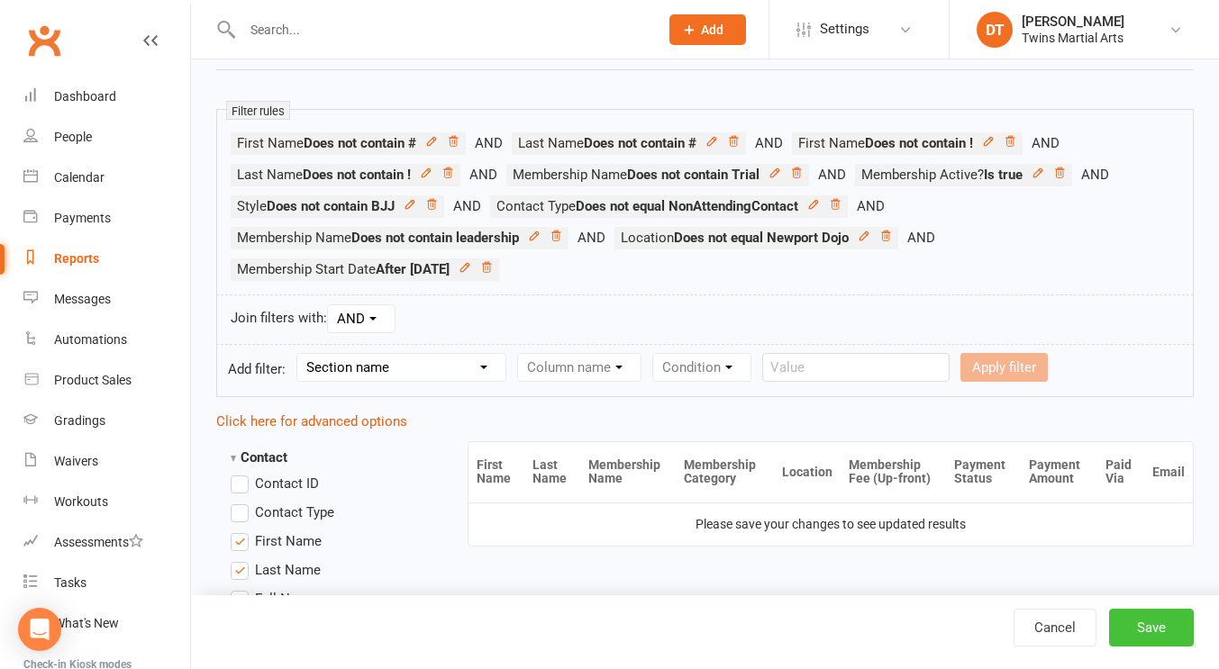
click at [1136, 619] on button "Save" at bounding box center [1151, 628] width 85 height 38
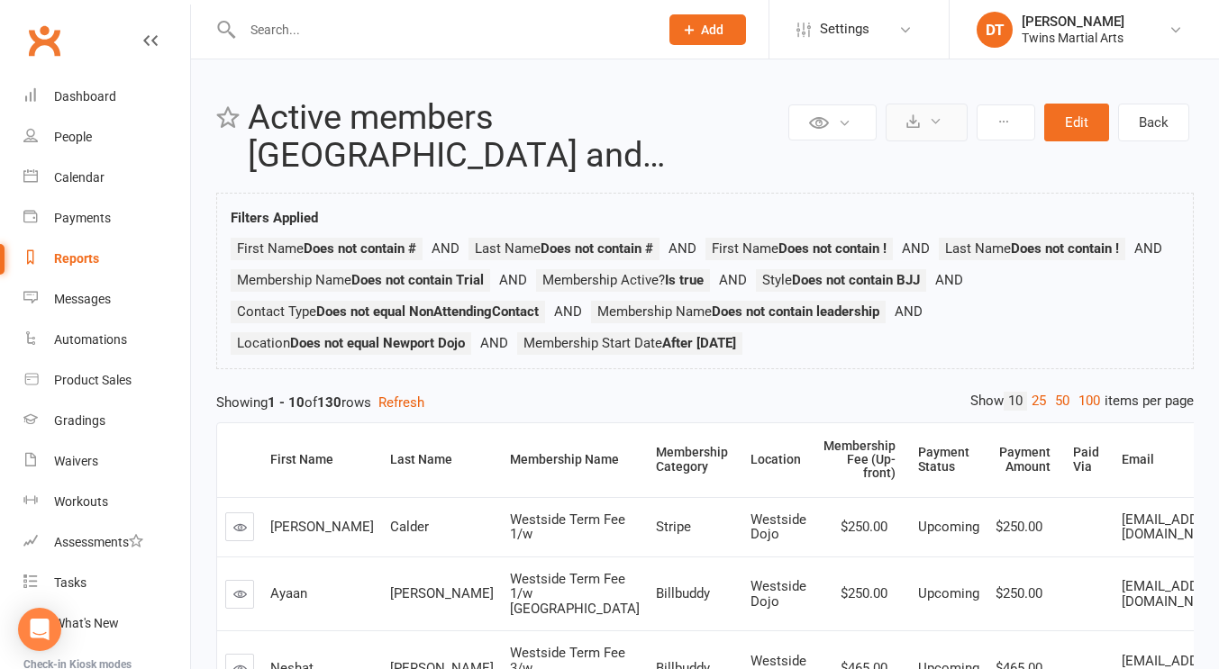
click at [920, 114] on button at bounding box center [926, 123] width 82 height 38
click at [907, 150] on link "Export to CSV" at bounding box center [871, 166] width 189 height 36
click at [423, 35] on input "text" at bounding box center [441, 29] width 409 height 25
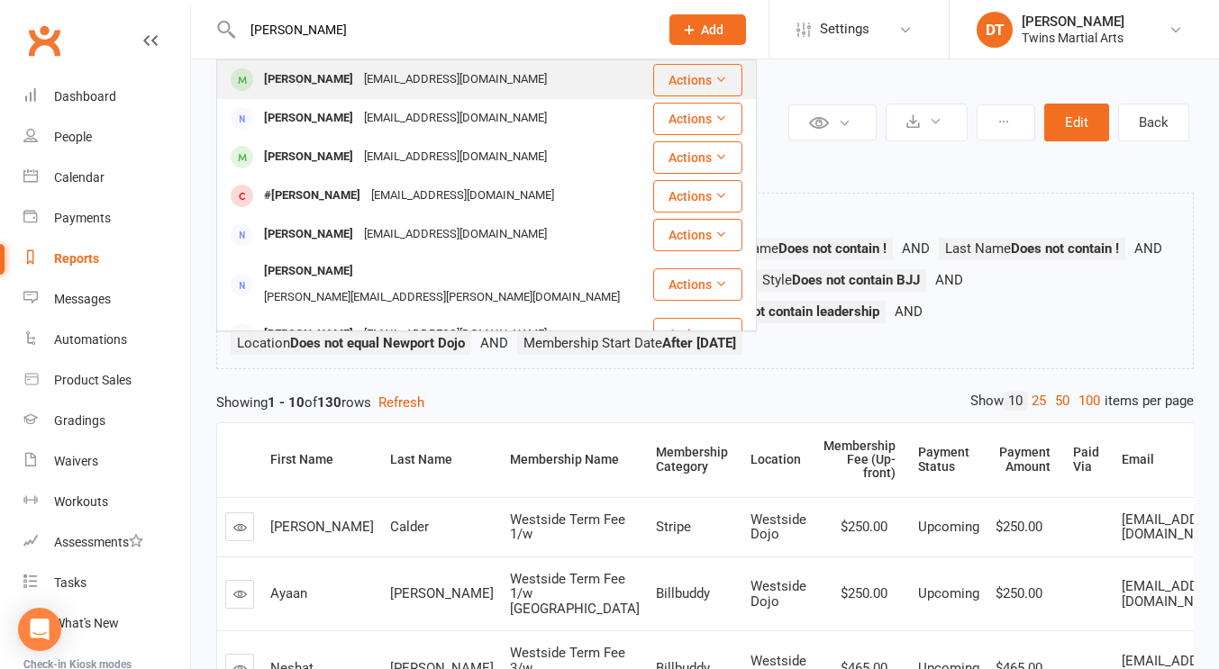
type input "[PERSON_NAME]"
click at [417, 71] on div "[EMAIL_ADDRESS][DOMAIN_NAME]" at bounding box center [456, 80] width 194 height 26
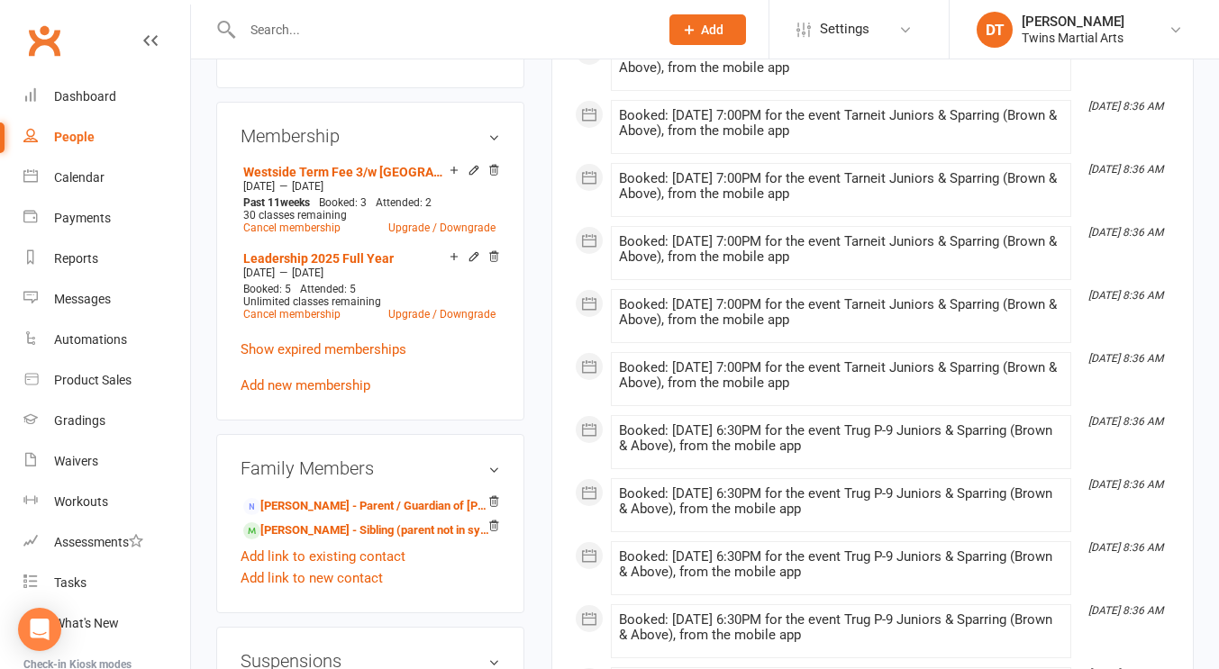
scroll to position [991, 0]
click at [375, 357] on link "Show expired memberships" at bounding box center [324, 348] width 166 height 16
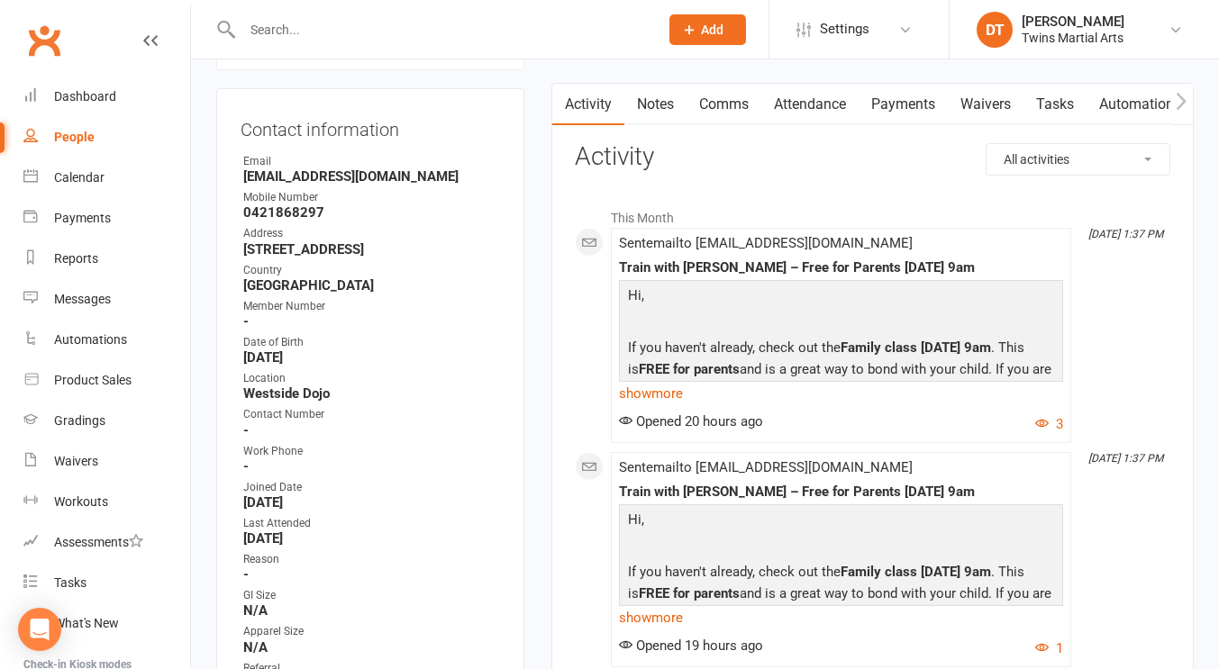
scroll to position [0, 0]
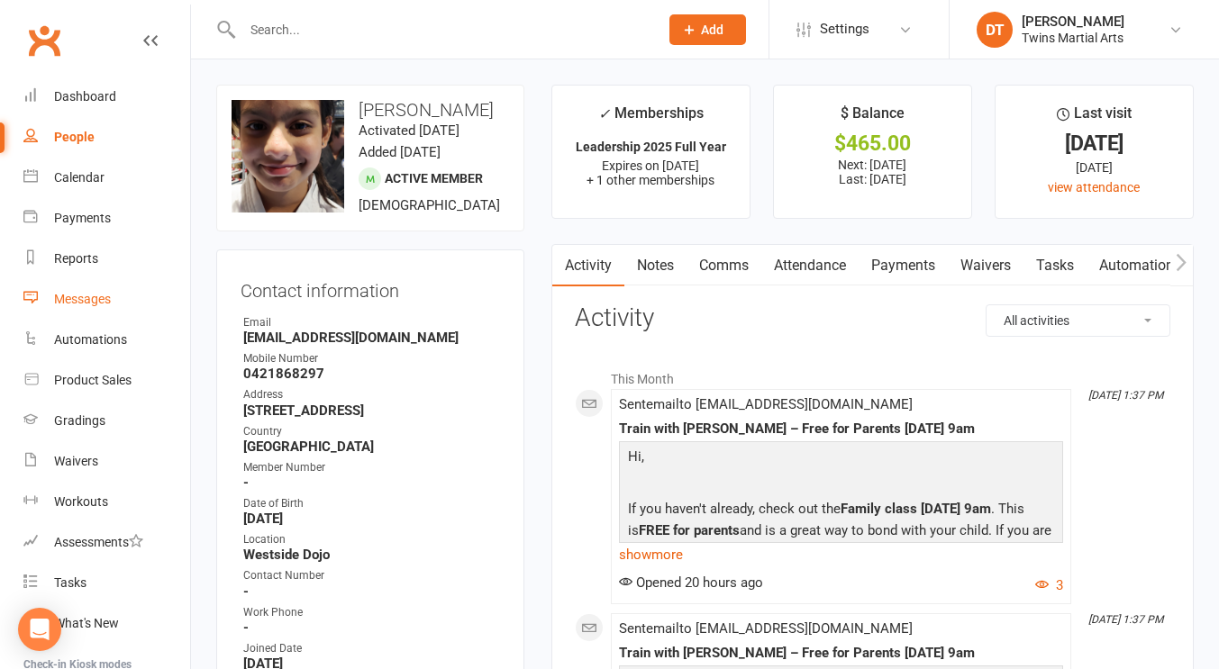
click at [69, 297] on div "Messages" at bounding box center [82, 299] width 57 height 14
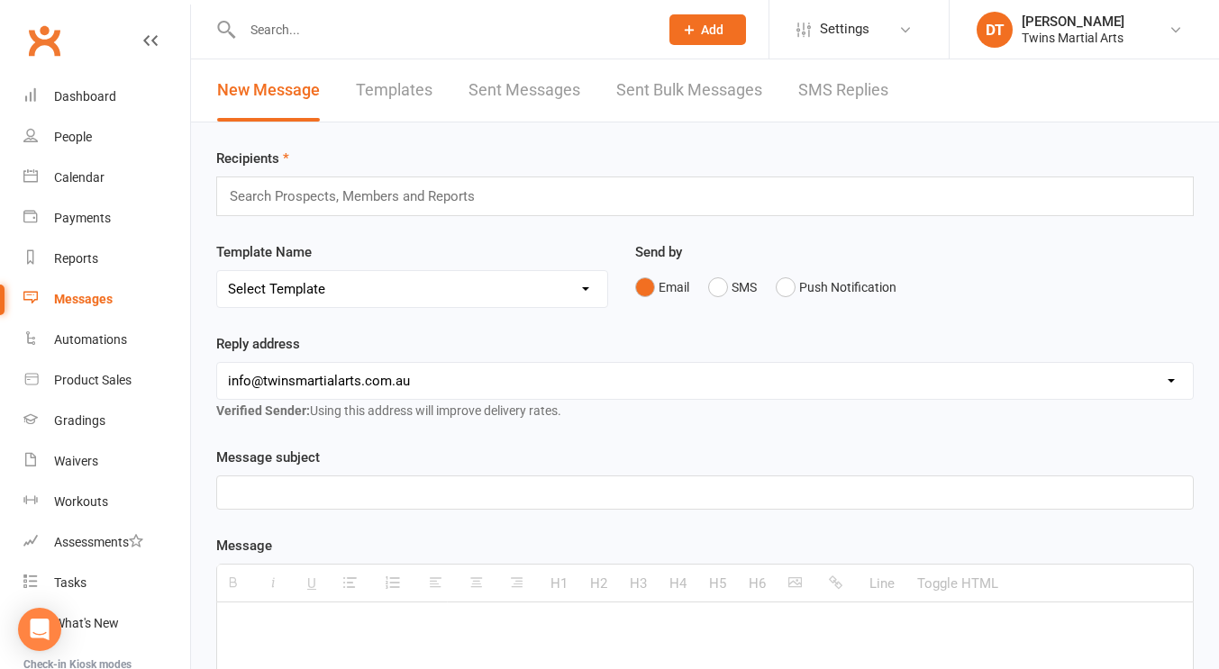
click at [341, 500] on p at bounding box center [705, 493] width 954 height 22
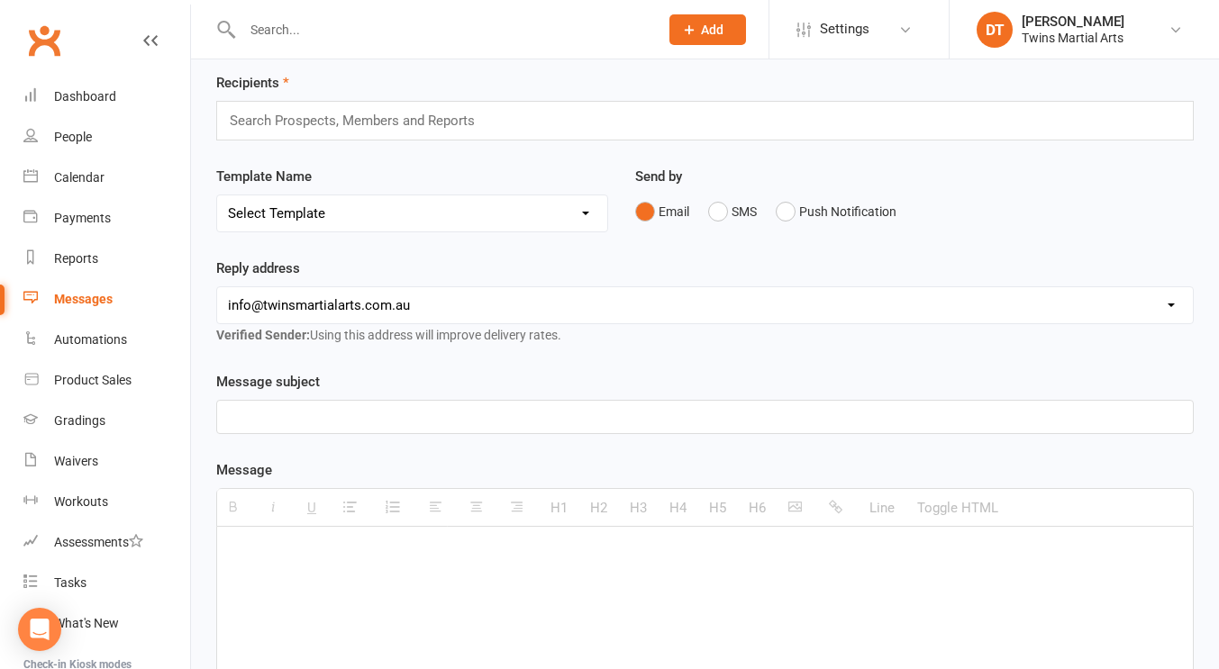
scroll to position [77, 0]
click at [325, 553] on p at bounding box center [705, 553] width 954 height 22
paste div
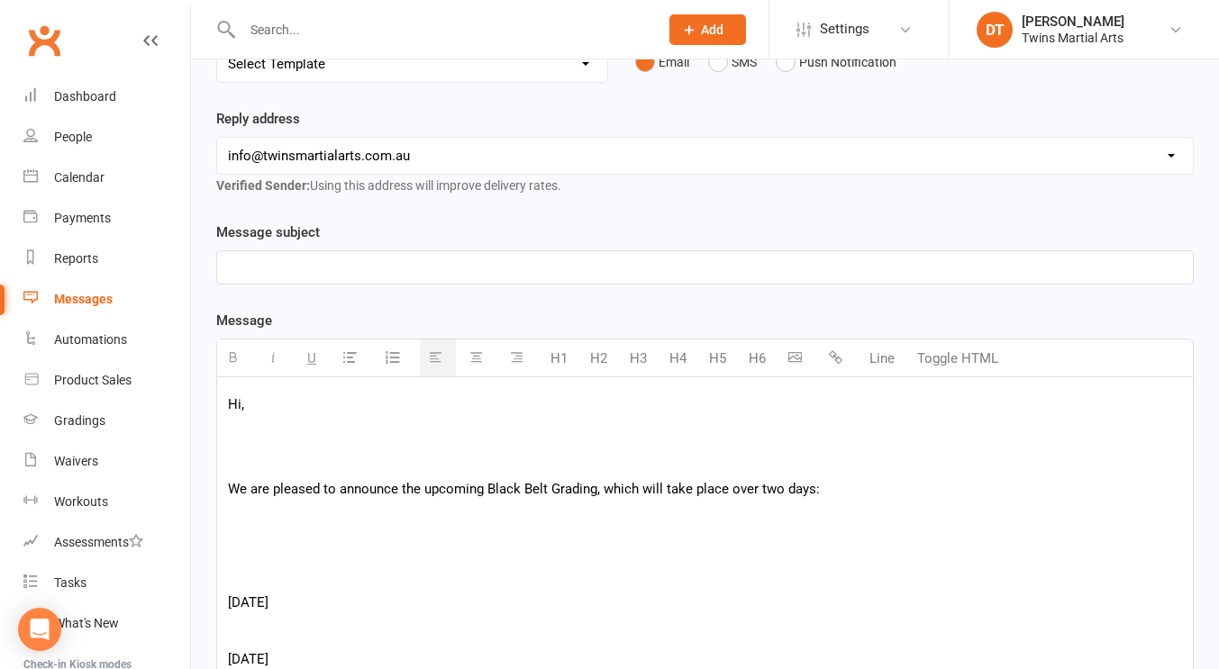
scroll to position [250, 0]
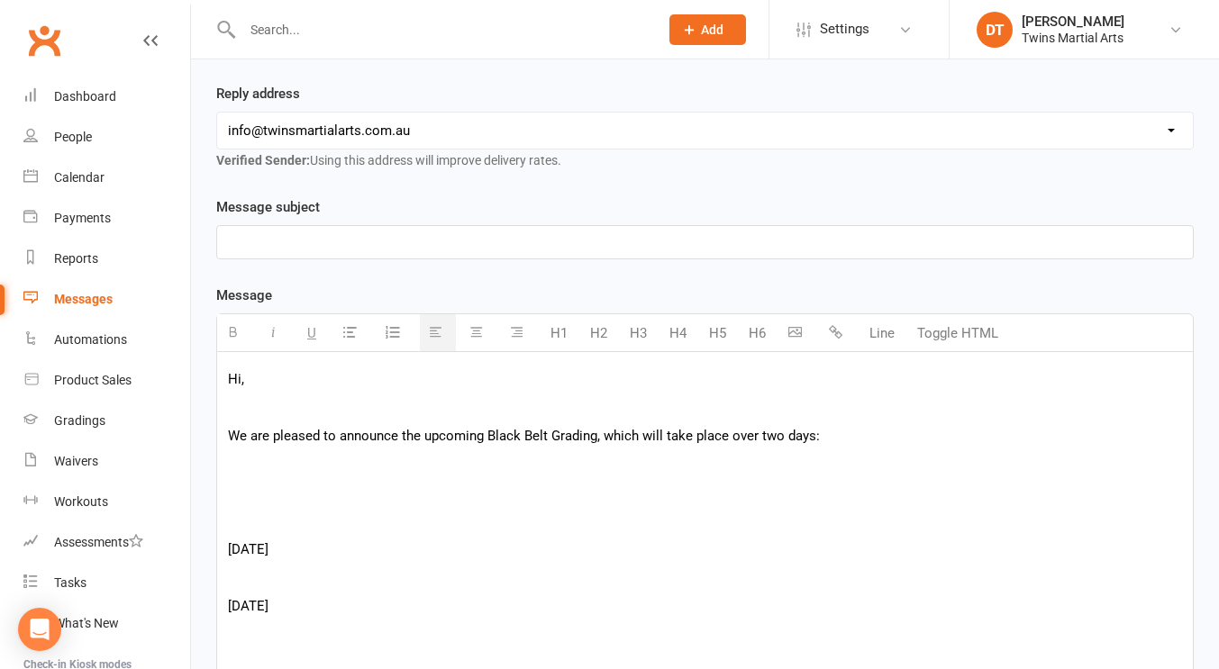
click at [449, 467] on p at bounding box center [705, 464] width 954 height 22
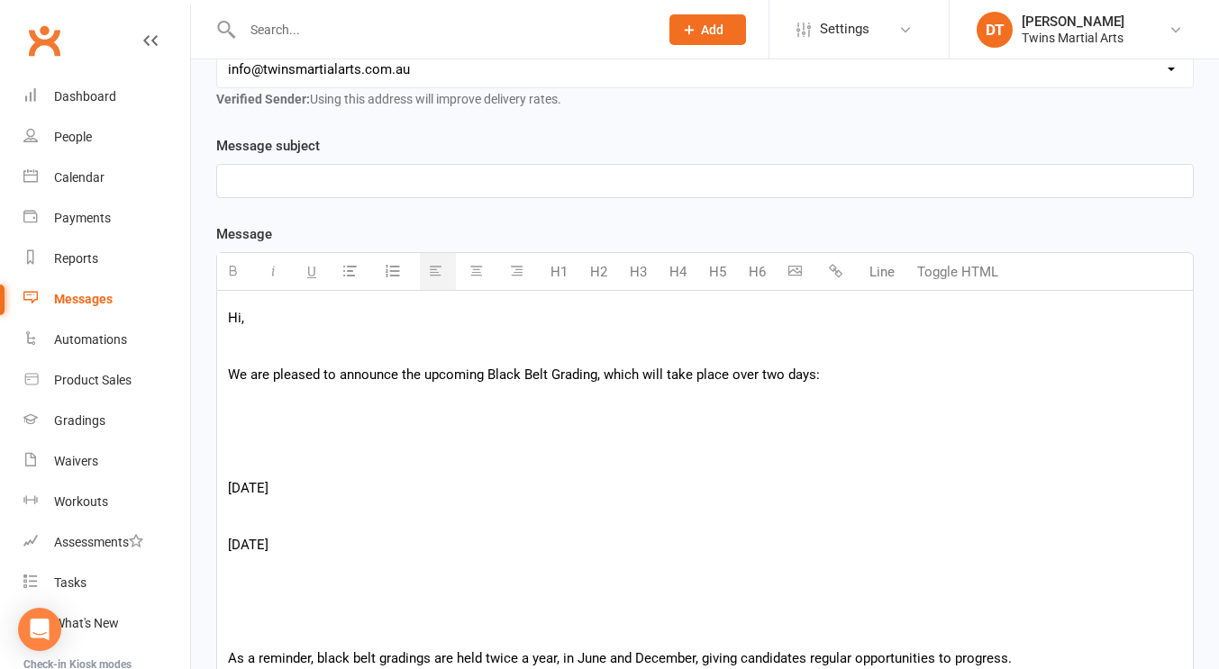
click at [457, 422] on p at bounding box center [705, 432] width 954 height 22
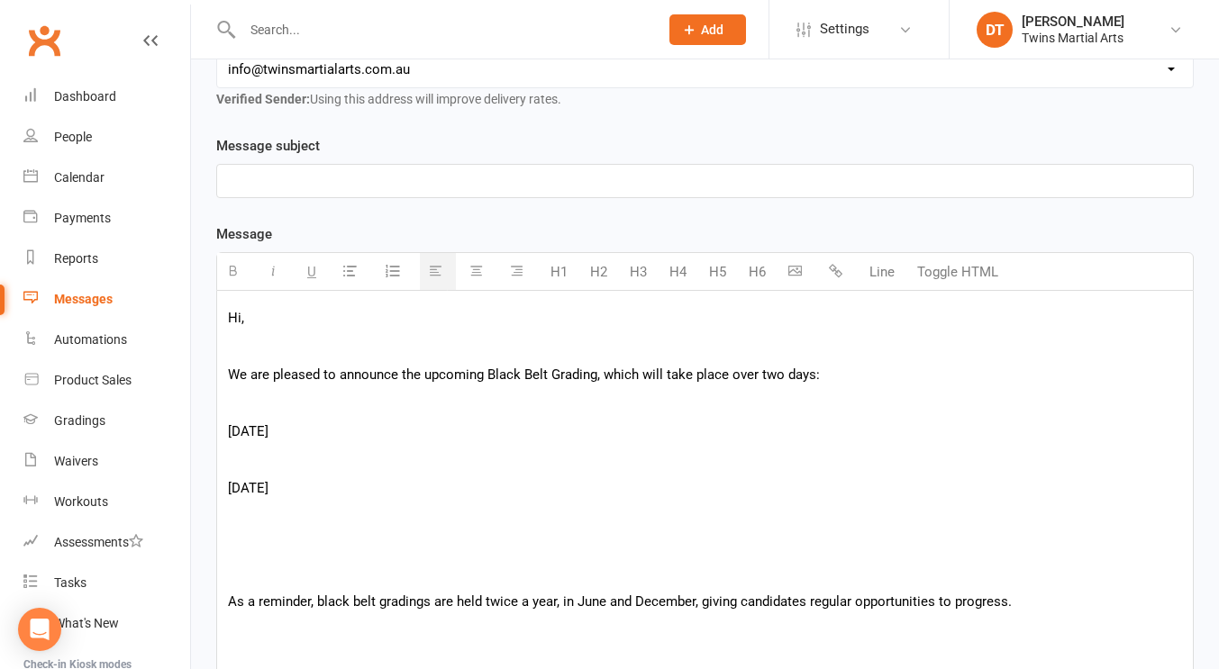
click at [353, 539] on p at bounding box center [705, 545] width 954 height 22
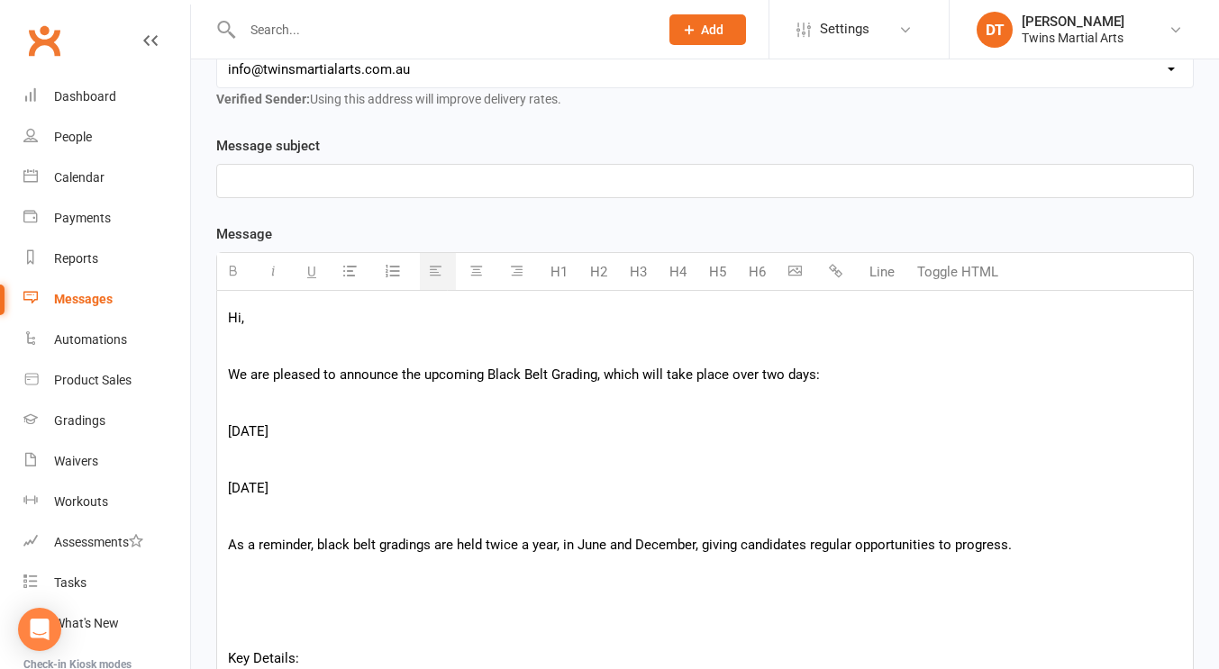
drag, startPoint x: 466, startPoint y: 486, endPoint x: 215, endPoint y: 420, distance: 258.9
click at [277, 456] on p at bounding box center [705, 460] width 954 height 22
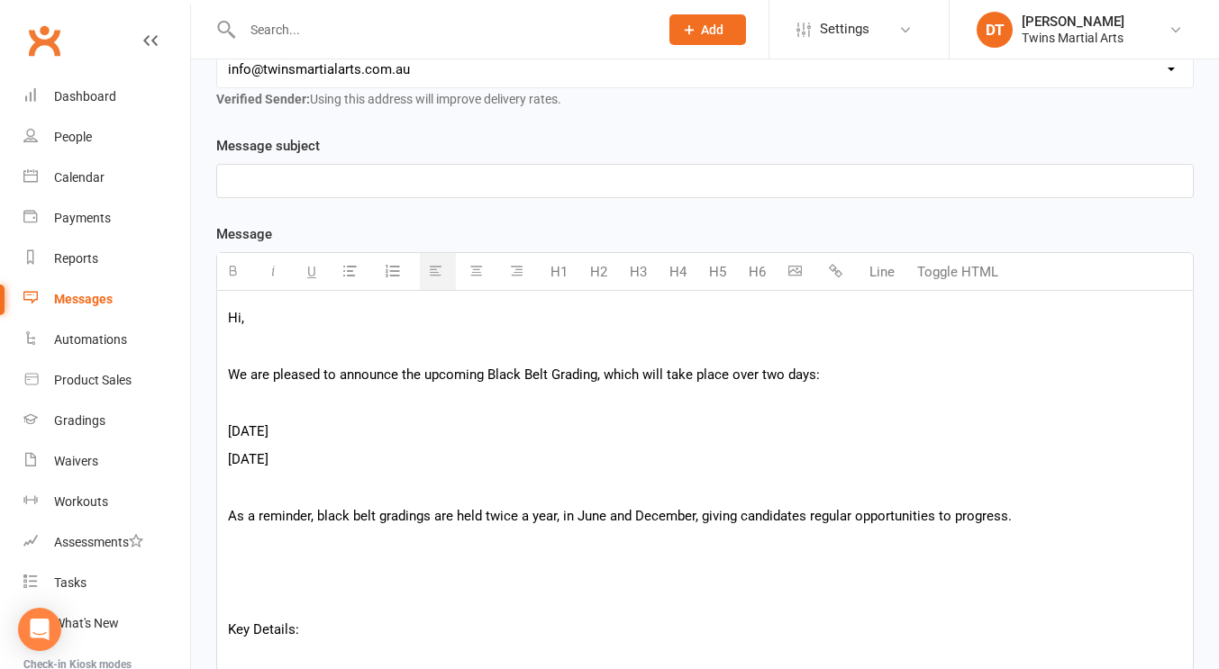
drag, startPoint x: 415, startPoint y: 460, endPoint x: 200, endPoint y: 404, distance: 222.4
click at [353, 264] on icon "button" at bounding box center [350, 271] width 14 height 14
click at [477, 459] on li "[DATE]" at bounding box center [723, 453] width 918 height 22
click at [331, 410] on li at bounding box center [723, 410] width 918 height 22
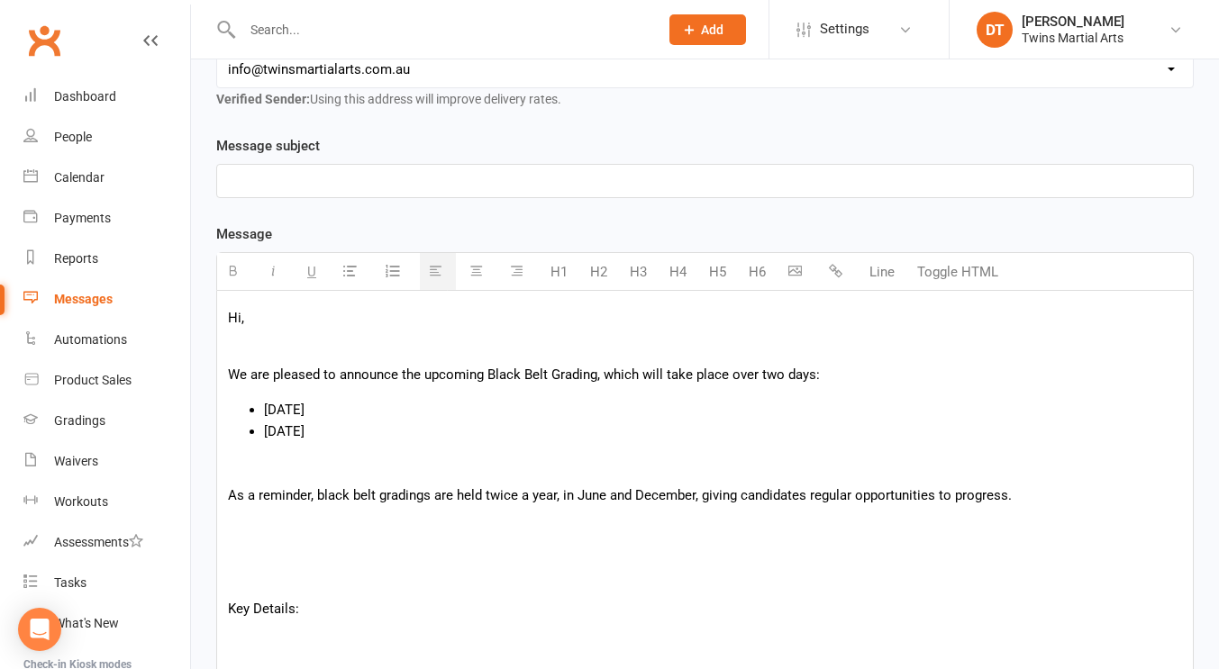
click at [467, 485] on p "As a reminder, black belt gradings are held twice a year, in June and December,…" at bounding box center [705, 496] width 954 height 22
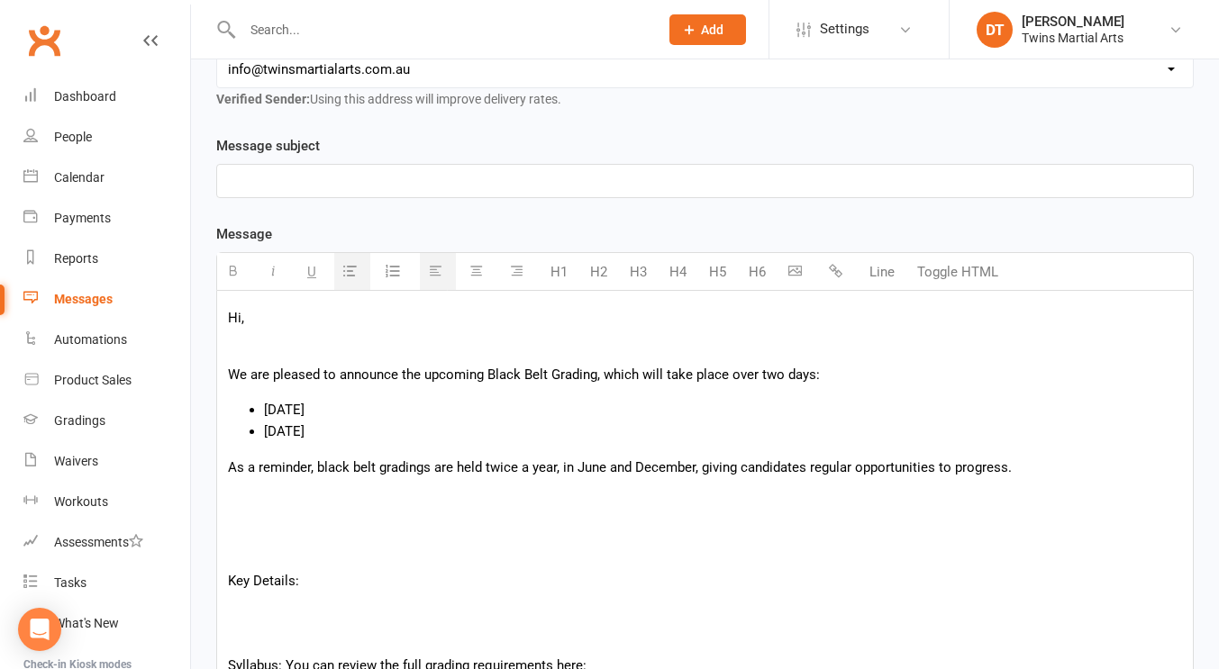
click at [532, 527] on p at bounding box center [705, 524] width 954 height 22
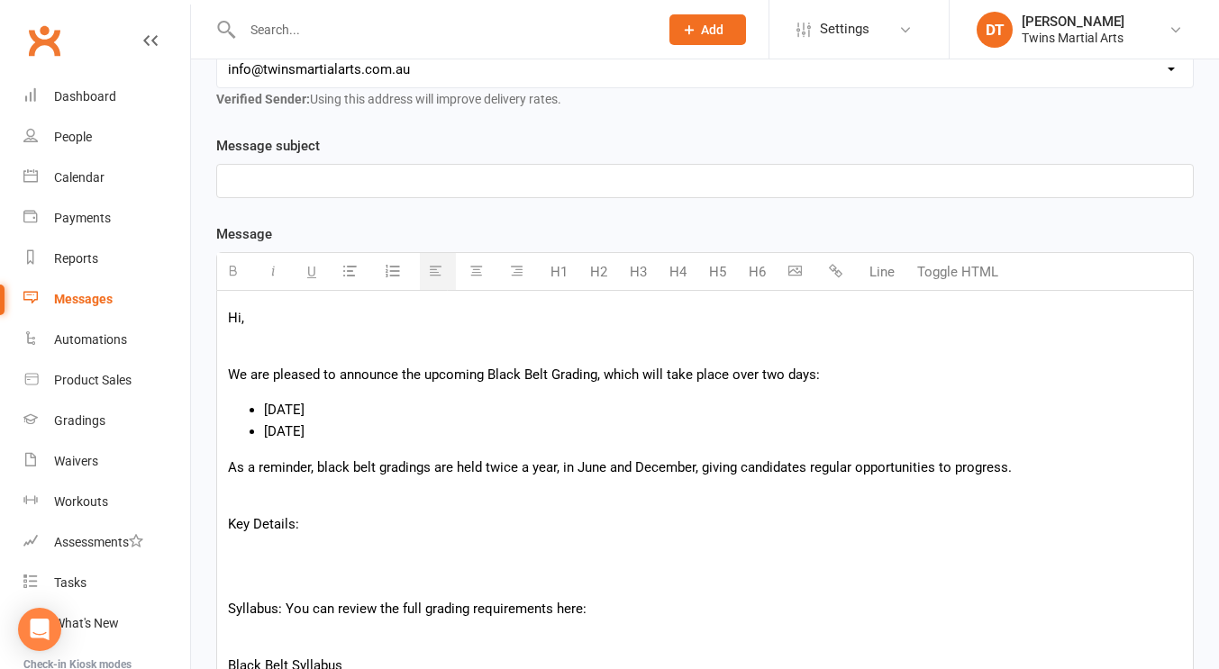
click at [423, 561] on p at bounding box center [705, 552] width 954 height 22
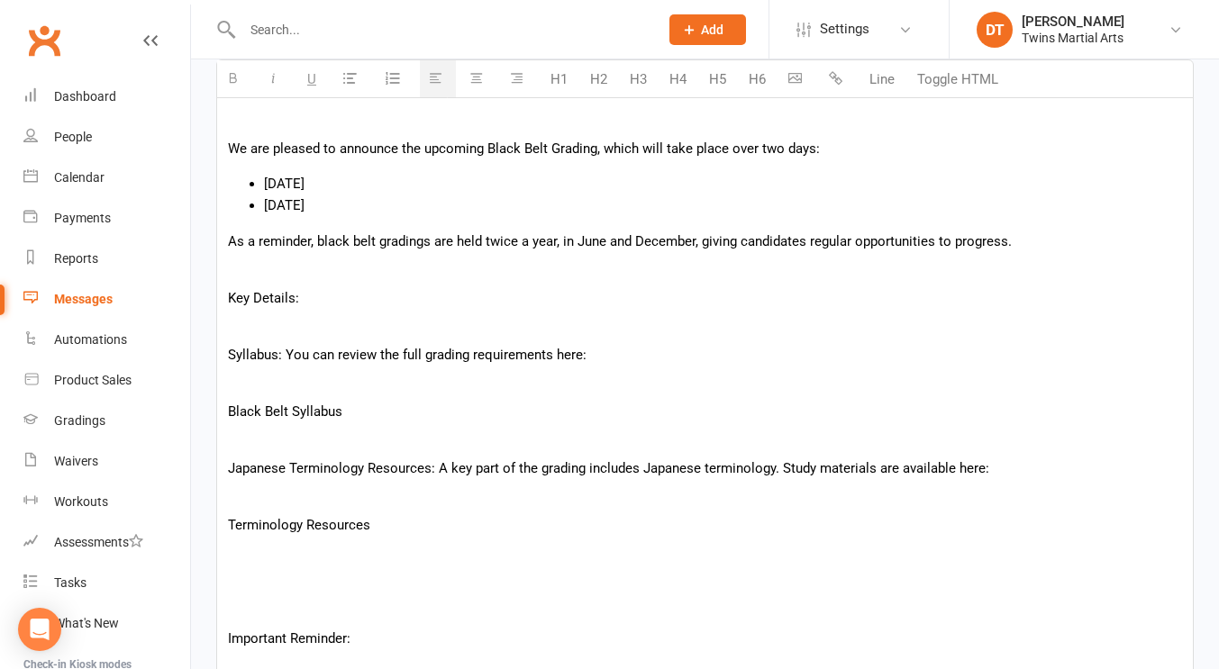
scroll to position [539, 0]
click at [424, 451] on div "Hi, We are pleased to announce the upcoming Black Belt Grading, which will take…" at bounding box center [705, 547] width 976 height 966
click at [482, 495] on p at bounding box center [705, 496] width 954 height 22
click at [356, 582] on p at bounding box center [705, 581] width 954 height 22
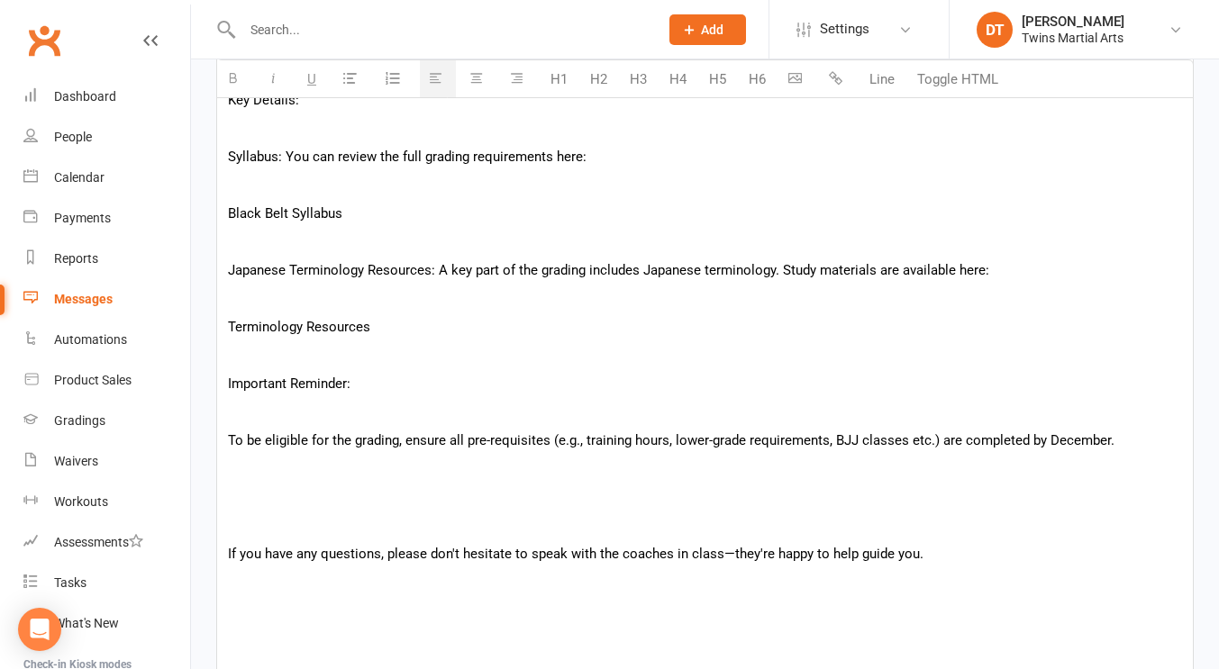
scroll to position [778, 0]
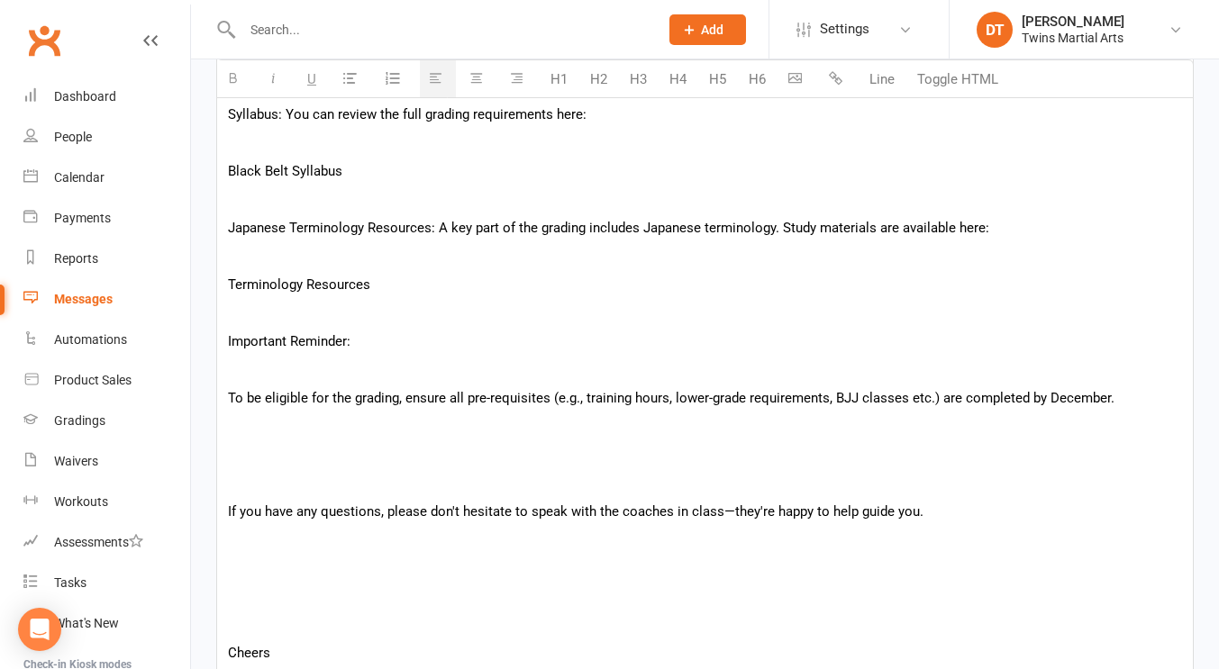
click at [360, 444] on p at bounding box center [705, 455] width 954 height 22
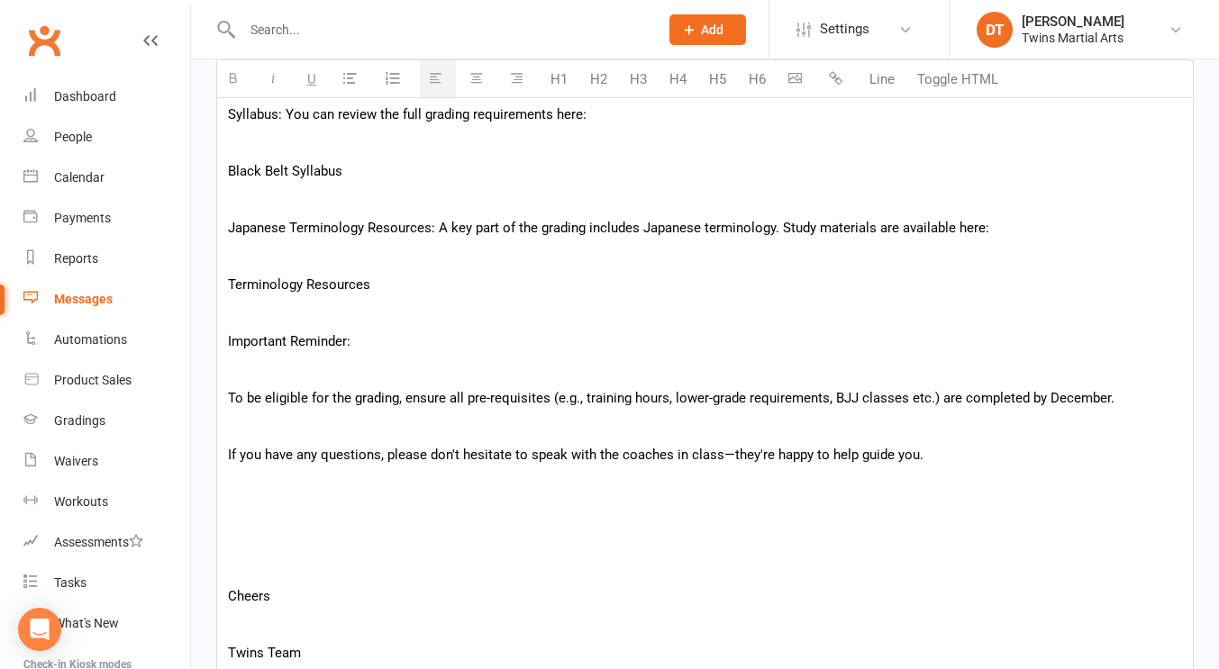
click at [314, 517] on p at bounding box center [705, 512] width 954 height 22
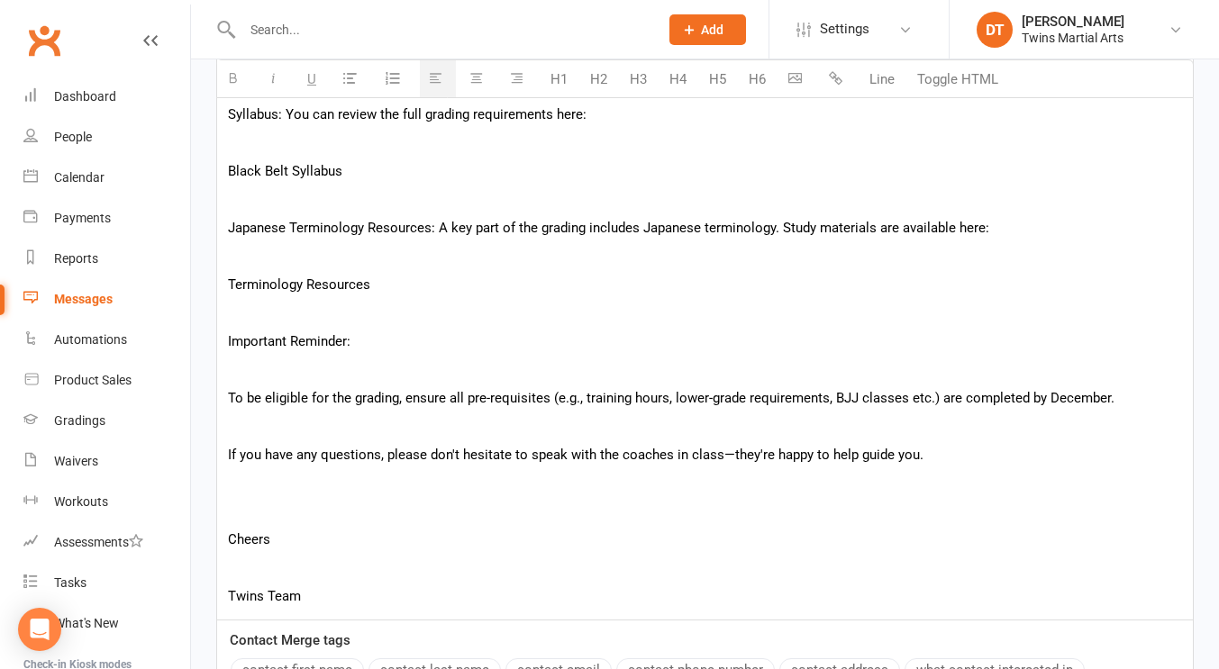
click at [301, 511] on p at bounding box center [705, 512] width 954 height 22
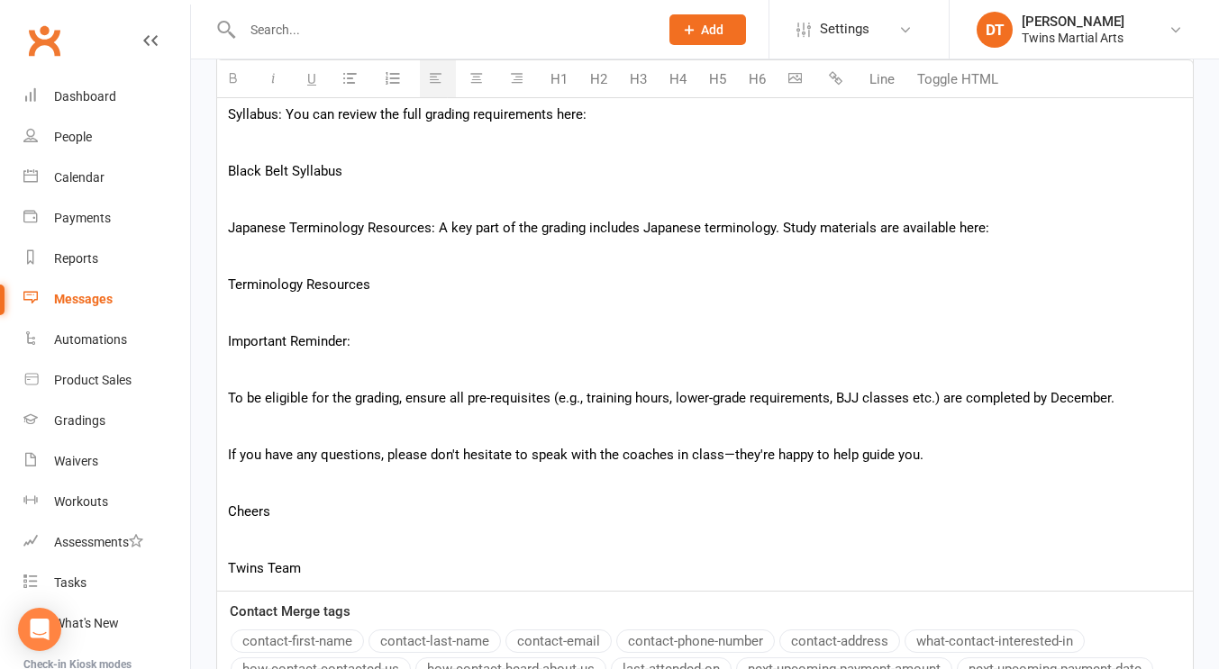
click at [265, 534] on p at bounding box center [705, 540] width 954 height 22
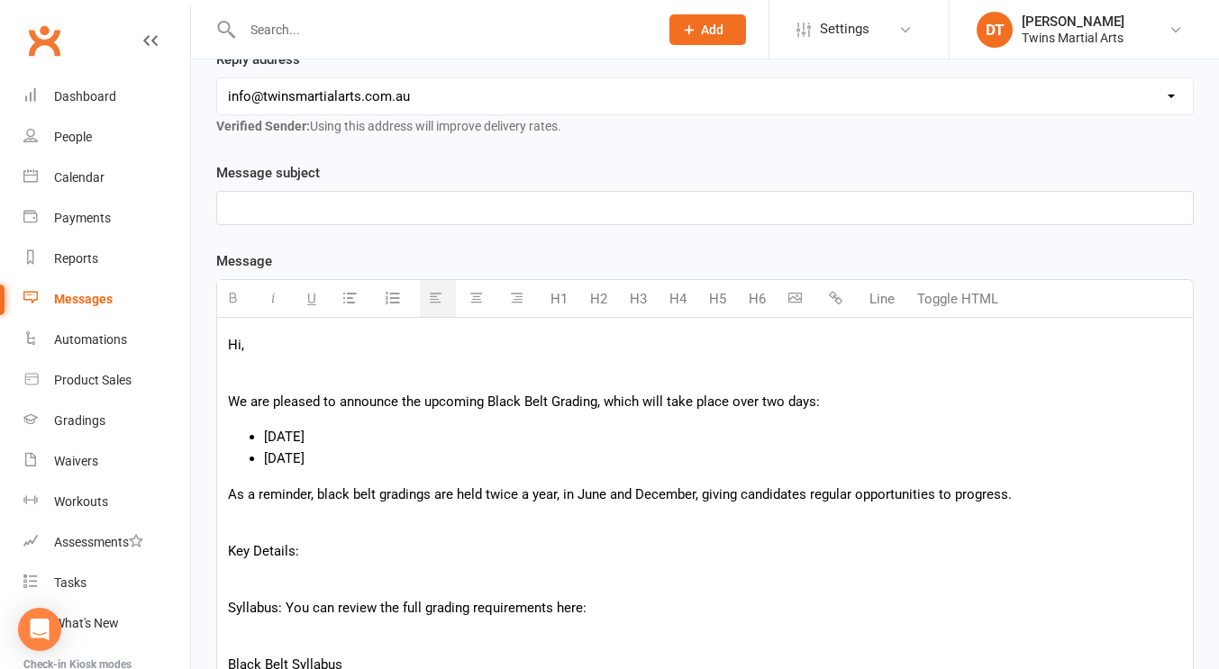
scroll to position [284, 0]
click at [324, 203] on p at bounding box center [705, 209] width 954 height 22
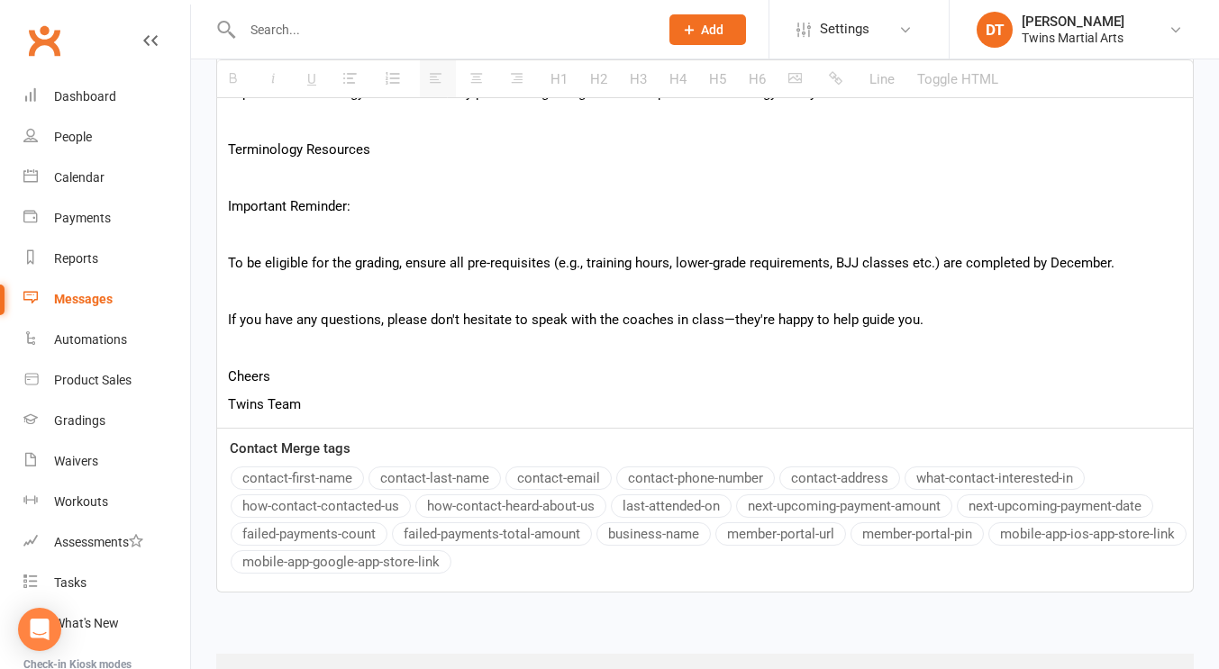
scroll to position [997, 0]
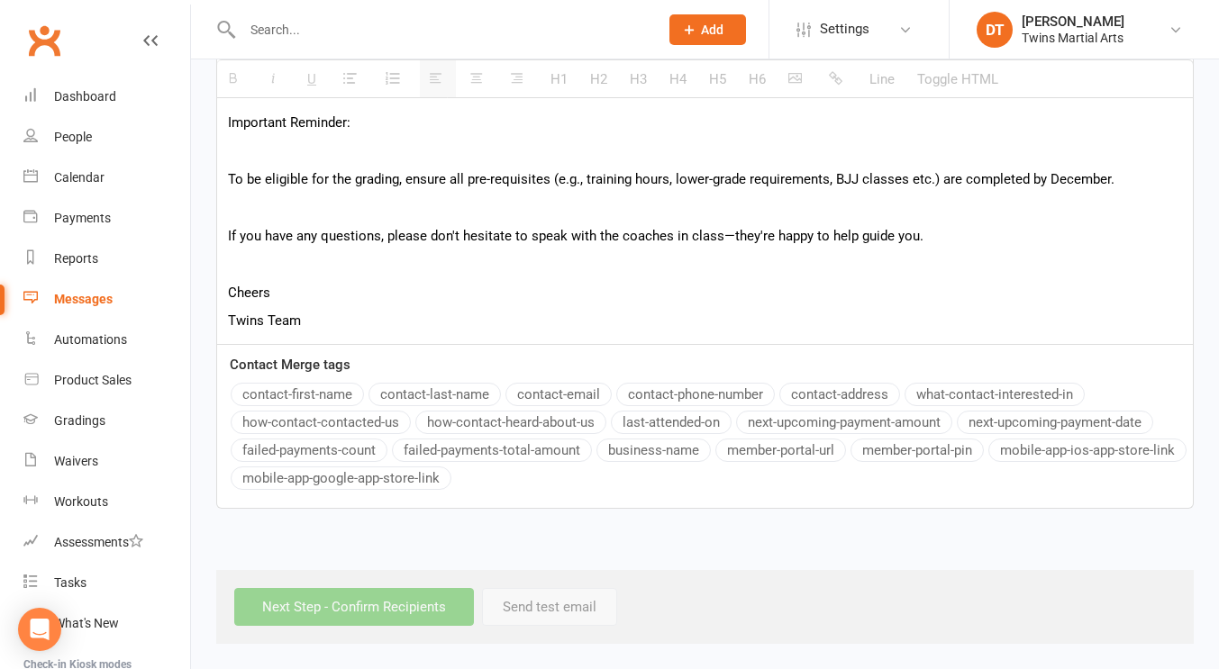
click at [341, 392] on button "contact-first-name" at bounding box center [297, 394] width 133 height 23
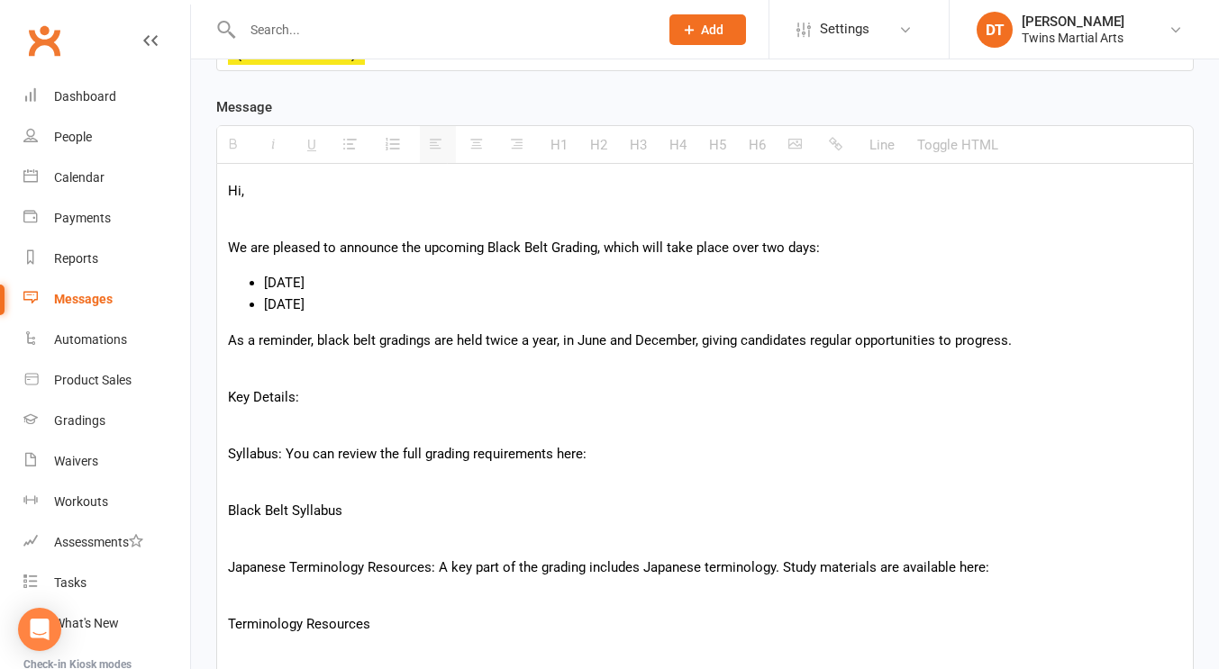
scroll to position [0, 0]
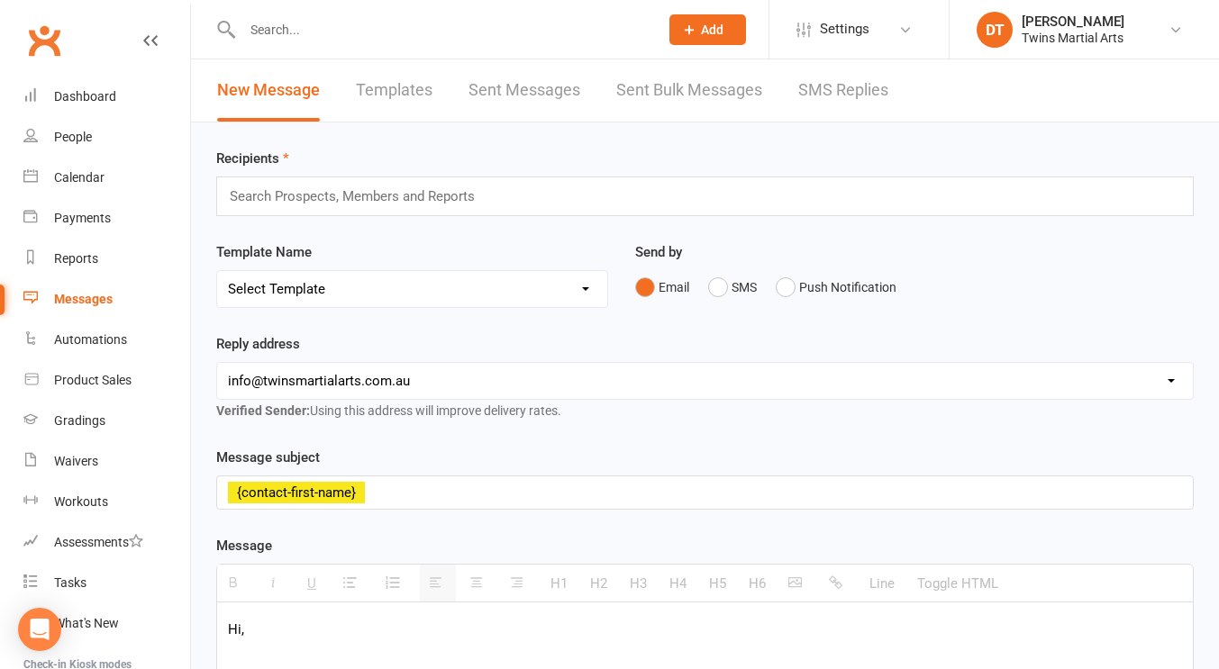
click at [407, 502] on p "{contact-first-name}" at bounding box center [705, 493] width 954 height 22
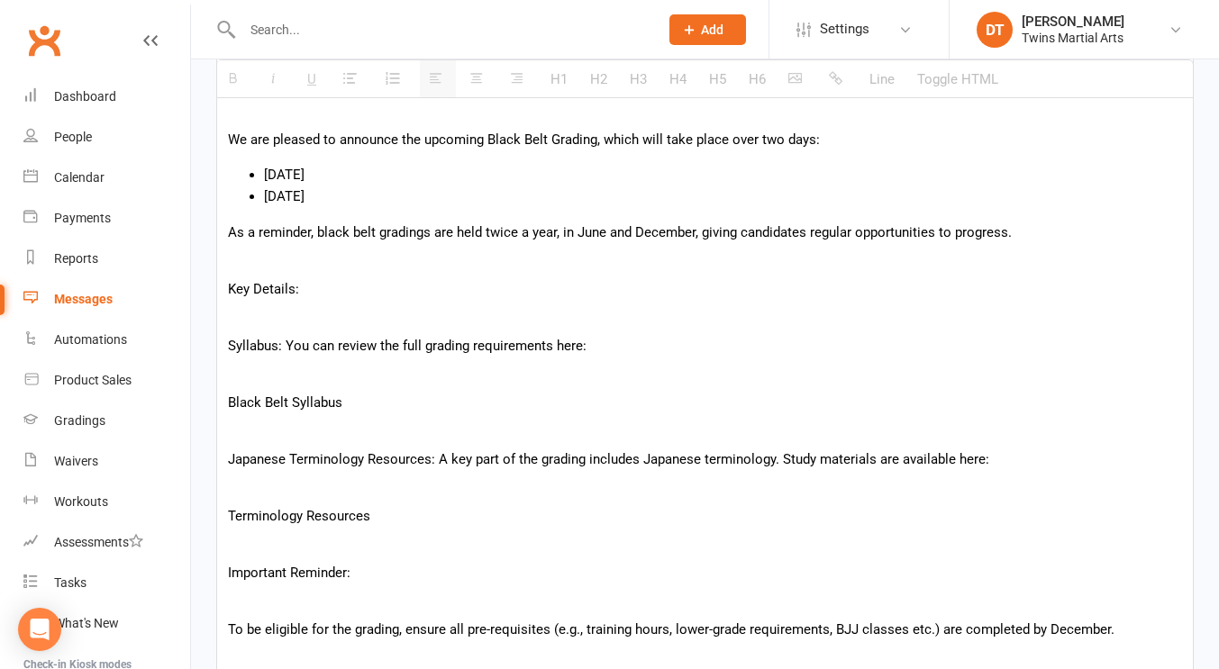
scroll to position [548, 0]
drag, startPoint x: 426, startPoint y: 409, endPoint x: 235, endPoint y: 400, distance: 191.2
click at [235, 400] on p "Black Belt Syllabus" at bounding box center [705, 402] width 954 height 22
click at [544, 395] on p "Black Belt Syllabus" at bounding box center [705, 402] width 954 height 22
drag, startPoint x: 367, startPoint y: 404, endPoint x: 188, endPoint y: 391, distance: 178.9
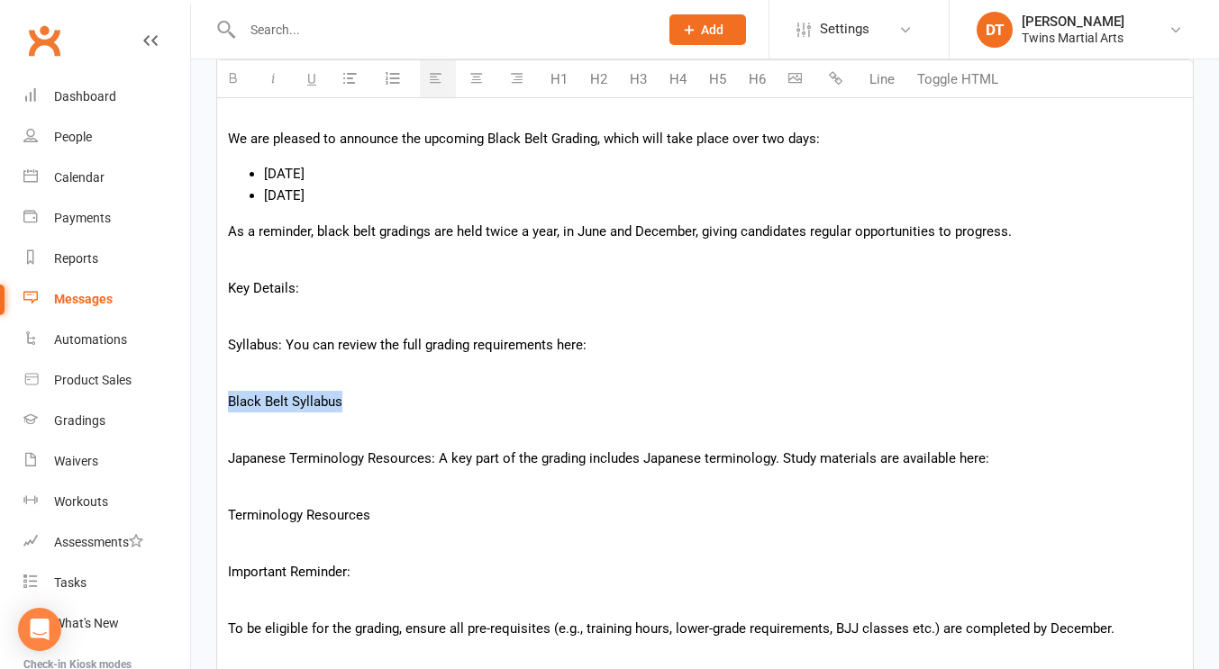
click at [188, 391] on ui-view "Prospect Member Non-attending contact Class / event Appointment Grading event T…" at bounding box center [609, 275] width 1219 height 1637
click at [844, 82] on button "button" at bounding box center [838, 79] width 36 height 36
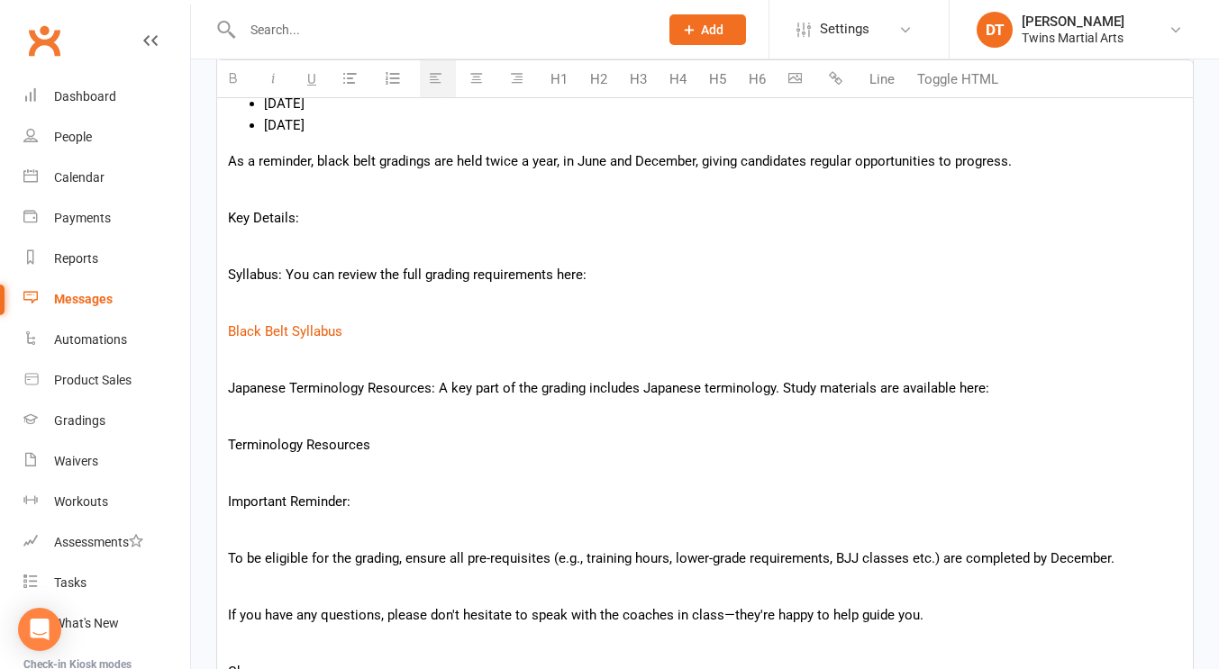
click at [491, 434] on p "Terminology Resources" at bounding box center [705, 445] width 954 height 22
click at [404, 443] on p "Terminology Resources" at bounding box center [705, 445] width 954 height 22
drag, startPoint x: 404, startPoint y: 443, endPoint x: 207, endPoint y: 452, distance: 197.5
click at [207, 452] on div "Template Name Send by Email SMS Push Notification Message subject {contact-firs…" at bounding box center [705, 371] width 1004 height 1085
click at [846, 69] on button "button" at bounding box center [838, 79] width 36 height 36
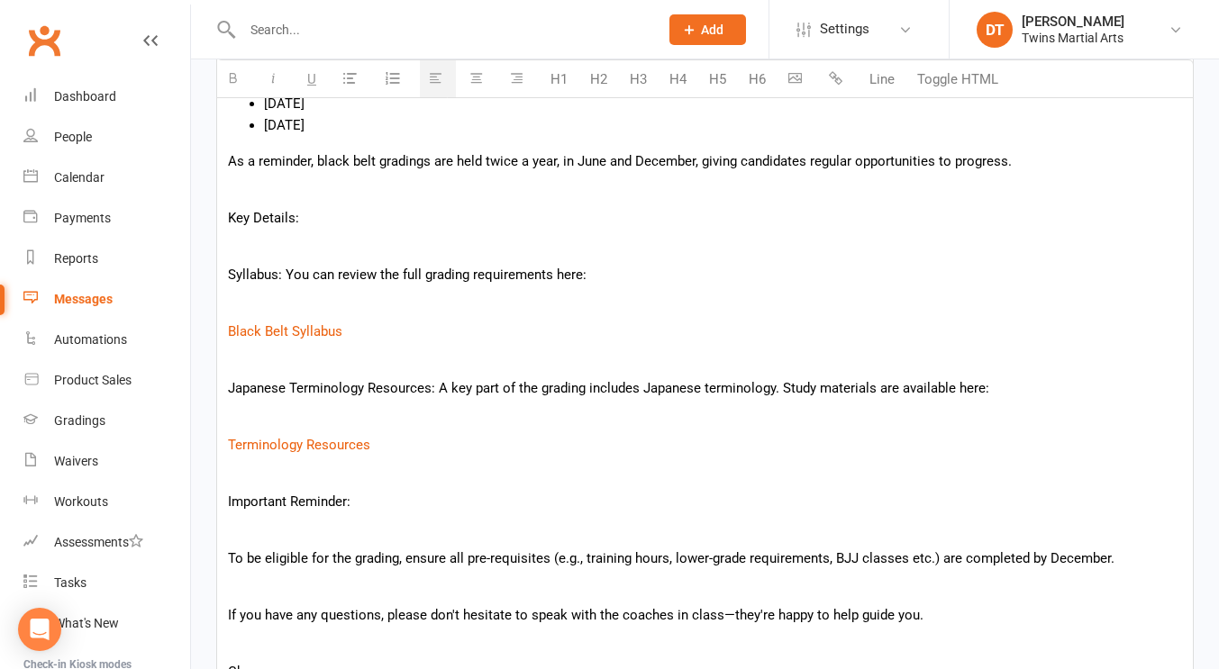
click at [624, 343] on div "Hi, We are pleased to announce the upcoming Black Belt Grading, which will take…" at bounding box center [705, 354] width 976 height 739
click at [561, 450] on p "Terminology Resources" at bounding box center [705, 445] width 954 height 22
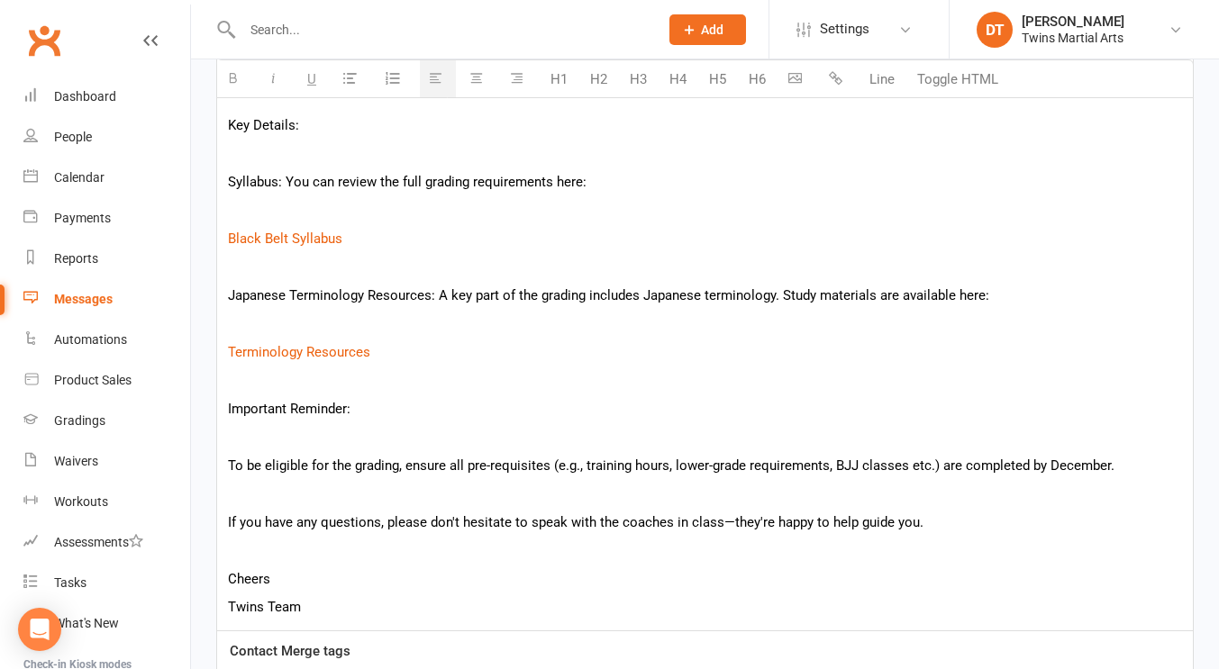
scroll to position [713, 0]
click at [584, 538] on p at bounding box center [705, 549] width 954 height 22
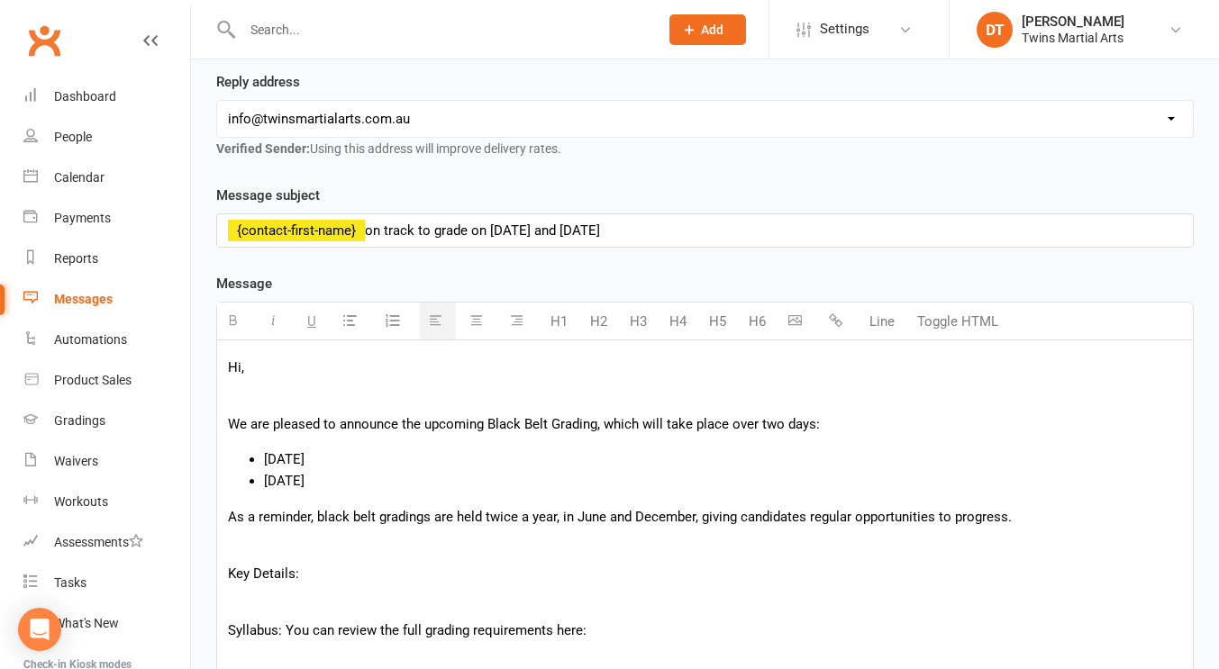
scroll to position [231, 0]
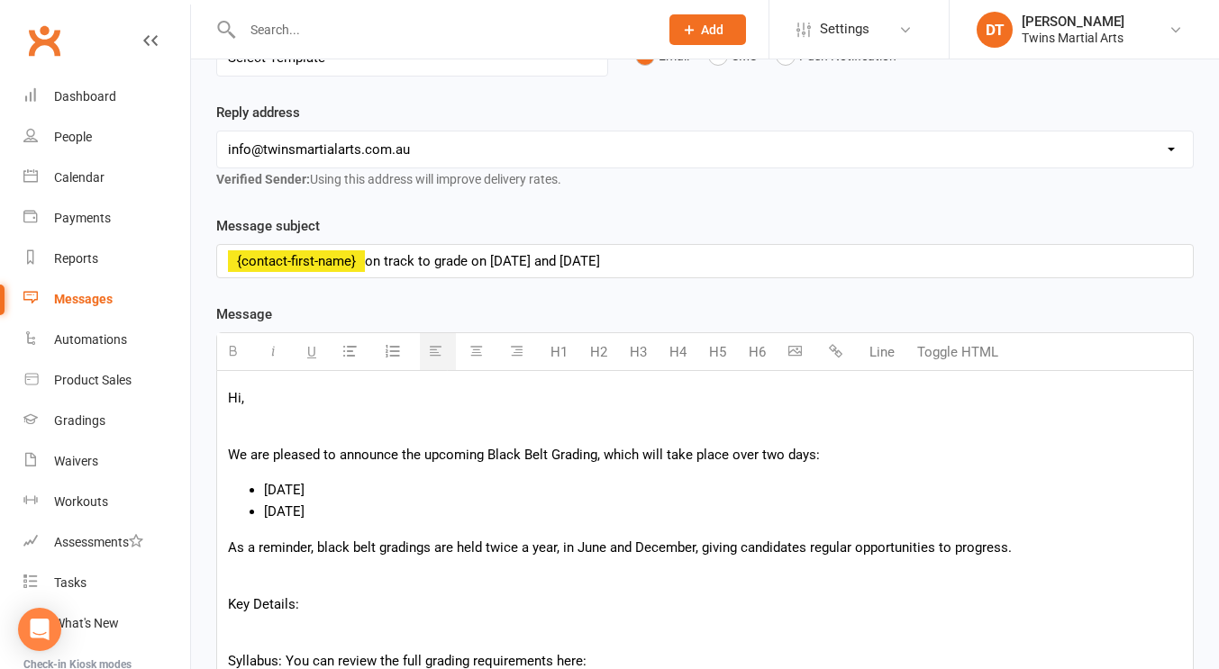
click at [265, 424] on p at bounding box center [705, 426] width 954 height 22
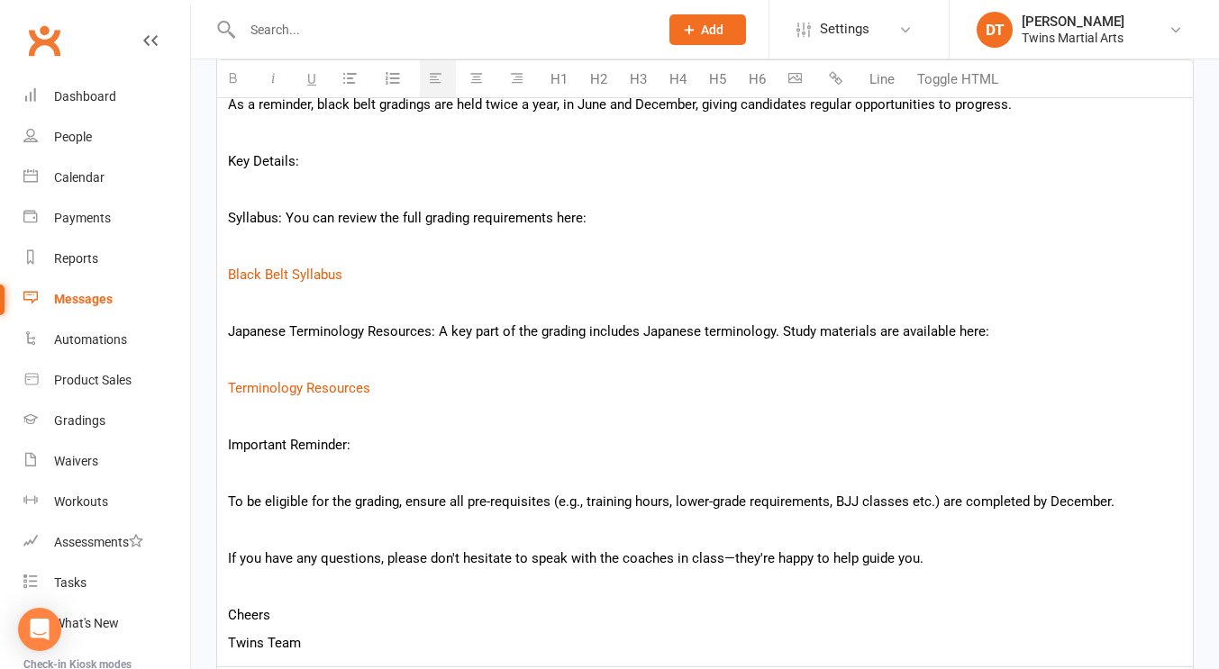
scroll to position [1054, 0]
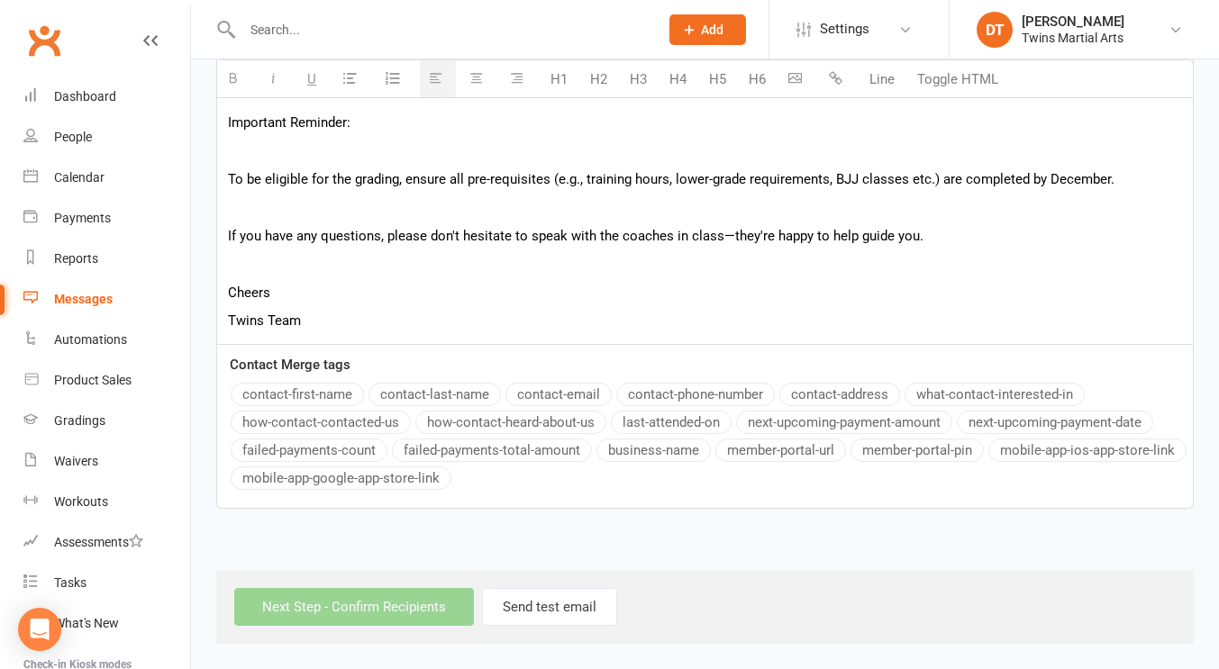
click at [320, 395] on button "contact-first-name" at bounding box center [297, 394] width 133 height 23
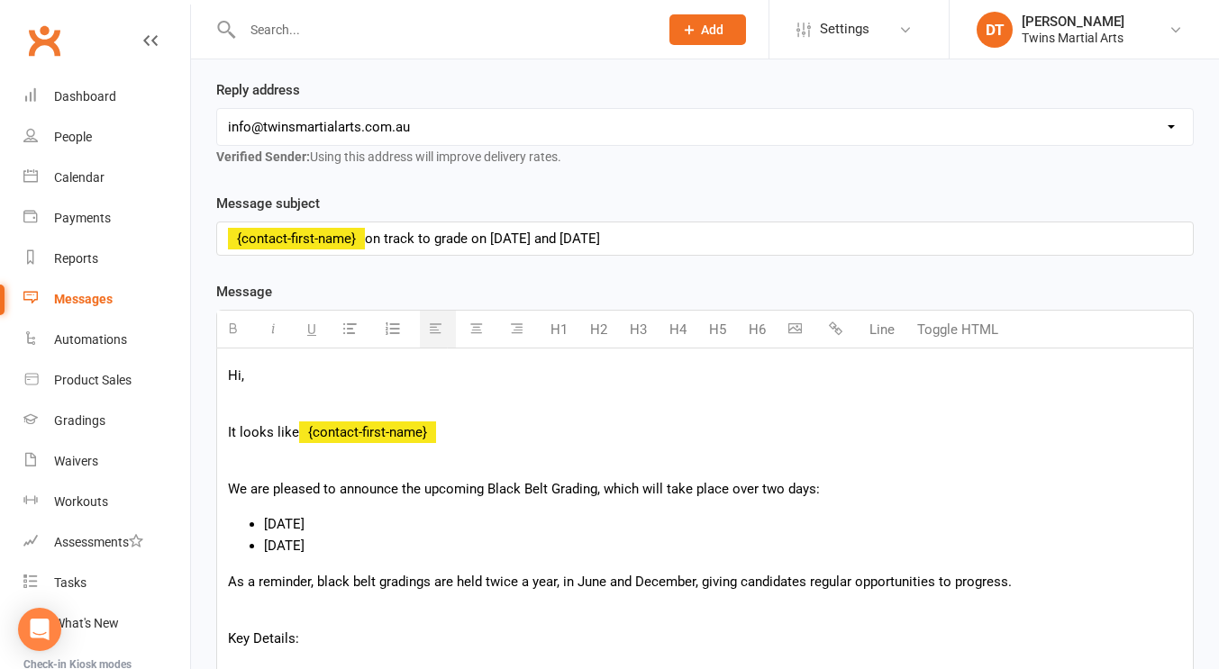
scroll to position [253, 0]
click at [457, 428] on p "It looks like {contact-first-name}" at bounding box center [705, 433] width 954 height 22
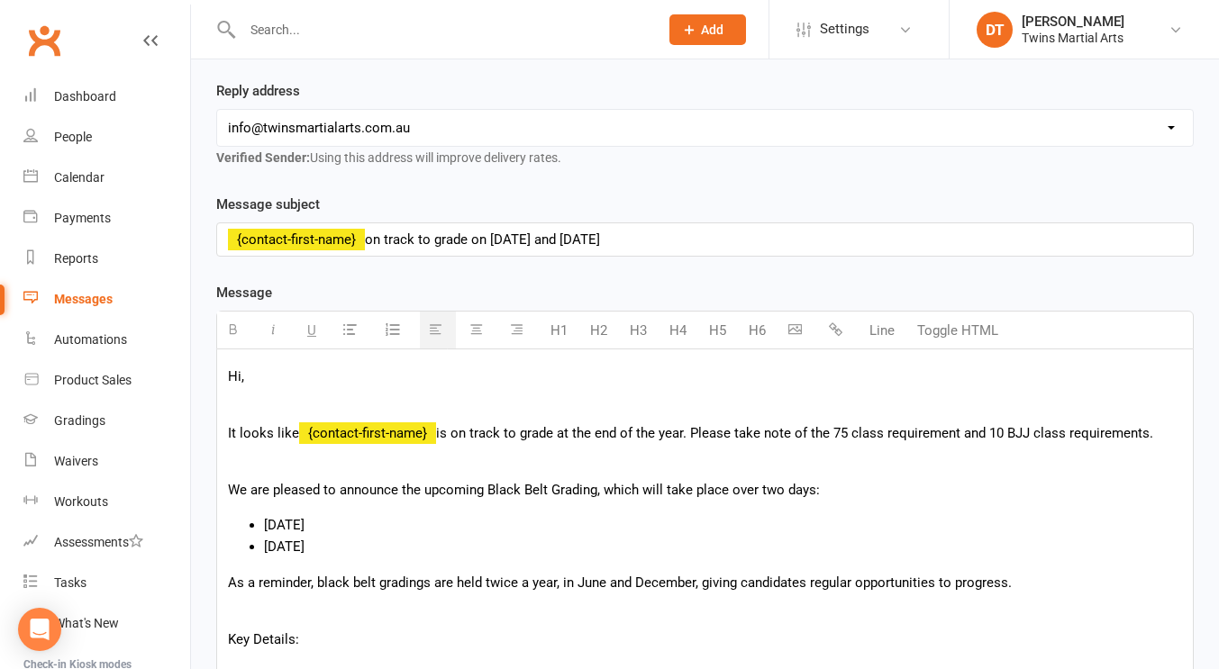
click at [958, 434] on span "is on track to grade at the end of the year. Please take note of the 75 class r…" at bounding box center [794, 433] width 717 height 16
click at [1096, 427] on p "It looks like {contact-first-name} is on track to grade at the end of the year.…" at bounding box center [705, 433] width 954 height 22
click at [1085, 433] on p "It looks like {contact-first-name} is on track to grade at the end of the year.…" at bounding box center [705, 433] width 954 height 22
click at [890, 482] on p "We are pleased to announce the upcoming Black Belt Grading, which will take pla…" at bounding box center [705, 490] width 954 height 22
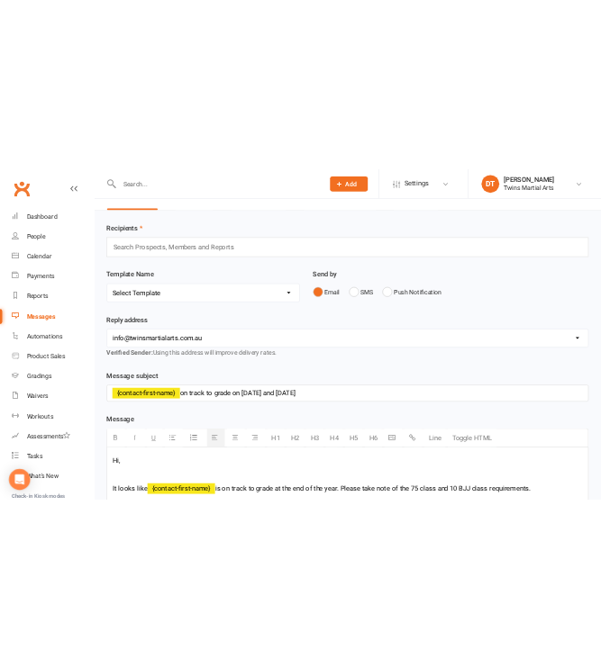
scroll to position [0, 0]
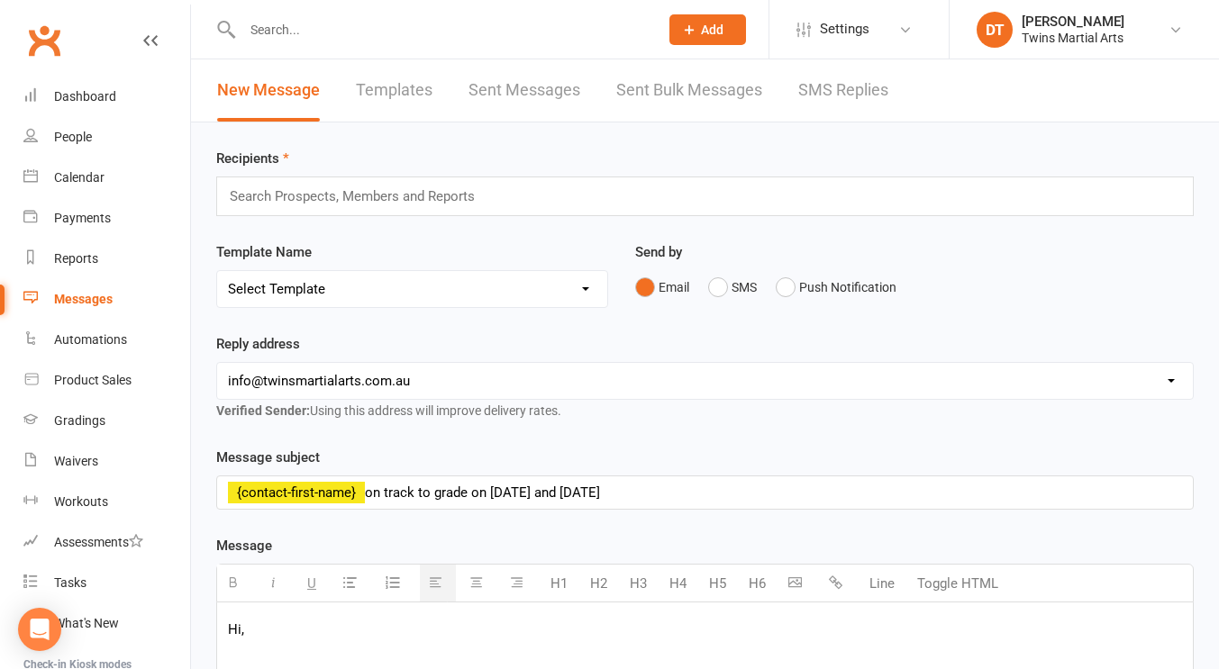
click at [561, 189] on div "Search Prospects, Members and Reports" at bounding box center [704, 197] width 977 height 40
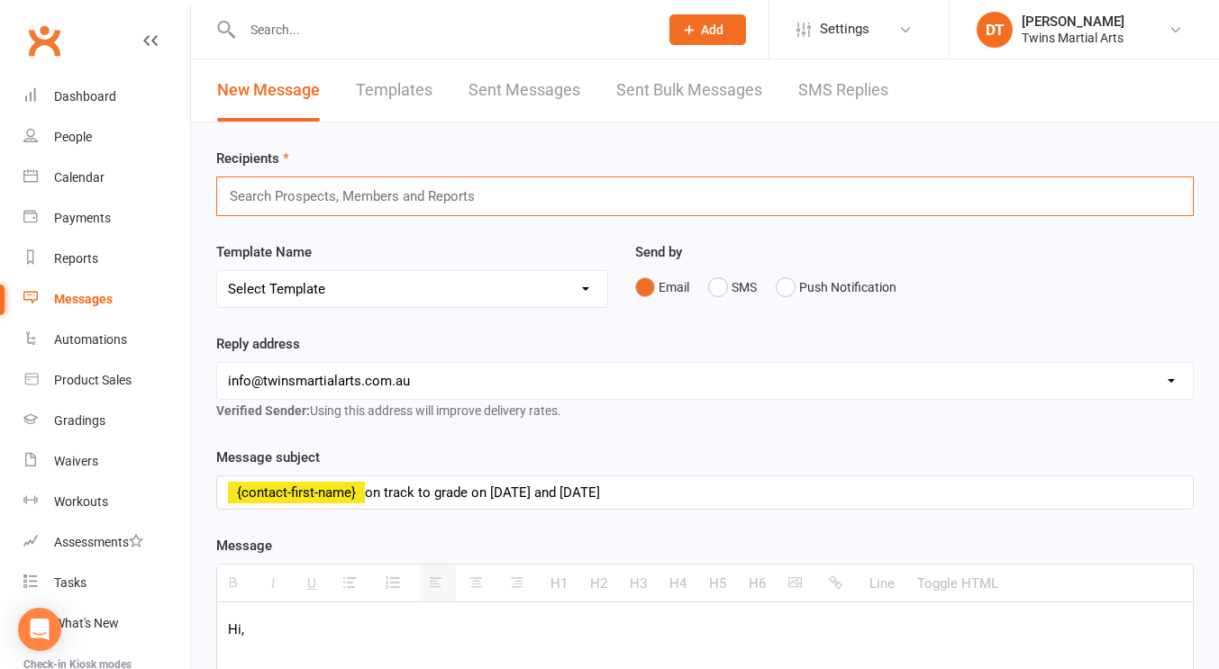
click at [458, 183] on div "Search Prospects, Members and Reports" at bounding box center [704, 197] width 977 height 40
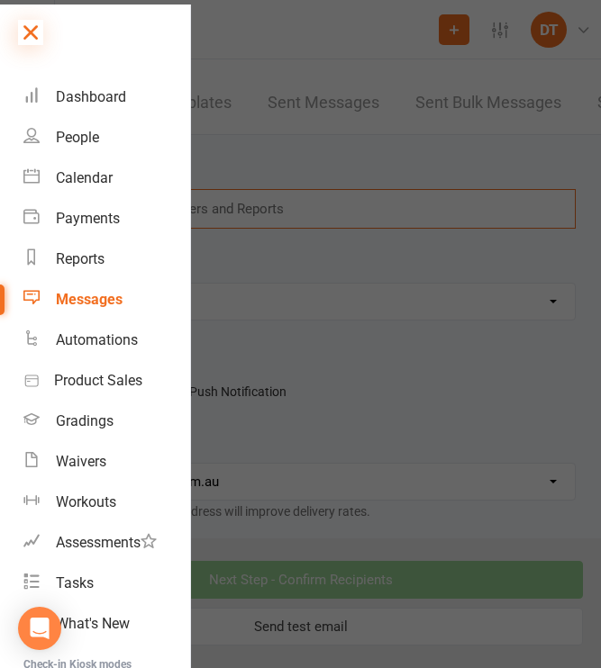
click at [35, 31] on icon at bounding box center [30, 32] width 25 height 25
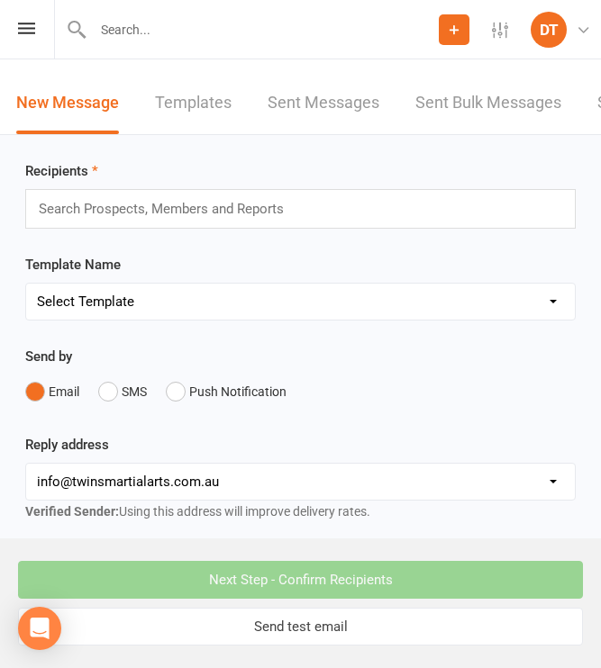
click at [140, 199] on input "text" at bounding box center [170, 208] width 266 height 23
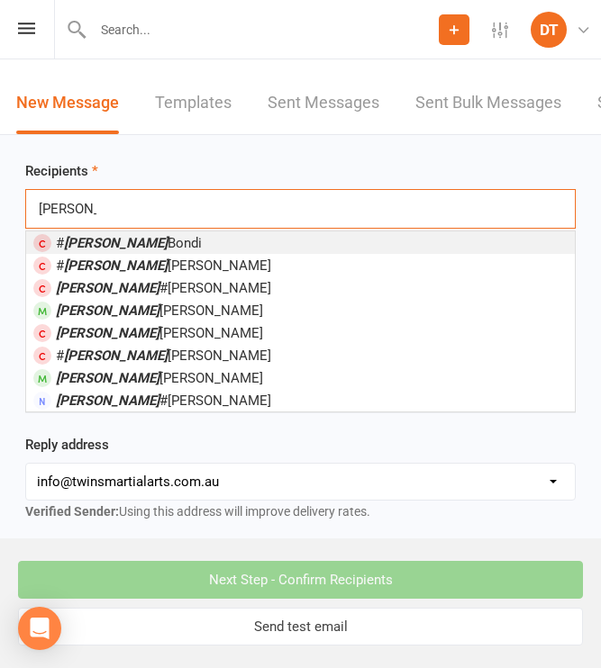
type input "[PERSON_NAME] met"
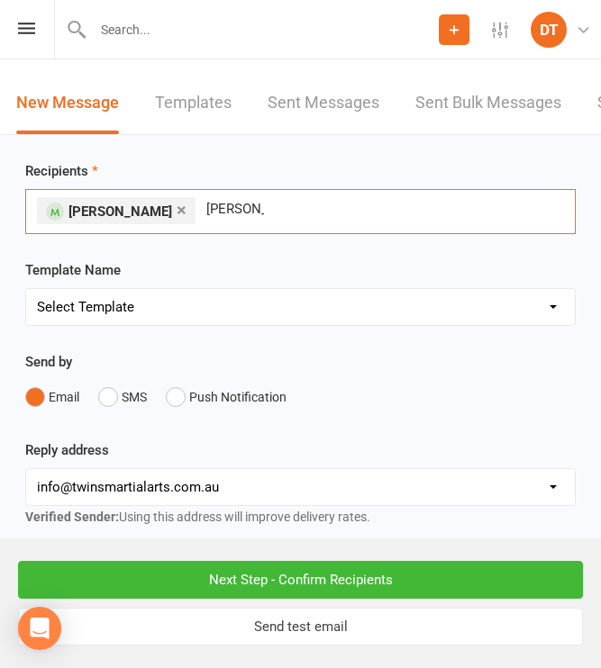
type input "[PERSON_NAME]"
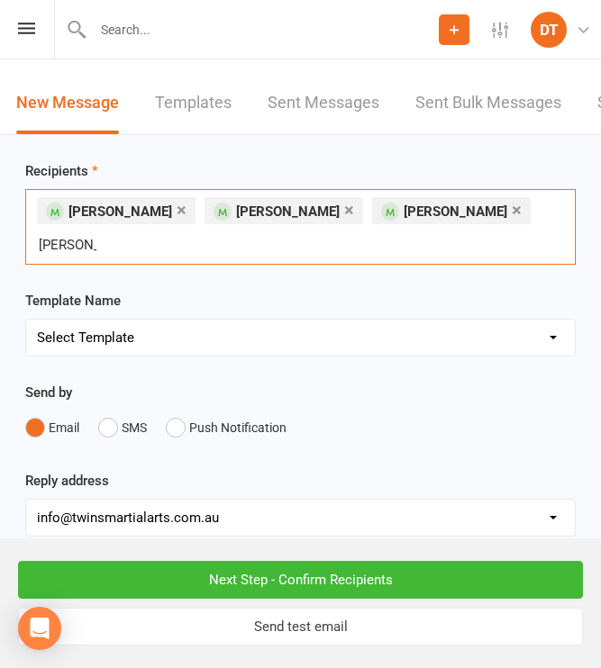
type input "[PERSON_NAME]"
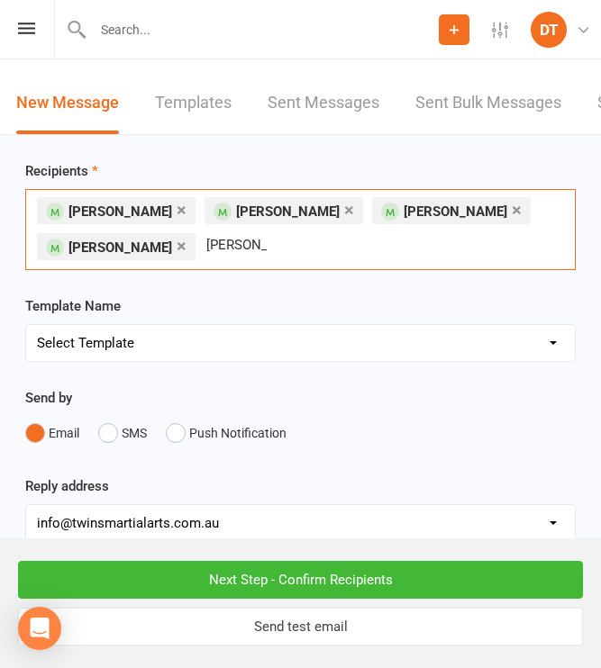
type input "[PERSON_NAME]"
type input "l"
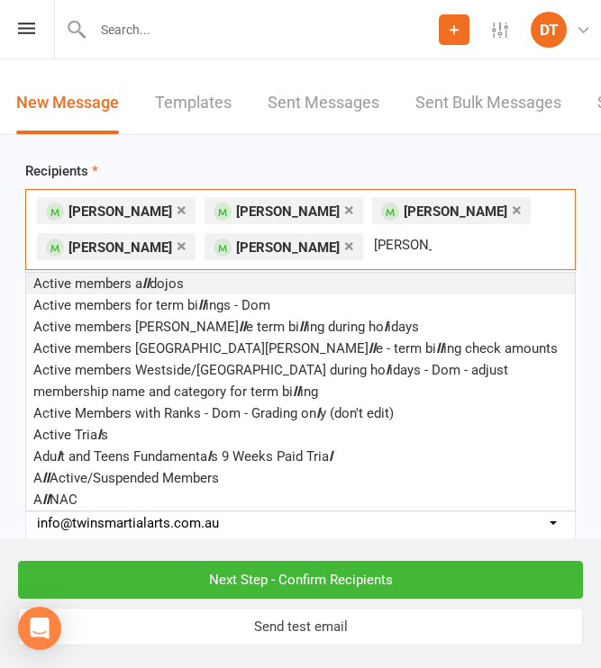
type input "[PERSON_NAME]"
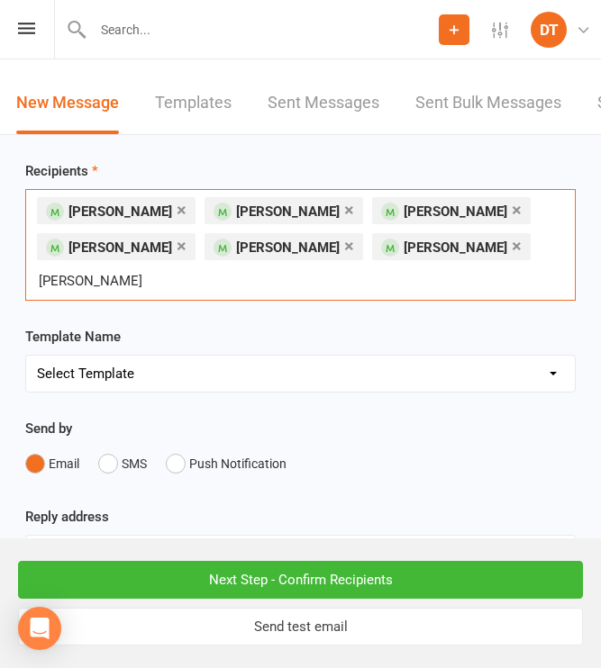
type input "[PERSON_NAME]"
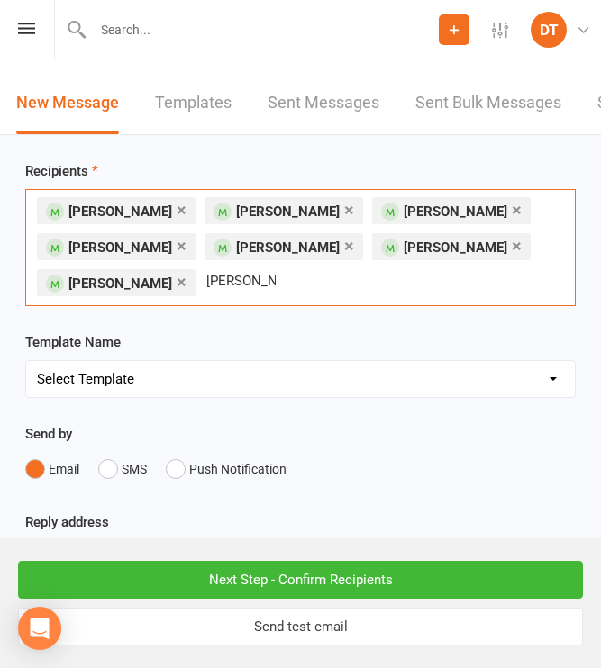
type input "[PERSON_NAME]"
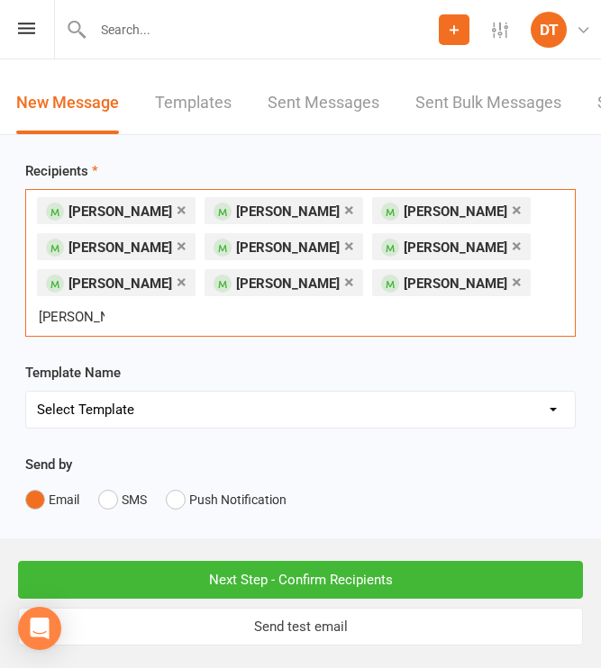
type input "[PERSON_NAME] side"
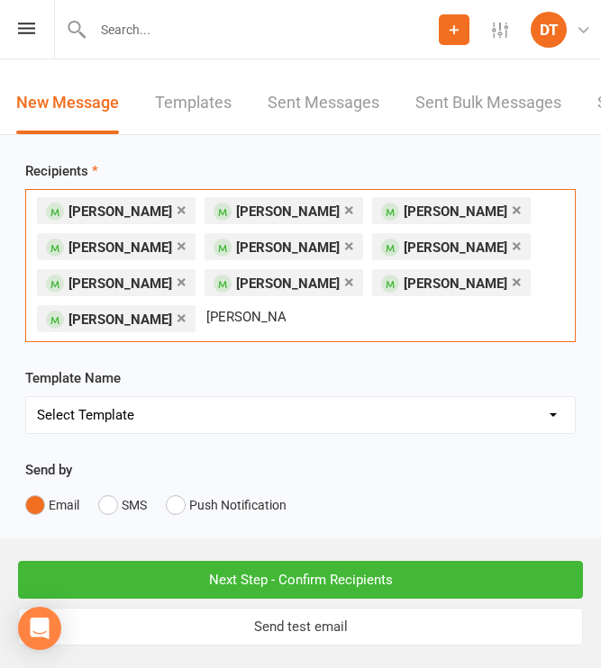
type input "[PERSON_NAME] bischa"
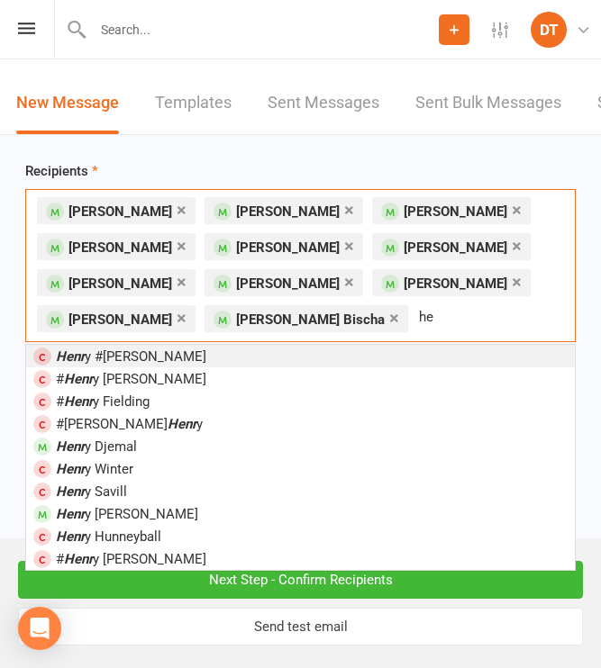
type input "h"
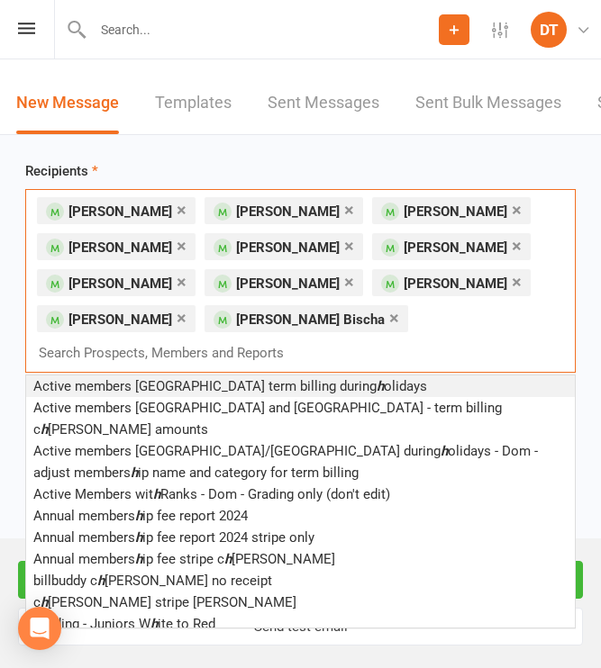
click at [424, 331] on div "× [PERSON_NAME] × [PERSON_NAME] × [PERSON_NAME] × [PERSON_NAME] × [PERSON_NAME]…" at bounding box center [300, 281] width 550 height 184
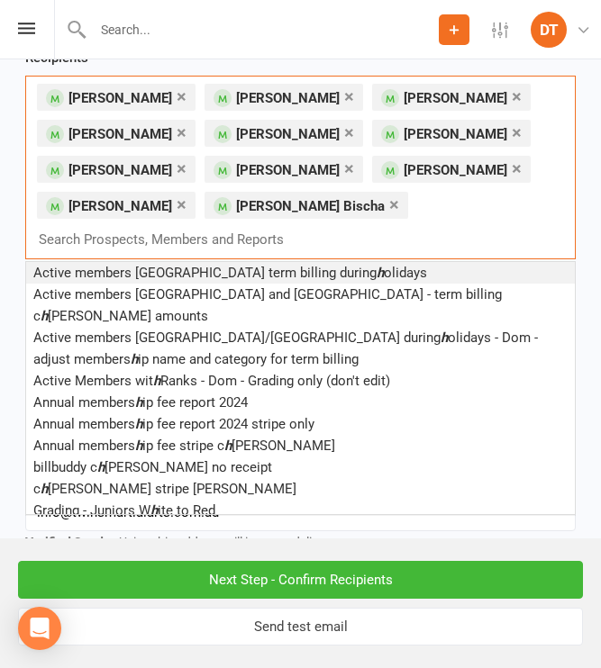
scroll to position [113, 0]
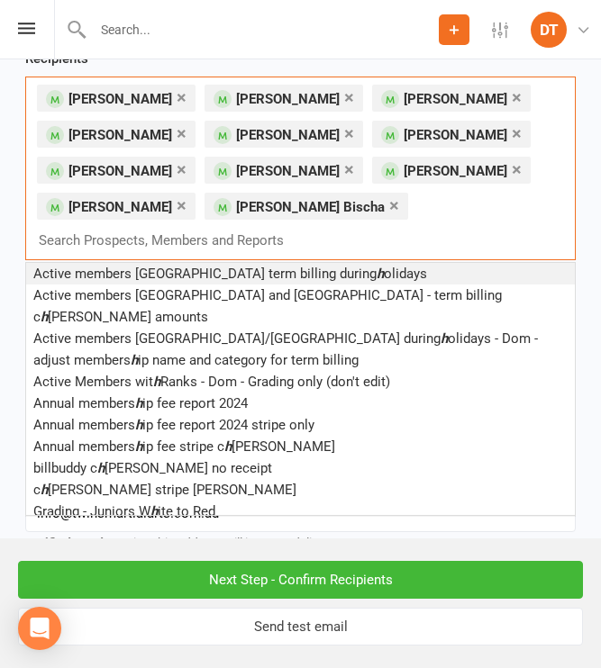
click at [287, 232] on input "text" at bounding box center [170, 240] width 266 height 23
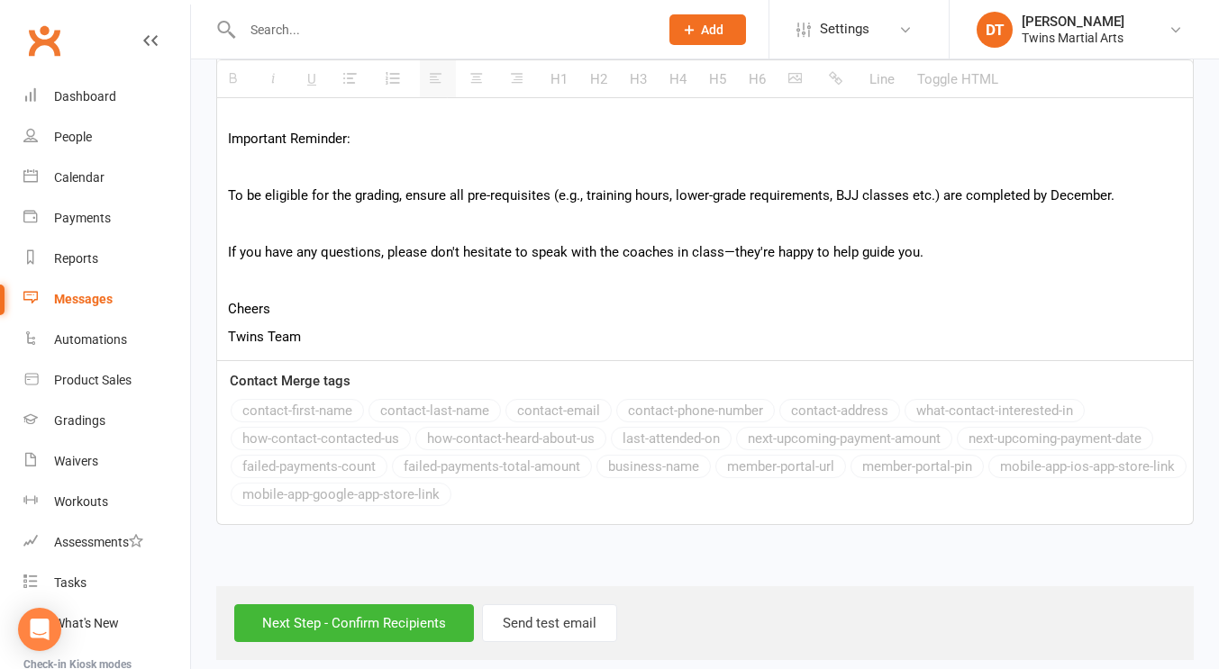
scroll to position [1117, 0]
click at [360, 603] on input "Next Step - Confirm Recipients" at bounding box center [354, 622] width 240 height 38
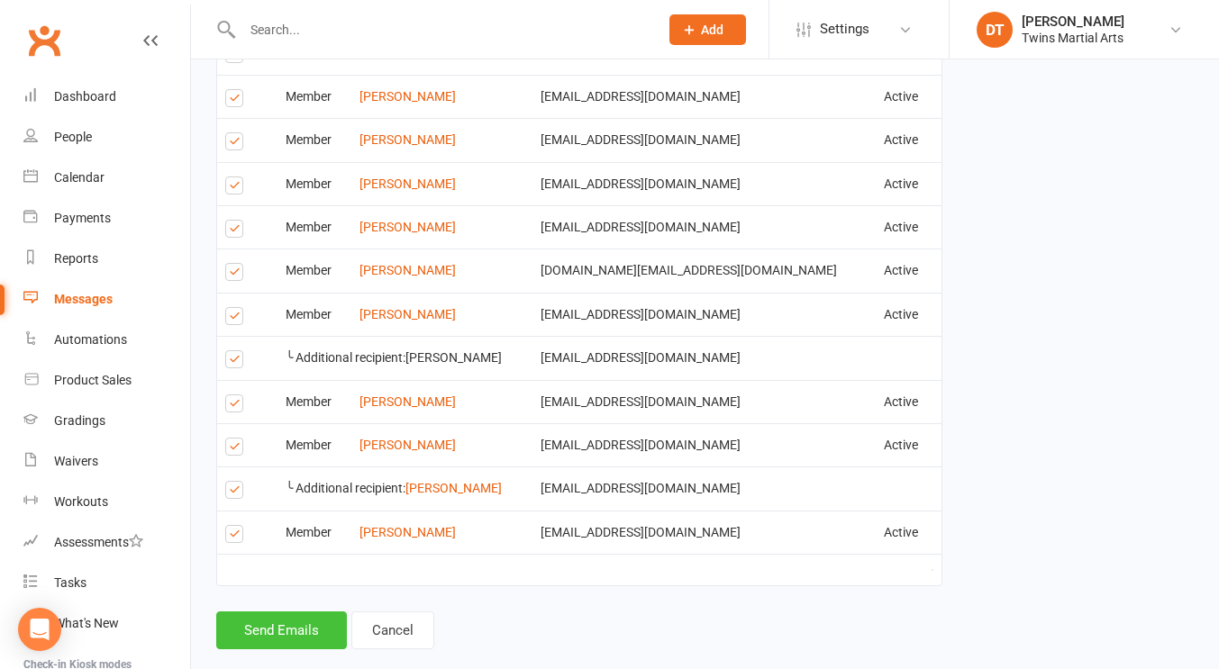
click at [285, 612] on button "Send Emails" at bounding box center [281, 631] width 131 height 38
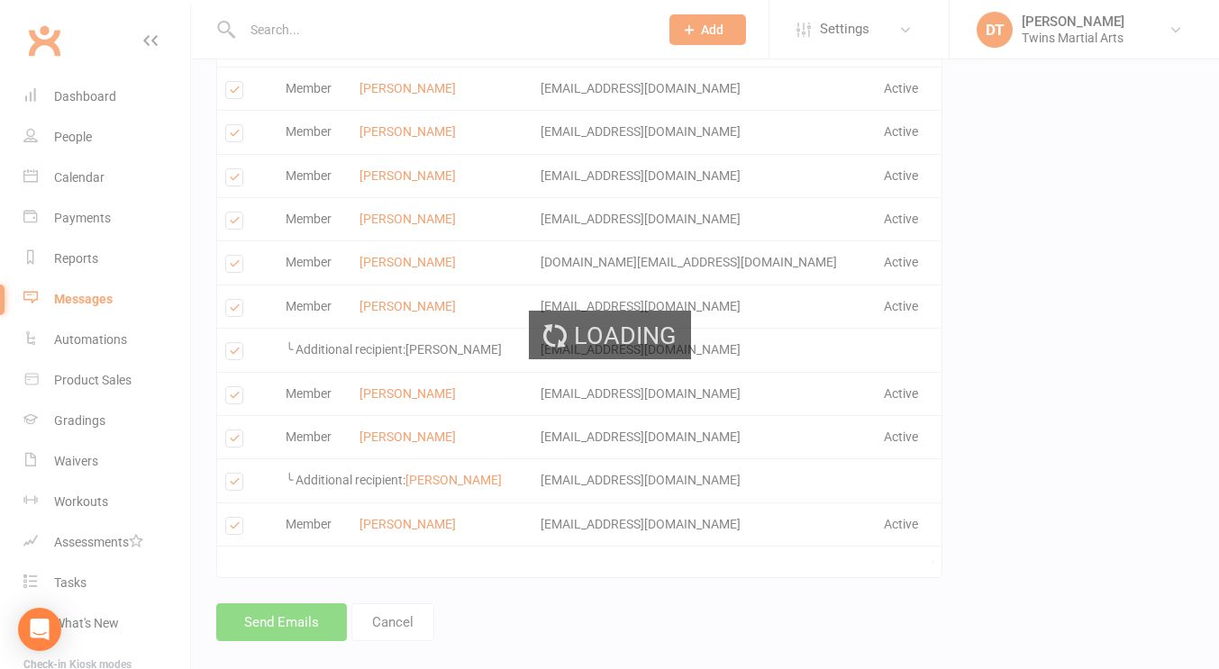
scroll to position [1396, 0]
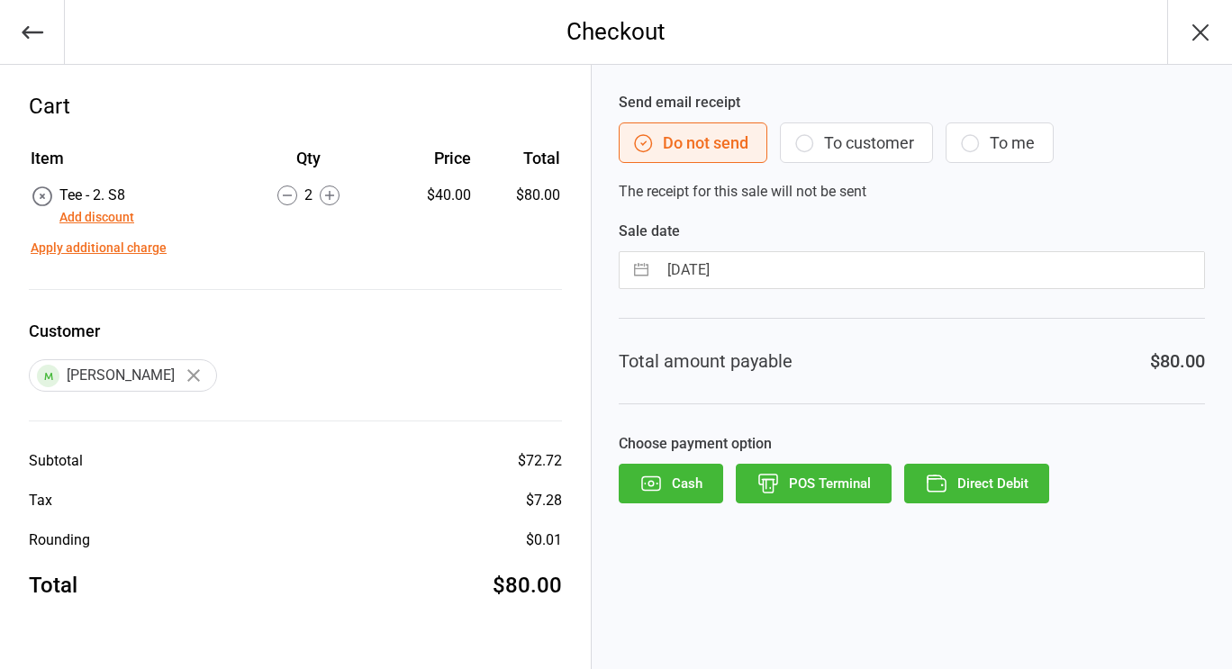
click at [805, 482] on button "POS Terminal" at bounding box center [814, 484] width 156 height 40
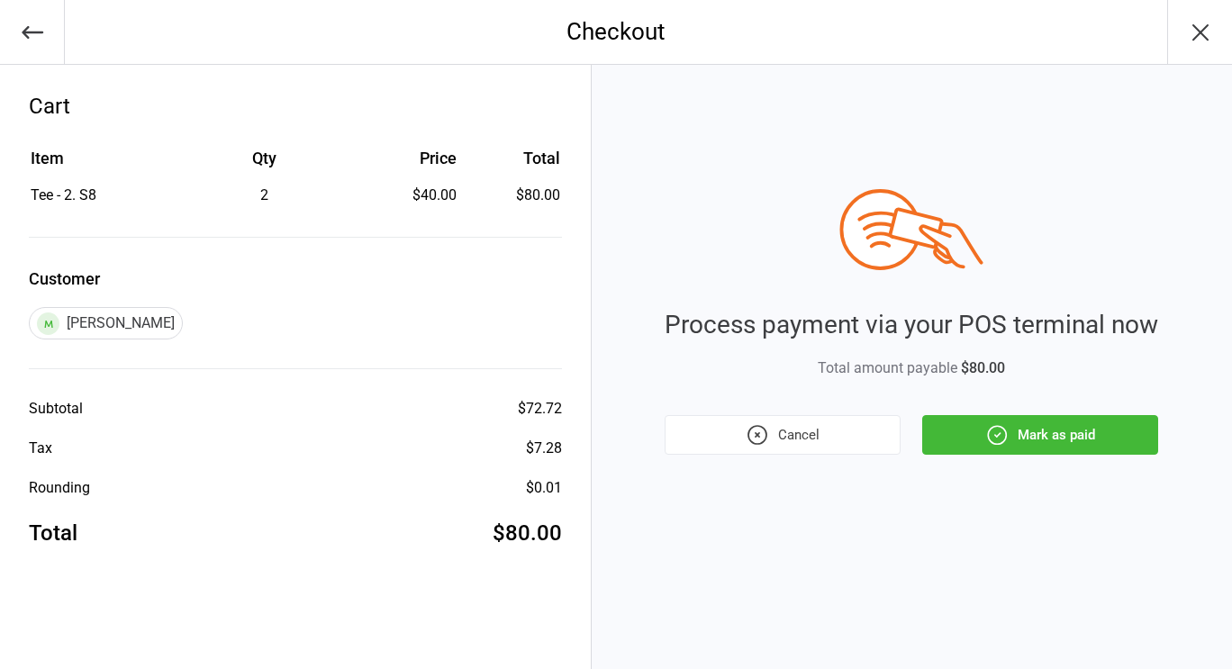
click at [994, 434] on icon "button" at bounding box center [996, 434] width 23 height 23
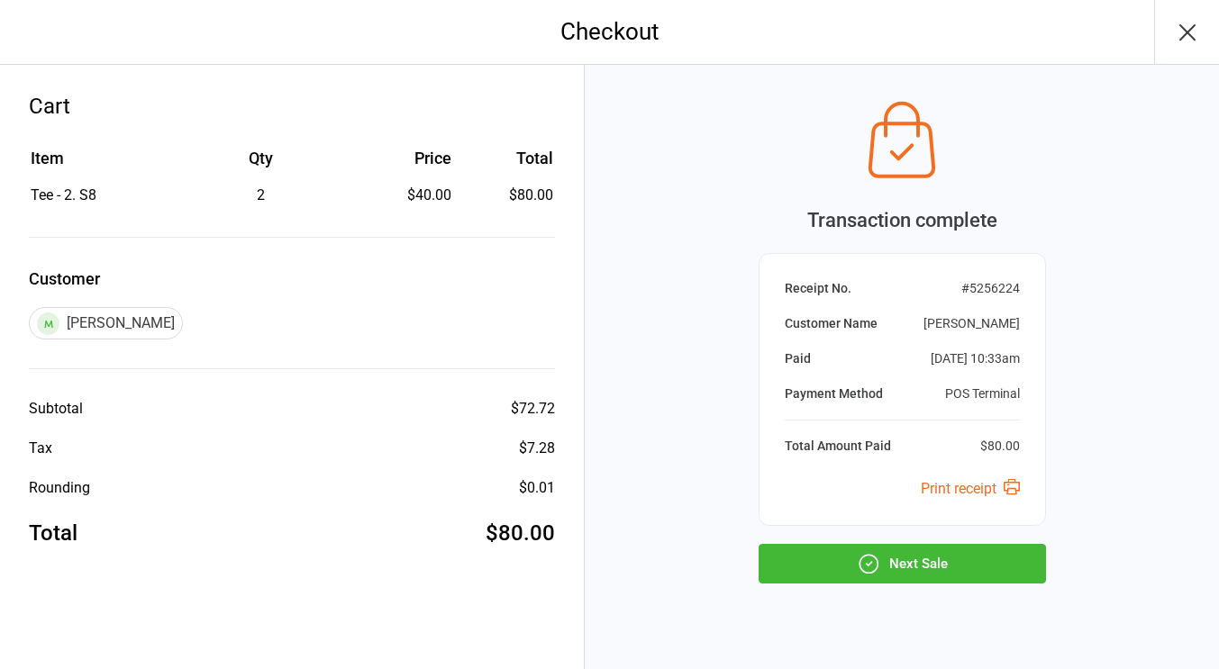
click at [912, 557] on button "Next Sale" at bounding box center [901, 564] width 287 height 40
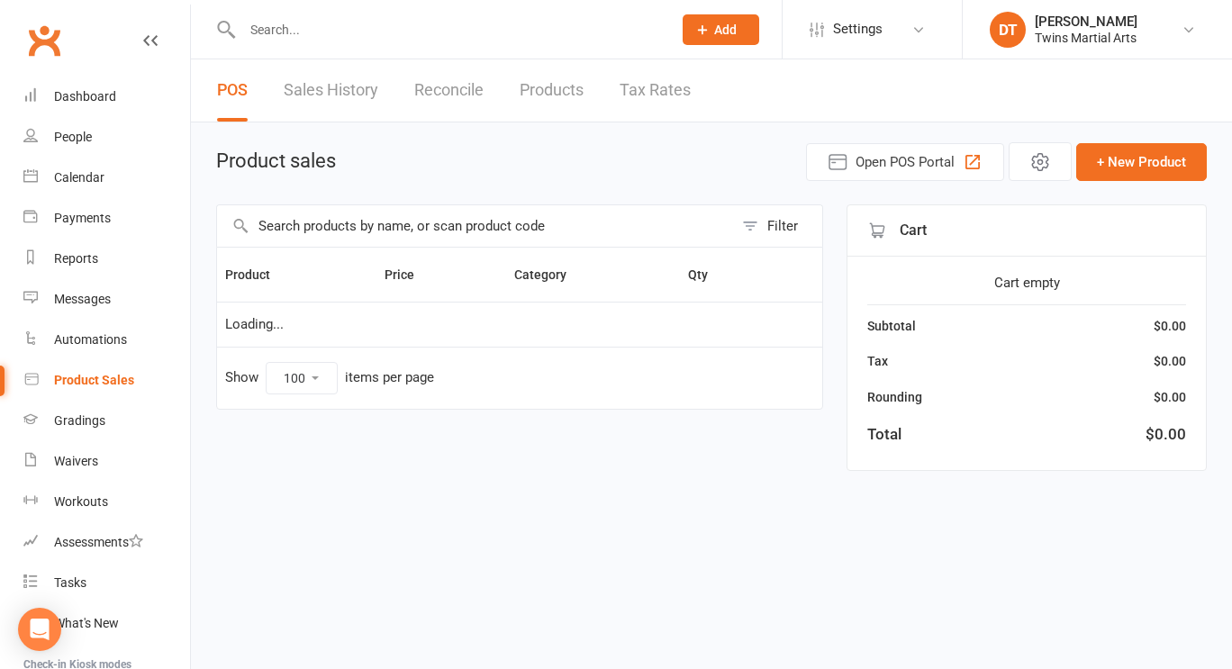
select select "100"
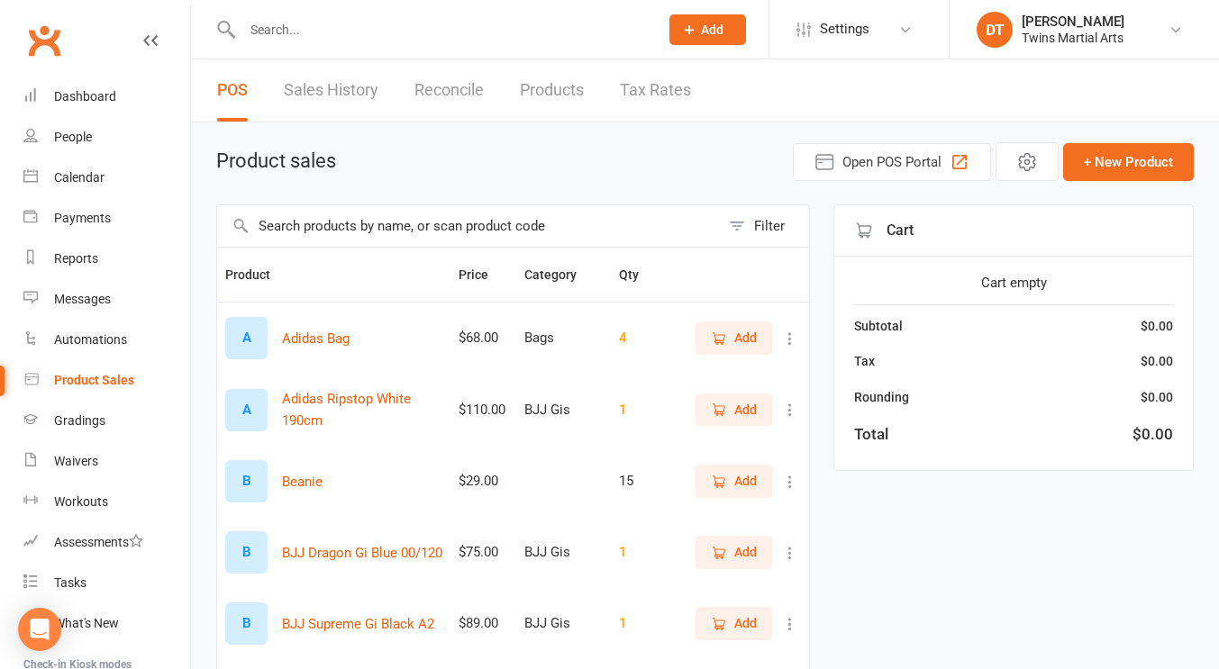
click at [433, 35] on input "text" at bounding box center [441, 29] width 409 height 25
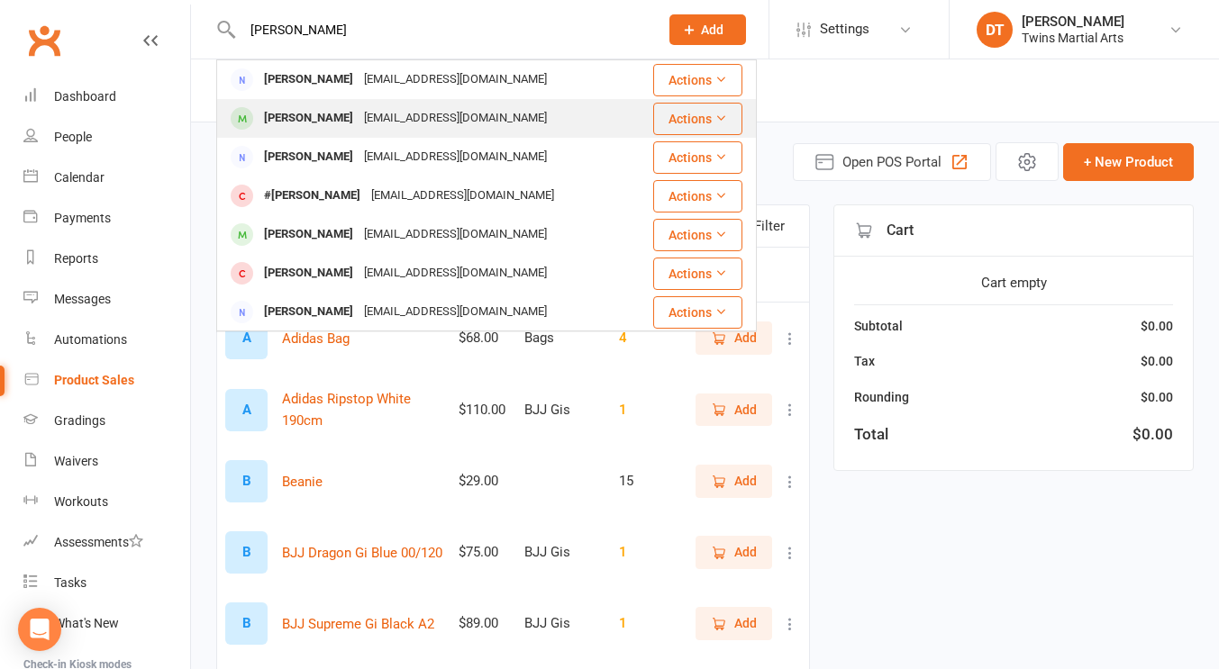
type input "[PERSON_NAME]"
click at [391, 133] on div "[PERSON_NAME] [EMAIL_ADDRESS][DOMAIN_NAME]" at bounding box center [434, 118] width 433 height 37
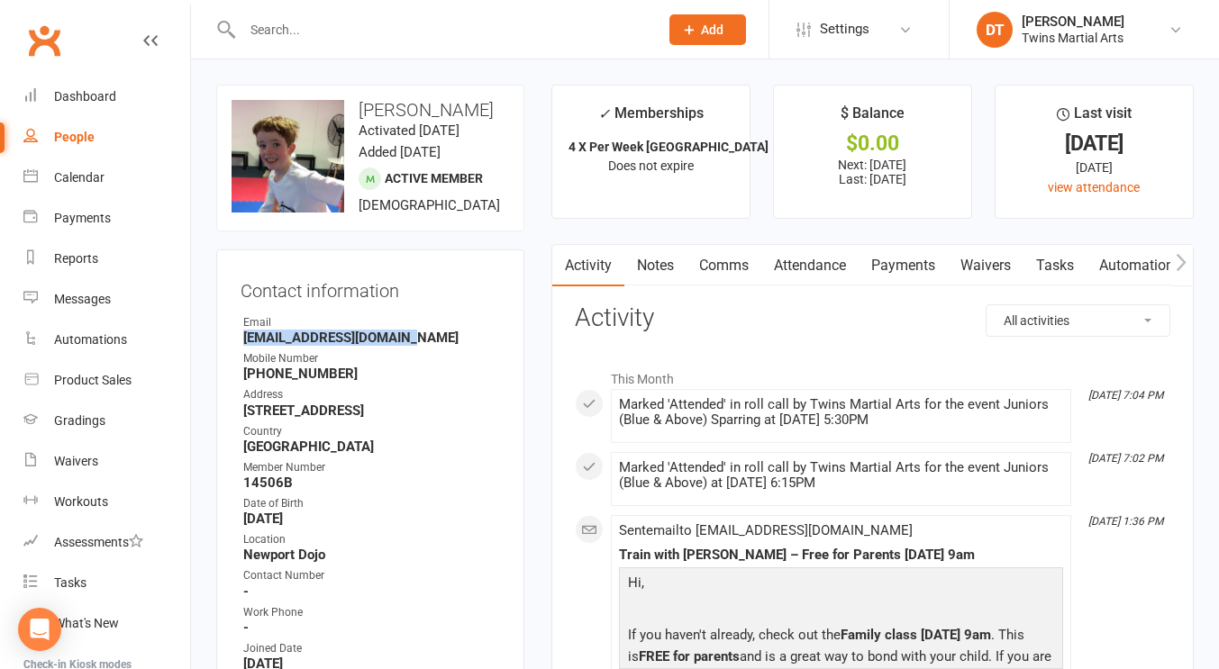
drag, startPoint x: 423, startPoint y: 382, endPoint x: 239, endPoint y: 386, distance: 184.7
click at [239, 386] on div "Contact information Owner Email [EMAIL_ADDRESS][DOMAIN_NAME] Mobile Number [PHO…" at bounding box center [370, 592] width 308 height 685
copy strong "[EMAIL_ADDRESS][DOMAIN_NAME]"
click at [361, 351] on div "Contact information Owner Email [EMAIL_ADDRESS][DOMAIN_NAME] Mobile Number [PHO…" at bounding box center [370, 592] width 308 height 685
click at [401, 25] on input "text" at bounding box center [441, 29] width 409 height 25
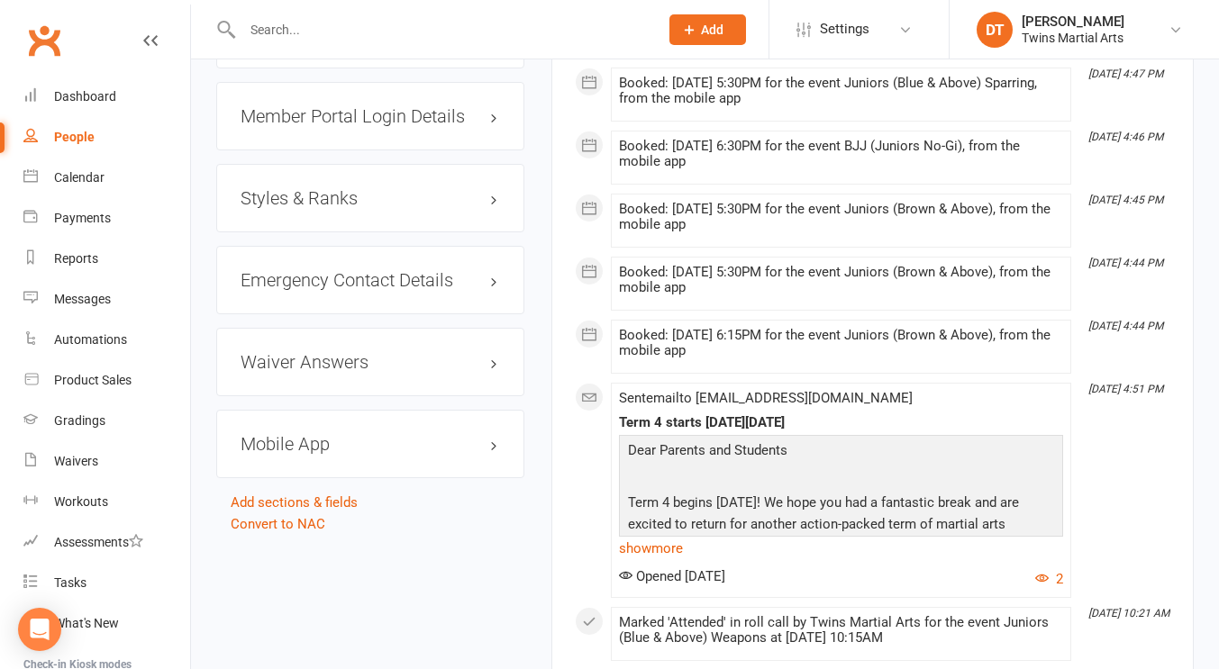
scroll to position [1840, 0]
click at [322, 231] on div "Styles & Ranks" at bounding box center [370, 196] width 308 height 68
click at [313, 206] on h3 "Styles & Ranks" at bounding box center [370, 196] width 259 height 20
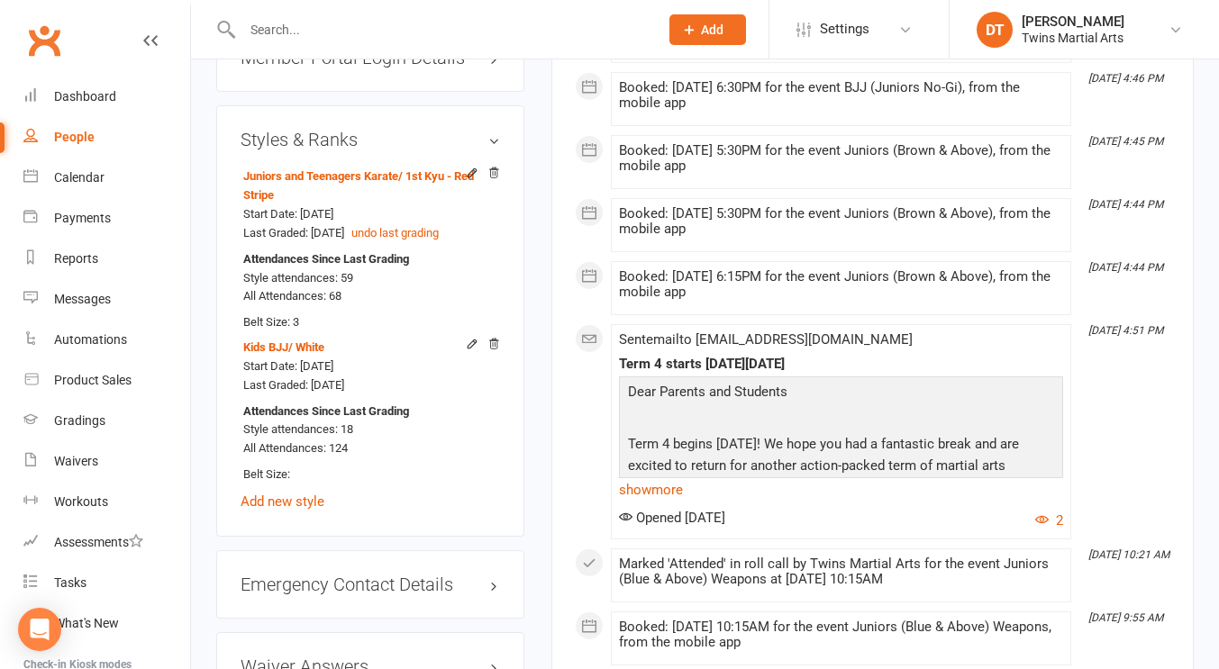
click at [415, 34] on input "text" at bounding box center [441, 29] width 409 height 25
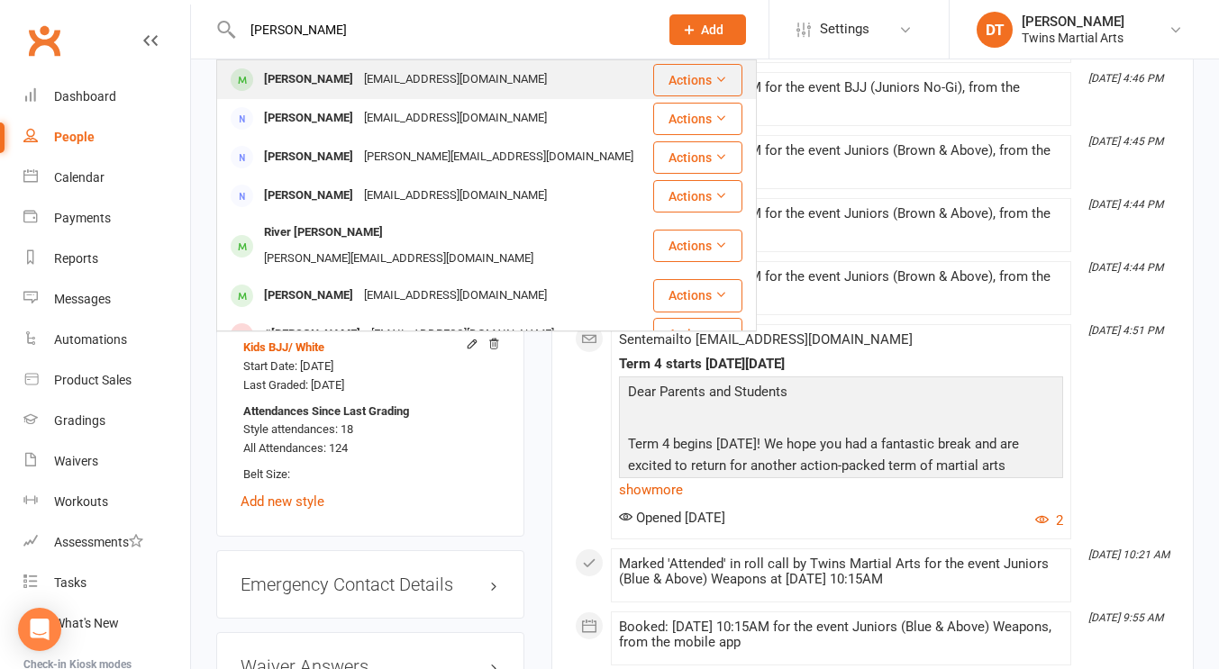
type input "[PERSON_NAME]"
click at [430, 68] on div "[EMAIL_ADDRESS][DOMAIN_NAME]" at bounding box center [456, 80] width 194 height 26
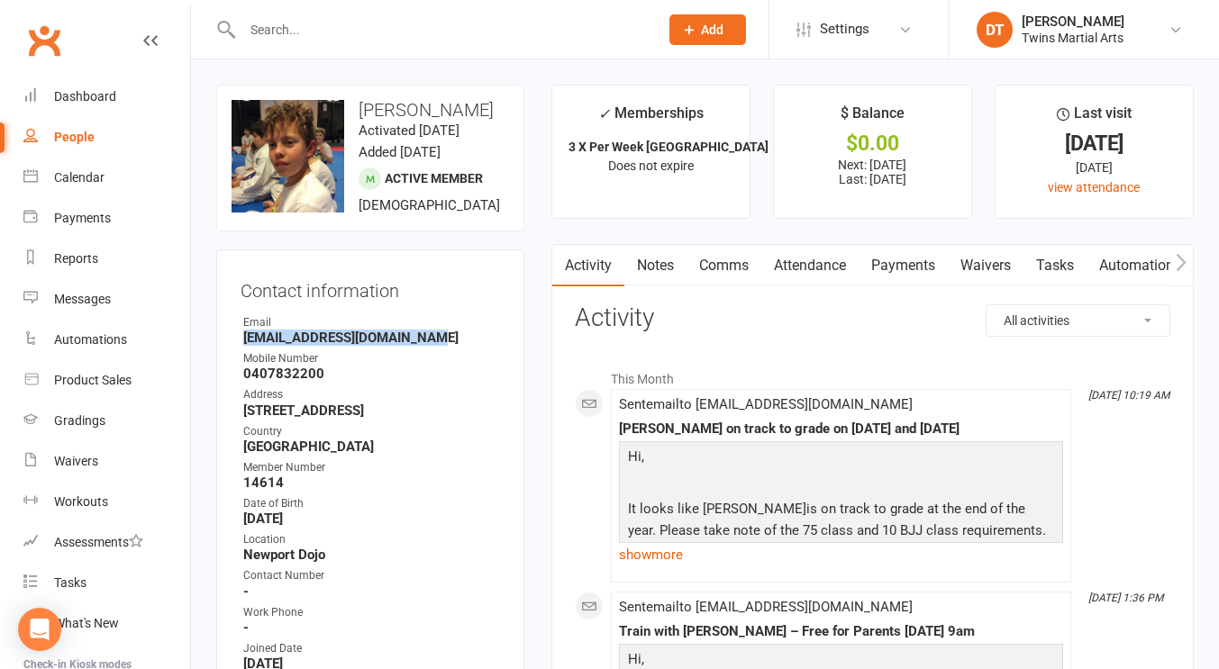
drag, startPoint x: 445, startPoint y: 386, endPoint x: 230, endPoint y: 381, distance: 215.3
click at [230, 381] on div "Contact information Owner Email [EMAIL_ADDRESS][DOMAIN_NAME] Mobile Number [PHO…" at bounding box center [370, 592] width 308 height 685
copy strong "[EMAIL_ADDRESS][DOMAIN_NAME]"
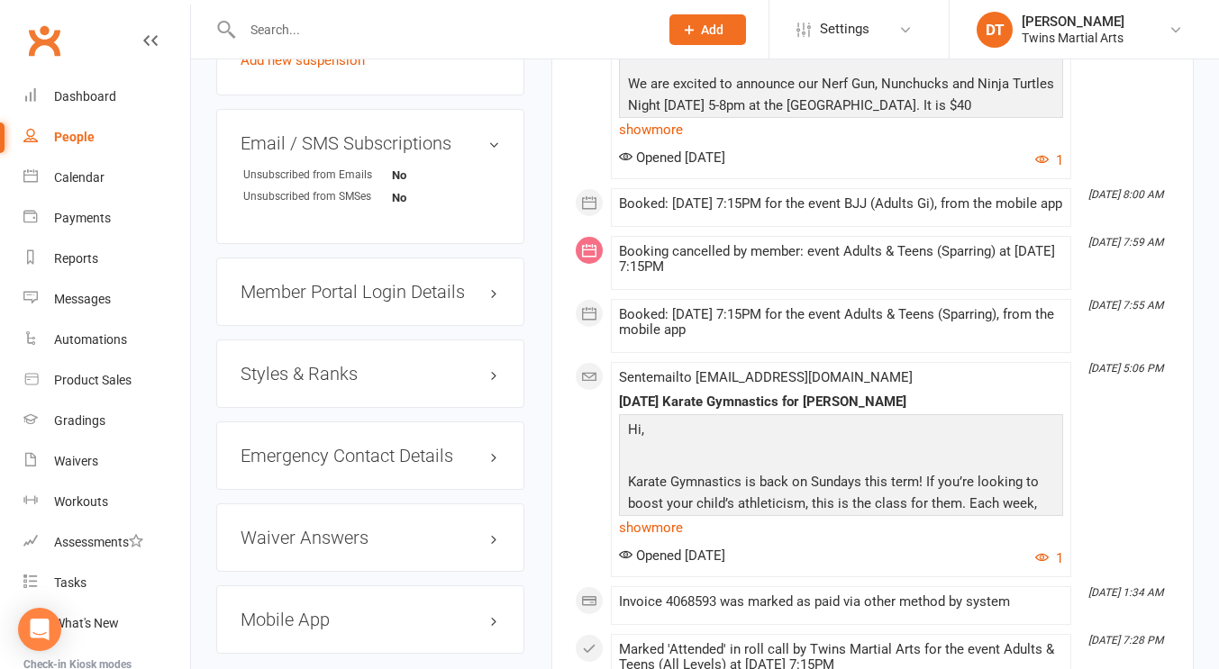
scroll to position [1551, 0]
click at [334, 383] on h3 "Styles & Ranks" at bounding box center [370, 373] width 259 height 20
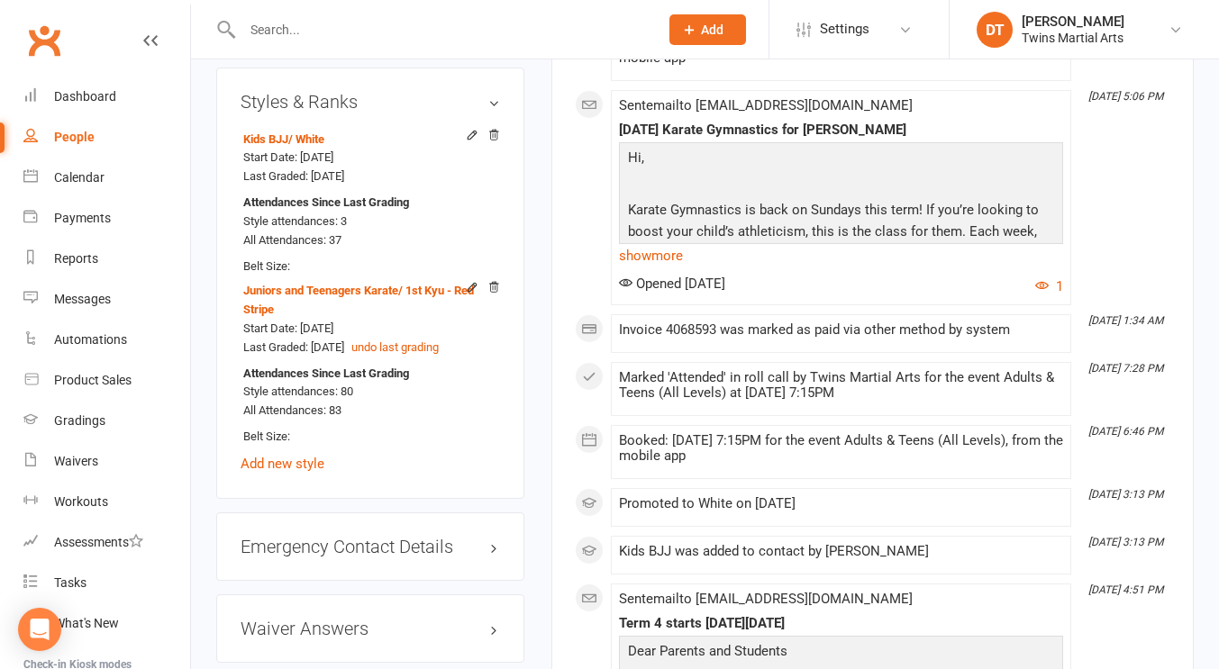
scroll to position [1823, 0]
click at [88, 84] on link "Dashboard" at bounding box center [106, 97] width 167 height 41
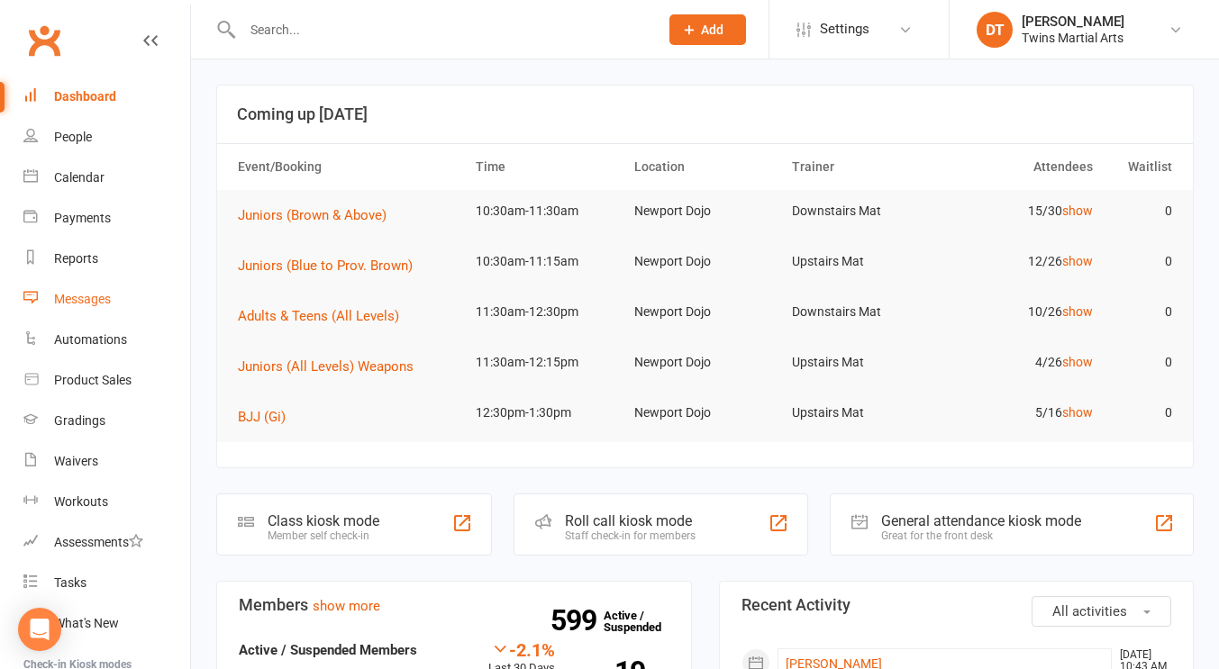
click at [83, 289] on link "Messages" at bounding box center [106, 299] width 167 height 41
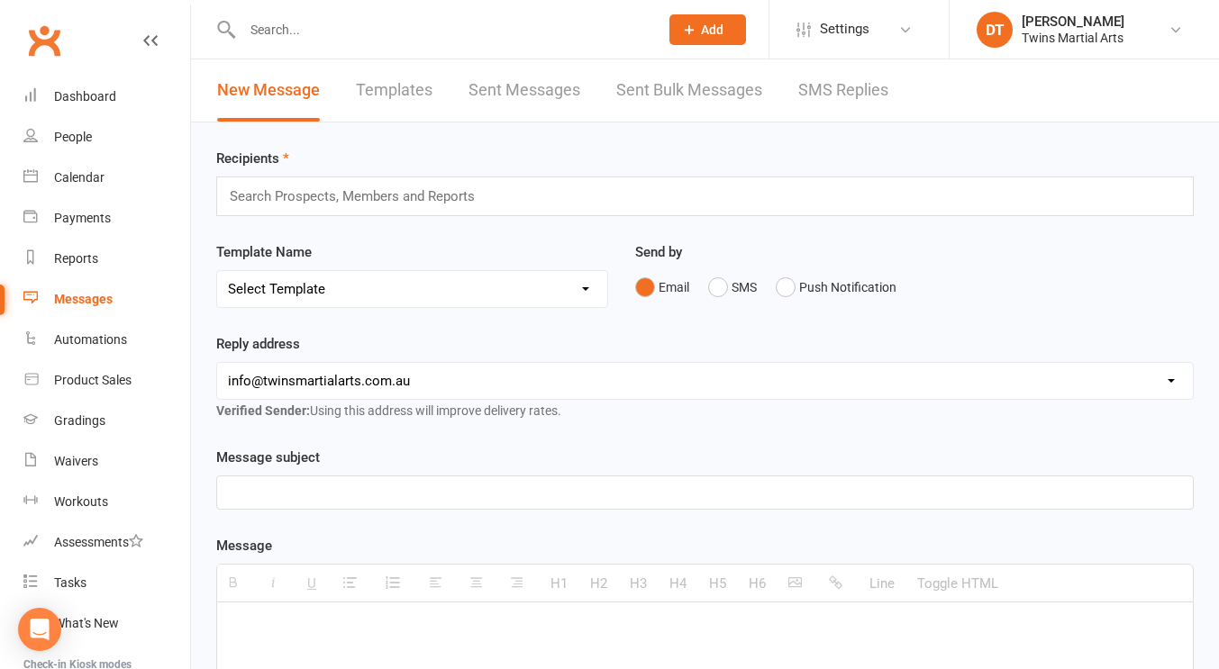
click at [474, 192] on input "text" at bounding box center [361, 196] width 266 height 23
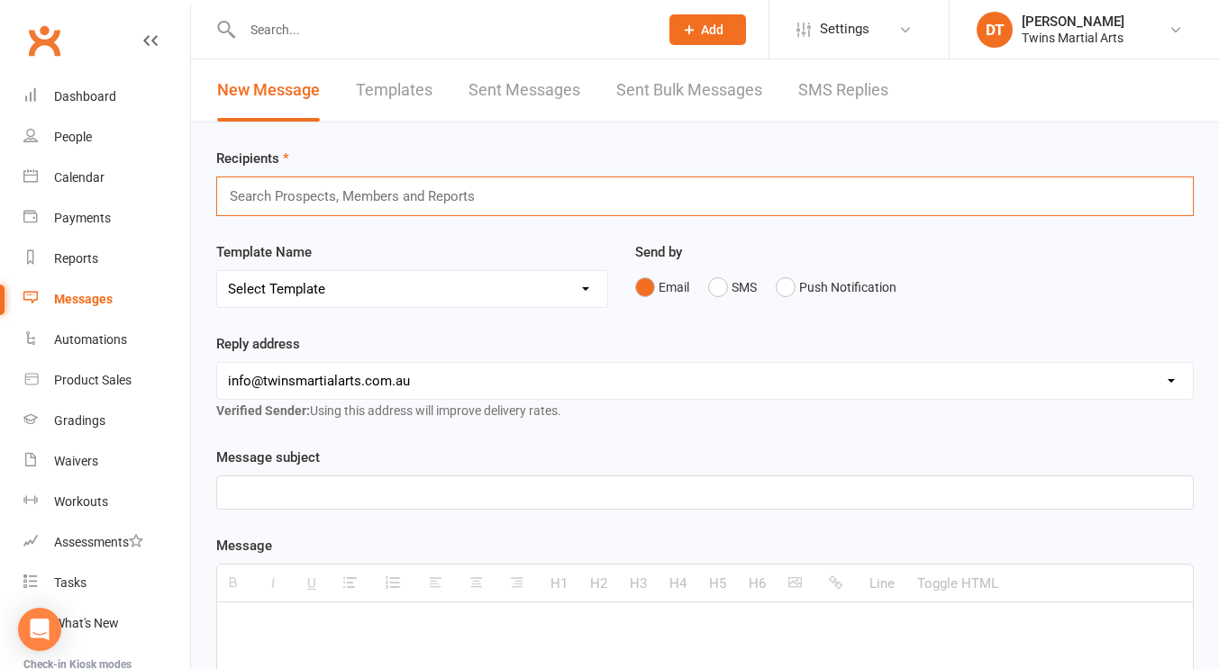
click at [315, 207] on input "text" at bounding box center [361, 196] width 266 height 23
type input "henry clarke"
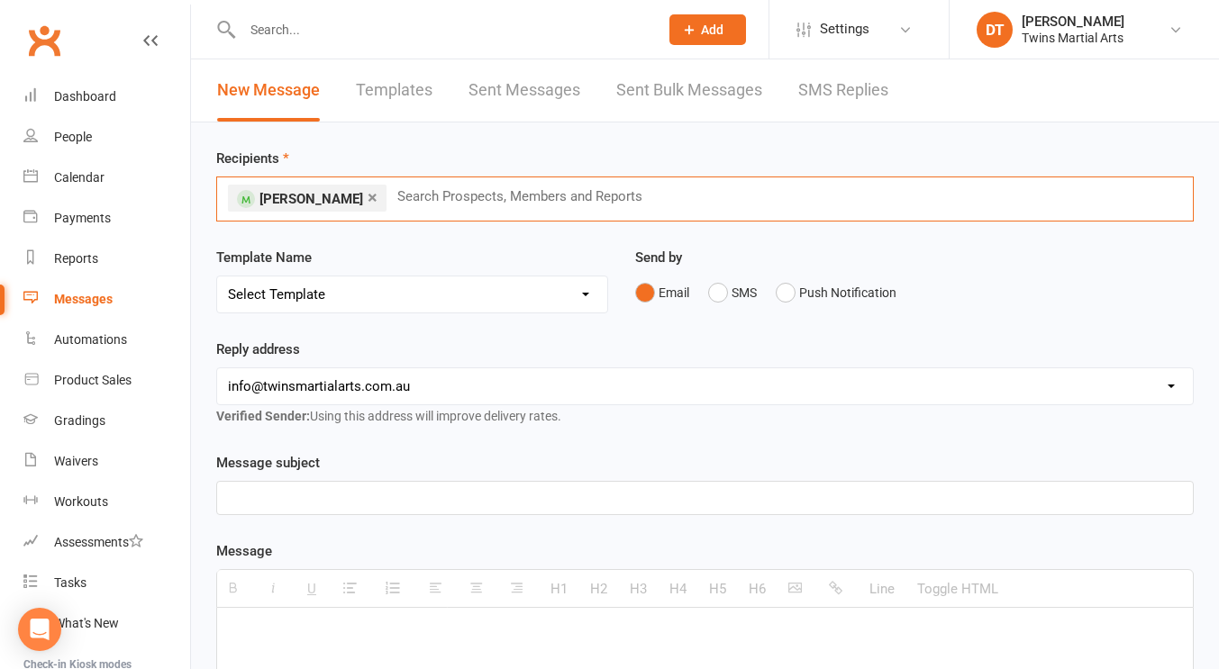
click at [429, 195] on input "text" at bounding box center [528, 196] width 266 height 23
type input "harrison child"
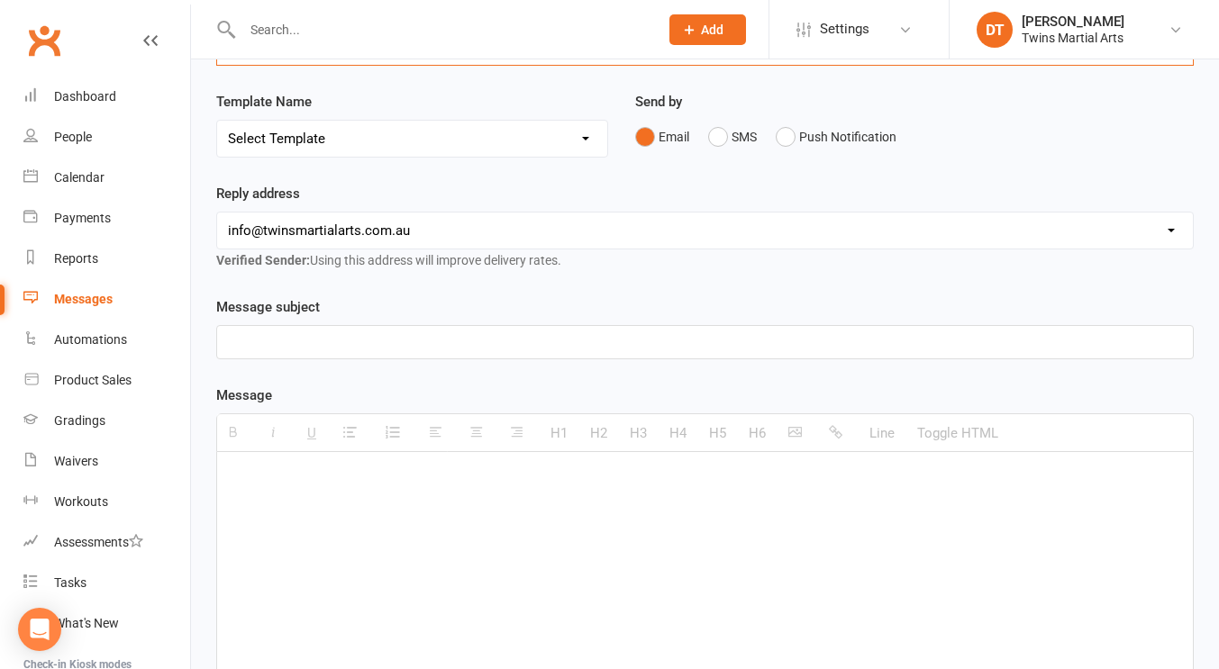
scroll to position [157, 0]
click at [420, 345] on p at bounding box center [705, 342] width 954 height 22
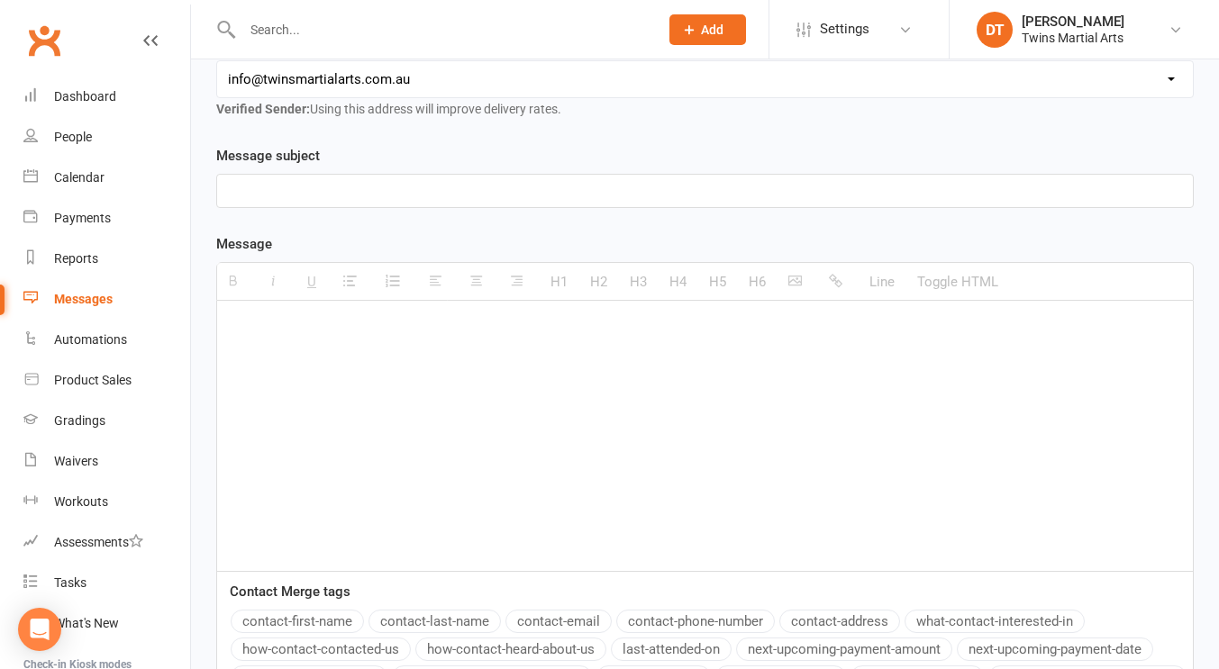
scroll to position [312, 0]
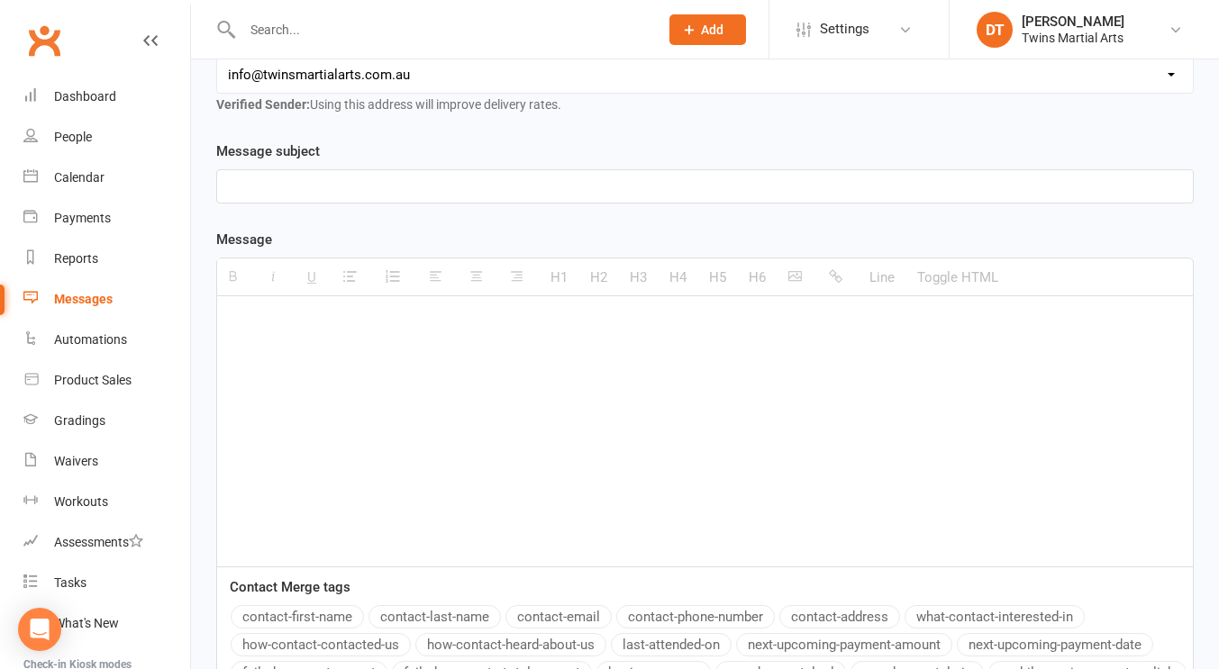
click at [332, 609] on button "contact-first-name" at bounding box center [297, 616] width 133 height 23
paste div
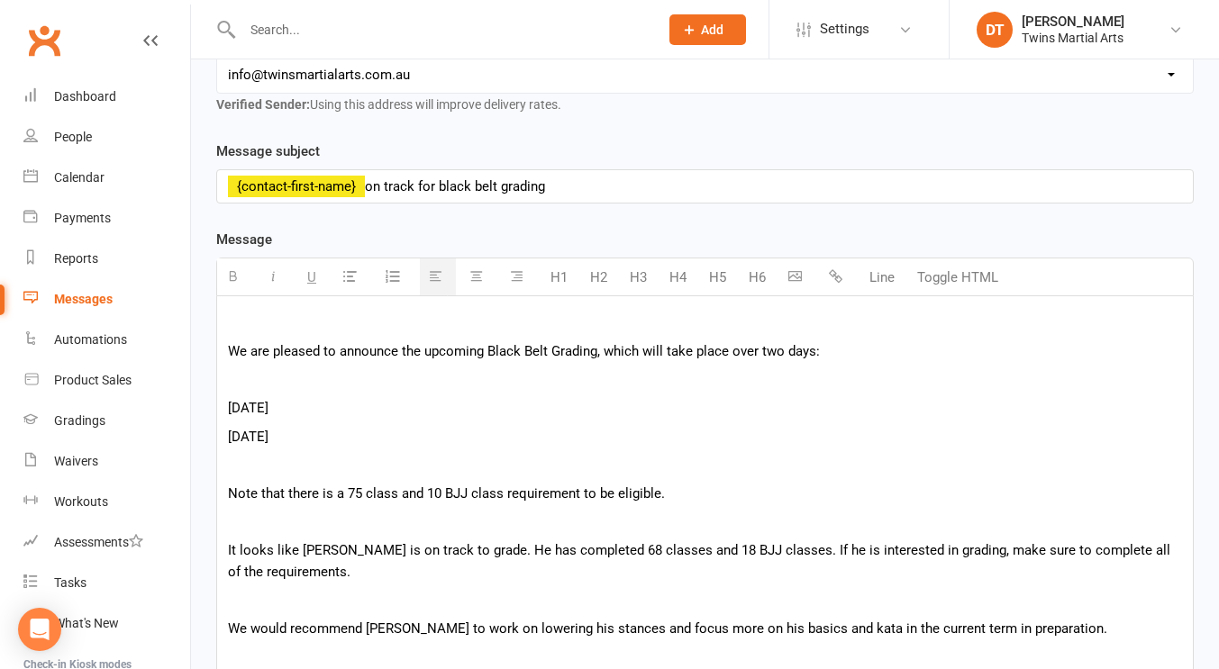
scroll to position [189, 0]
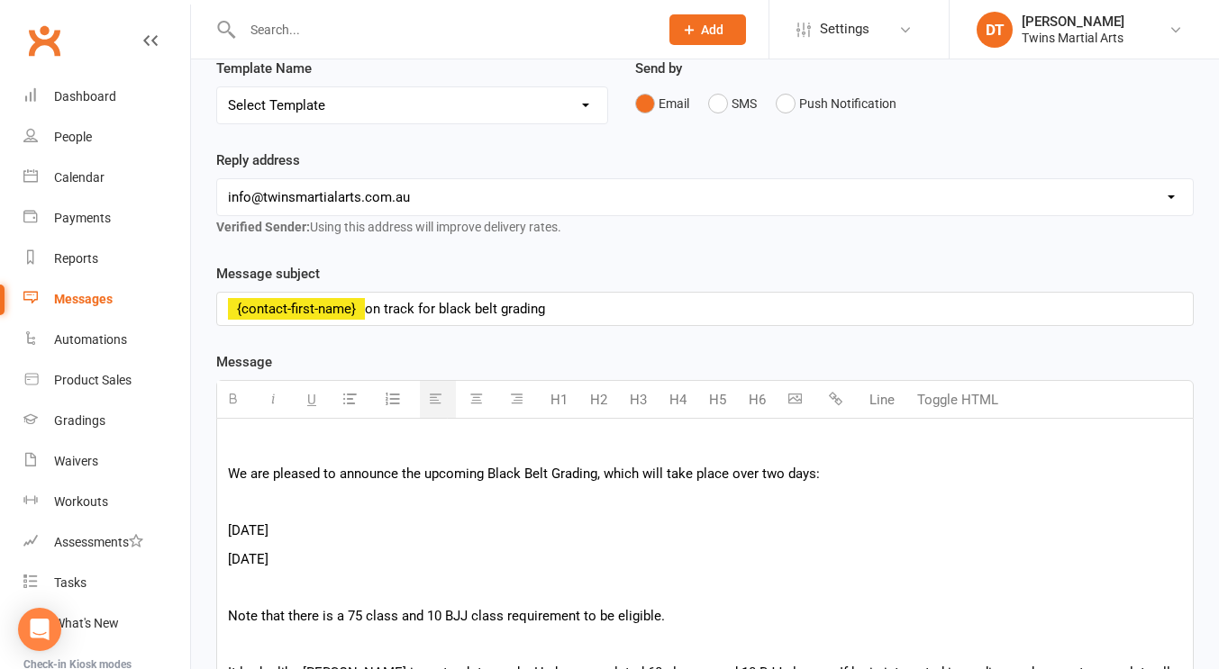
click at [327, 448] on p at bounding box center [705, 446] width 954 height 22
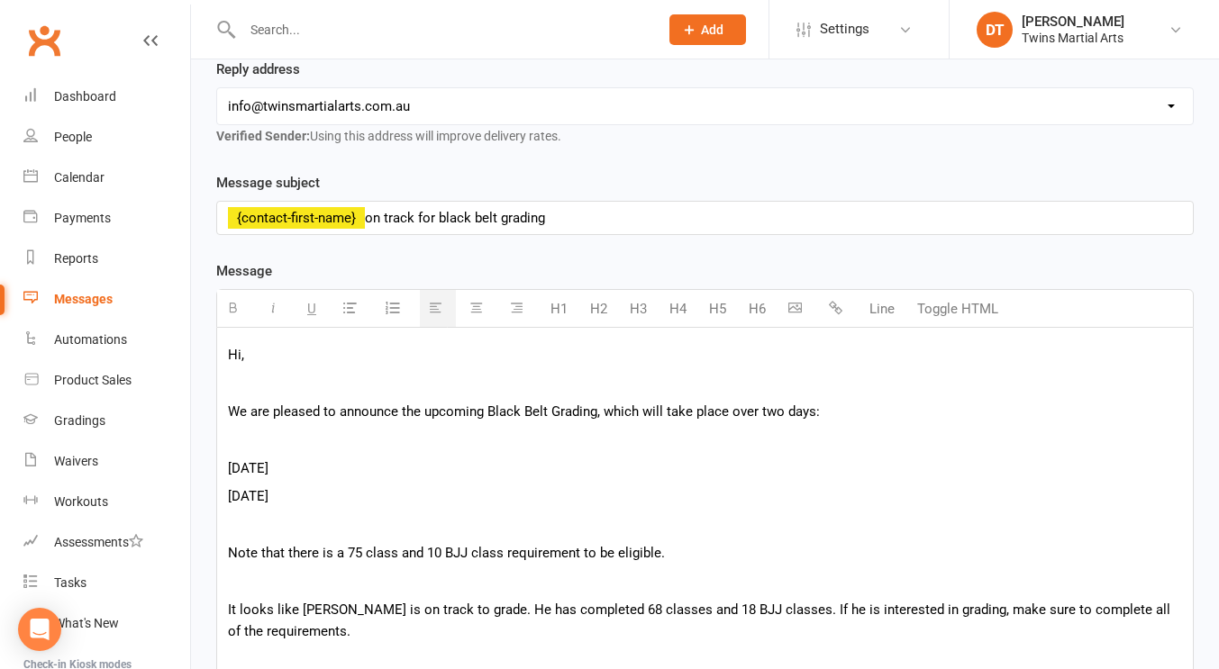
scroll to position [282, 0]
drag, startPoint x: 436, startPoint y: 502, endPoint x: 194, endPoint y: 469, distance: 244.5
click at [194, 469] on div "Recipients × Henry Clarke × Harrison Child Search Prospects, Members and Report…" at bounding box center [705, 638] width 1028 height 1594
click at [345, 301] on icon "button" at bounding box center [350, 306] width 14 height 14
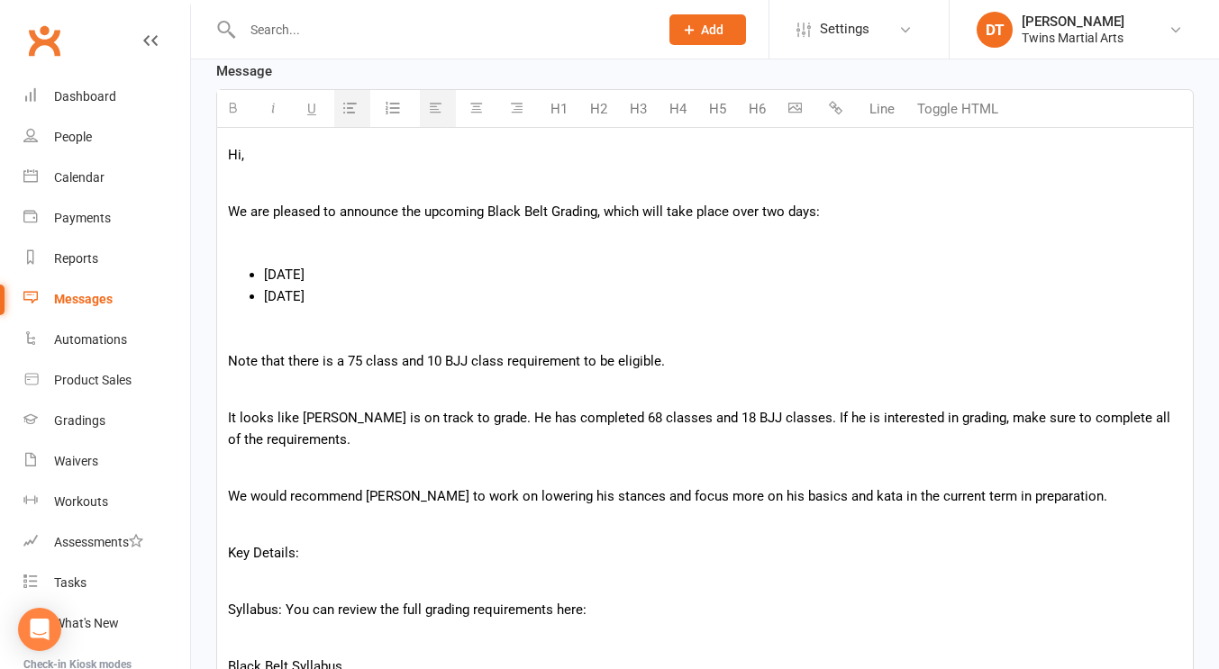
scroll to position [534, 0]
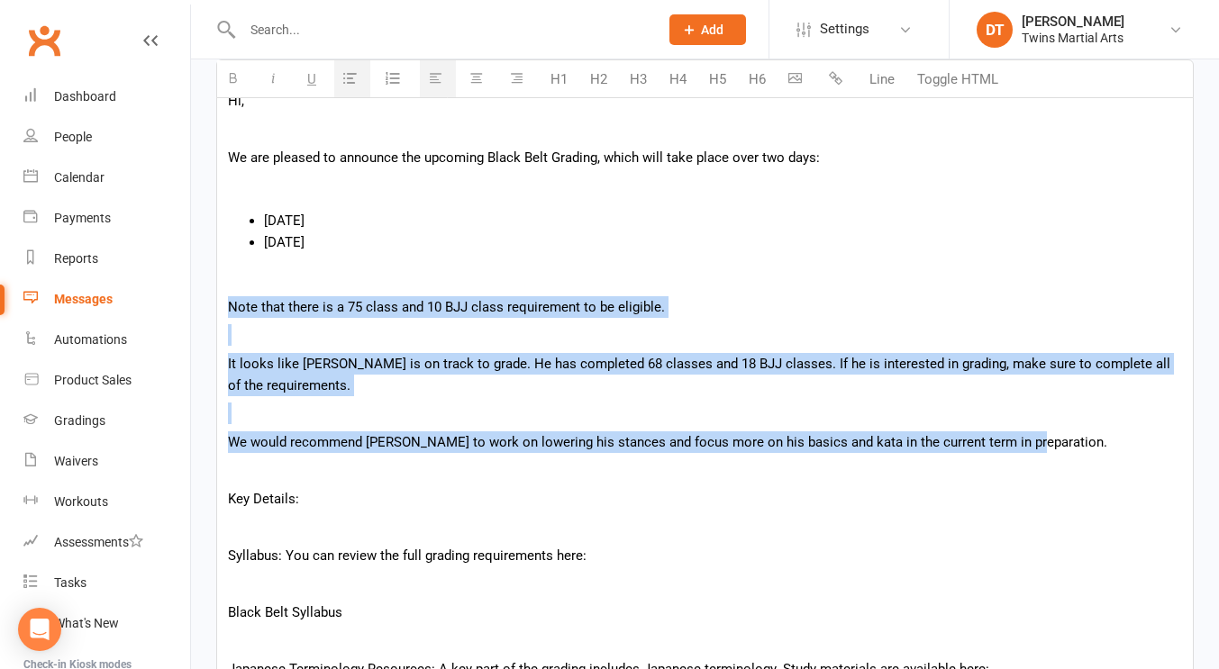
drag, startPoint x: 1086, startPoint y: 439, endPoint x: 190, endPoint y: 307, distance: 905.9
click at [190, 307] on ui-view "Prospect Member Non-attending contact Class / event Appointment Grading event T…" at bounding box center [609, 330] width 1219 height 1720
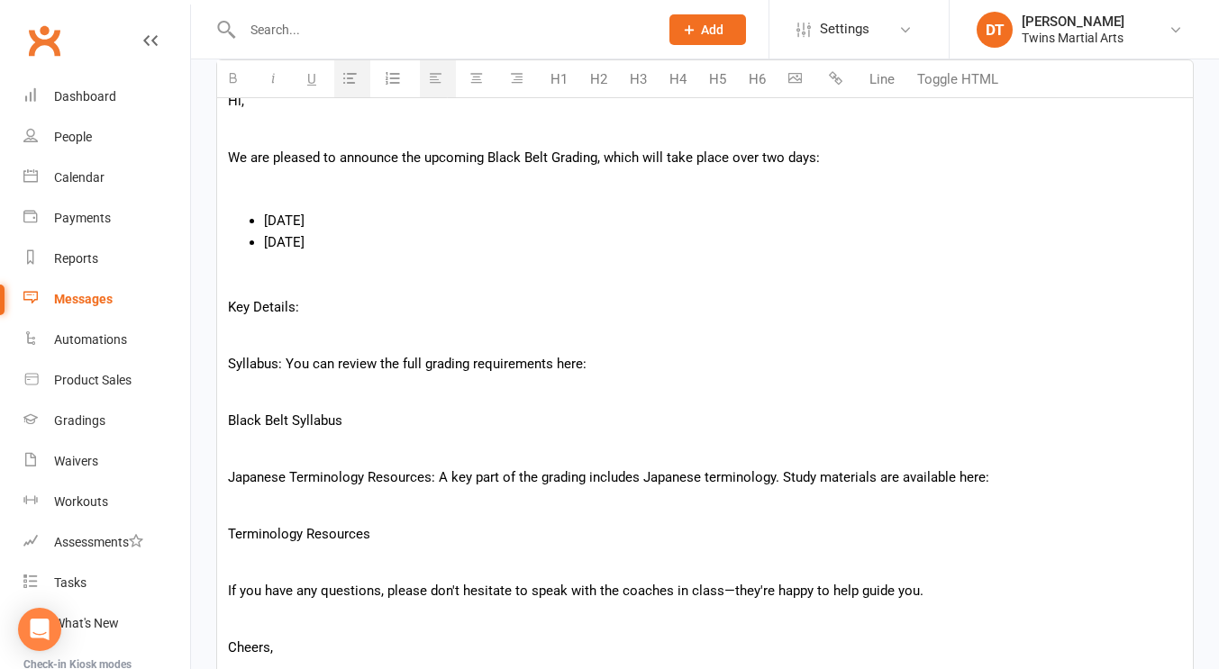
click at [421, 346] on div "Hi, We are pleased to announce the upcoming Black Belt Grading, which will take…" at bounding box center [705, 386] width 976 height 625
click at [477, 443] on p at bounding box center [705, 449] width 954 height 22
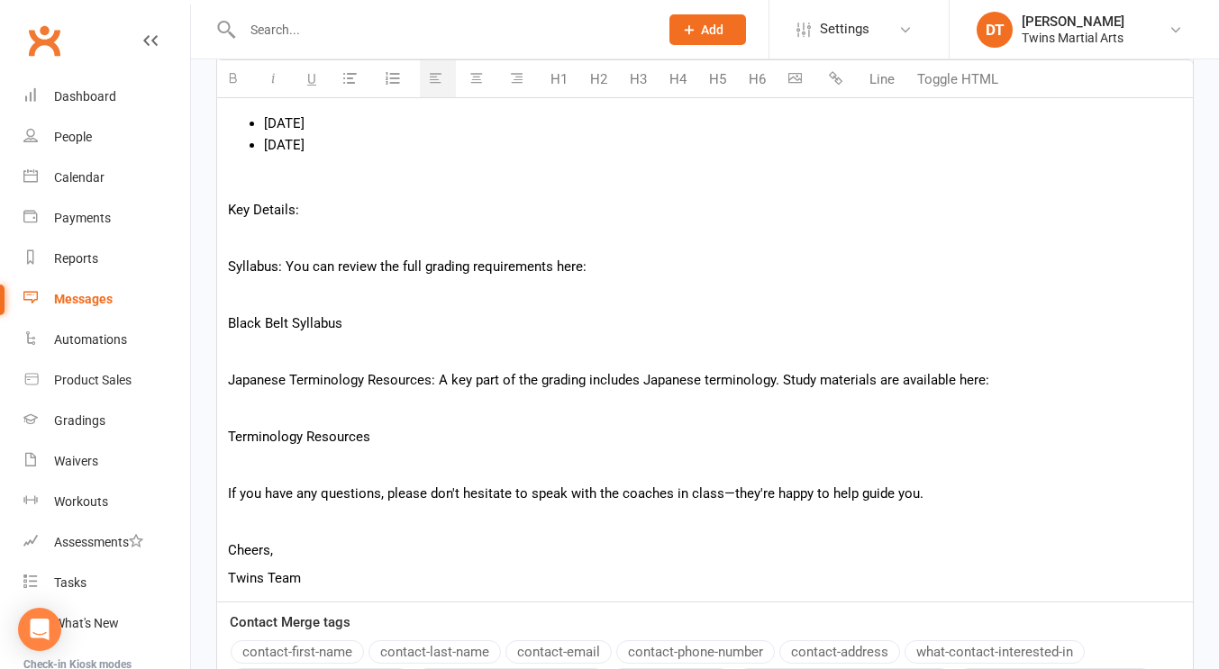
scroll to position [664, 0]
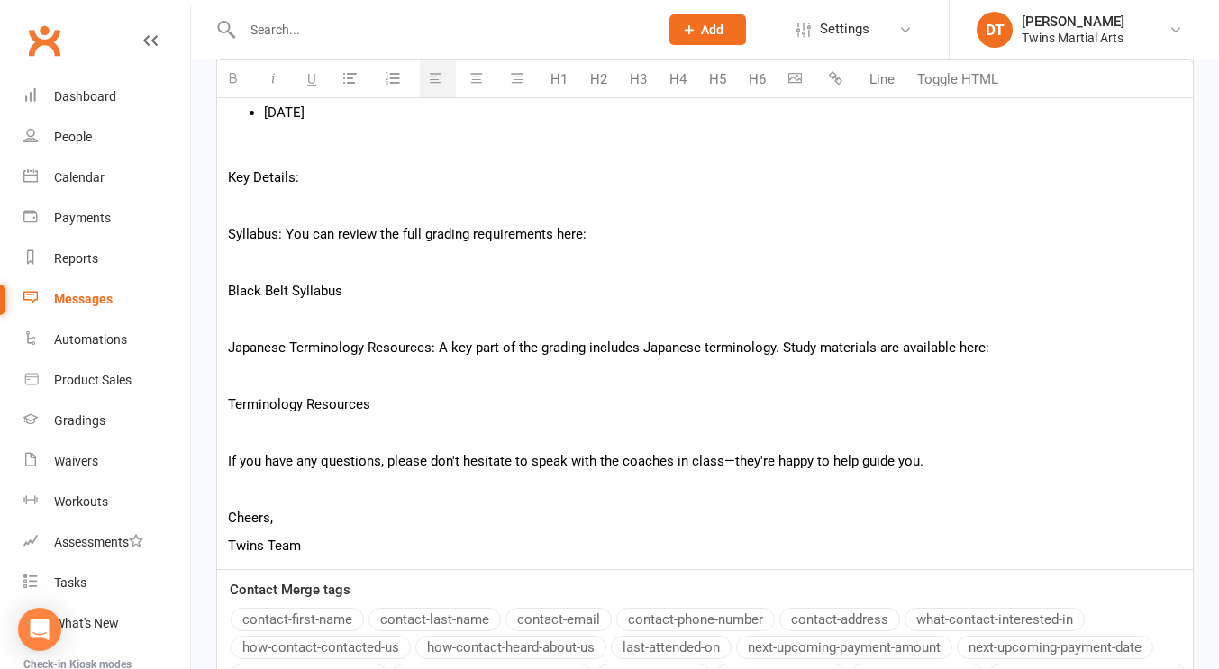
click at [473, 433] on p at bounding box center [705, 433] width 954 height 22
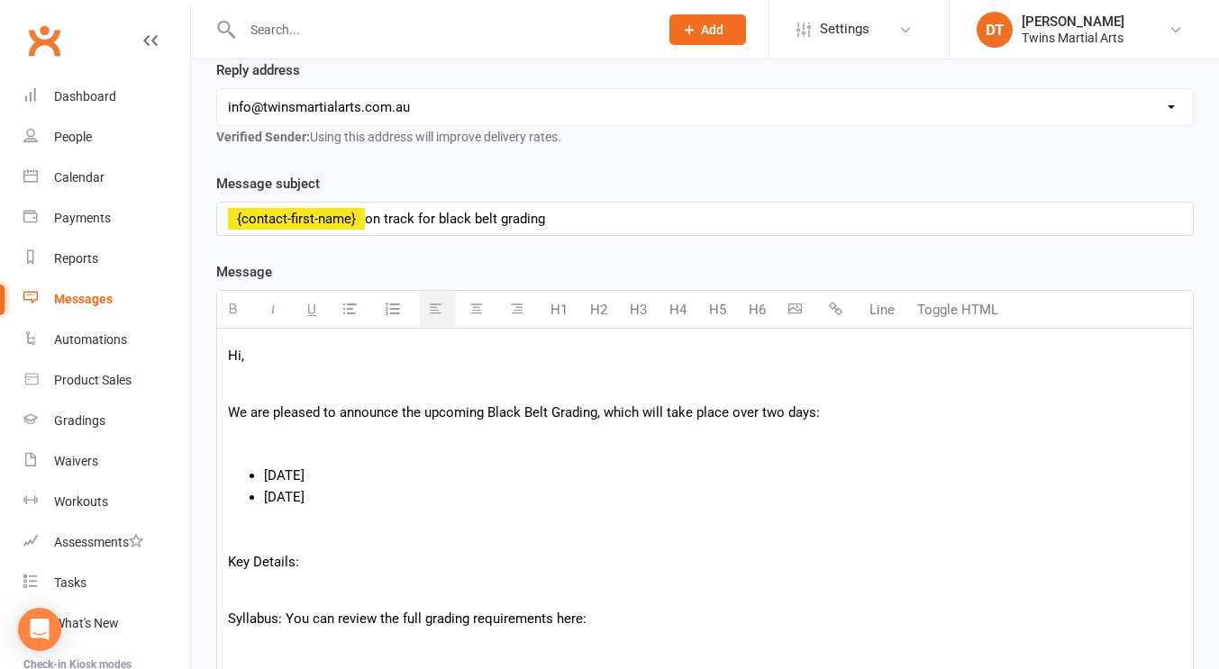
scroll to position [278, 0]
drag, startPoint x: 567, startPoint y: 226, endPoint x: 164, endPoint y: 196, distance: 403.7
click at [164, 196] on ui-view "Prospect Member Non-attending contact Class / event Appointment Grading event T…" at bounding box center [609, 490] width 1219 height 1529
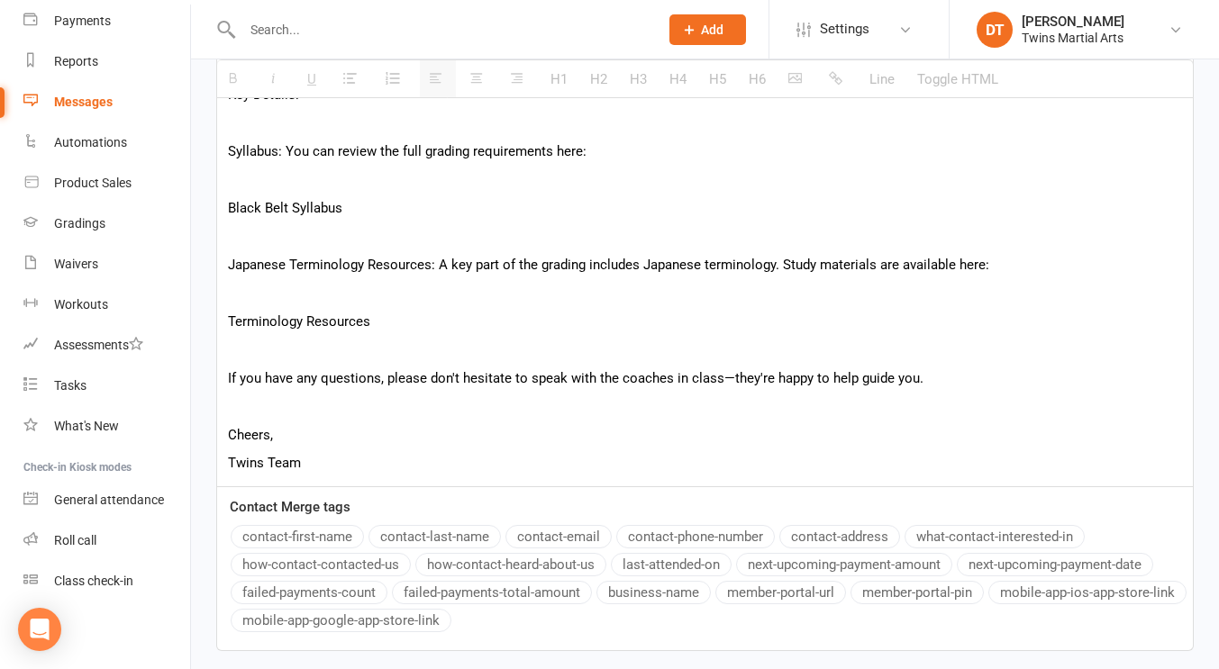
scroll to position [658, 0]
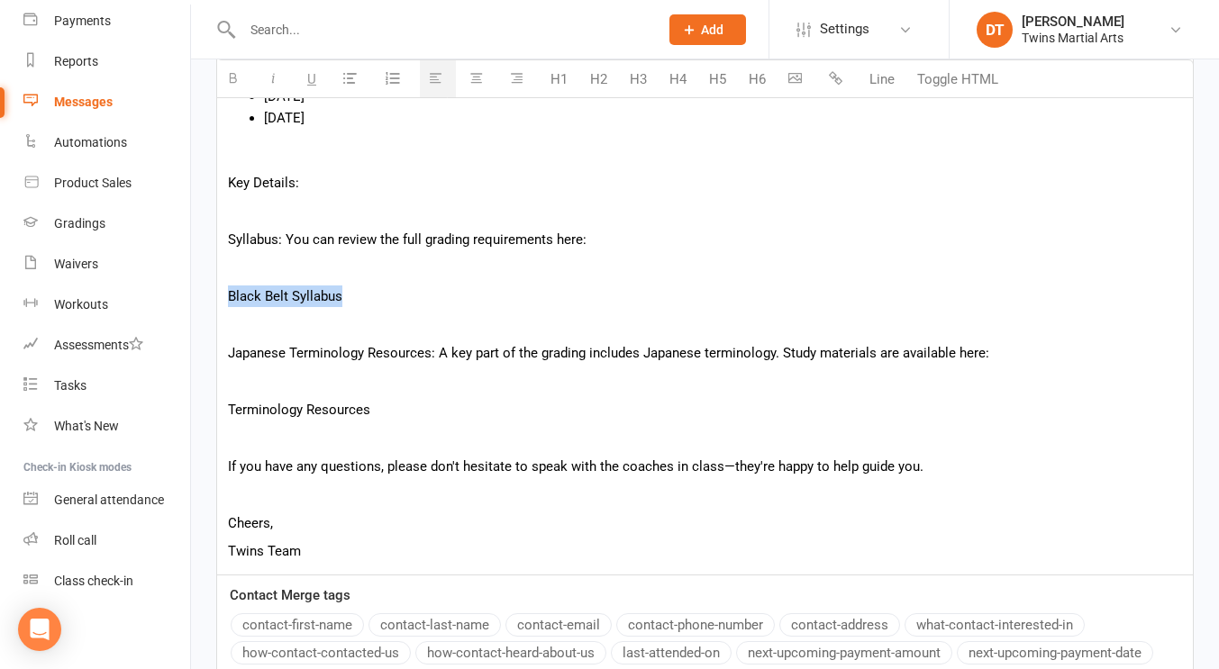
drag, startPoint x: 382, startPoint y: 304, endPoint x: 204, endPoint y: 295, distance: 177.7
click at [204, 295] on div "Template Name Send by Email SMS Push Notification Message subject Black belt gr…" at bounding box center [705, 279] width 1004 height 971
click at [833, 71] on icon "button" at bounding box center [836, 78] width 14 height 14
click at [497, 405] on p "Terminology Resources" at bounding box center [705, 410] width 954 height 22
drag, startPoint x: 402, startPoint y: 405, endPoint x: 213, endPoint y: 393, distance: 189.6
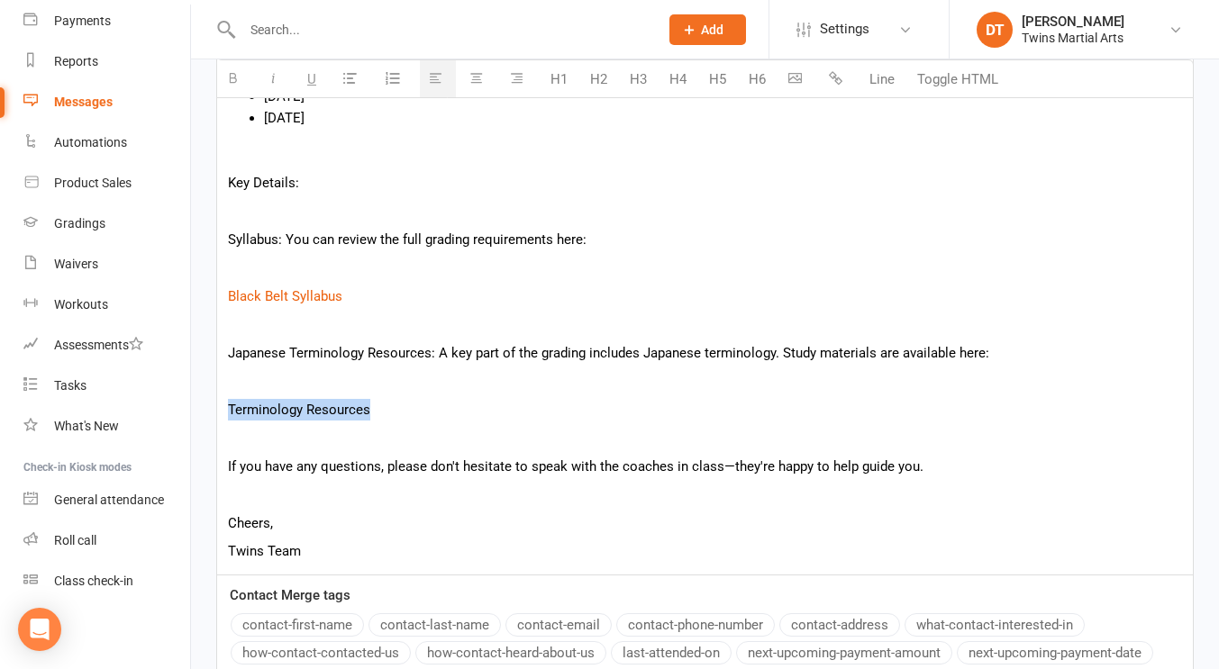
click at [213, 393] on div "Template Name Send by Email SMS Push Notification Message subject Black belt gr…" at bounding box center [705, 279] width 1004 height 971
click at [838, 67] on button "button" at bounding box center [838, 79] width 36 height 36
click at [605, 375] on p at bounding box center [705, 381] width 954 height 22
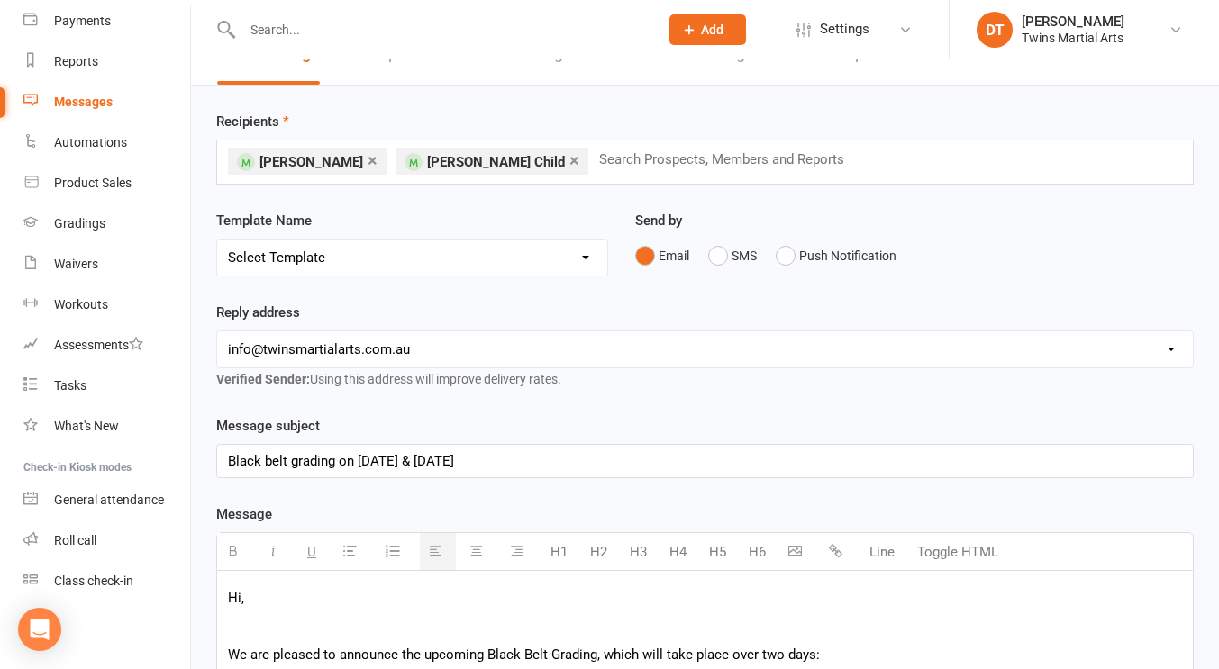
scroll to position [34, 0]
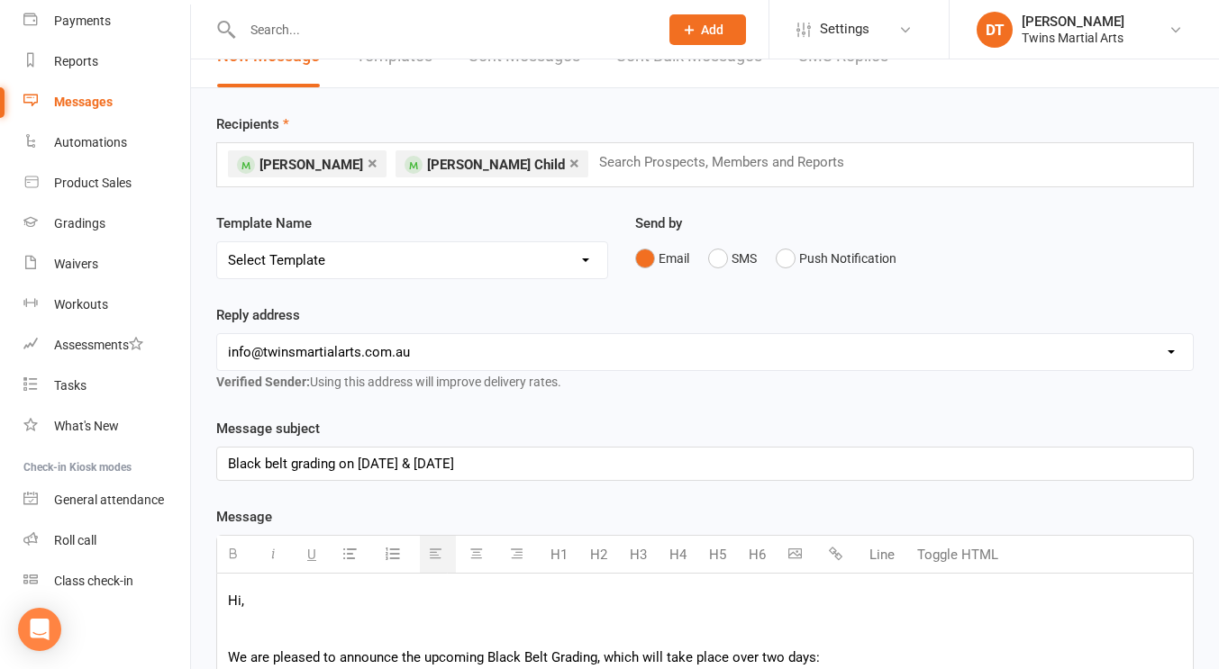
click at [597, 167] on input "text" at bounding box center [730, 161] width 266 height 23
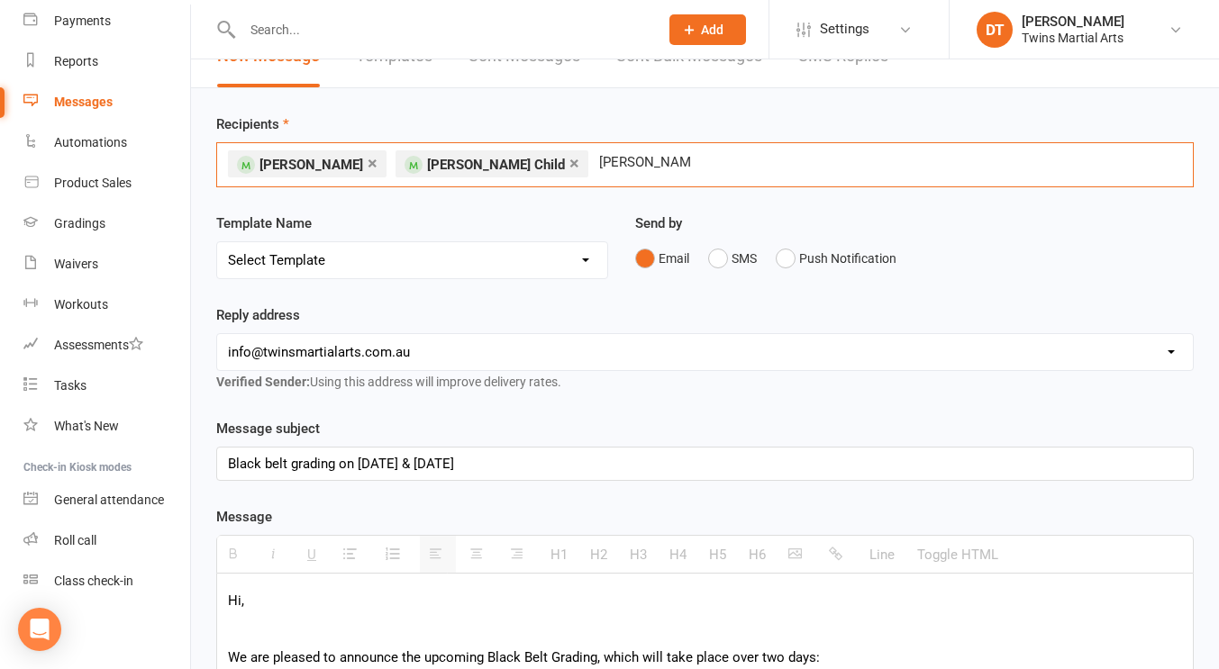
type input "jonathan davies"
type input "james cuth"
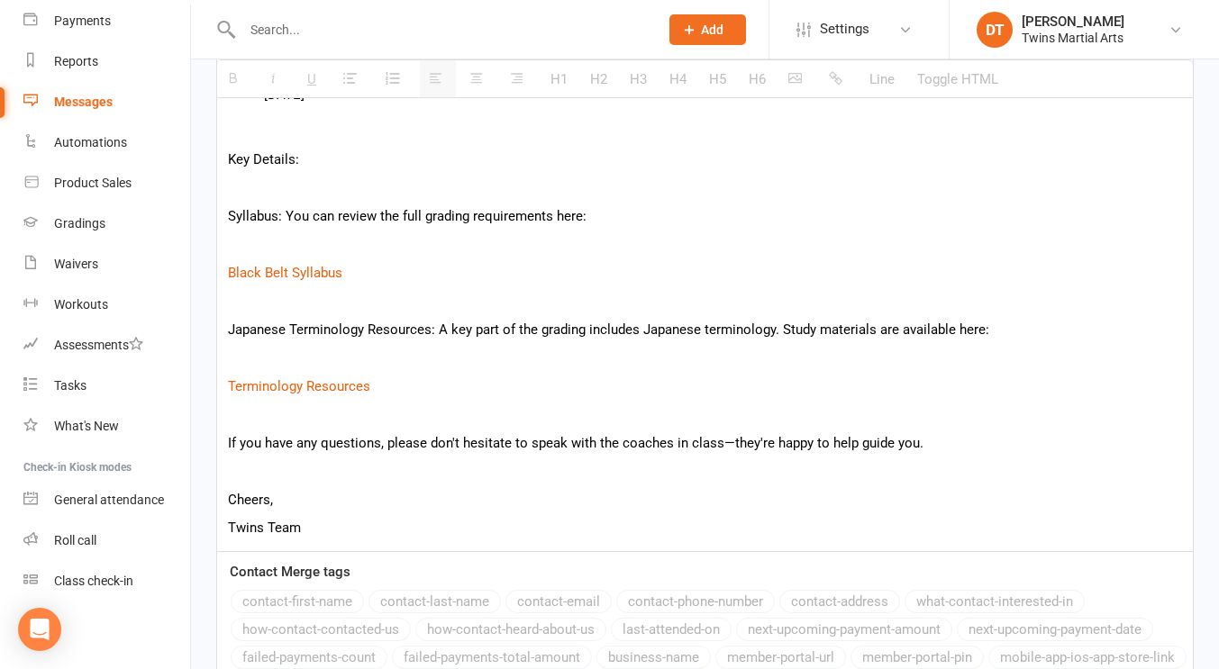
scroll to position [760, 0]
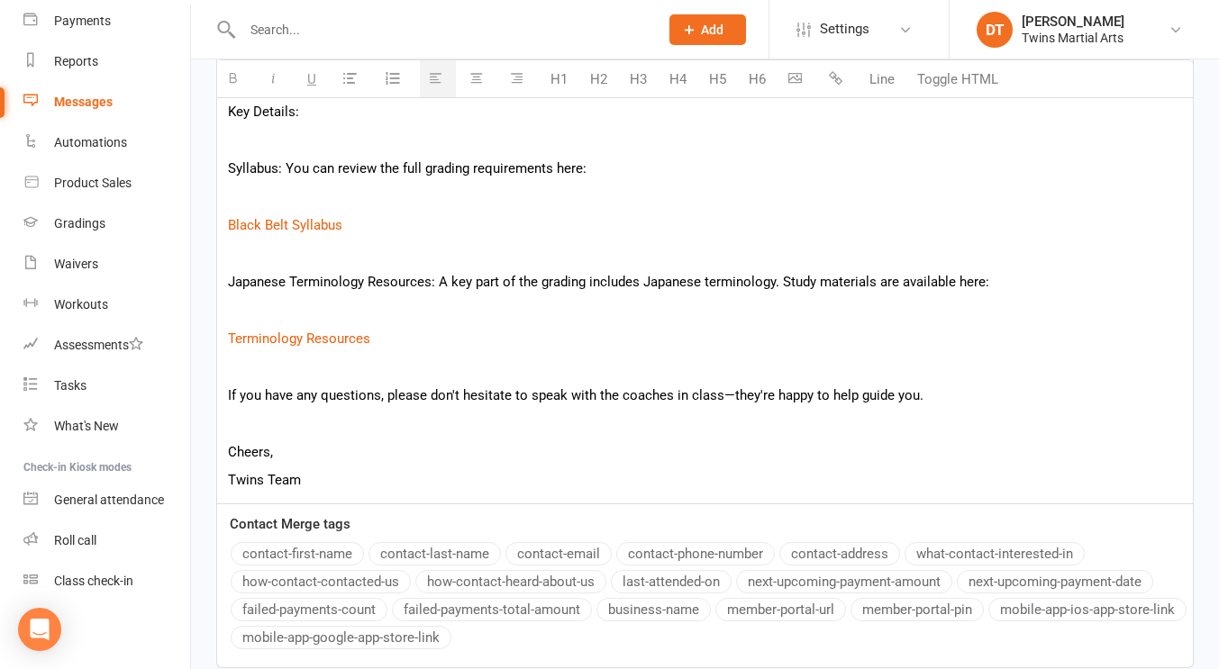
click at [520, 437] on div "Hi, We are pleased to announce the upcoming Black Belt Grading, which will take…" at bounding box center [705, 190] width 976 height 625
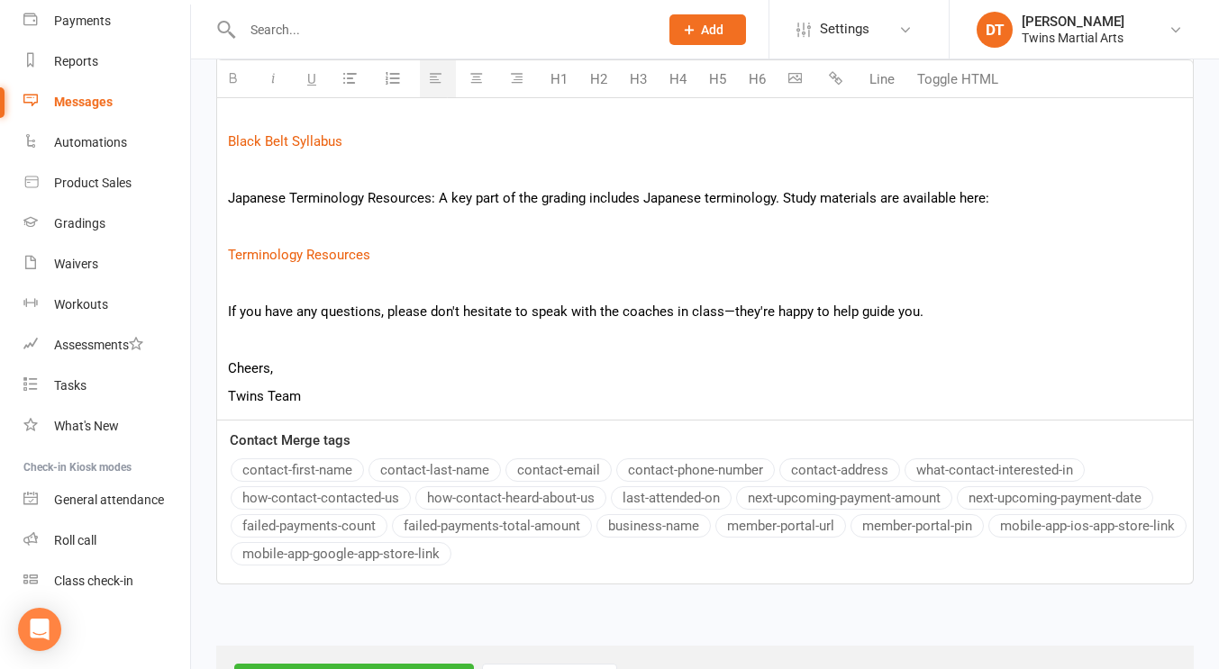
scroll to position [845, 0]
click at [301, 663] on input "Next Step - Confirm Recipients" at bounding box center [354, 682] width 240 height 38
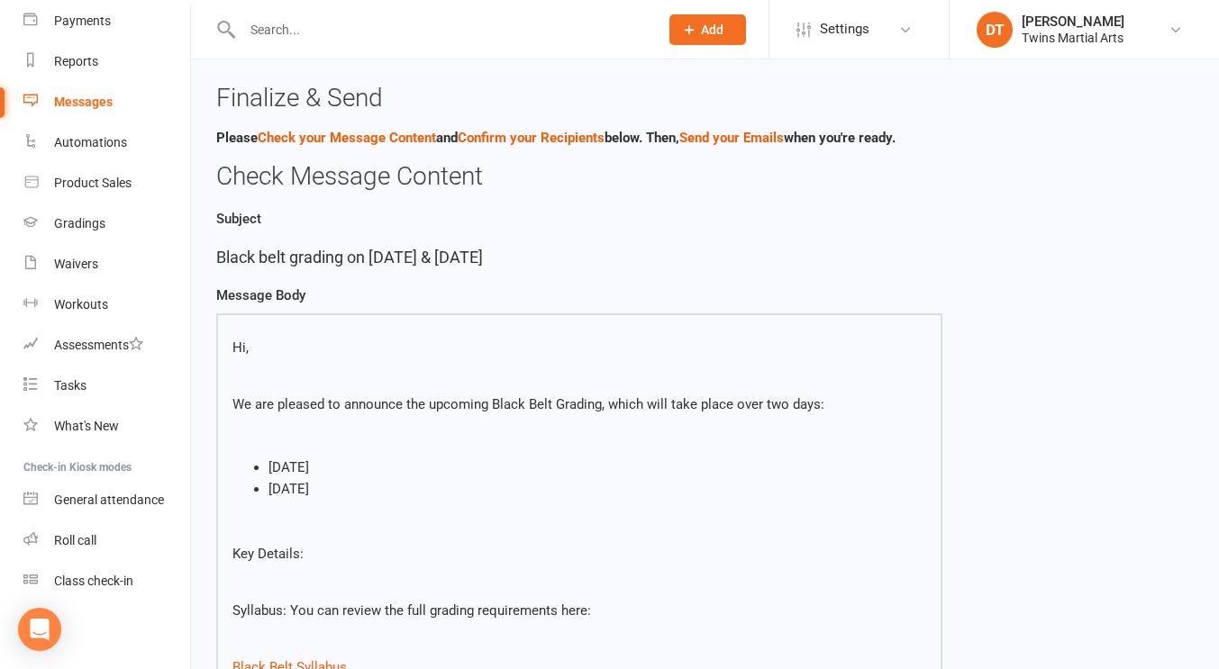
scroll to position [786, 0]
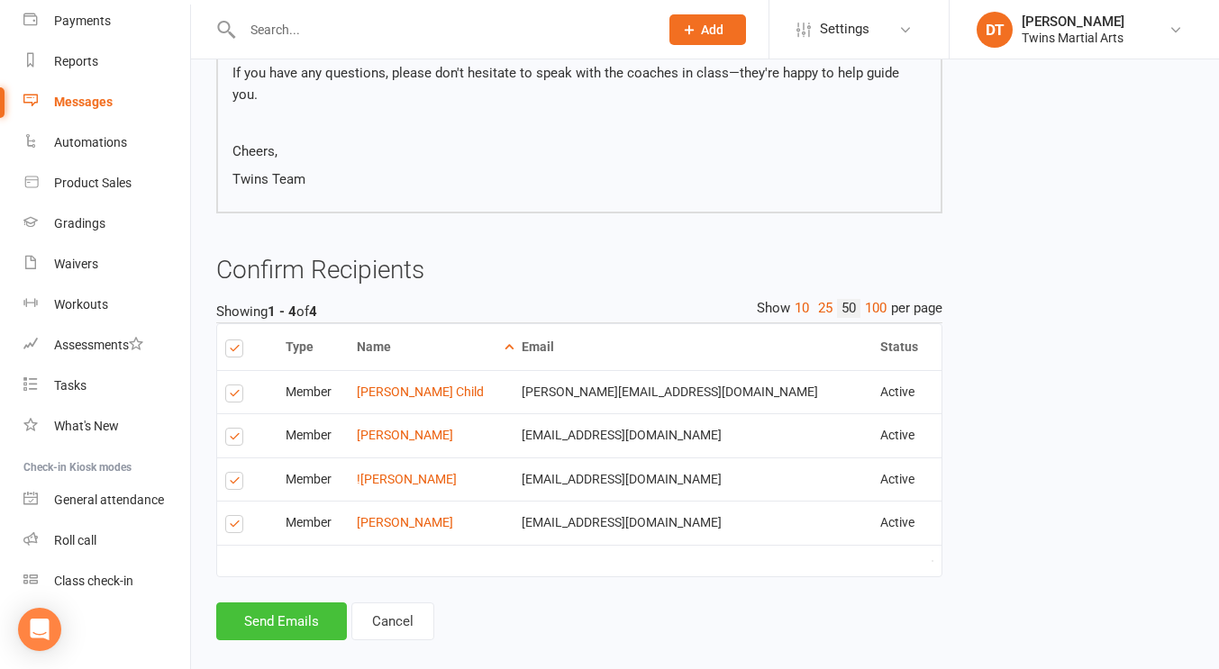
click at [303, 604] on button "Send Emails" at bounding box center [281, 622] width 131 height 38
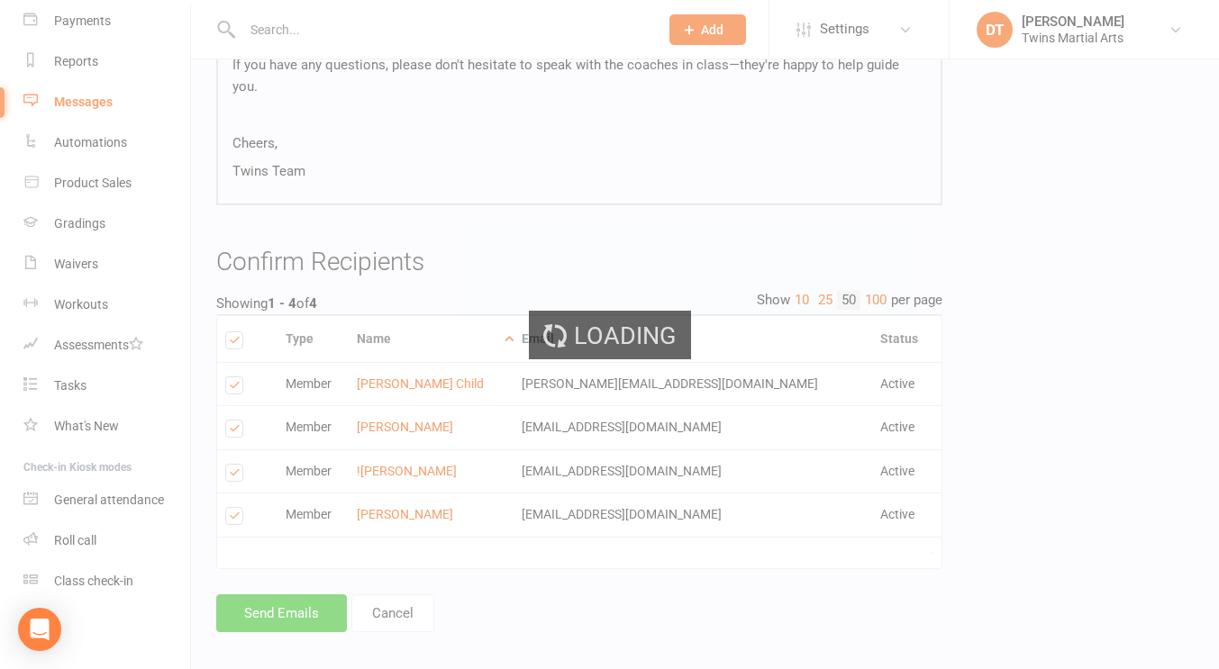
scroll to position [778, 0]
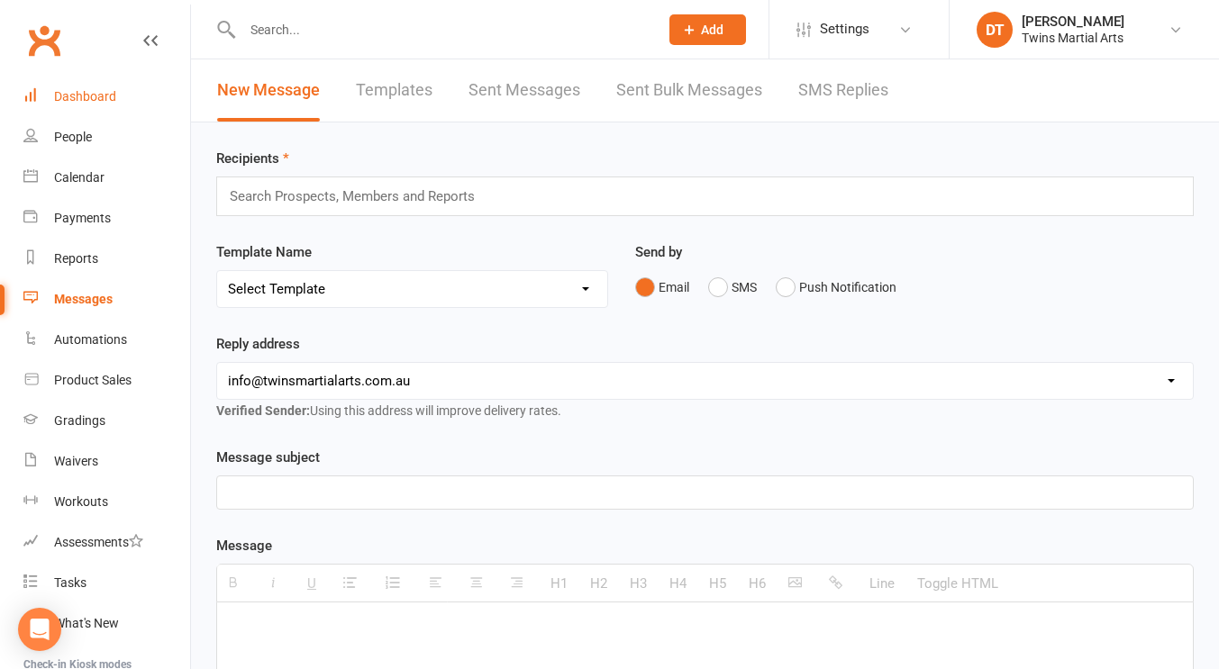
click at [78, 96] on div "Dashboard" at bounding box center [85, 96] width 62 height 14
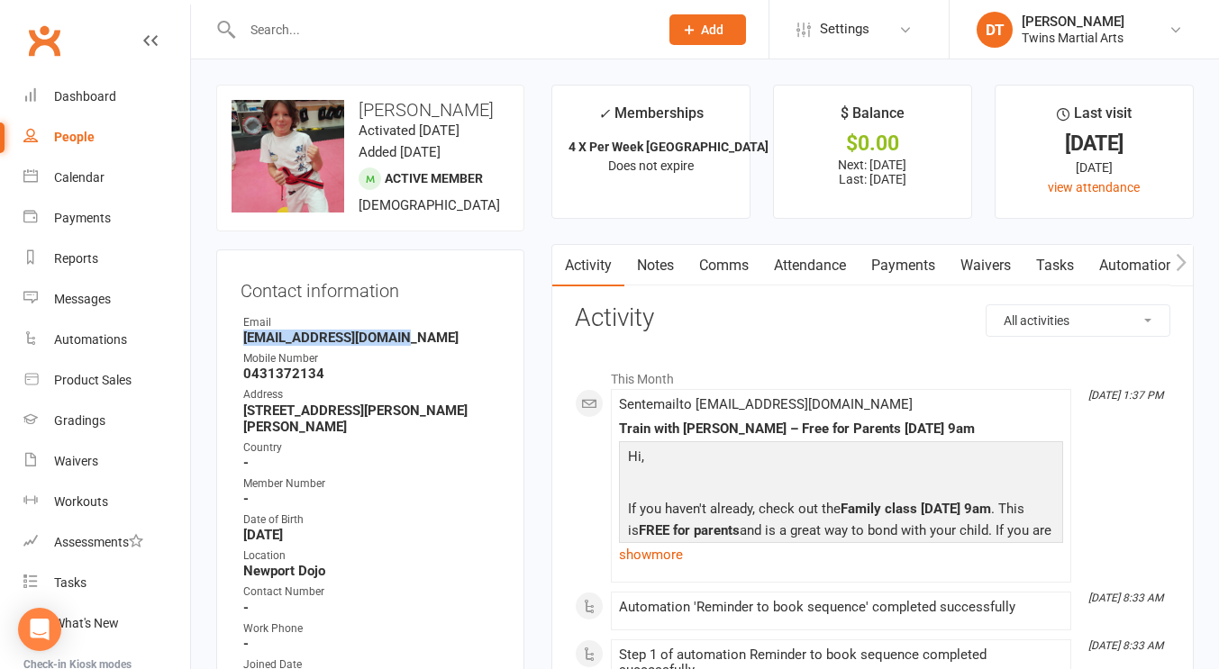
drag, startPoint x: 423, startPoint y: 361, endPoint x: 230, endPoint y: 365, distance: 193.7
click at [230, 365] on div "Contact information Owner Email Rachellopes@tpg.com.au Mobile Number 0431372134…" at bounding box center [370, 601] width 308 height 702
copy strong "Rachellopes@tpg.com.au"
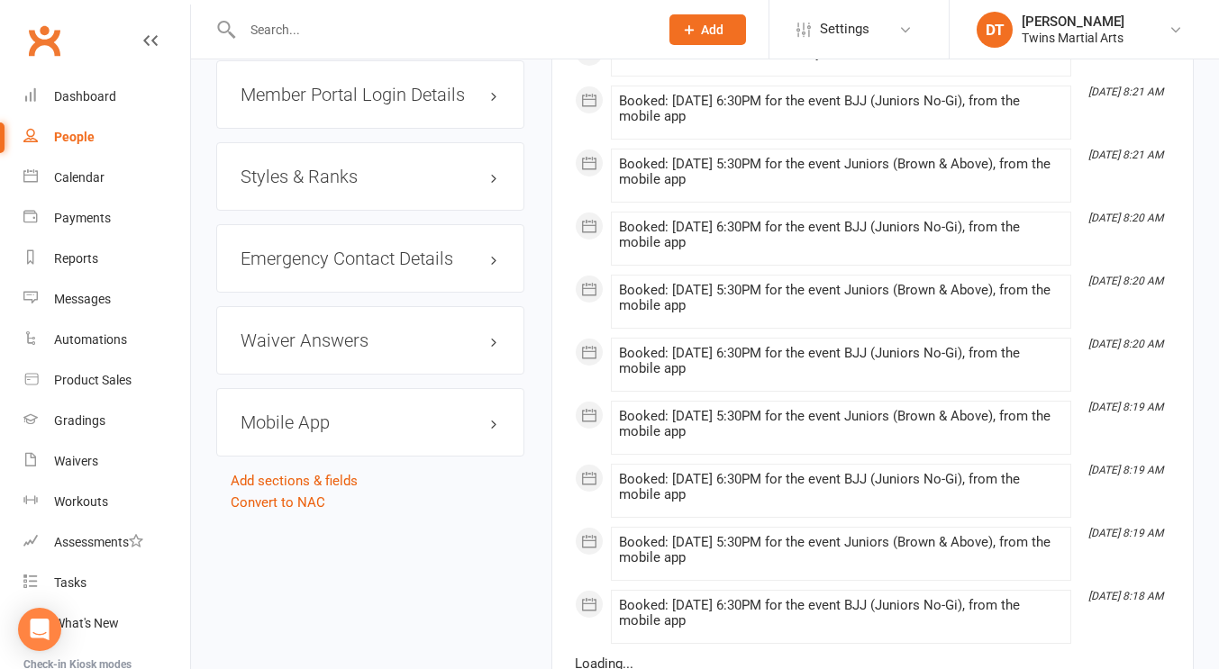
scroll to position [1856, 0]
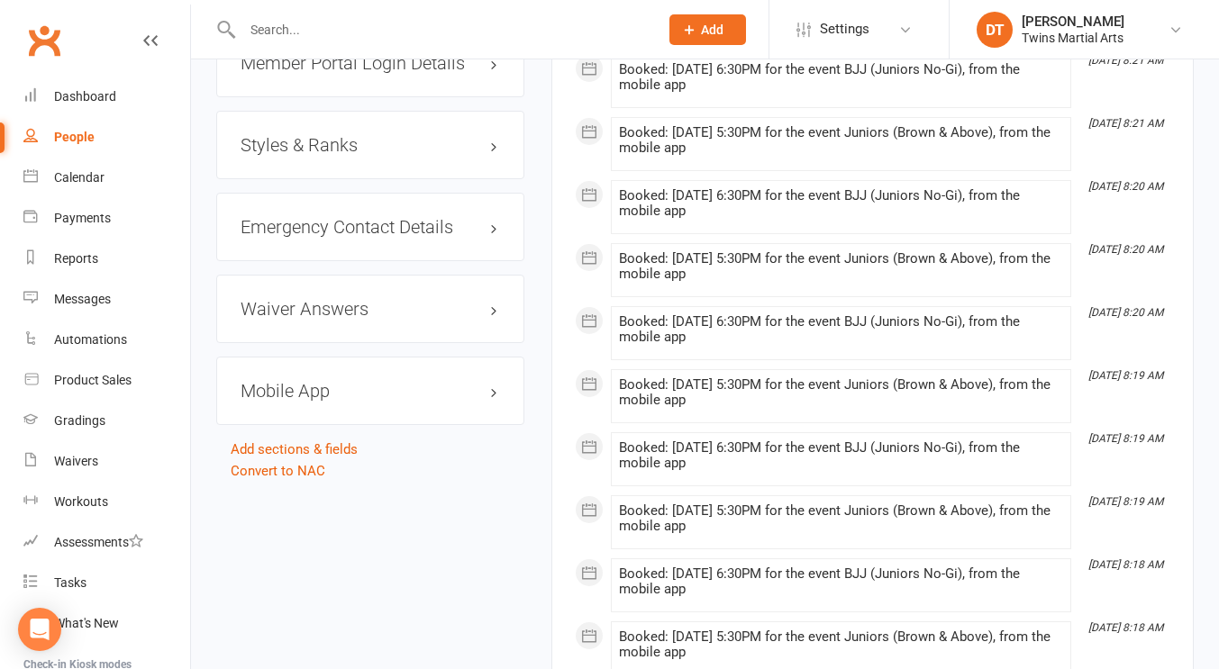
click at [345, 155] on h3 "Styles & Ranks" at bounding box center [370, 145] width 259 height 20
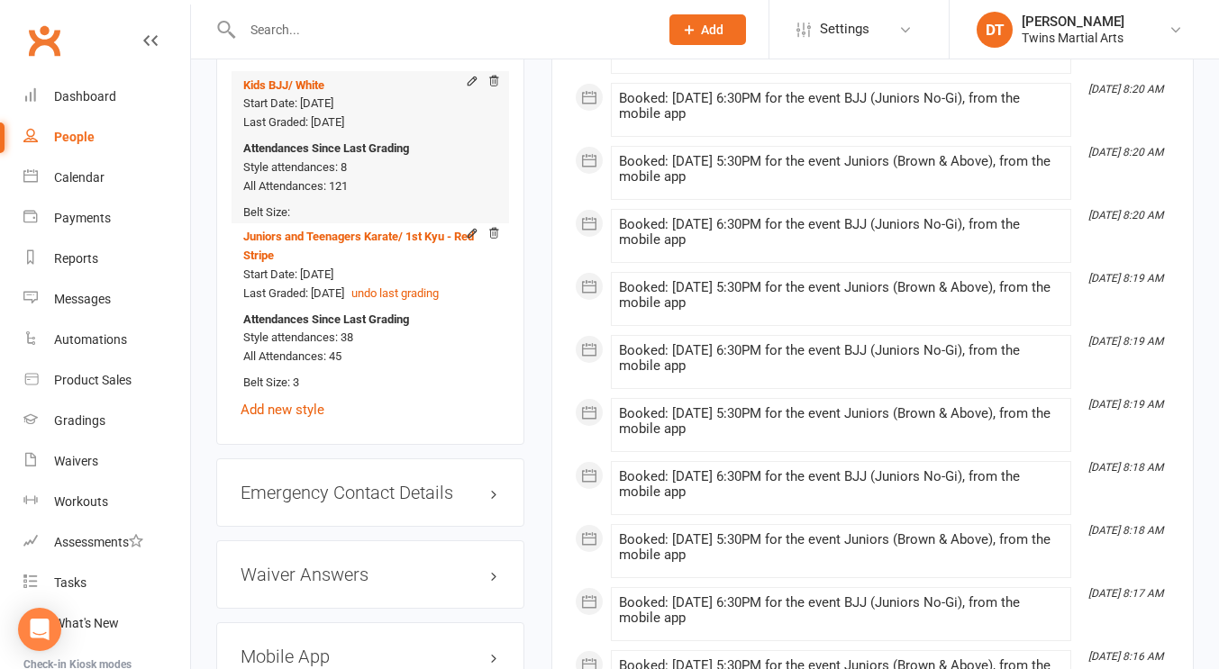
scroll to position [1907, 0]
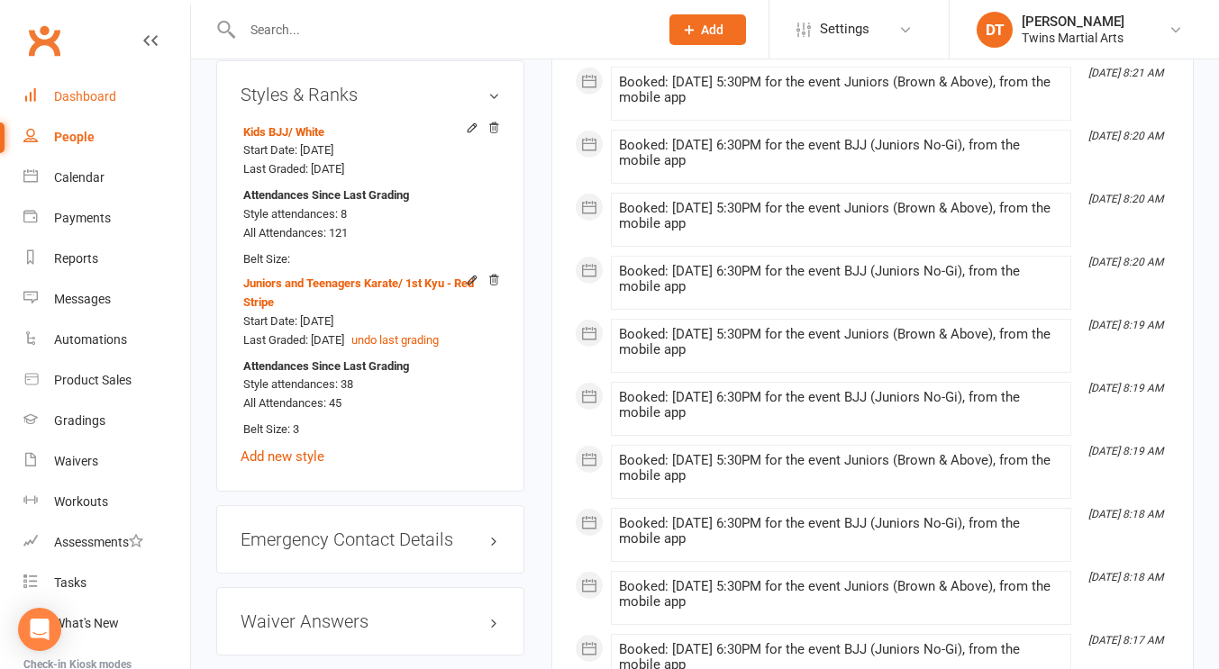
click at [99, 91] on div "Dashboard" at bounding box center [85, 96] width 62 height 14
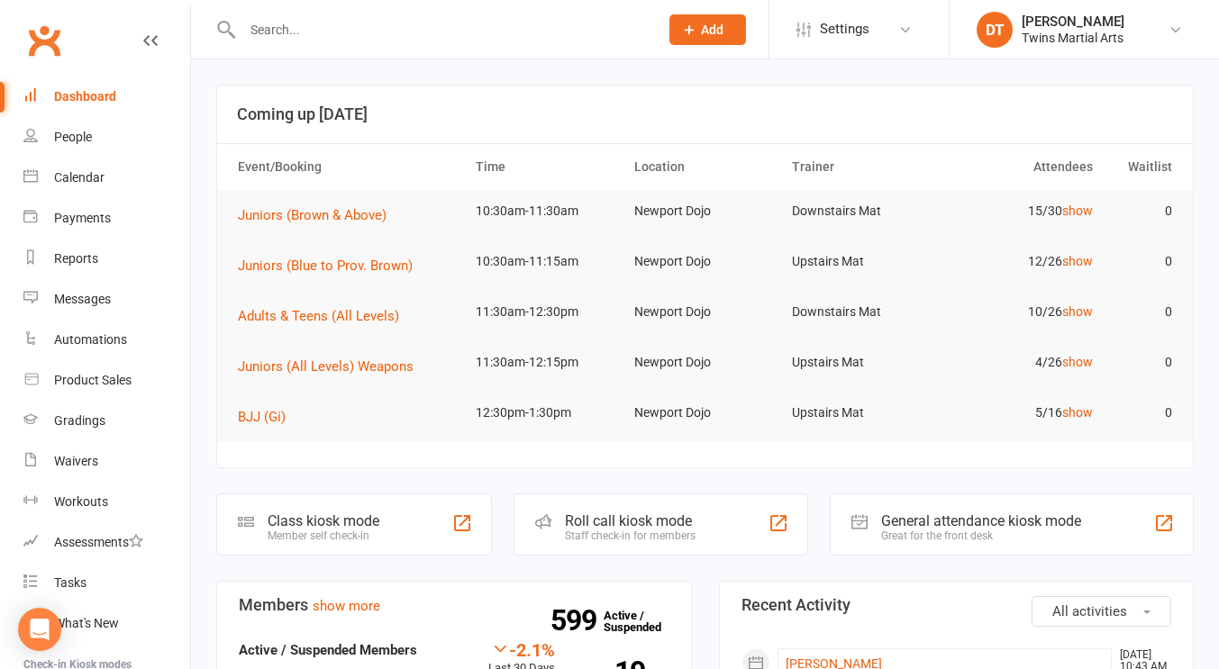
click at [646, 519] on div "Roll call kiosk mode" at bounding box center [630, 521] width 131 height 17
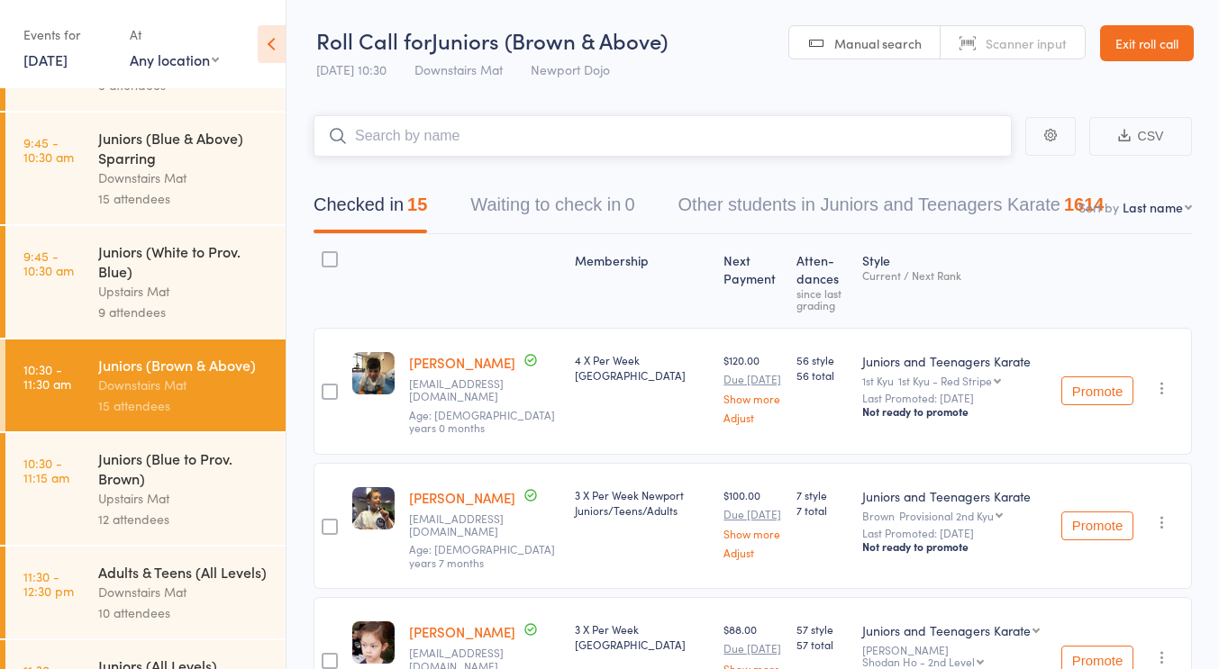
scroll to position [576, 0]
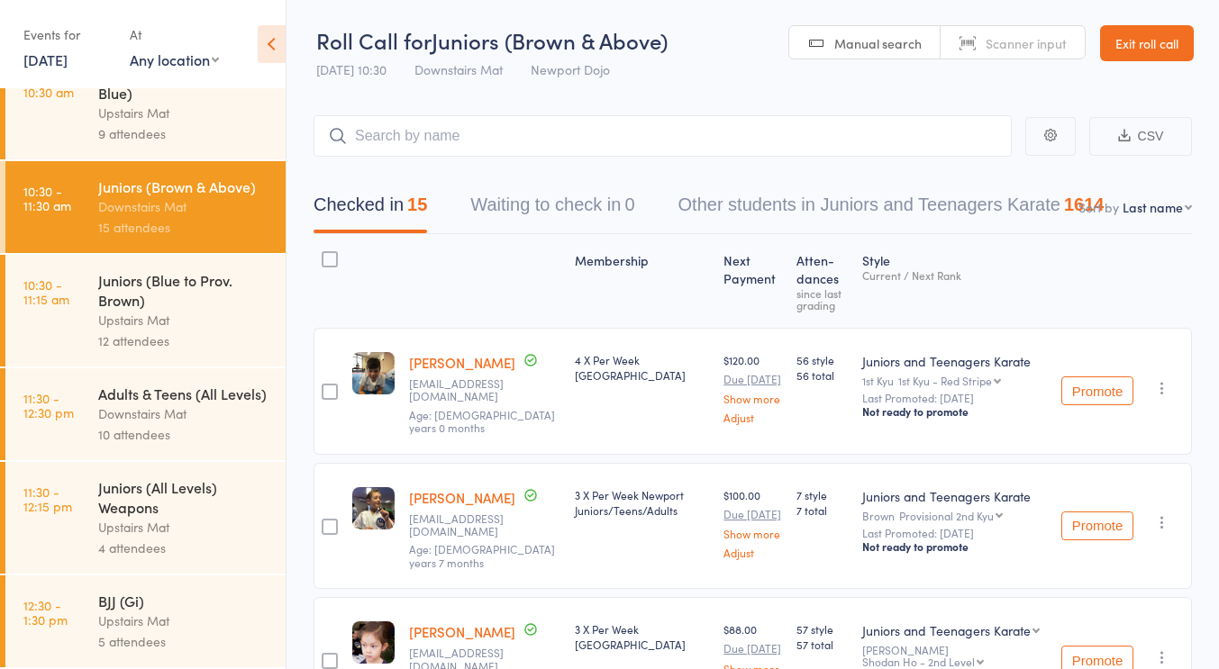
click at [165, 513] on div "Juniors (All Levels) Weapons" at bounding box center [184, 497] width 172 height 40
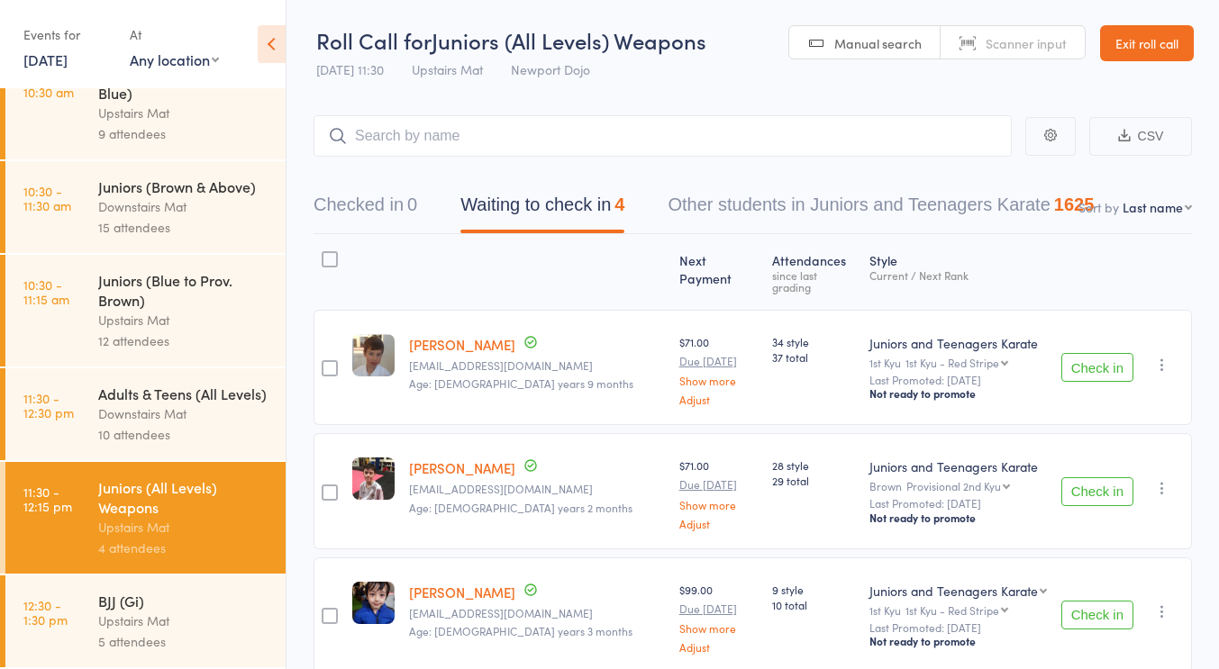
scroll to position [193, 0]
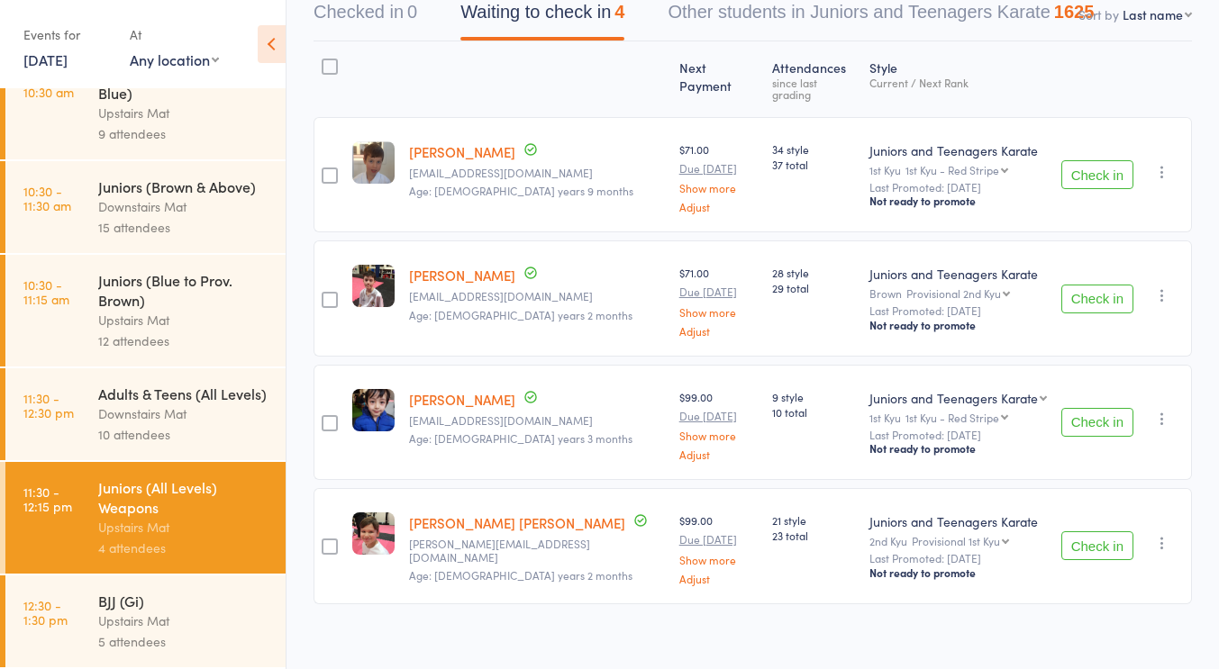
click at [159, 428] on div "10 attendees" at bounding box center [184, 434] width 172 height 21
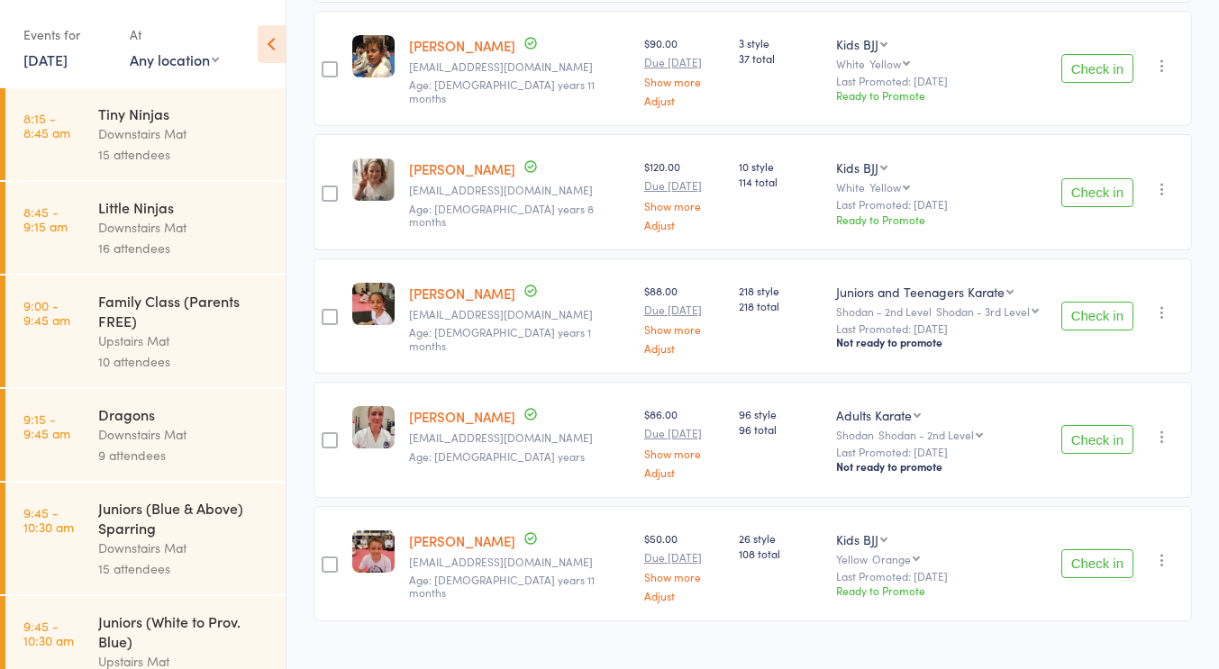
scroll to position [930, 0]
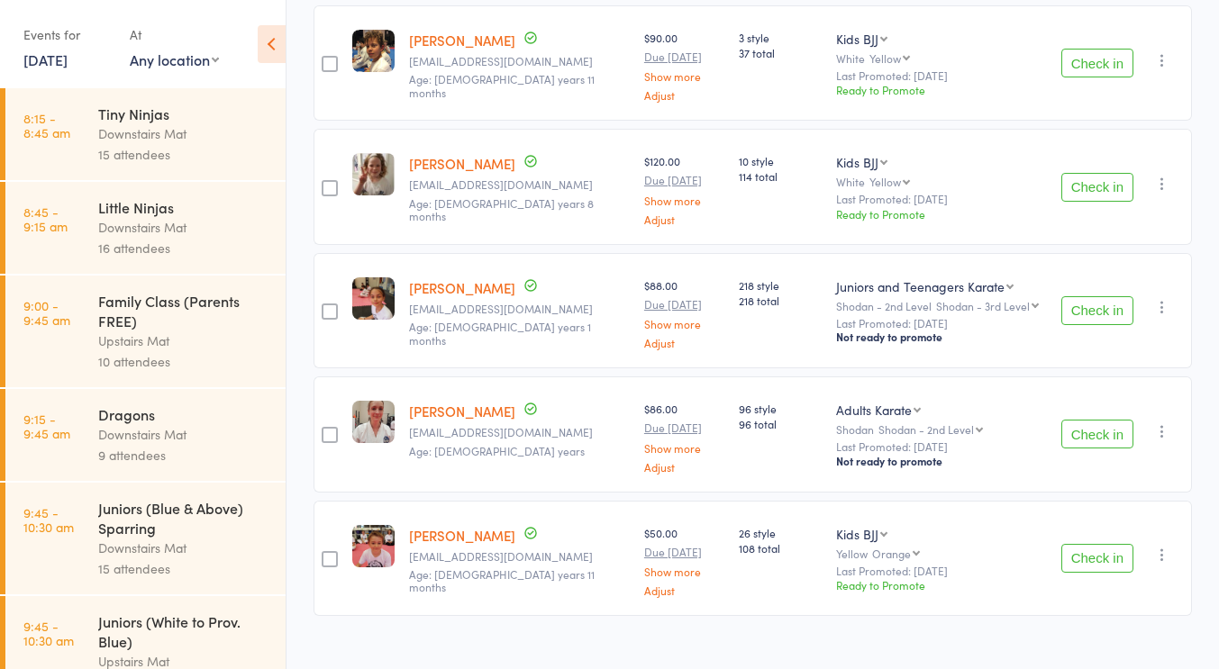
click at [783, 438] on div "96 style 96 total" at bounding box center [780, 434] width 98 height 115
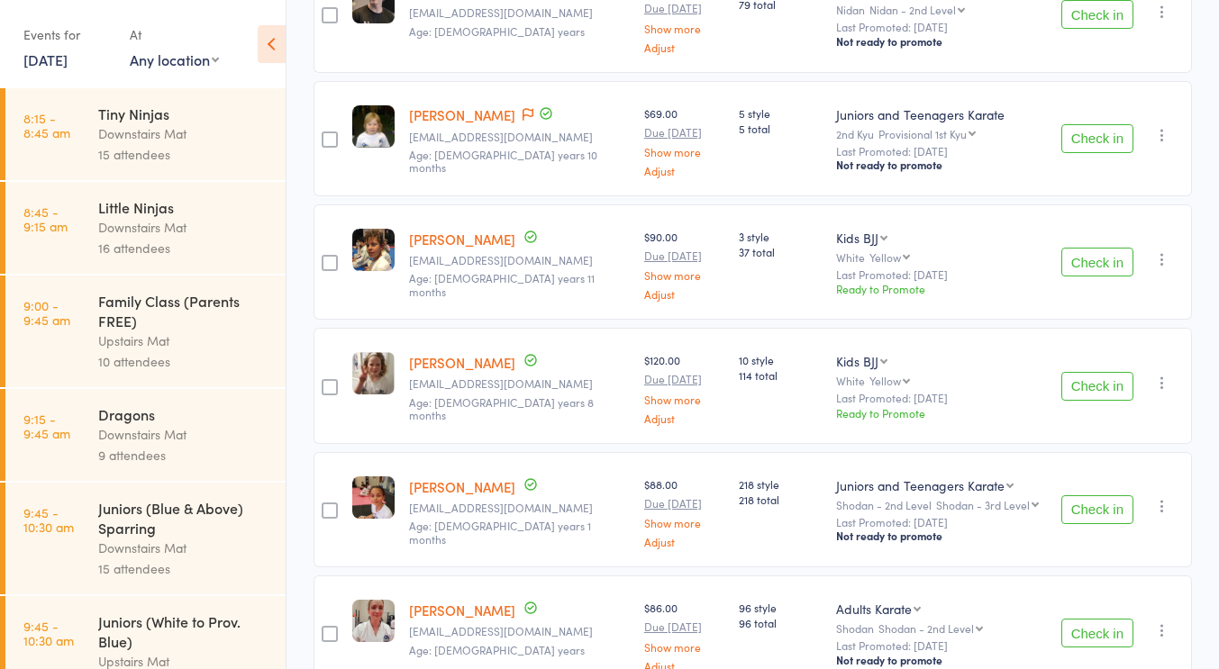
scroll to position [764, 0]
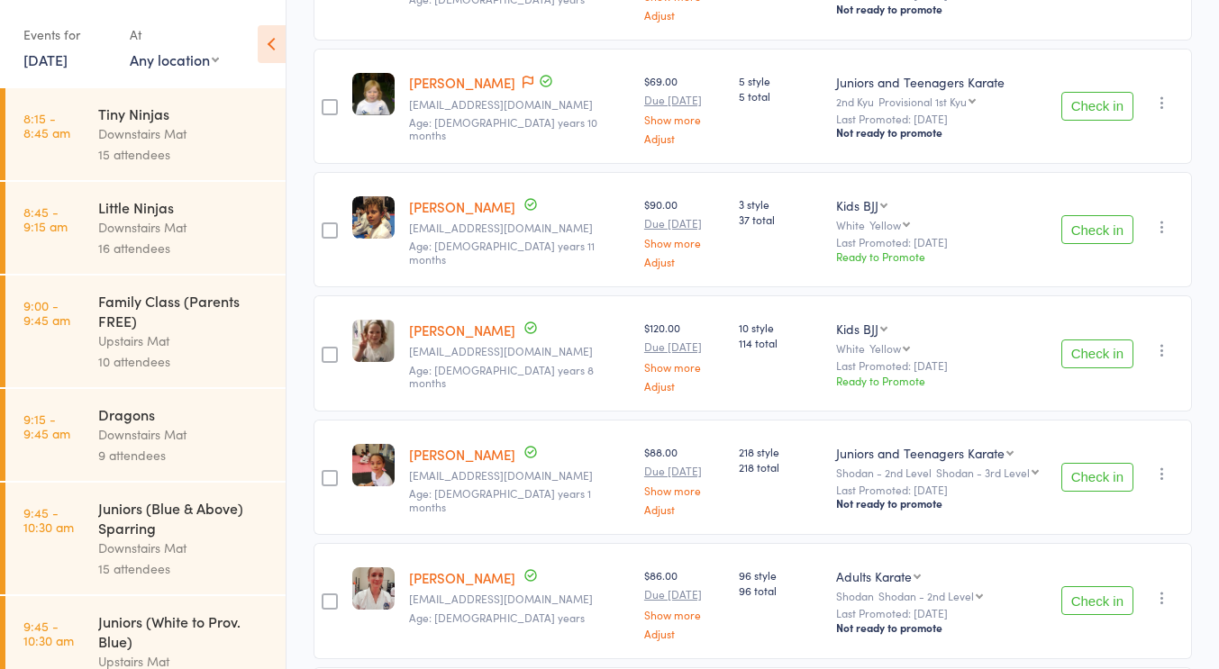
click at [980, 320] on div "Kids BJJ Kids BJJ Juniors and Teenagers Karate" at bounding box center [941, 329] width 210 height 18
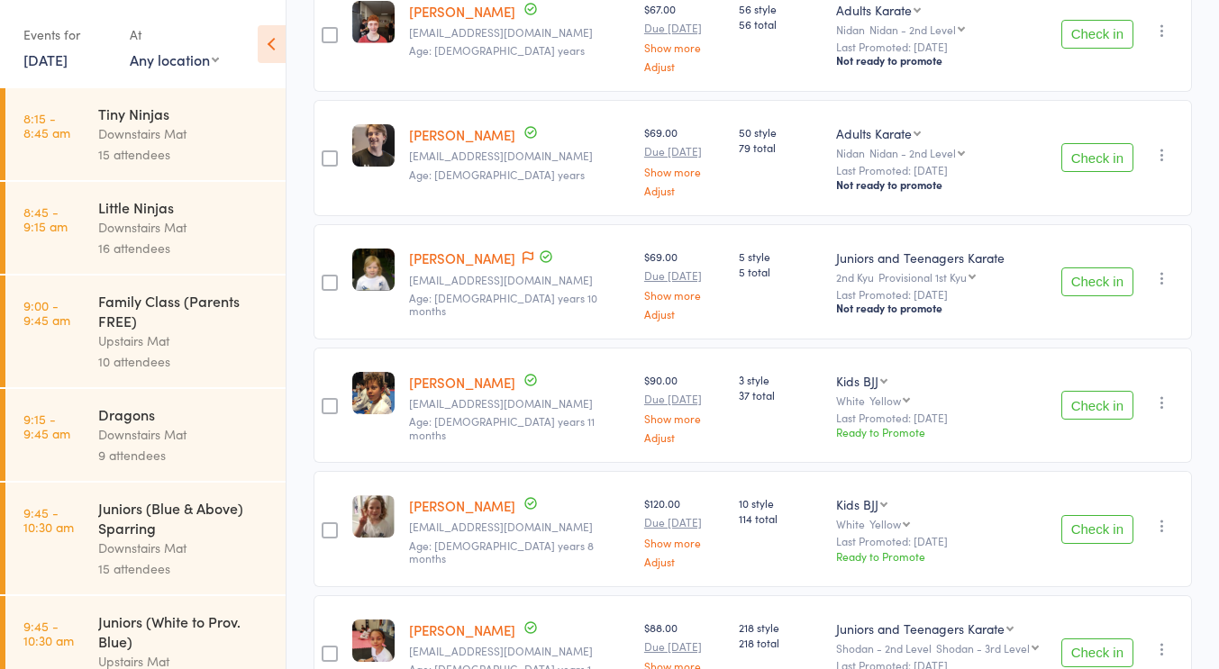
scroll to position [713, 0]
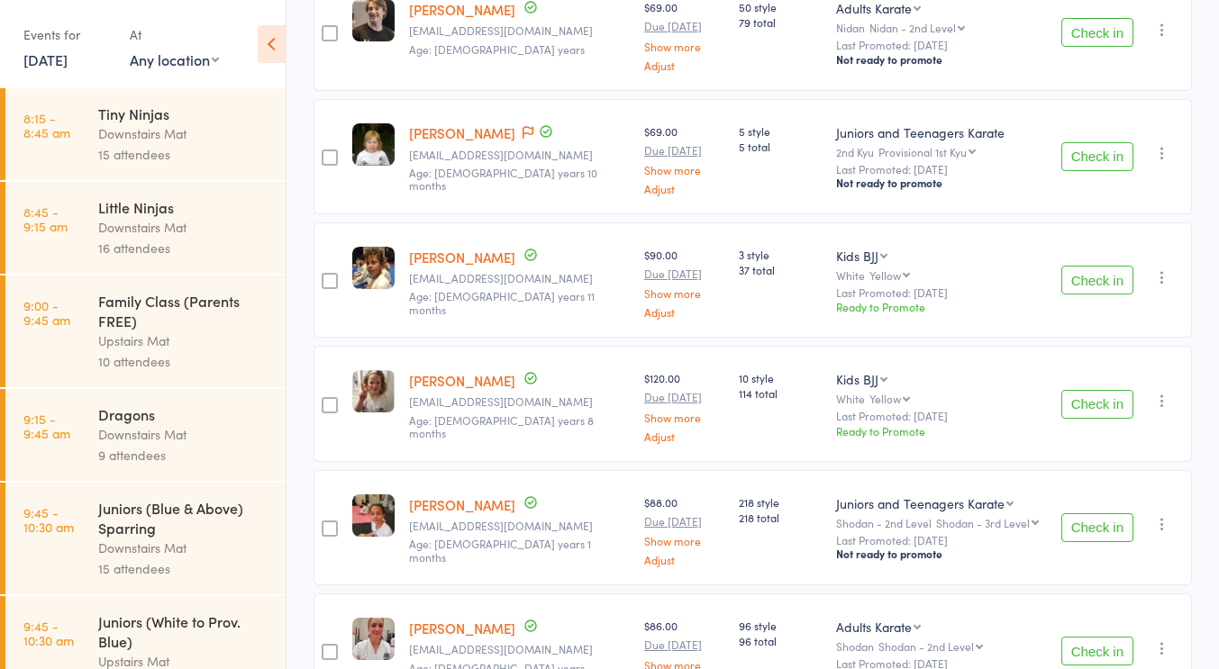
click at [855, 247] on select "Kids BJJ Juniors and Teenagers Karate" at bounding box center [861, 256] width 51 height 18
select select "1"
click at [836, 247] on select "Kids BJJ Juniors and Teenagers Karate" at bounding box center [861, 256] width 51 height 18
click at [946, 346] on div "Kids BJJ Kids BJJ Juniors and Teenagers Karate White Yellow Yellow Orange Green…" at bounding box center [941, 403] width 224 height 115
click at [858, 370] on select "Kids BJJ Juniors and Teenagers Karate" at bounding box center [861, 379] width 51 height 18
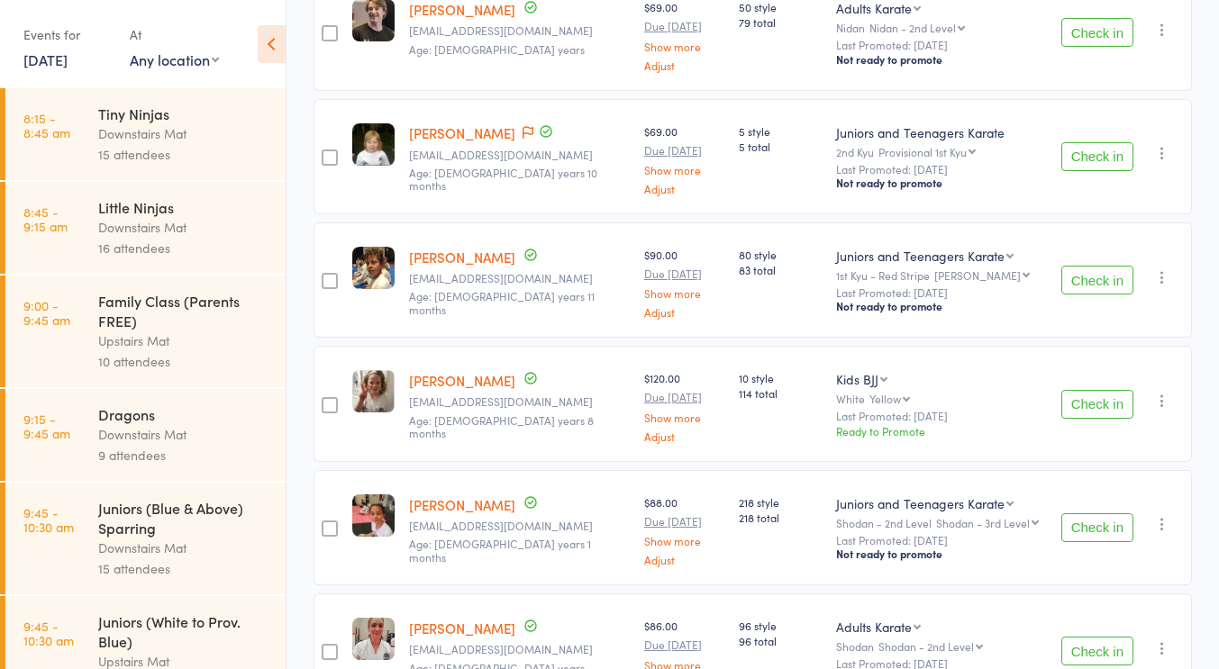
select select "1"
click at [836, 370] on select "Kids BJJ Juniors and Teenagers Karate" at bounding box center [861, 379] width 51 height 18
click at [990, 410] on small "Last Promoted: [DATE]" at bounding box center [941, 416] width 210 height 13
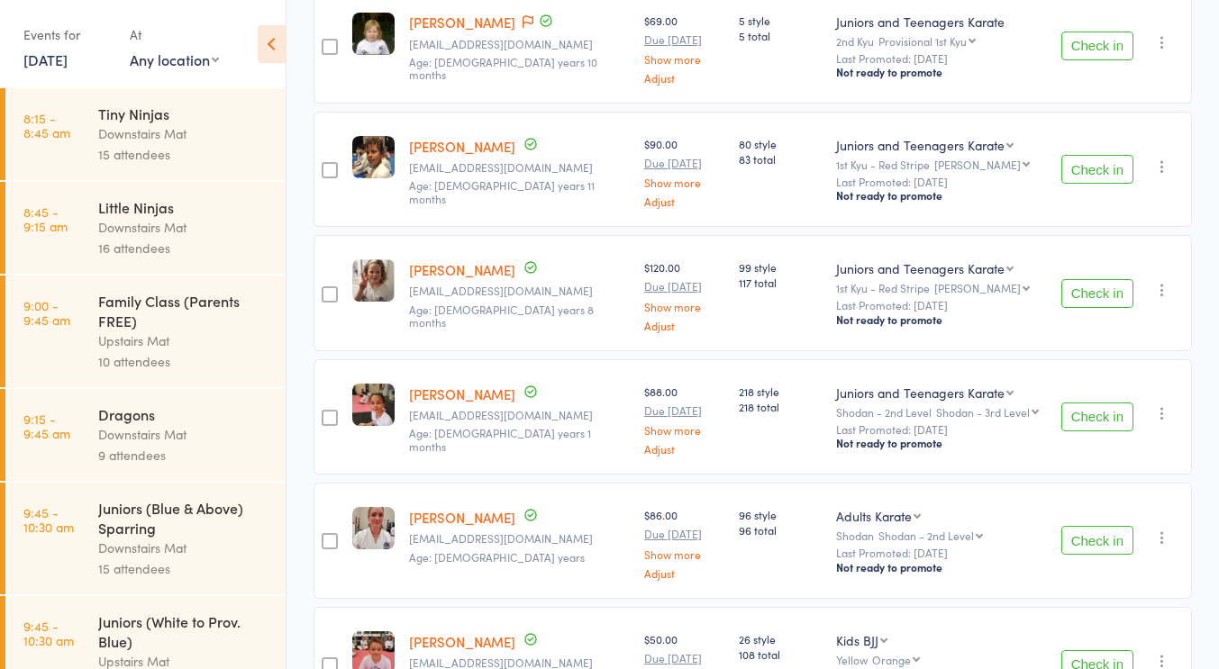
scroll to position [930, 0]
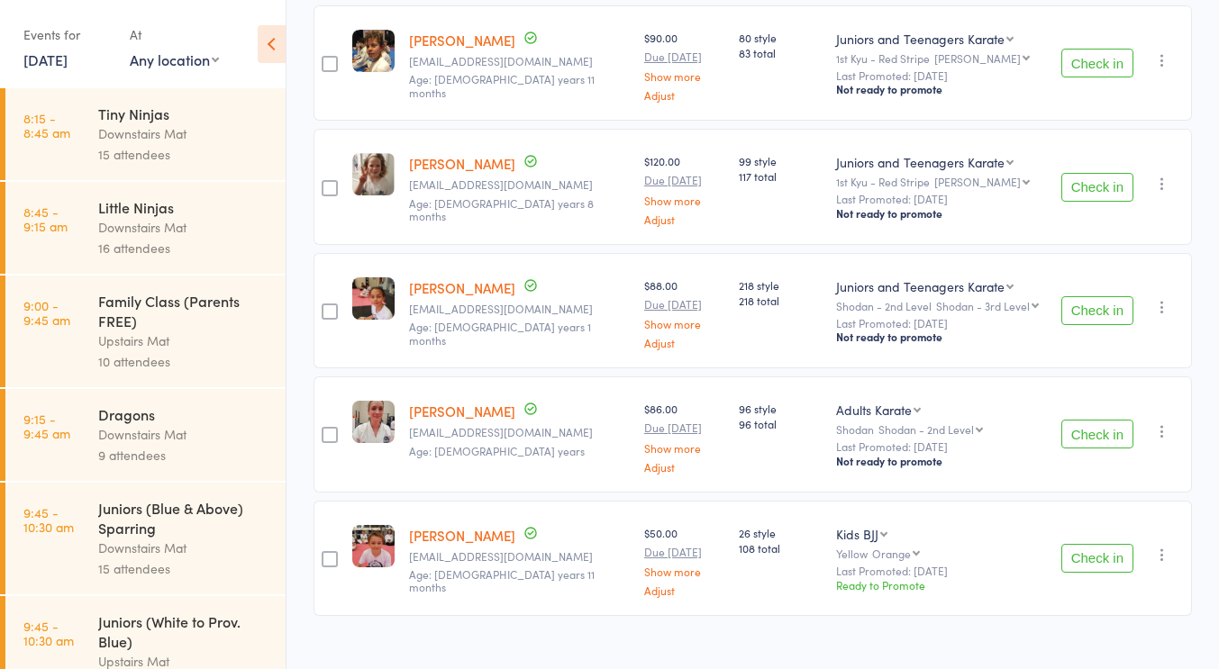
click at [856, 525] on select "Juniors and Teenagers Karate Kids BJJ" at bounding box center [861, 534] width 51 height 18
select select "0"
click at [836, 525] on select "Juniors and Teenagers Karate Kids BJJ" at bounding box center [861, 534] width 51 height 18
click at [970, 501] on div "Juniors and Teenagers Karate Juniors and Teenagers Karate Kids BJJ Shodan Ho Sh…" at bounding box center [941, 562] width 224 height 123
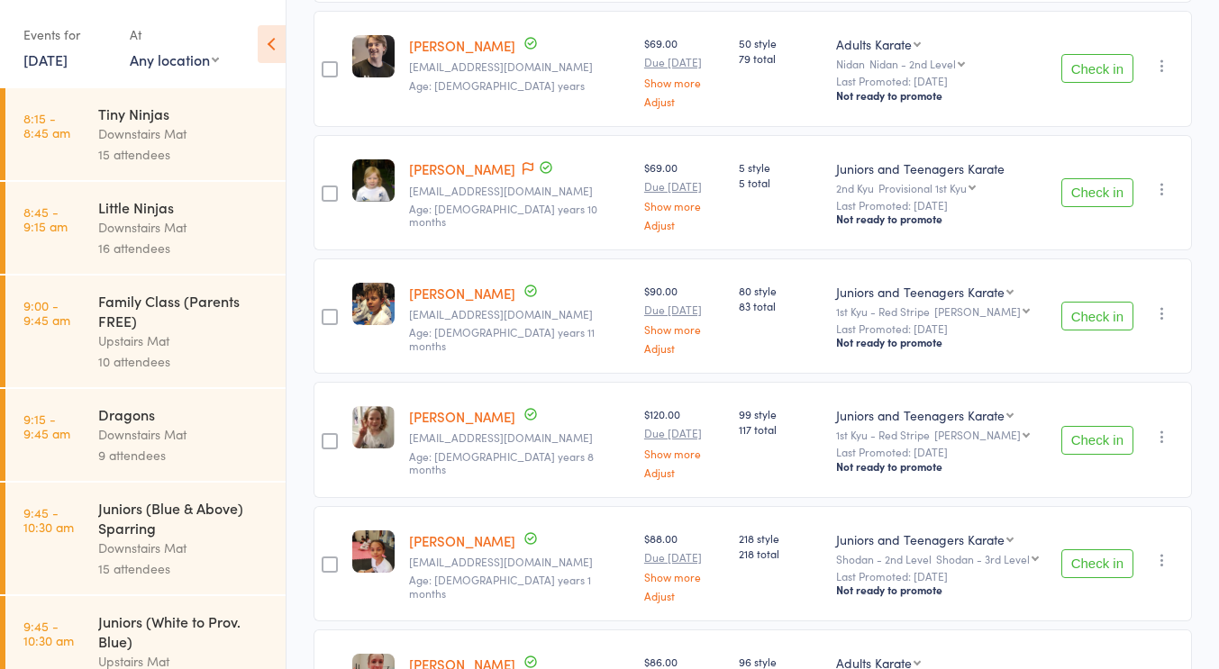
scroll to position [676, 0]
click at [182, 151] on div "15 attendees" at bounding box center [184, 154] width 172 height 21
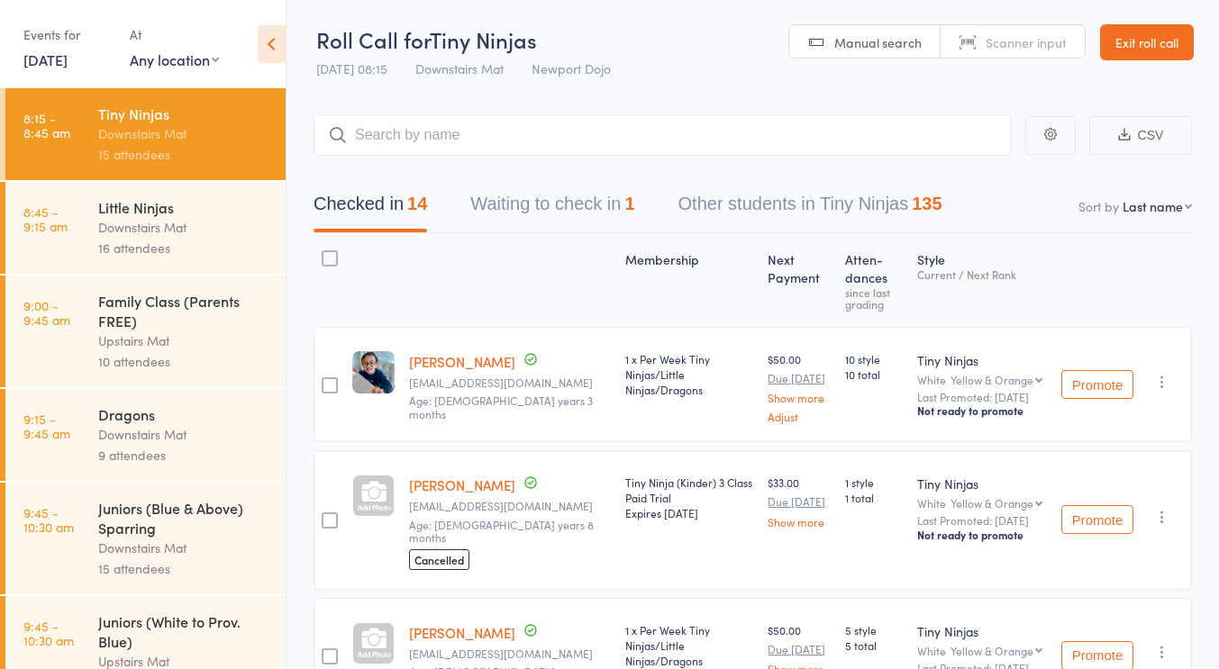
click at [549, 219] on button "Waiting to check in 1" at bounding box center [552, 209] width 164 height 48
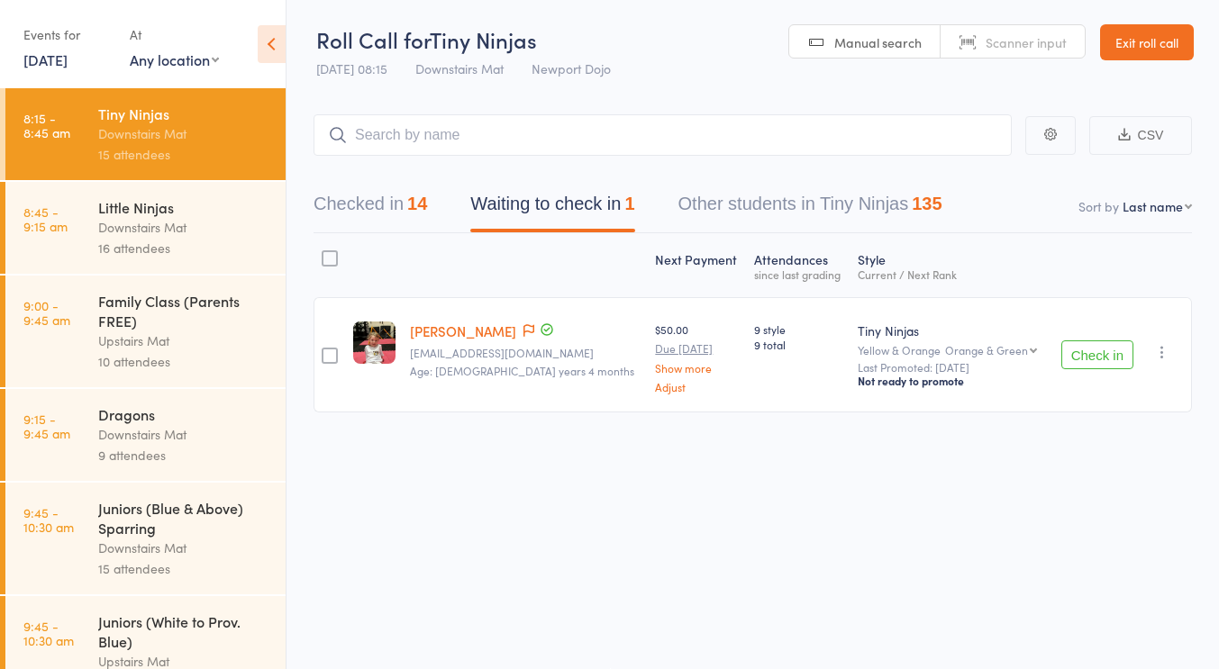
click at [1154, 341] on button "button" at bounding box center [1162, 352] width 22 height 22
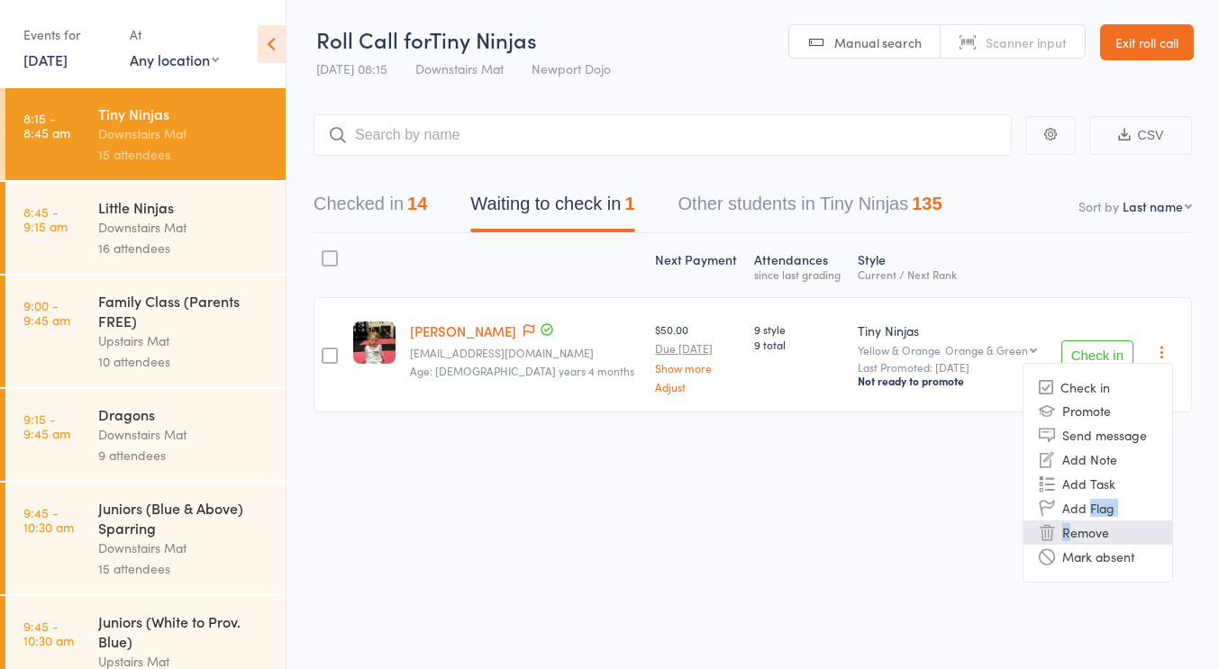
drag, startPoint x: 1091, startPoint y: 520, endPoint x: 1073, endPoint y: 525, distance: 18.8
click at [1073, 525] on ul "Check in Promote Send message Add Note Add Task Add Flag Remove [PERSON_NAME] a…" at bounding box center [1097, 473] width 150 height 220
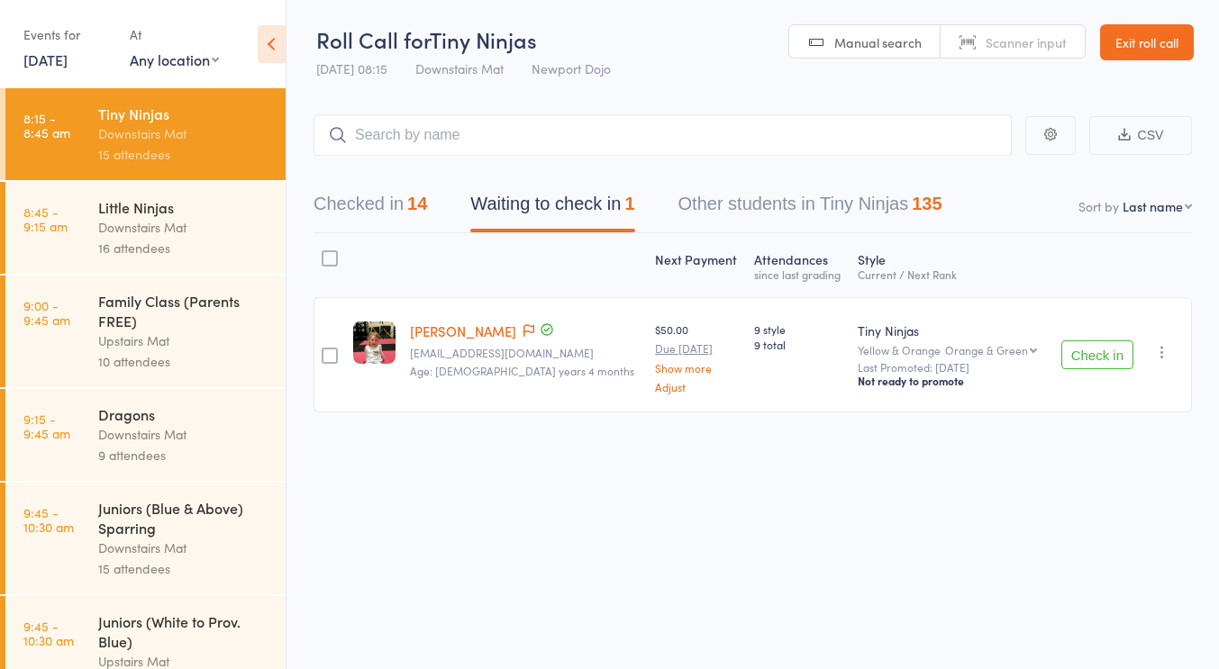
click at [1172, 351] on button "button" at bounding box center [1162, 352] width 22 height 22
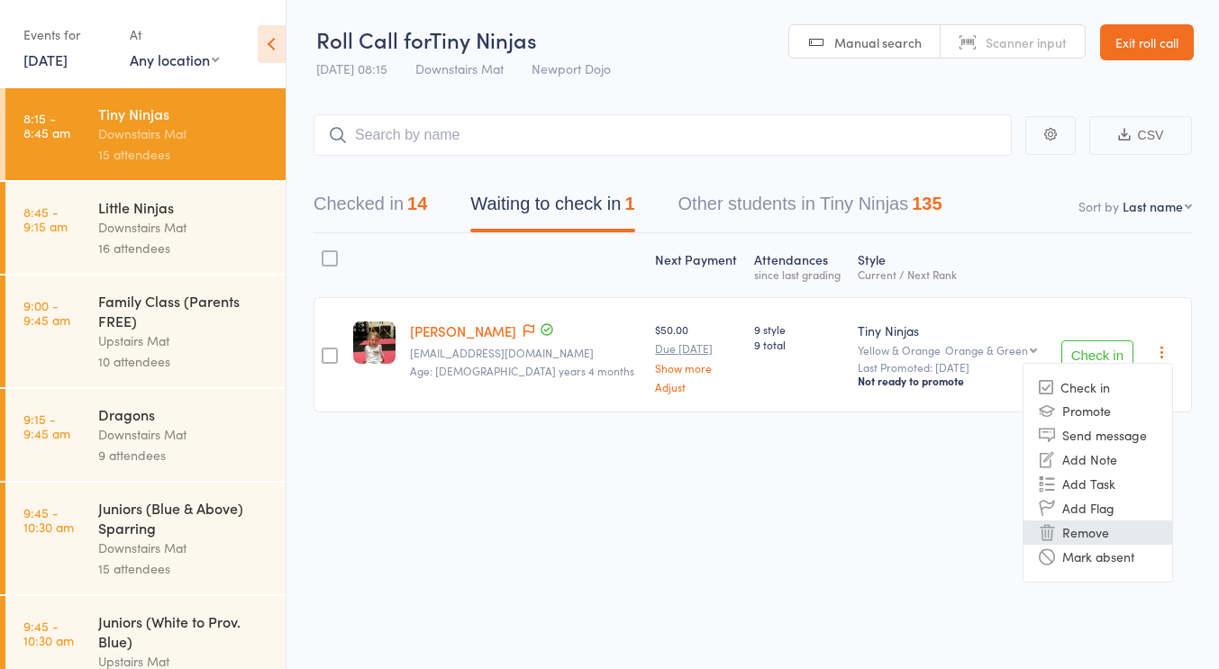
click at [1095, 526] on li "Remove" at bounding box center [1097, 533] width 149 height 24
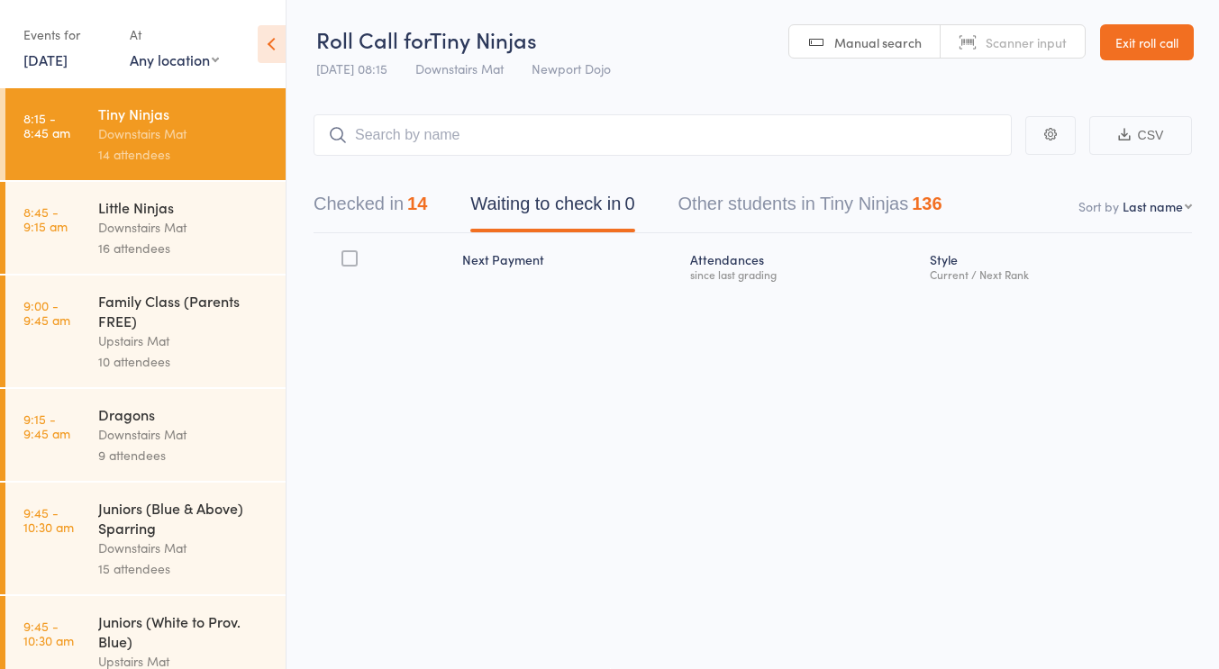
click at [149, 218] on div "Downstairs Mat" at bounding box center [184, 227] width 172 height 21
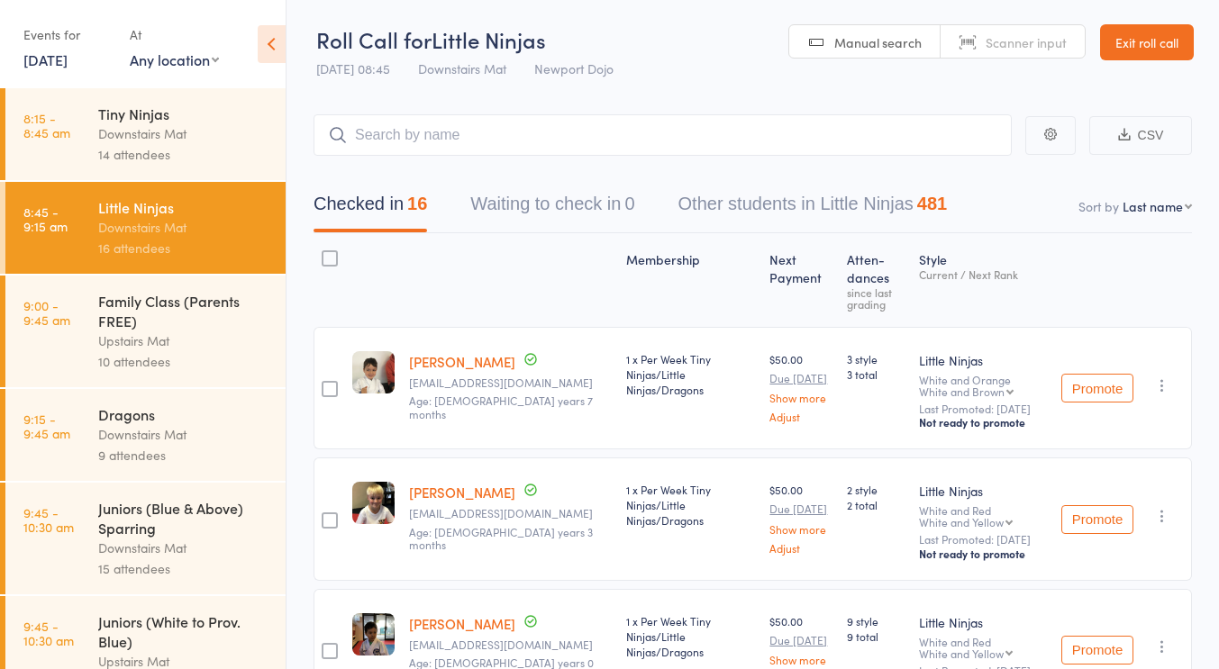
click at [215, 307] on div "Family Class (Parents FREE)" at bounding box center [184, 311] width 172 height 40
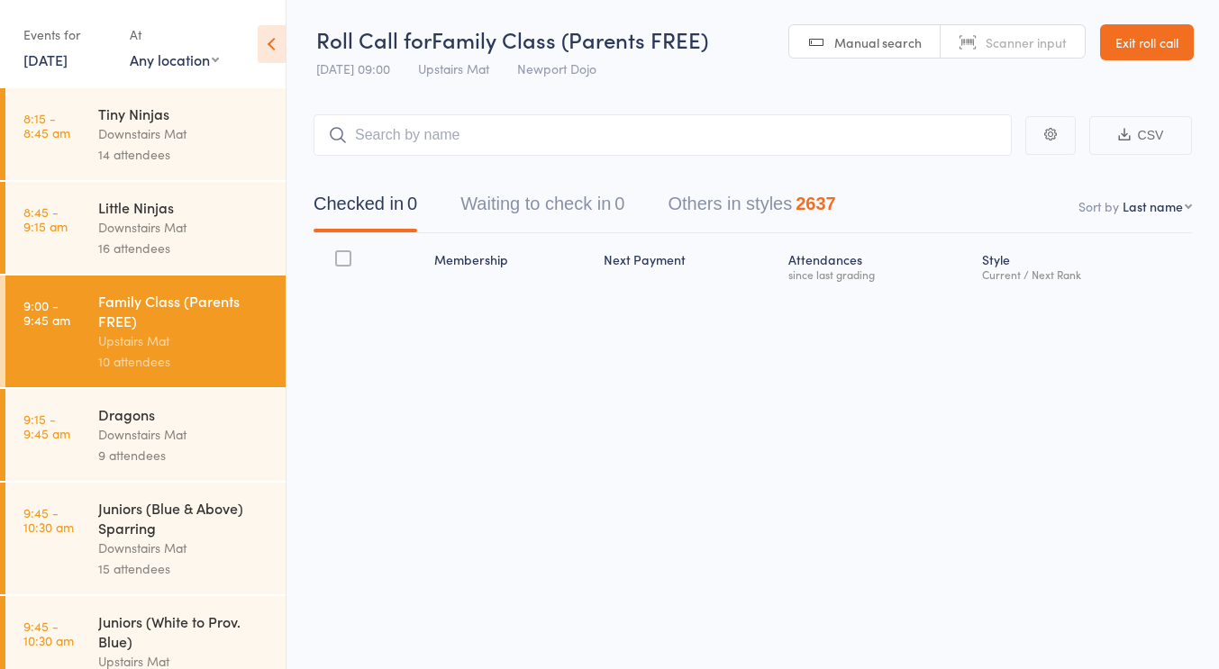
scroll to position [61, 0]
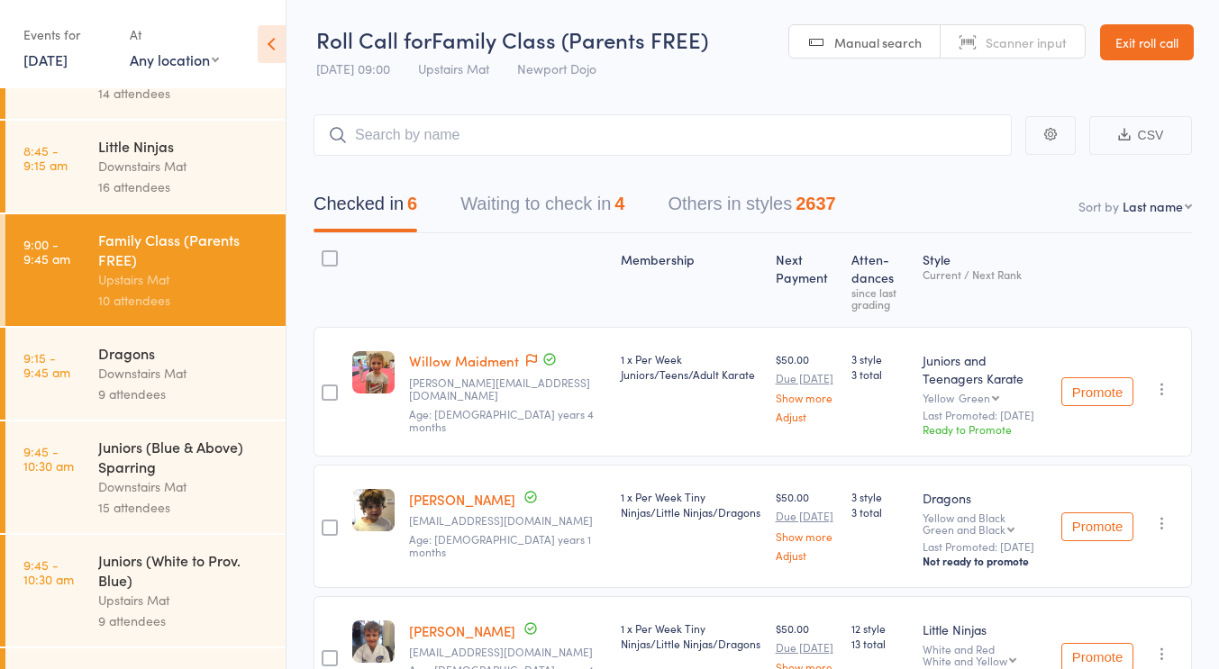
click at [581, 201] on button "Waiting to check in 4" at bounding box center [542, 209] width 164 height 48
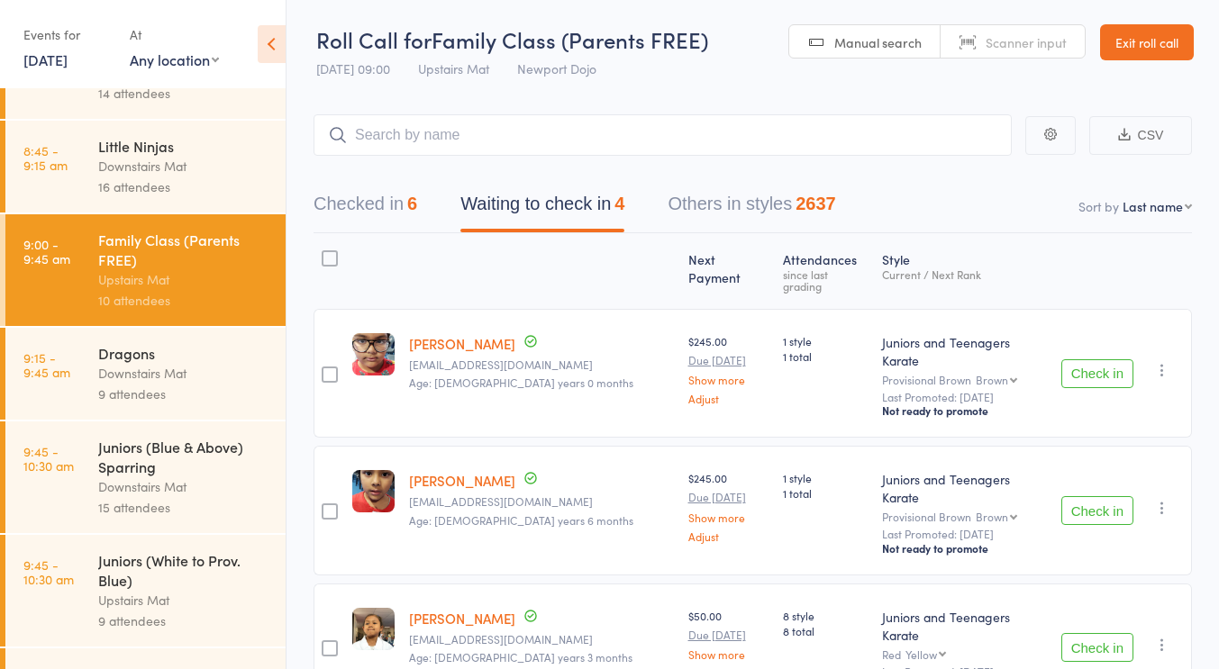
click at [332, 258] on div at bounding box center [330, 258] width 16 height 16
click at [325, 253] on input "checkbox" at bounding box center [325, 253] width 0 height 0
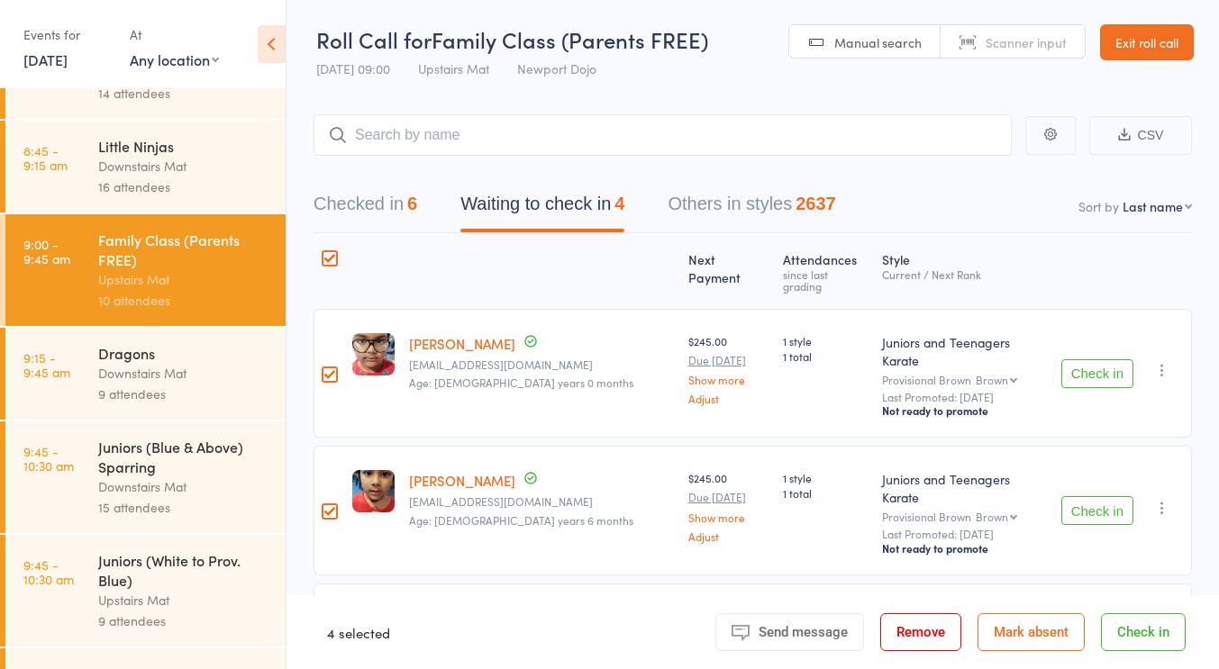
scroll to position [204, 0]
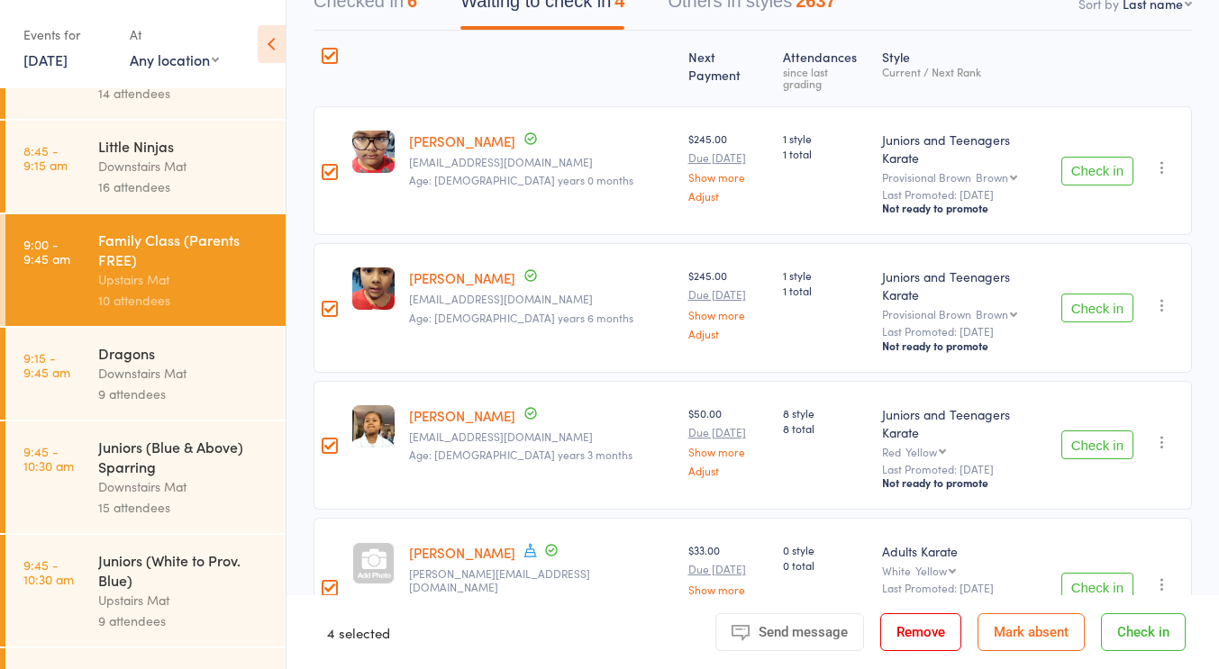
click at [1067, 573] on button "Check in" at bounding box center [1097, 587] width 72 height 29
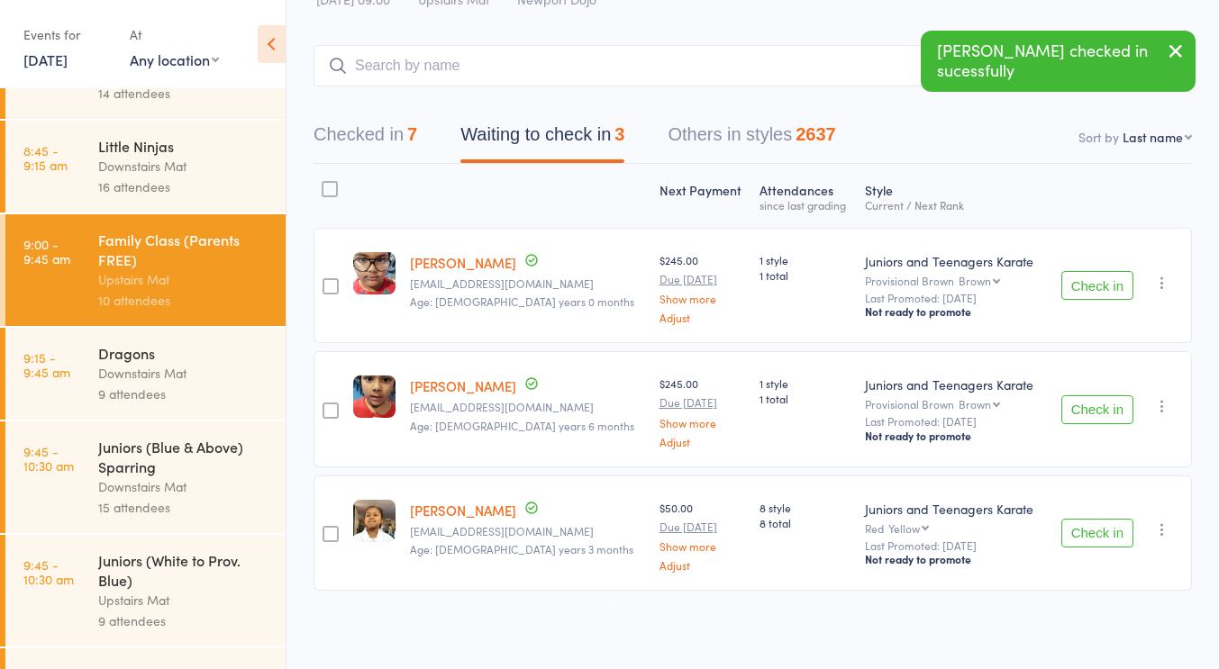
click at [330, 188] on div at bounding box center [330, 189] width 16 height 16
click at [325, 184] on input "checkbox" at bounding box center [325, 184] width 0 height 0
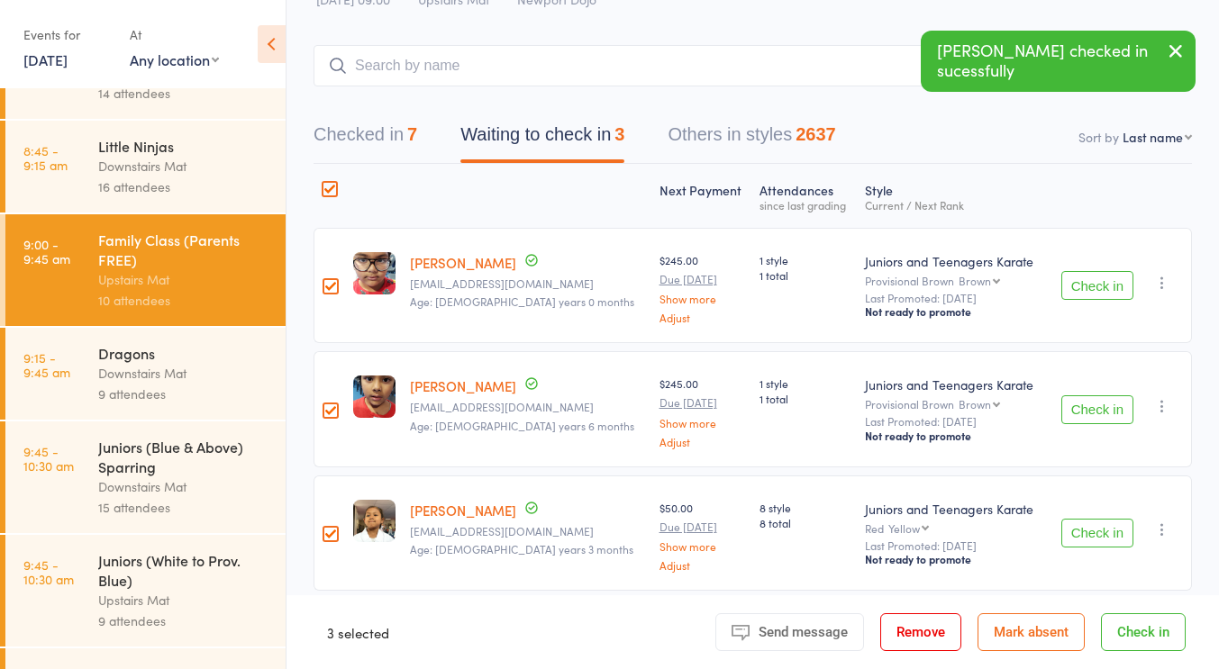
click at [914, 630] on button "Remove" at bounding box center [920, 632] width 81 height 38
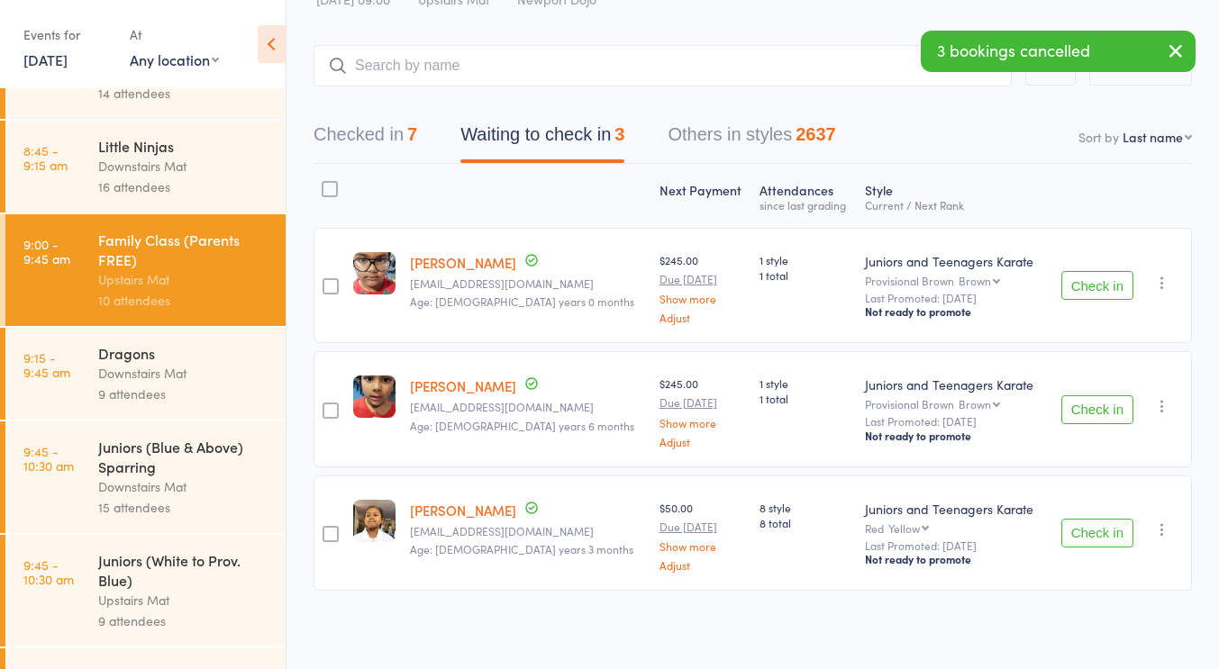
scroll to position [1, 0]
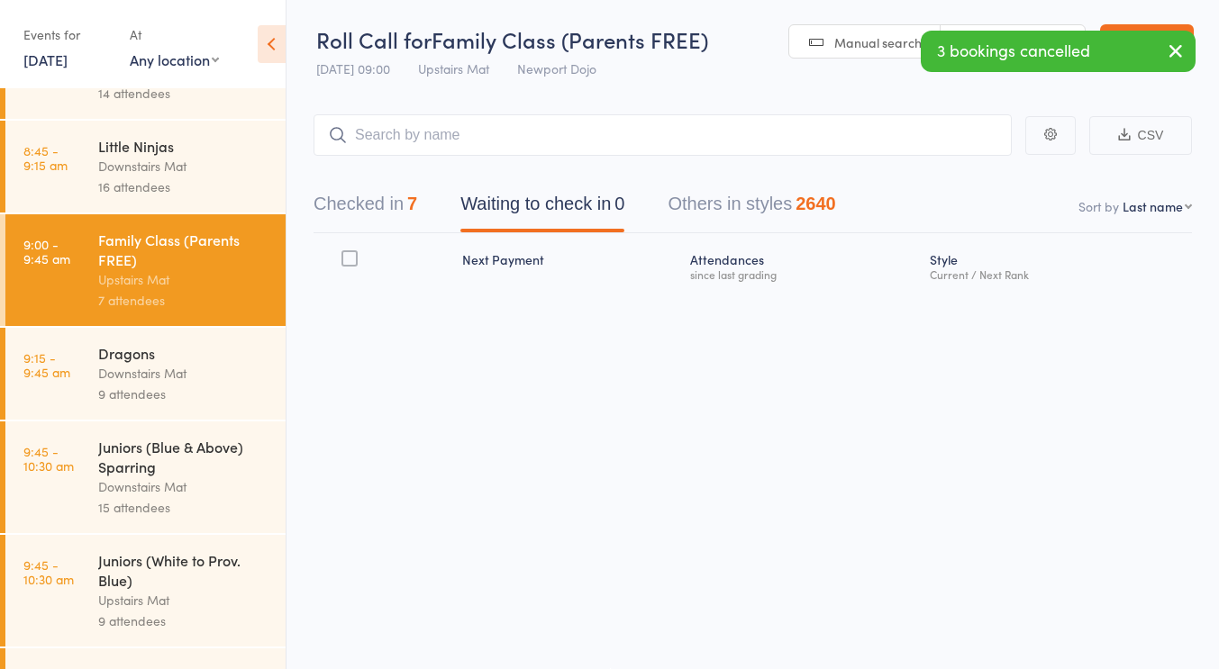
click at [185, 365] on div "Downstairs Mat" at bounding box center [184, 373] width 172 height 21
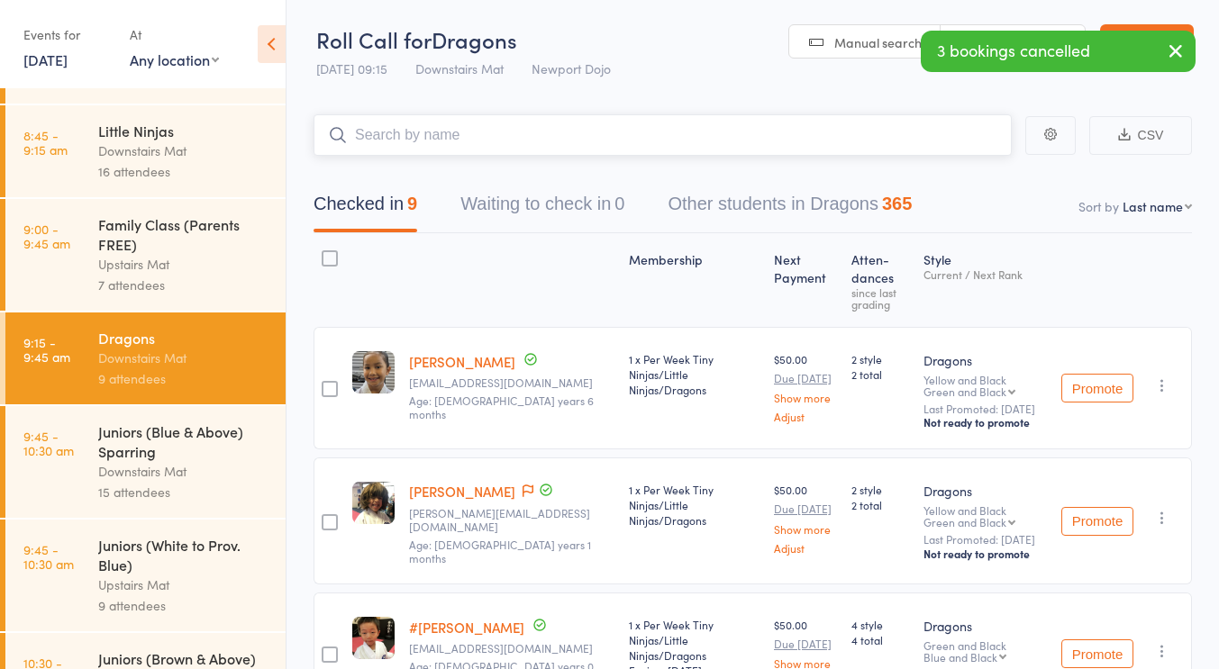
scroll to position [179, 0]
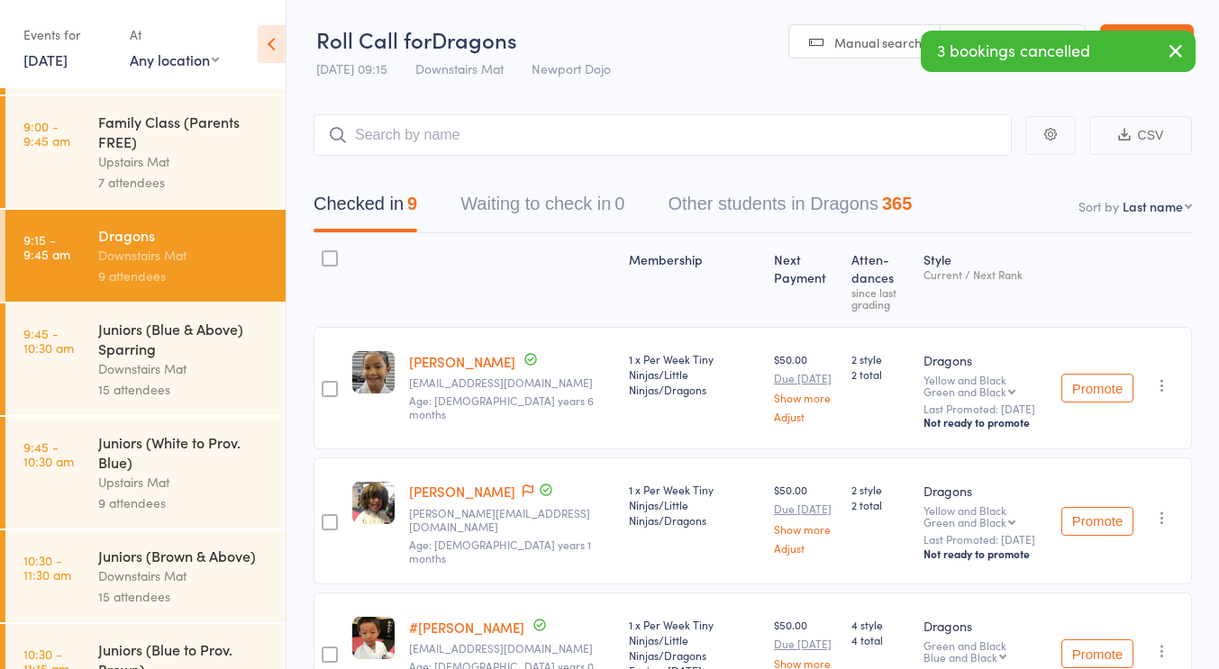
click at [162, 376] on div "Downstairs Mat" at bounding box center [184, 369] width 172 height 21
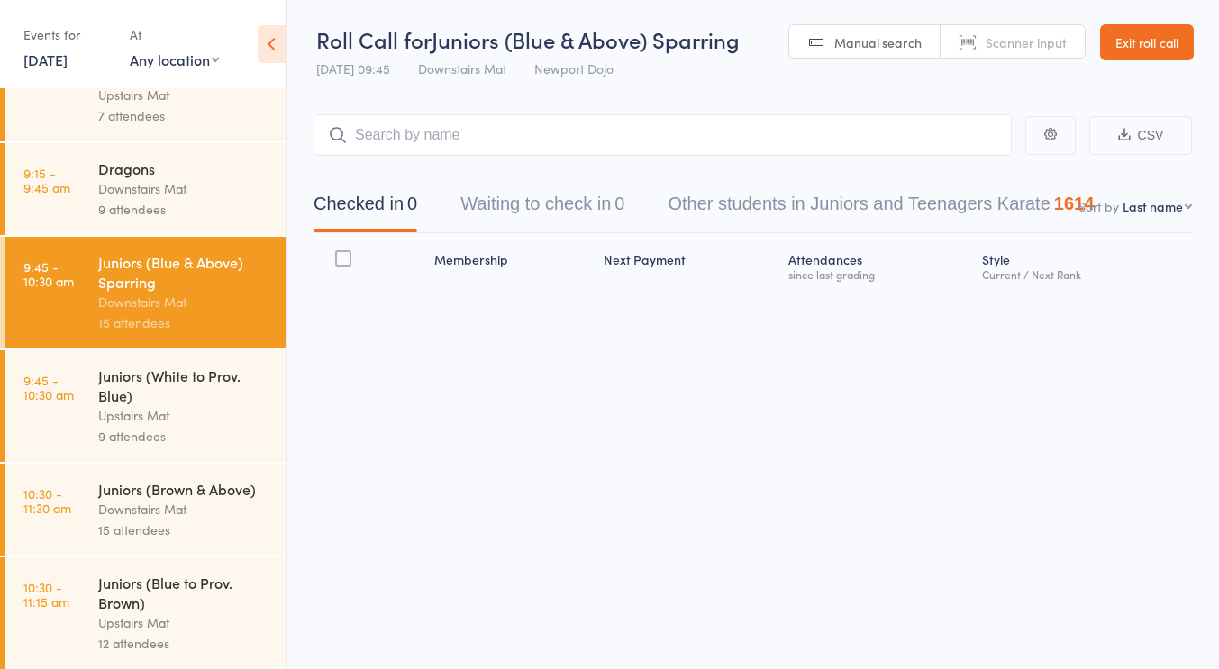
scroll to position [335, 0]
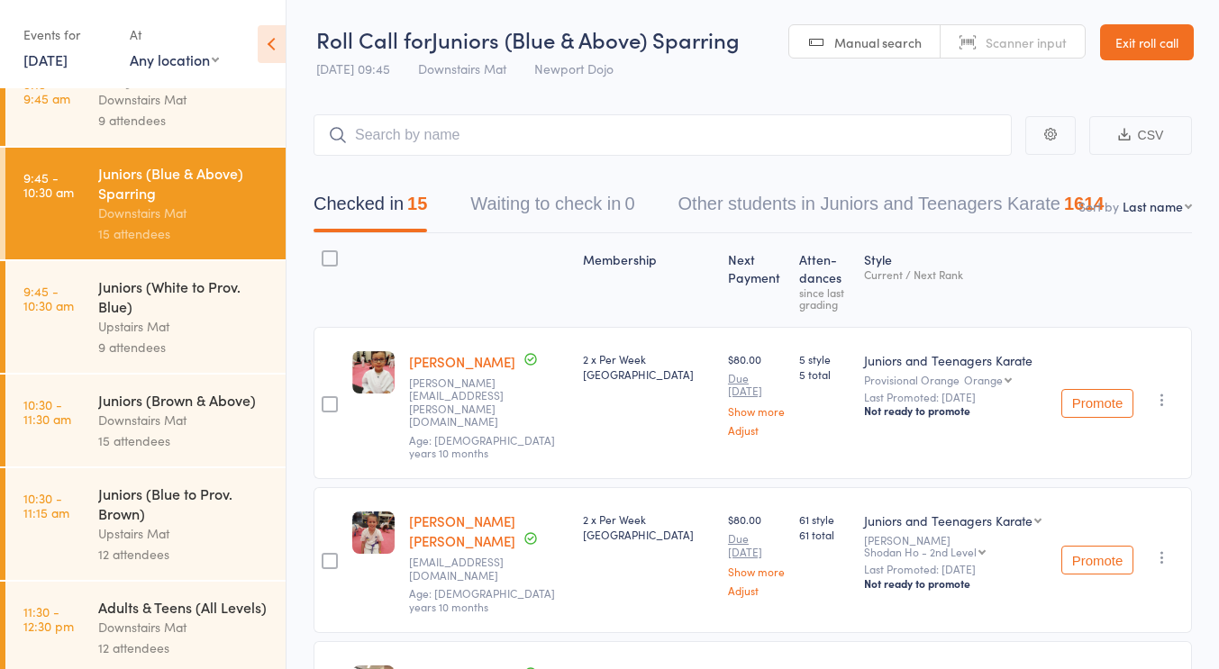
click at [195, 323] on div "Upstairs Mat" at bounding box center [184, 326] width 172 height 21
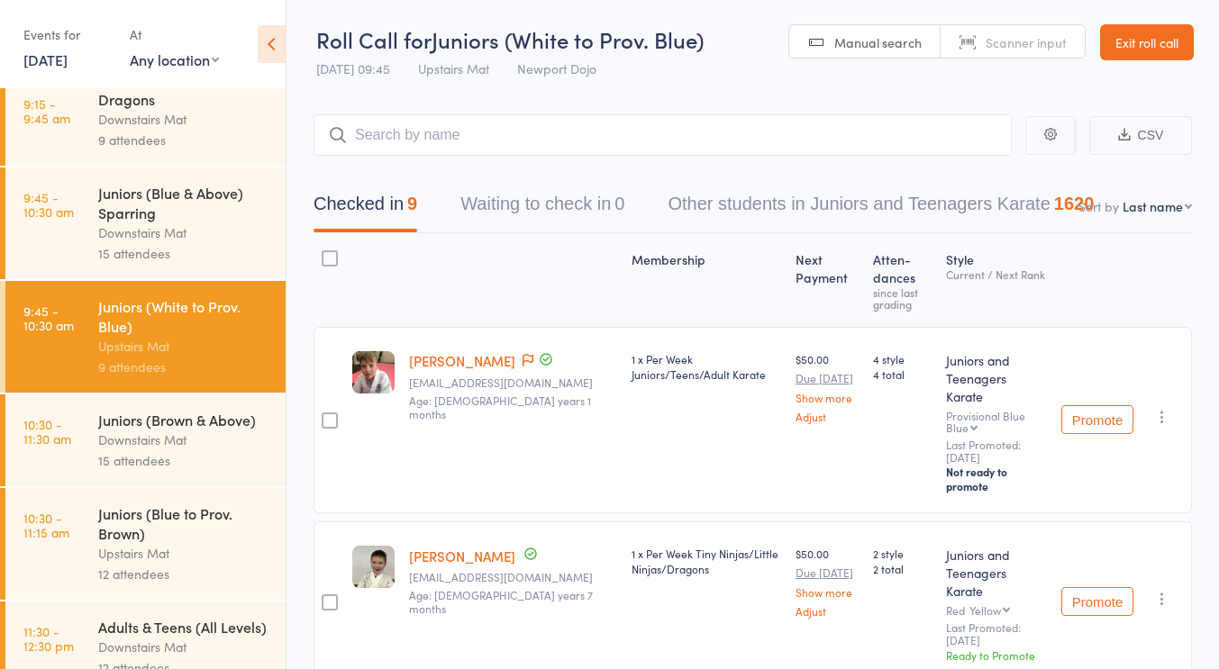
scroll to position [316, 0]
click at [171, 429] on div "Juniors (Brown & Above)" at bounding box center [184, 419] width 172 height 20
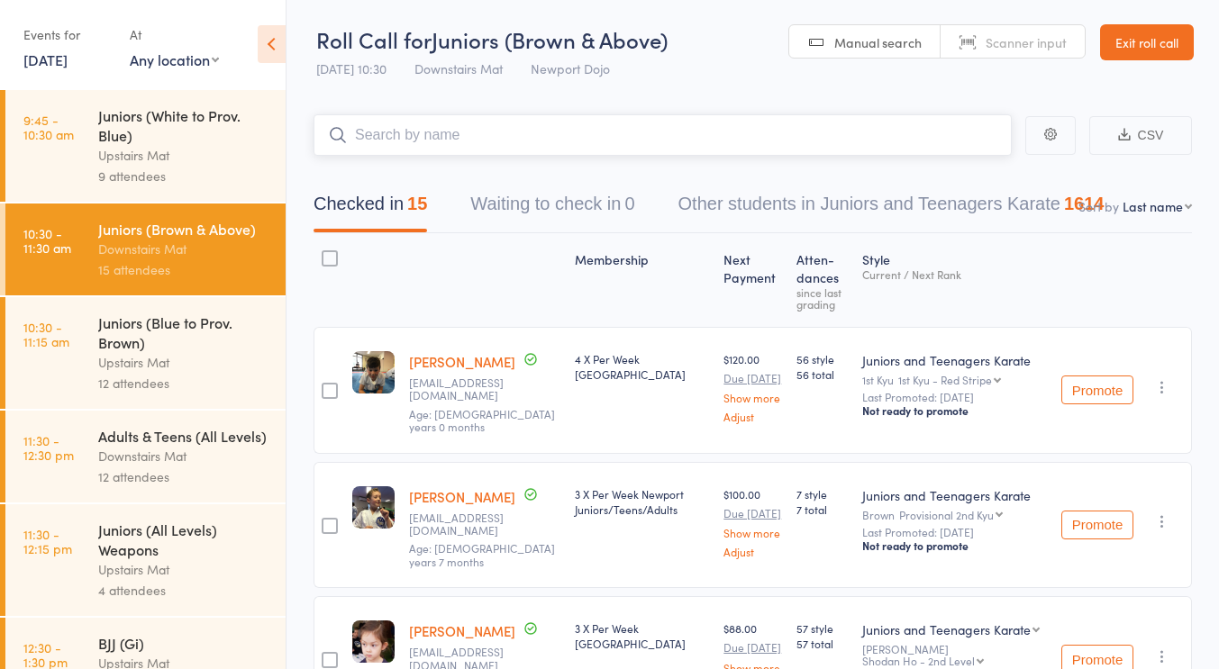
scroll to position [507, 0]
click at [195, 364] on div "Upstairs Mat" at bounding box center [184, 361] width 172 height 21
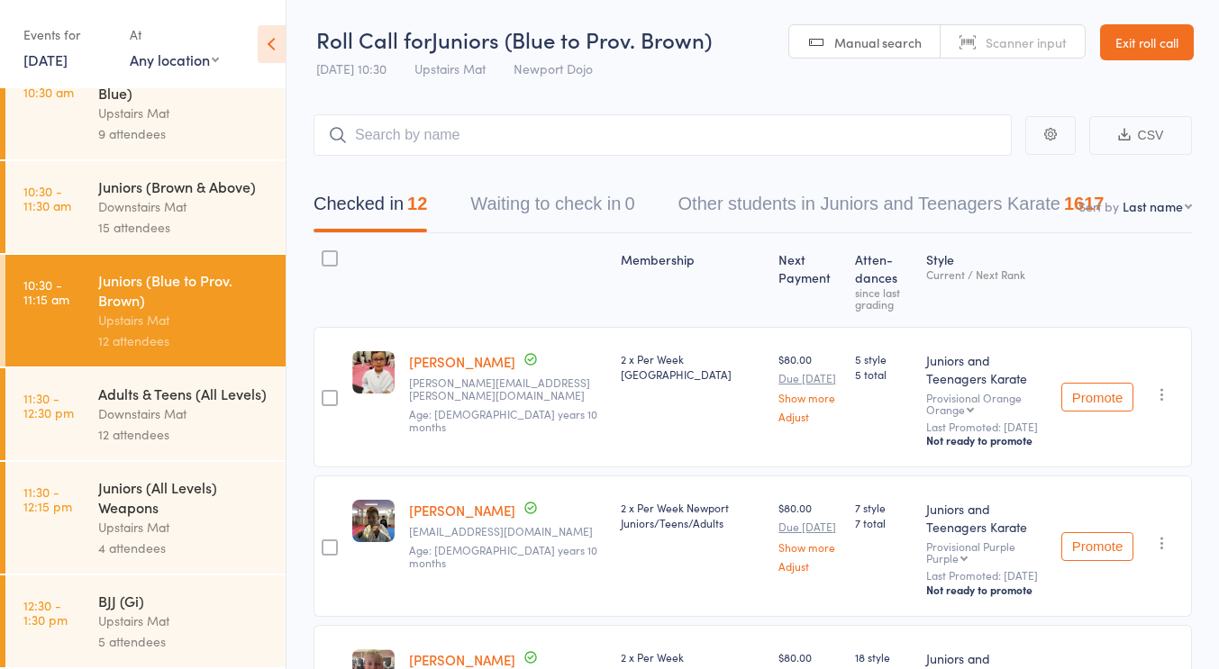
scroll to position [569, 0]
click at [160, 402] on div "Adults & Teens (All Levels)" at bounding box center [184, 394] width 172 height 20
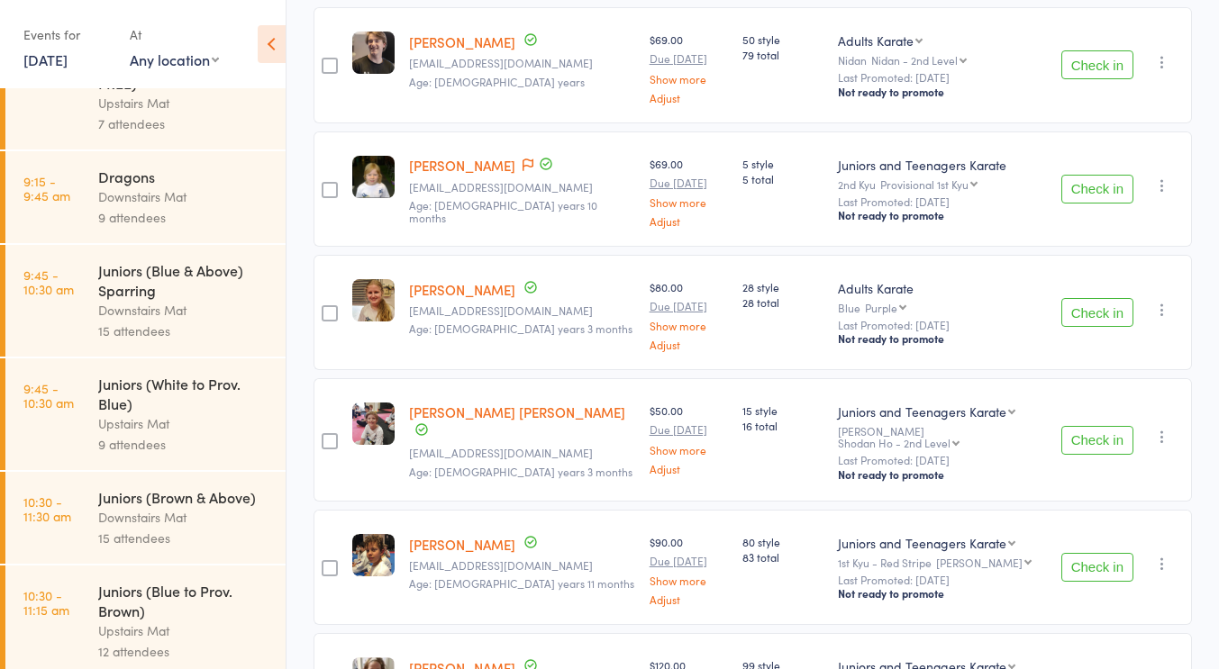
scroll to position [792, 0]
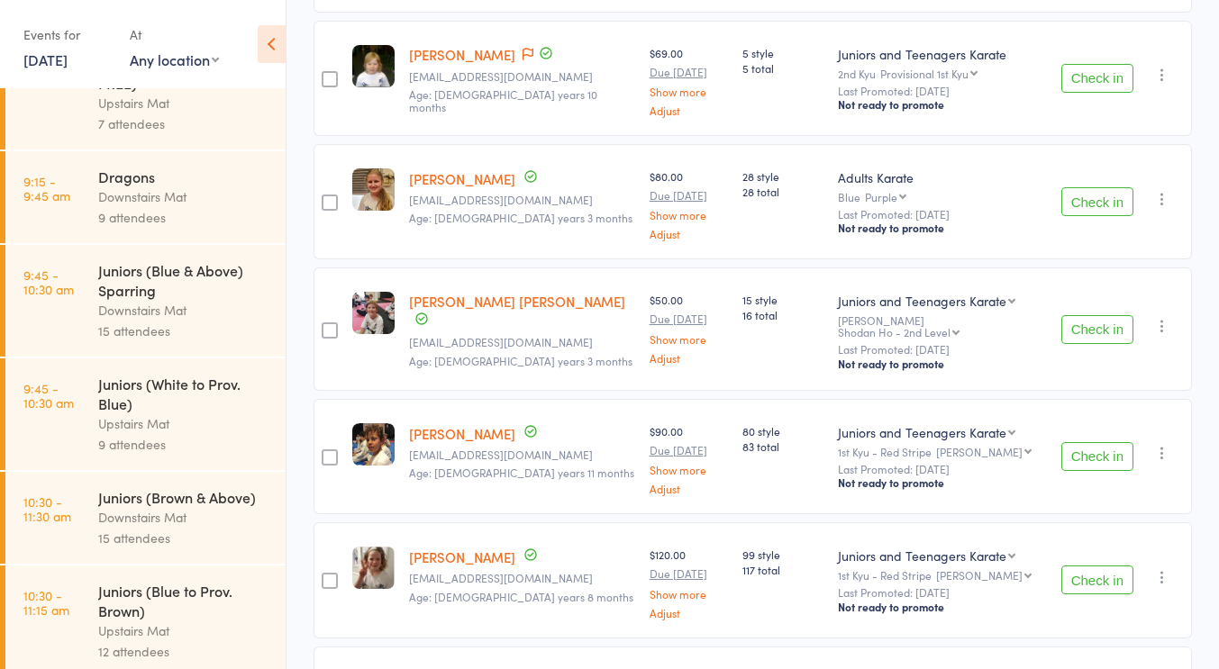
click at [736, 331] on div "15 style 16 total" at bounding box center [782, 329] width 95 height 123
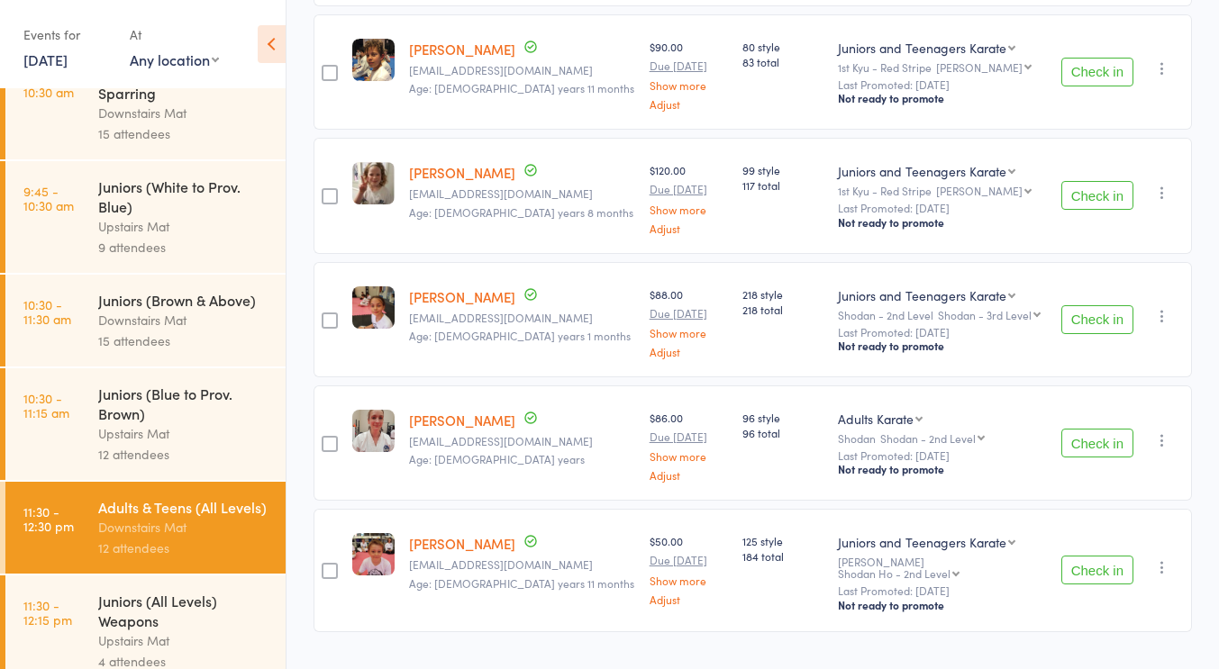
scroll to position [576, 0]
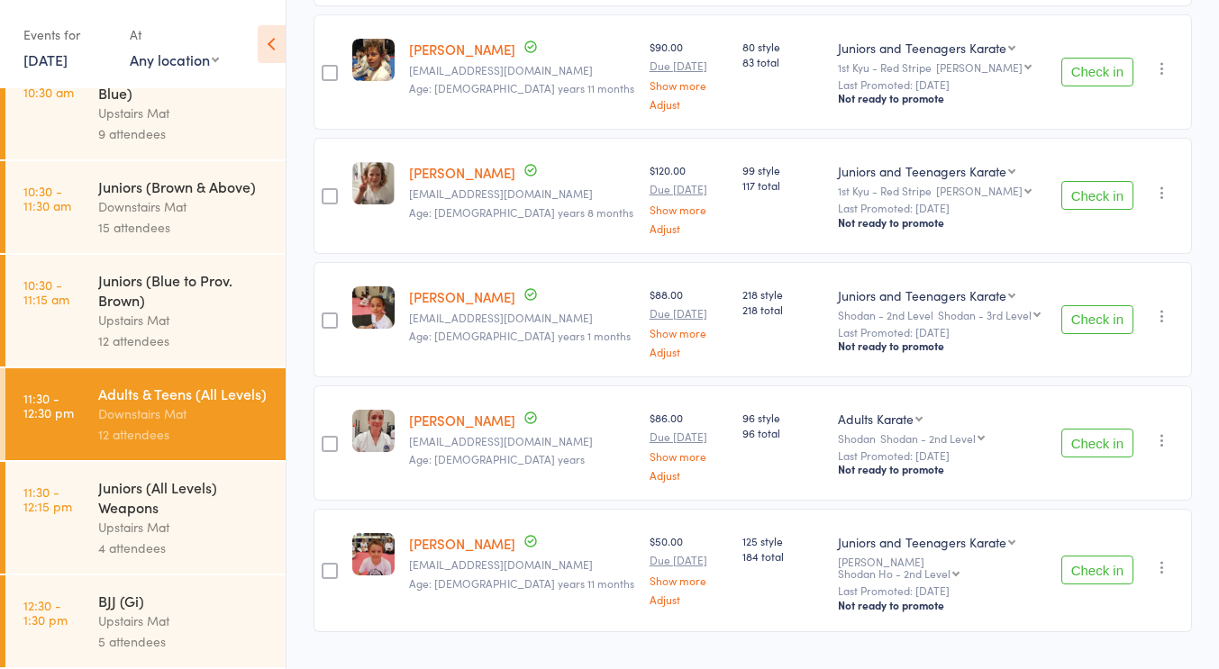
click at [200, 507] on div "Juniors (All Levels) Weapons" at bounding box center [184, 497] width 172 height 40
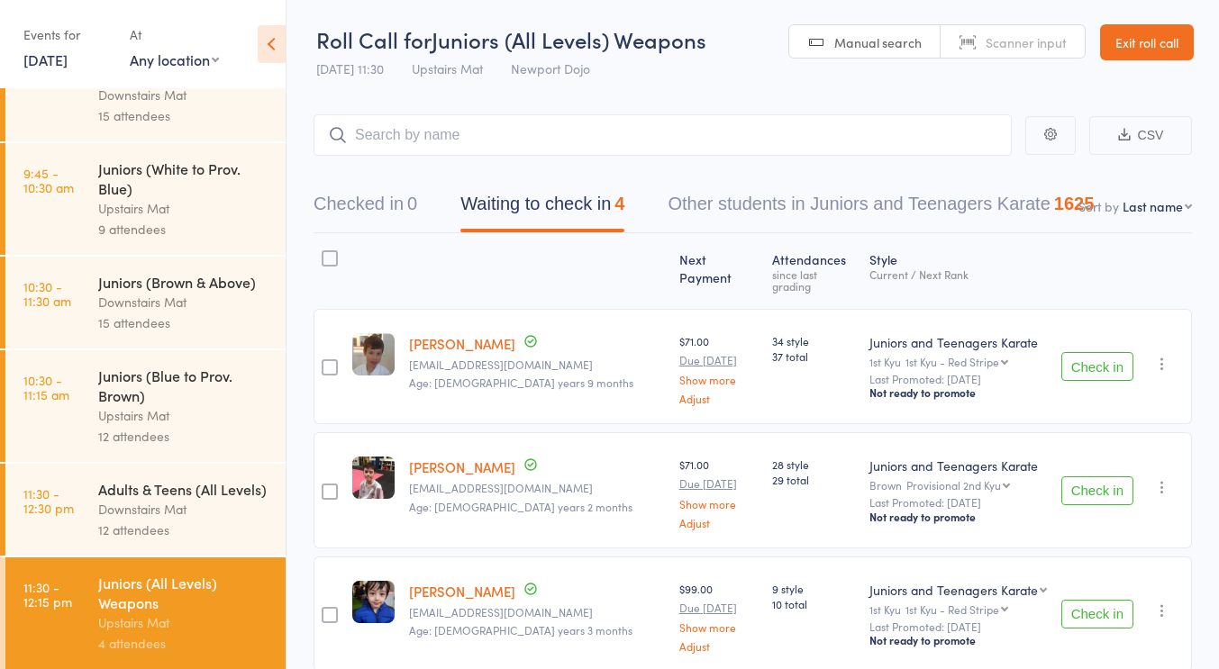
scroll to position [576, 0]
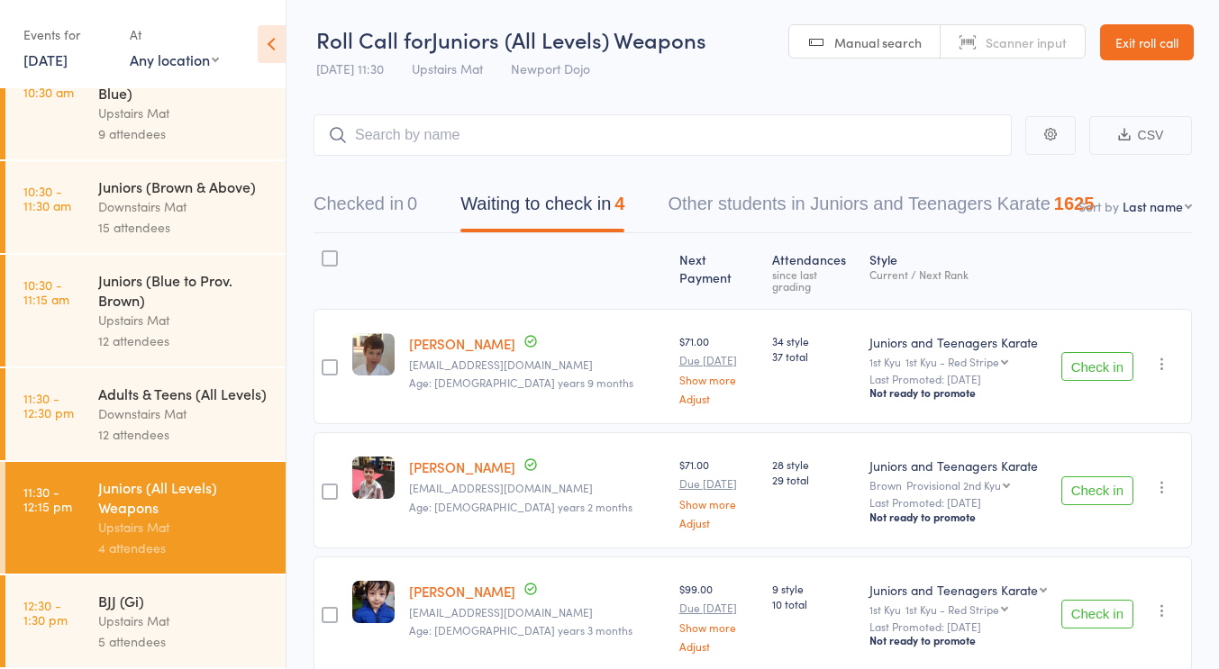
click at [173, 618] on div "Upstairs Mat" at bounding box center [184, 621] width 172 height 21
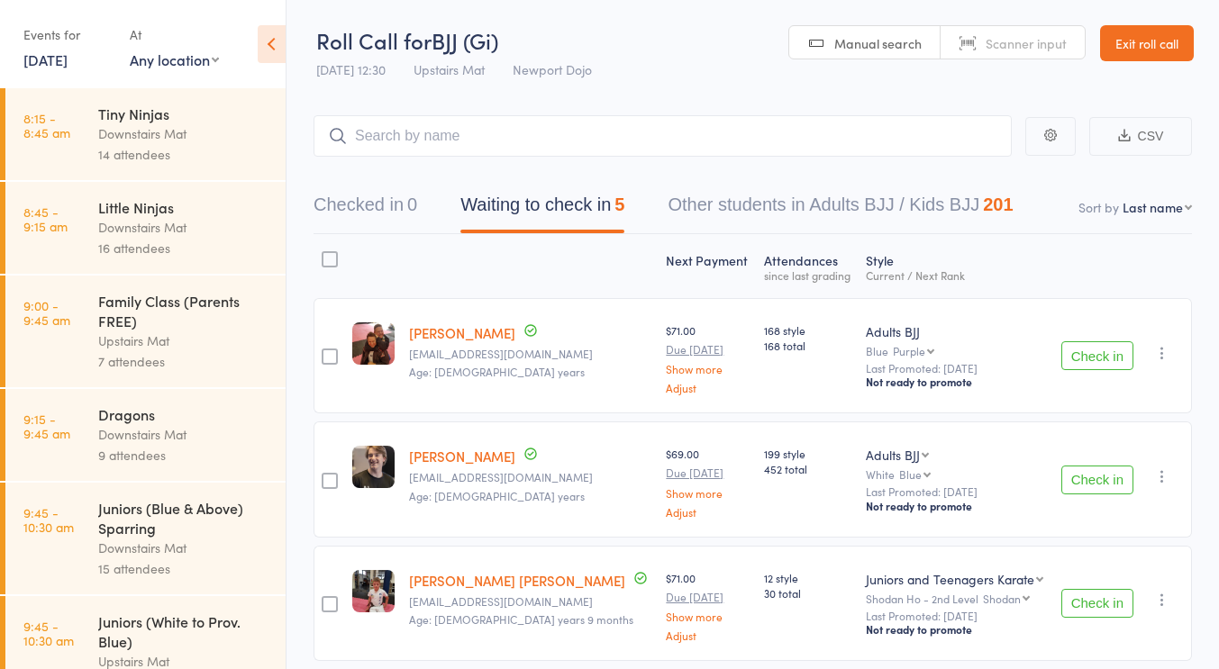
click at [177, 142] on div "Downstairs Mat" at bounding box center [184, 133] width 172 height 21
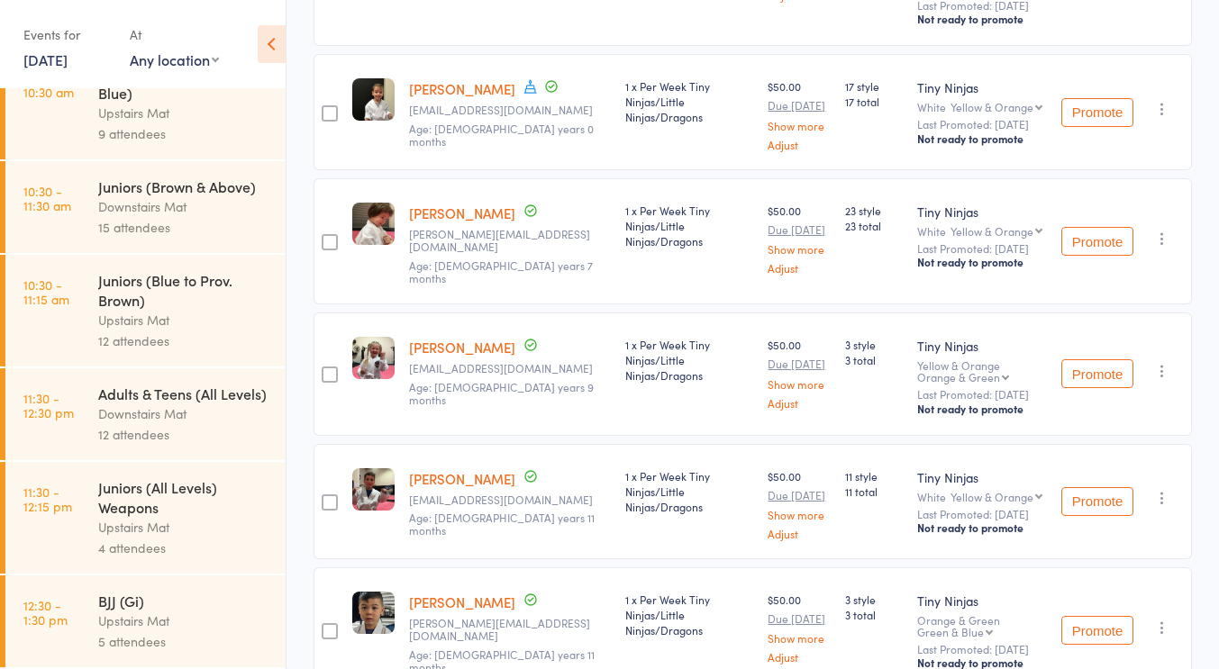
scroll to position [829, 0]
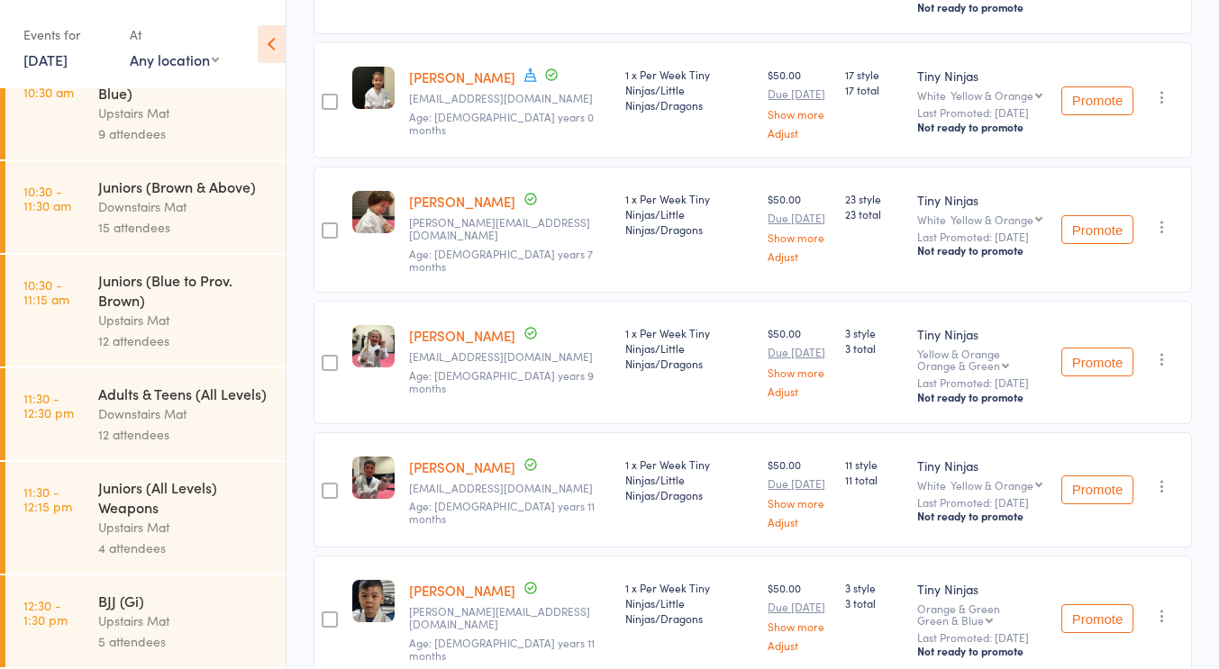
click at [181, 384] on div "Adults & Teens (All Levels)" at bounding box center [184, 394] width 172 height 20
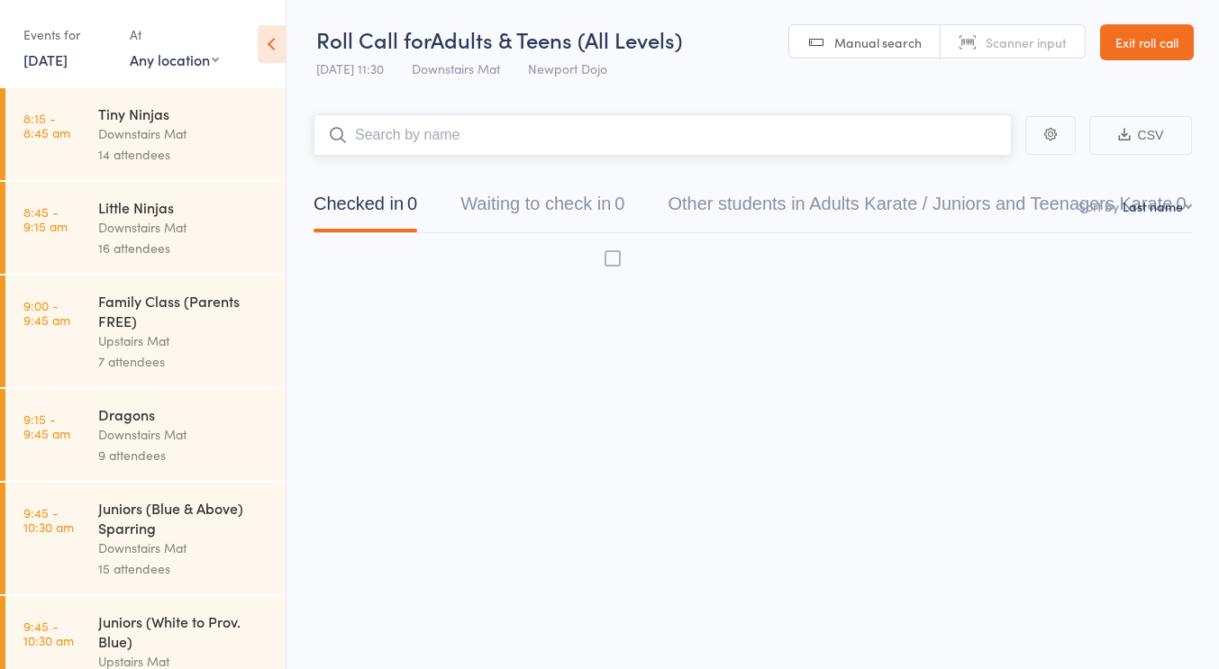
scroll to position [1, 0]
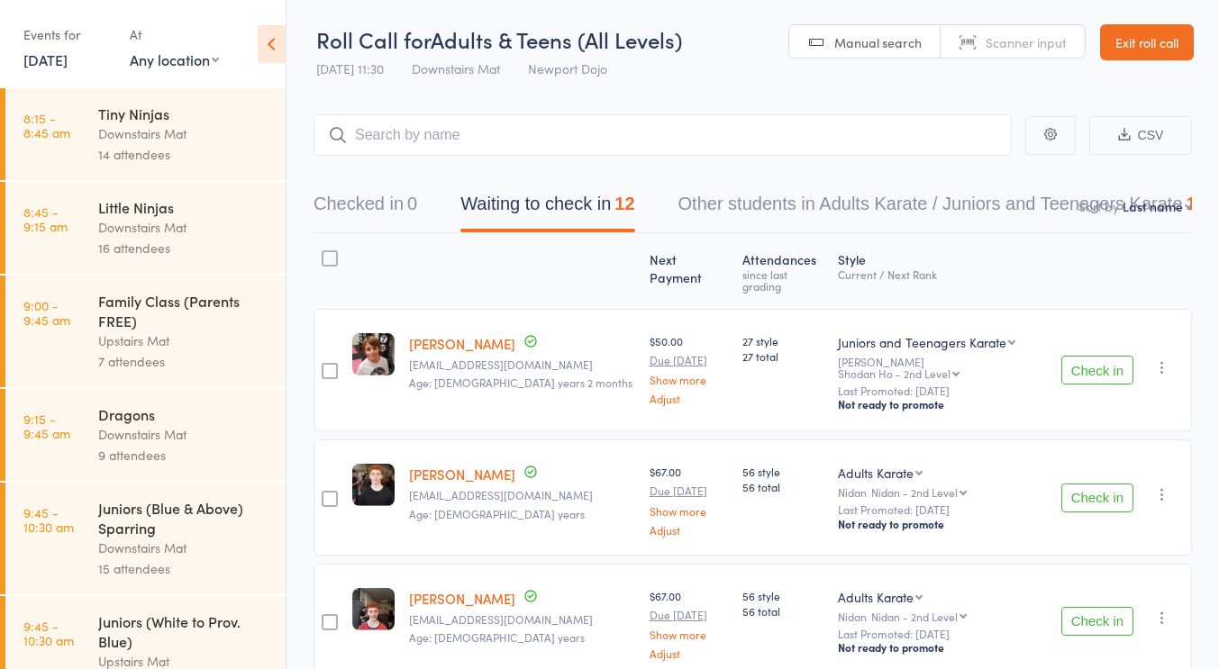
click at [44, 62] on link "[DATE]" at bounding box center [45, 60] width 44 height 20
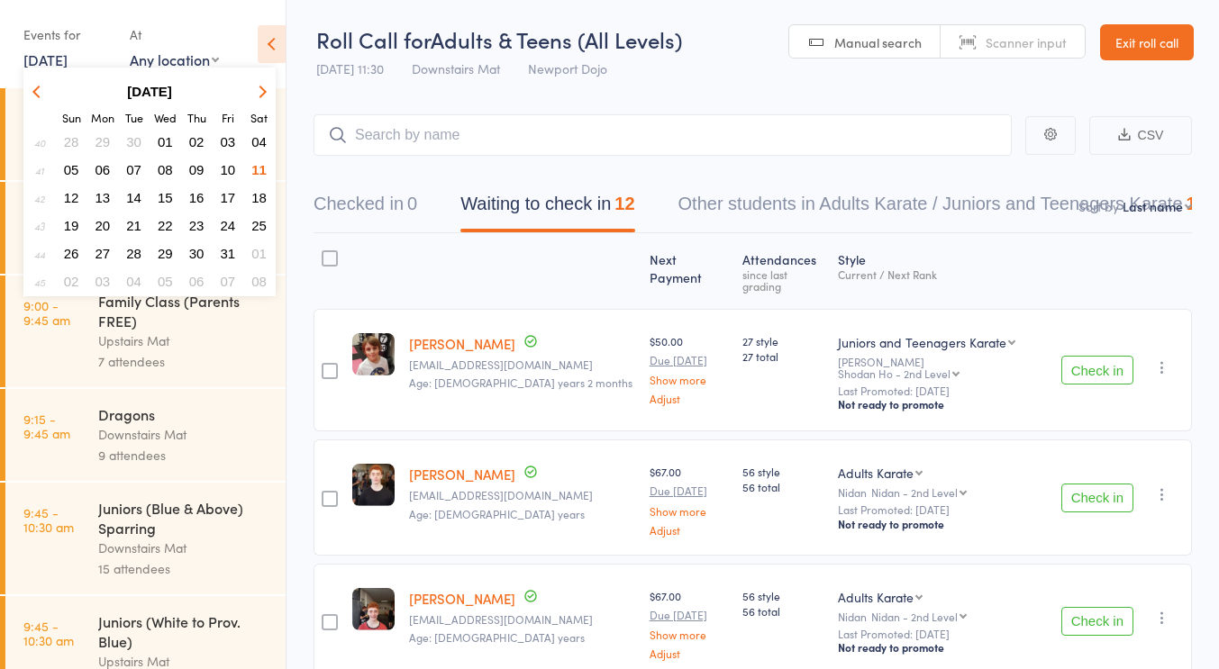
click at [104, 195] on span "13" at bounding box center [102, 197] width 15 height 15
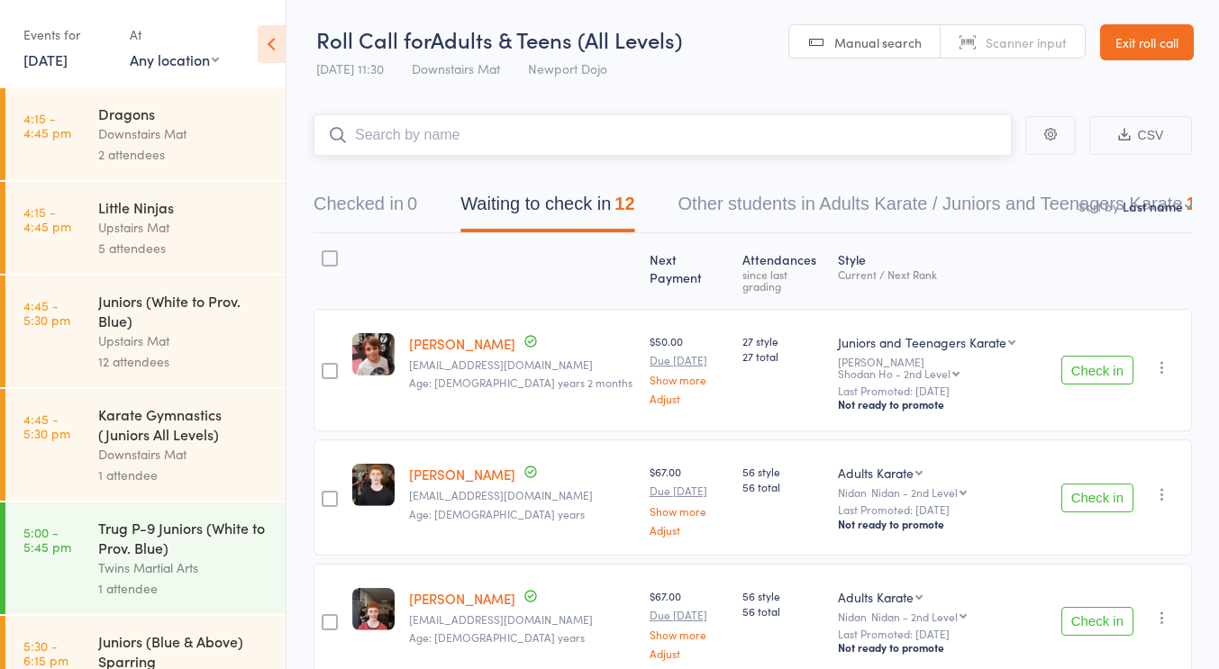
click at [567, 142] on input "search" at bounding box center [662, 134] width 698 height 41
type input "[PERSON_NAME]"
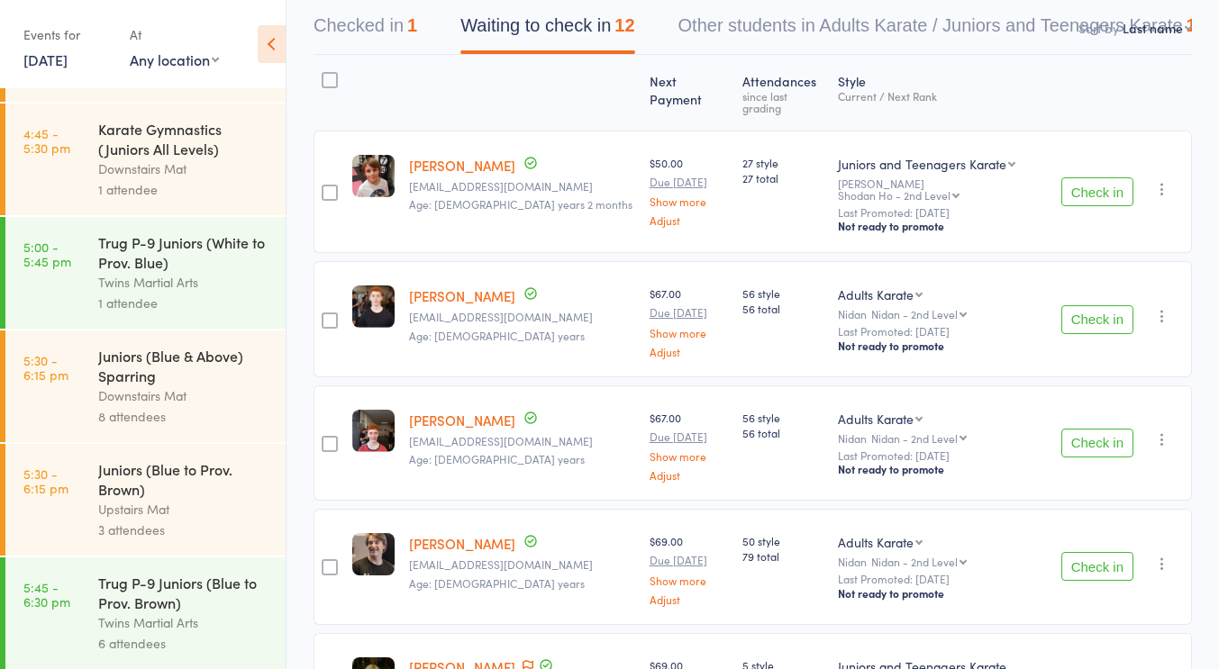
scroll to position [285, 0]
click at [185, 257] on div "Trug P-9 Juniors (White to Prov. Blue)" at bounding box center [184, 253] width 172 height 40
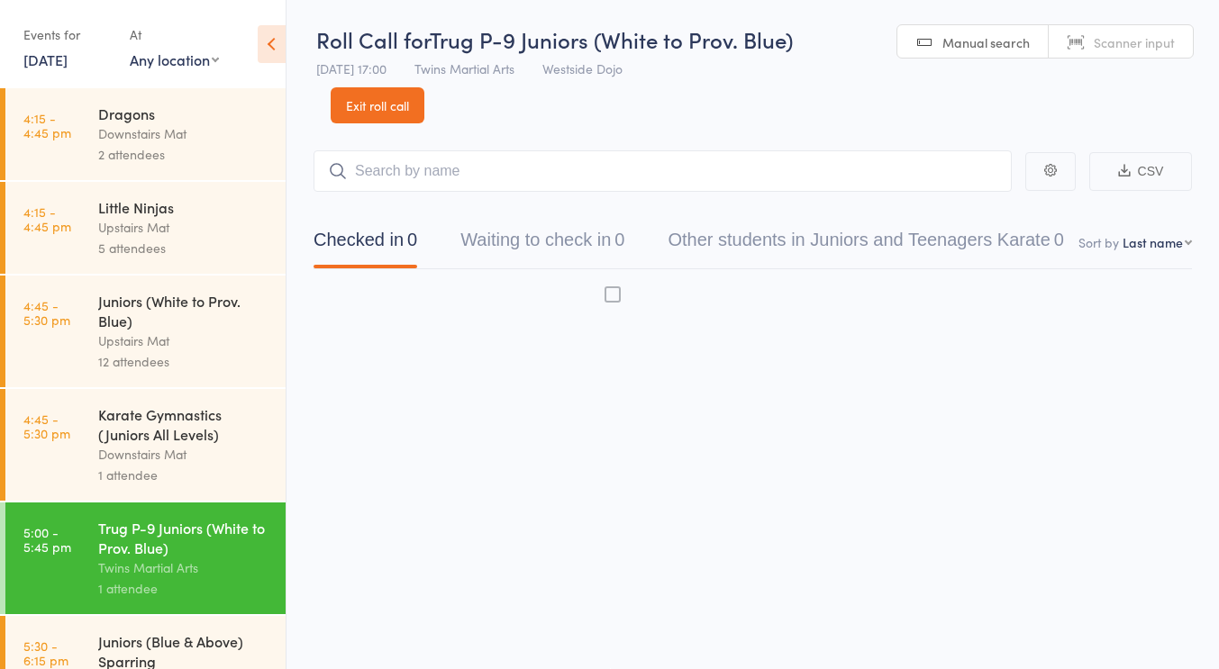
scroll to position [1, 0]
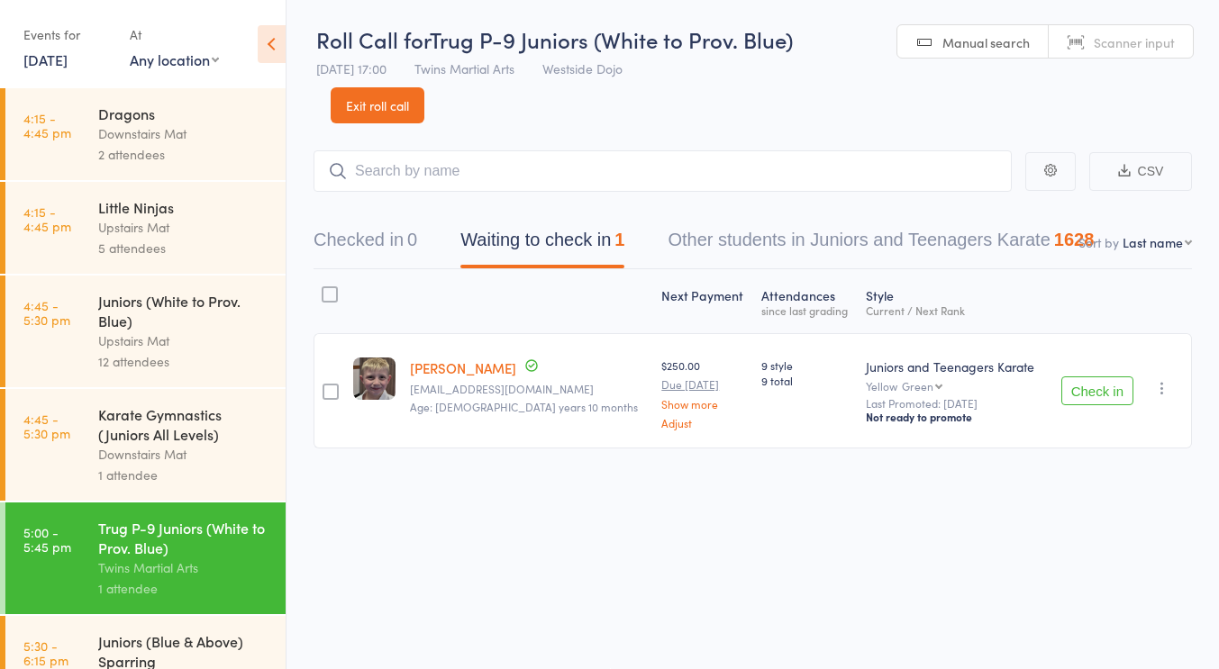
click at [189, 440] on div "Karate Gymnastics (Juniors All Levels)" at bounding box center [184, 424] width 172 height 40
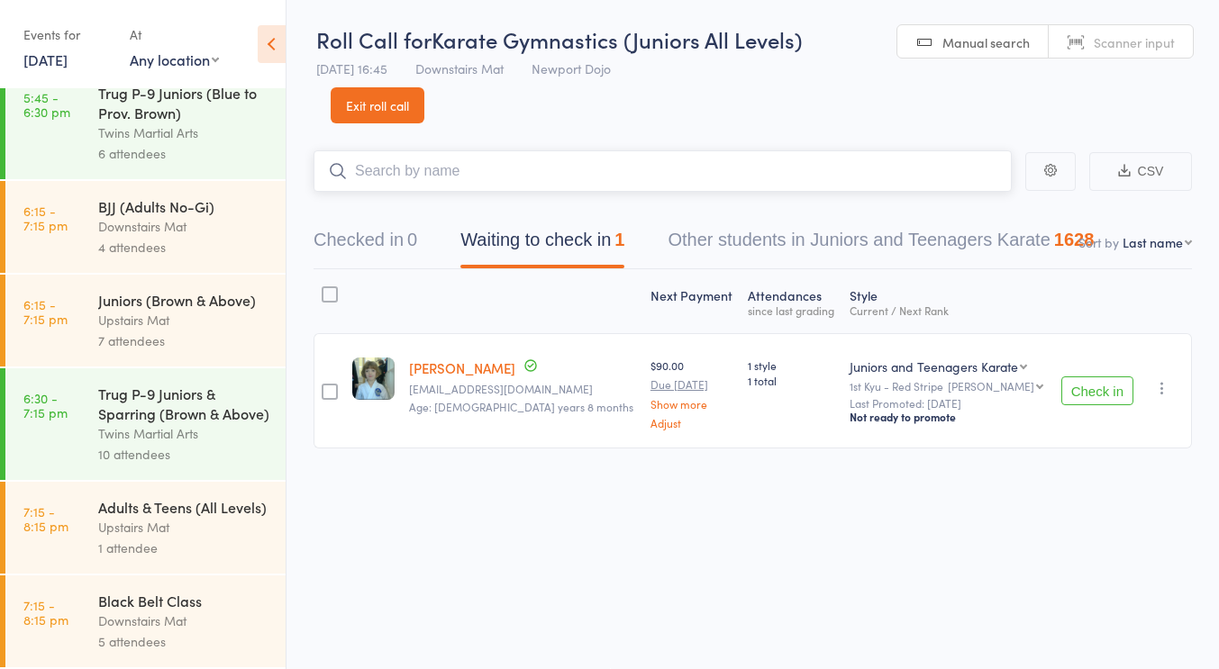
scroll to position [808, 0]
click at [178, 527] on div "Upstairs Mat" at bounding box center [184, 527] width 172 height 21
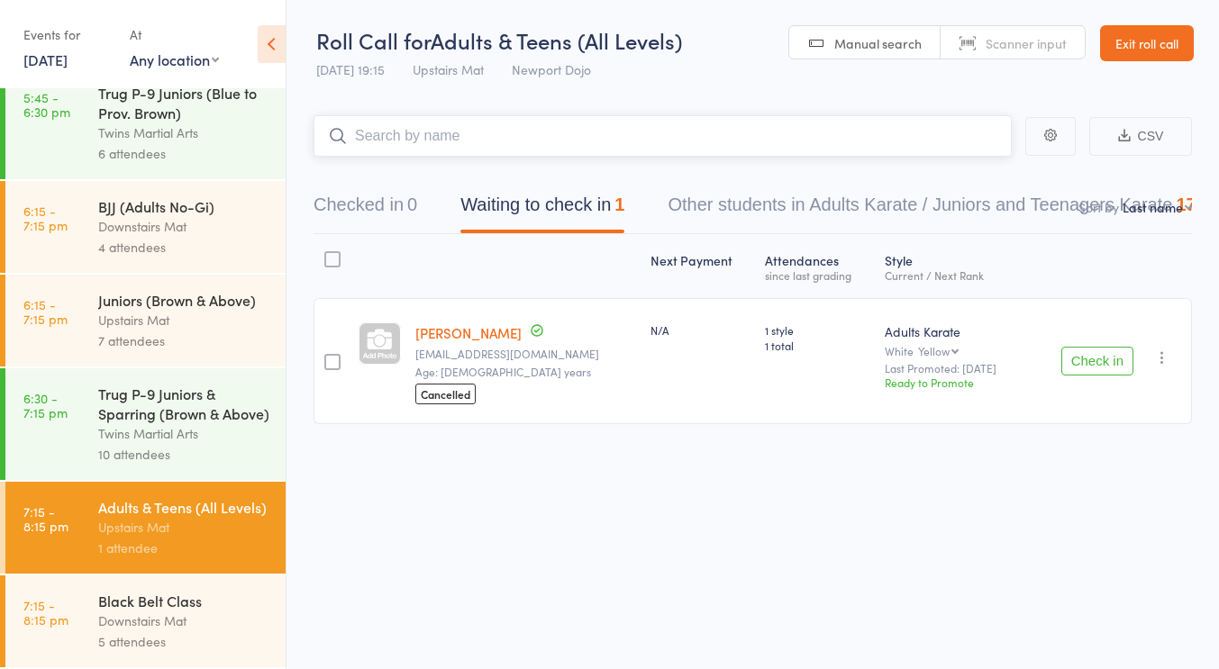
scroll to position [1, 0]
click at [68, 69] on link "[DATE]" at bounding box center [45, 60] width 44 height 20
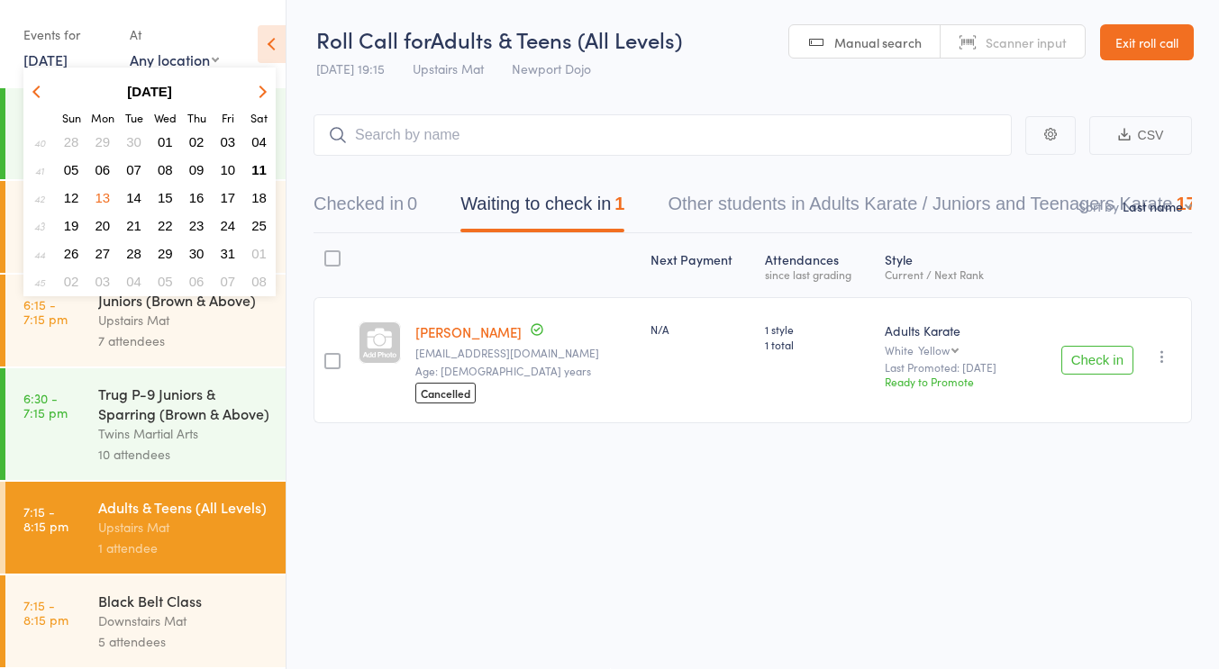
click at [262, 165] on span "11" at bounding box center [258, 169] width 15 height 15
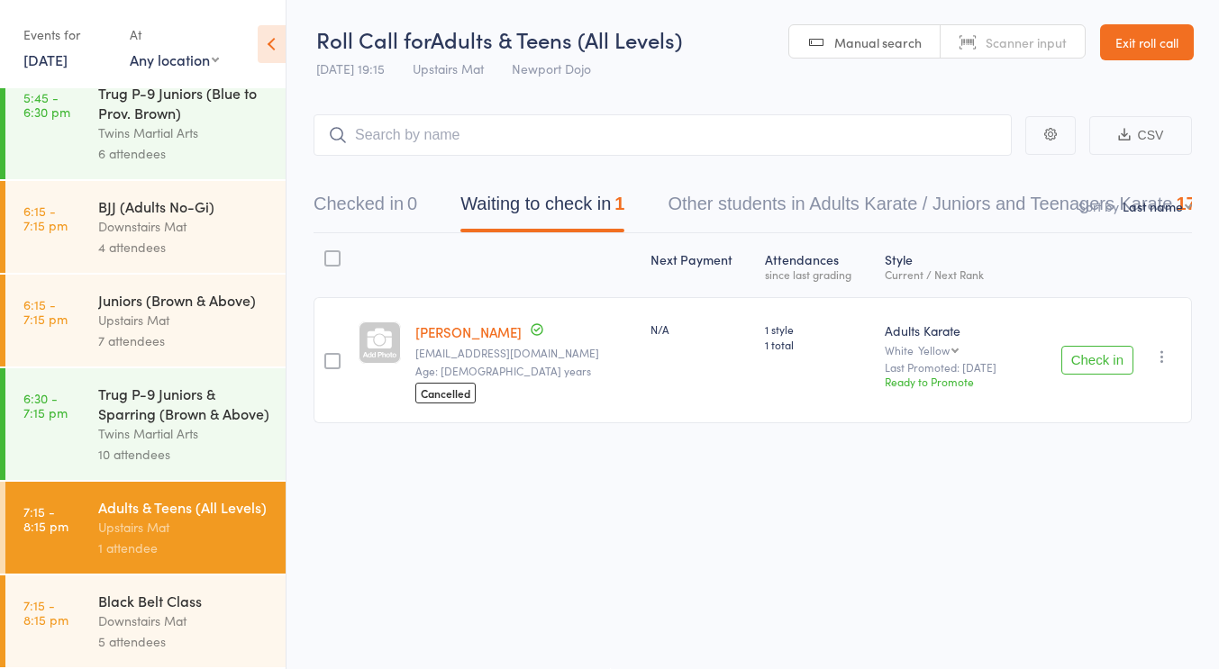
scroll to position [576, 0]
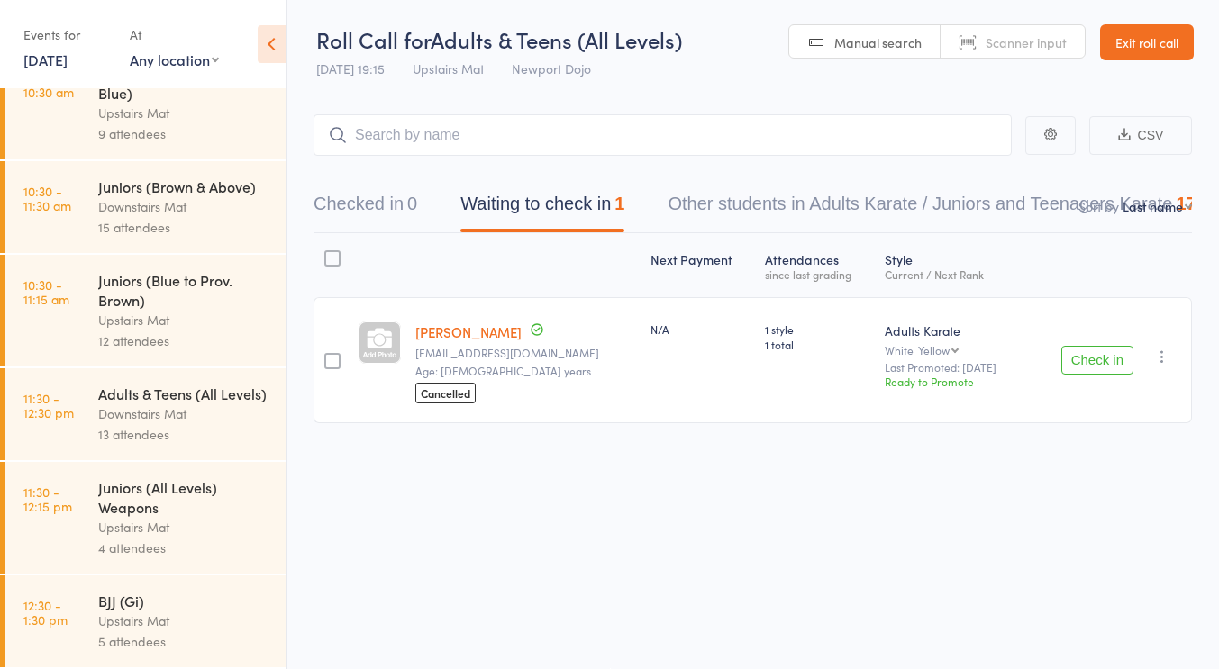
click at [143, 408] on div "Downstairs Mat" at bounding box center [184, 414] width 172 height 21
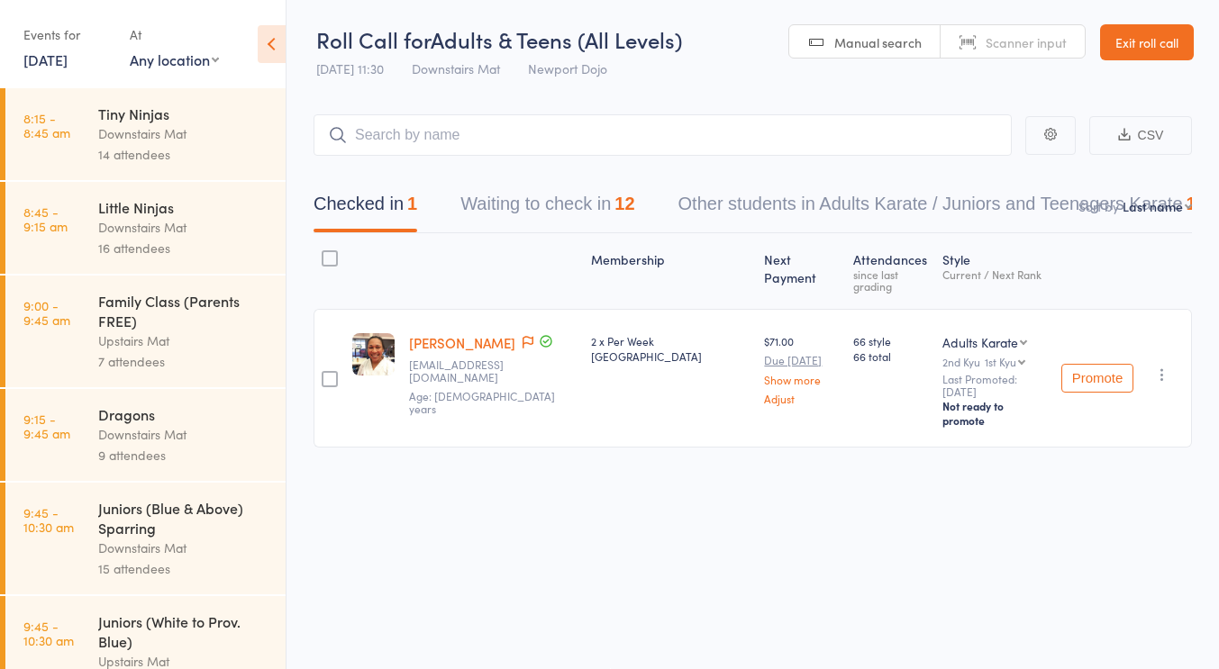
click at [569, 209] on button "Waiting to check in 12" at bounding box center [547, 209] width 174 height 48
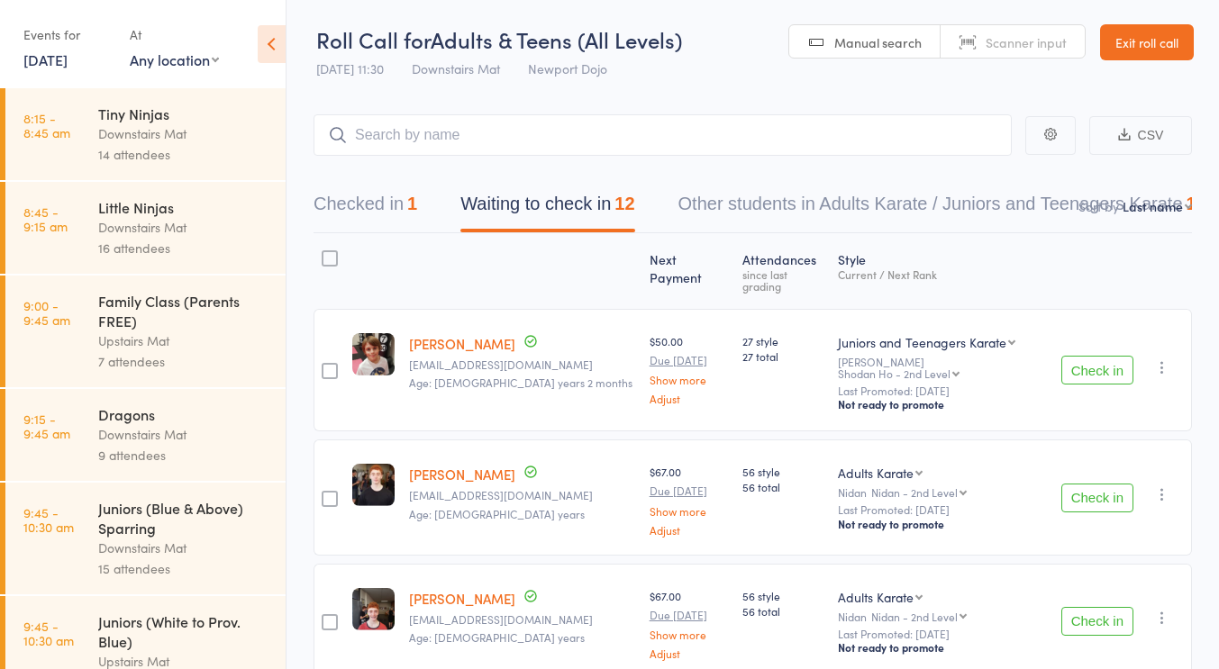
click at [417, 204] on div "1" at bounding box center [412, 204] width 10 height 20
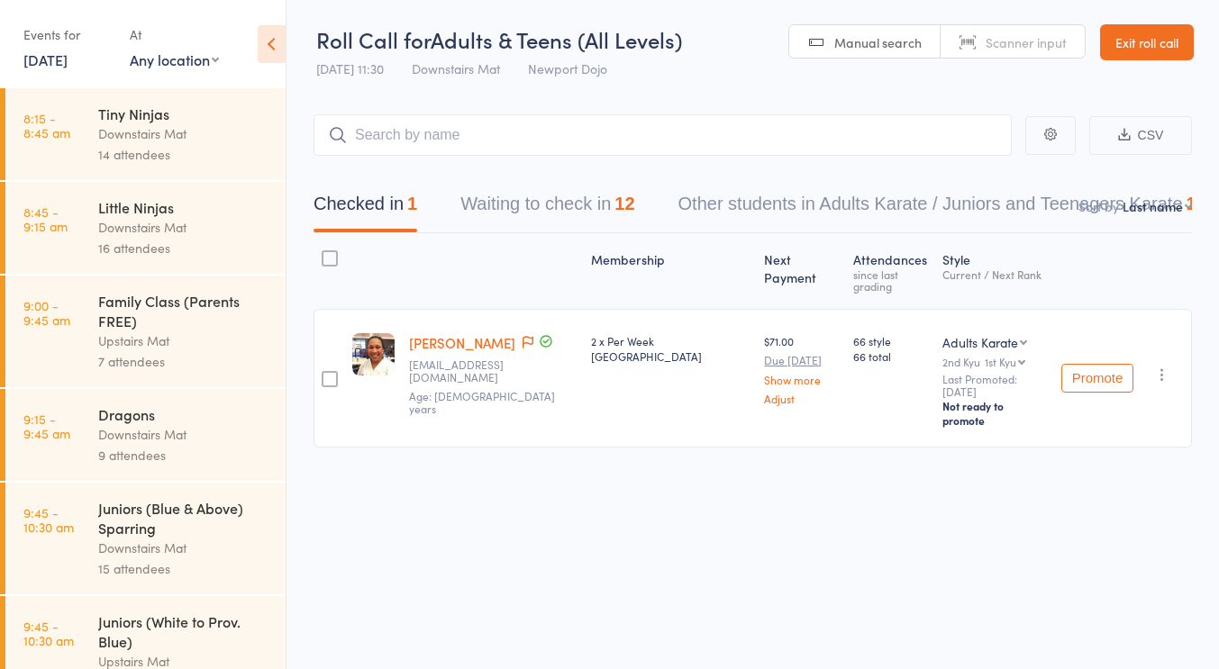
click at [567, 208] on button "Waiting to check in 12" at bounding box center [547, 209] width 174 height 48
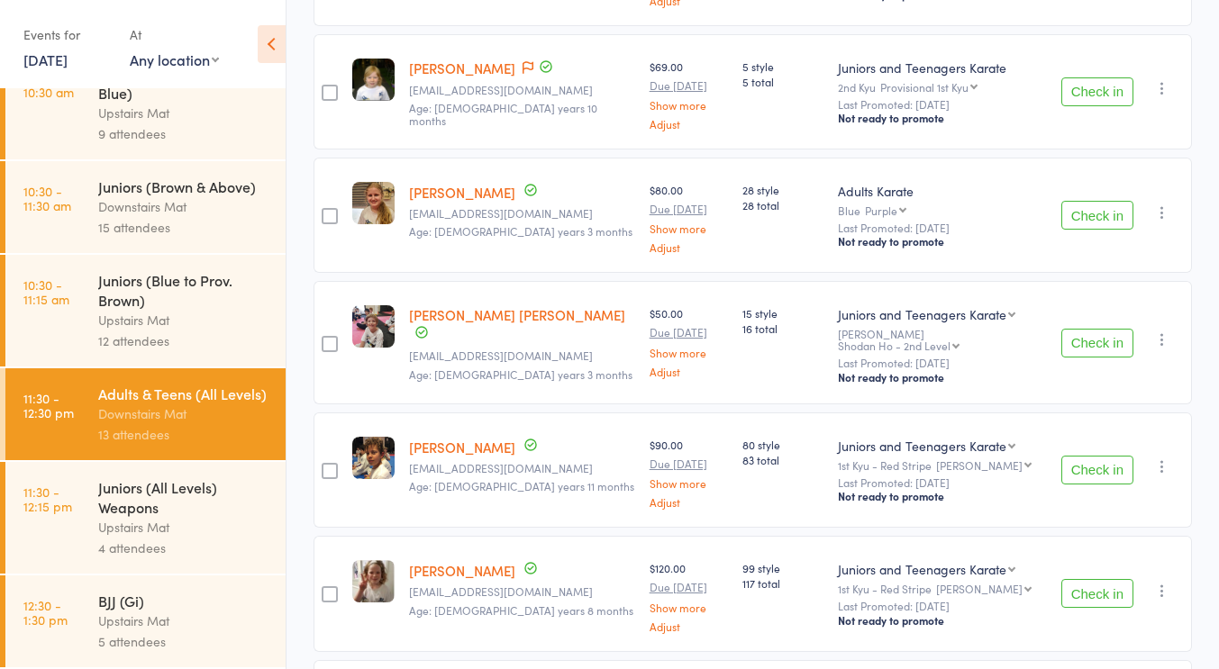
scroll to position [776, 0]
click at [783, 313] on div "15 style 16 total" at bounding box center [782, 344] width 95 height 123
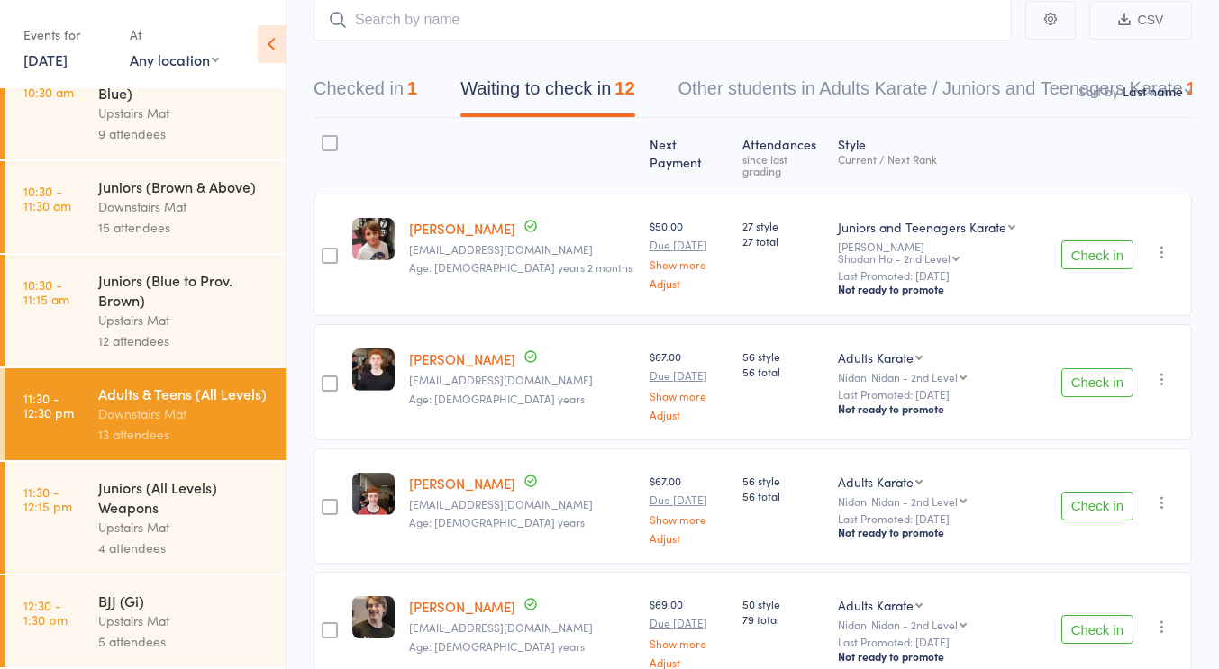
scroll to position [117, 0]
click at [185, 508] on div "Juniors (All Levels) Weapons" at bounding box center [184, 497] width 172 height 40
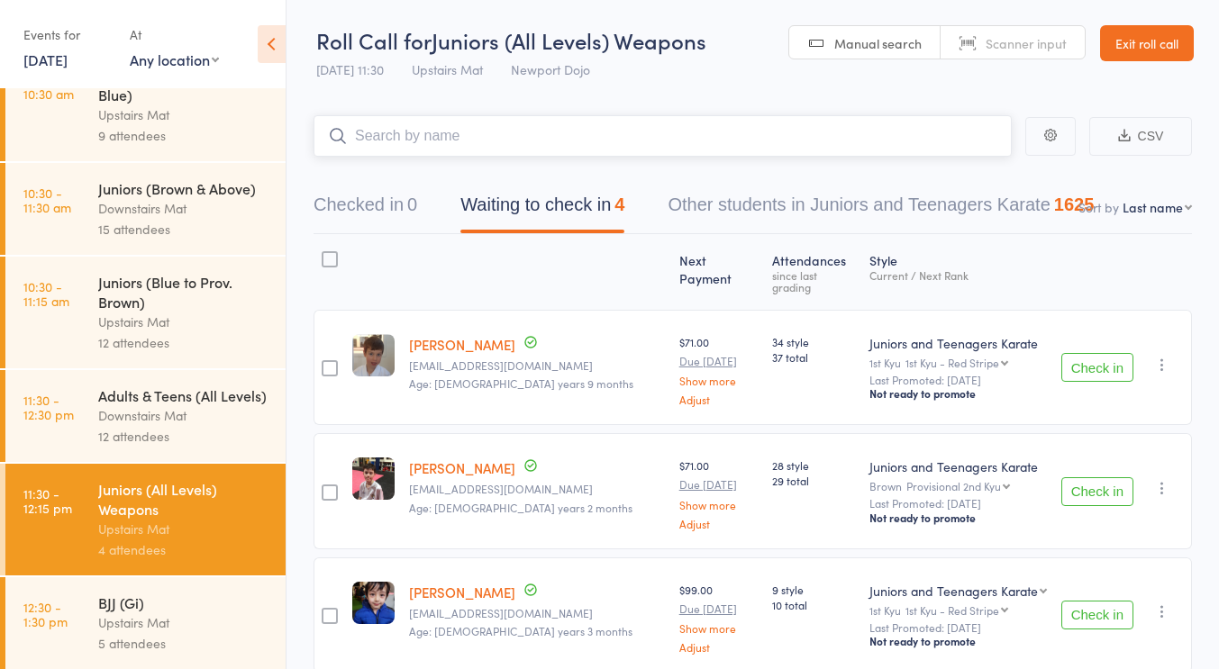
scroll to position [576, 0]
click at [177, 402] on div "Adults & Teens (All Levels)" at bounding box center [184, 394] width 172 height 20
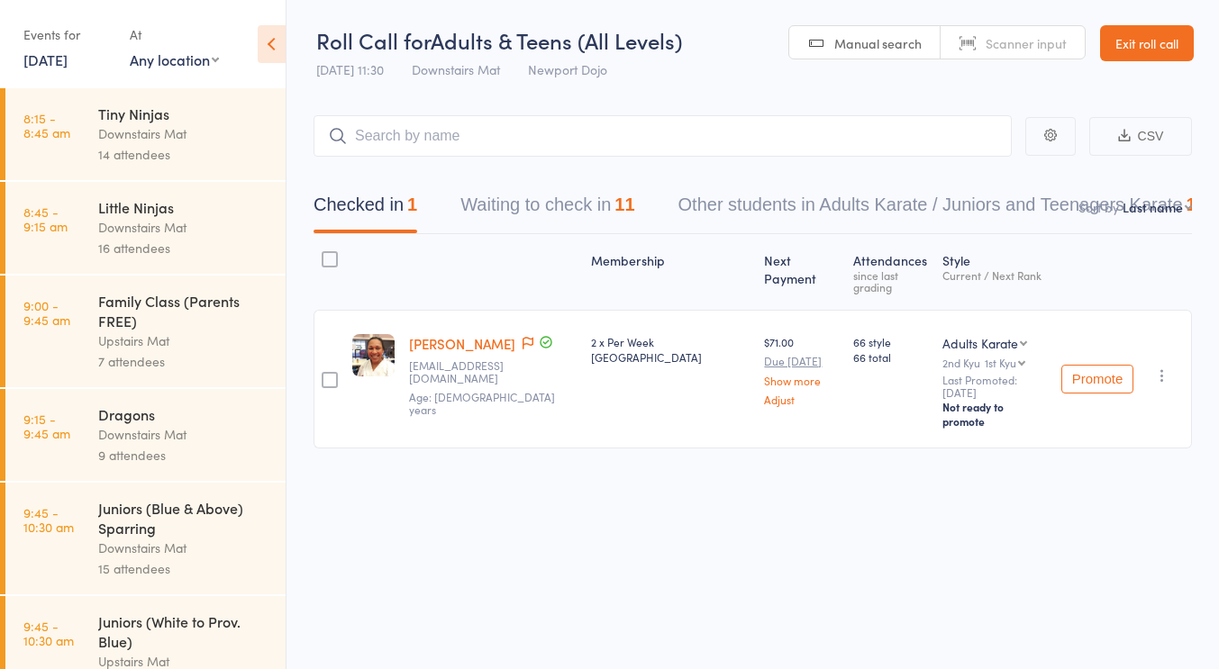
click at [520, 489] on div "Membership Next Payment Atten­dances since last grading Style Current / Next Ra…" at bounding box center [752, 381] width 878 height 295
click at [581, 217] on button "Waiting to check in 11" at bounding box center [547, 210] width 174 height 48
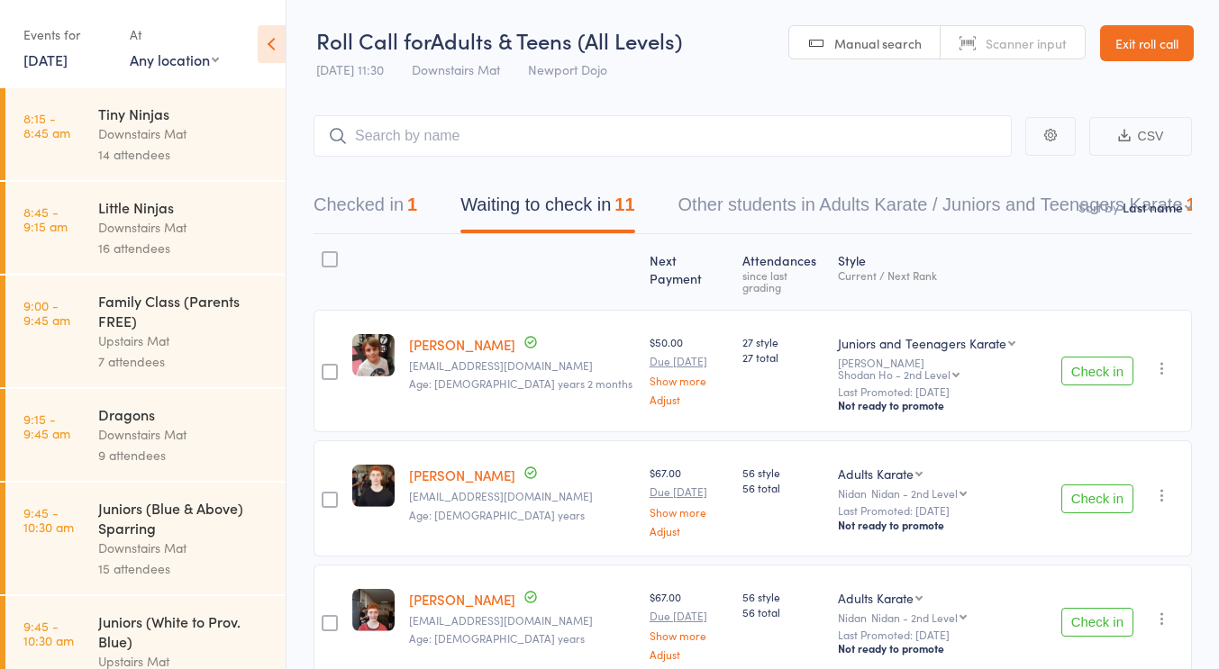
scroll to position [126, 0]
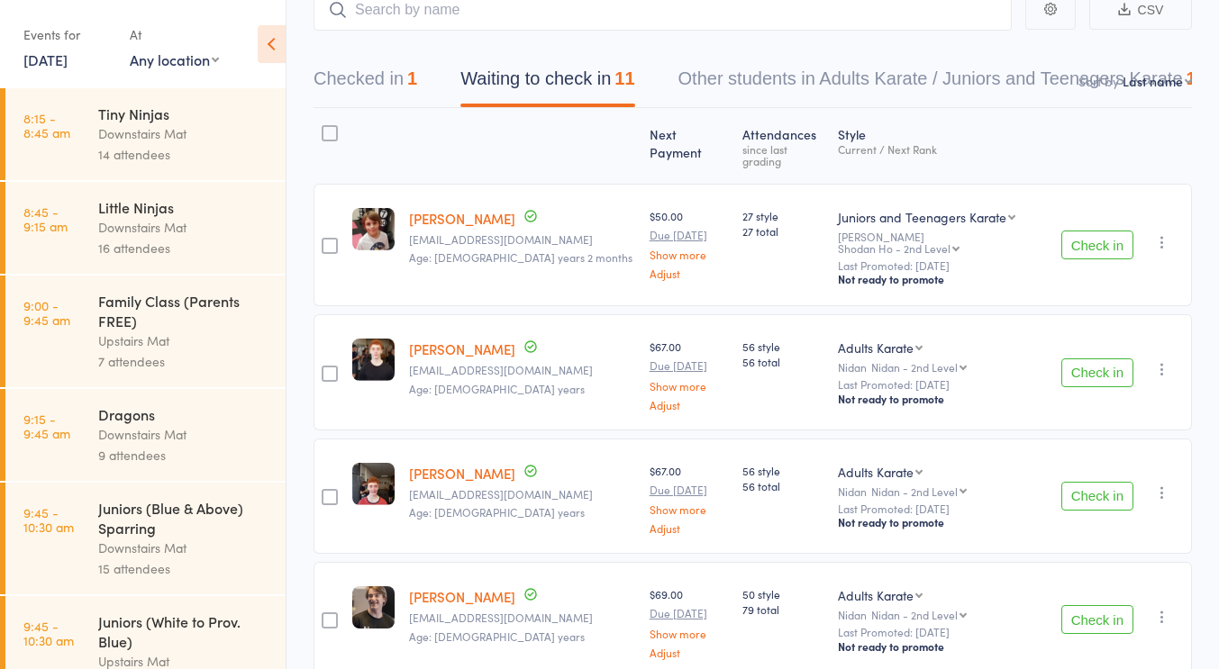
click at [1085, 231] on button "Check in" at bounding box center [1097, 245] width 72 height 29
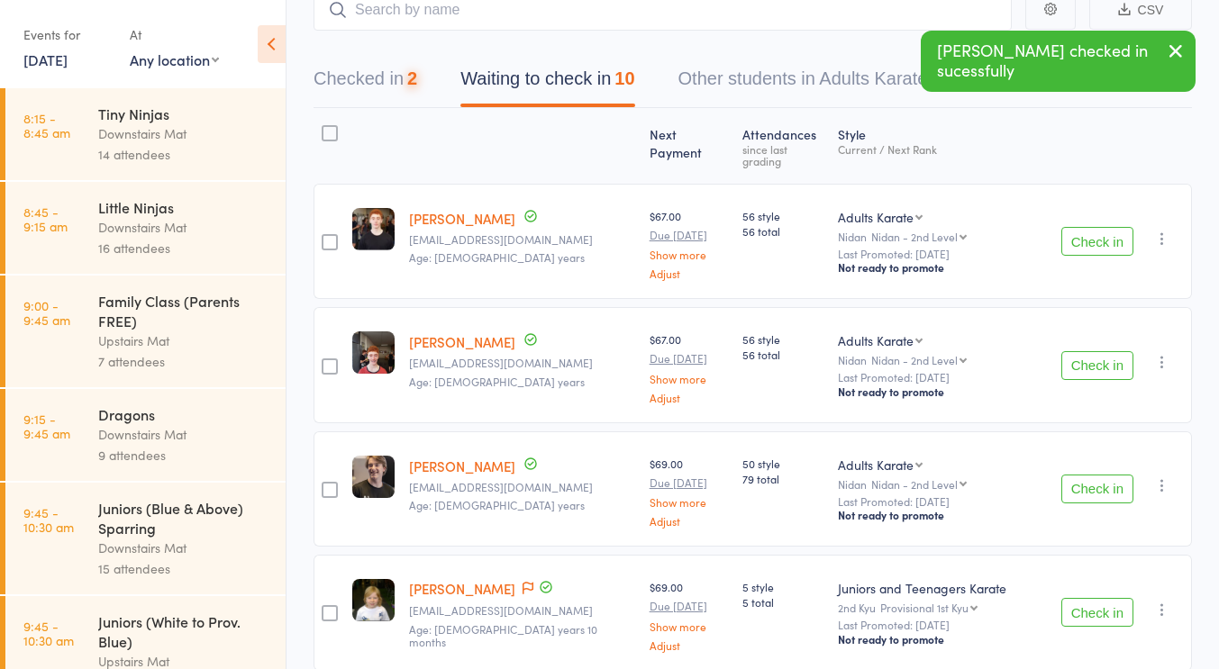
click at [1085, 228] on button "Check in" at bounding box center [1097, 241] width 72 height 29
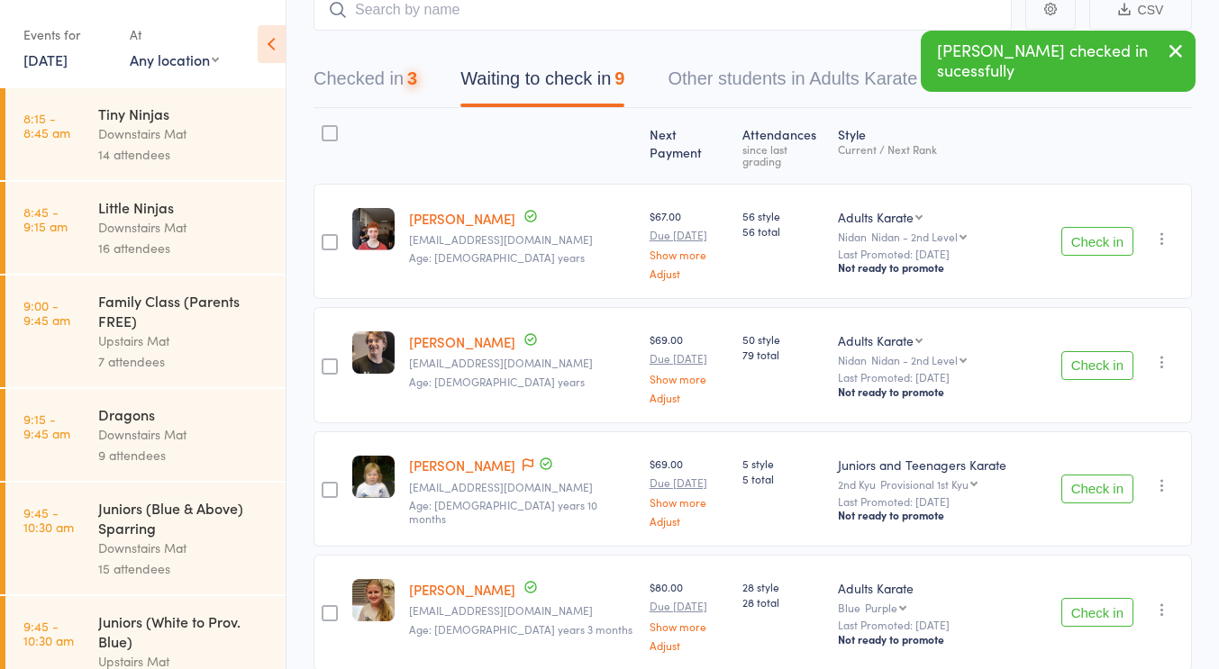
click at [1085, 228] on button "Check in" at bounding box center [1097, 241] width 72 height 29
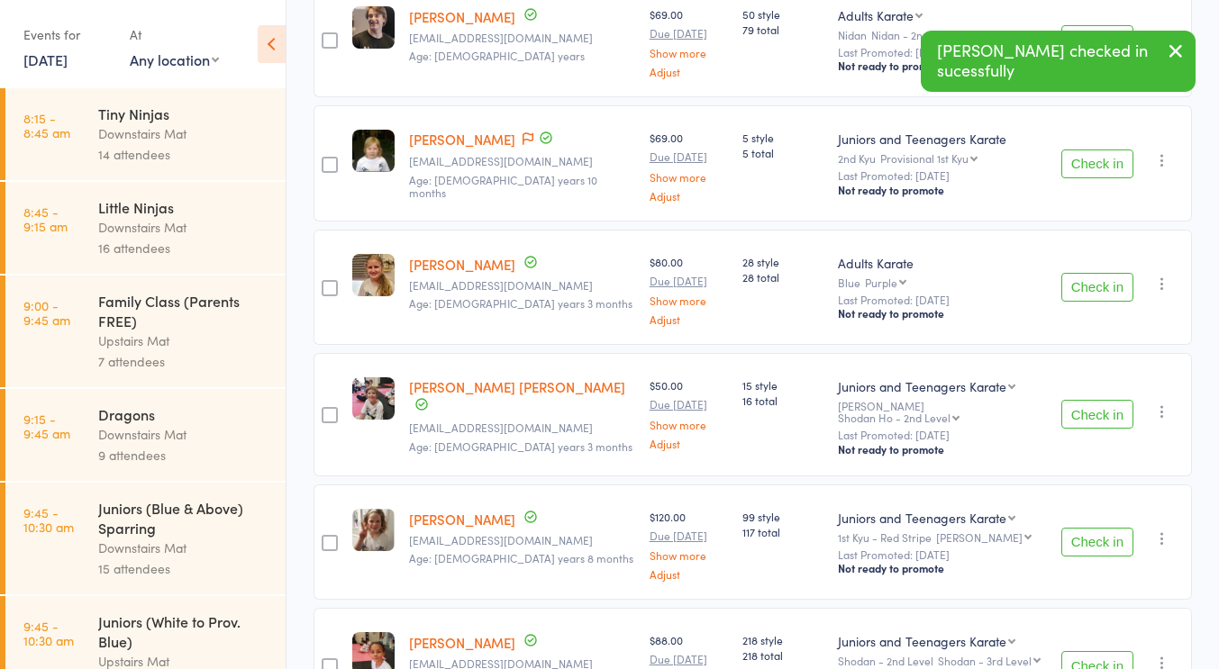
scroll to position [371, 0]
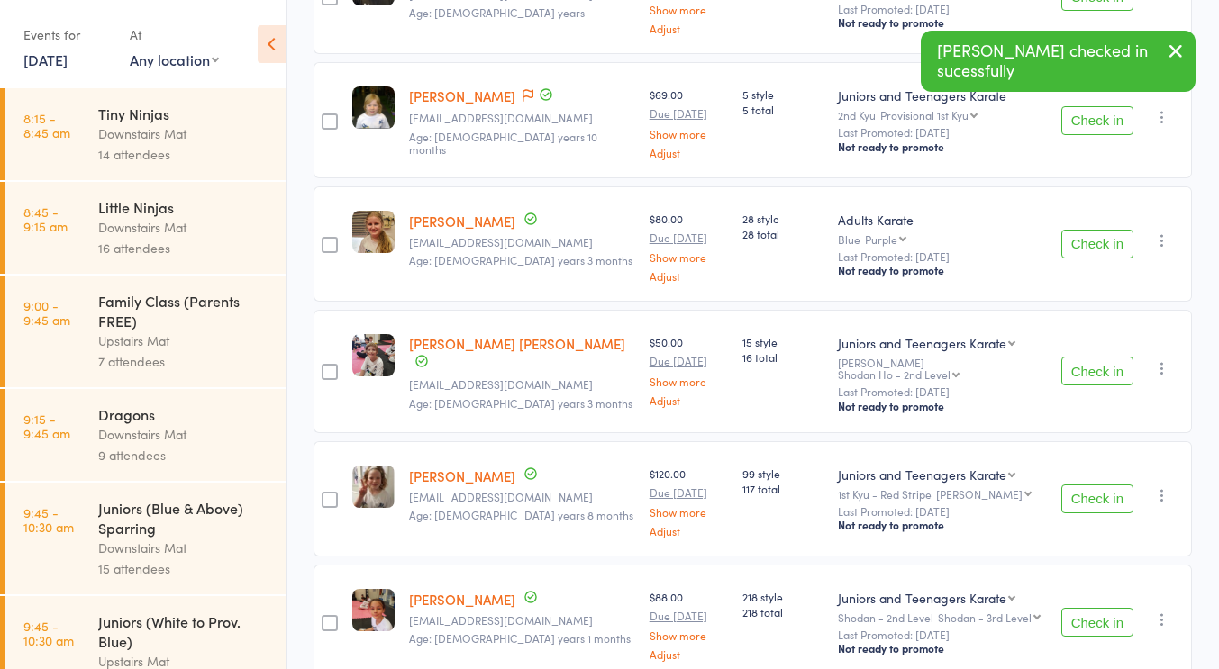
click at [1117, 244] on button "Check in" at bounding box center [1097, 244] width 72 height 29
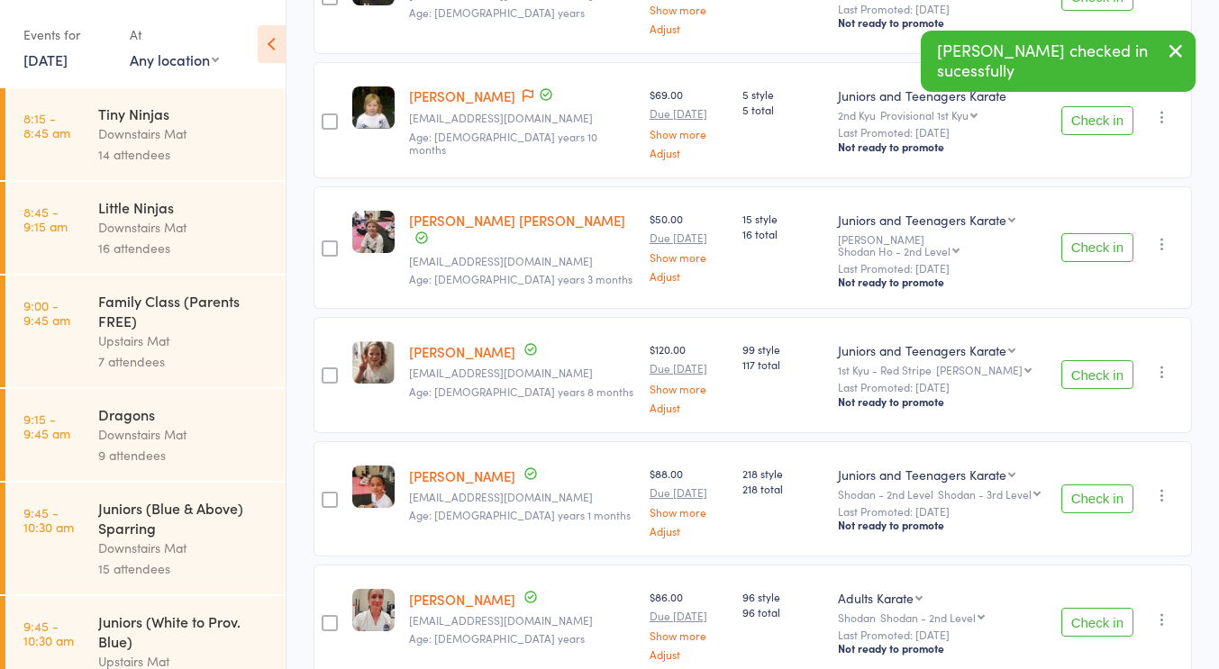
click at [1092, 238] on button "Check in" at bounding box center [1097, 247] width 72 height 29
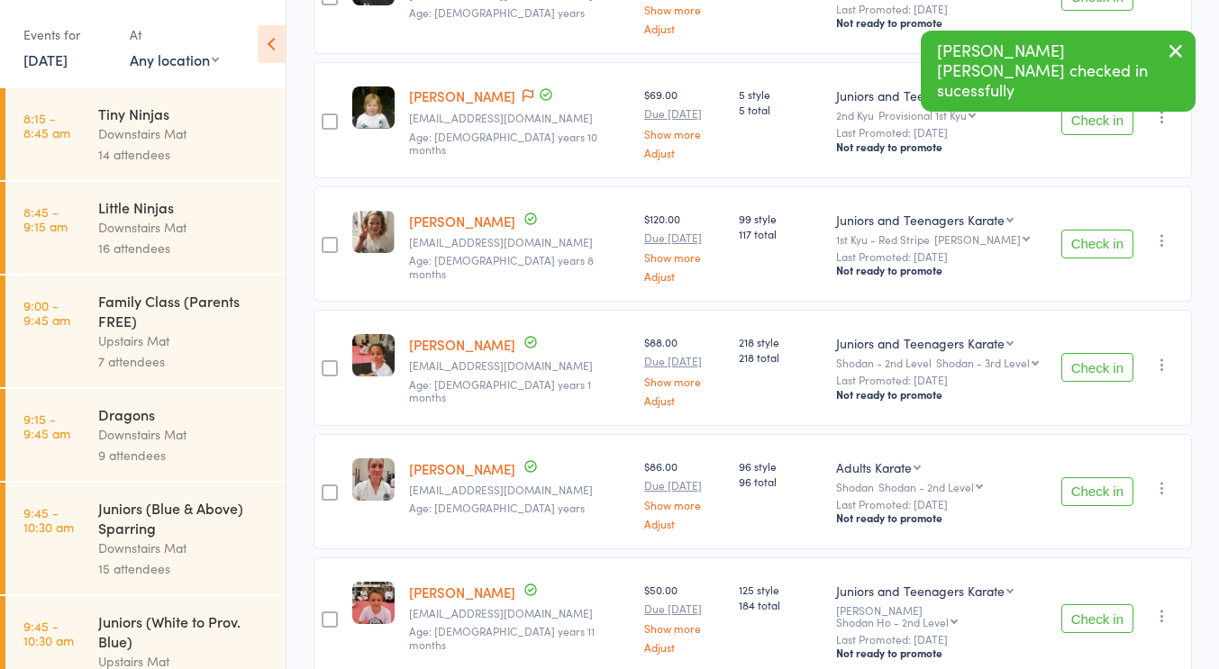
scroll to position [439, 0]
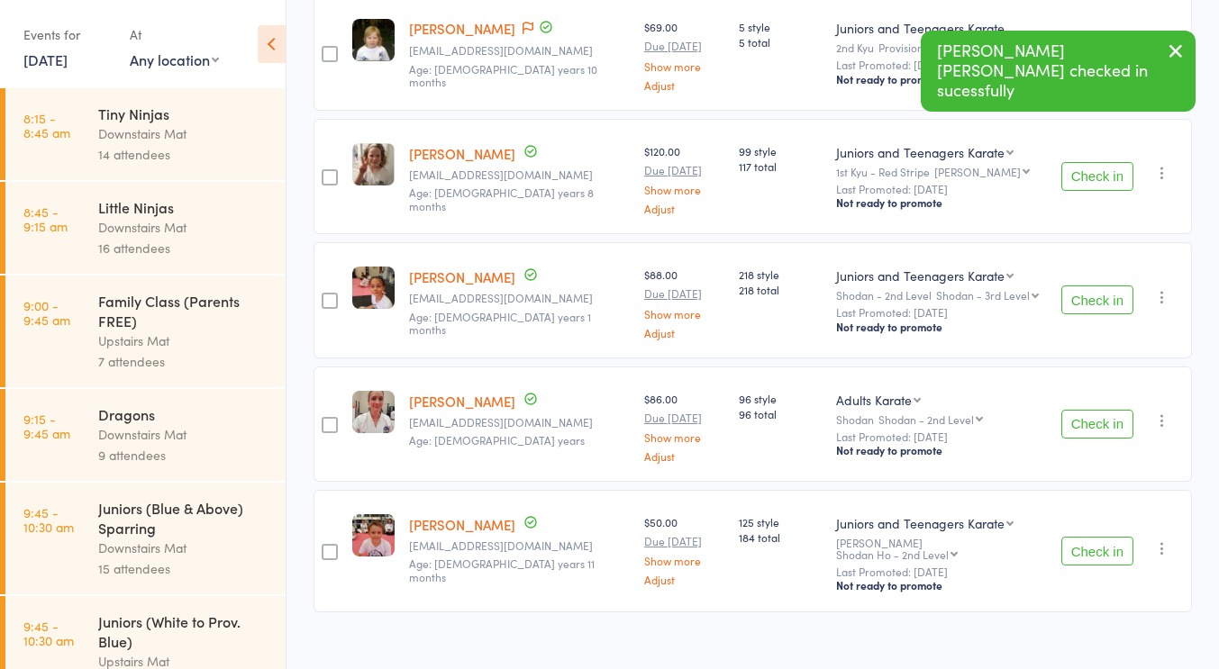
click at [1079, 286] on button "Check in" at bounding box center [1097, 300] width 72 height 29
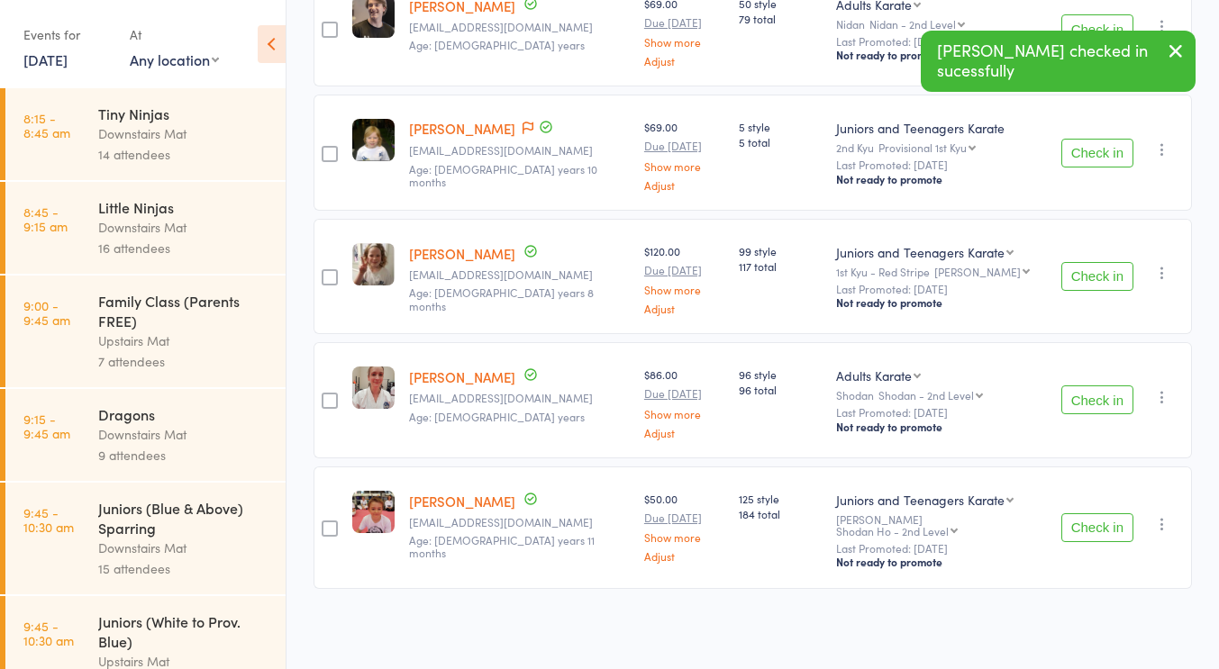
scroll to position [316, 0]
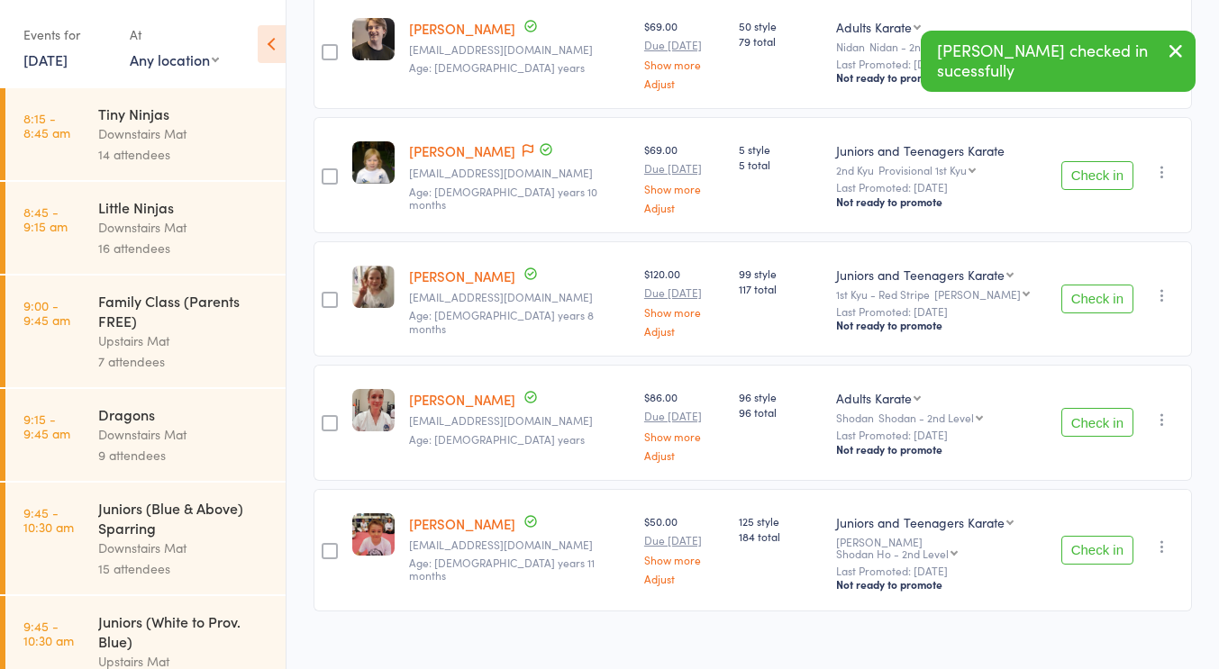
click at [1089, 408] on button "Check in" at bounding box center [1097, 422] width 72 height 29
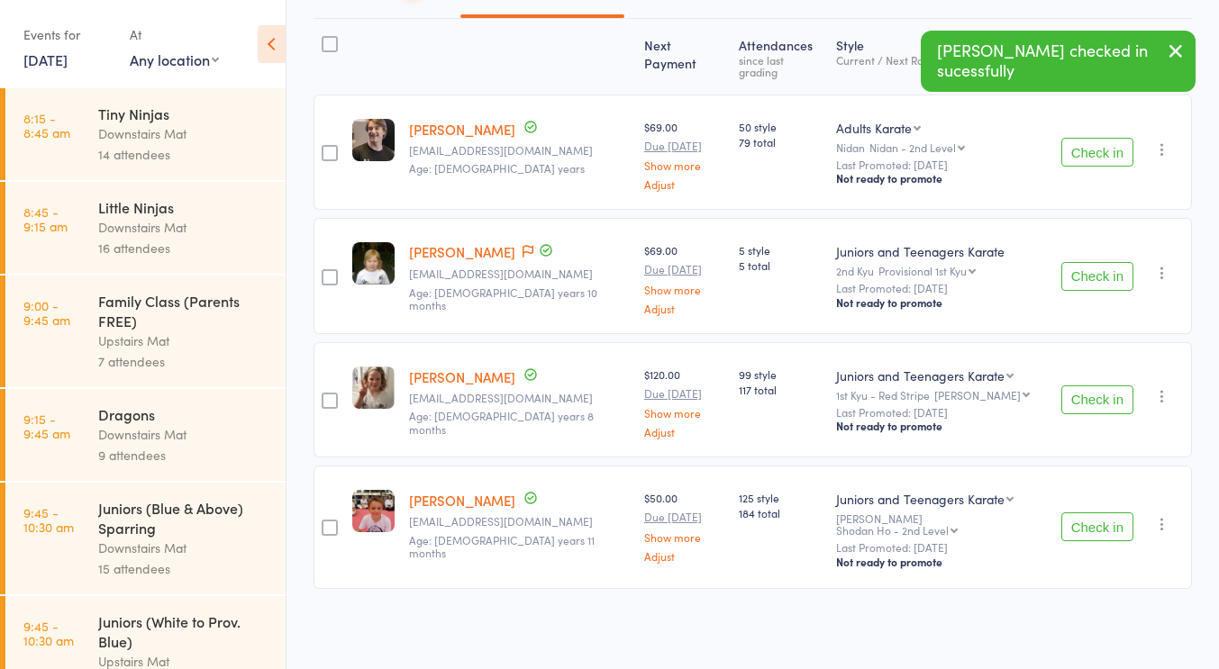
scroll to position [193, 0]
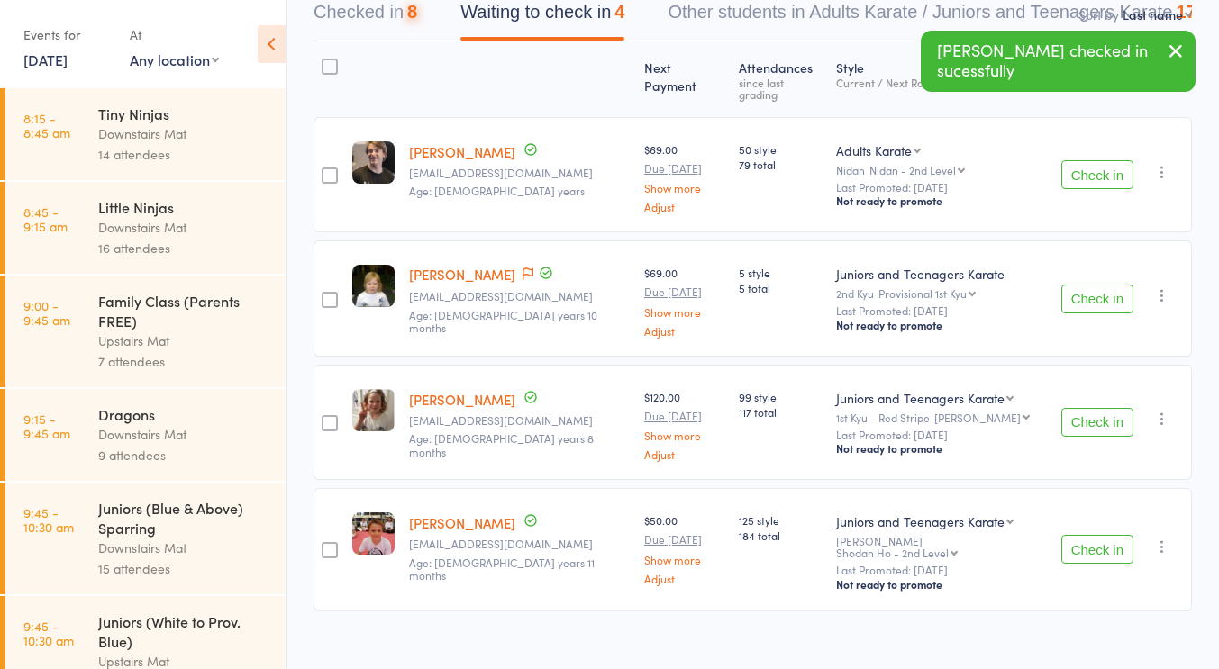
click at [1072, 536] on button "Check in" at bounding box center [1097, 549] width 72 height 29
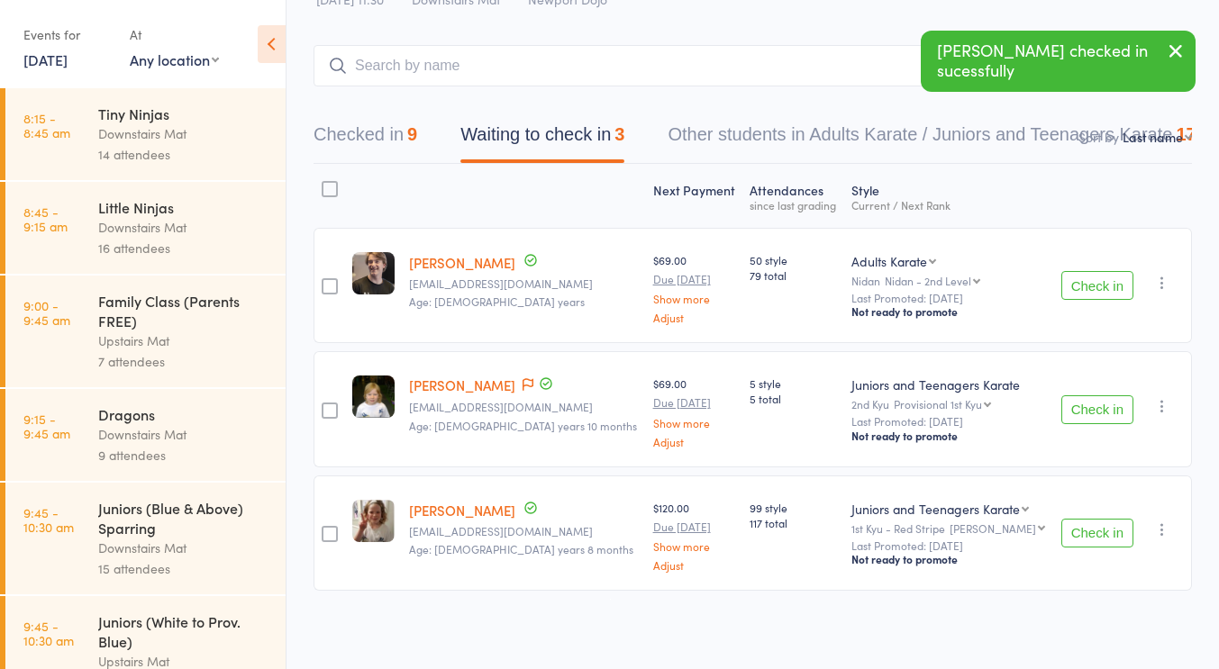
scroll to position [0, 0]
